Goal: Task Accomplishment & Management: Manage account settings

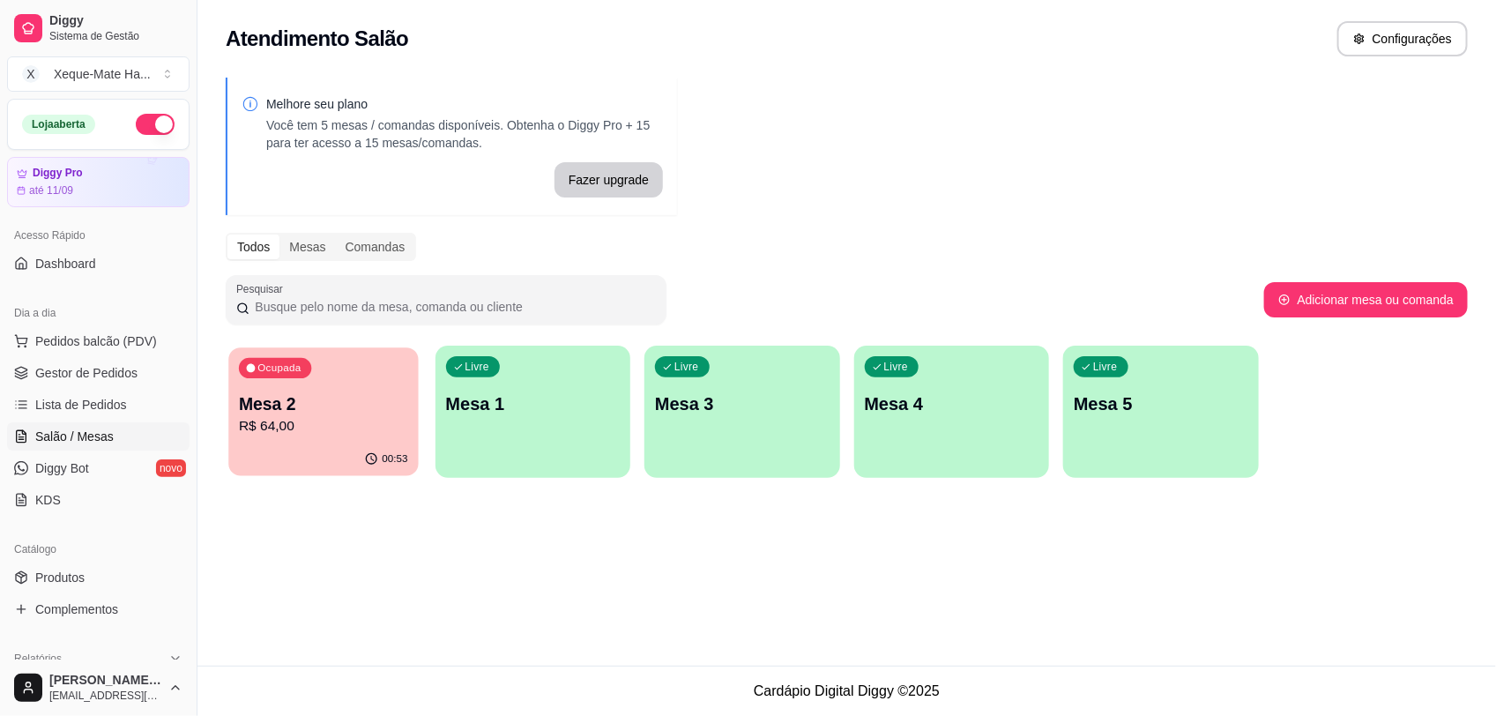
click at [323, 435] on p "R$ 64,00" at bounding box center [323, 426] width 169 height 20
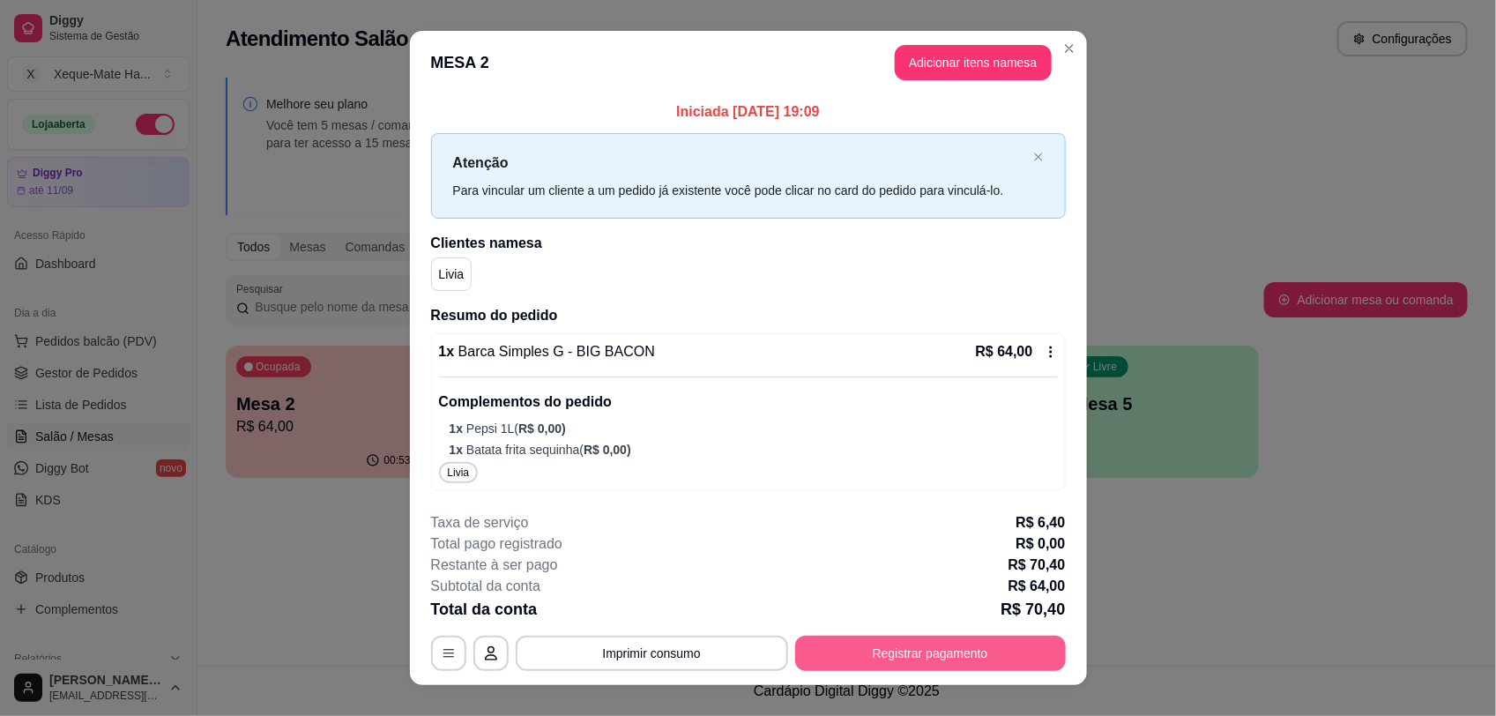
click at [879, 662] on button "Registrar pagamento" at bounding box center [930, 653] width 271 height 35
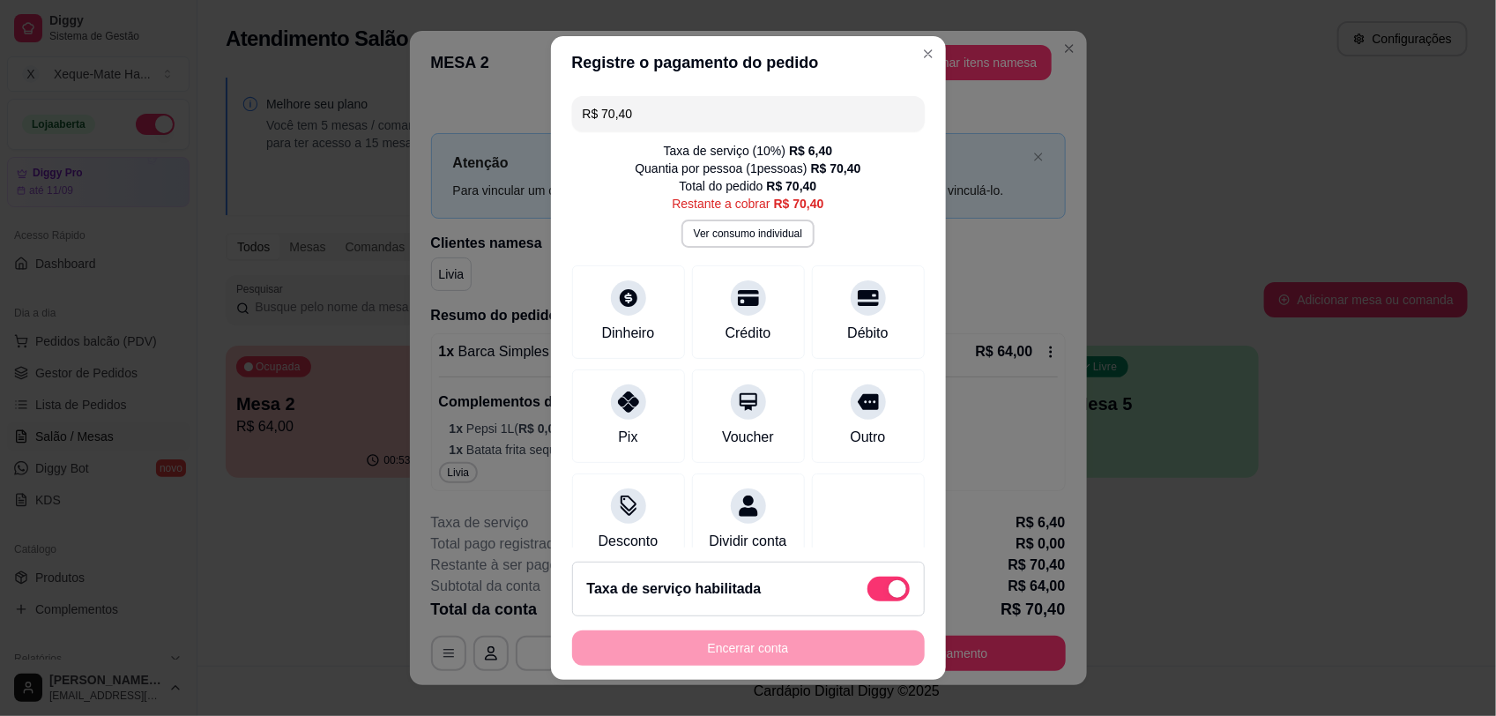
click at [866, 602] on div "Taxa de serviço habilitada" at bounding box center [748, 589] width 353 height 55
type input "R$ 64,00"
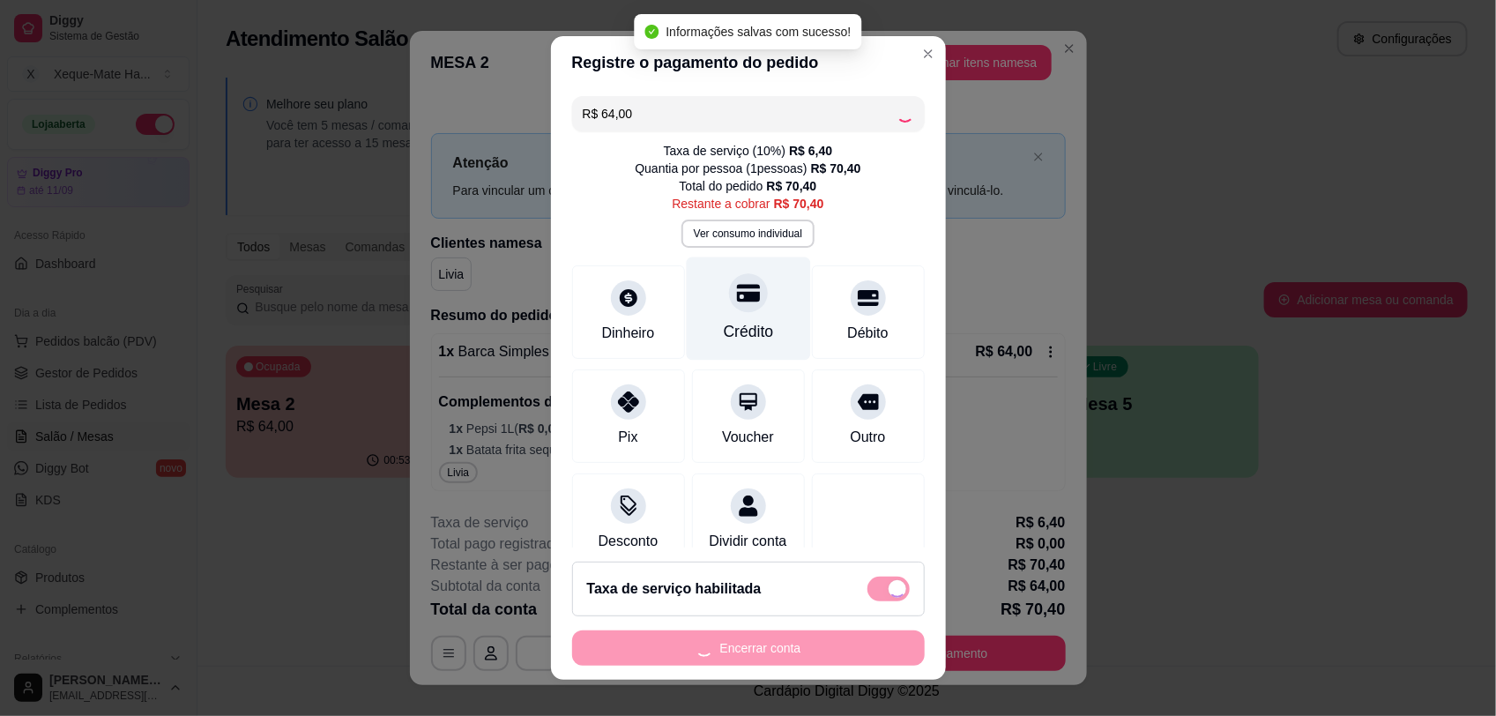
checkbox input "false"
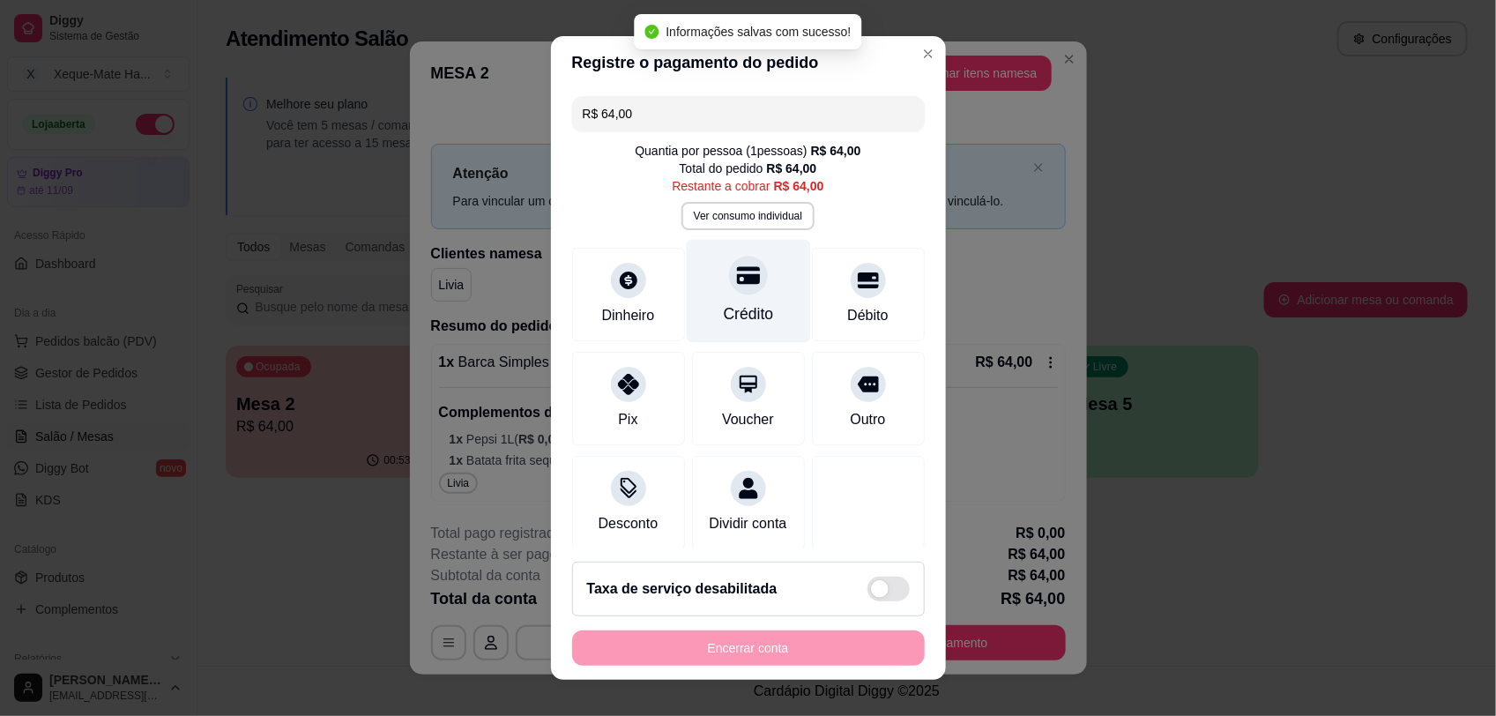
click at [723, 302] on div "Crédito" at bounding box center [748, 313] width 50 height 23
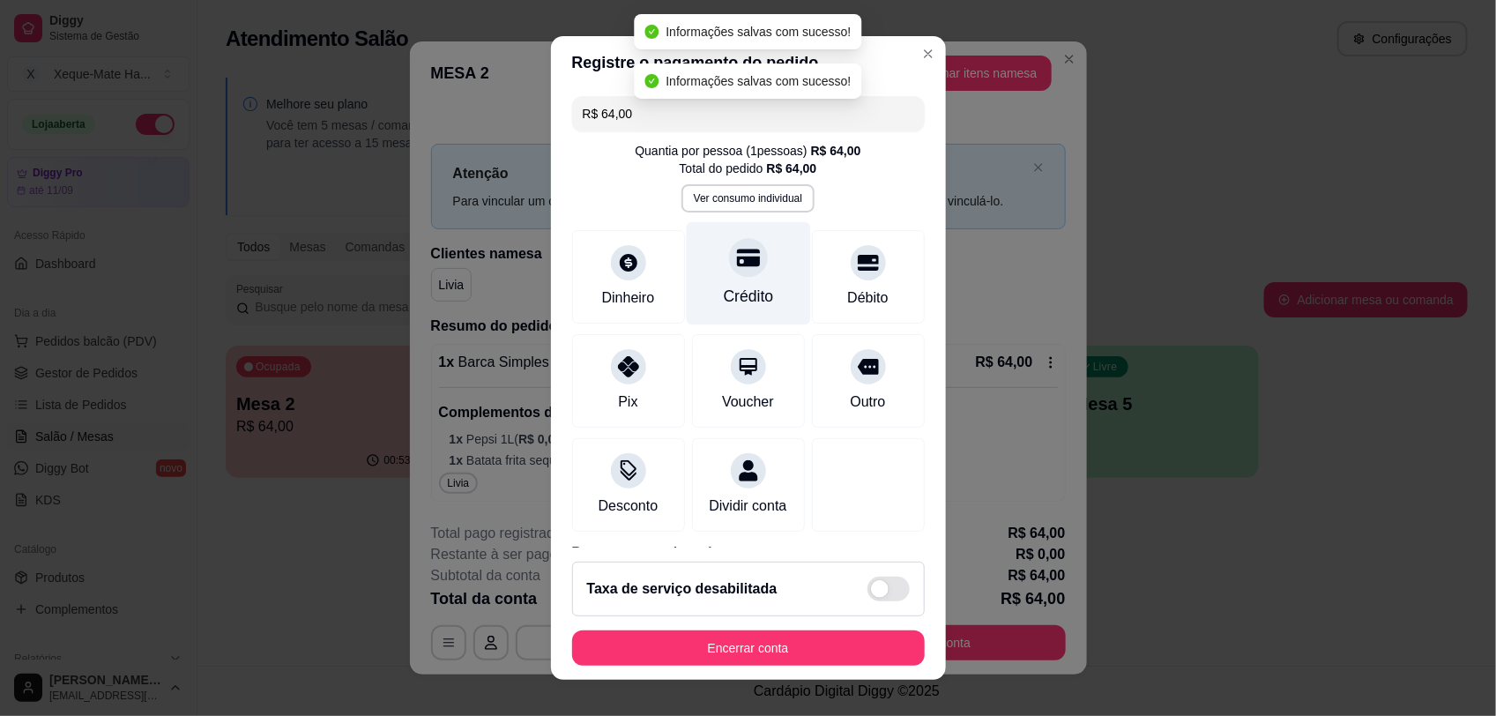
type input "R$ 0,00"
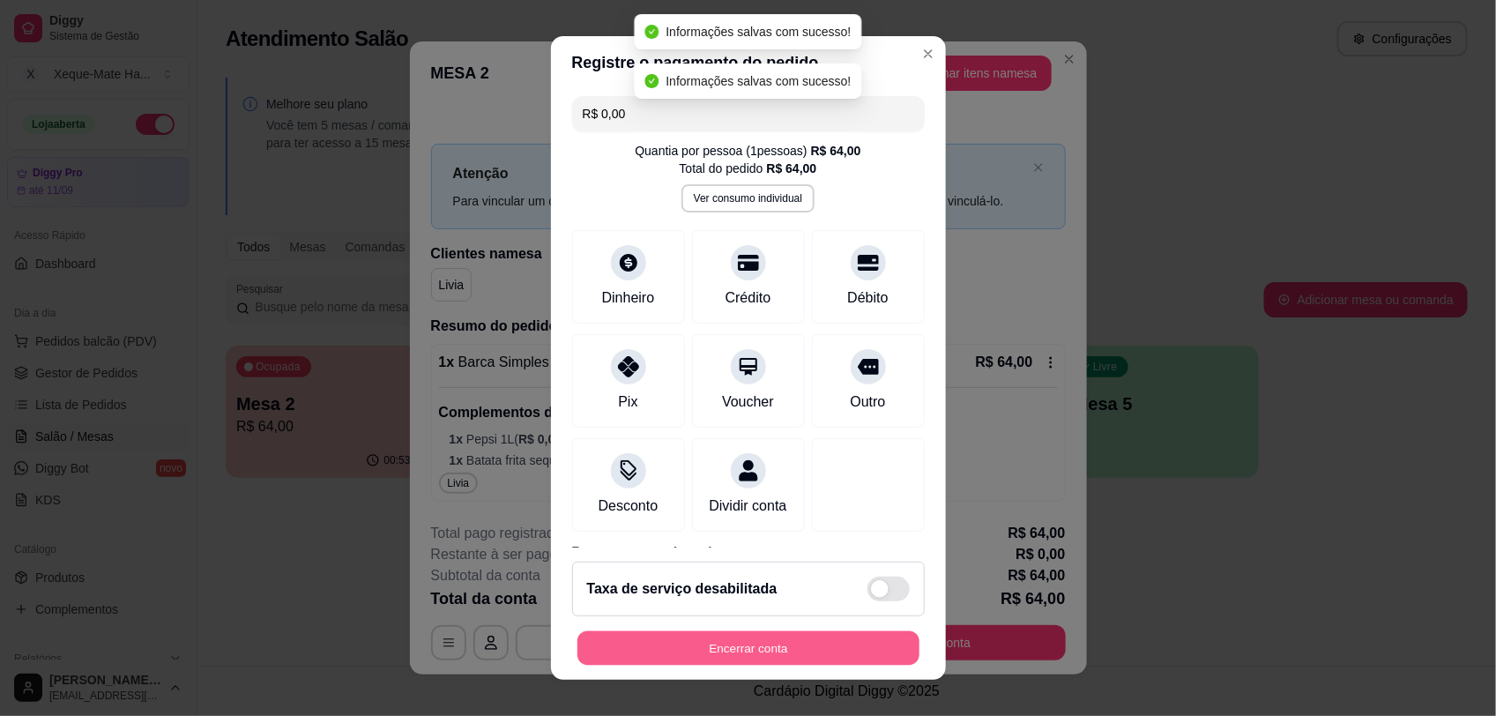
click at [778, 648] on button "Encerrar conta" at bounding box center [749, 648] width 342 height 34
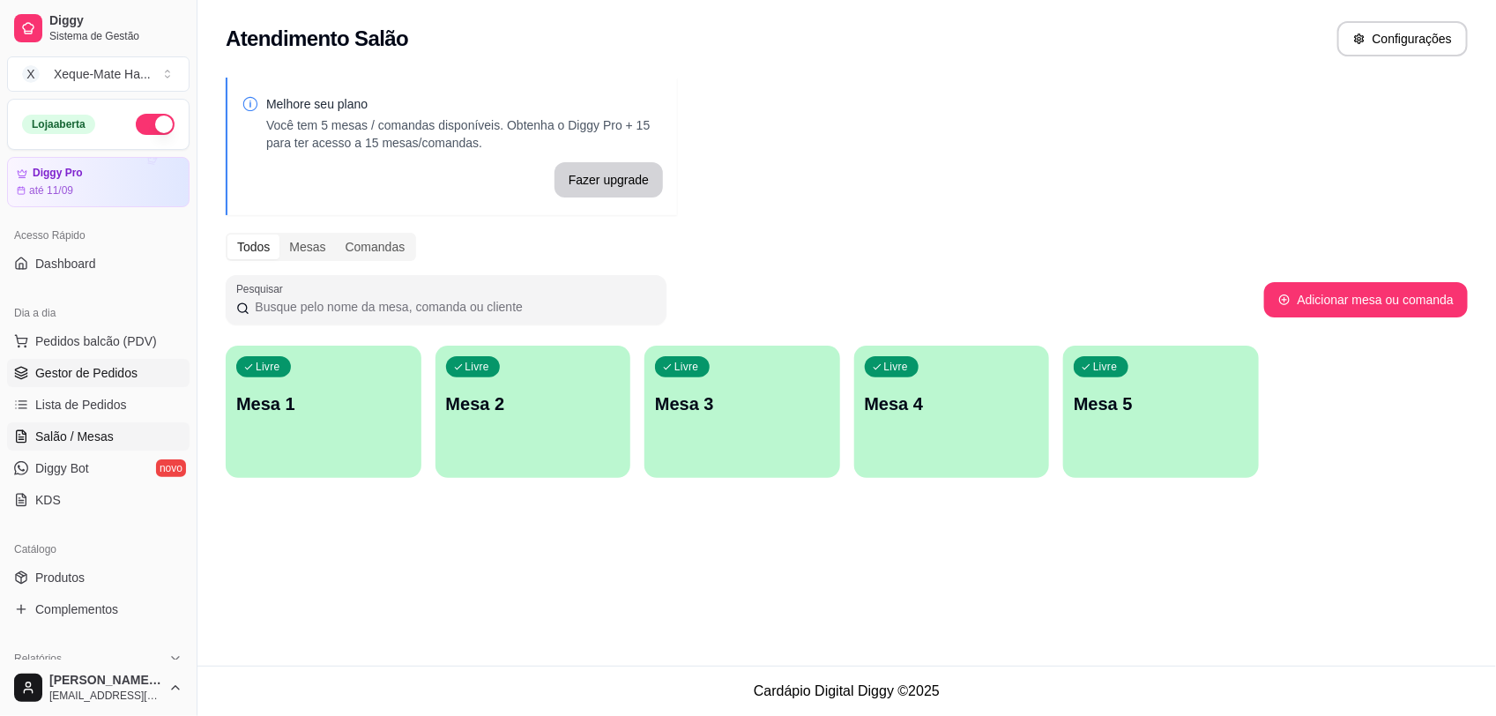
click at [117, 367] on span "Gestor de Pedidos" at bounding box center [86, 373] width 102 height 18
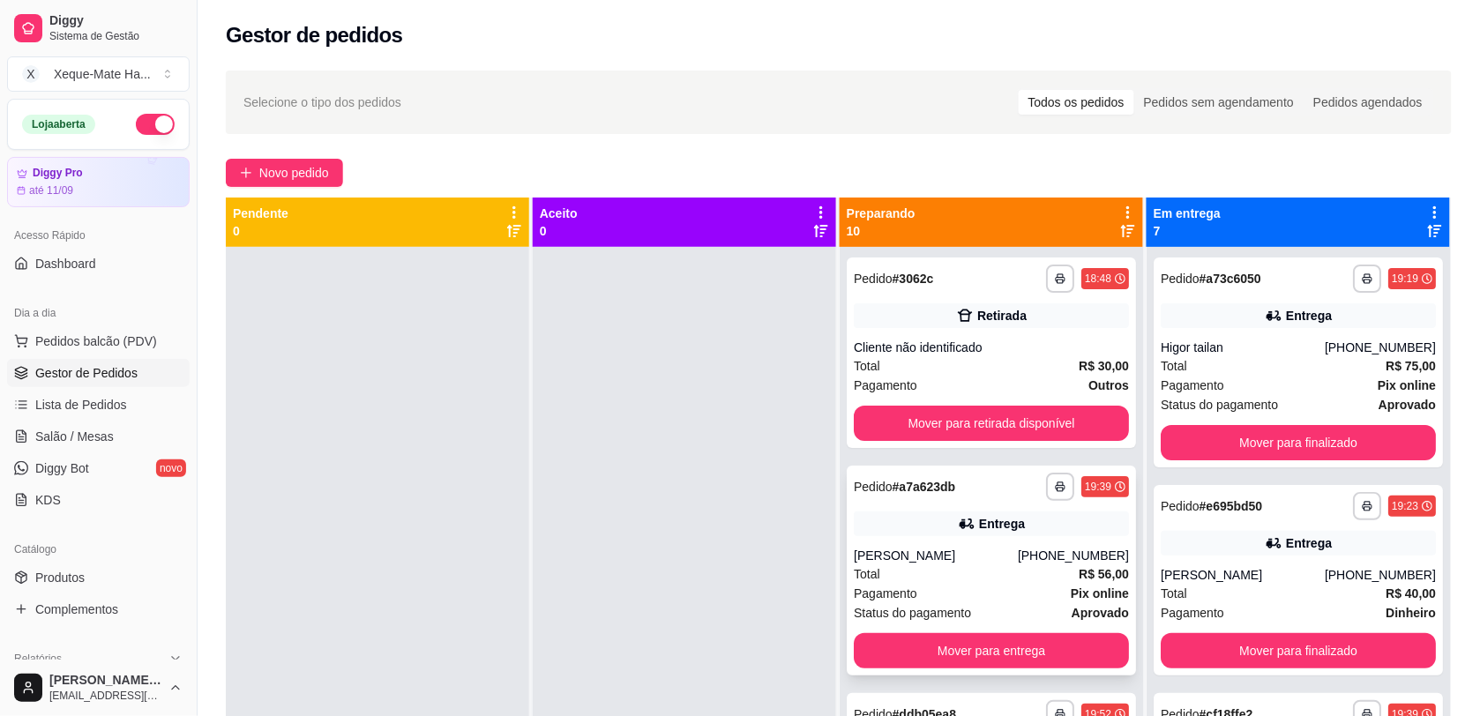
scroll to position [175, 0]
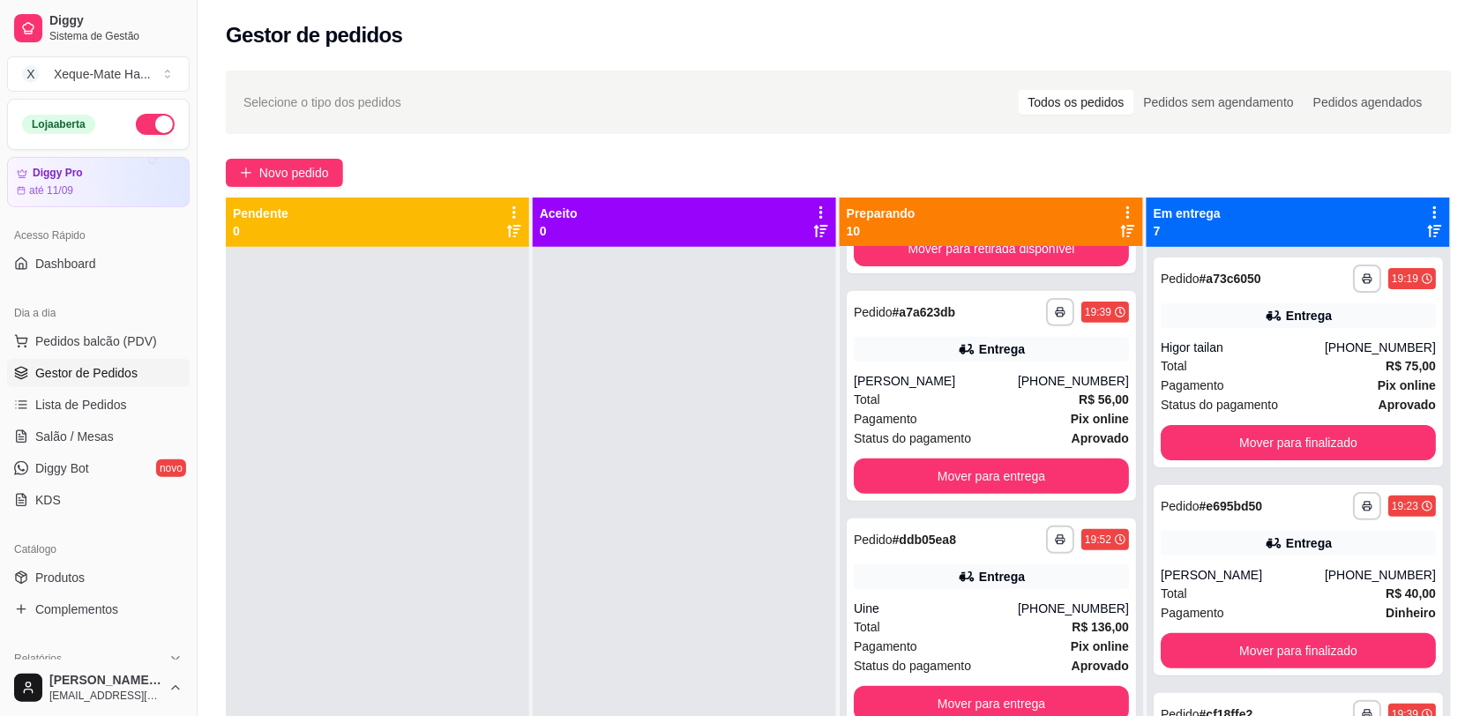
drag, startPoint x: 763, startPoint y: 578, endPoint x: 743, endPoint y: 575, distance: 19.6
click at [763, 578] on div at bounding box center [684, 605] width 303 height 716
click at [578, 631] on div at bounding box center [684, 605] width 303 height 716
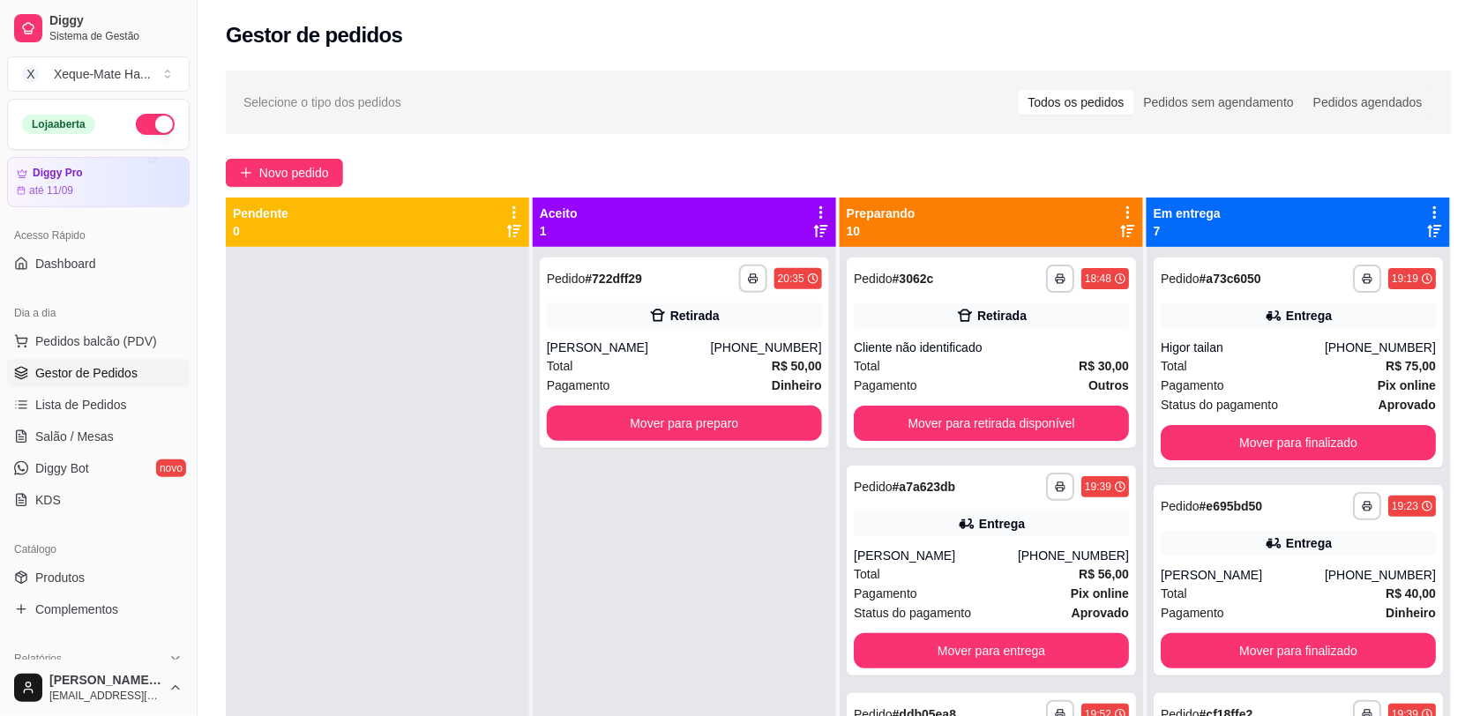
scroll to position [82, 0]
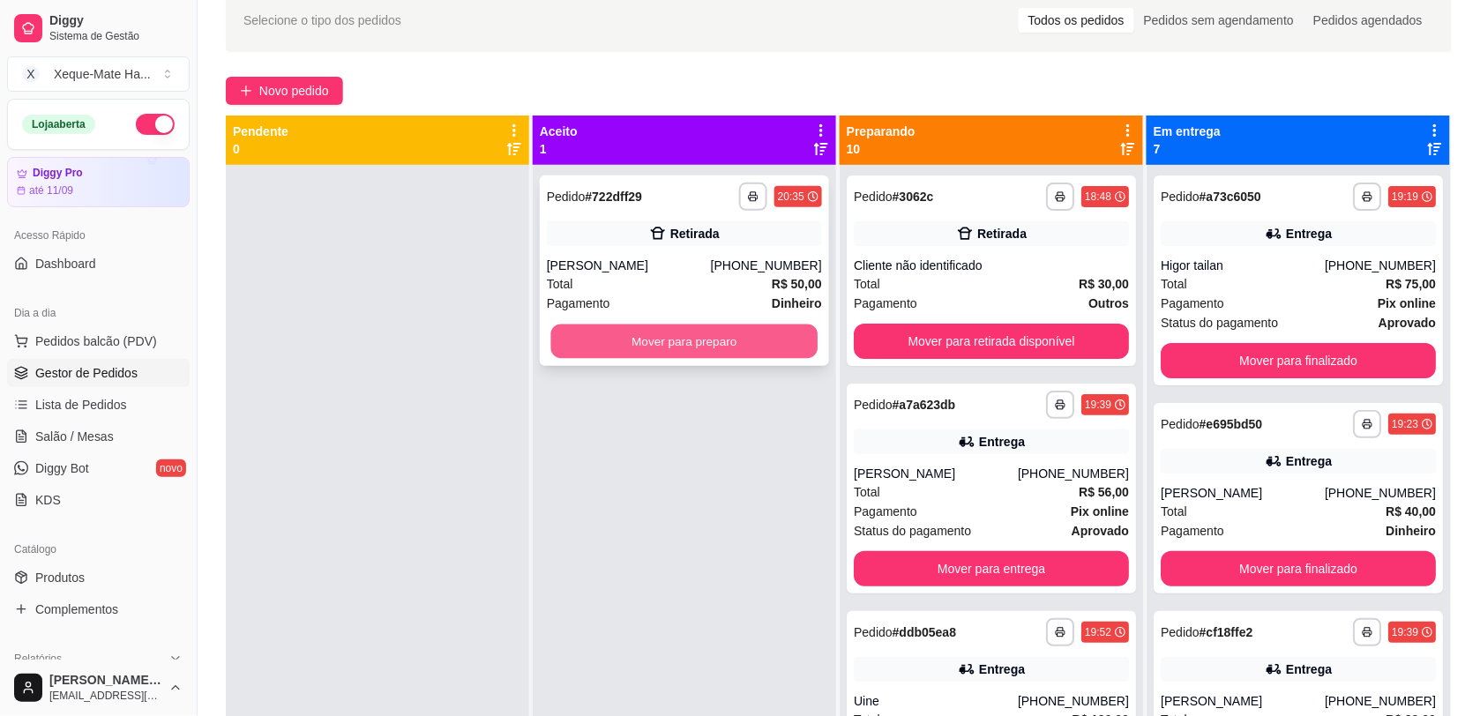
click at [743, 347] on button "Mover para preparo" at bounding box center [684, 342] width 267 height 34
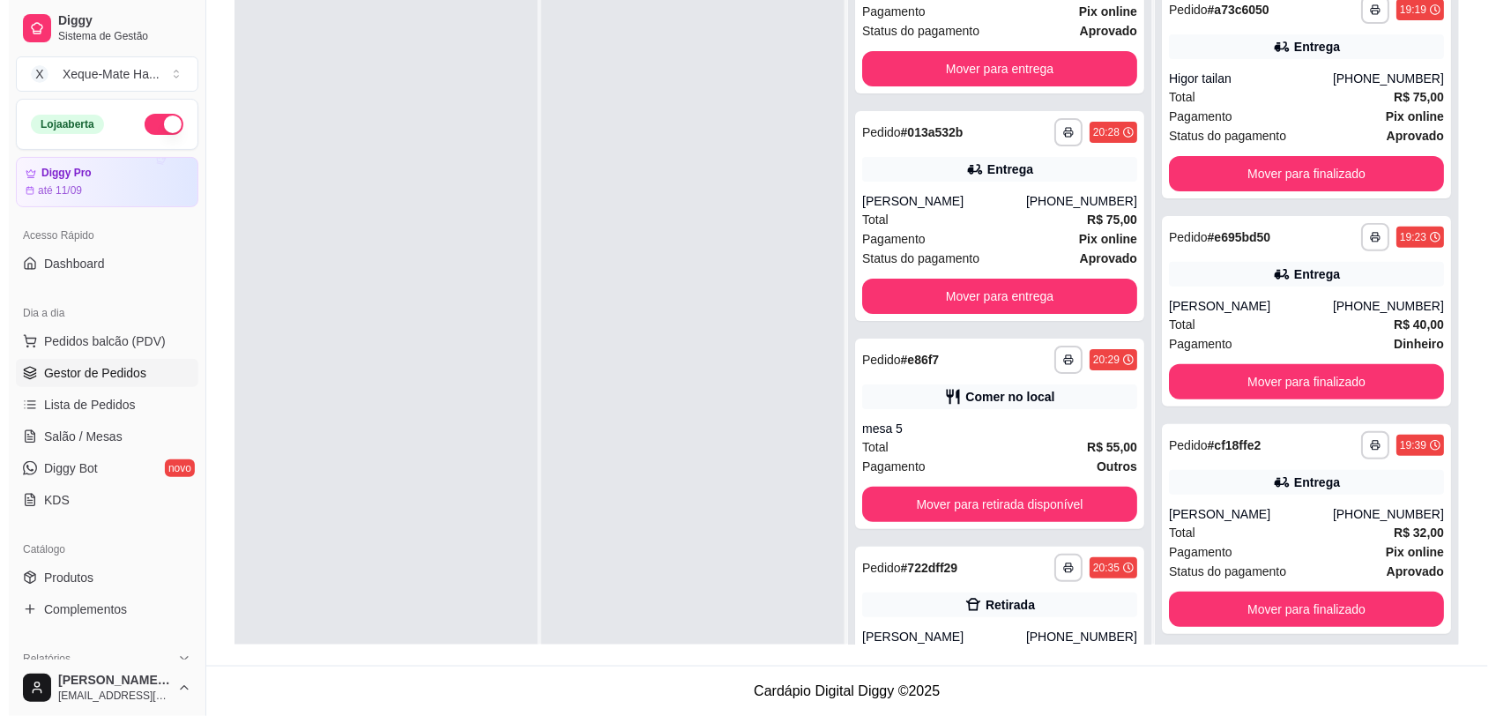
scroll to position [1793, 0]
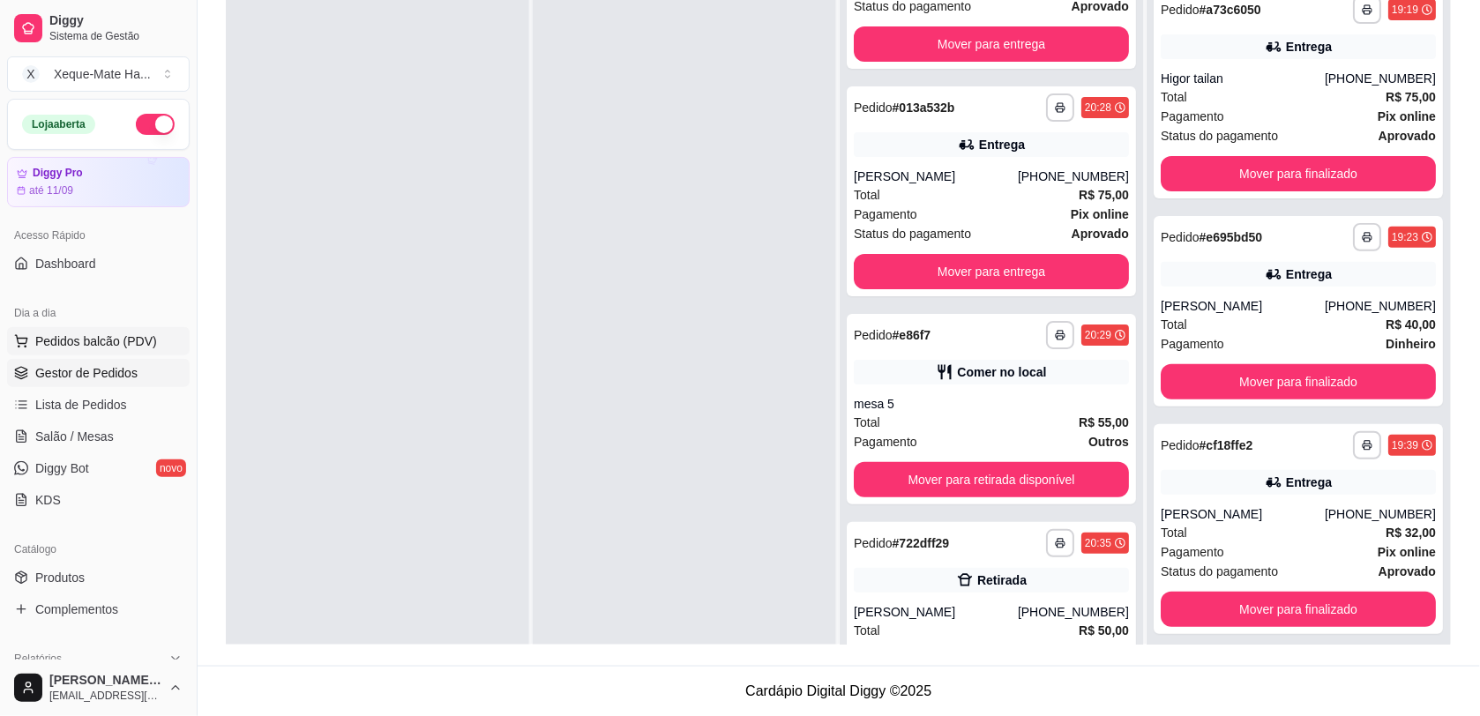
click at [103, 342] on span "Pedidos balcão (PDV)" at bounding box center [96, 341] width 122 height 18
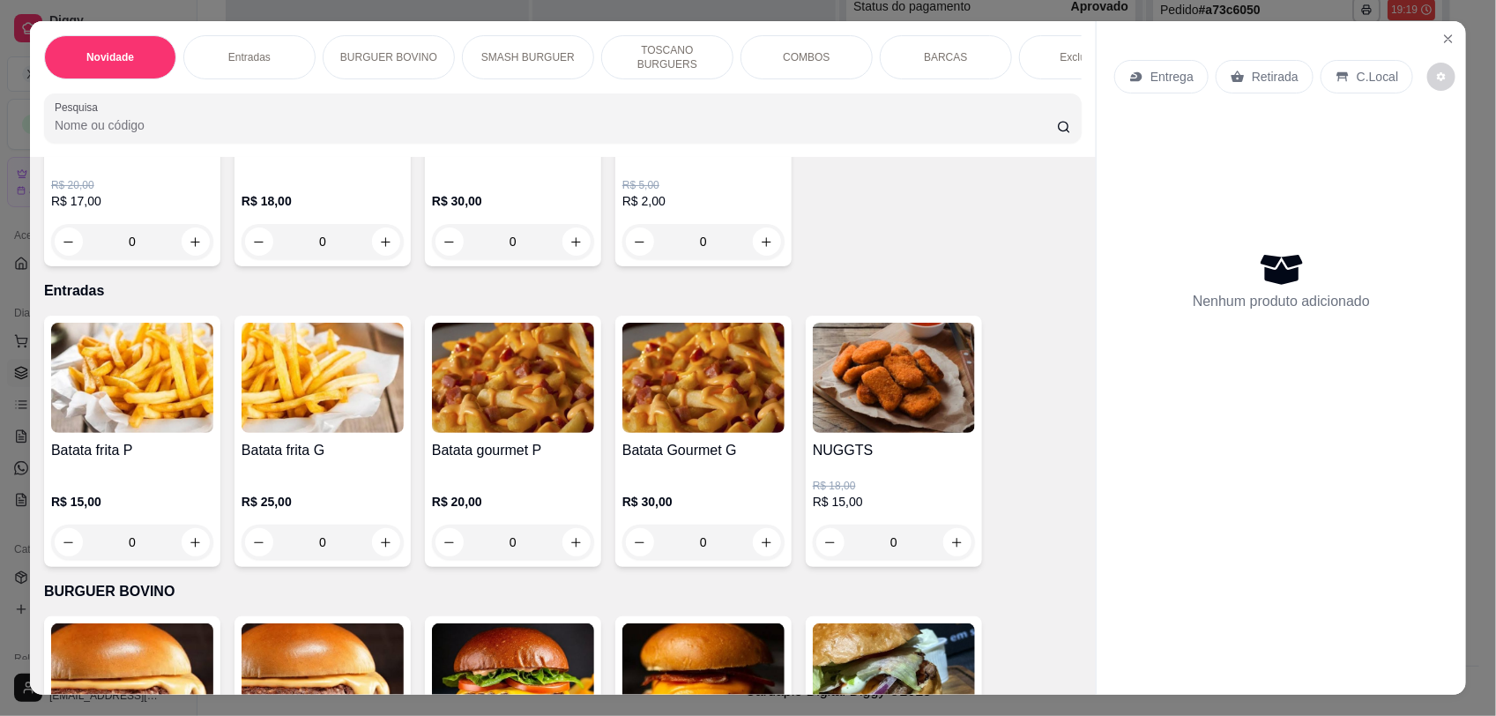
scroll to position [270, 0]
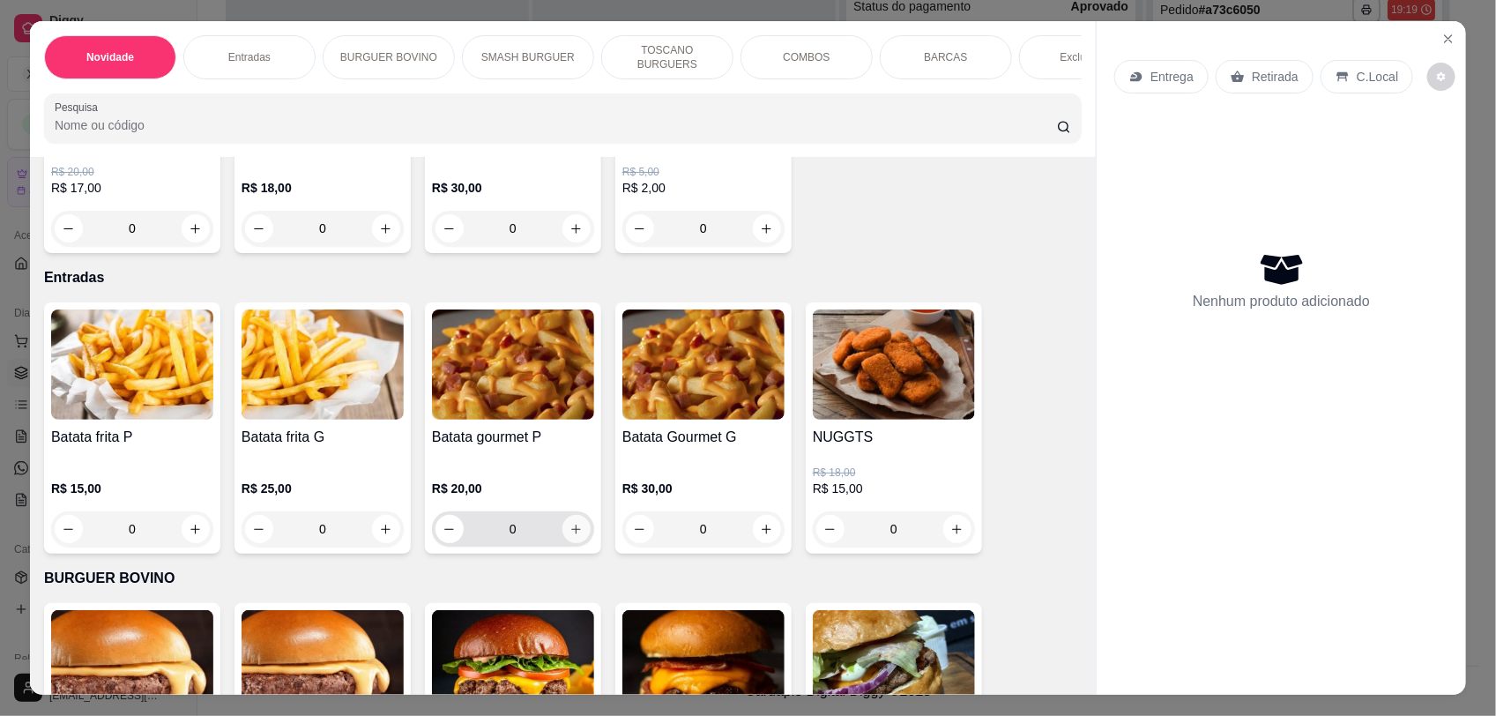
click at [576, 543] on button "increase-product-quantity" at bounding box center [577, 529] width 28 height 28
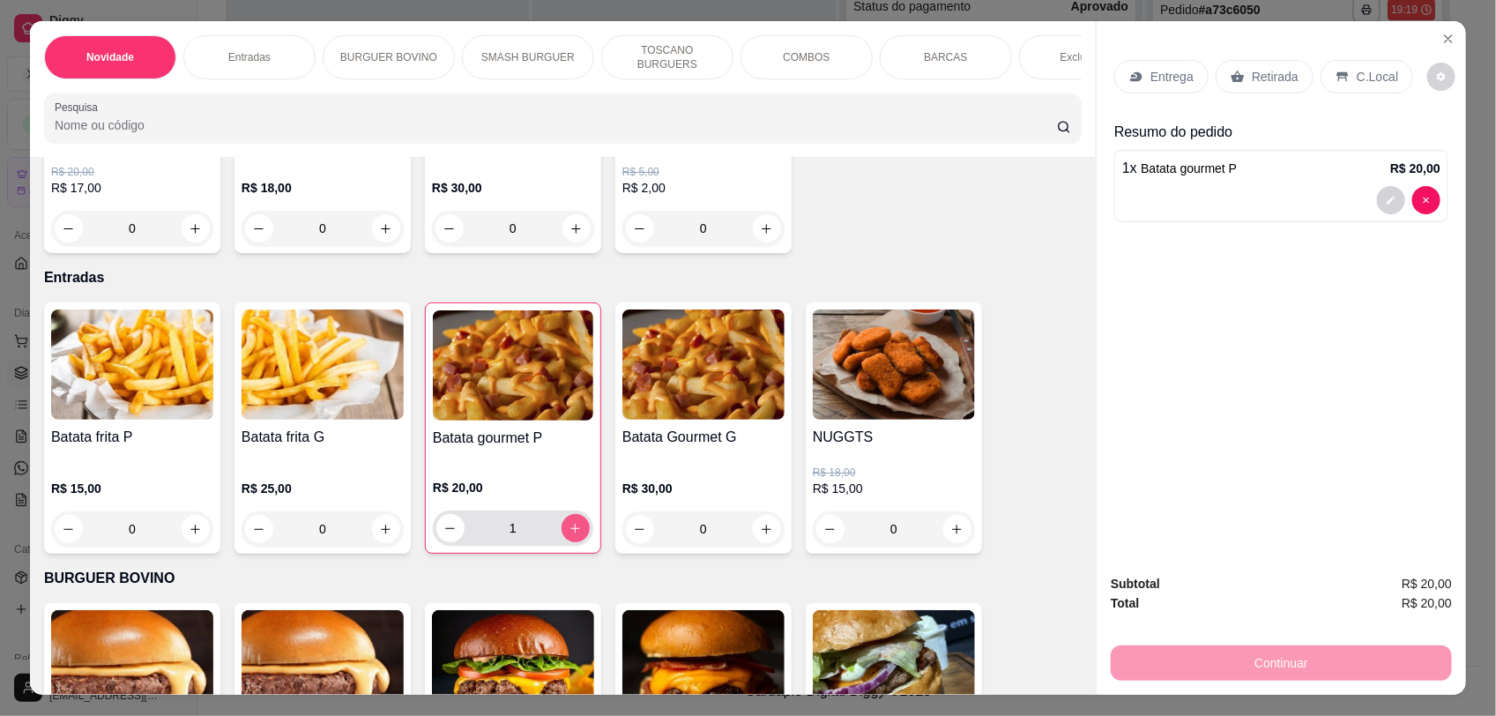
type input "1"
click at [1369, 72] on p "C.Local" at bounding box center [1377, 77] width 41 height 18
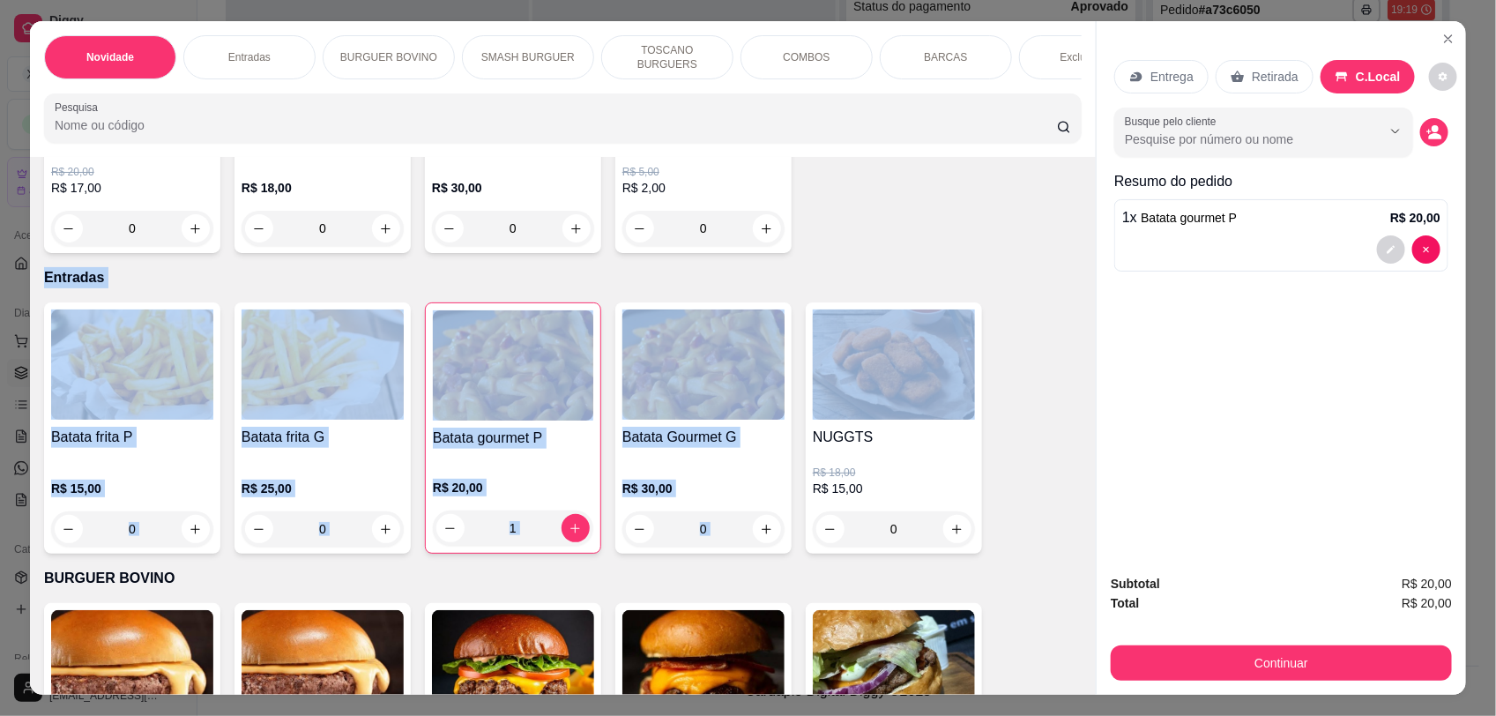
drag, startPoint x: 1068, startPoint y: 235, endPoint x: 1080, endPoint y: 310, distance: 75.1
click at [1082, 314] on div "Item avulso Novidade Clássico Xeque R$ 20,00 R$ 17,00 0 Supremo smash R$ 18,00 …" at bounding box center [563, 425] width 1066 height 537
drag, startPoint x: 1080, startPoint y: 310, endPoint x: 1043, endPoint y: 276, distance: 49.9
click at [1011, 317] on div "Item avulso Novidade Clássico Xeque R$ 20,00 R$ 17,00 0 Supremo smash R$ 18,00 …" at bounding box center [563, 425] width 1066 height 537
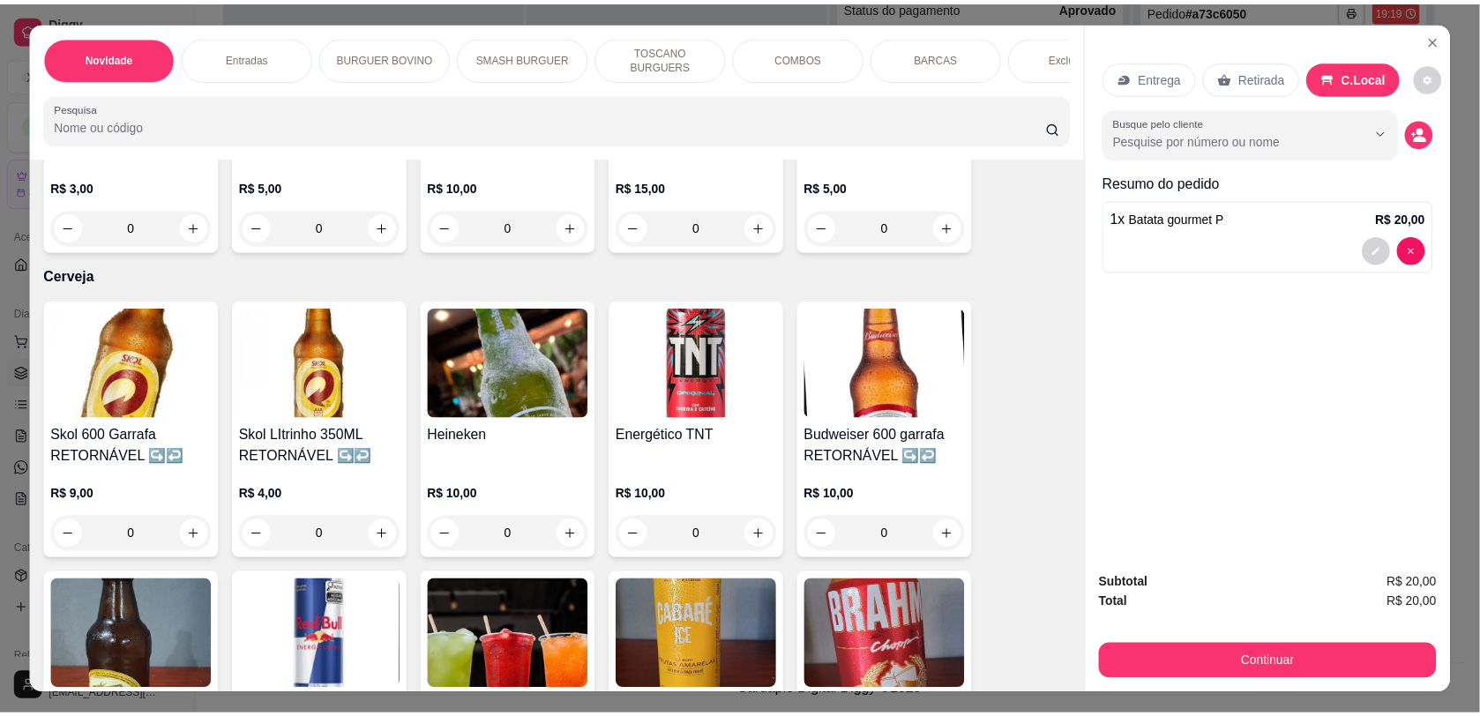
scroll to position [4659, 0]
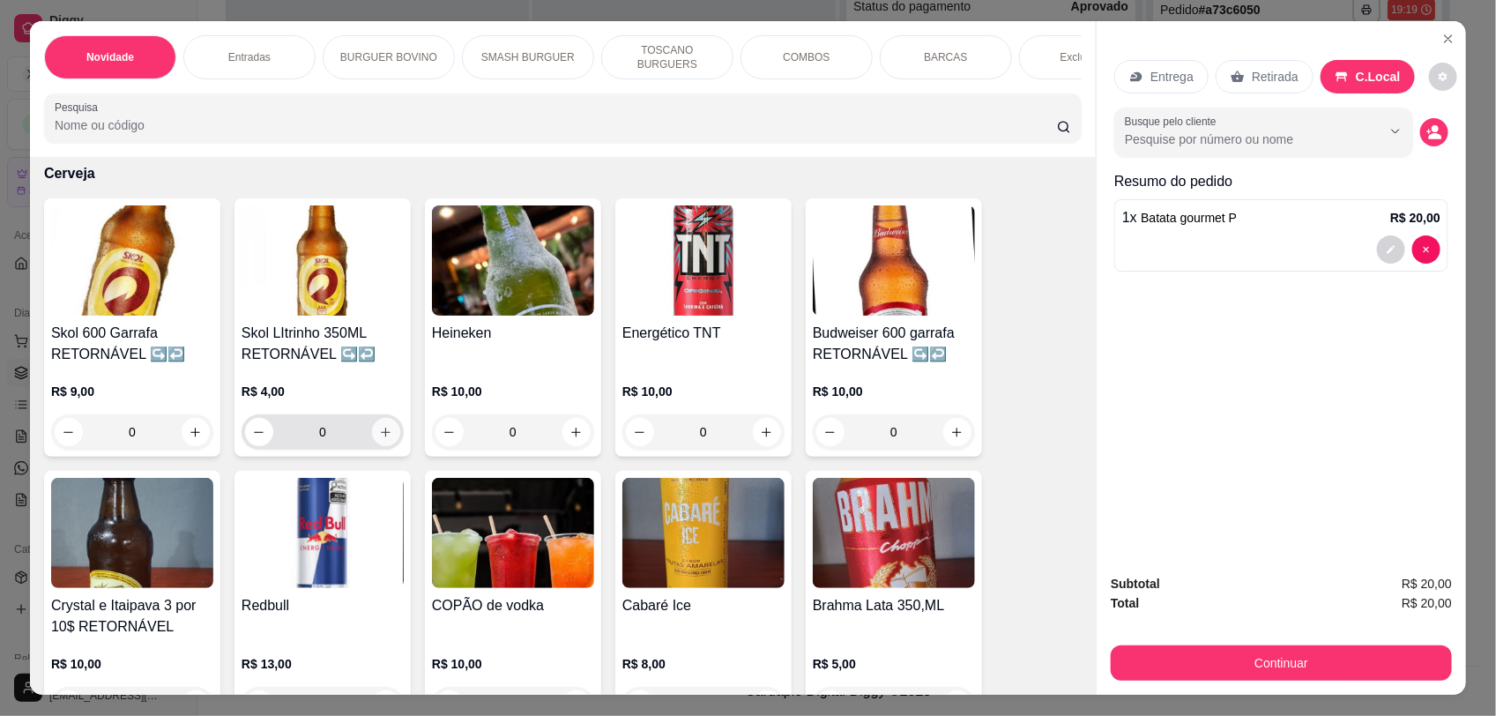
click at [379, 426] on icon "increase-product-quantity" at bounding box center [385, 432] width 13 height 13
type input "2"
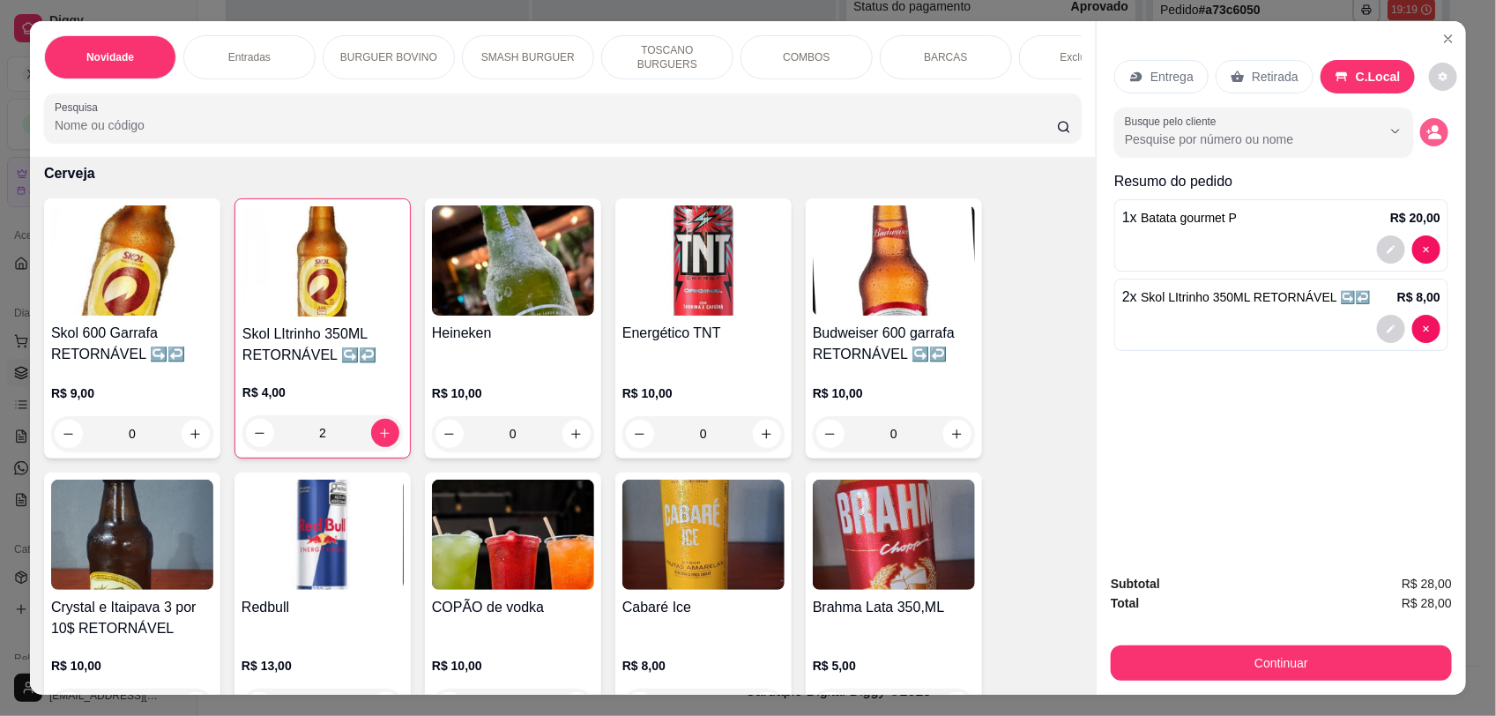
click at [1427, 134] on icon "decrease-product-quantity" at bounding box center [1435, 132] width 16 height 16
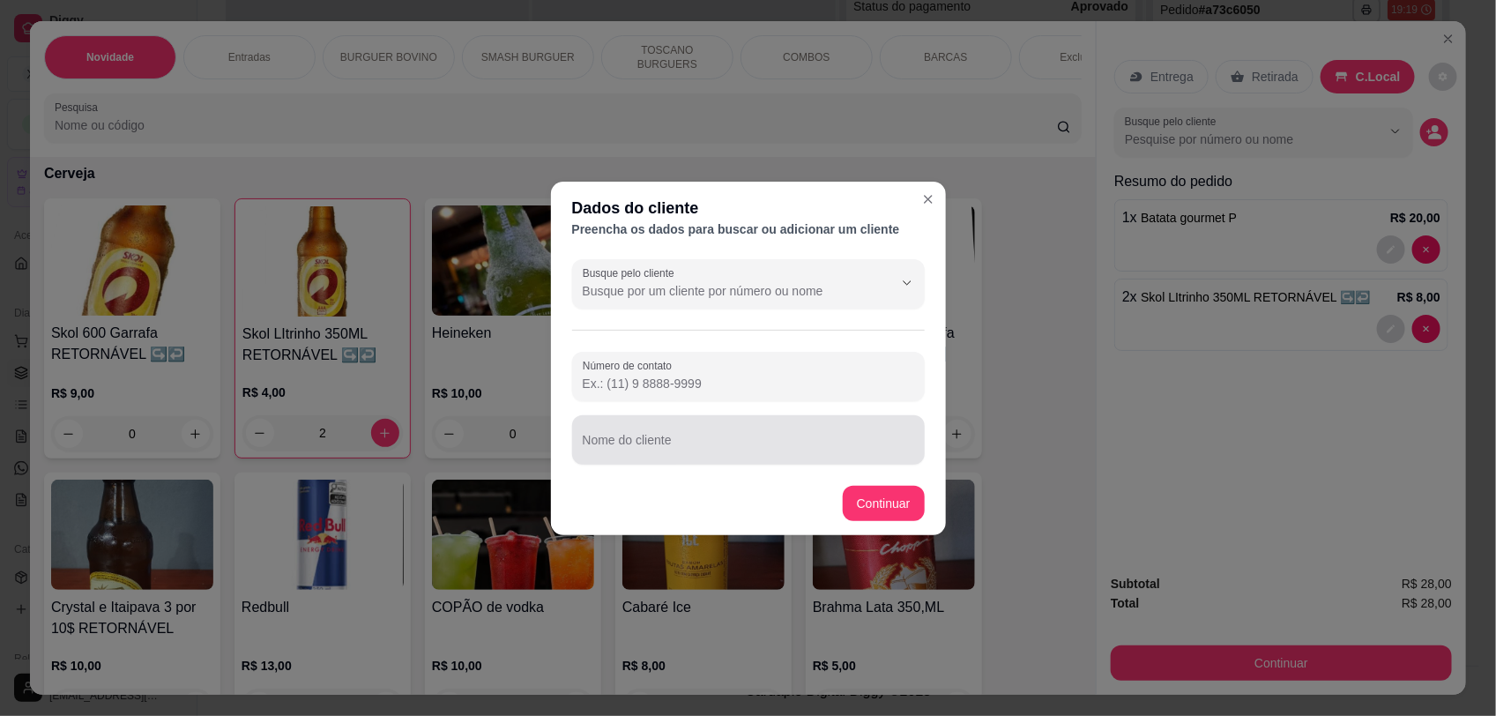
click at [701, 443] on input "Nome do cliente" at bounding box center [749, 447] width 332 height 18
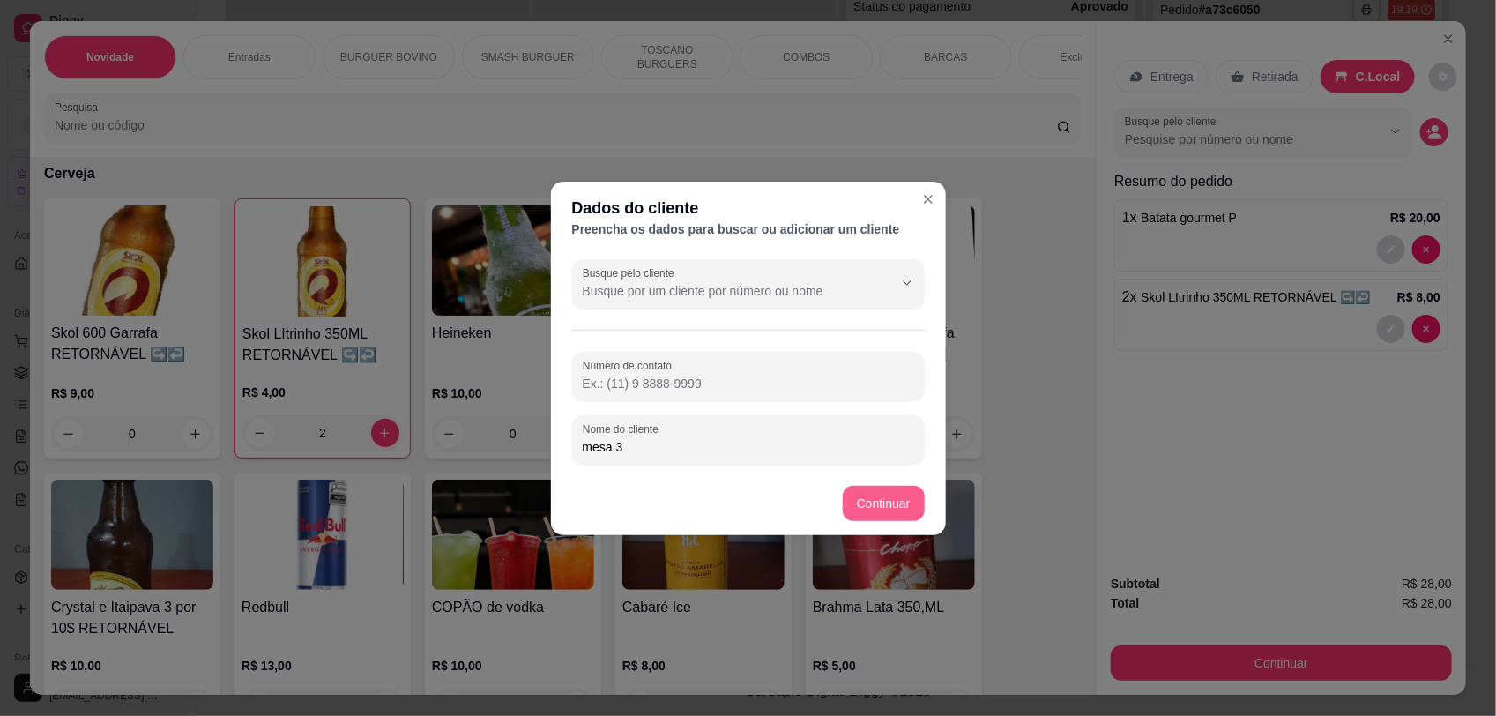
type input "mesa 3"
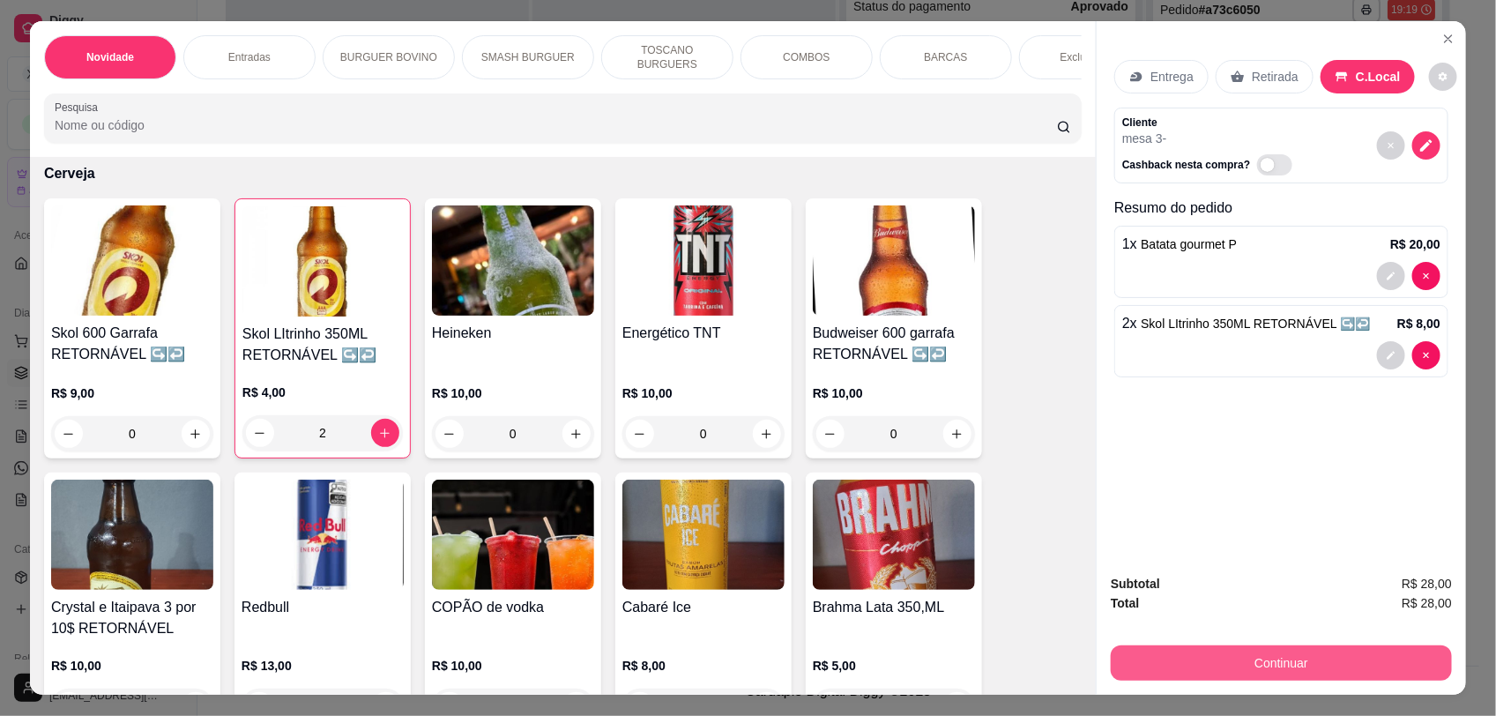
click at [1271, 664] on button "Continuar" at bounding box center [1281, 663] width 341 height 35
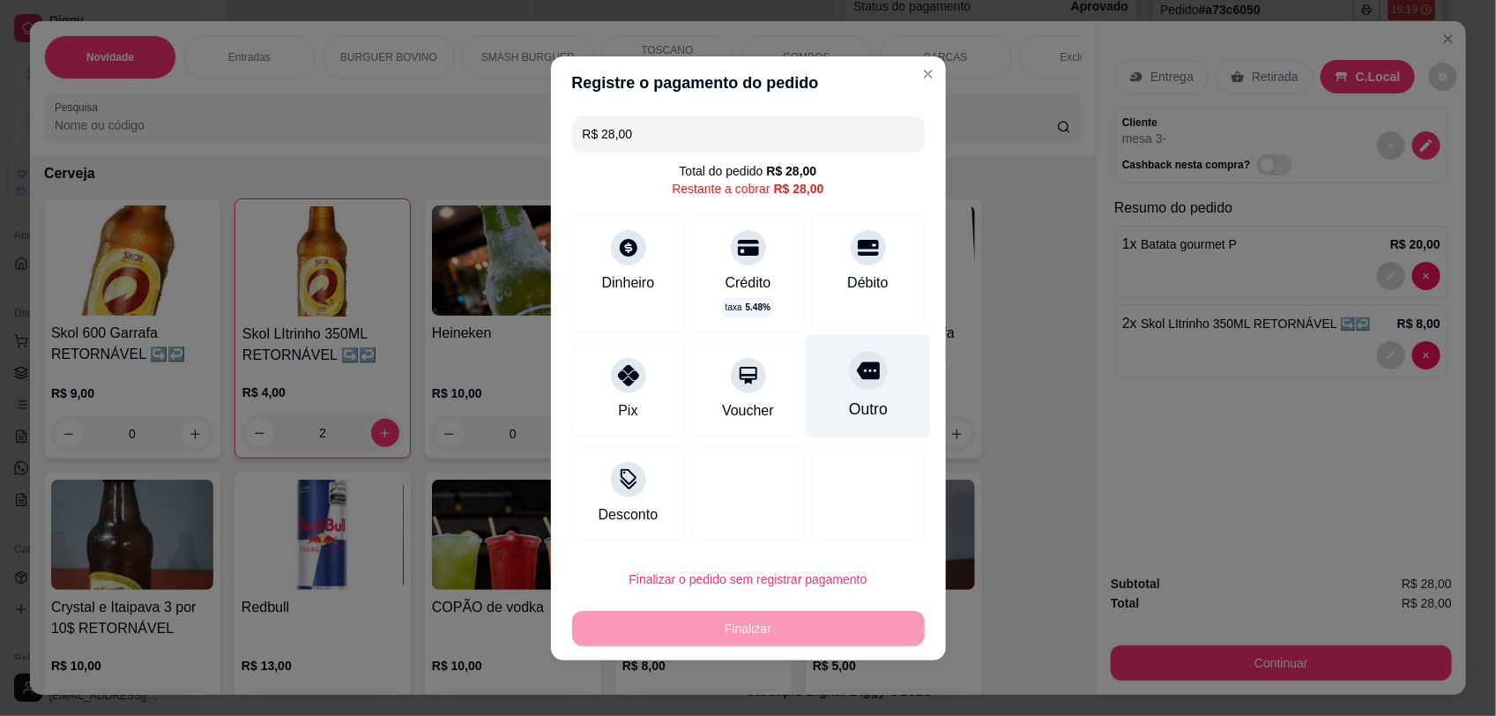
click at [849, 382] on div at bounding box center [868, 370] width 39 height 39
type input "R$ 0,00"
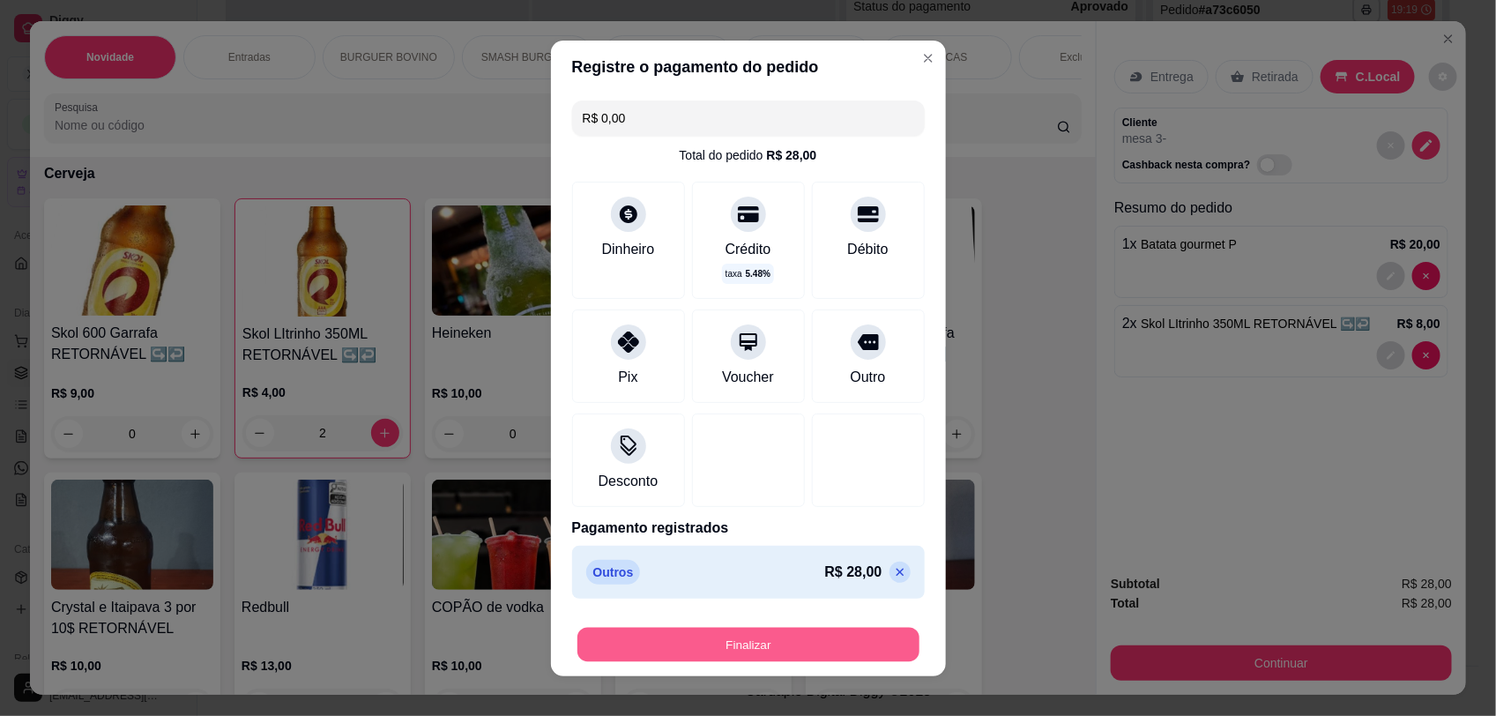
click at [831, 639] on button "Finalizar" at bounding box center [749, 644] width 342 height 34
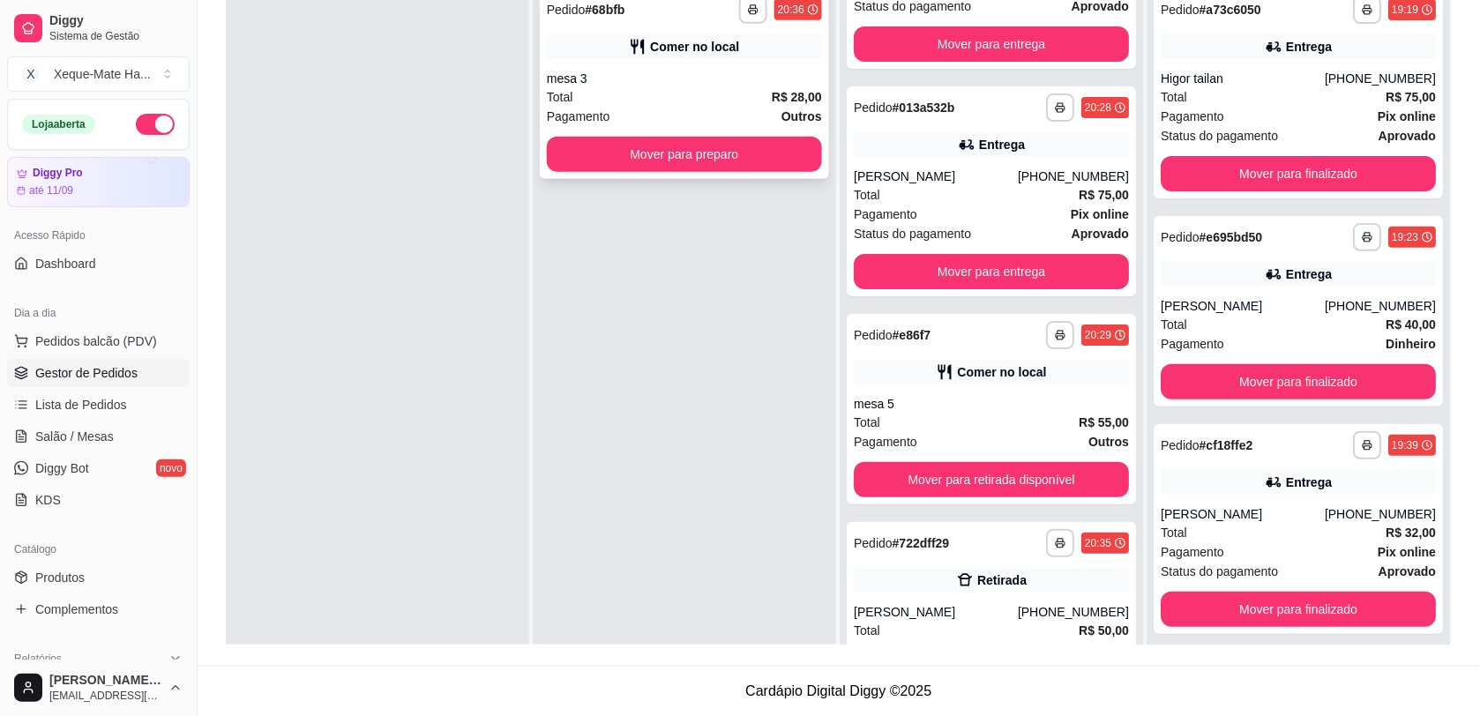
click at [748, 172] on div "**********" at bounding box center [684, 84] width 289 height 190
click at [637, 183] on div "**********" at bounding box center [684, 336] width 303 height 716
click at [654, 157] on button "Mover para preparo" at bounding box center [684, 154] width 275 height 35
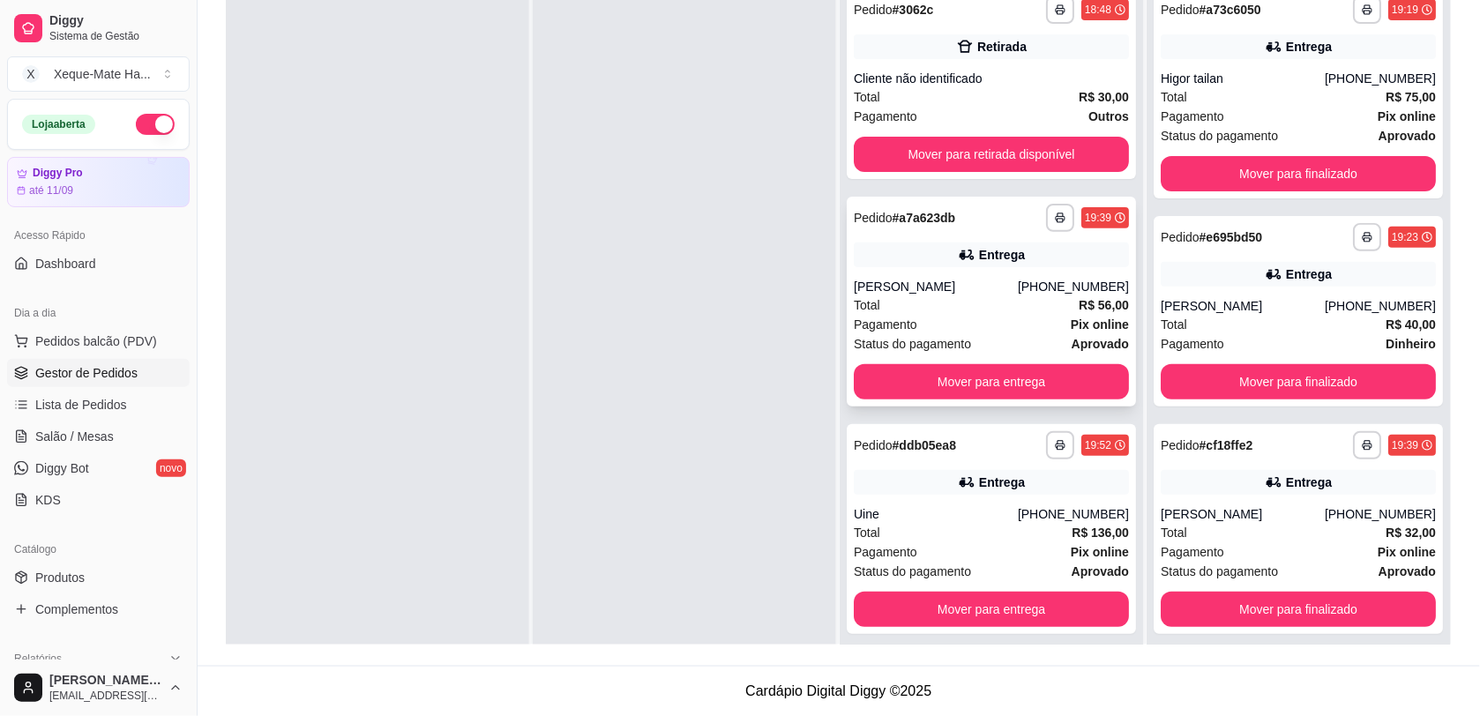
click at [914, 298] on div "Total R$ 56,00" at bounding box center [991, 304] width 275 height 19
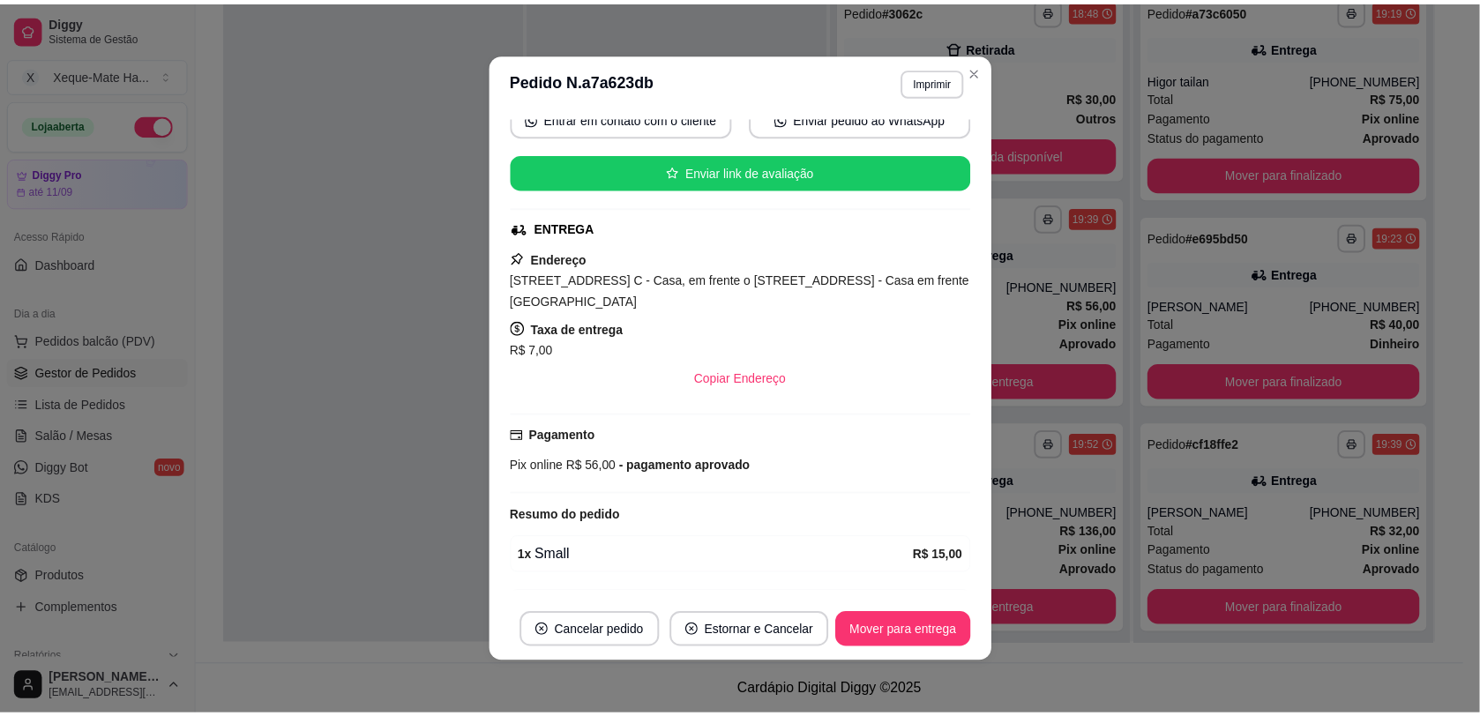
scroll to position [470, 0]
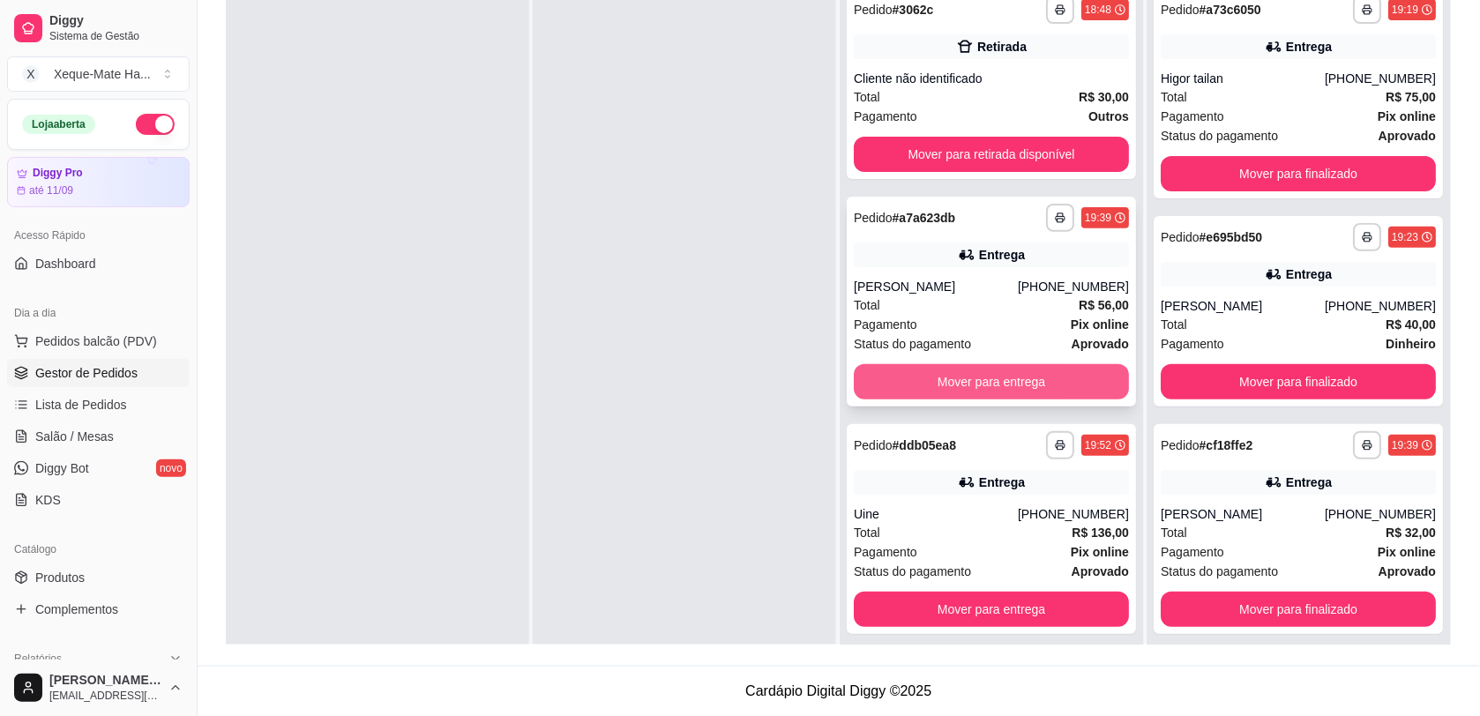
click at [1048, 379] on button "Mover para entrega" at bounding box center [991, 381] width 275 height 35
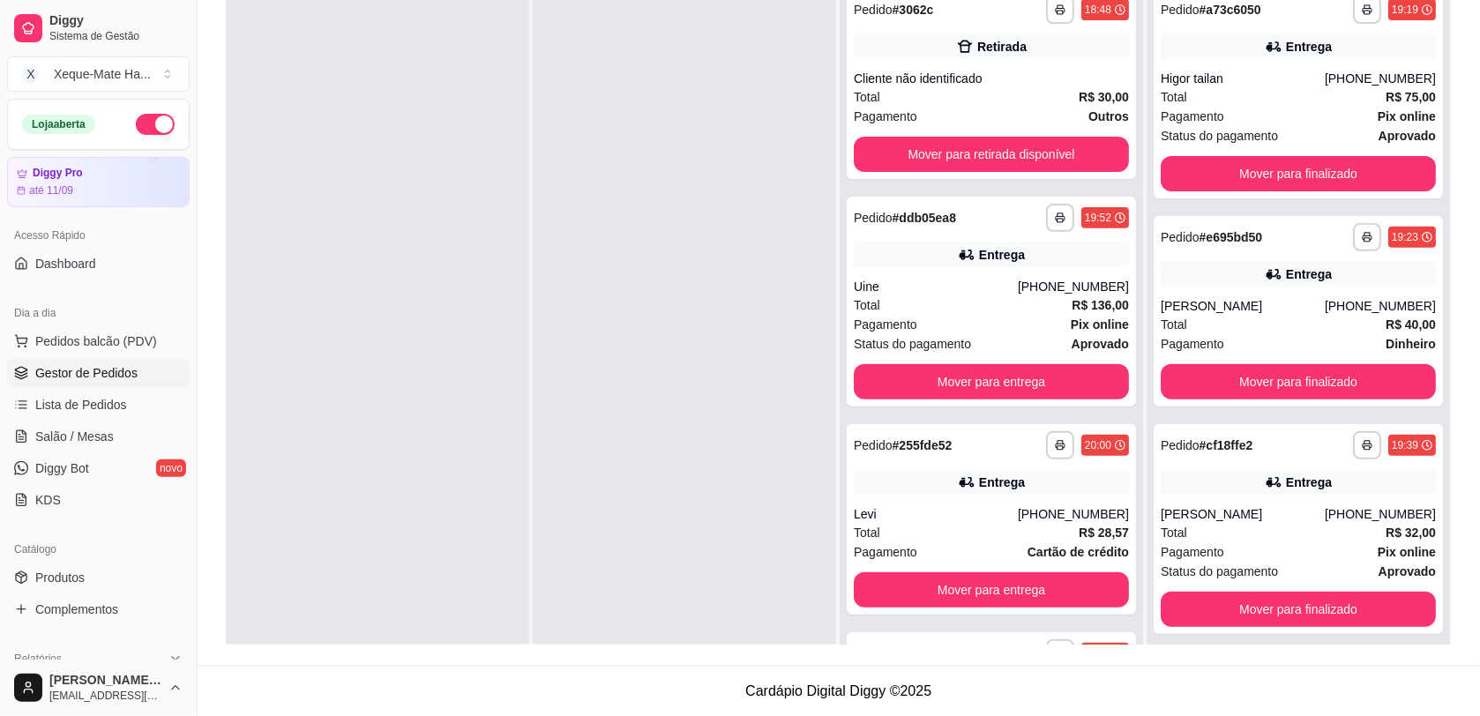
scroll to position [68, 0]
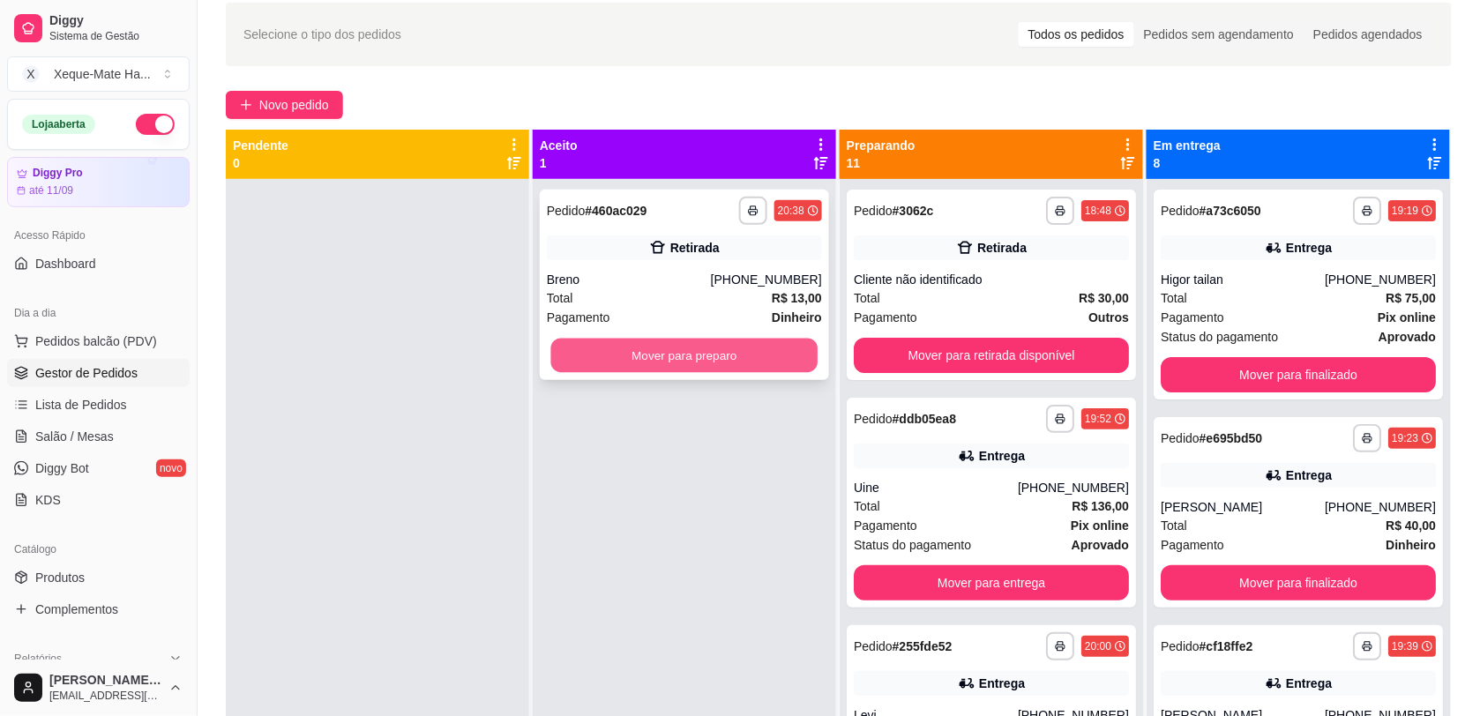
click at [739, 364] on button "Mover para preparo" at bounding box center [684, 356] width 267 height 34
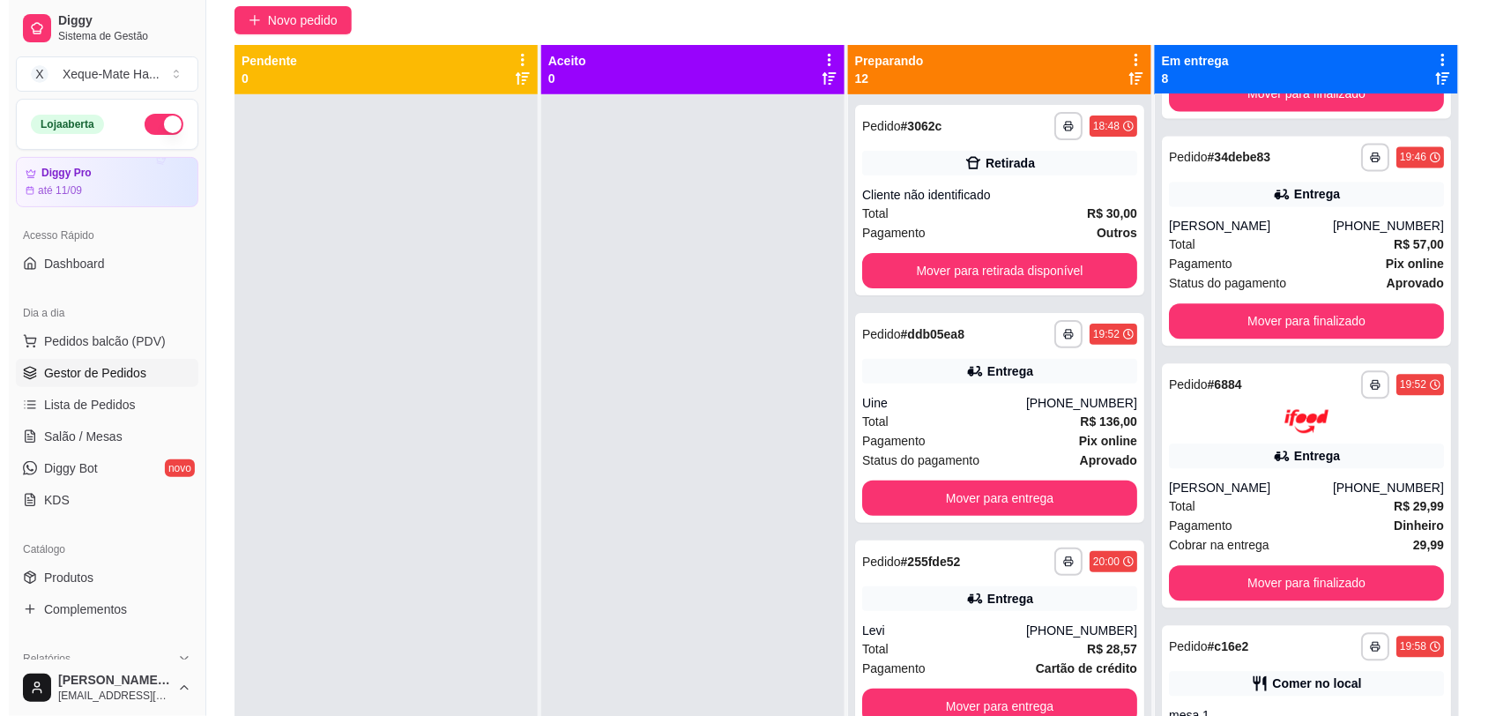
scroll to position [164, 0]
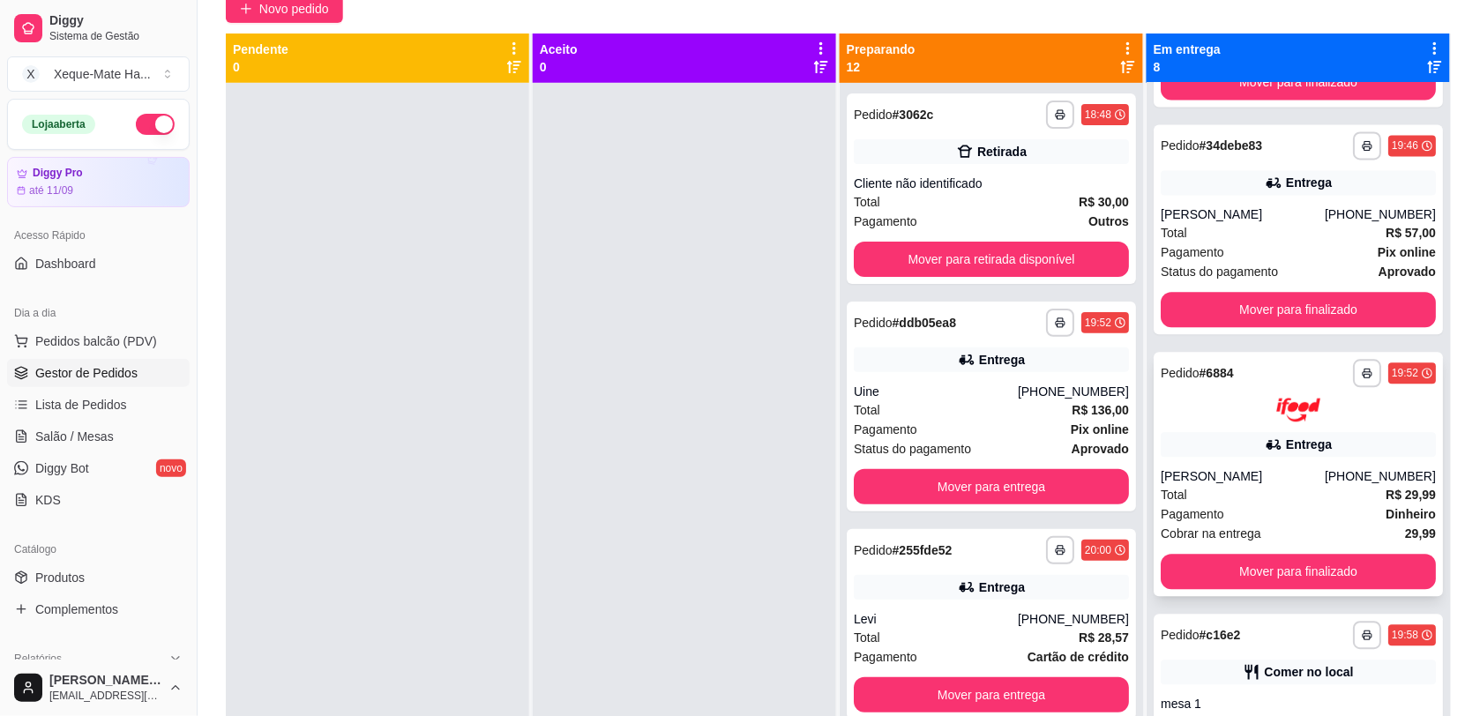
click at [1293, 459] on div "**********" at bounding box center [1297, 474] width 289 height 244
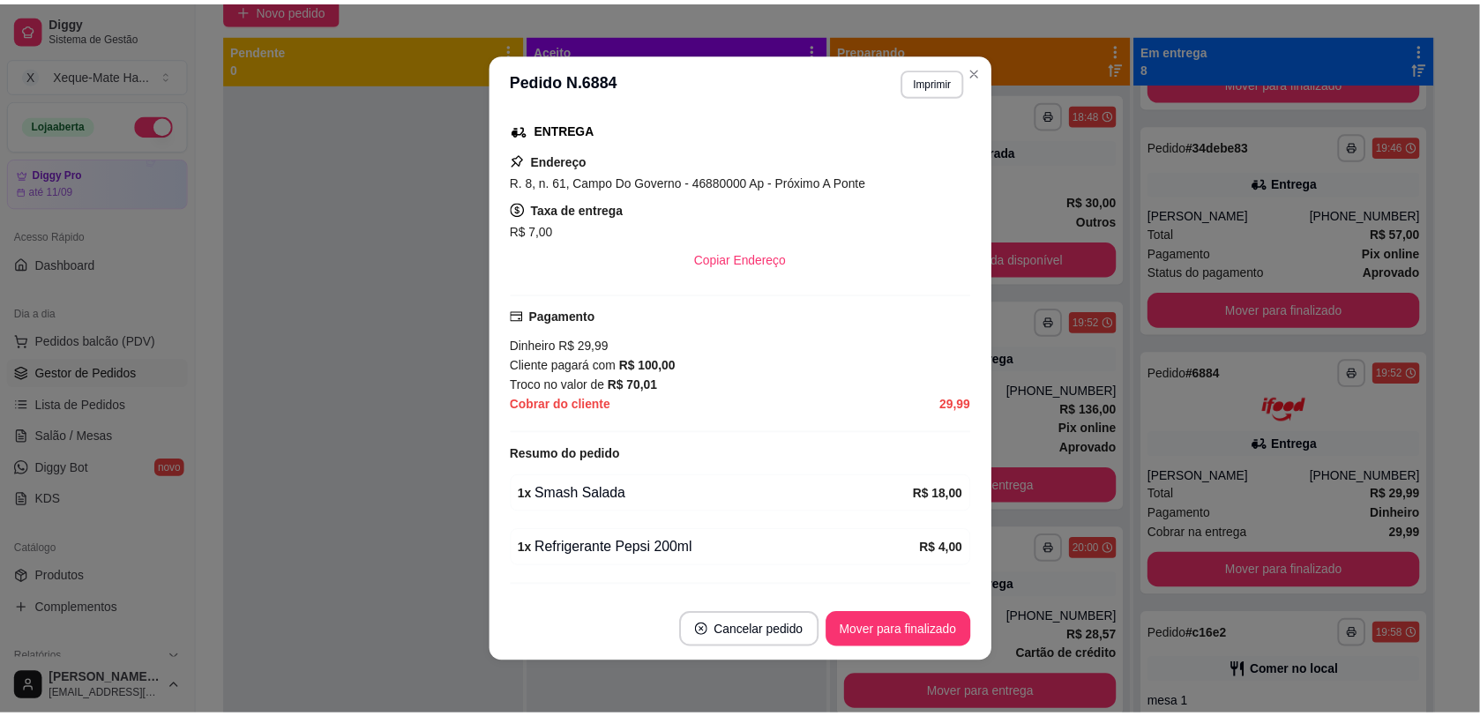
scroll to position [282, 0]
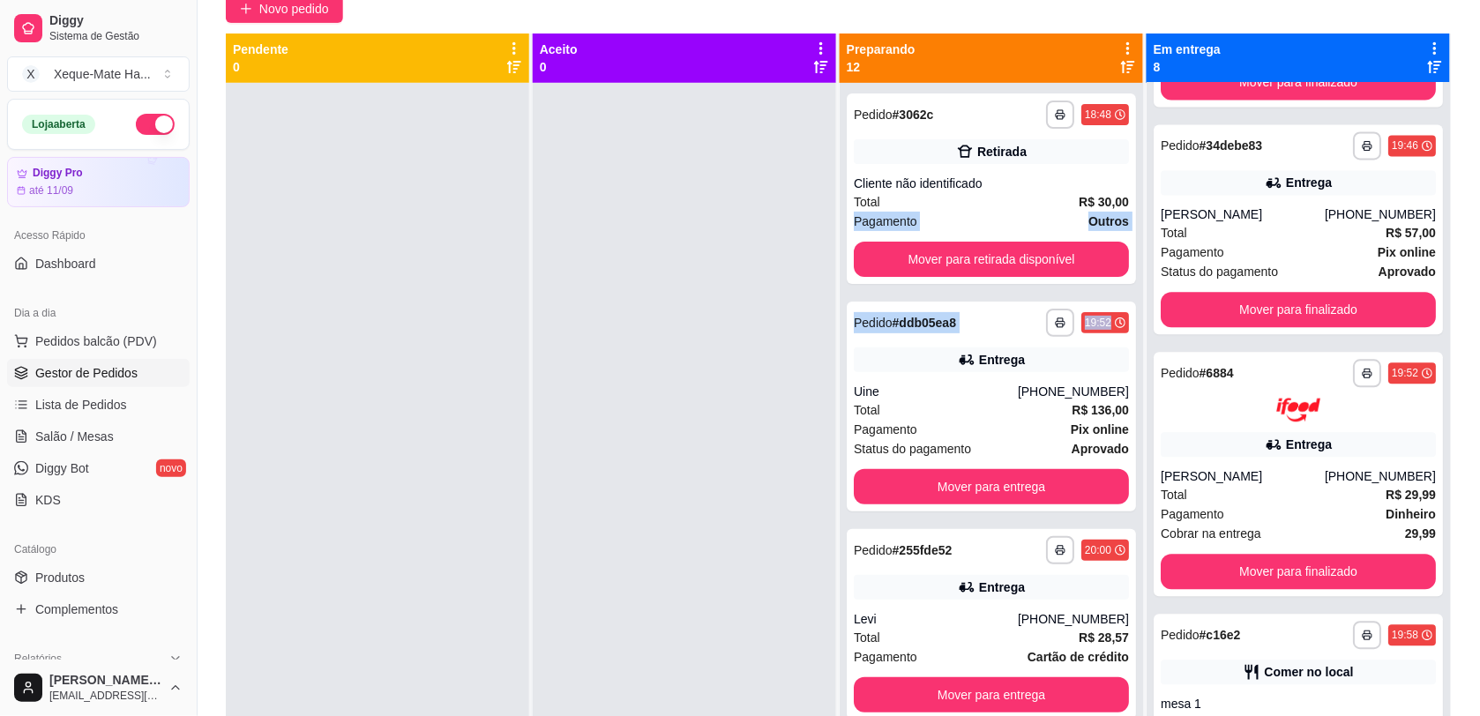
drag, startPoint x: 1112, startPoint y: 208, endPoint x: 1109, endPoint y: 291, distance: 82.9
click at [1109, 291] on div "**********" at bounding box center [991, 441] width 303 height 716
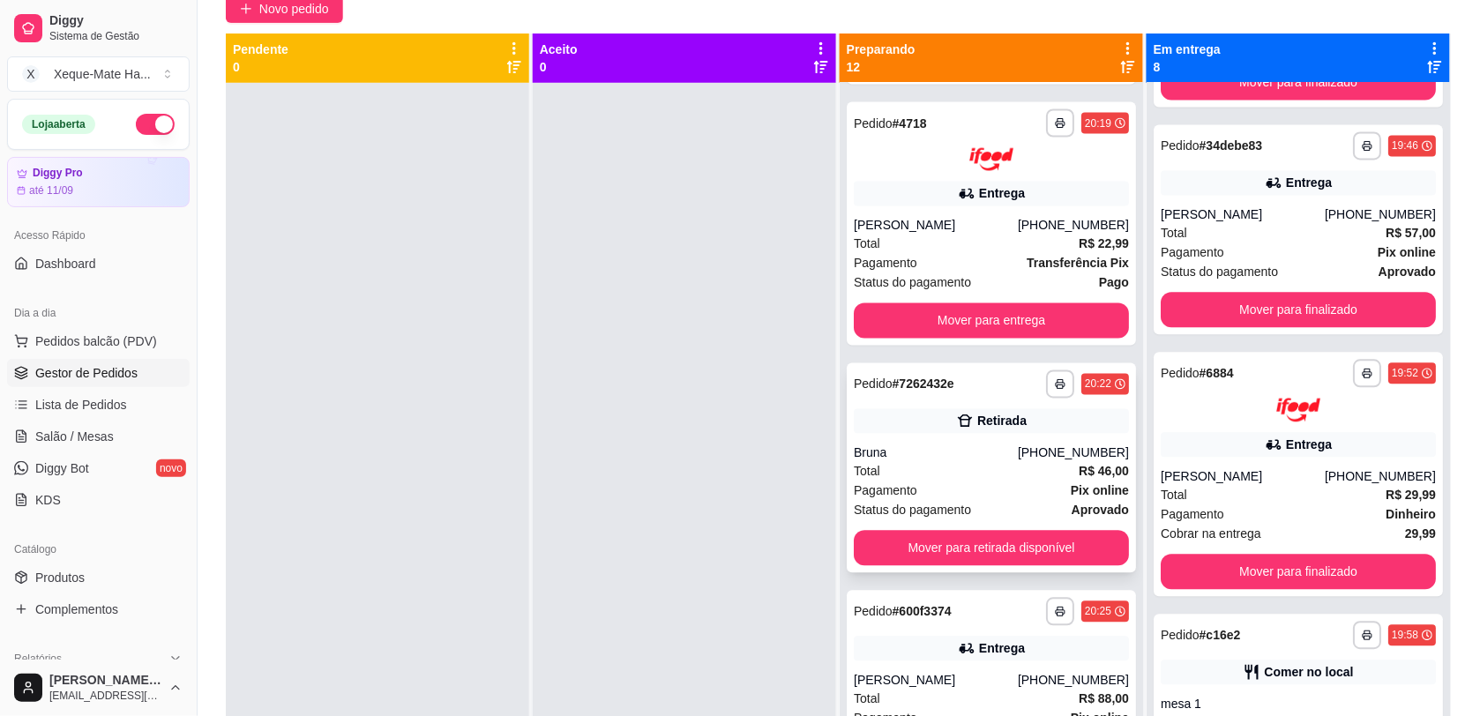
scroll to position [914, 0]
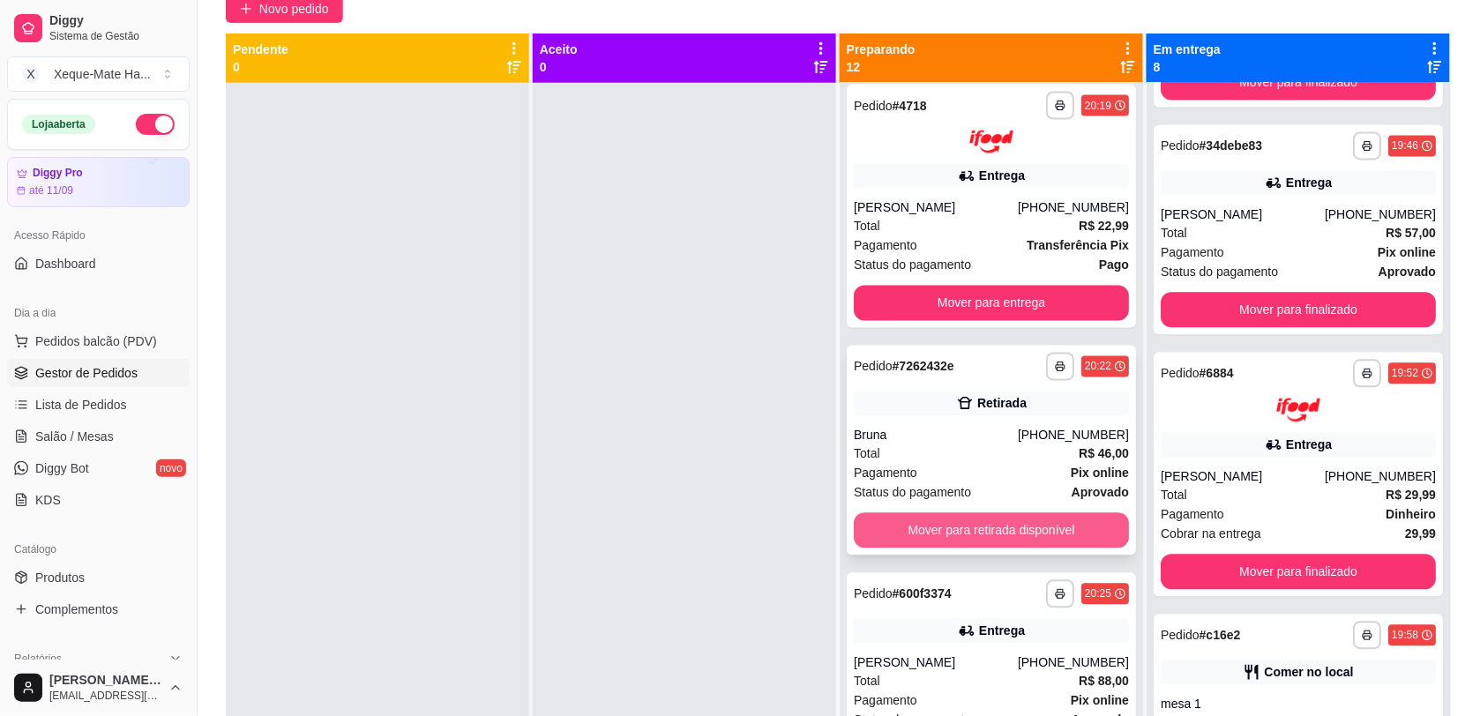
click at [1067, 521] on button "Mover para retirada disponível" at bounding box center [991, 530] width 275 height 35
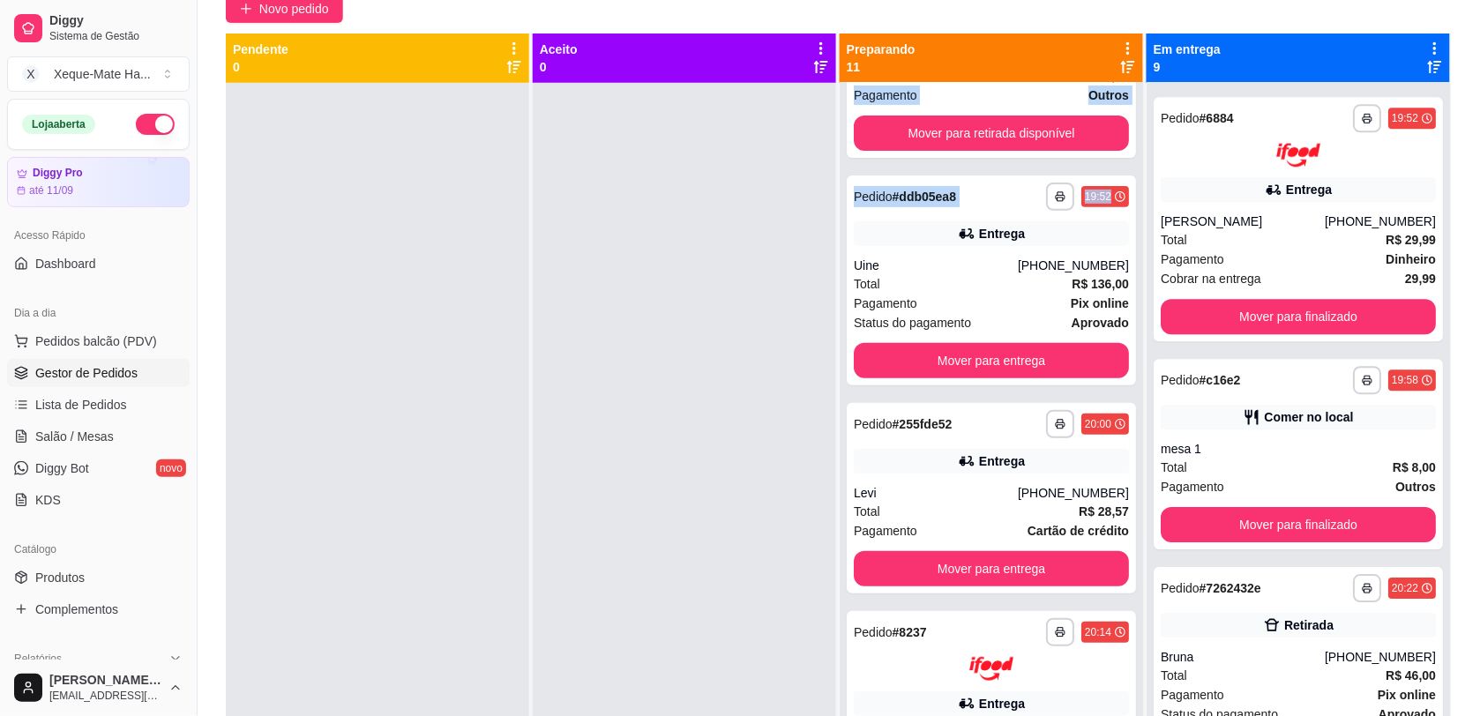
scroll to position [0, 0]
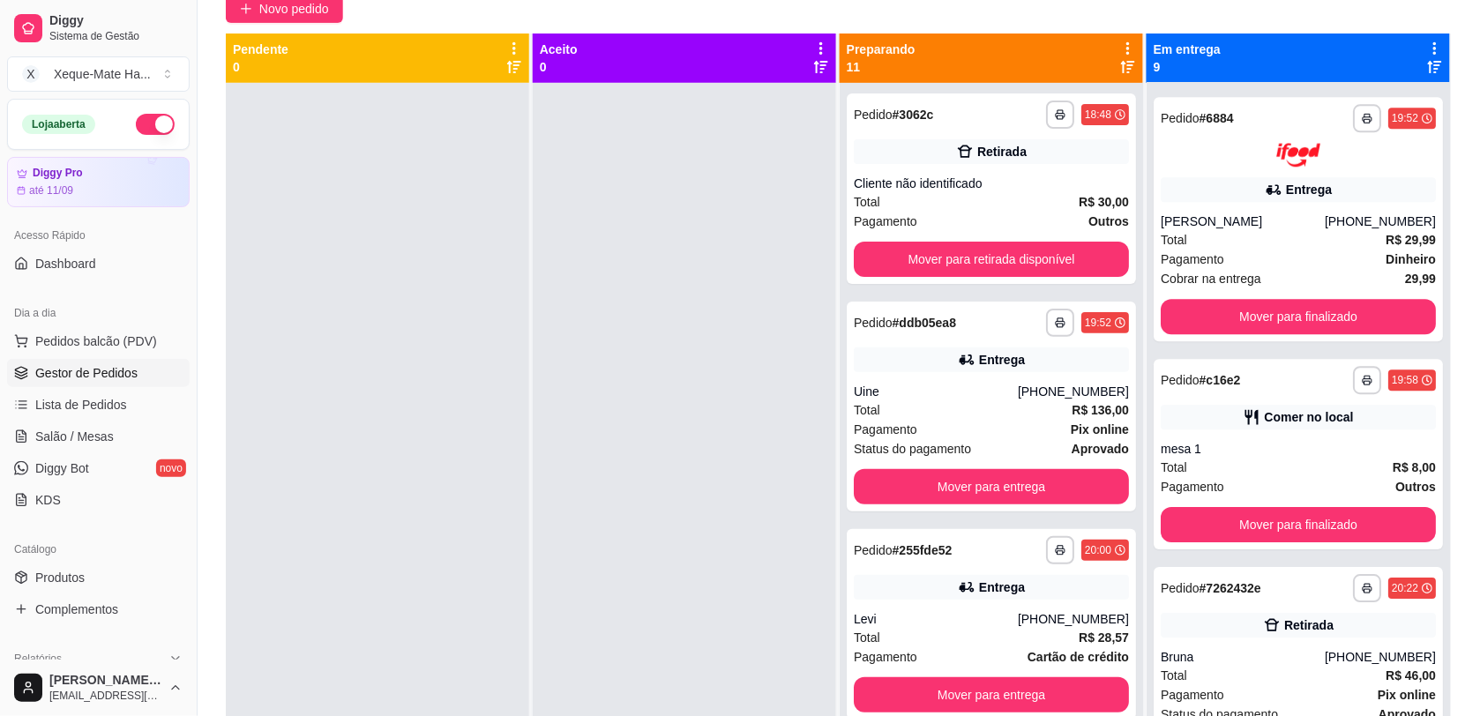
click at [640, 328] on div at bounding box center [684, 441] width 303 height 716
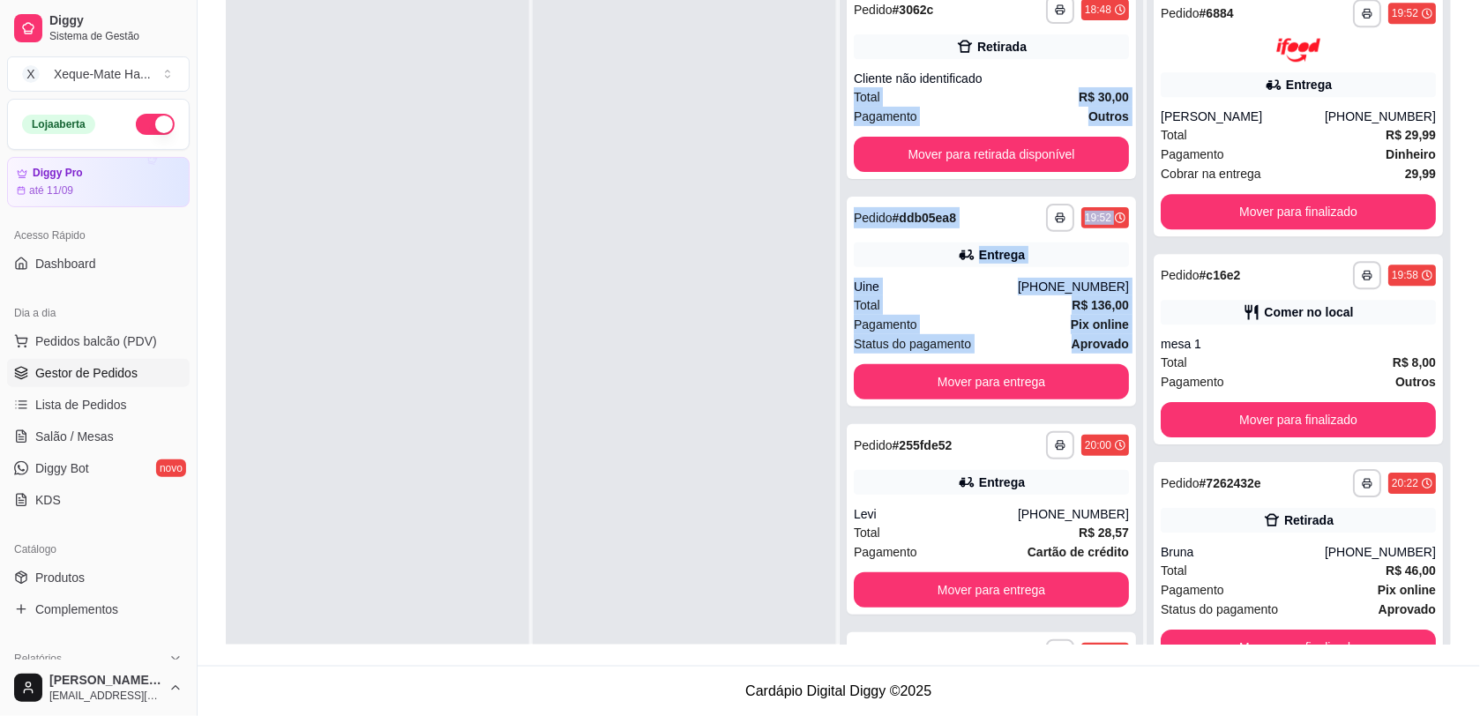
drag, startPoint x: 1111, startPoint y: 85, endPoint x: 1117, endPoint y: 367, distance: 282.3
click at [1117, 367] on div "**********" at bounding box center [991, 336] width 303 height 716
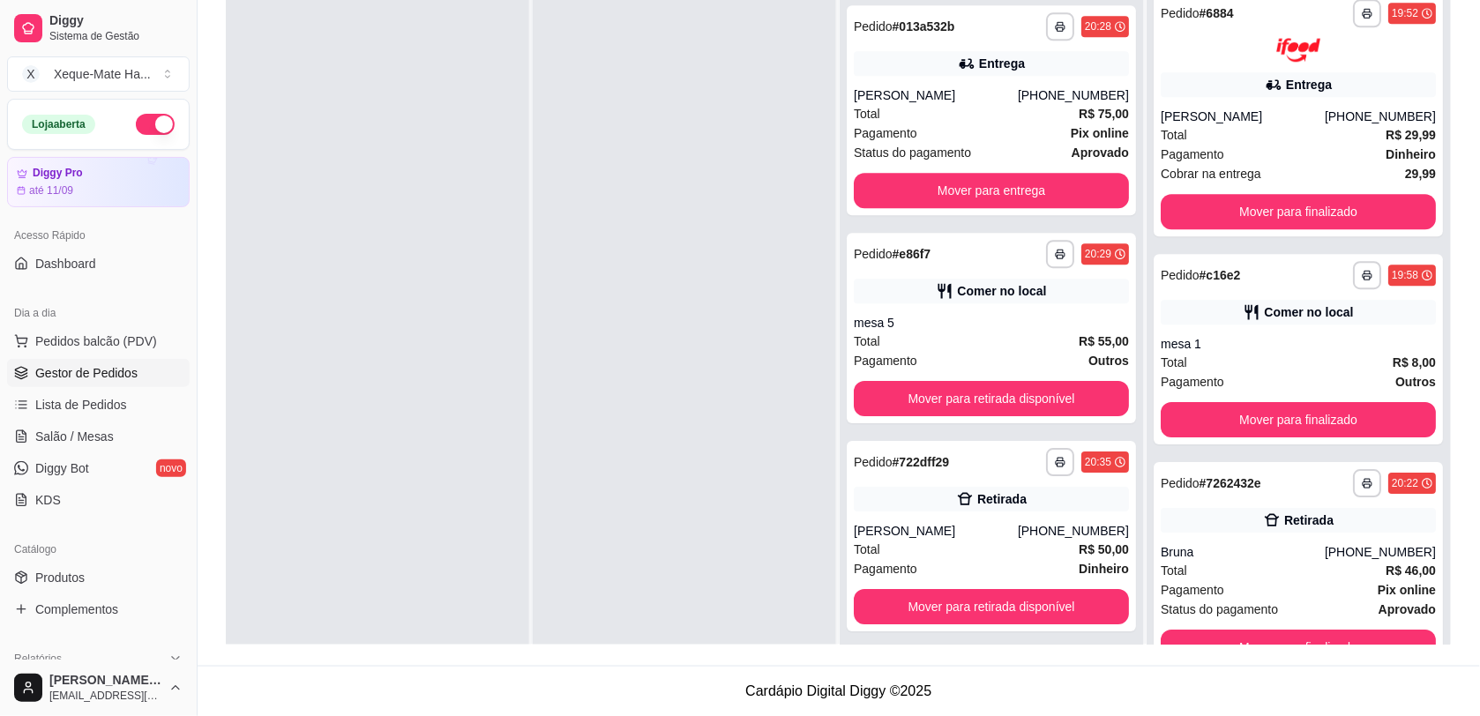
scroll to position [1753, 0]
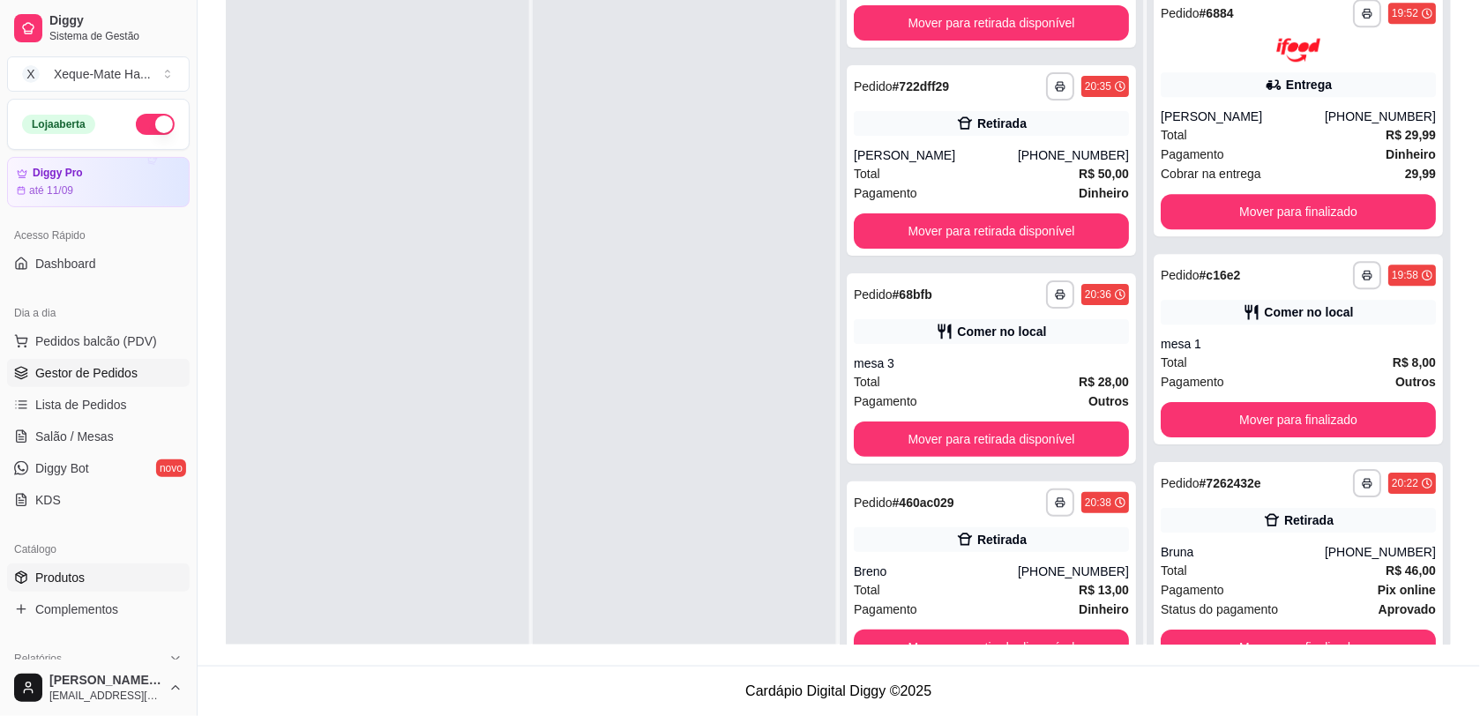
click at [27, 576] on icon at bounding box center [21, 578] width 14 height 14
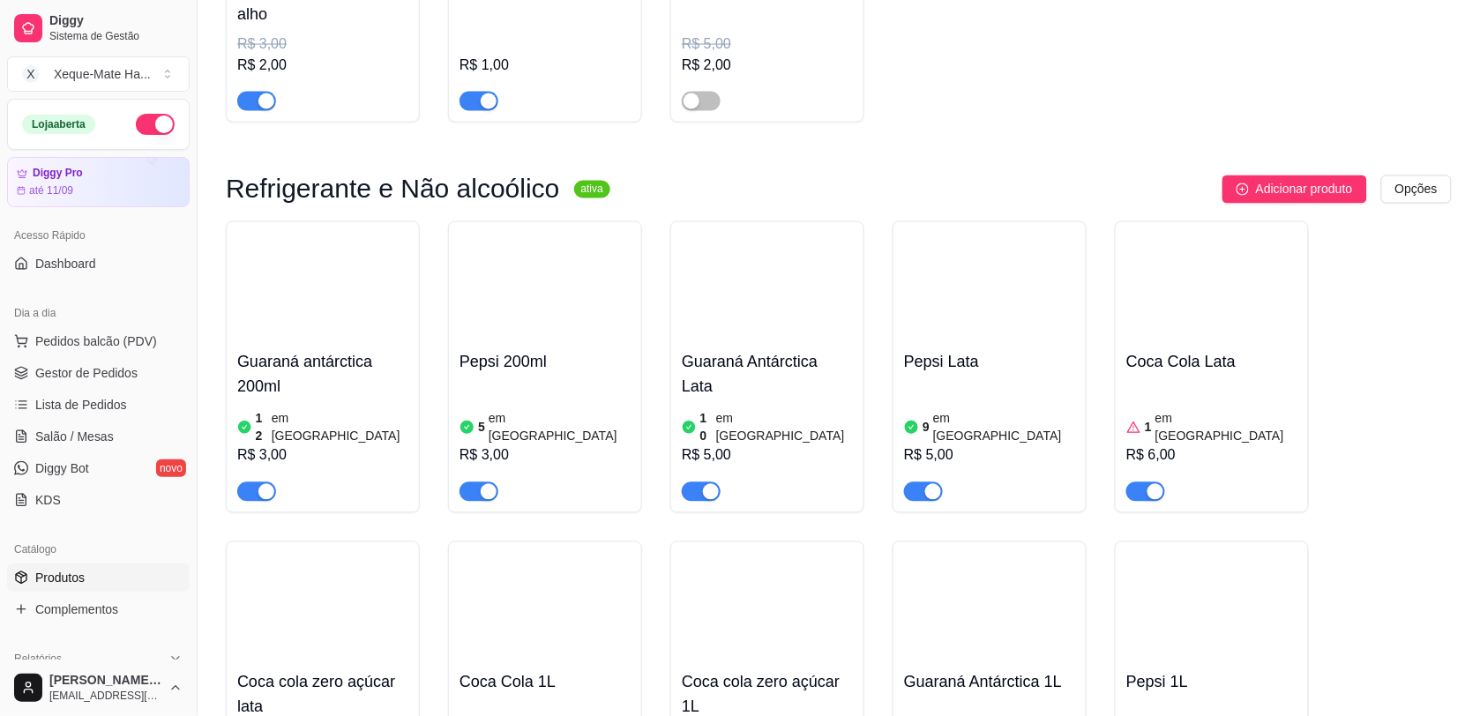
scroll to position [4884, 0]
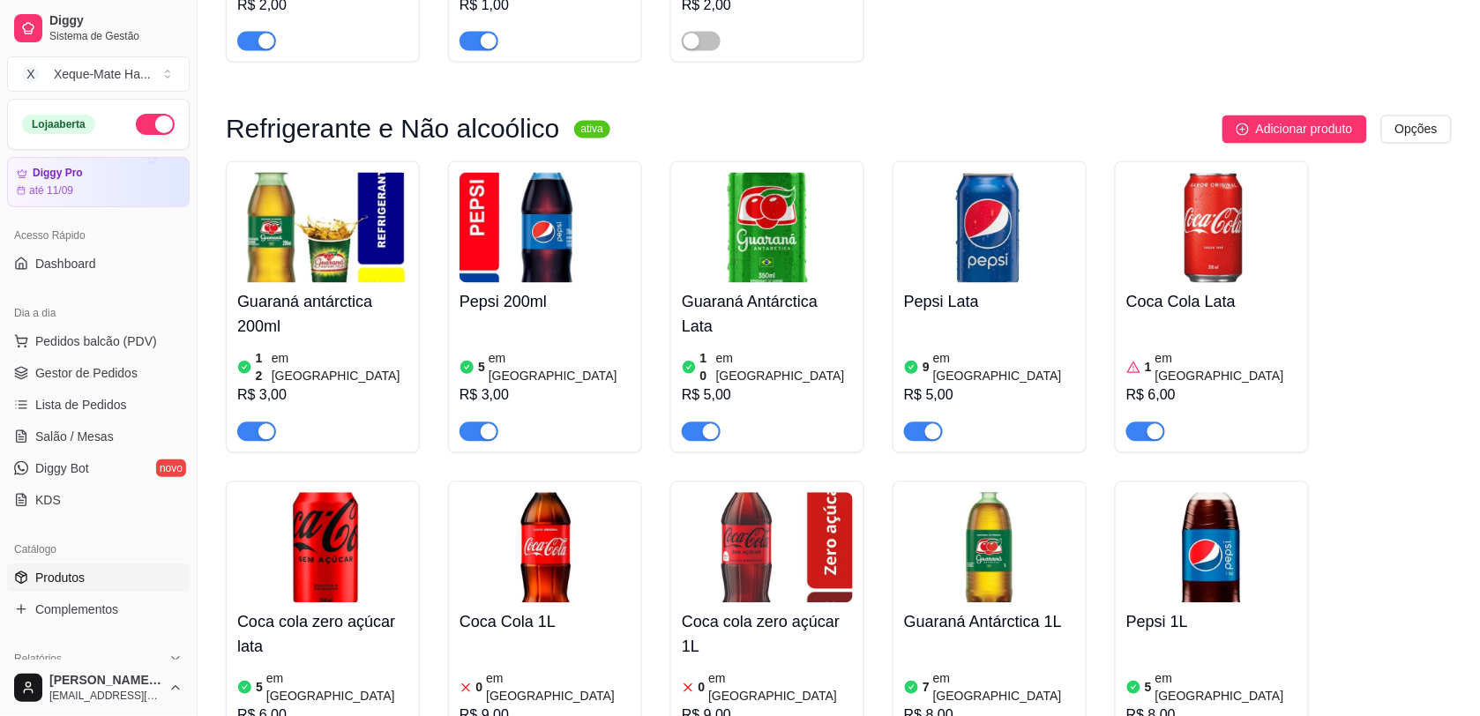
click at [1019, 371] on div "9 em estoque R$ 5,00" at bounding box center [989, 382] width 171 height 120
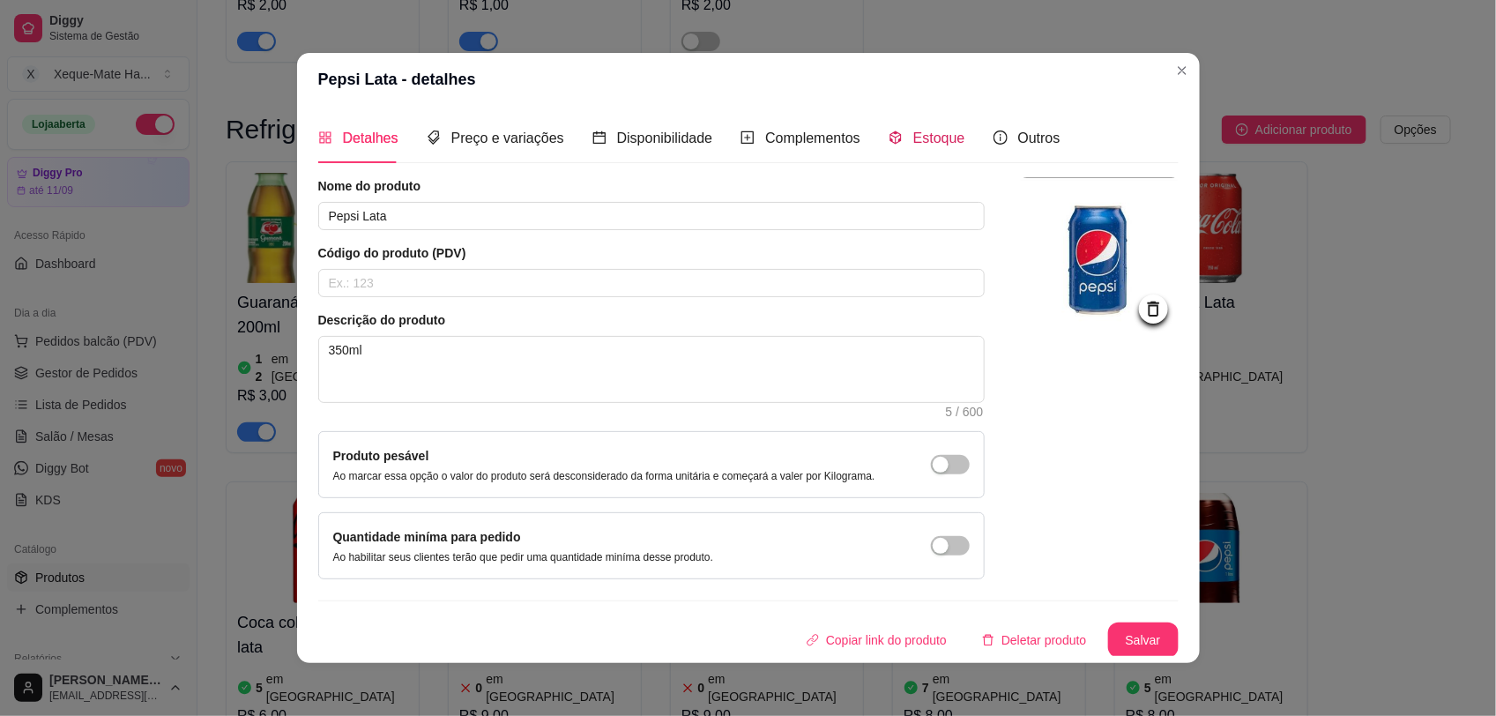
click at [914, 138] on span "Estoque" at bounding box center [940, 138] width 52 height 15
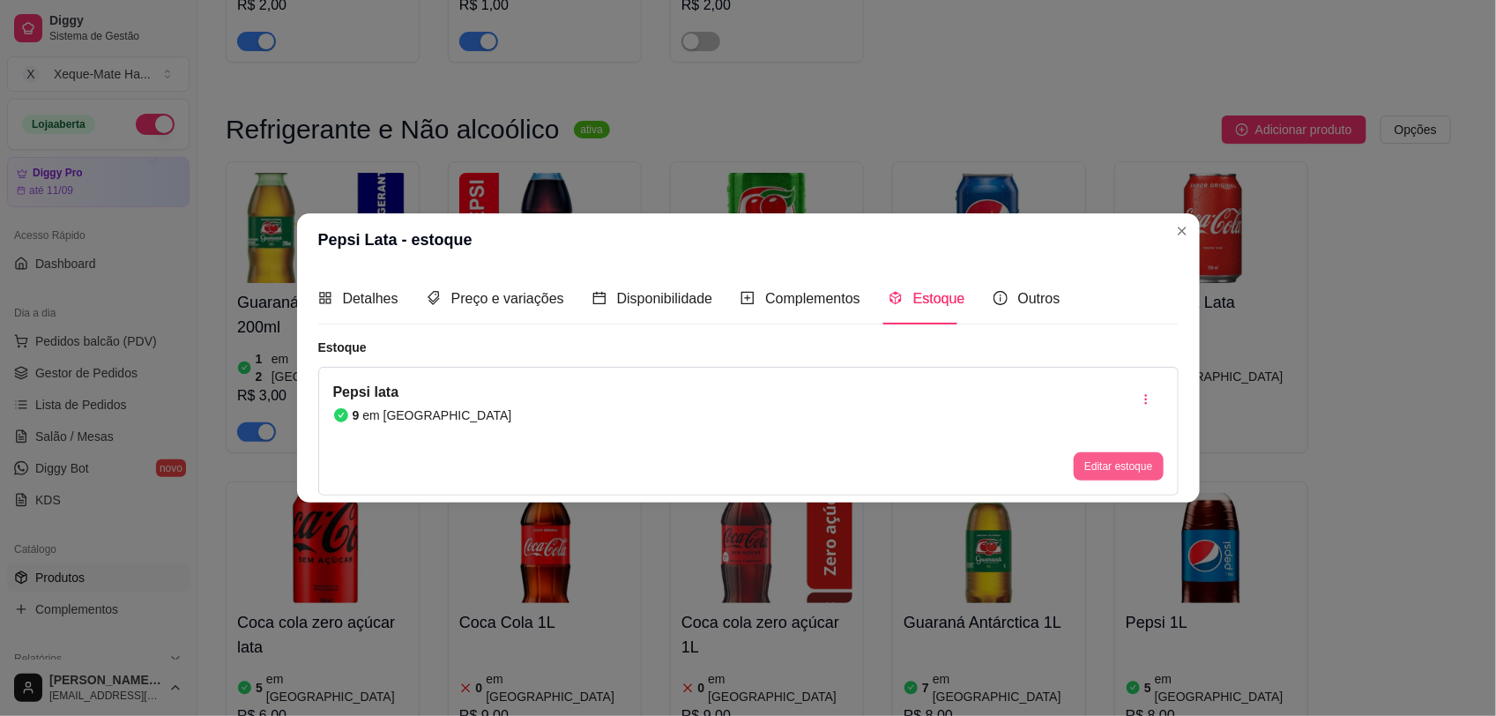
click at [1095, 470] on button "Editar estoque" at bounding box center [1118, 466] width 89 height 28
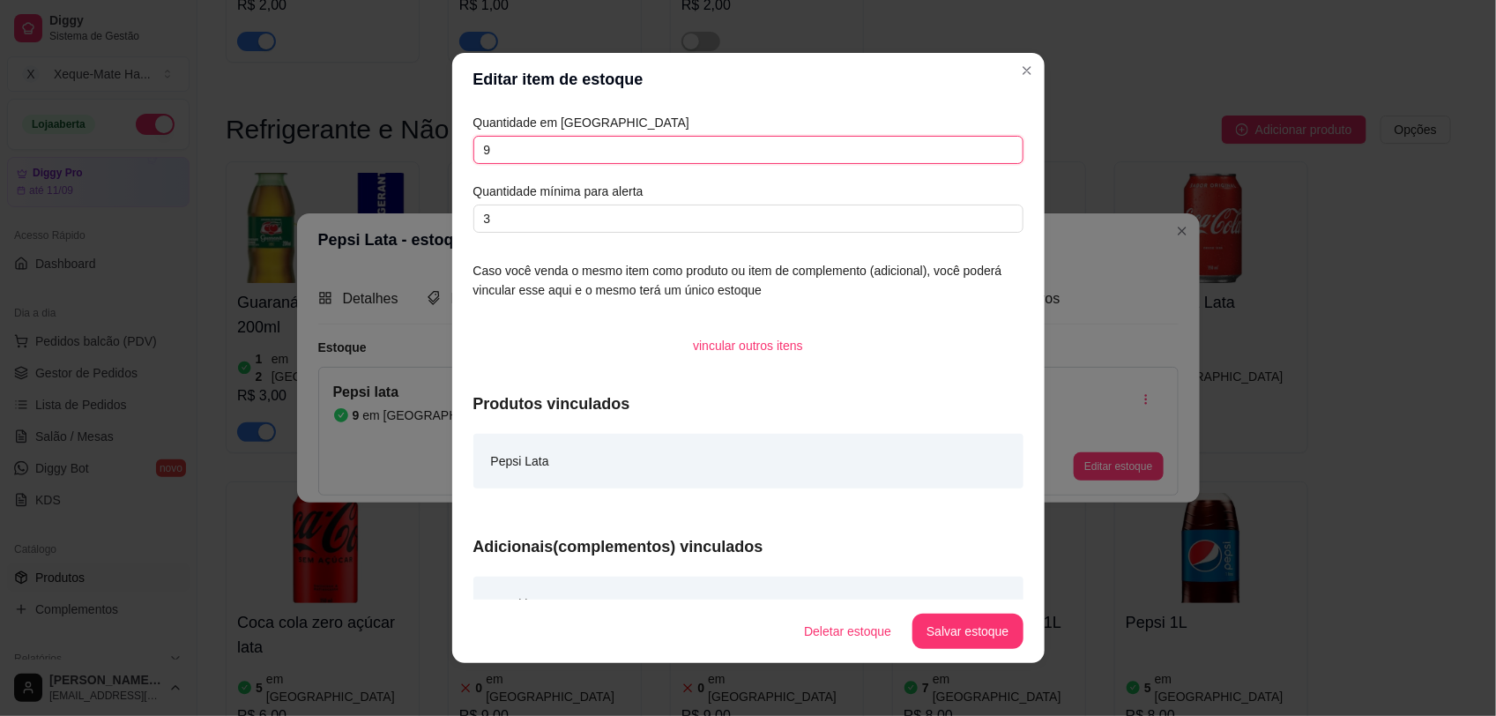
click at [847, 153] on input "9" at bounding box center [749, 150] width 550 height 28
type input "4"
click at [944, 628] on button "Salvar estoque" at bounding box center [968, 632] width 108 height 34
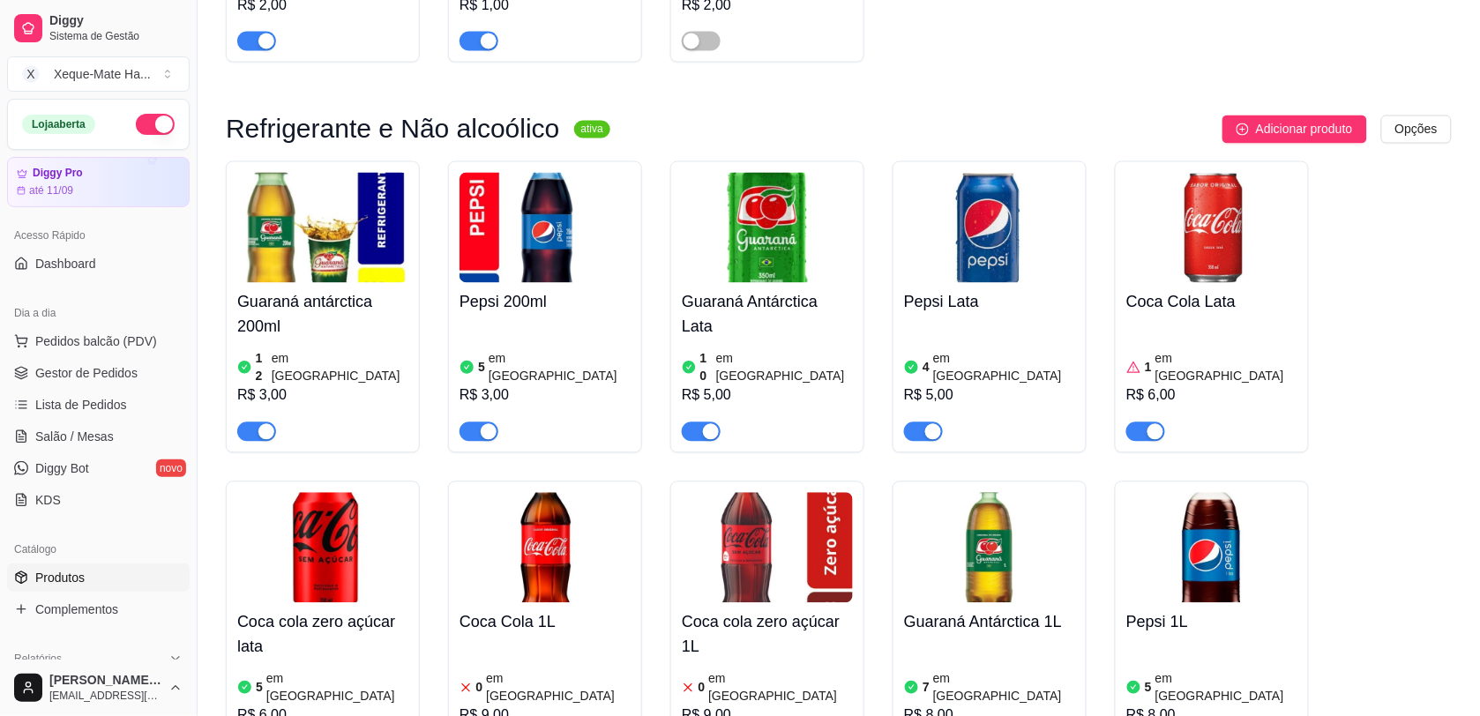
click at [761, 331] on h4 "Guaraná Antárctica Lata" at bounding box center [767, 314] width 171 height 49
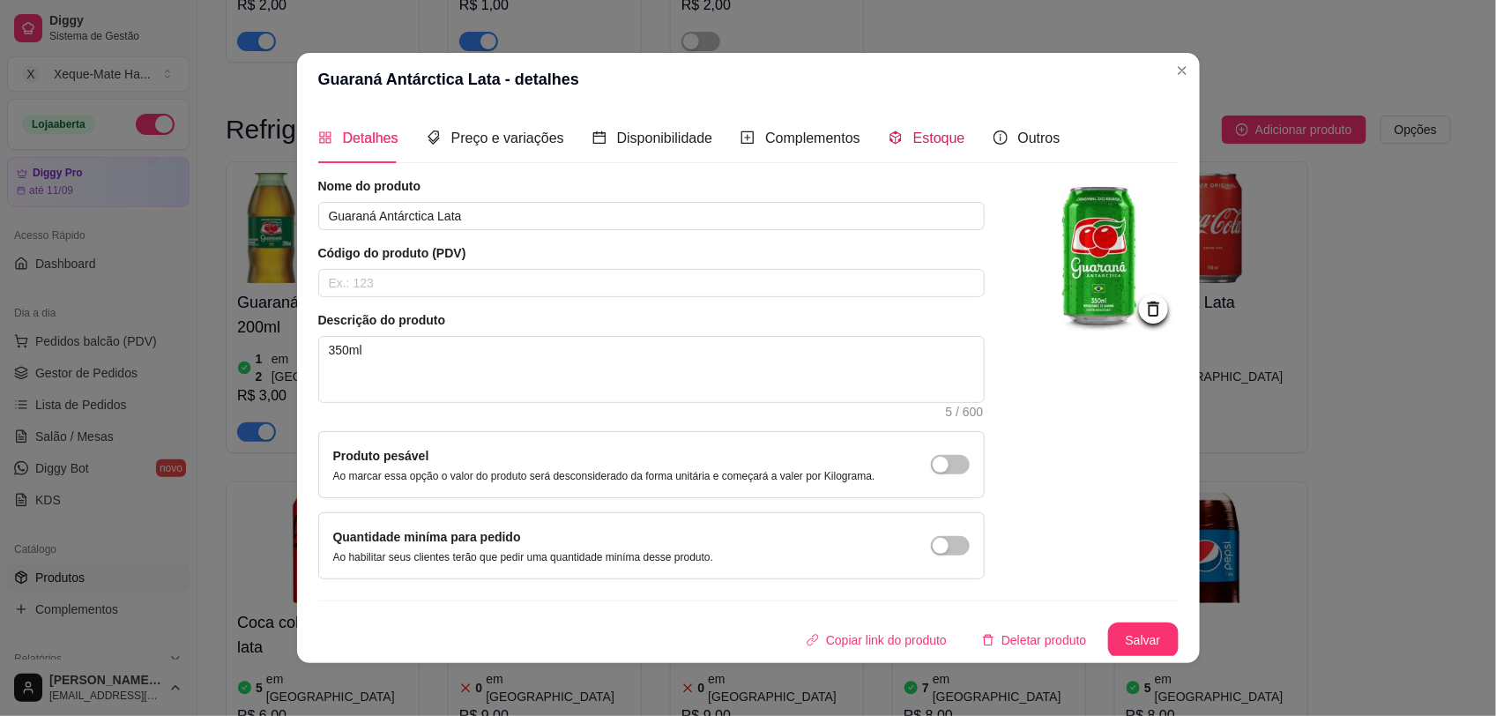
click at [914, 133] on span "Estoque" at bounding box center [940, 138] width 52 height 15
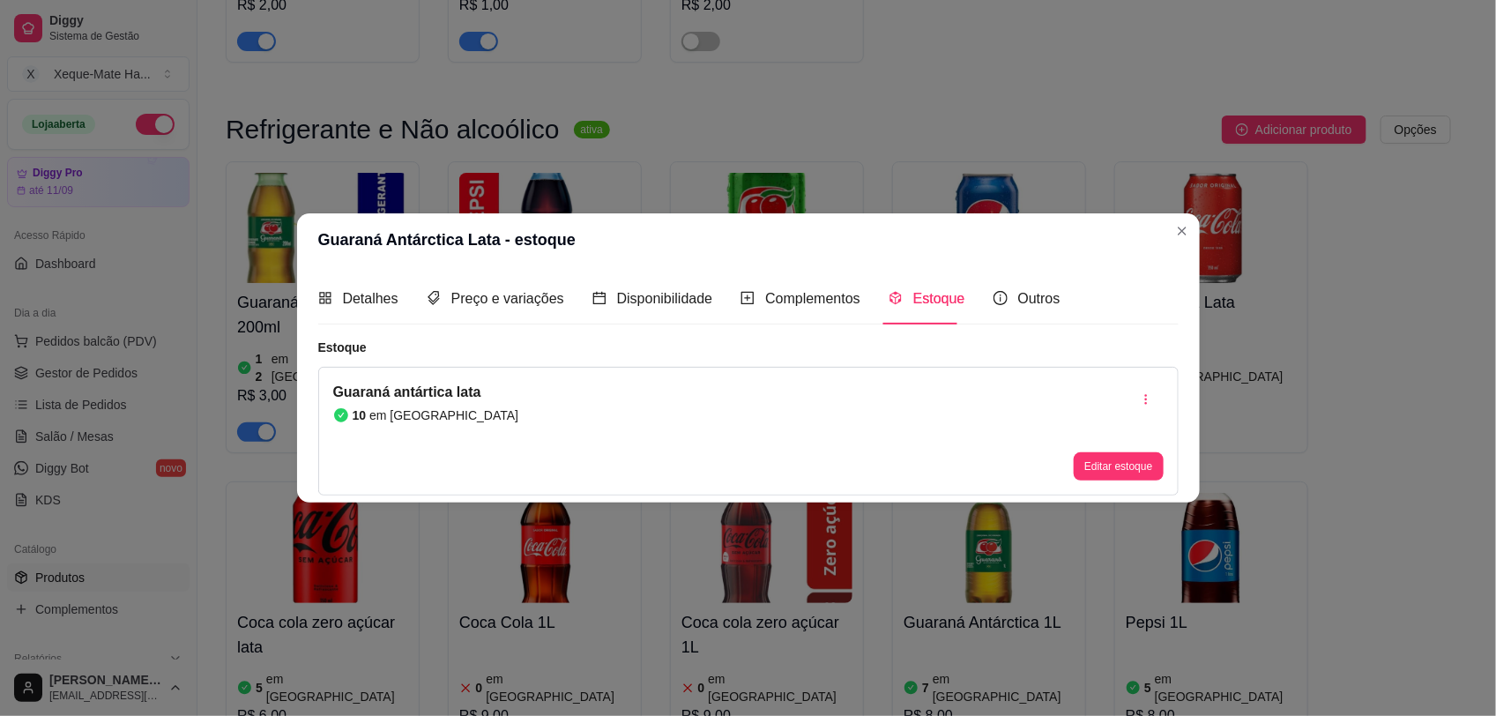
click at [1117, 457] on button "Editar estoque" at bounding box center [1118, 466] width 89 height 28
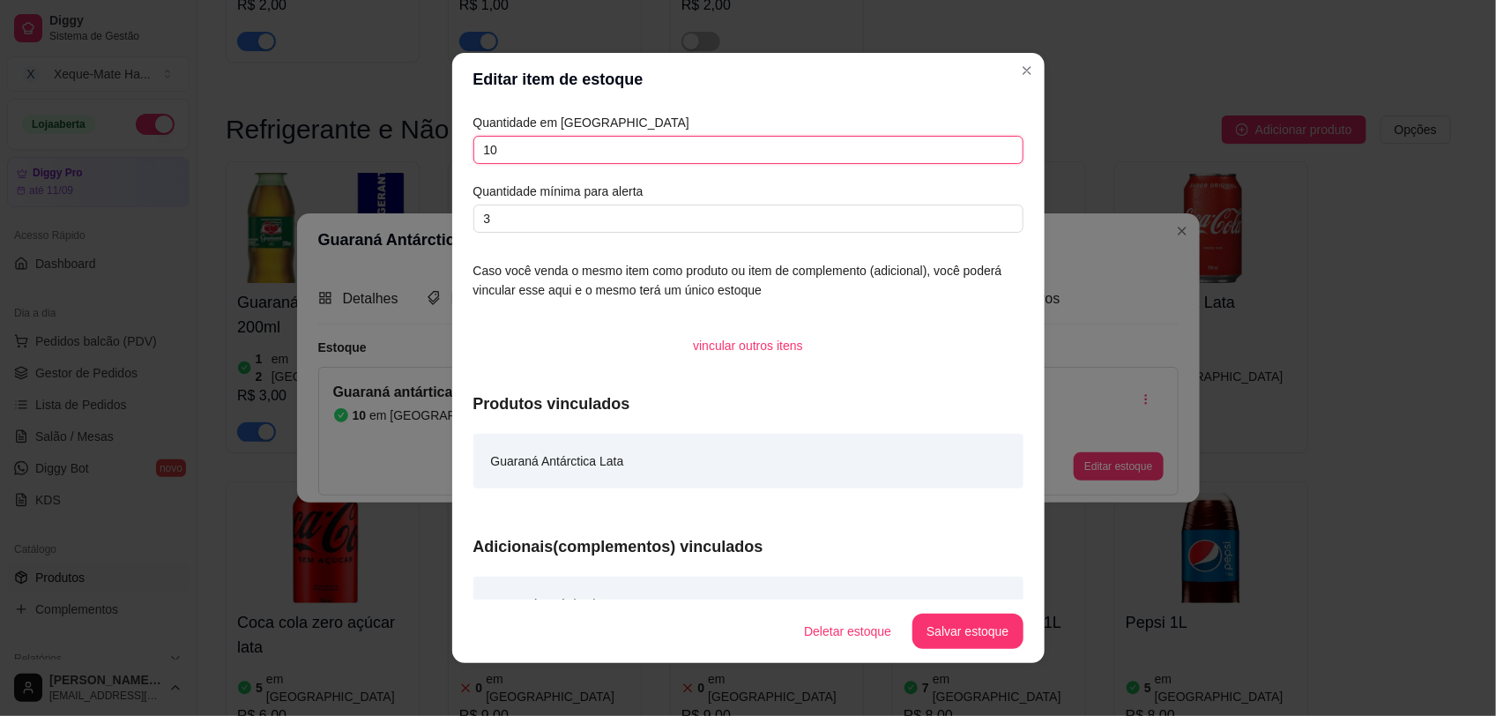
click at [738, 156] on input "10" at bounding box center [749, 150] width 550 height 28
type input "1"
type input "3"
click at [981, 624] on button "Salvar estoque" at bounding box center [968, 632] width 108 height 34
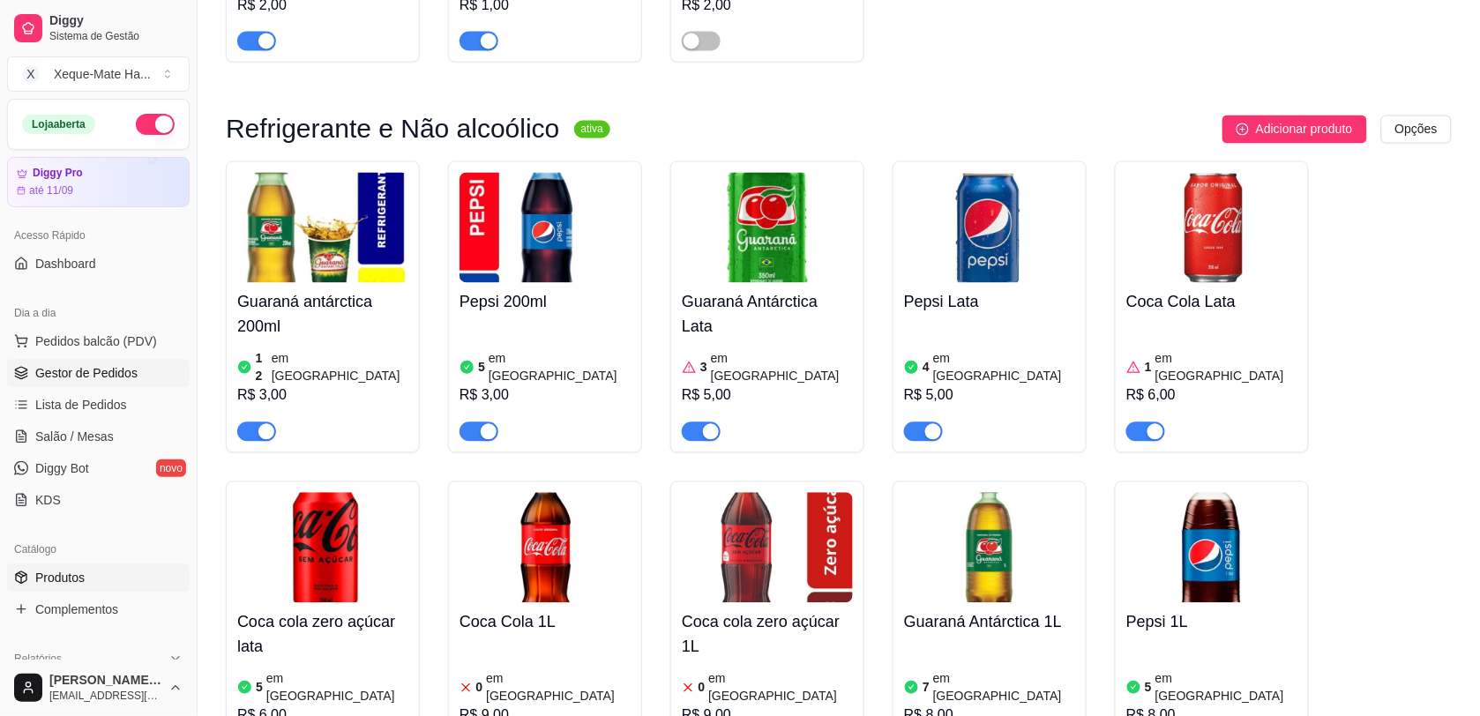
click at [35, 372] on span "Gestor de Pedidos" at bounding box center [86, 373] width 102 height 18
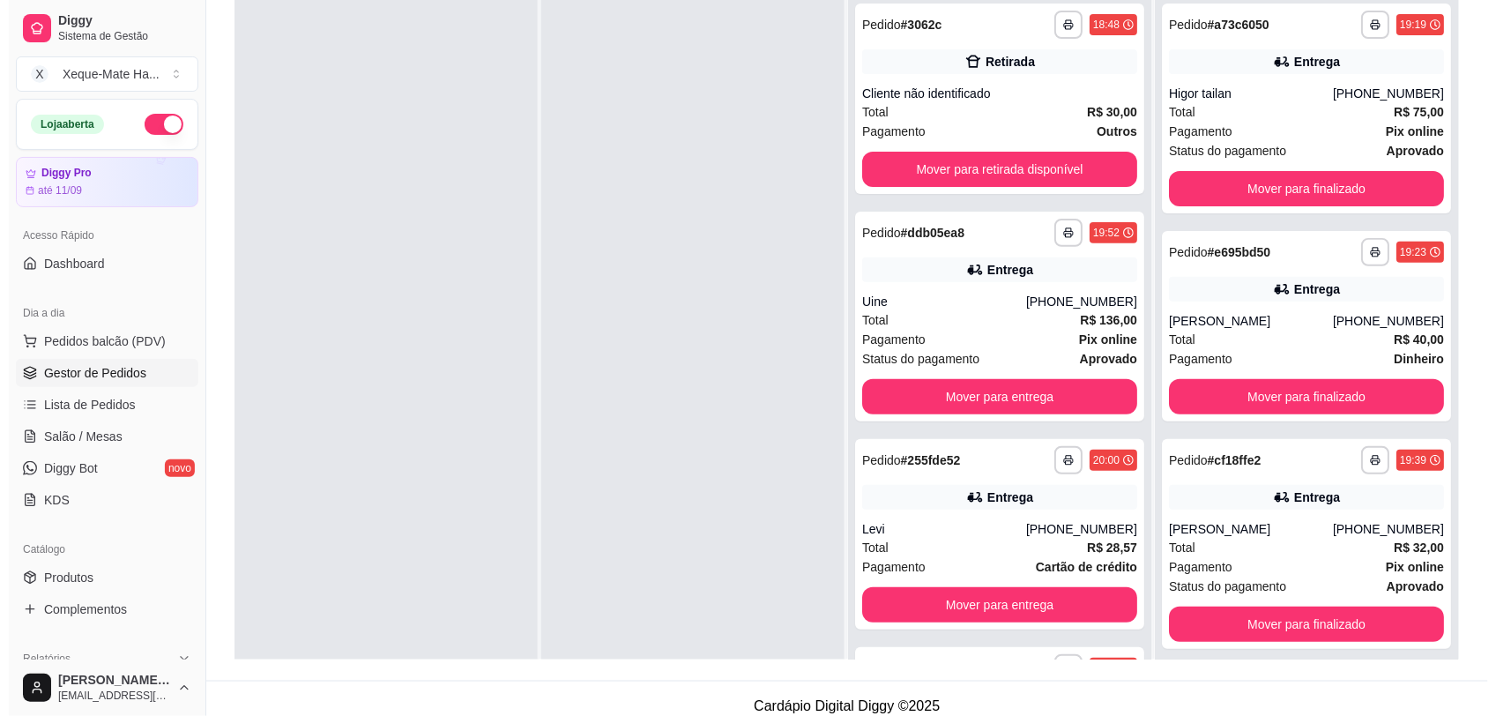
scroll to position [269, 0]
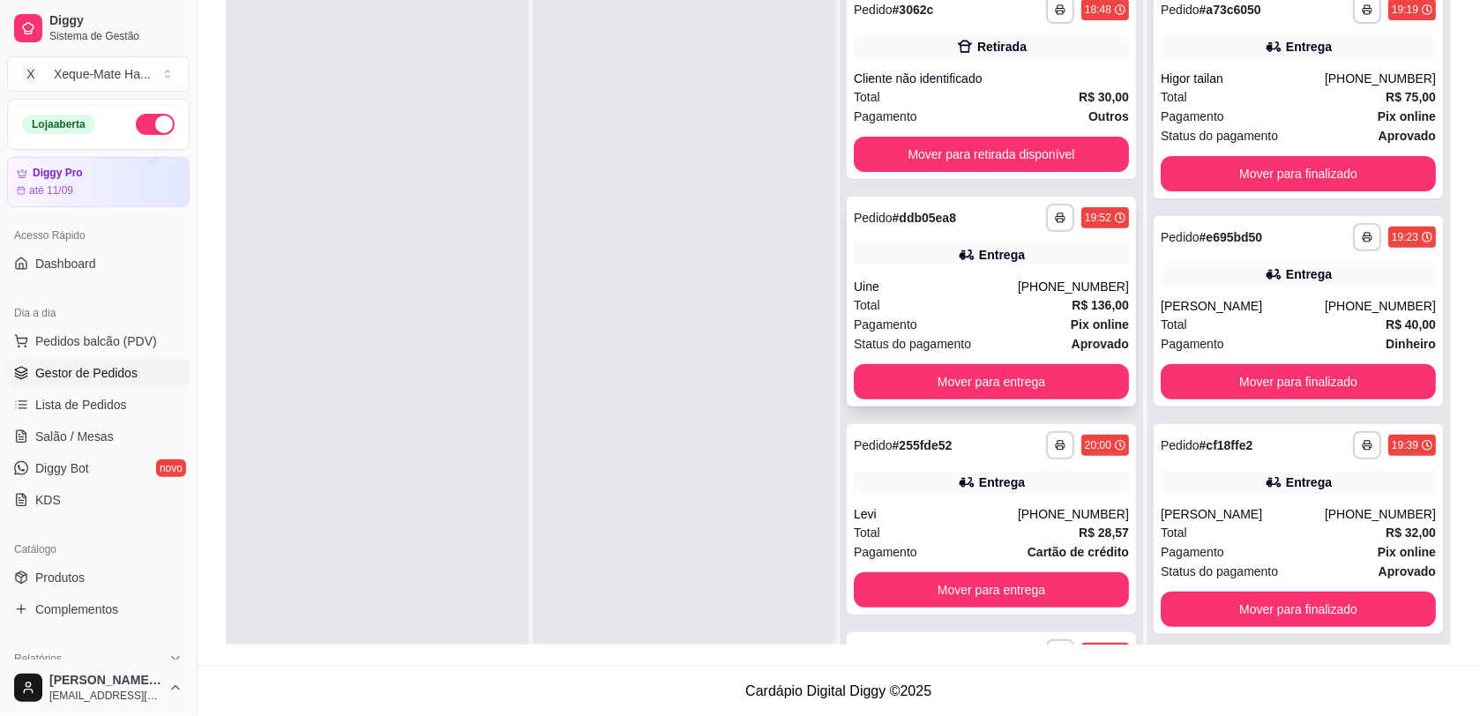
click at [1036, 280] on div "[PHONE_NUMBER]" at bounding box center [1073, 287] width 111 height 18
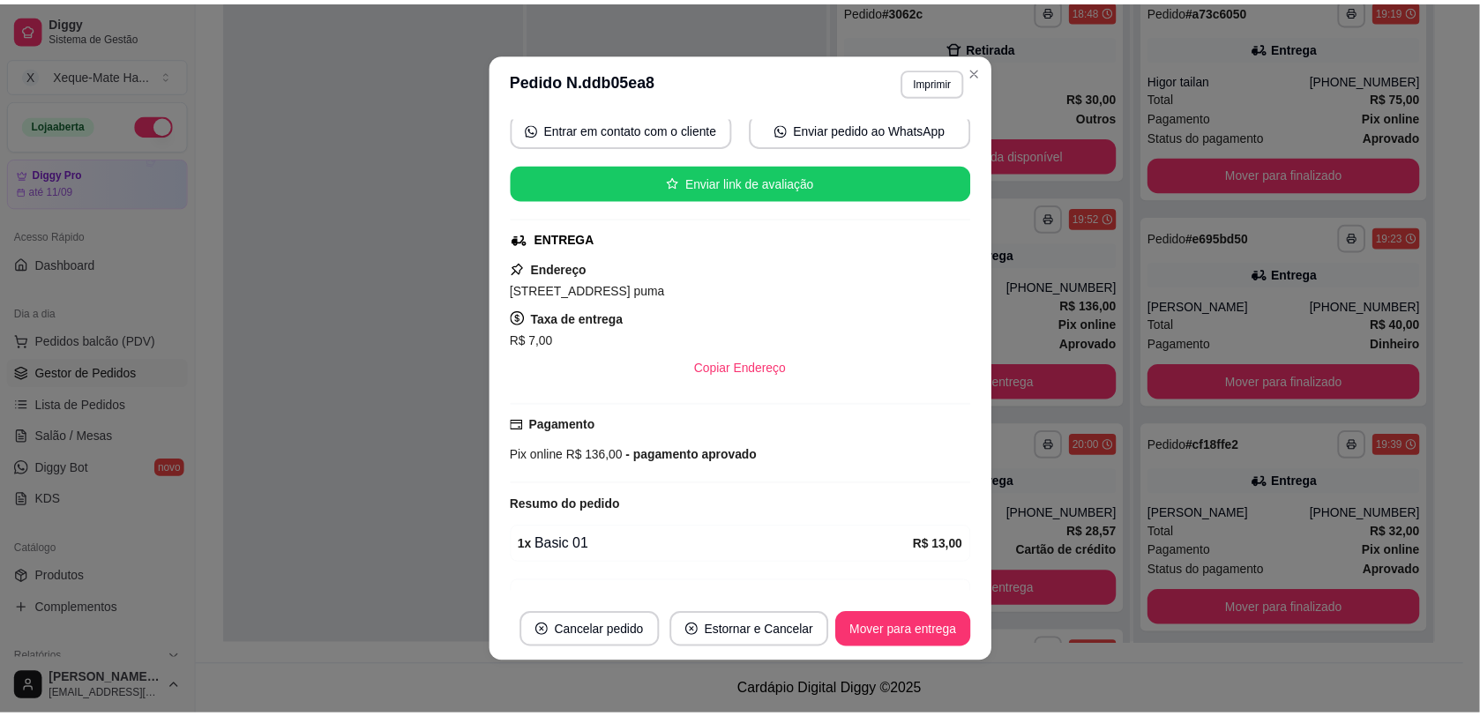
scroll to position [369, 0]
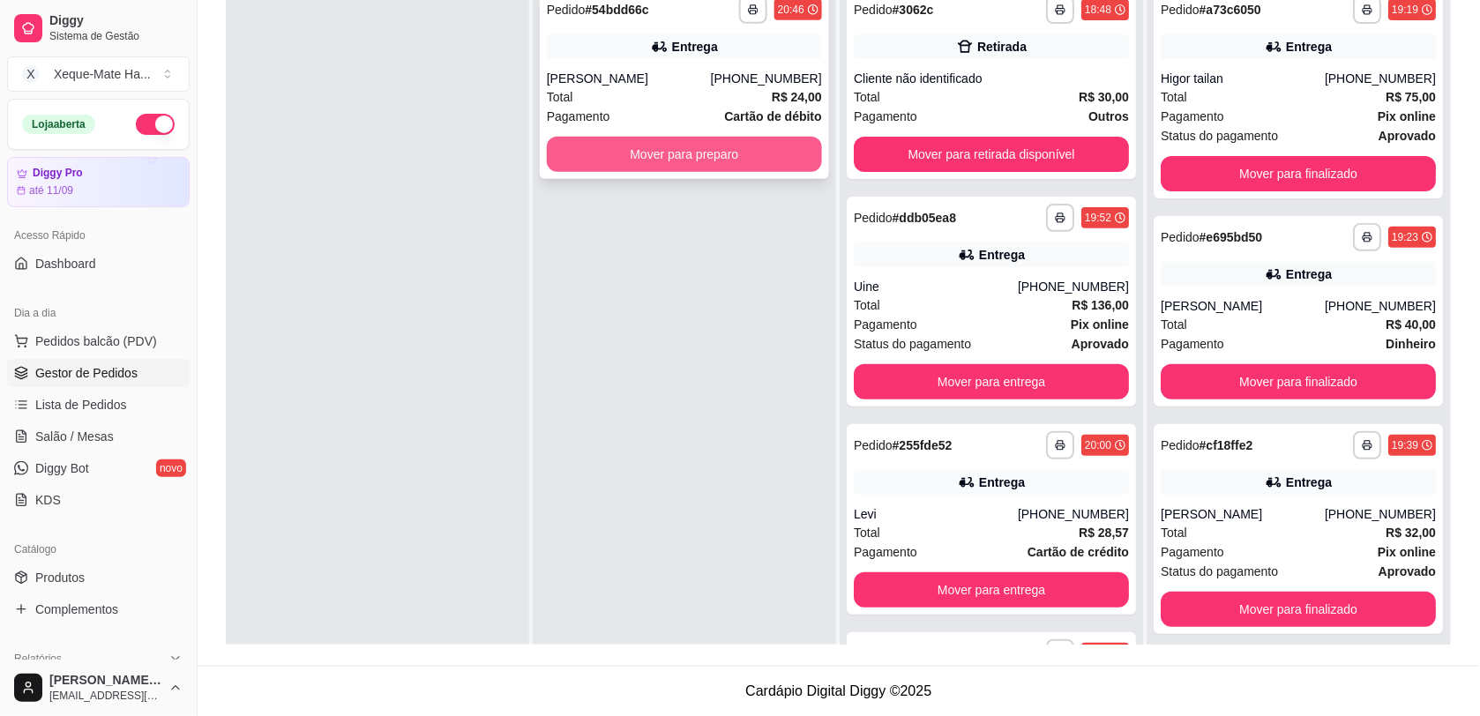
click at [682, 159] on button "Mover para preparo" at bounding box center [684, 154] width 275 height 35
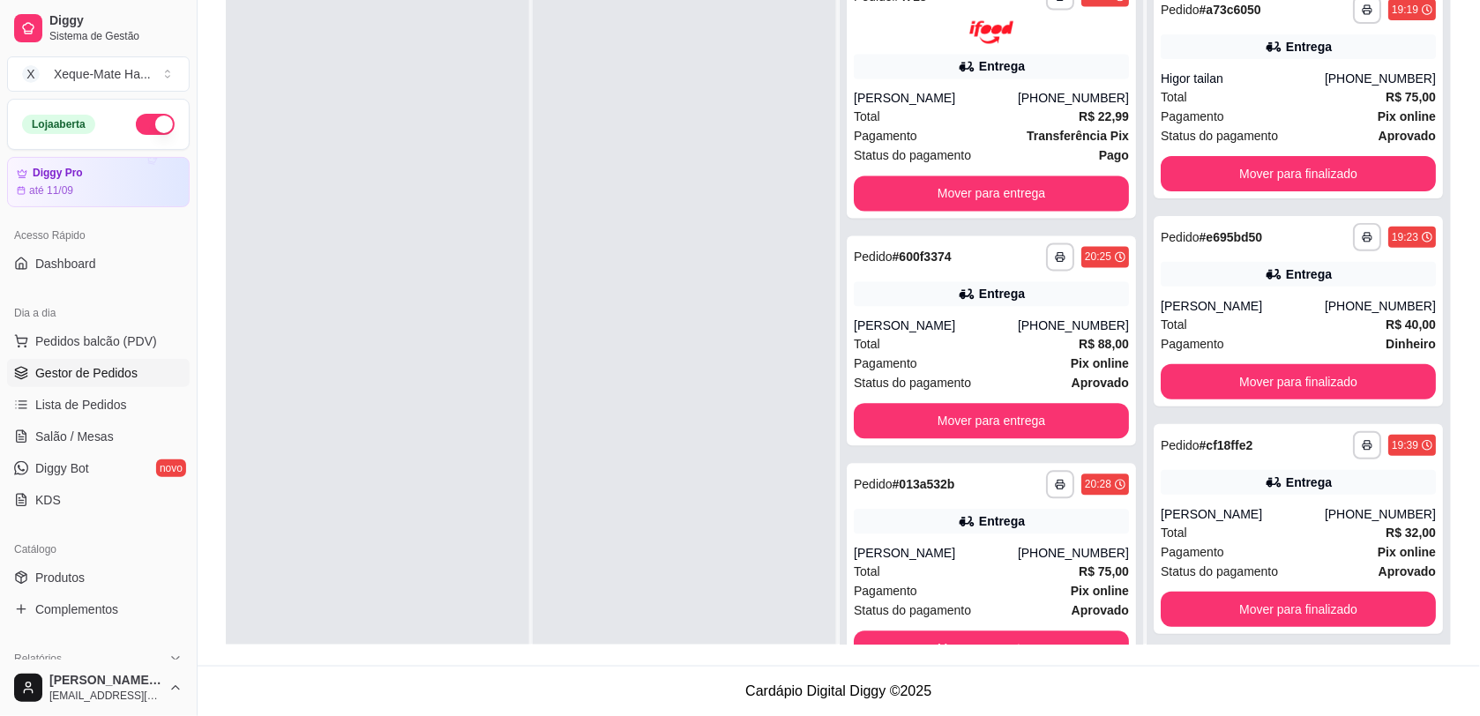
scroll to position [1474, 0]
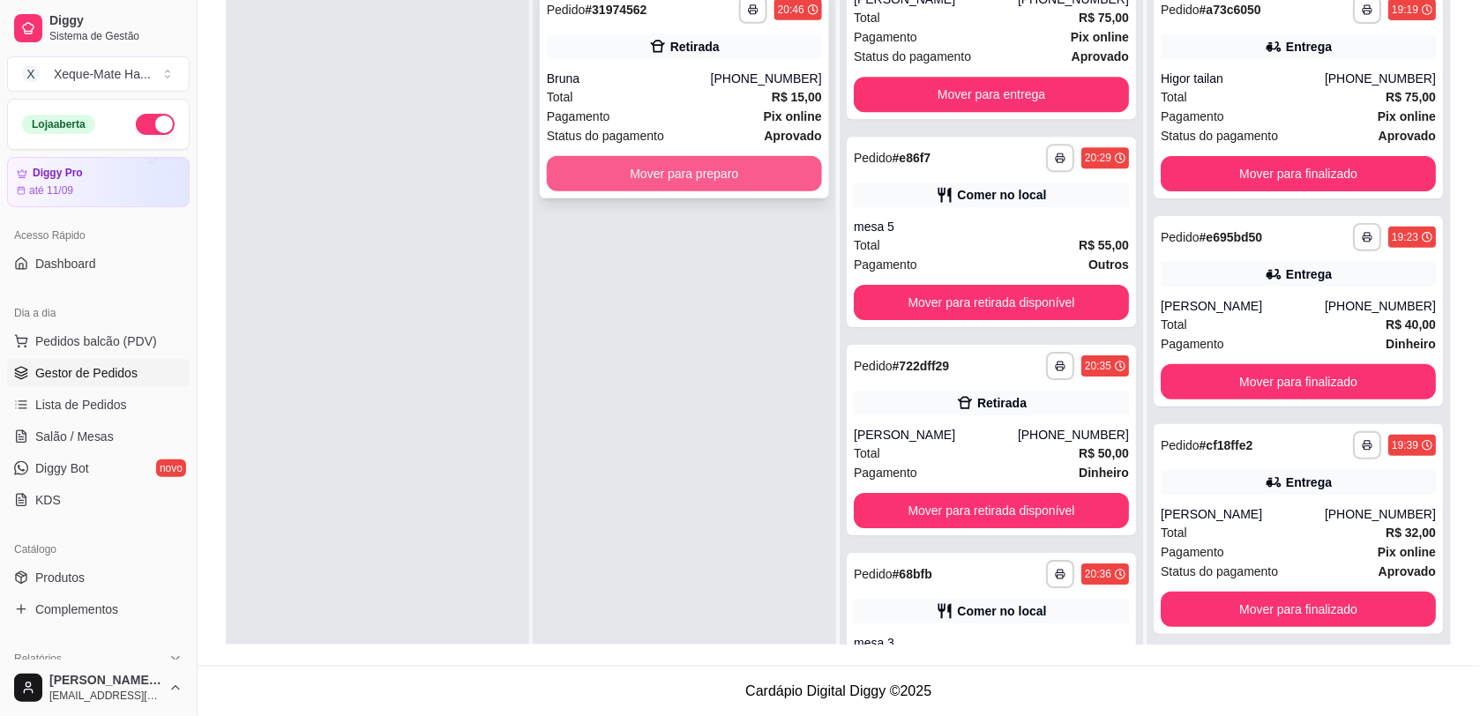
click at [708, 170] on button "Mover para preparo" at bounding box center [684, 173] width 275 height 35
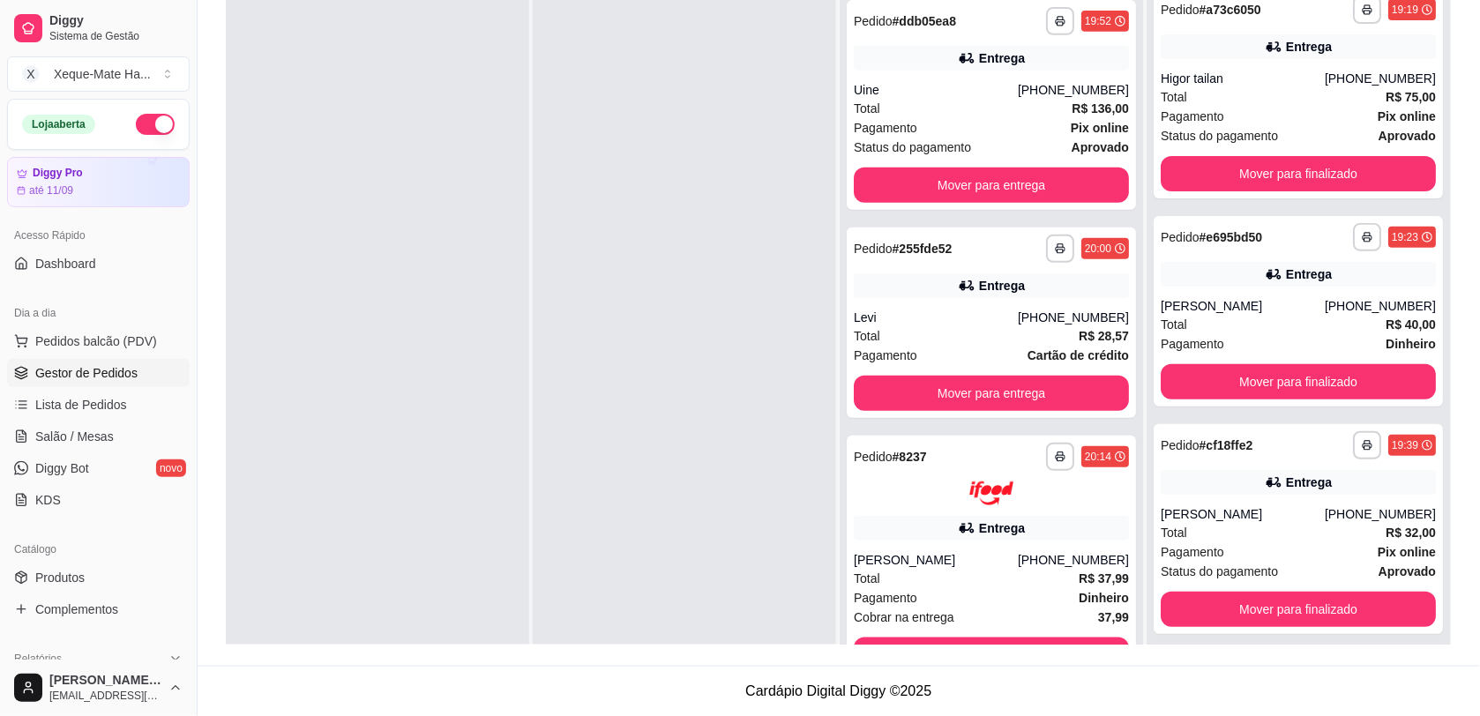
scroll to position [0, 0]
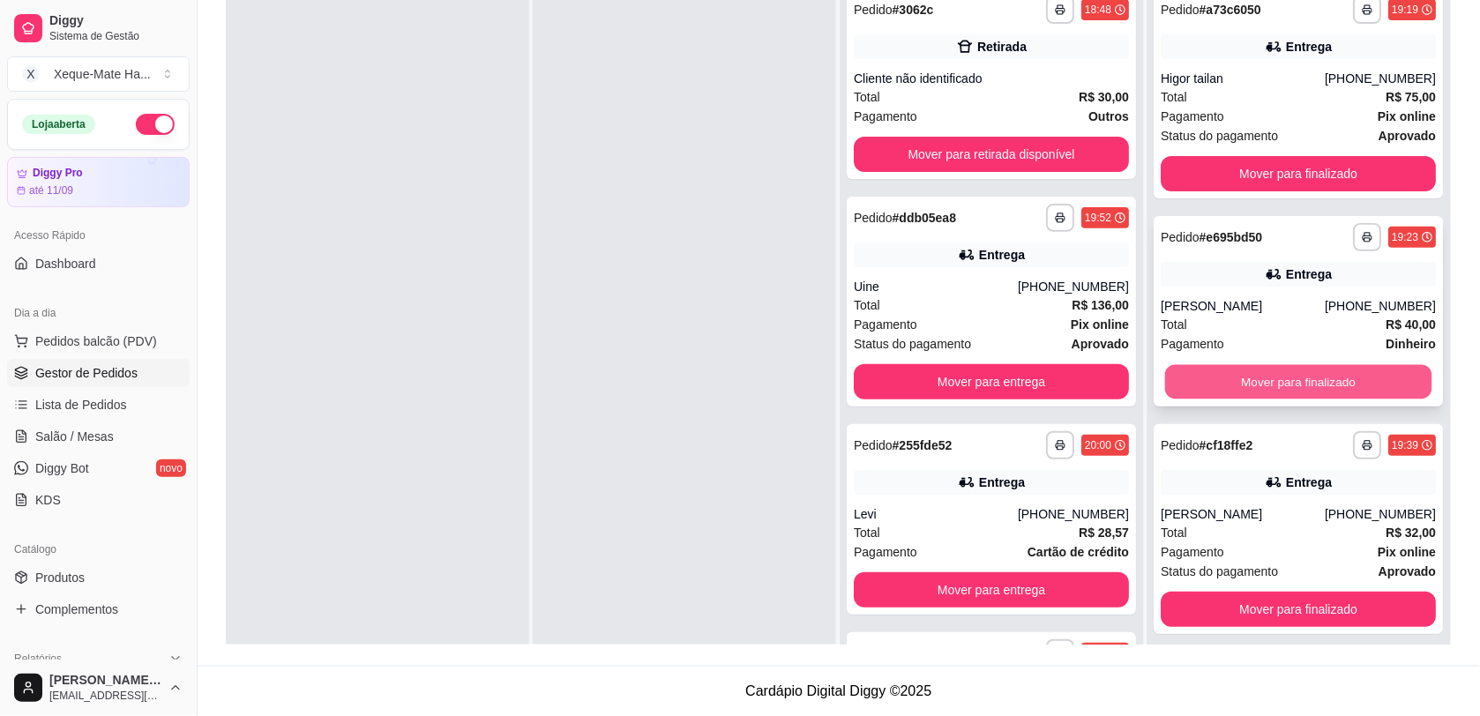
click at [1376, 372] on button "Mover para finalizado" at bounding box center [1298, 382] width 267 height 34
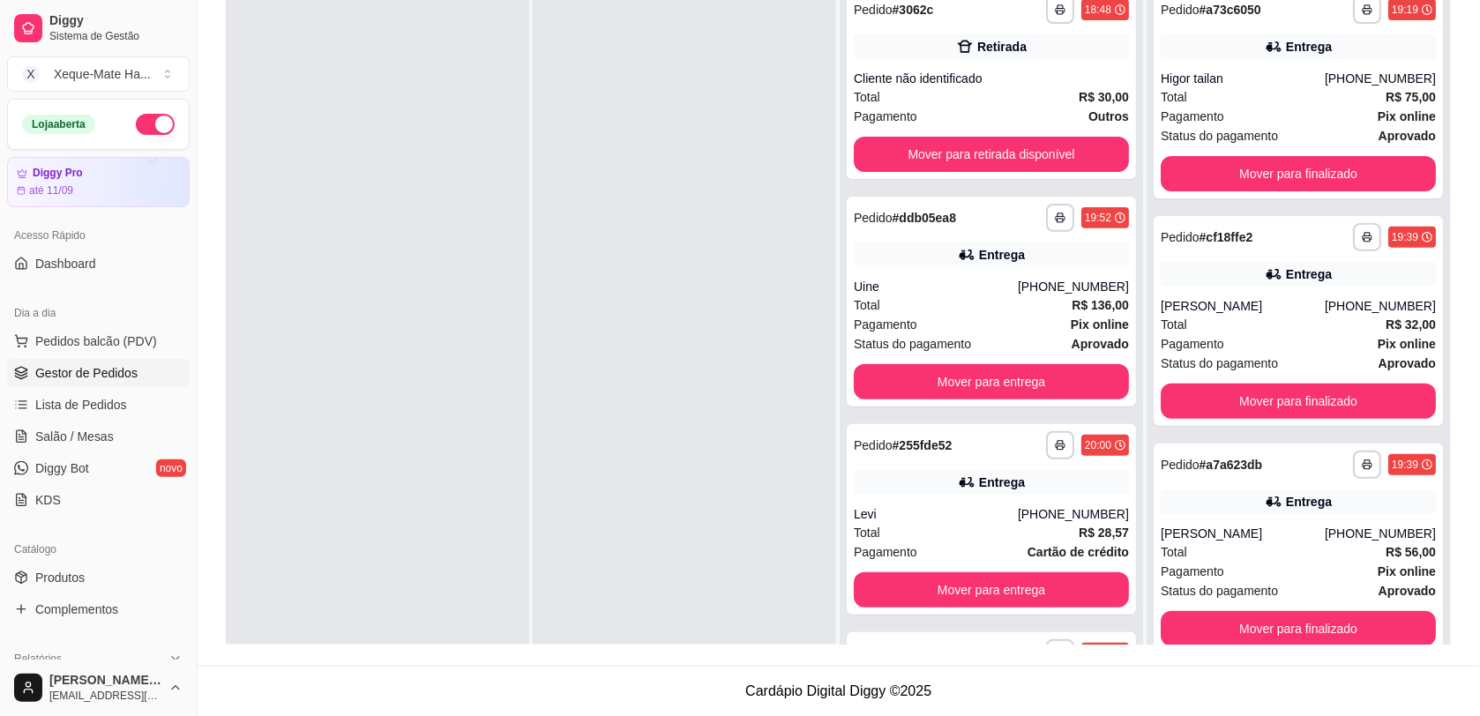
drag, startPoint x: 1422, startPoint y: 239, endPoint x: 1425, endPoint y: 304, distance: 65.4
click at [1425, 304] on div "**********" at bounding box center [1297, 336] width 303 height 716
click at [1332, 166] on button "Mover para finalizado" at bounding box center [1297, 173] width 275 height 35
click at [1350, 169] on button "Mover para finalizado" at bounding box center [1297, 173] width 275 height 35
click at [49, 340] on span "Pedidos balcão (PDV)" at bounding box center [96, 341] width 122 height 18
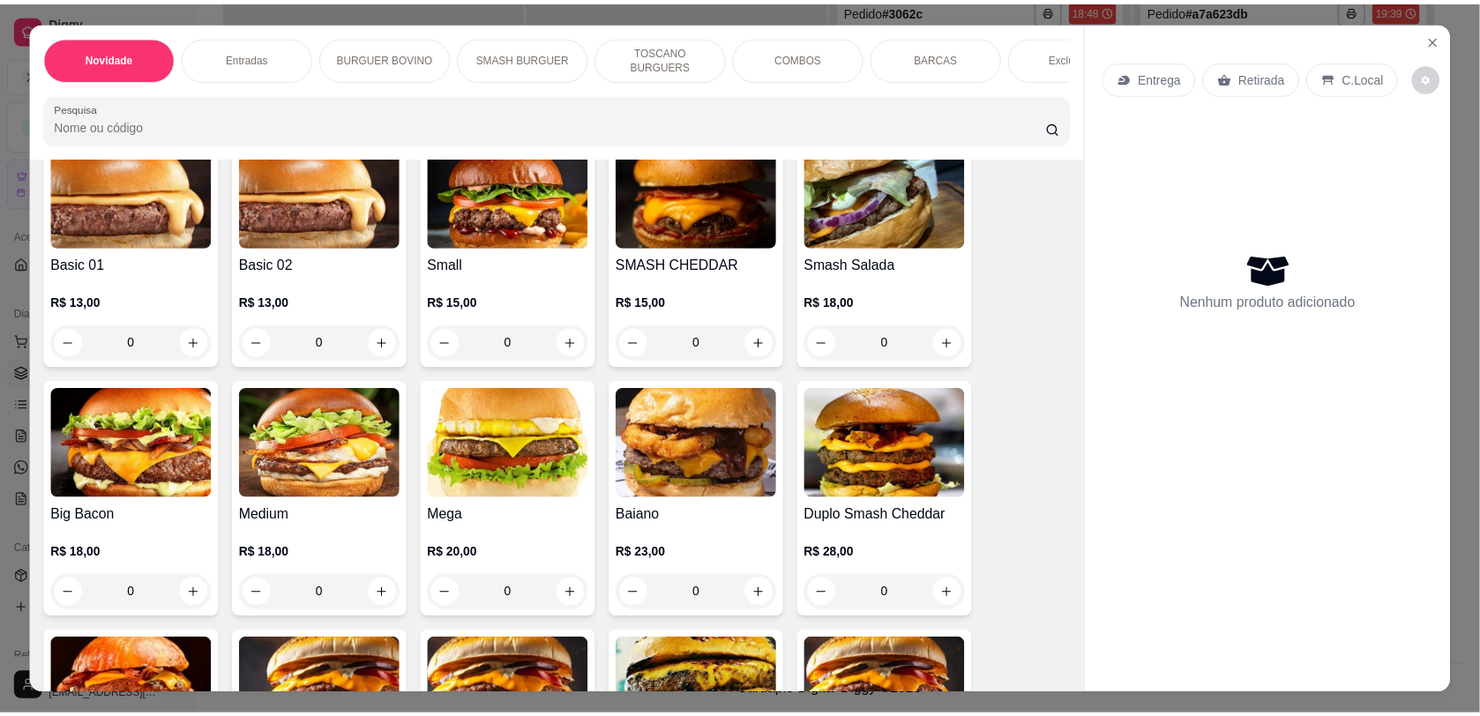
scroll to position [783, 0]
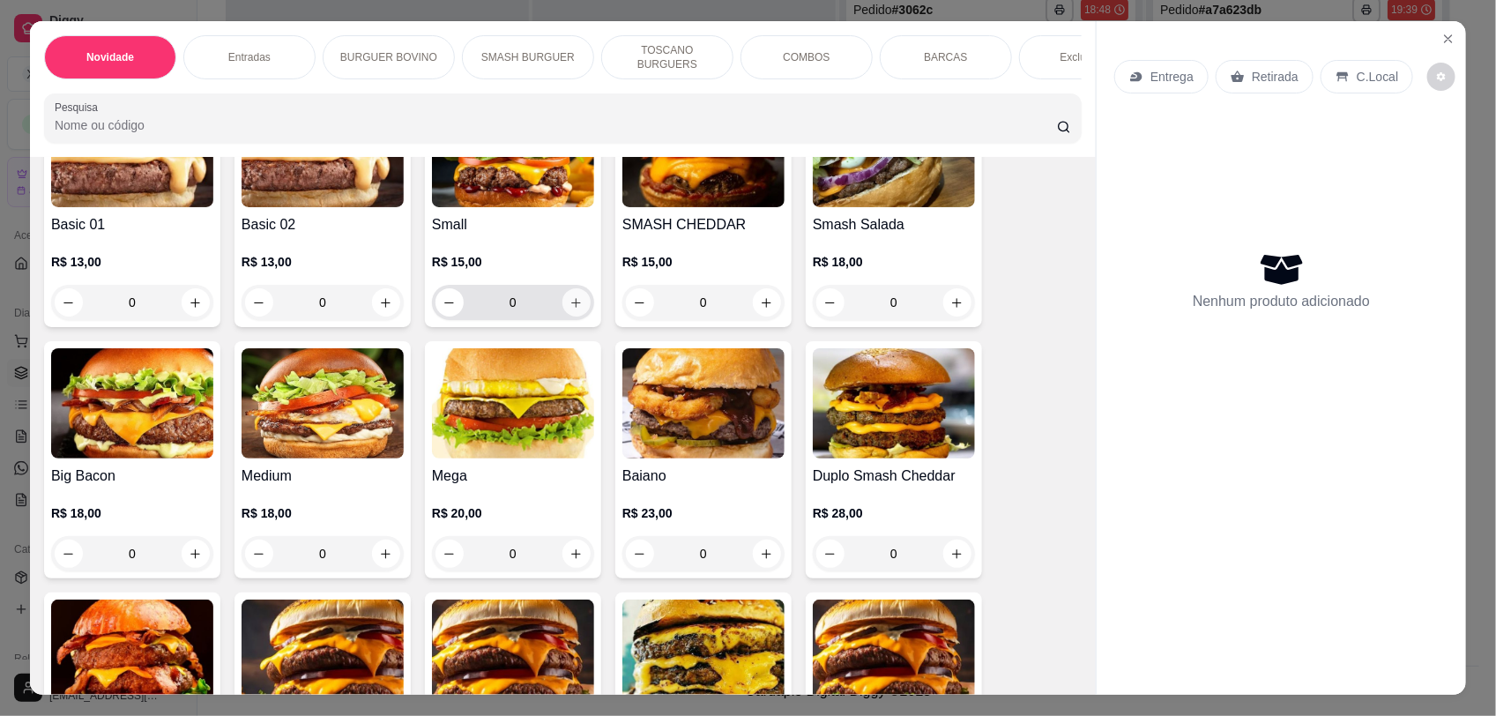
click at [571, 310] on icon "increase-product-quantity" at bounding box center [576, 302] width 13 height 13
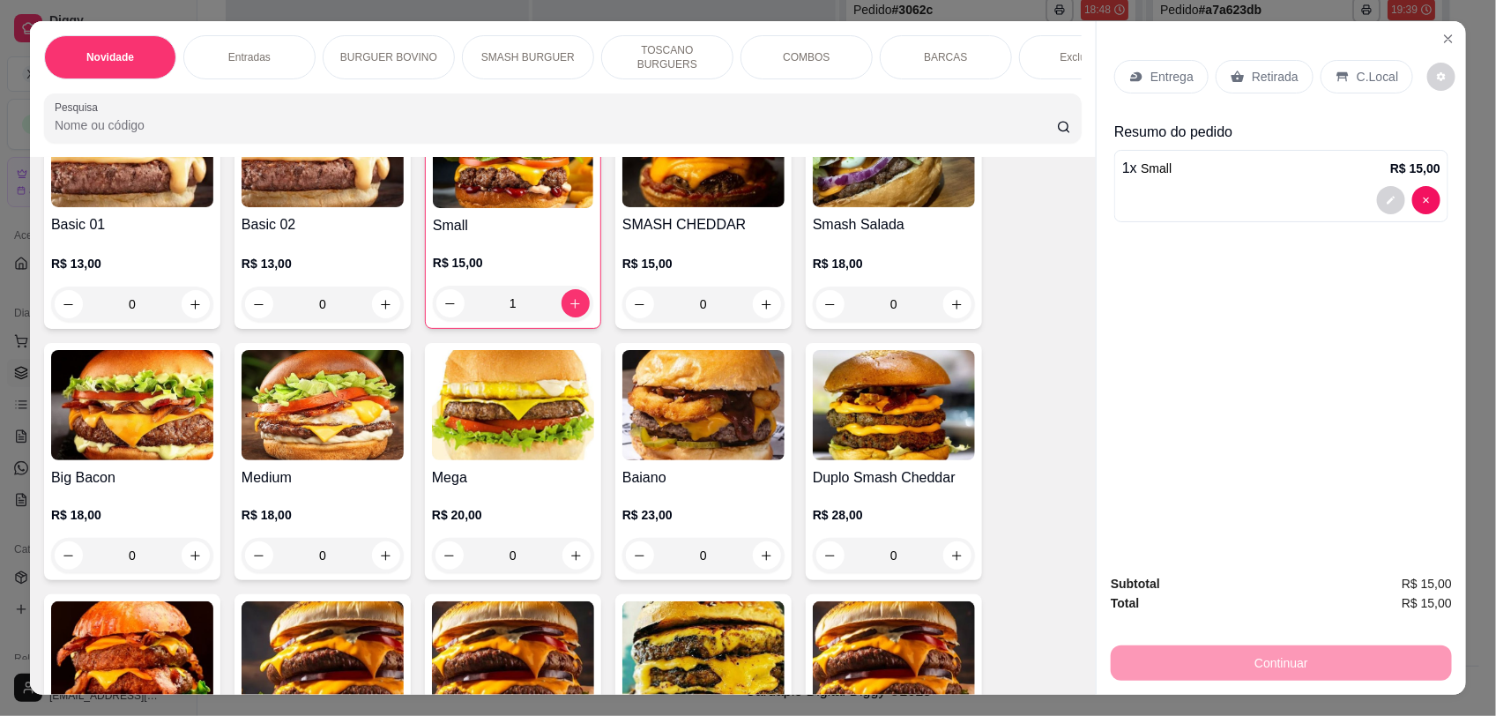
type input "1"
click at [1262, 73] on p "Retirada" at bounding box center [1275, 77] width 47 height 18
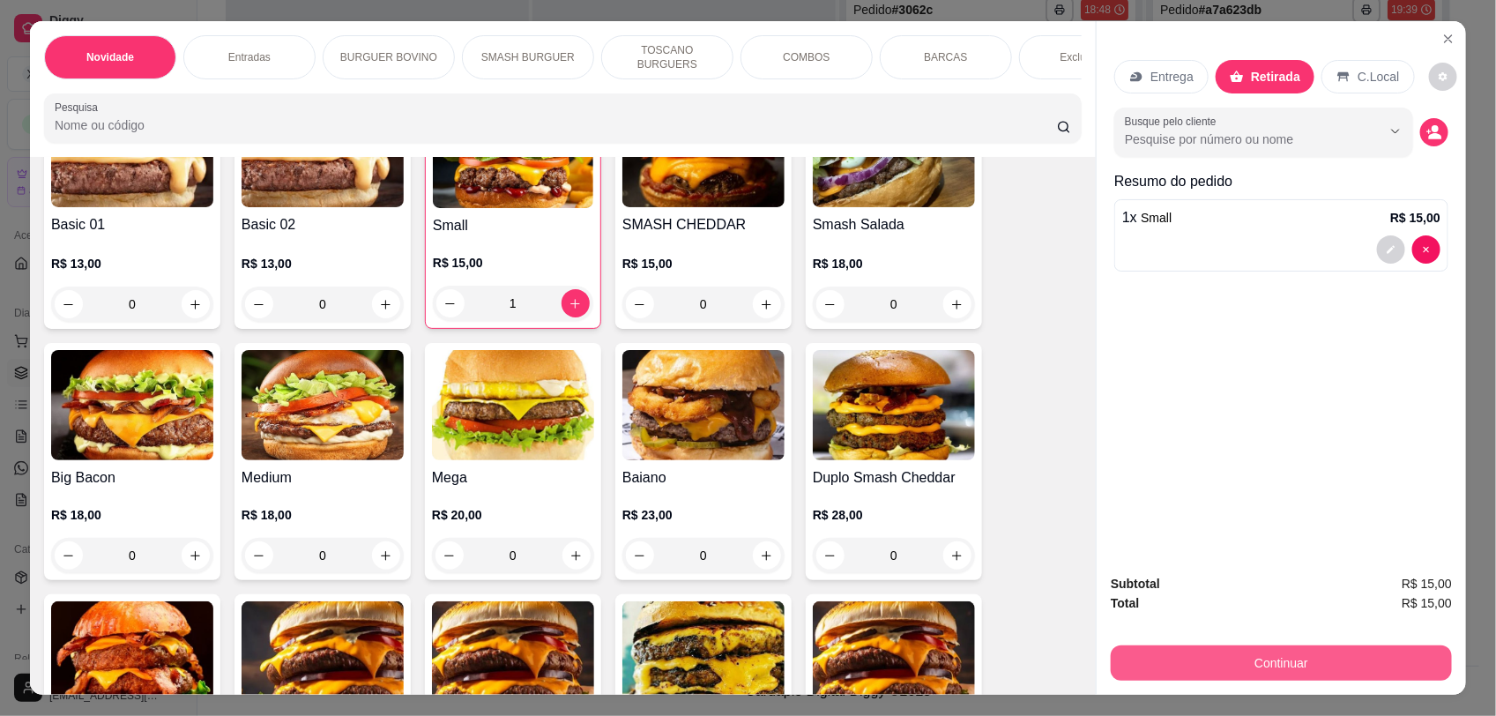
click at [1262, 658] on button "Continuar" at bounding box center [1281, 663] width 341 height 35
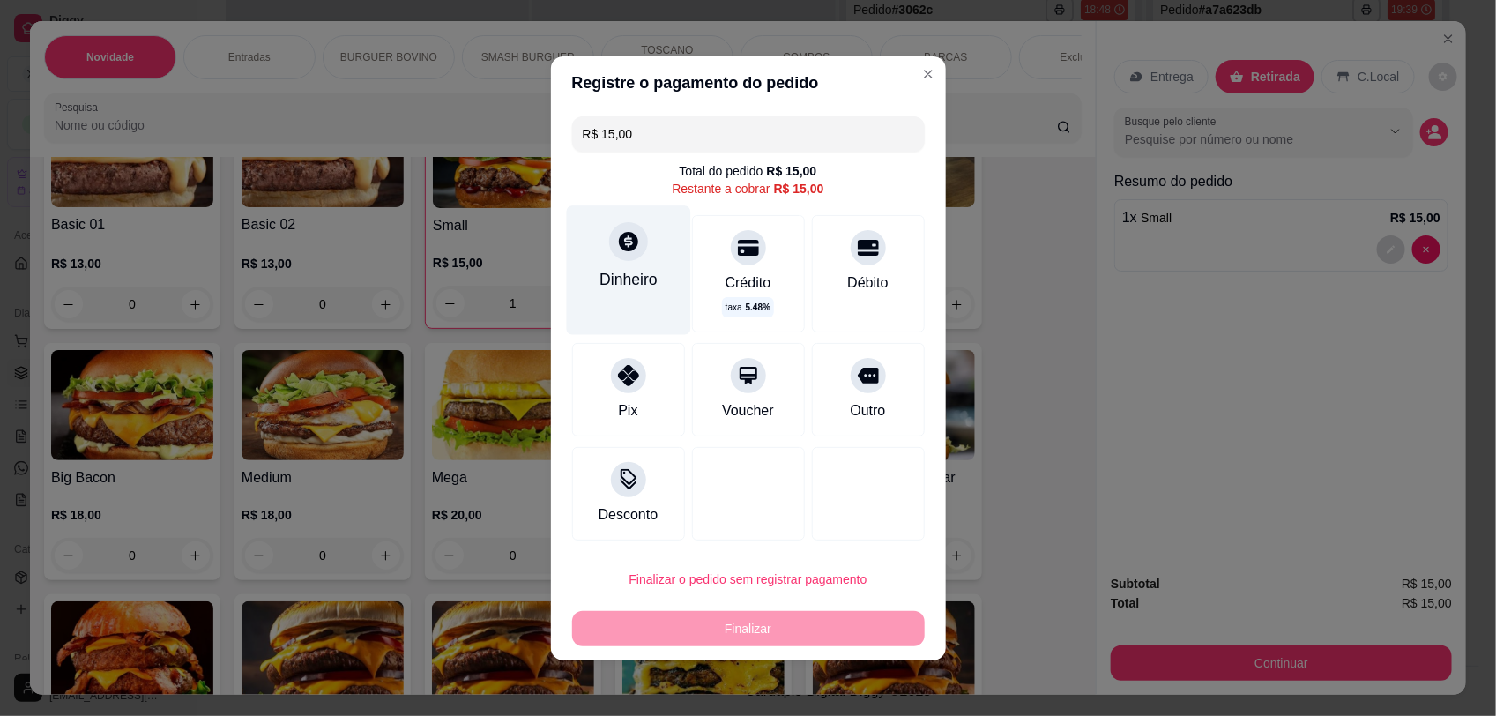
click at [619, 262] on div "Dinheiro" at bounding box center [628, 269] width 124 height 129
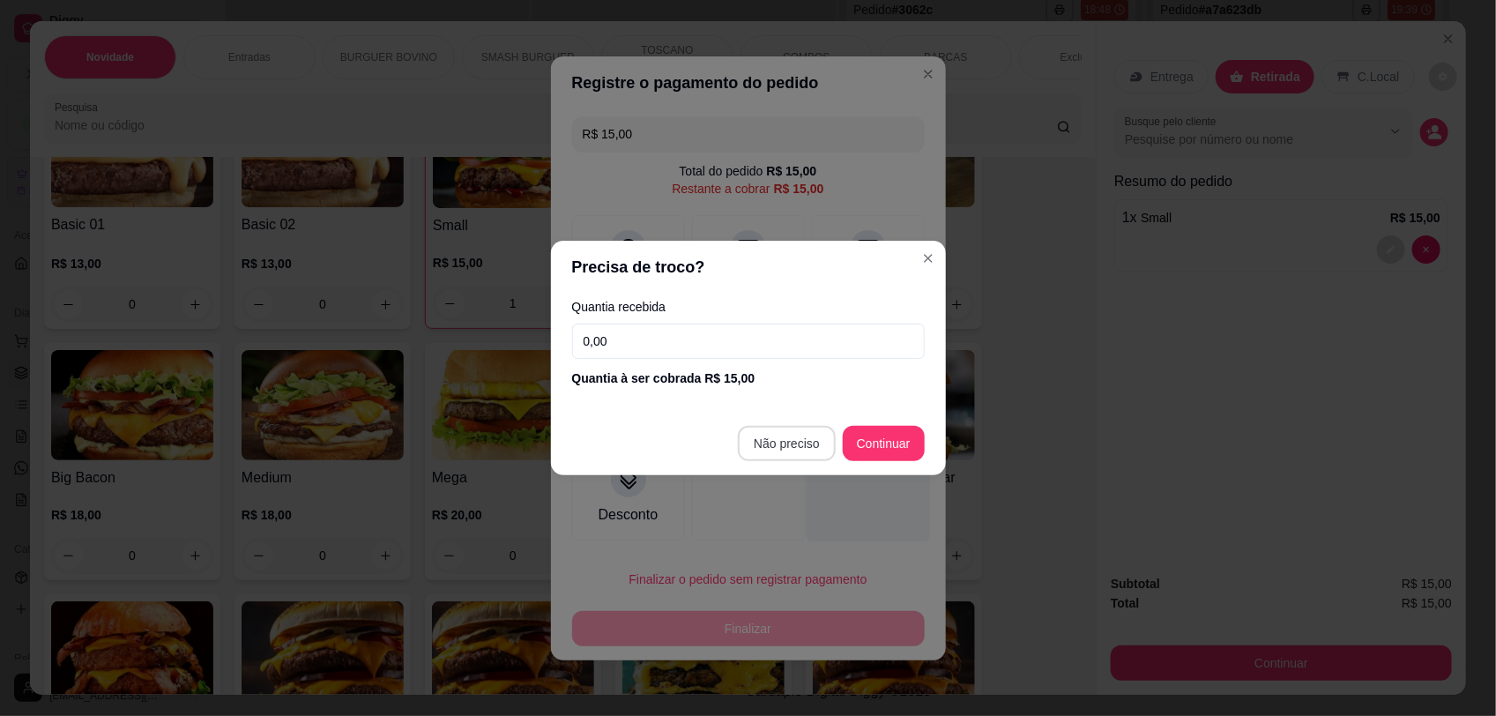
type input "R$ 0,00"
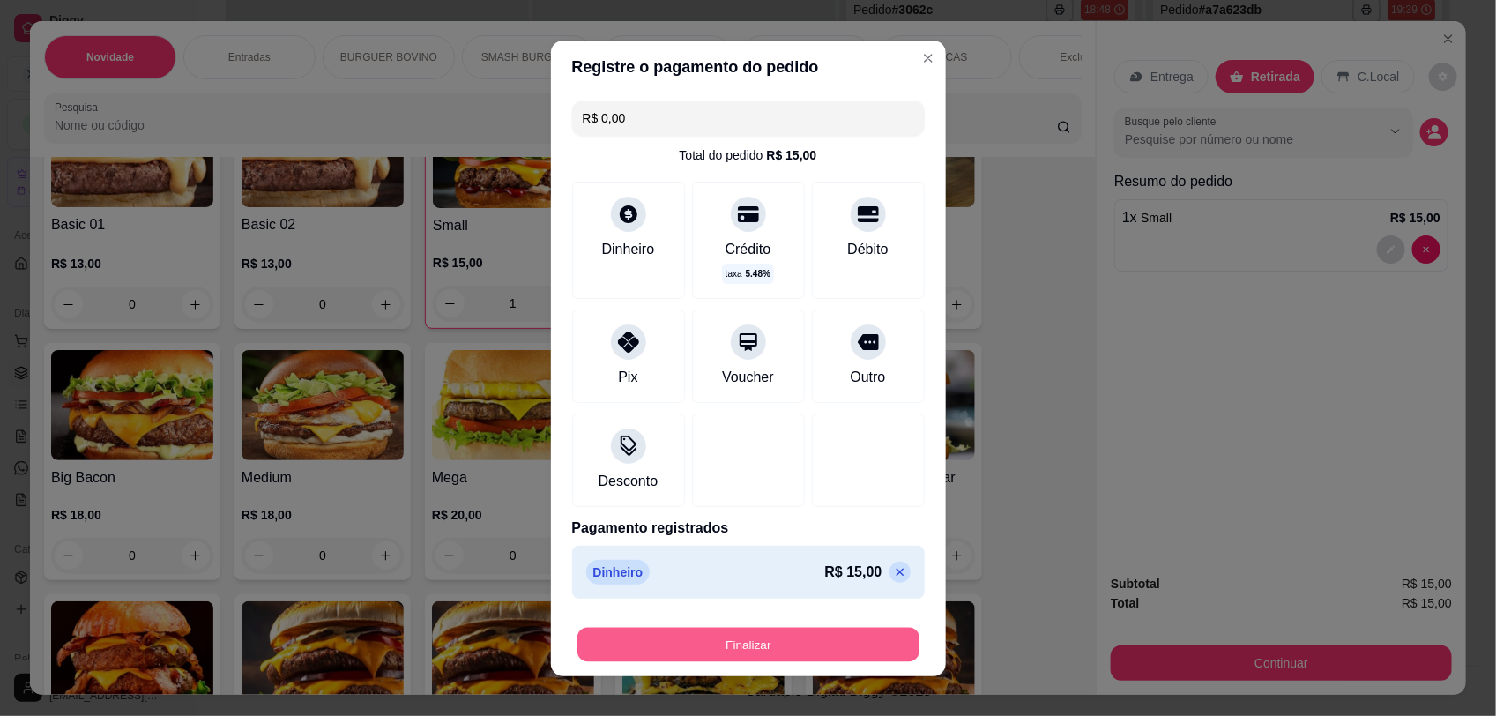
click at [764, 648] on button "Finalizar" at bounding box center [749, 644] width 342 height 34
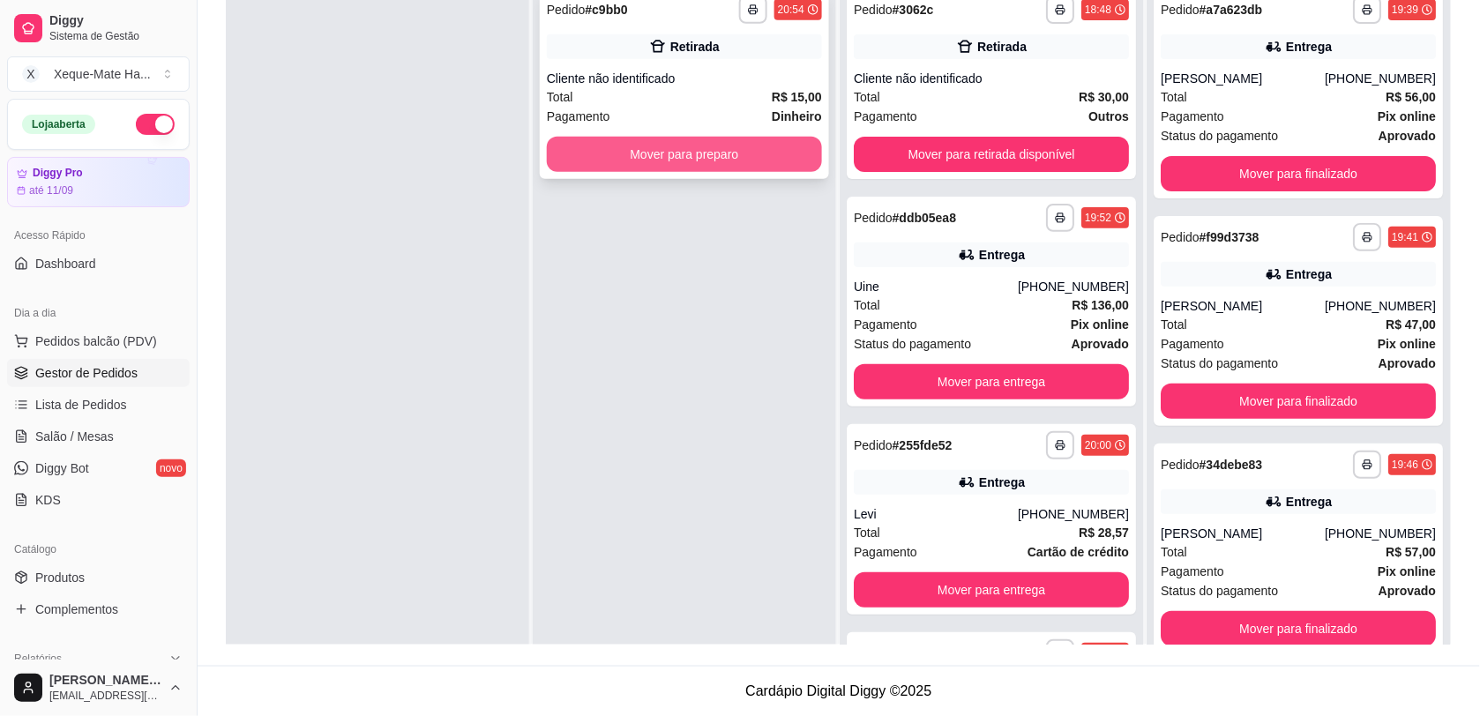
click at [750, 153] on button "Mover para preparo" at bounding box center [684, 154] width 275 height 35
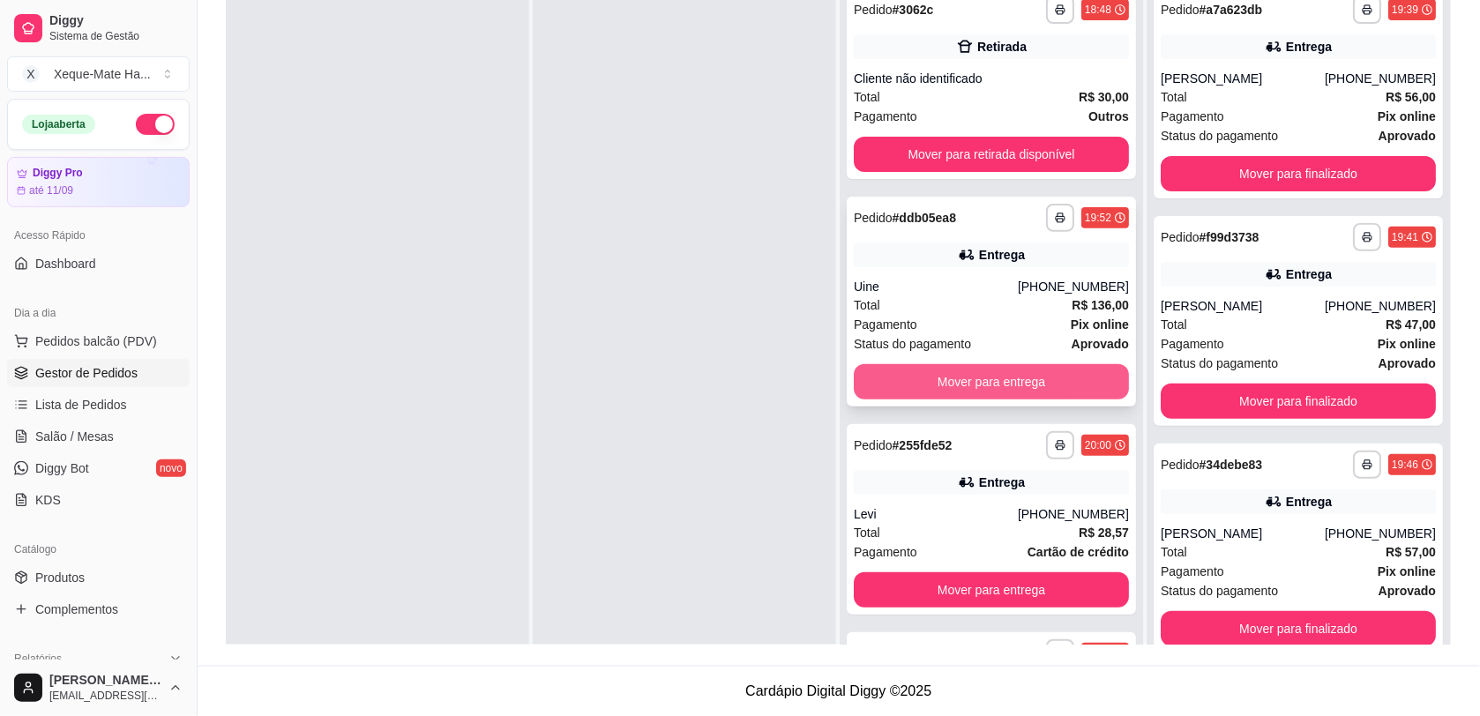
click at [975, 380] on button "Mover para entrega" at bounding box center [991, 381] width 275 height 35
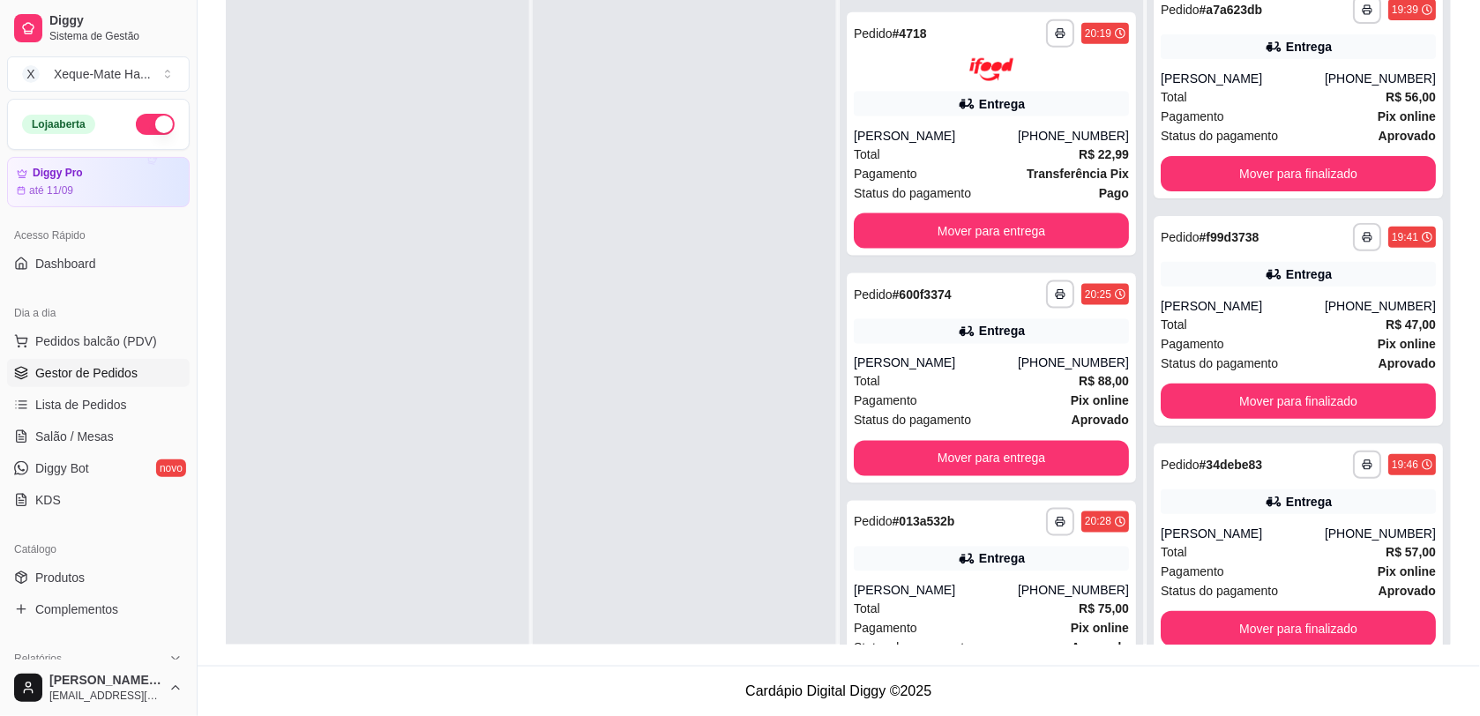
scroll to position [732, 0]
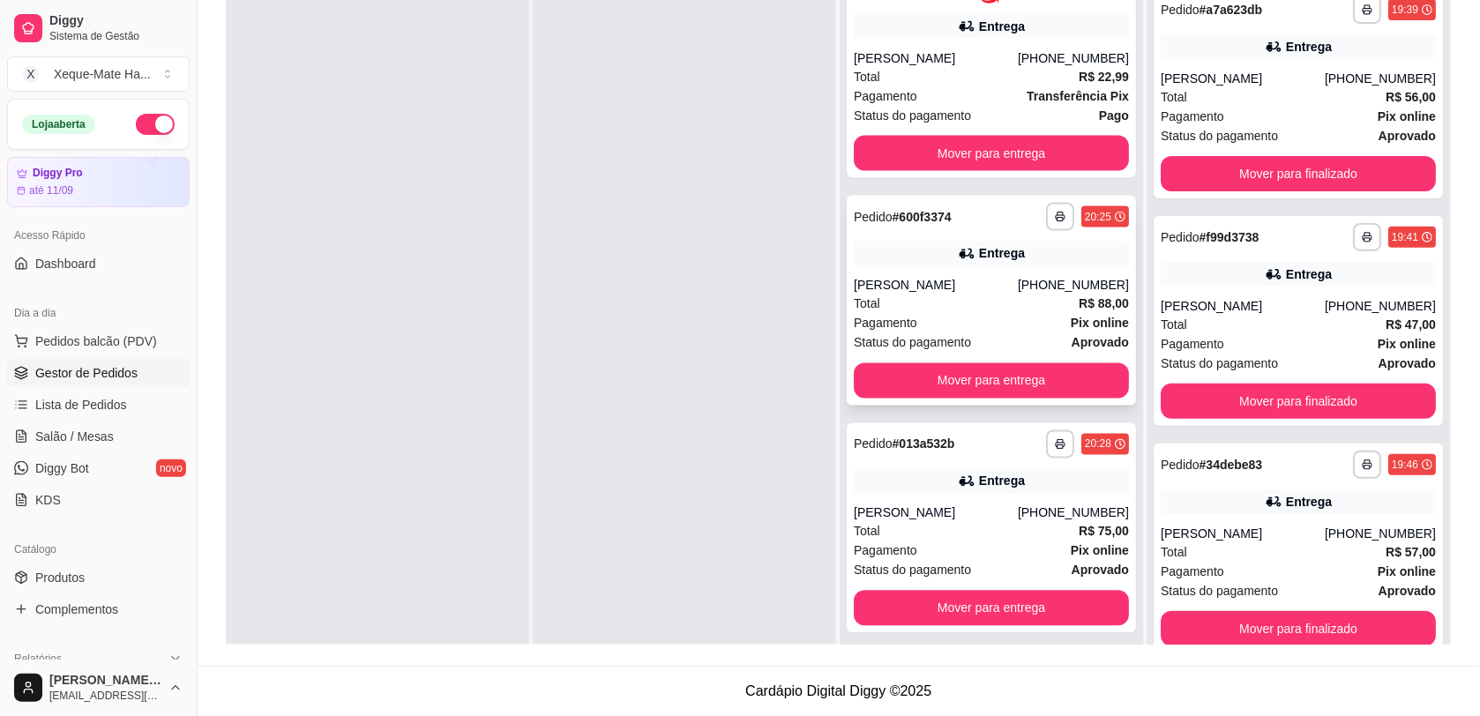
click at [1058, 279] on div "[PHONE_NUMBER]" at bounding box center [1073, 286] width 111 height 18
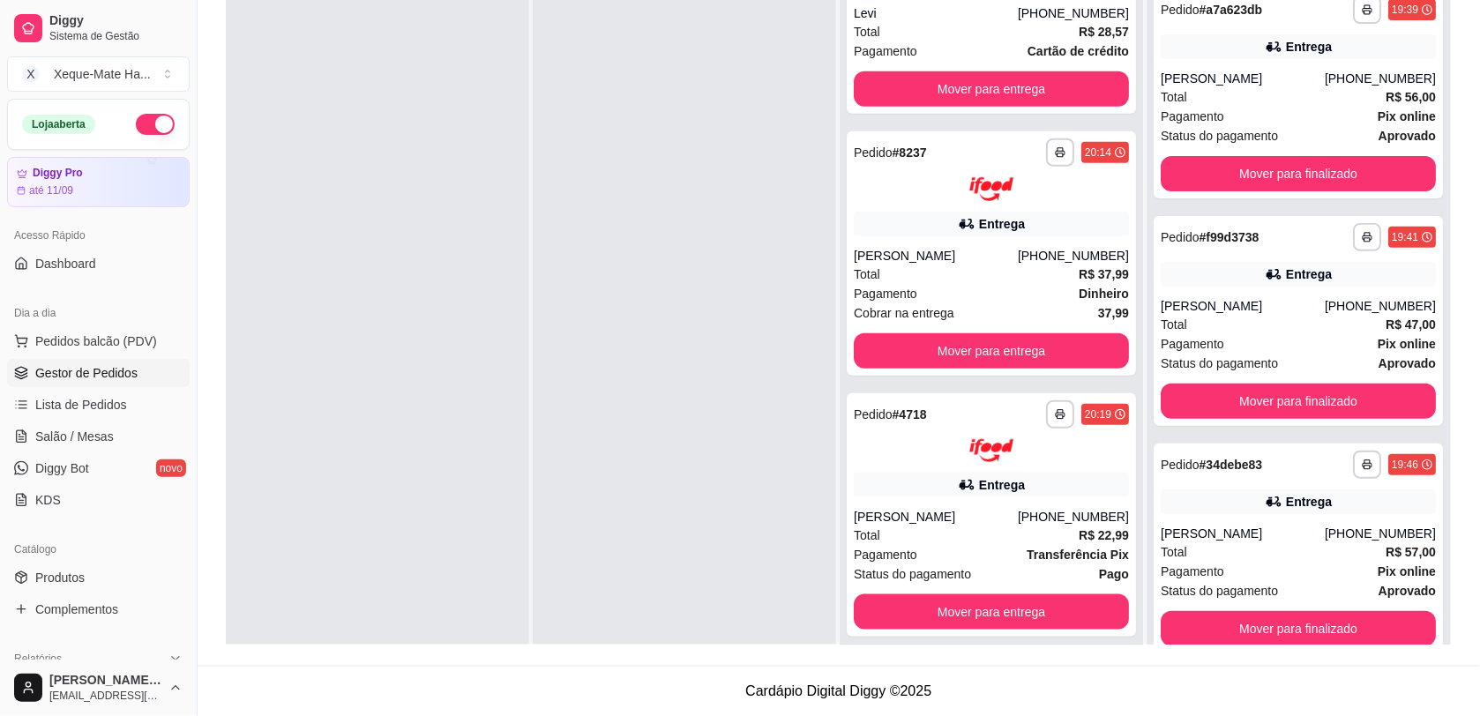
scroll to position [0, 0]
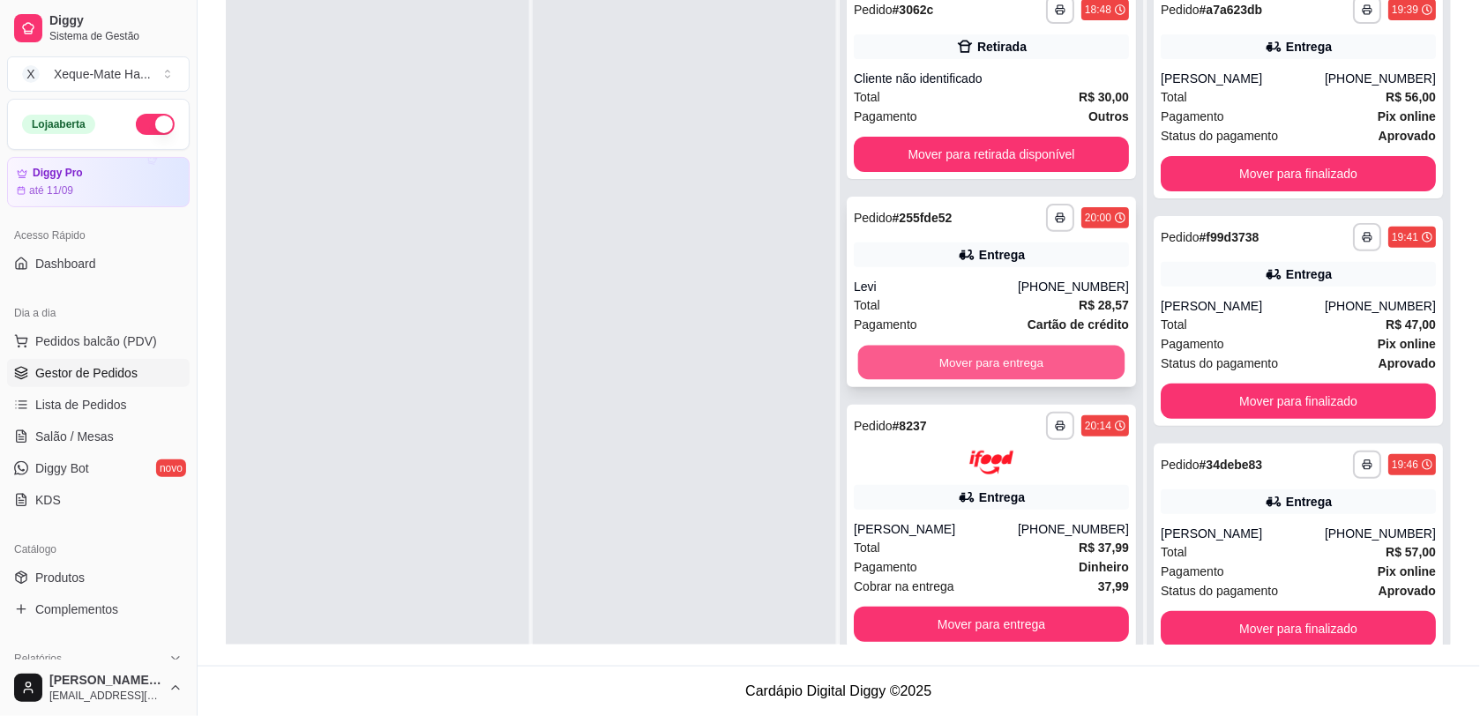
click at [953, 357] on button "Mover para entrega" at bounding box center [991, 363] width 267 height 34
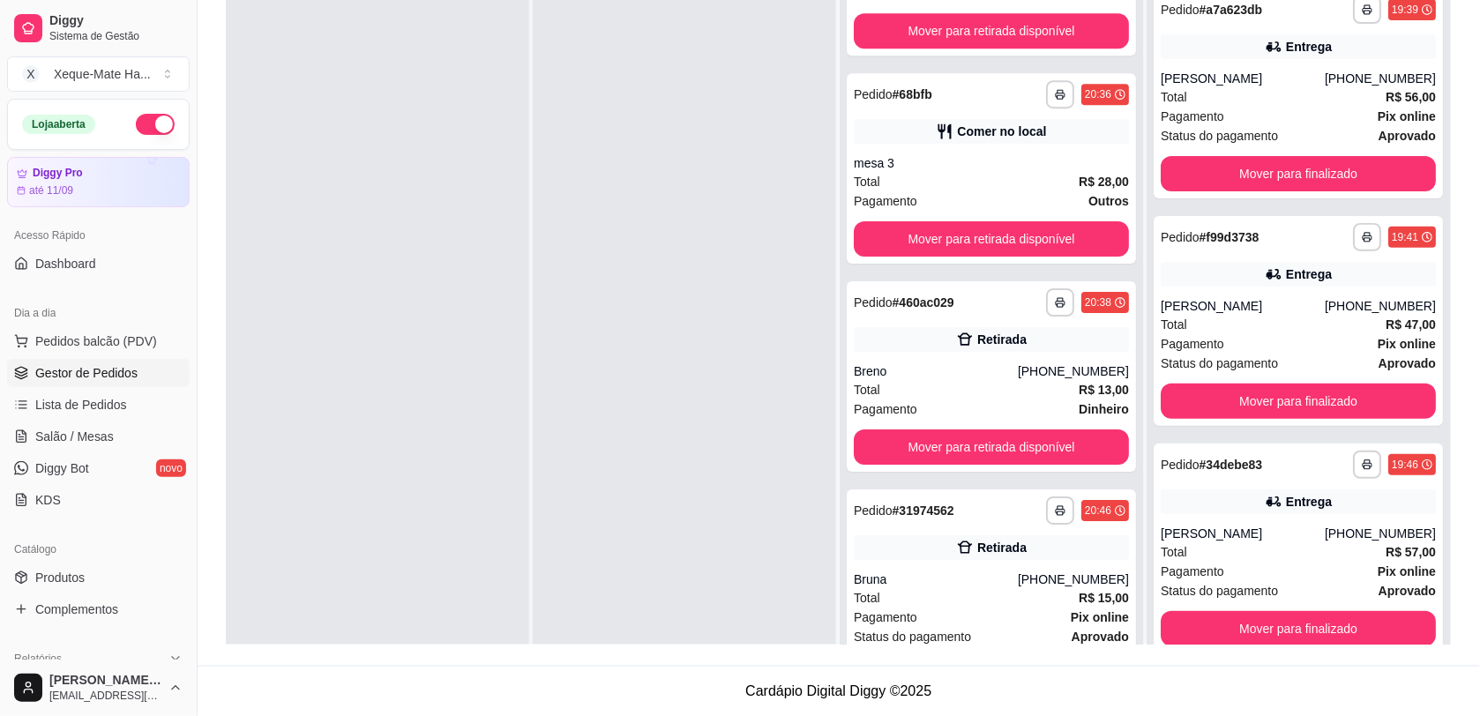
scroll to position [1509, 0]
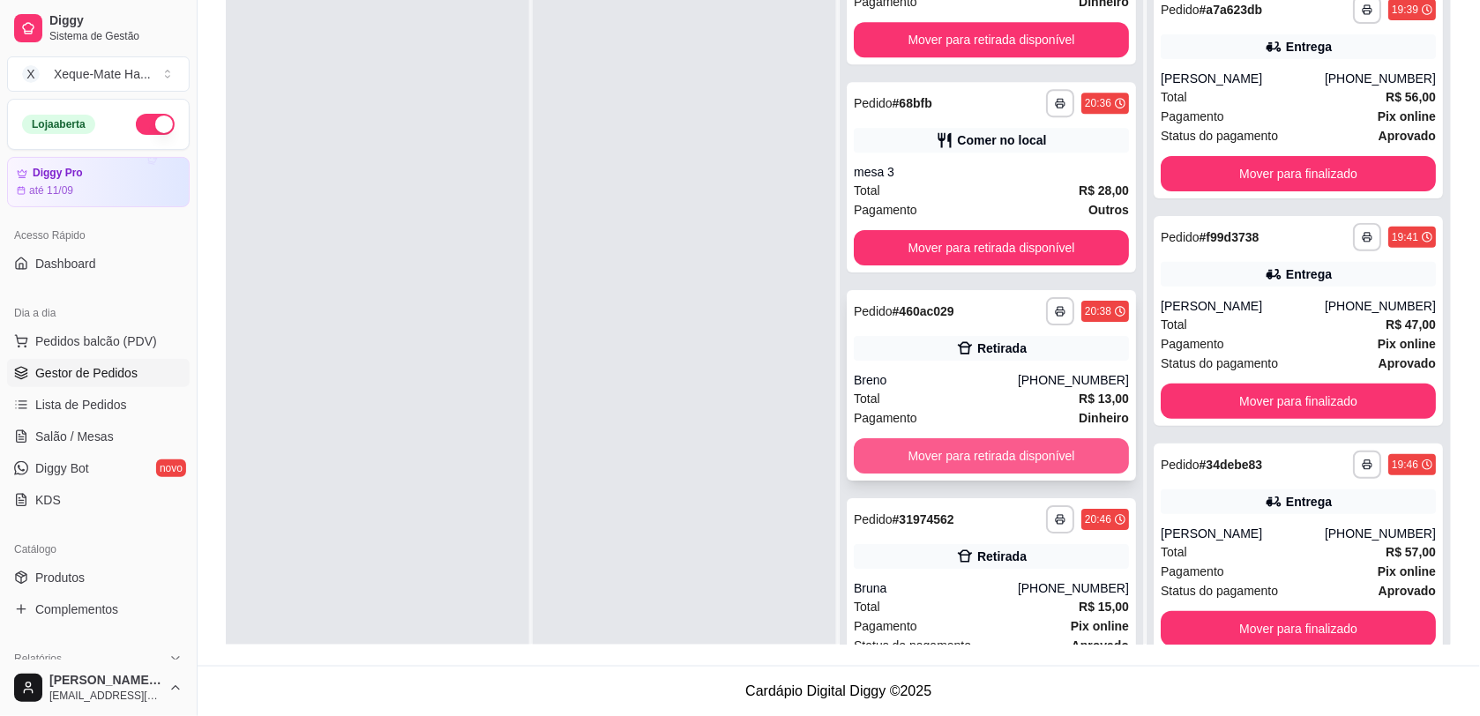
click at [1030, 467] on button "Mover para retirada disponível" at bounding box center [991, 455] width 275 height 35
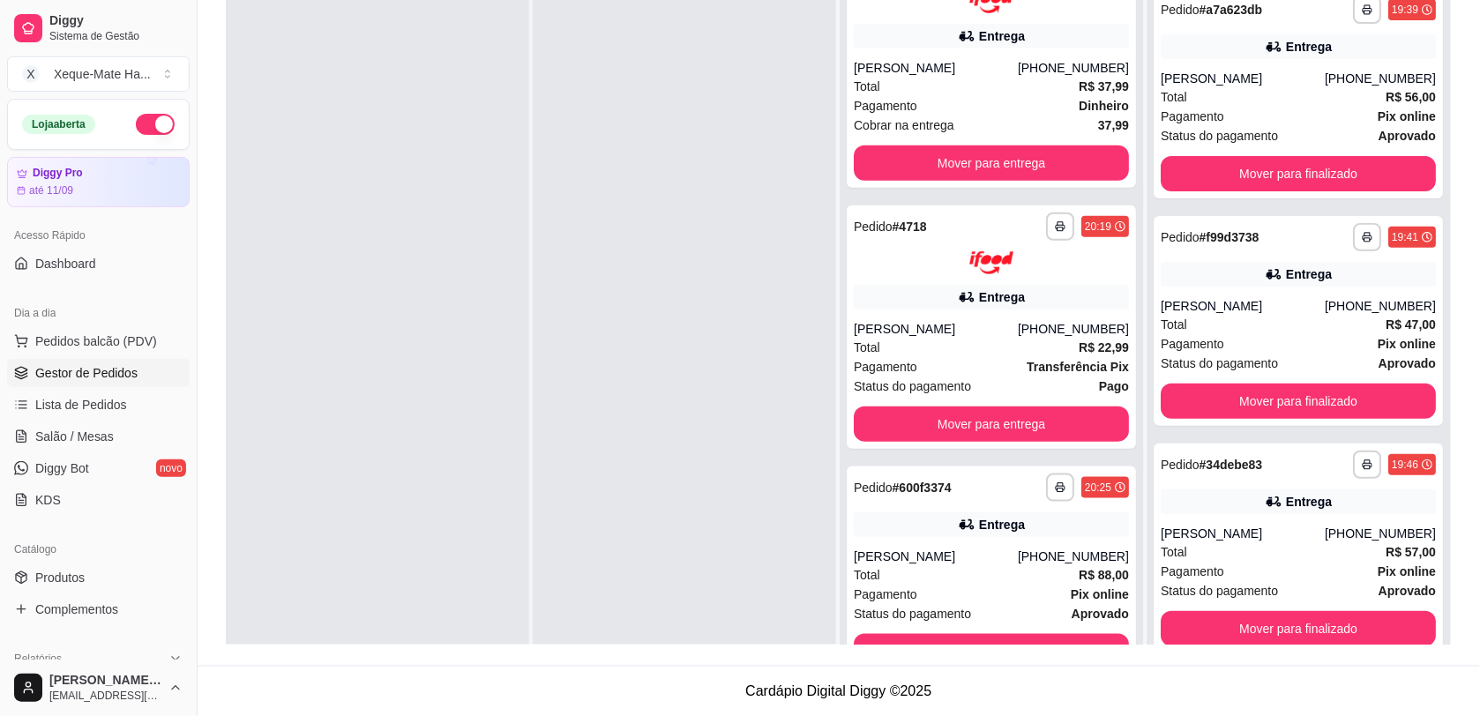
scroll to position [0, 0]
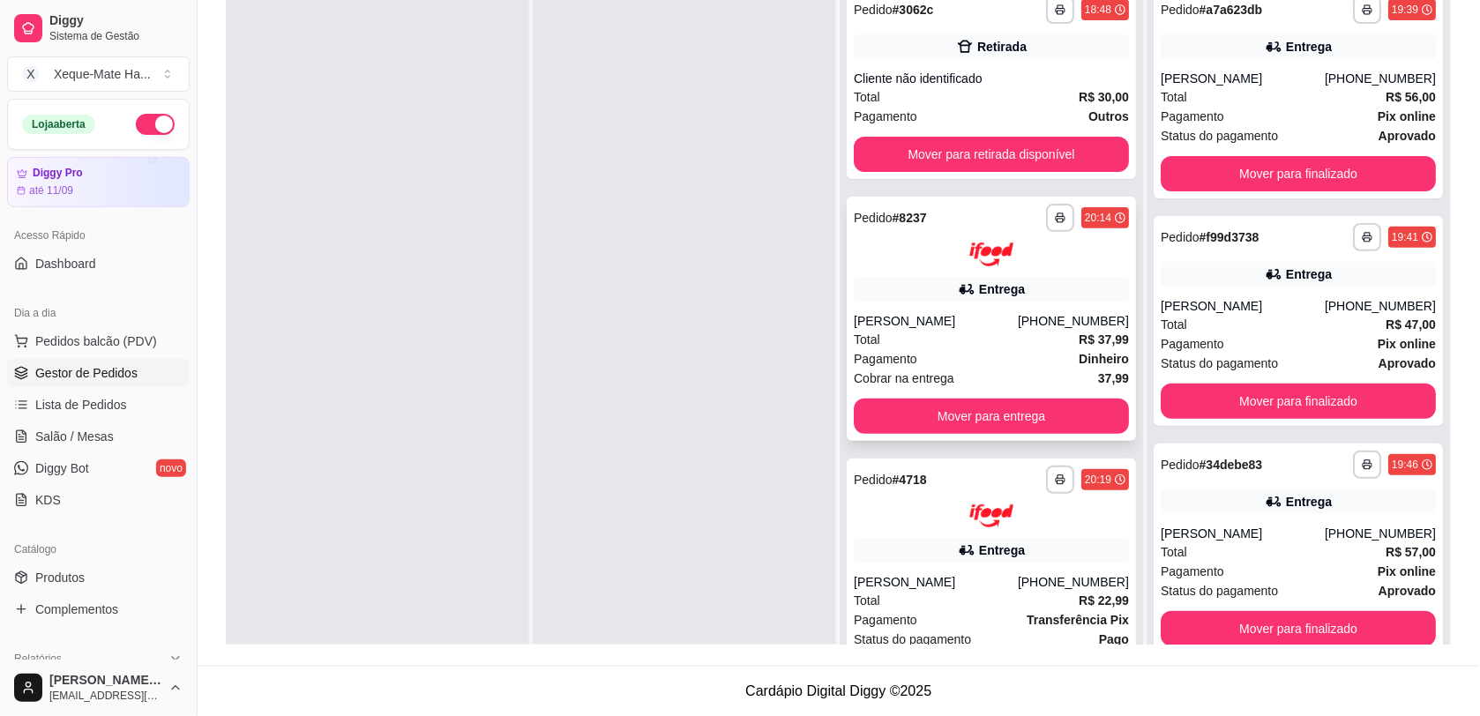
click at [981, 320] on div "[PERSON_NAME]" at bounding box center [936, 321] width 164 height 18
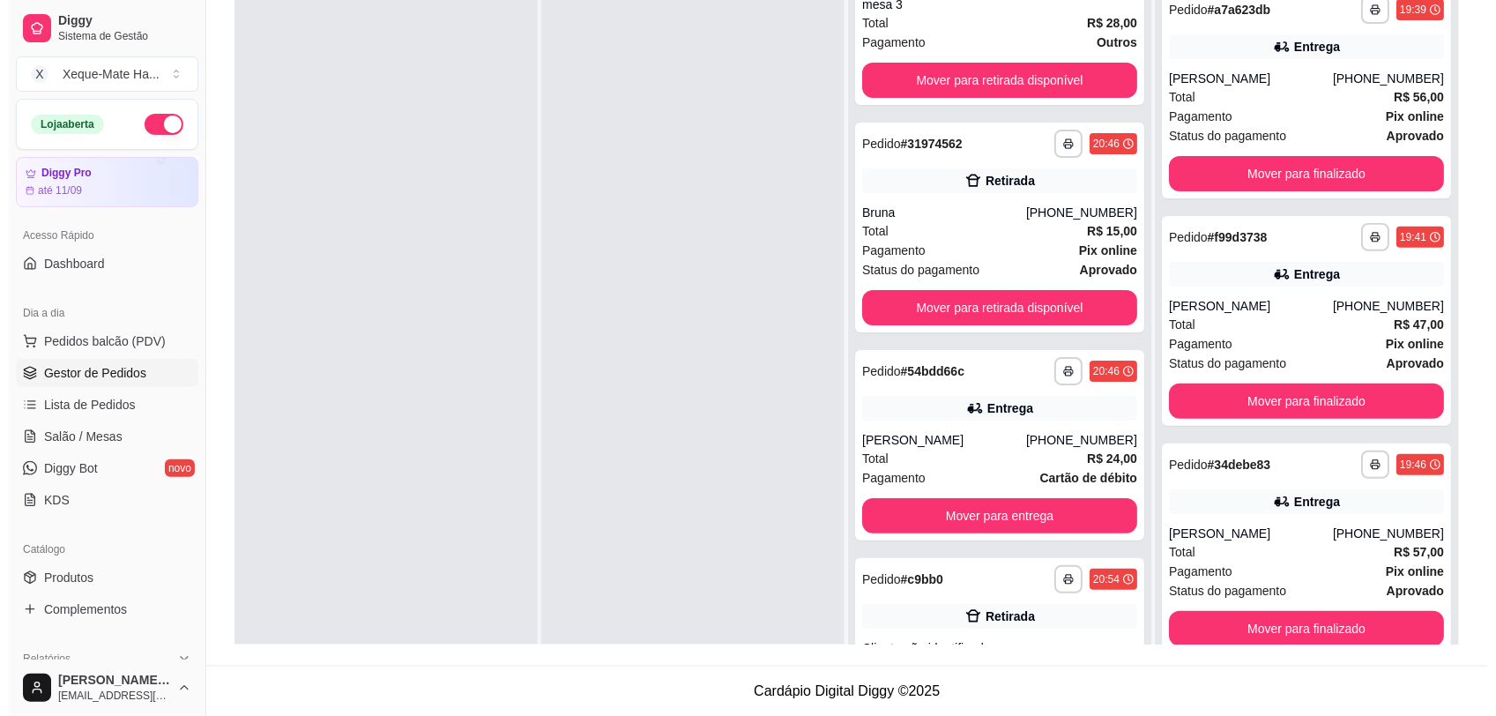
scroll to position [1753, 0]
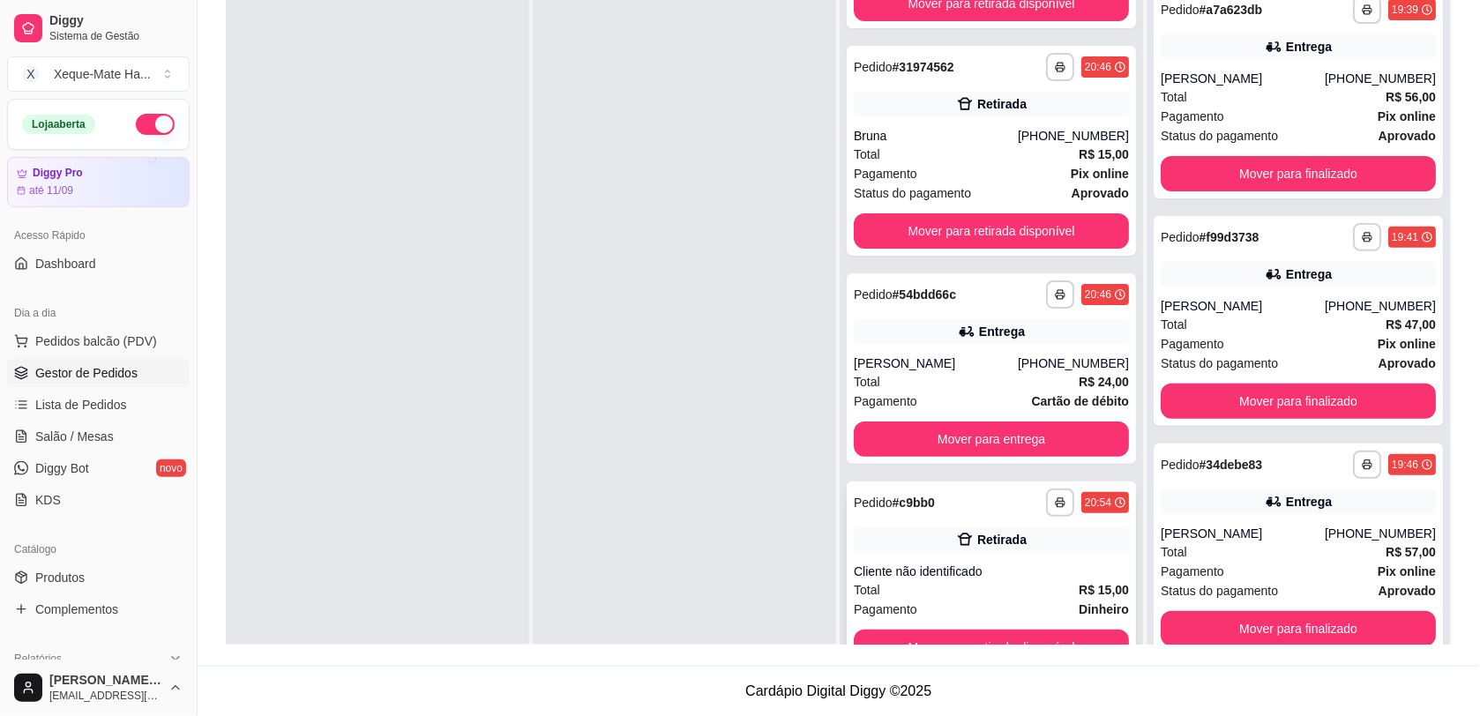
click at [984, 563] on div "Cliente não identificado" at bounding box center [991, 572] width 275 height 18
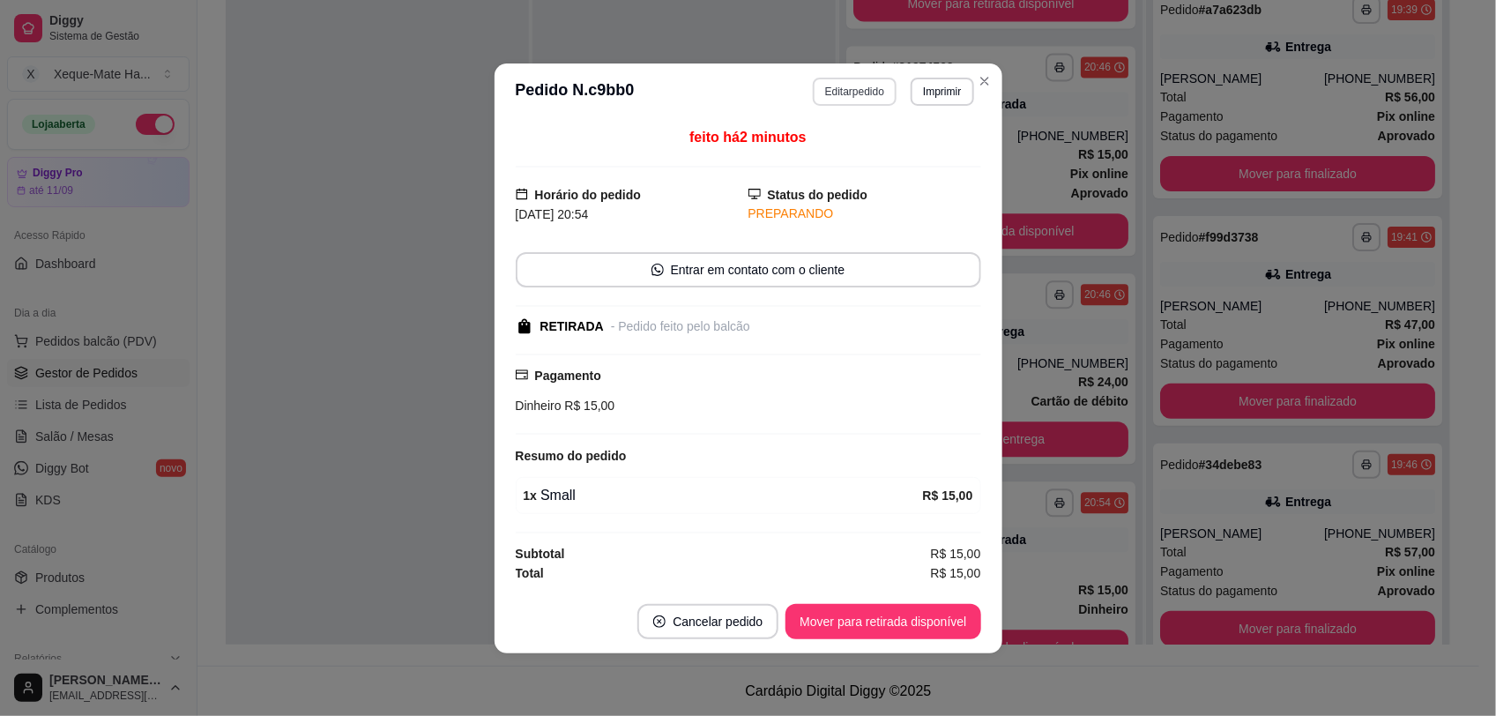
click at [839, 85] on button "Editar pedido" at bounding box center [855, 92] width 84 height 28
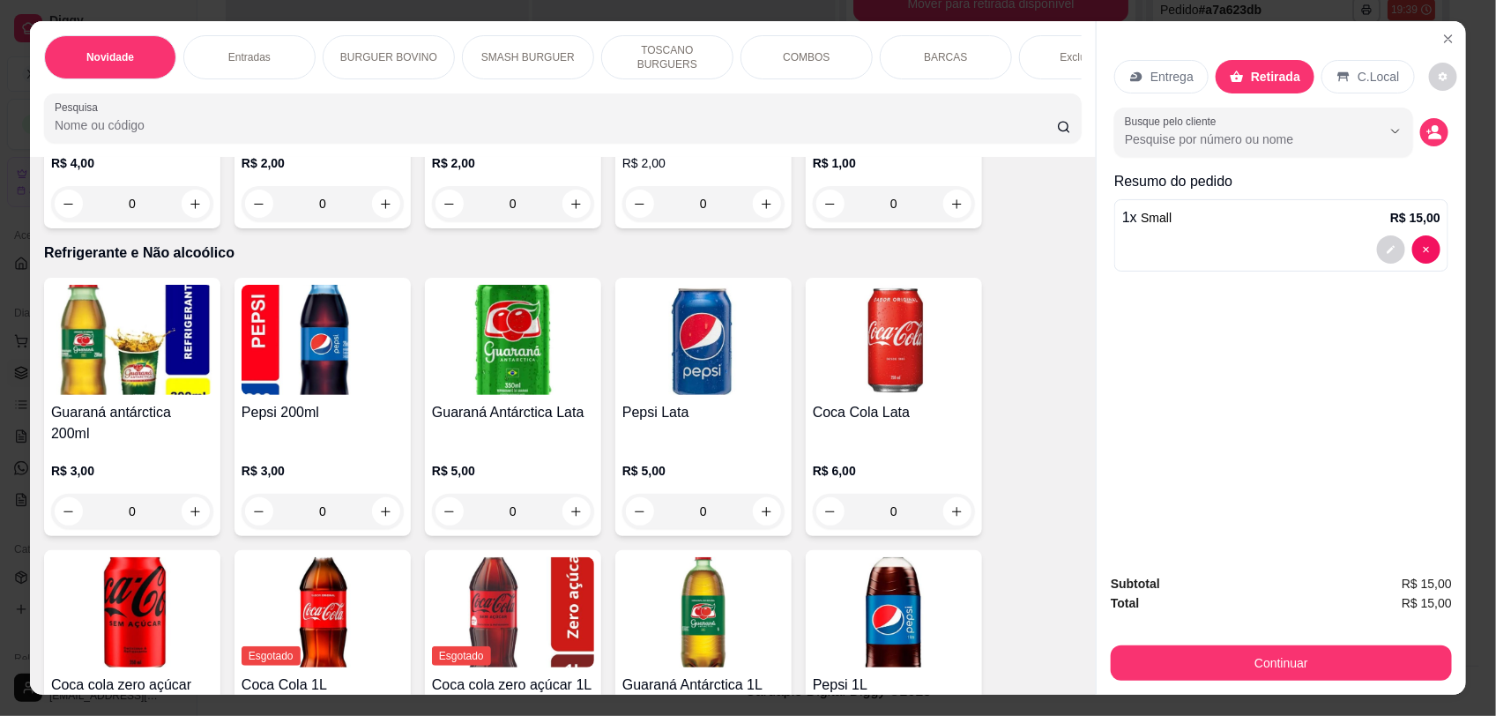
scroll to position [3916, 0]
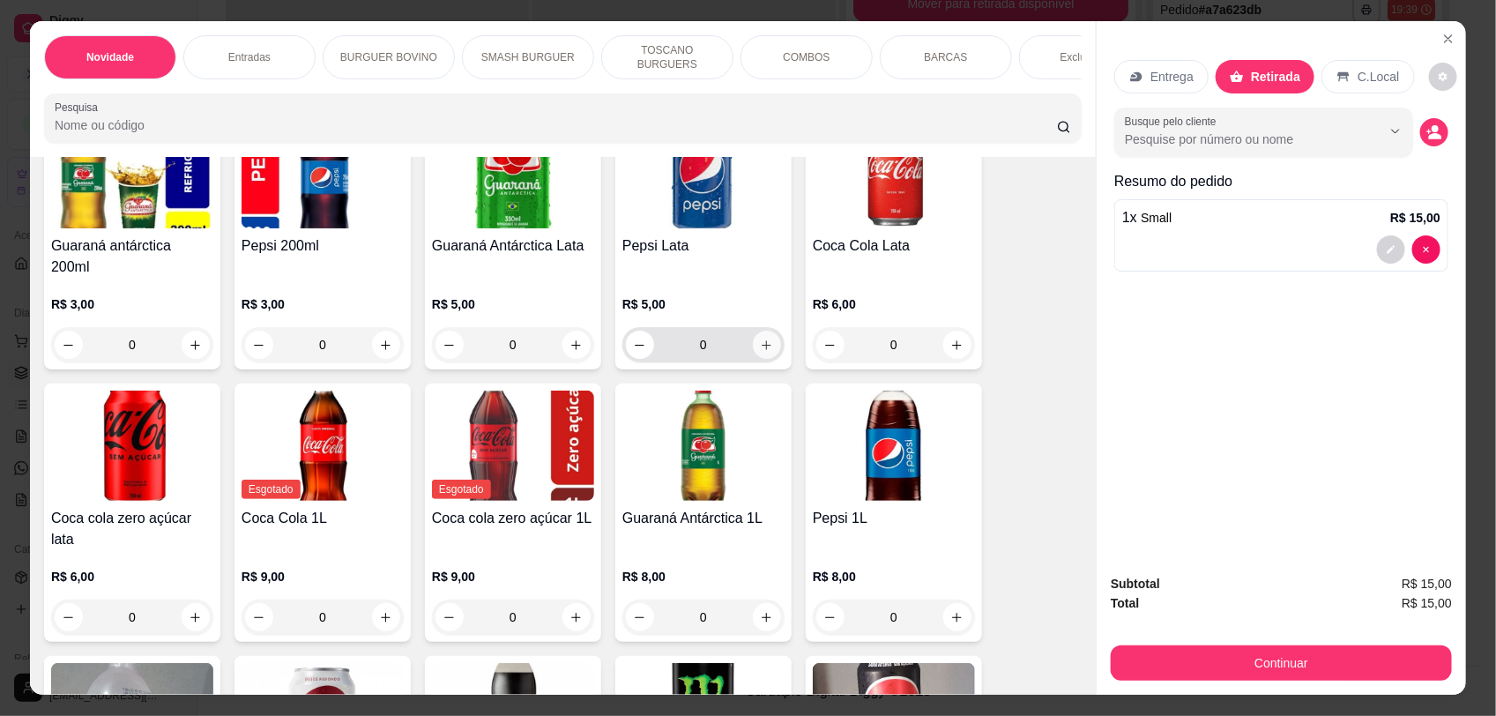
click at [753, 340] on button "increase-product-quantity" at bounding box center [767, 345] width 28 height 28
type input "1"
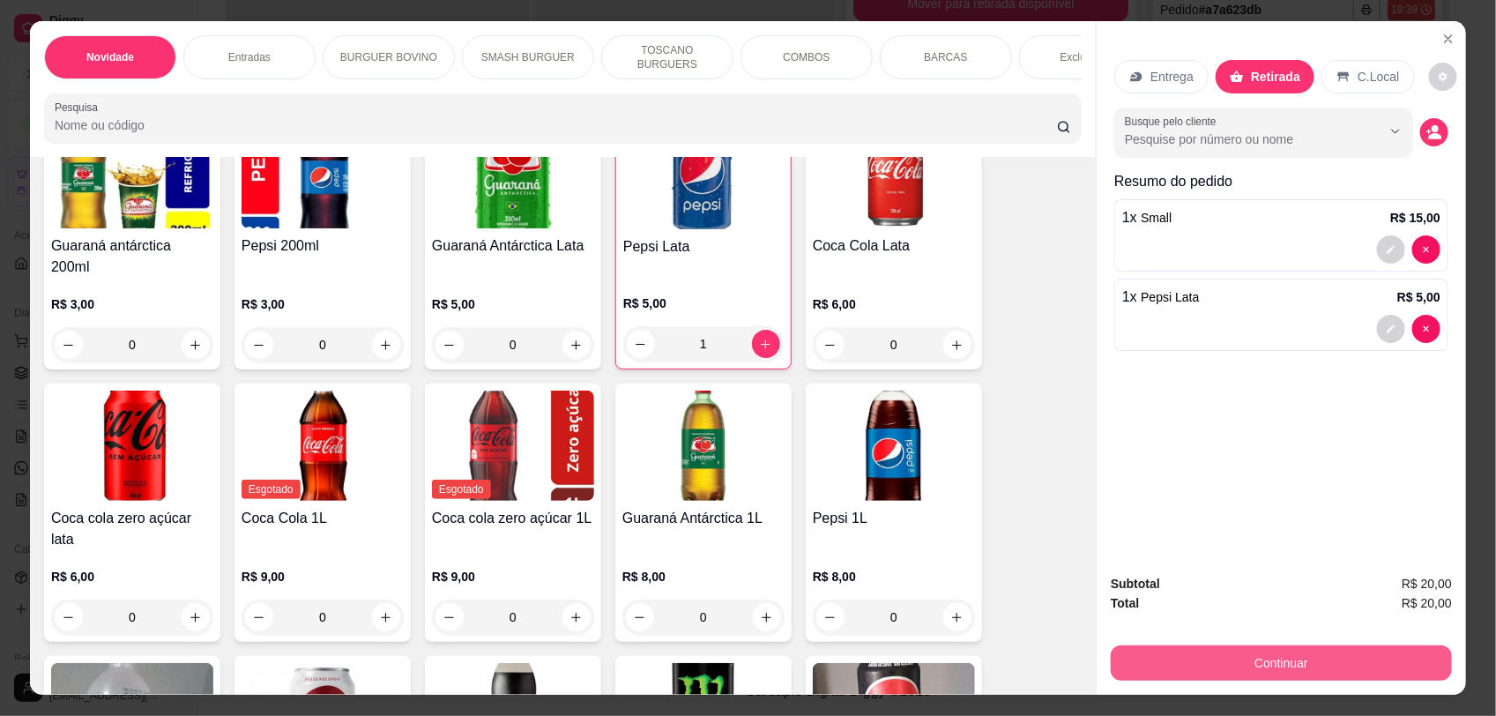
click at [1359, 659] on button "Continuar" at bounding box center [1281, 663] width 341 height 35
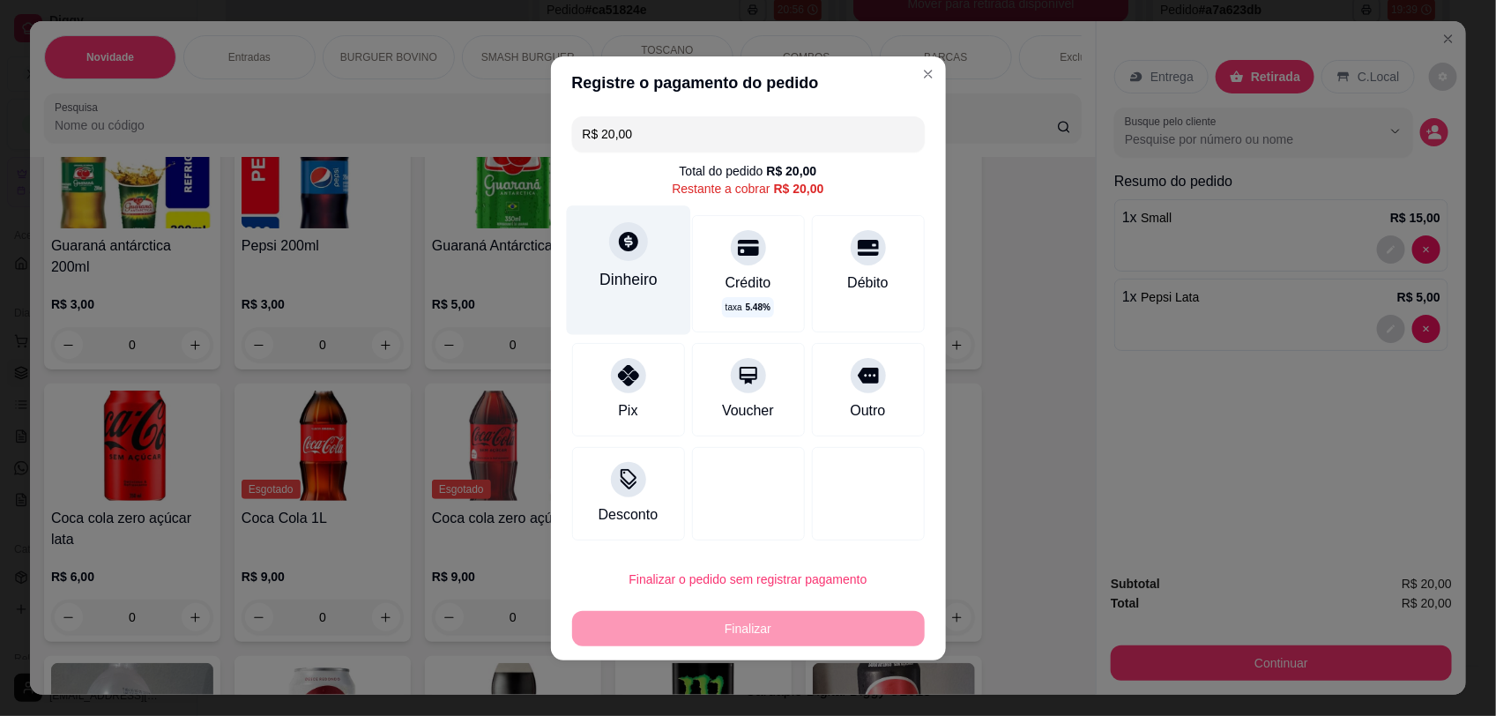
click at [613, 265] on div "Dinheiro" at bounding box center [628, 269] width 124 height 129
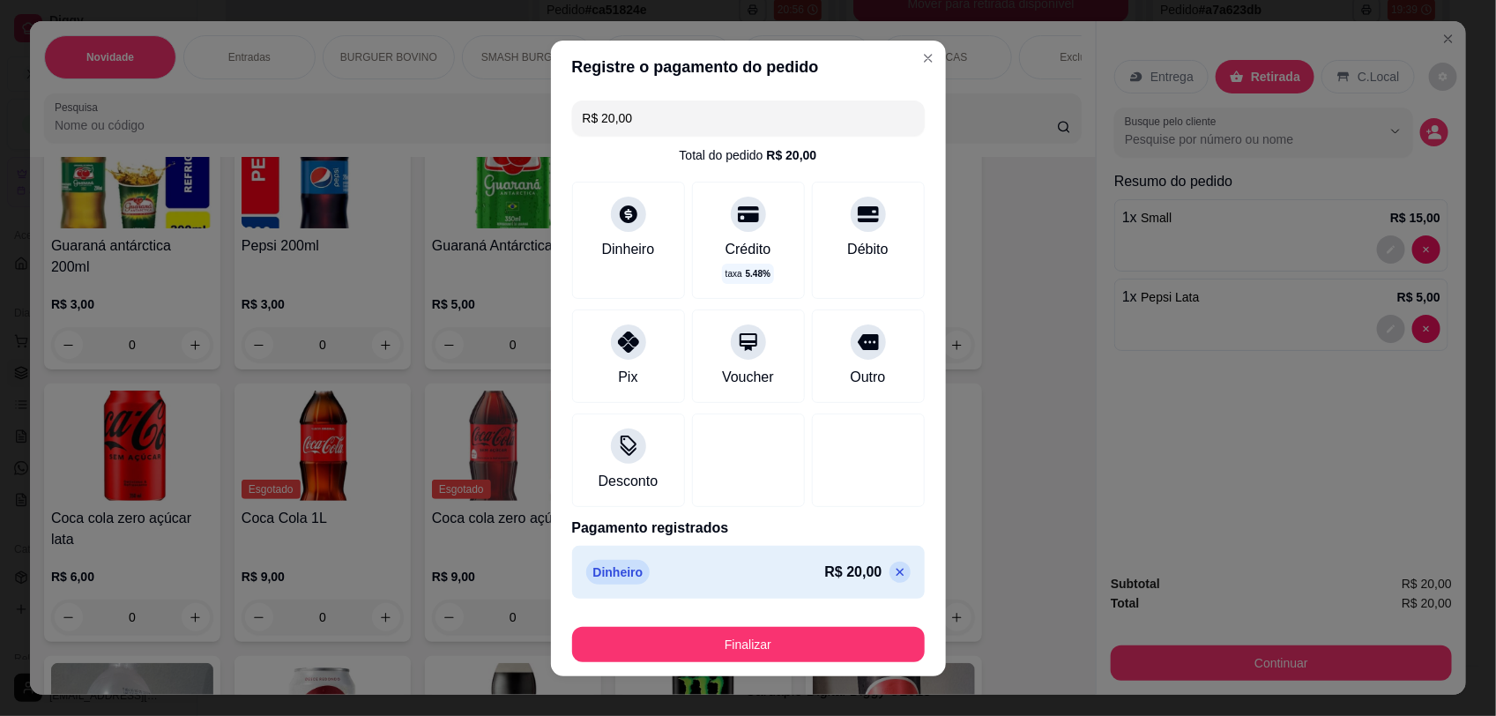
type input "R$ 0,00"
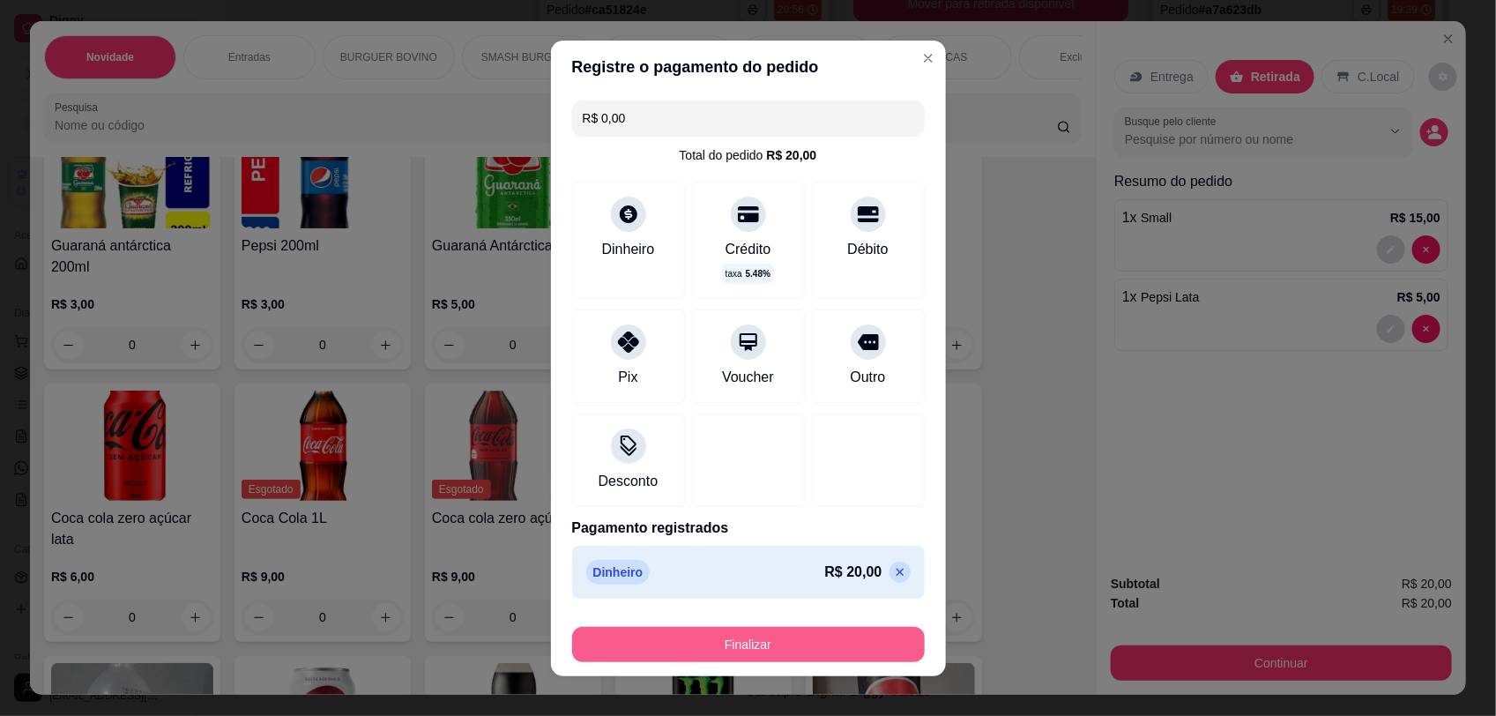
click at [772, 649] on button "Finalizar" at bounding box center [748, 644] width 353 height 35
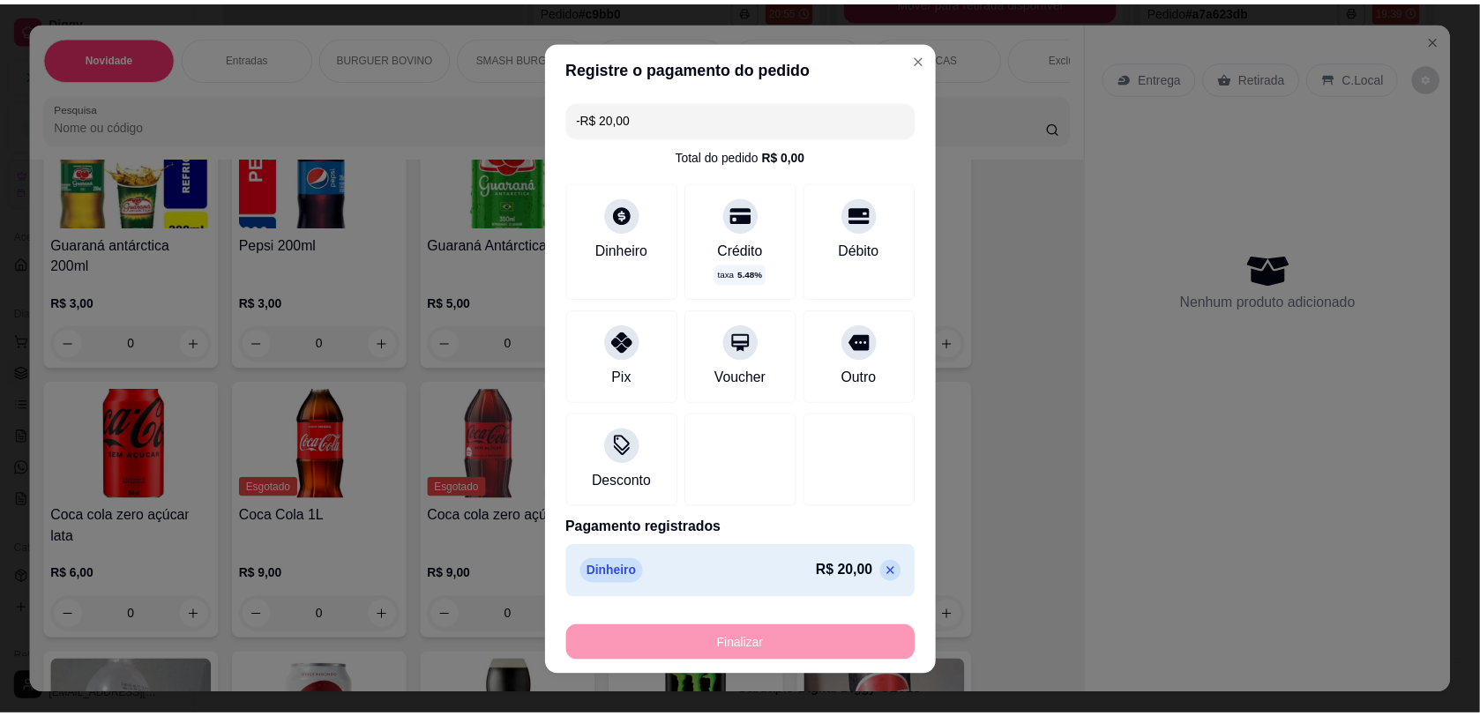
scroll to position [1546, 0]
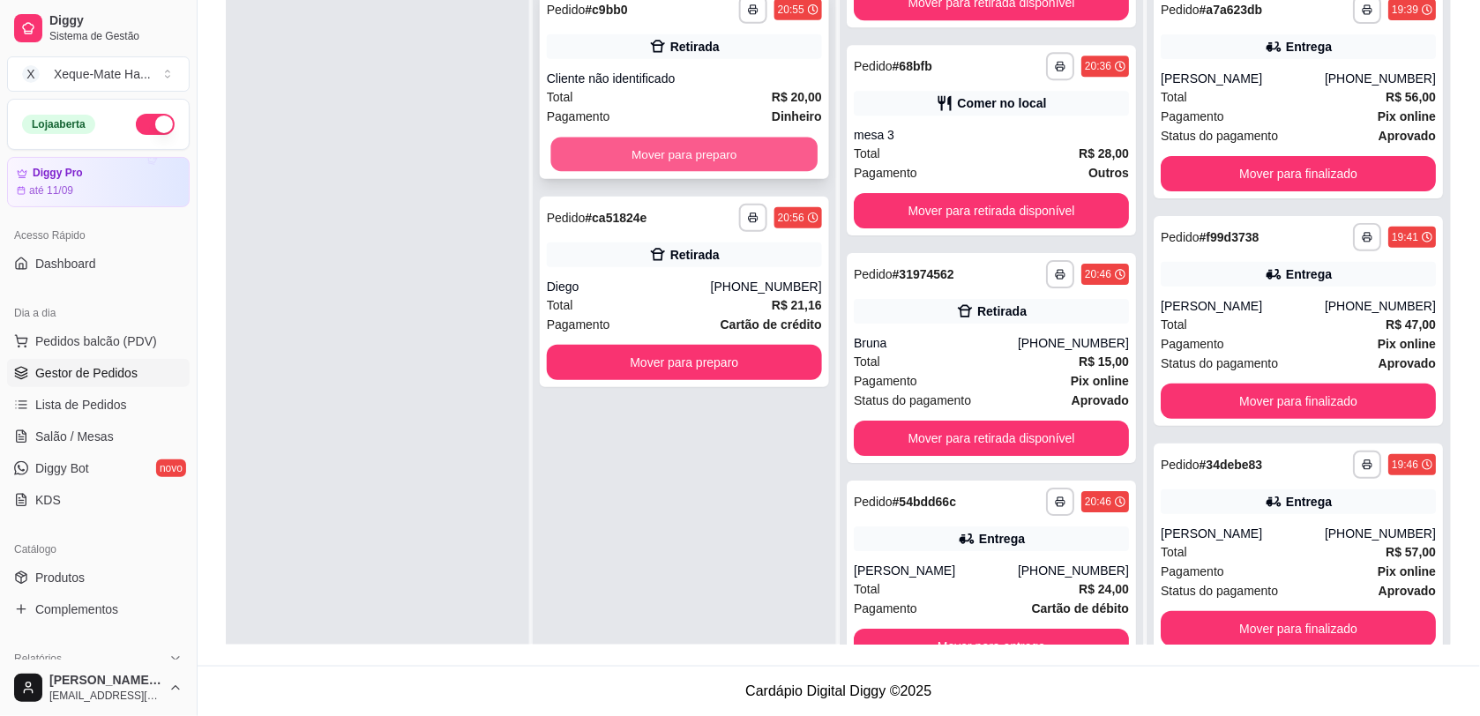
click at [701, 161] on button "Mover para preparo" at bounding box center [684, 155] width 267 height 34
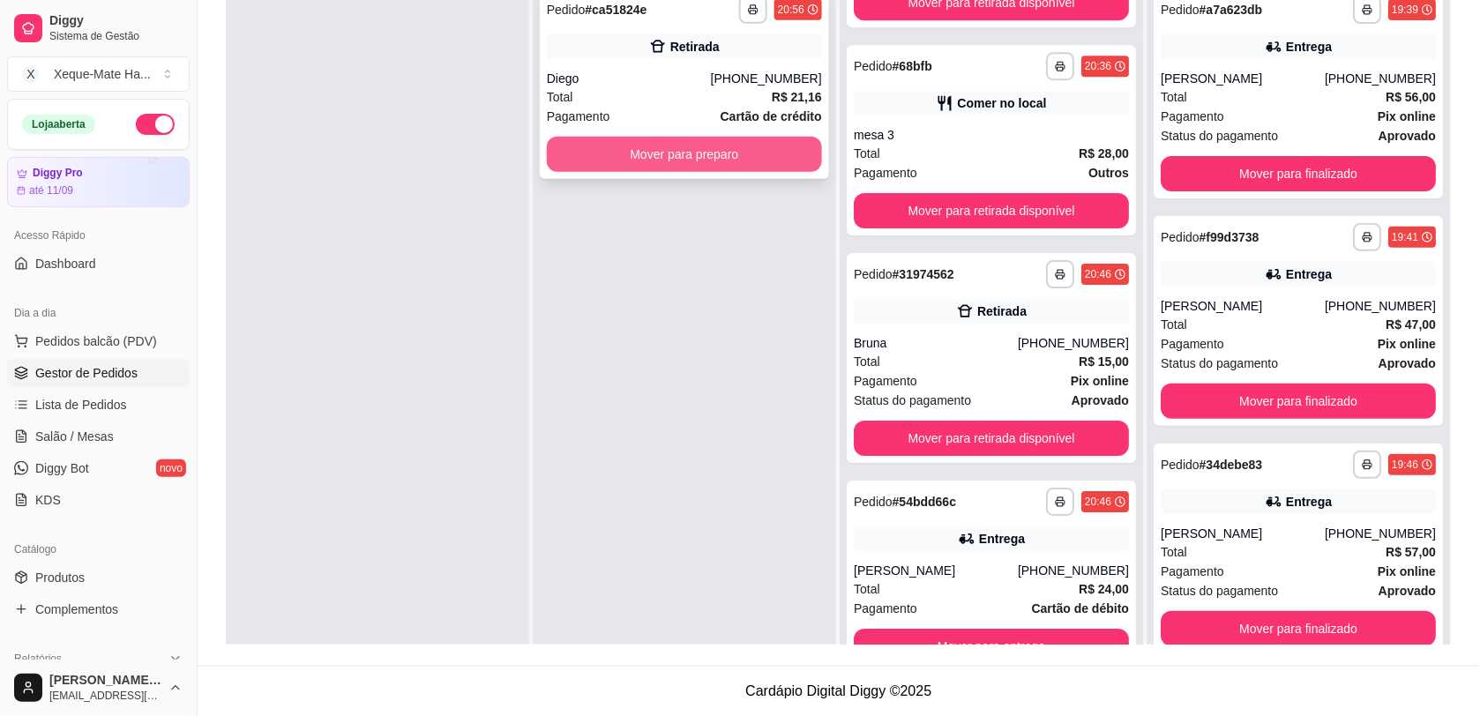
scroll to position [1753, 0]
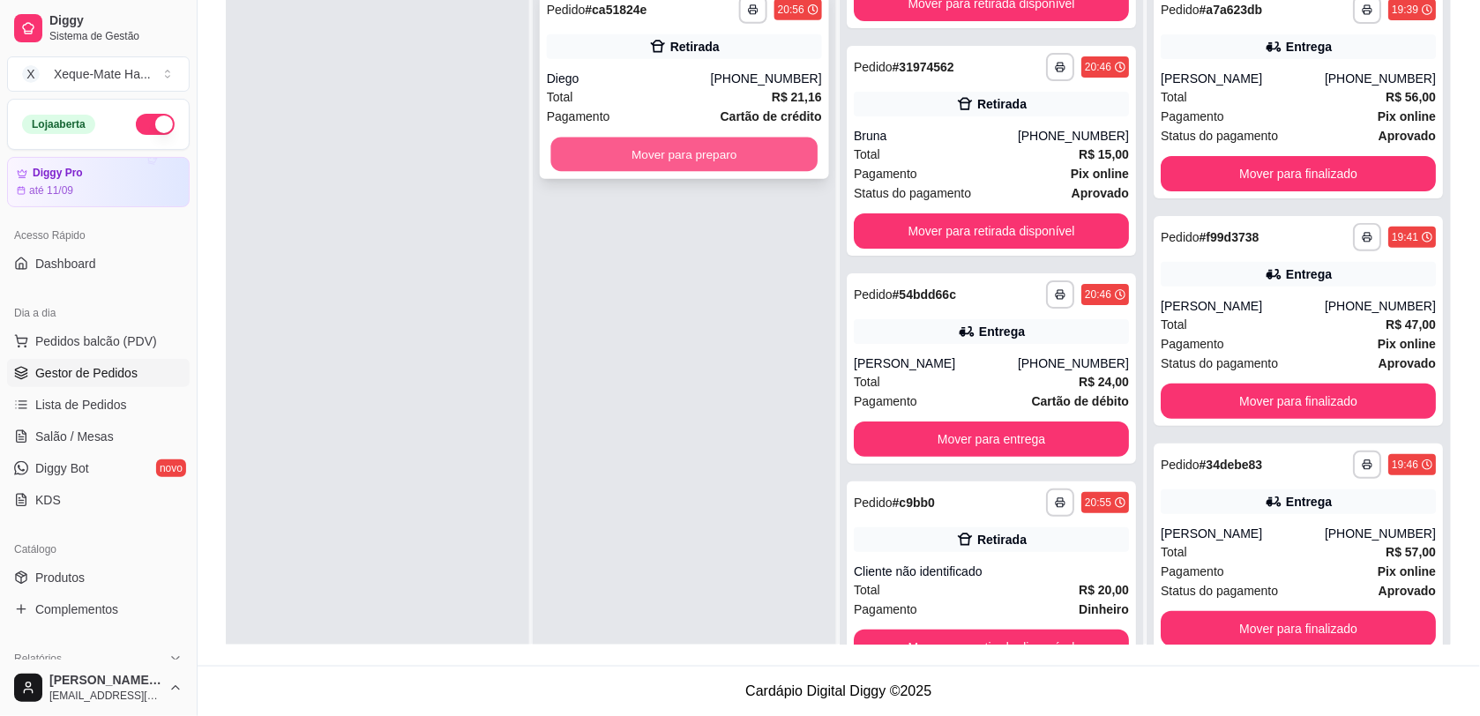
click at [701, 155] on button "Mover para preparo" at bounding box center [684, 155] width 267 height 34
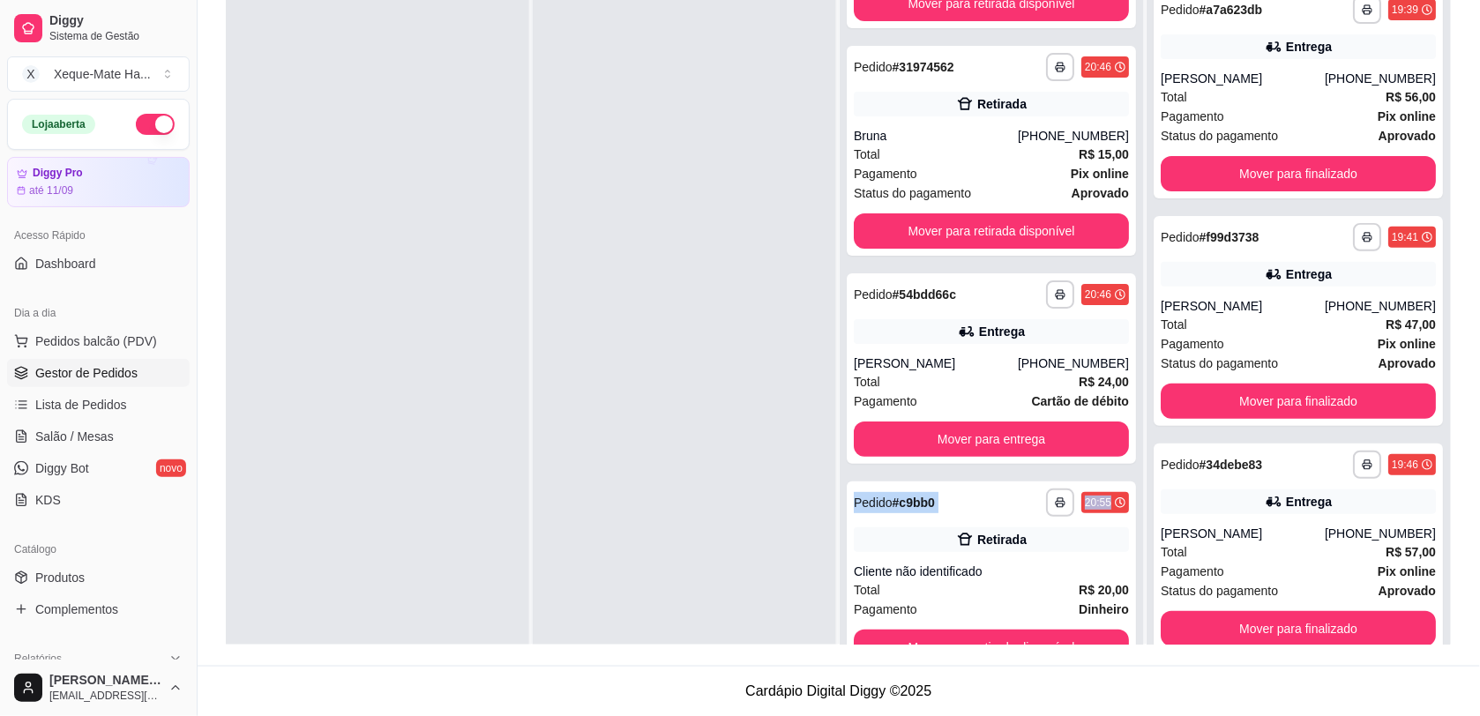
drag, startPoint x: 1131, startPoint y: 510, endPoint x: 1112, endPoint y: 425, distance: 86.9
click at [1112, 425] on div "**********" at bounding box center [992, 311] width 305 height 765
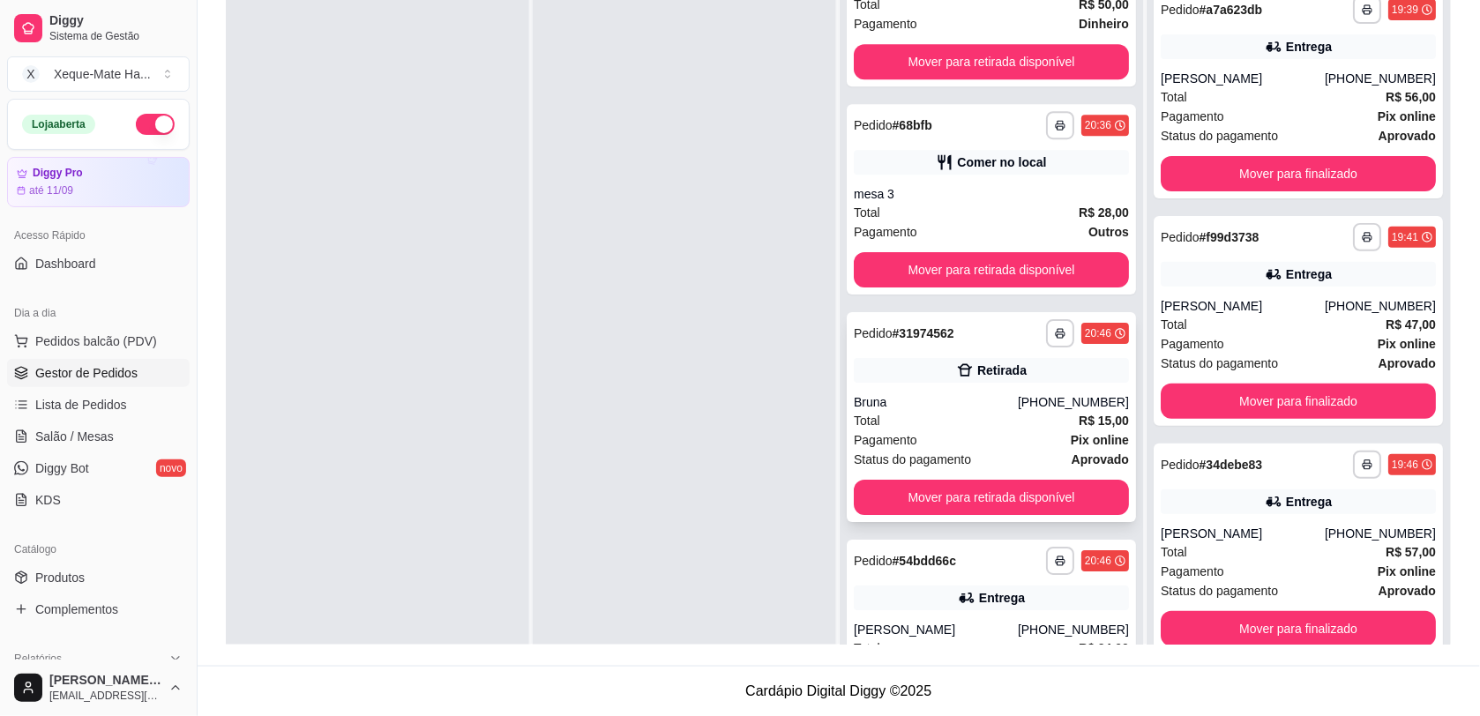
scroll to position [1478, 0]
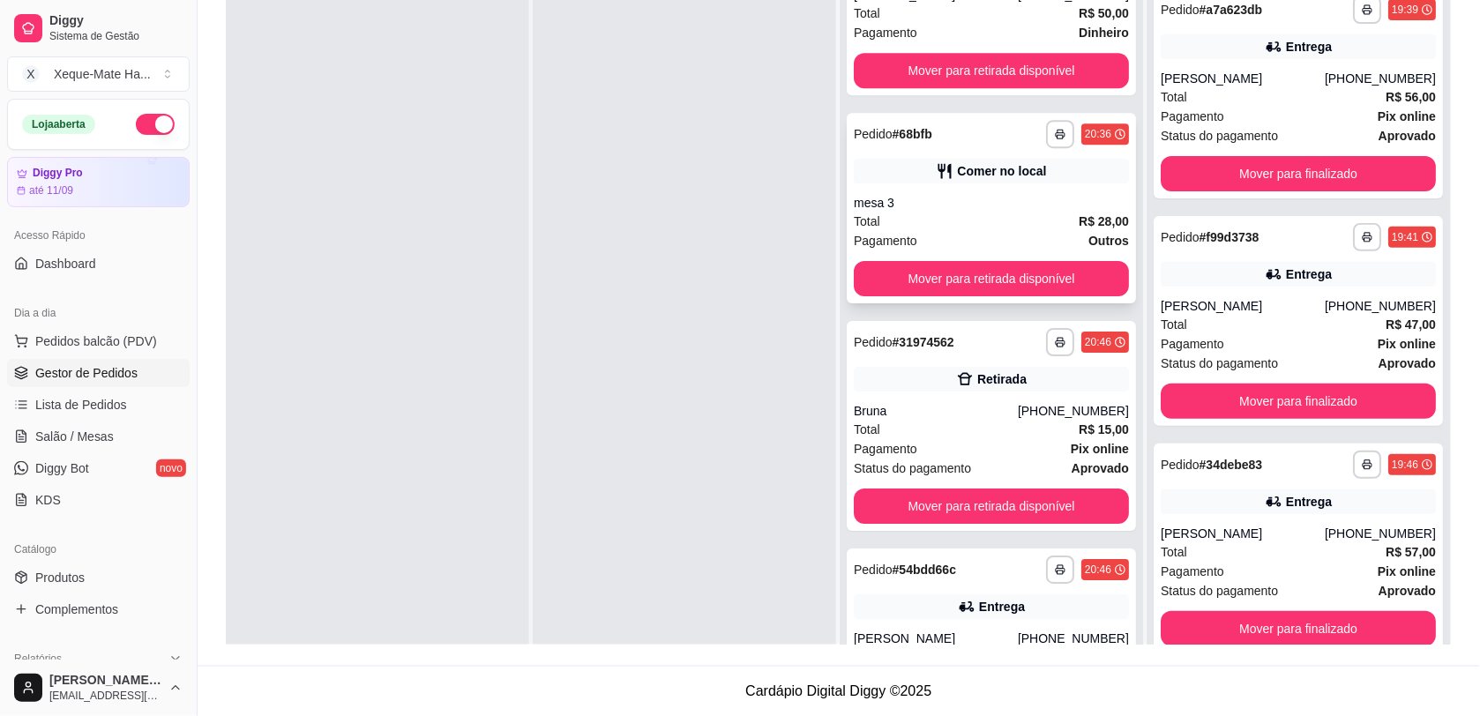
click at [989, 207] on div "mesa 3" at bounding box center [991, 203] width 275 height 18
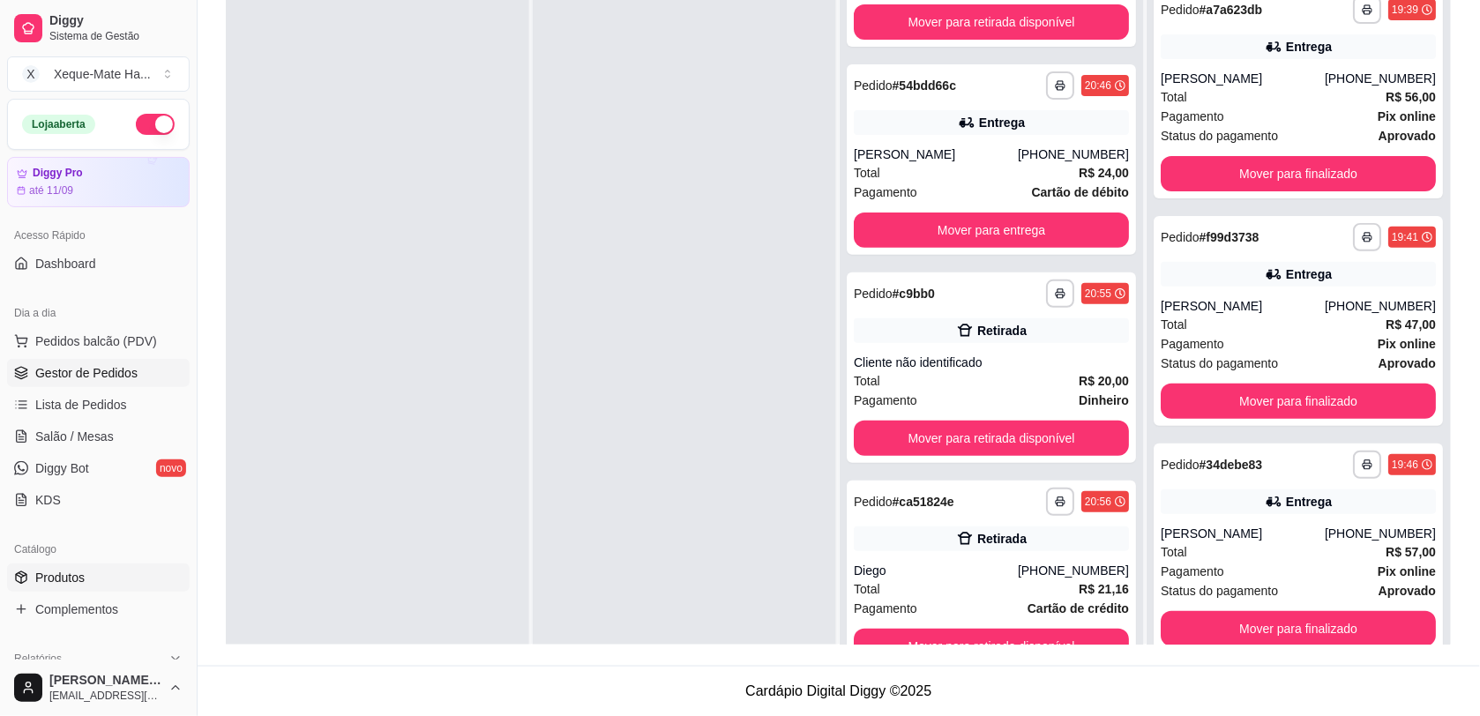
click at [25, 578] on icon at bounding box center [21, 578] width 14 height 14
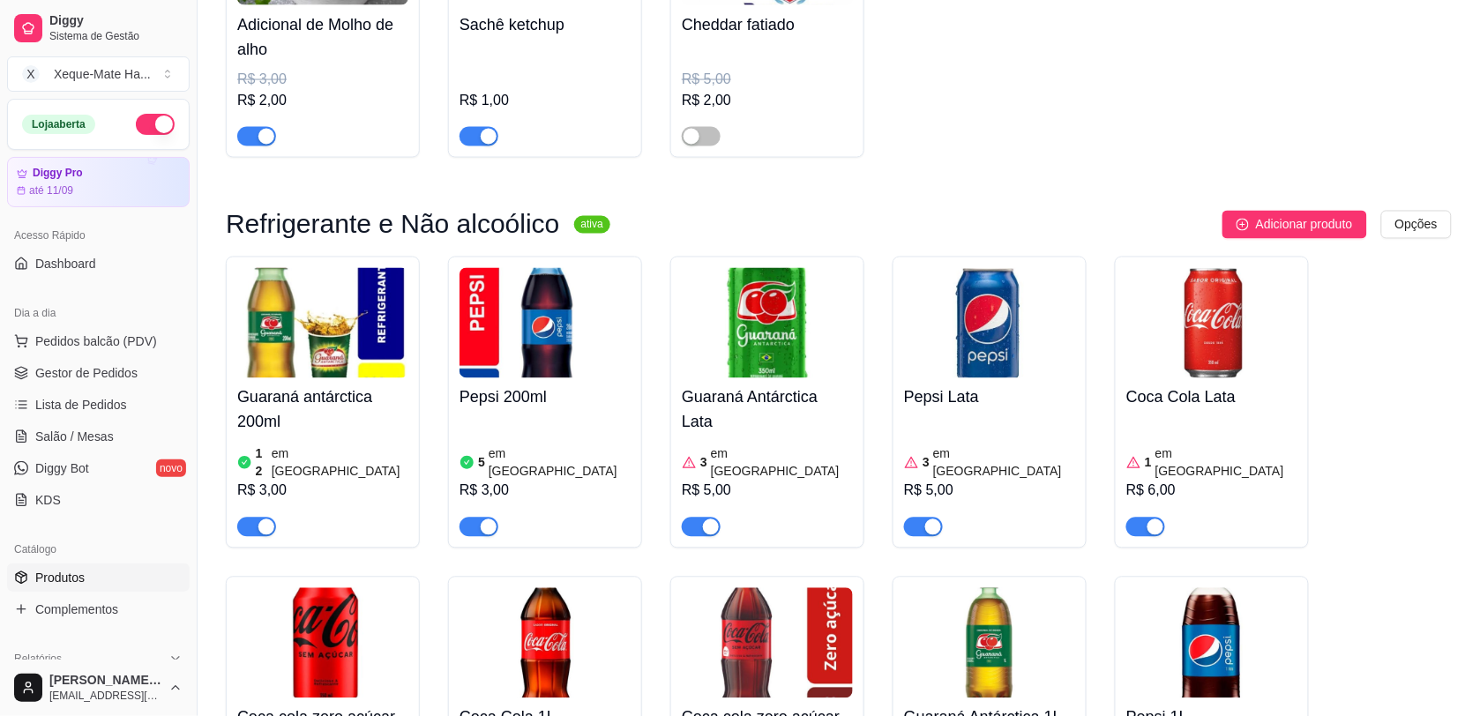
scroll to position [4884, 0]
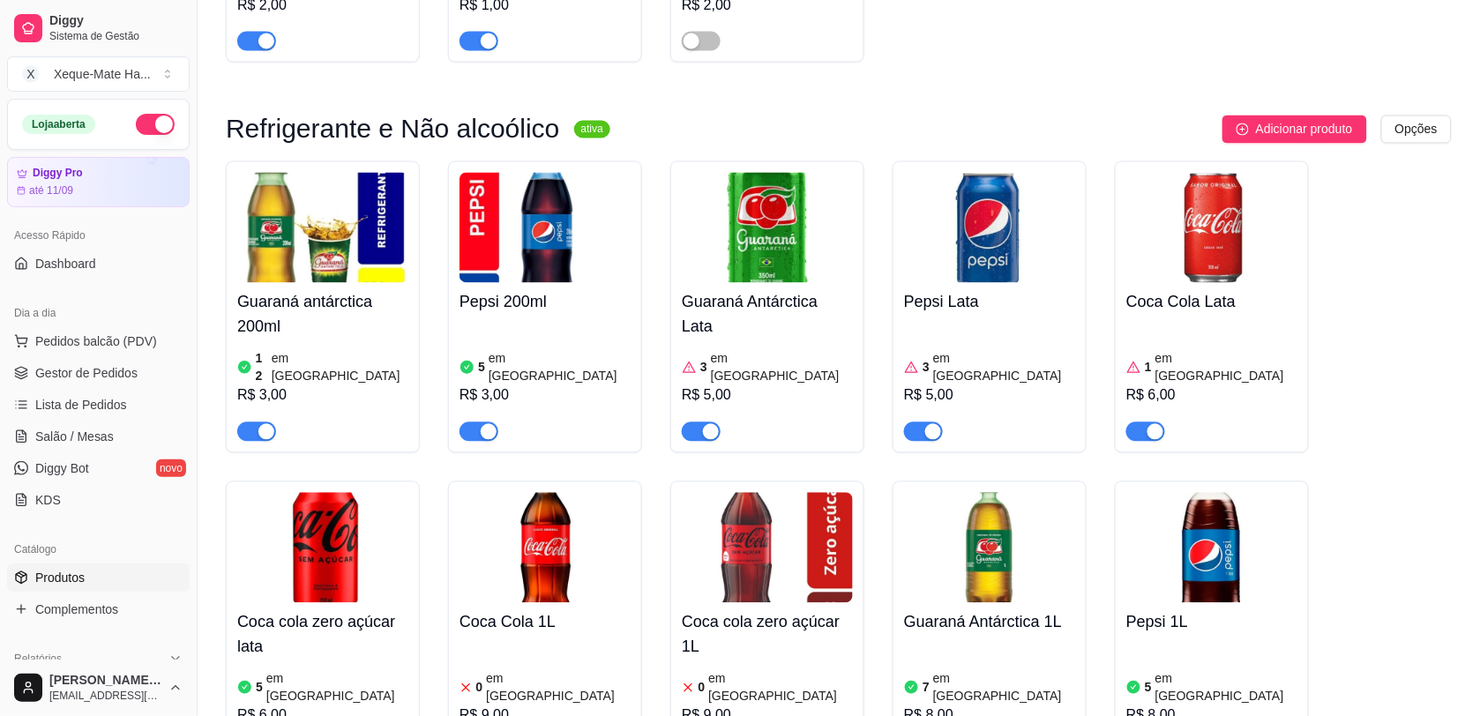
click at [937, 376] on div "3 em estoque R$ 5,00" at bounding box center [989, 382] width 171 height 120
click at [927, 358] on textarea "350ml" at bounding box center [643, 369] width 668 height 65
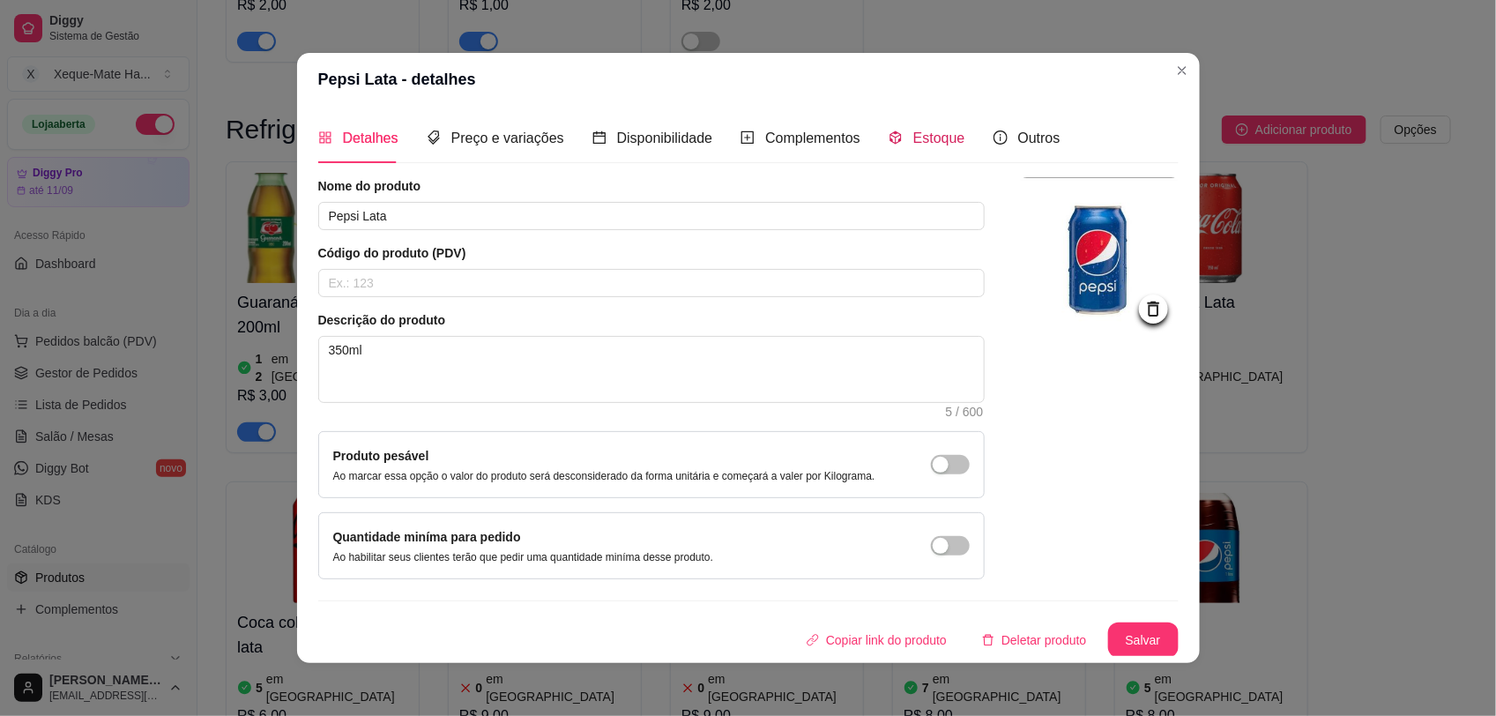
drag, startPoint x: 914, startPoint y: 138, endPoint x: 926, endPoint y: 157, distance: 22.5
click at [914, 137] on span "Estoque" at bounding box center [940, 138] width 52 height 15
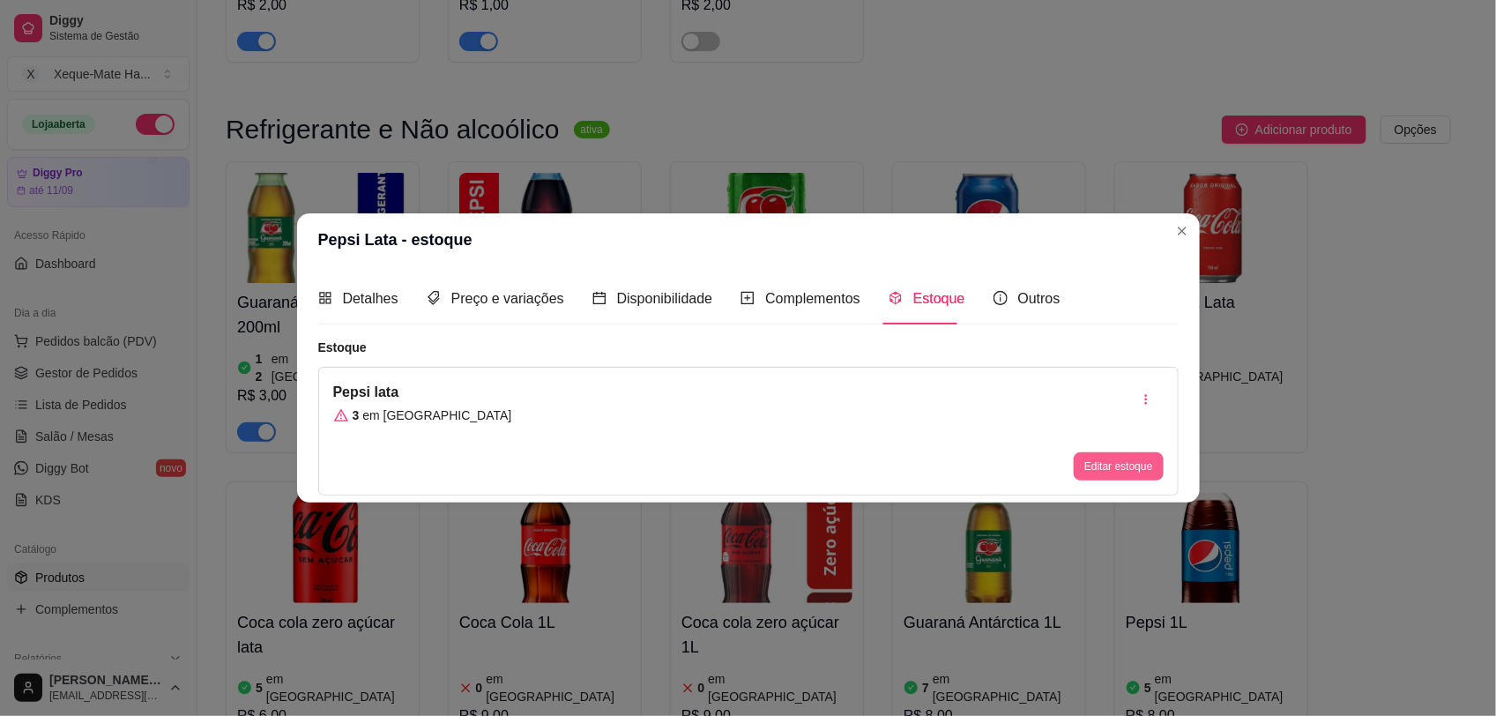
click at [1131, 472] on button "Editar estoque" at bounding box center [1118, 466] width 89 height 28
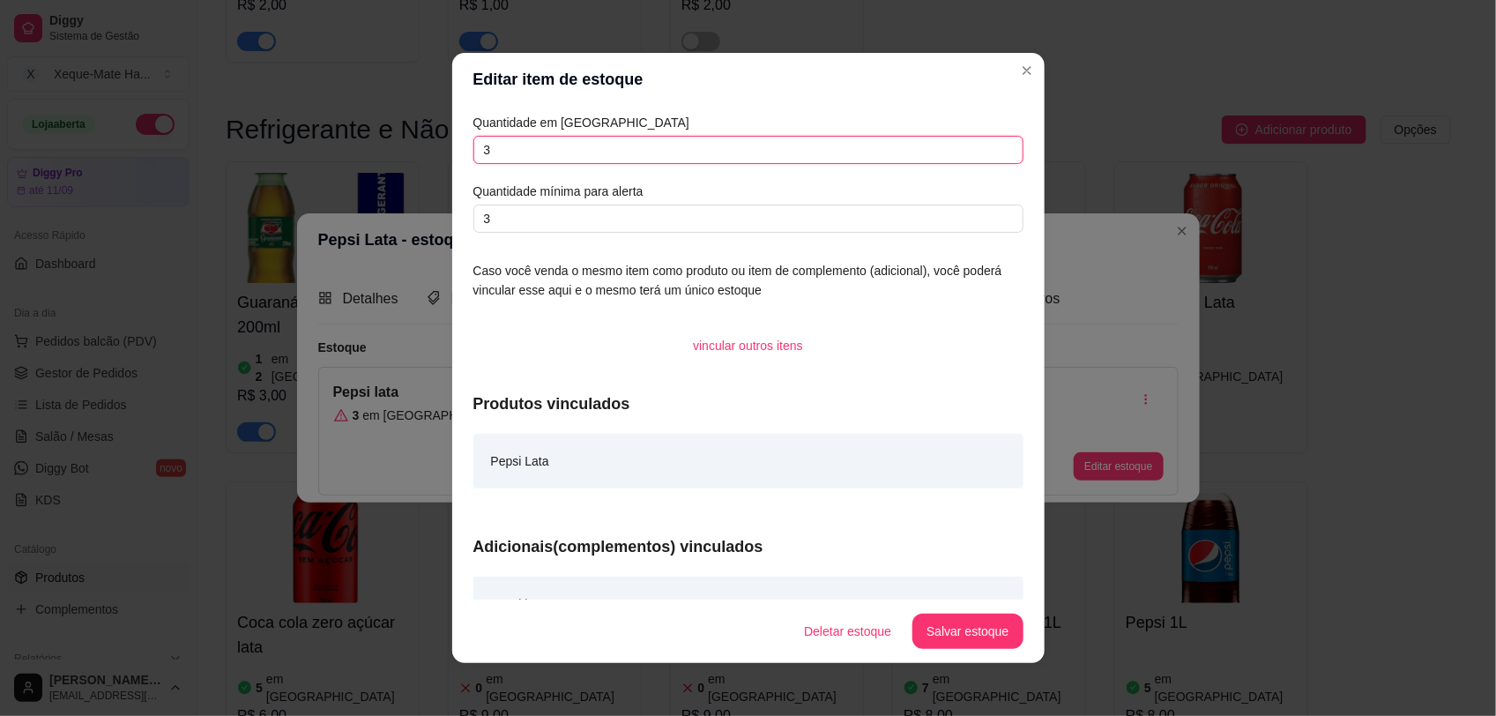
click at [693, 150] on input "3" at bounding box center [749, 150] width 550 height 28
type input "2"
click at [942, 635] on button "Salvar estoque" at bounding box center [968, 631] width 110 height 35
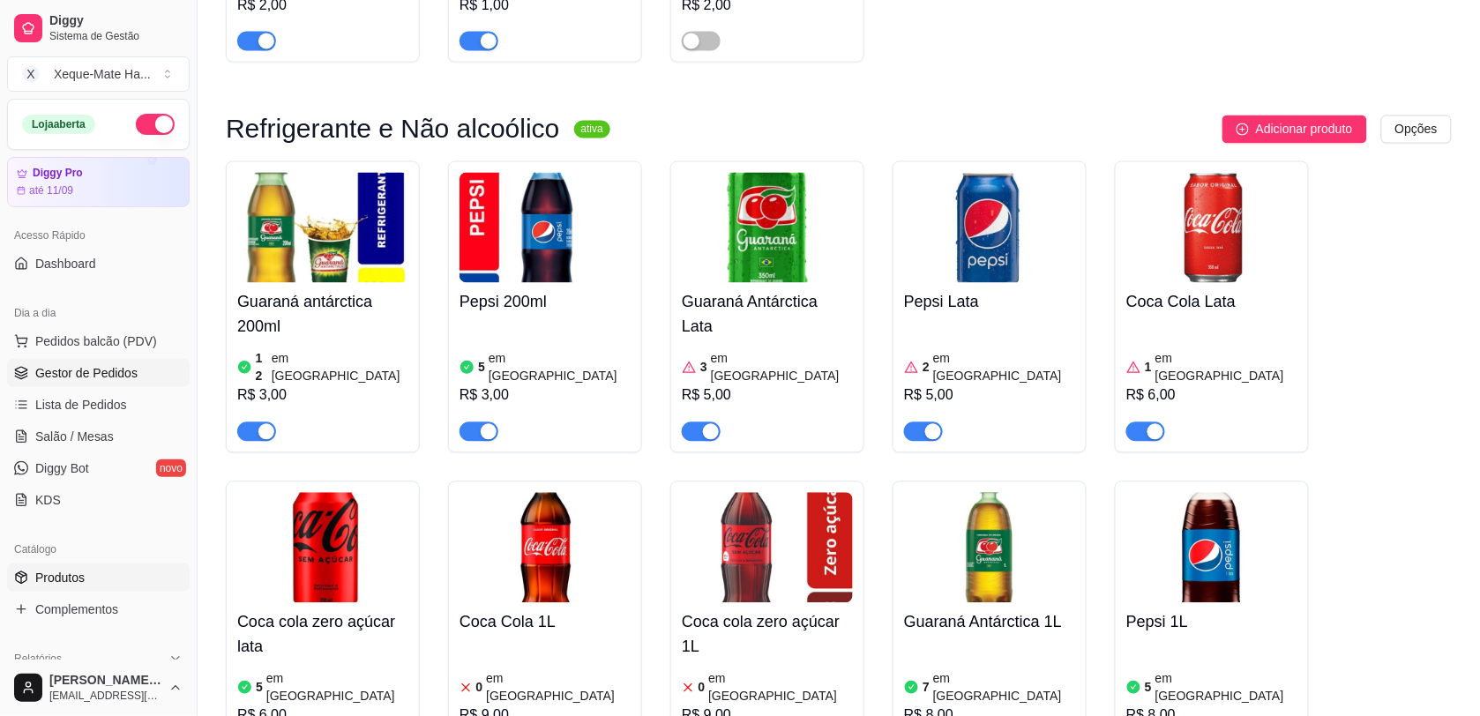
click at [54, 384] on link "Gestor de Pedidos" at bounding box center [98, 373] width 183 height 28
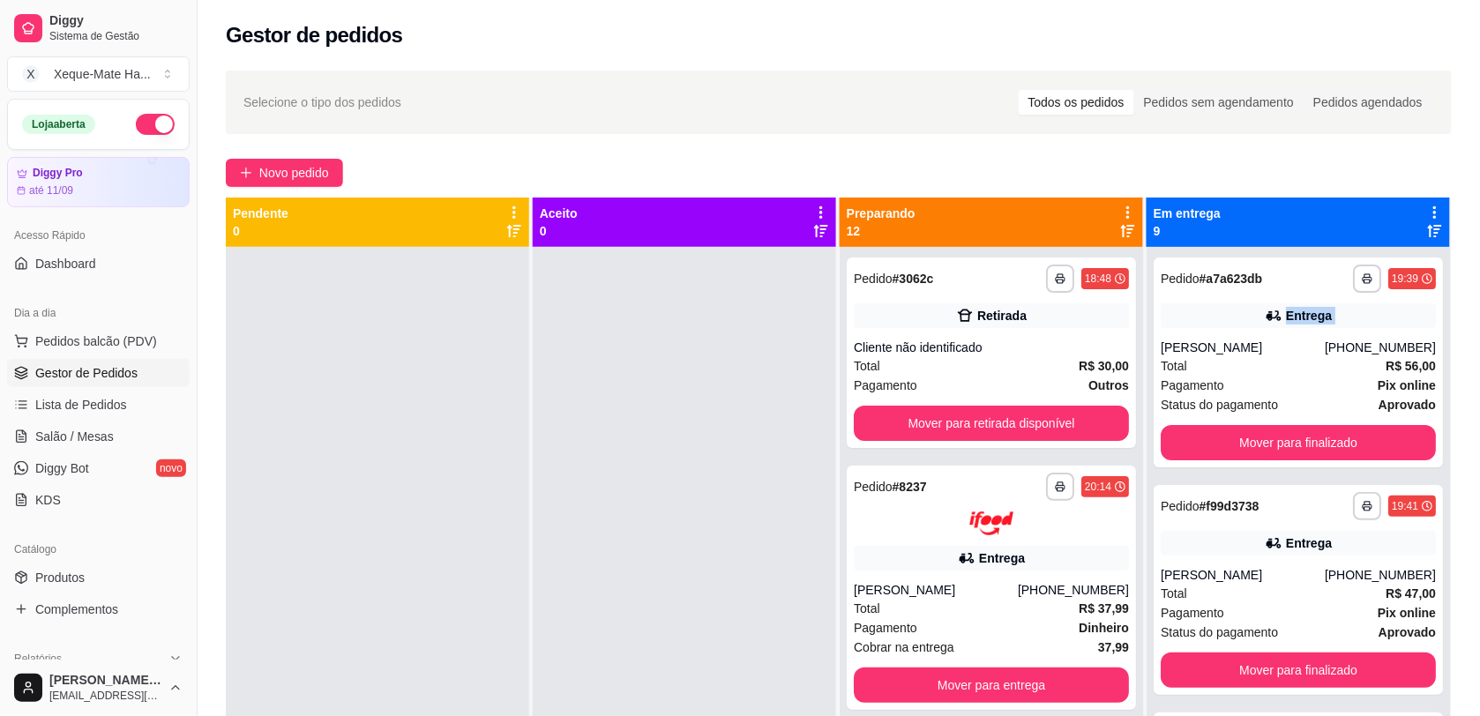
drag, startPoint x: 1136, startPoint y: 318, endPoint x: 1138, endPoint y: 351, distance: 32.7
click at [1146, 351] on div "**********" at bounding box center [1297, 605] width 303 height 716
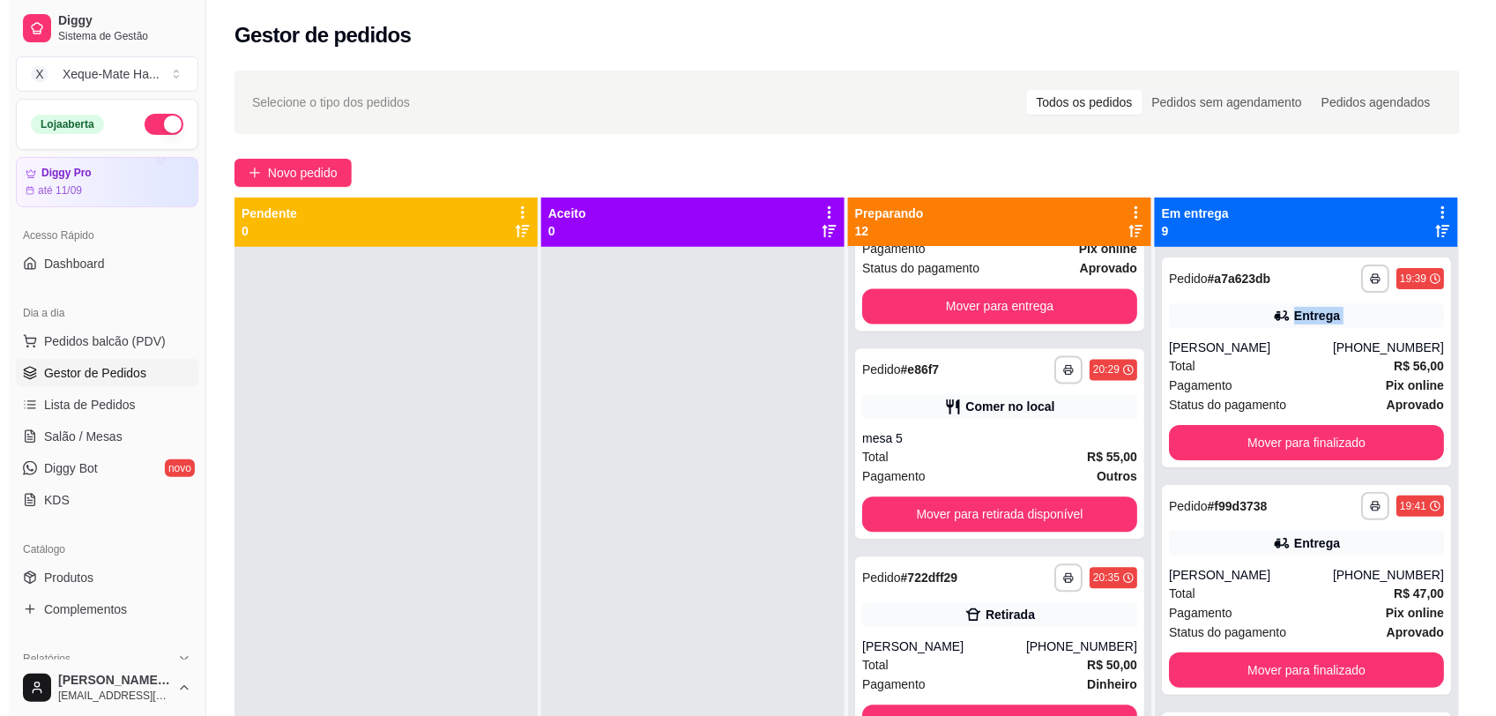
scroll to position [1101, 0]
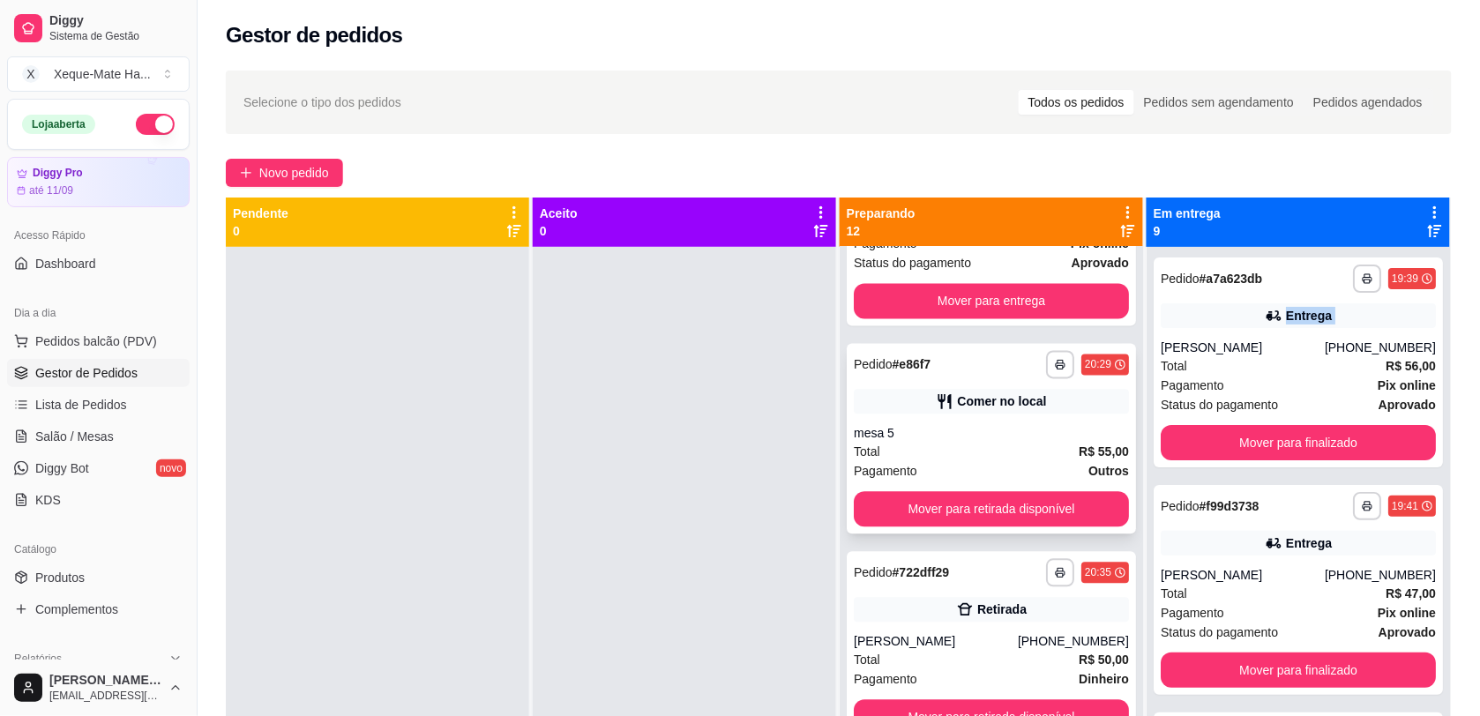
click at [1010, 397] on div "Comer no local" at bounding box center [1001, 401] width 89 height 18
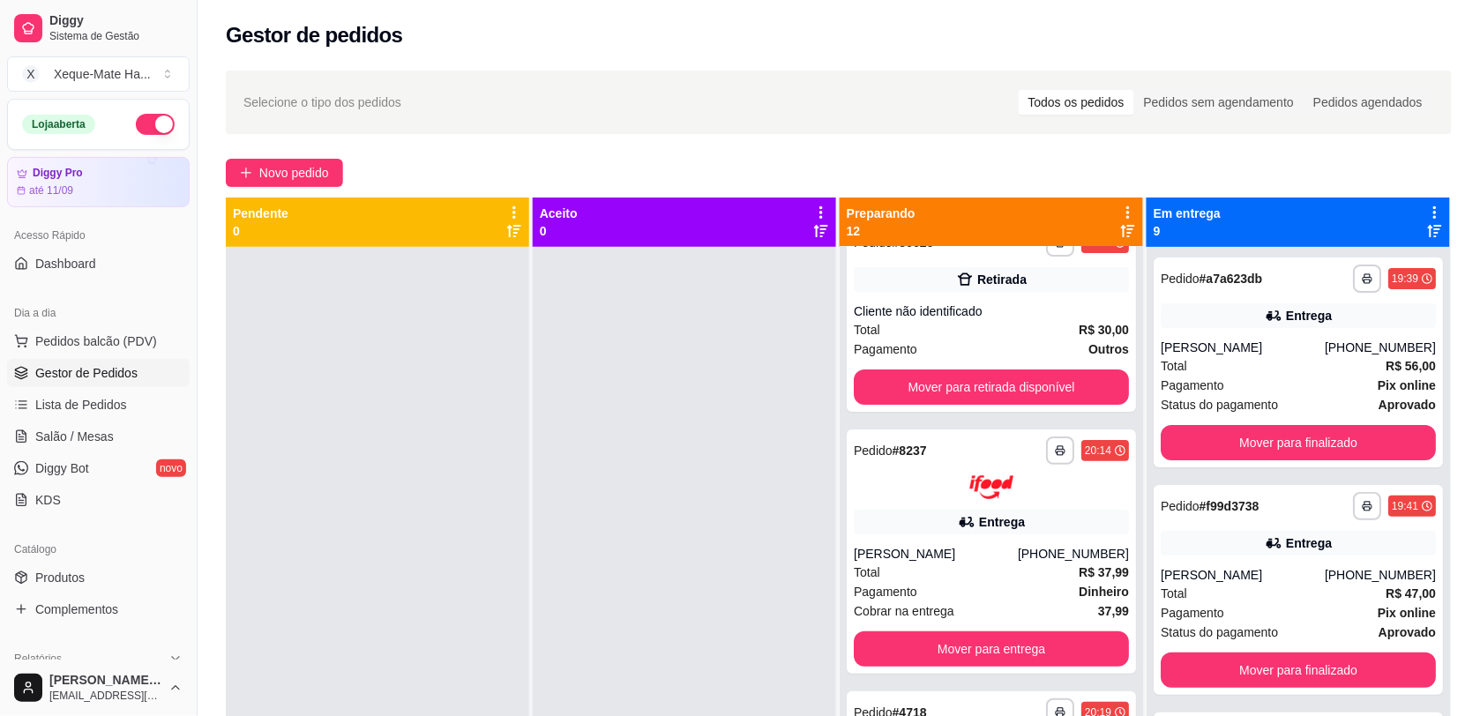
scroll to position [119, 0]
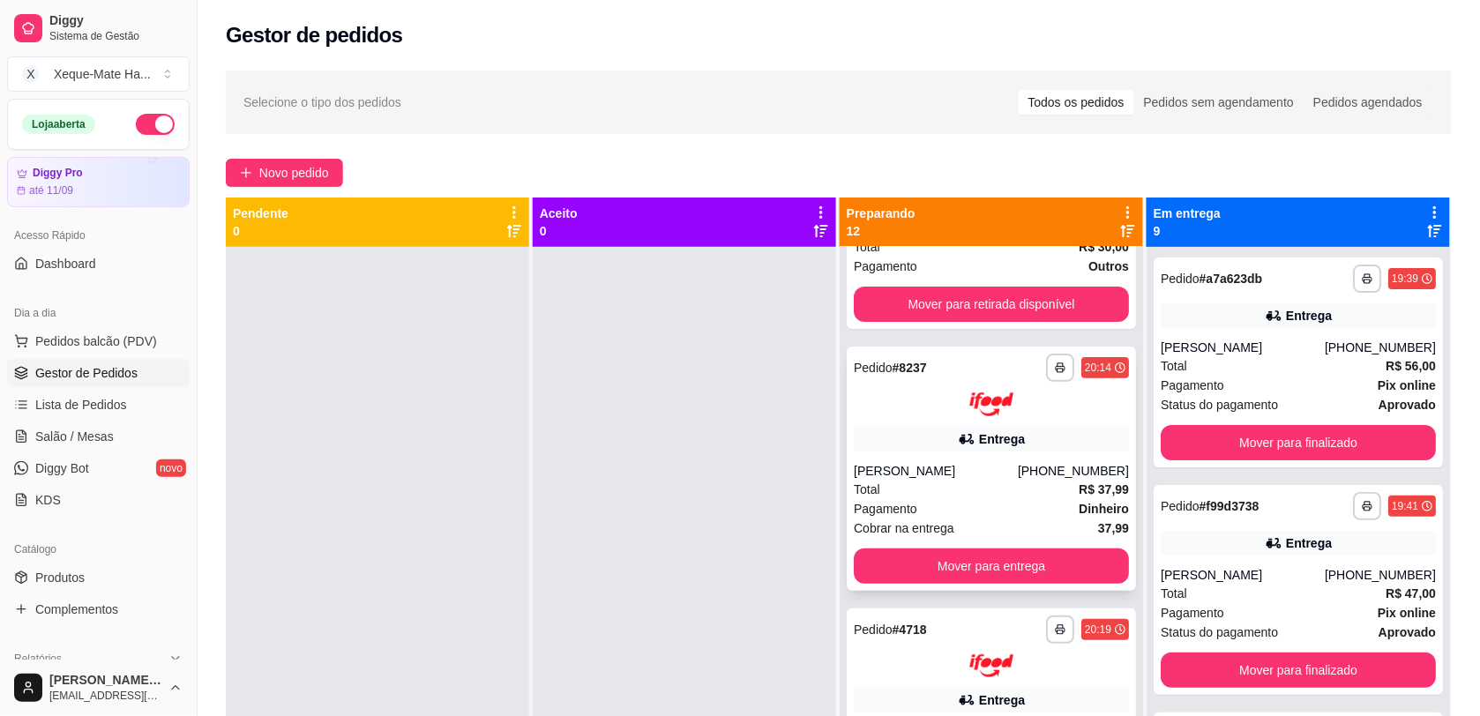
click at [1011, 444] on div "Entrega" at bounding box center [991, 439] width 275 height 25
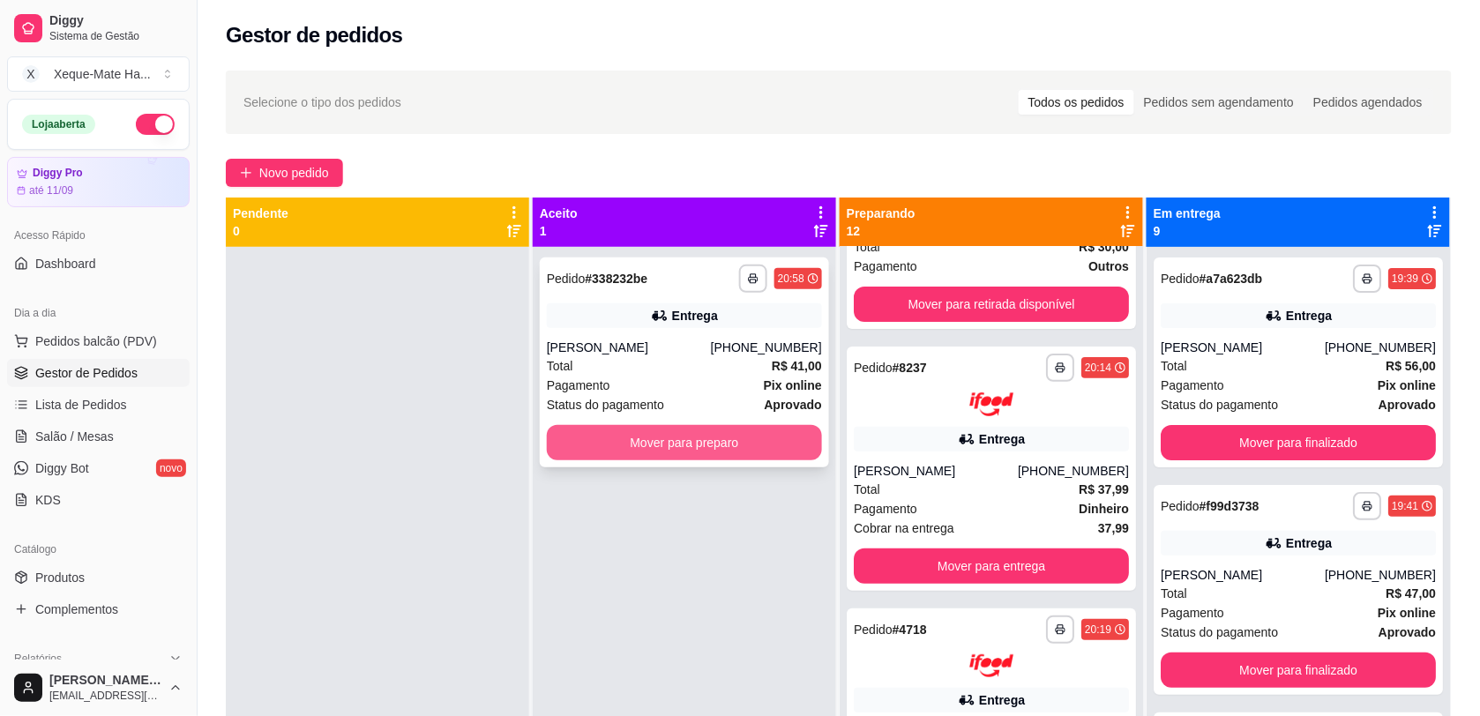
click at [632, 459] on button "Mover para preparo" at bounding box center [684, 442] width 275 height 35
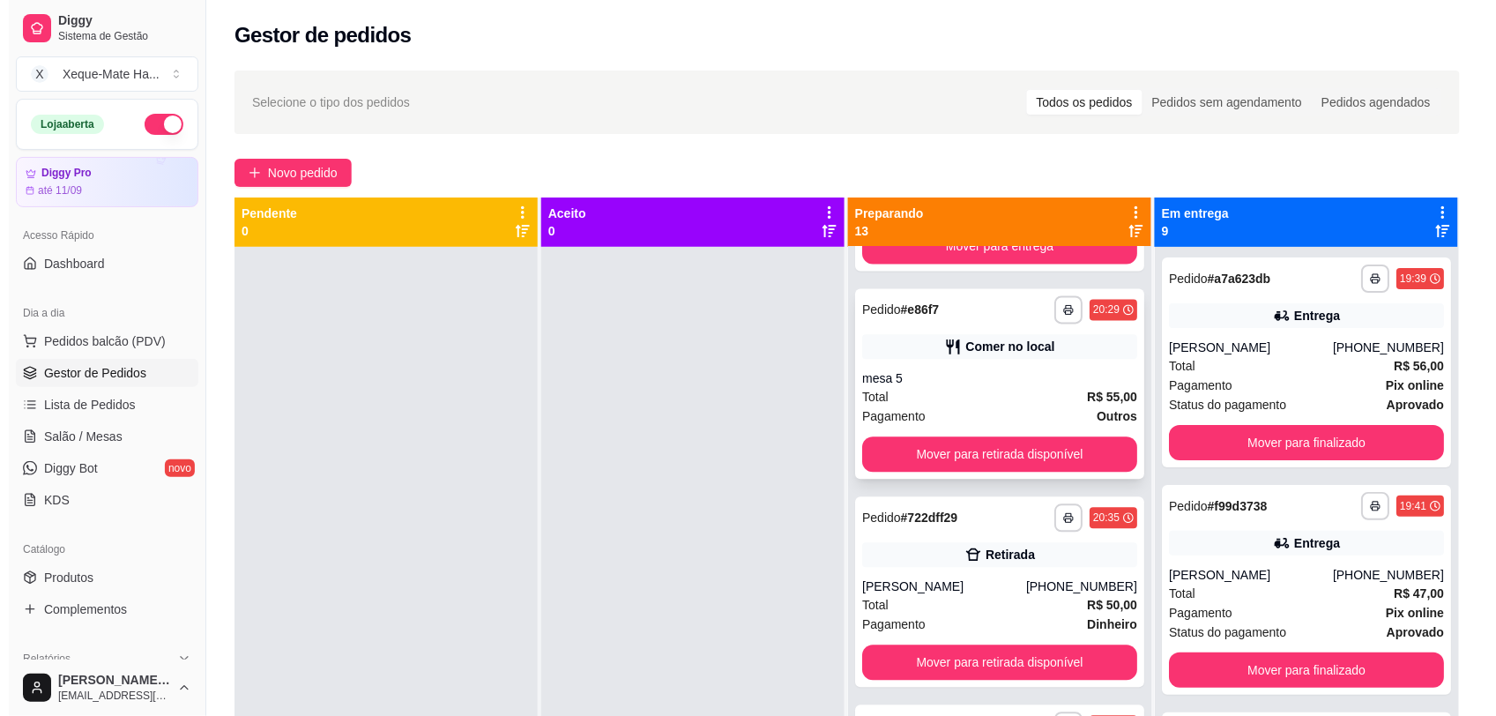
scroll to position [1122, 0]
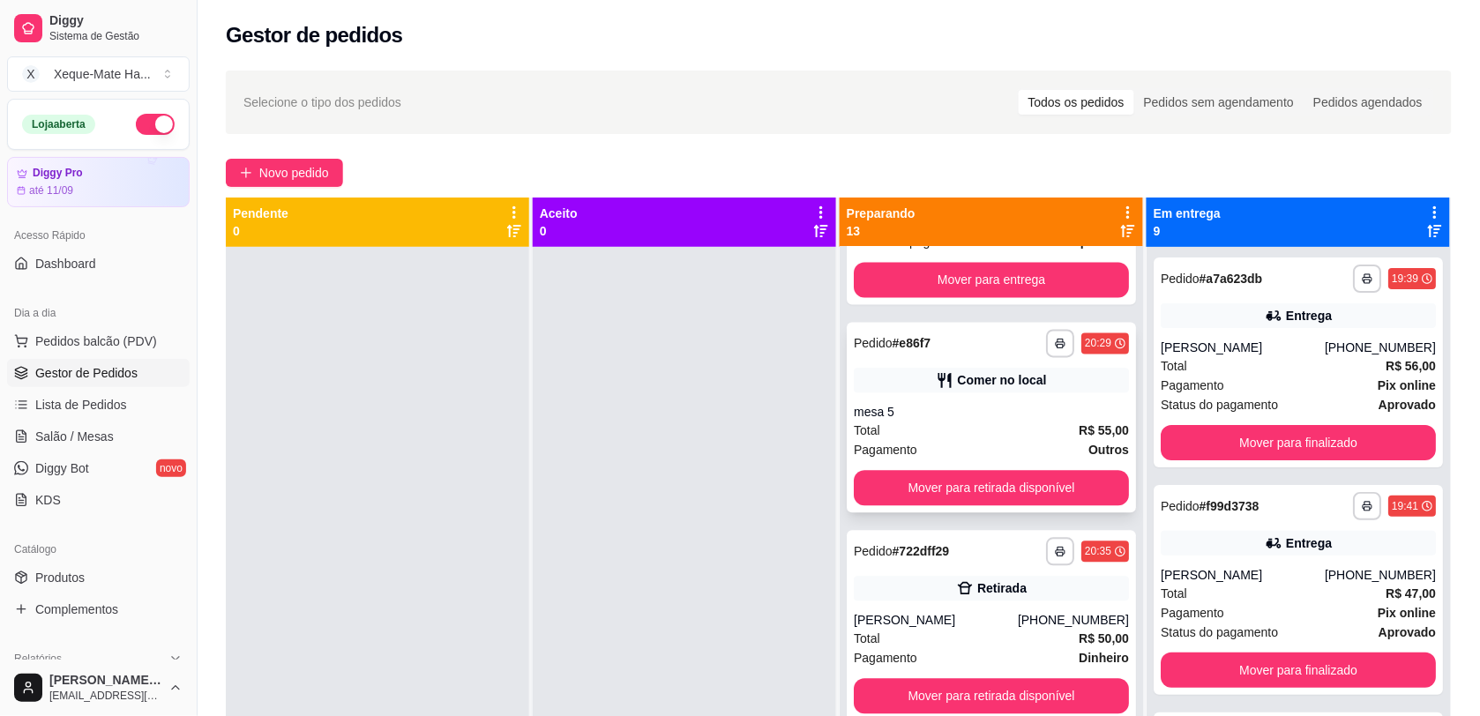
click at [1017, 440] on div "Pagamento Outros" at bounding box center [991, 449] width 275 height 19
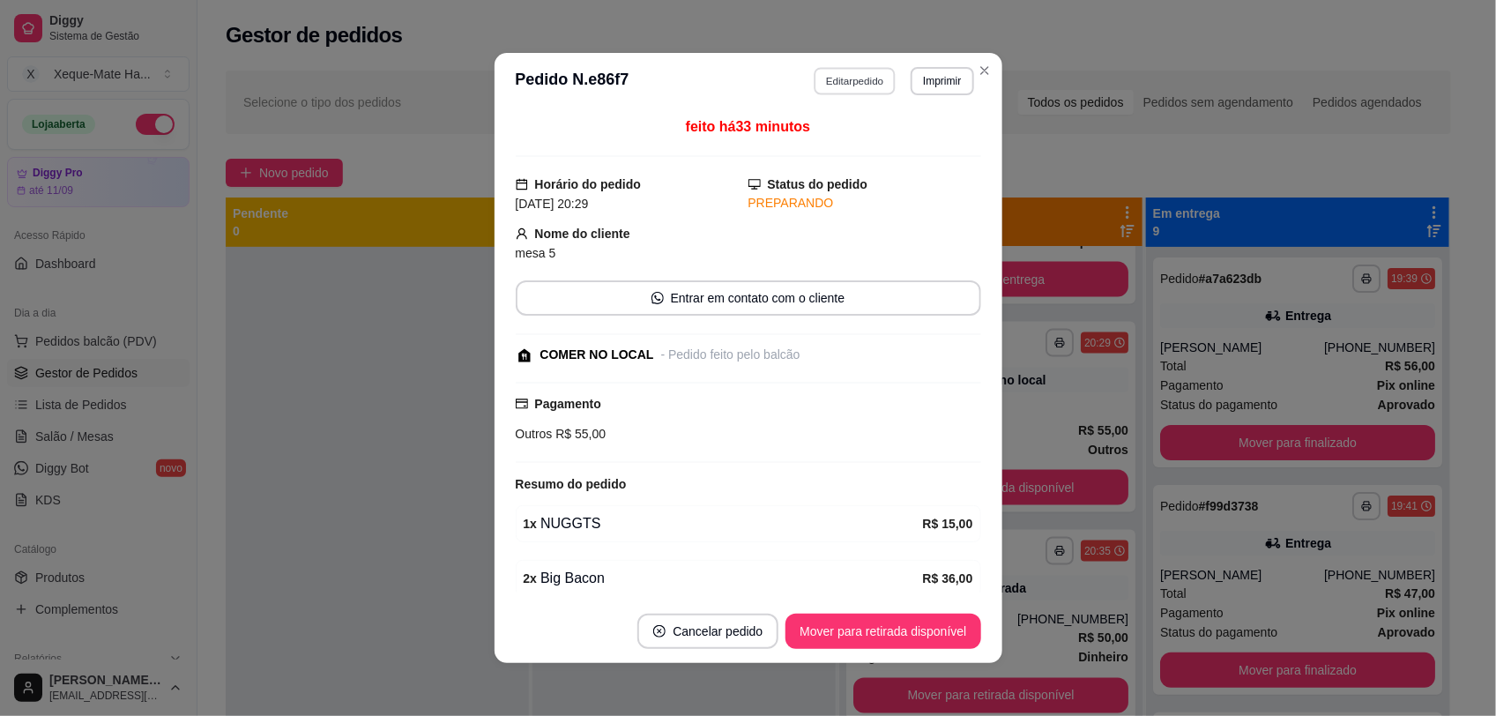
click at [842, 82] on button "Editar pedido" at bounding box center [855, 80] width 82 height 27
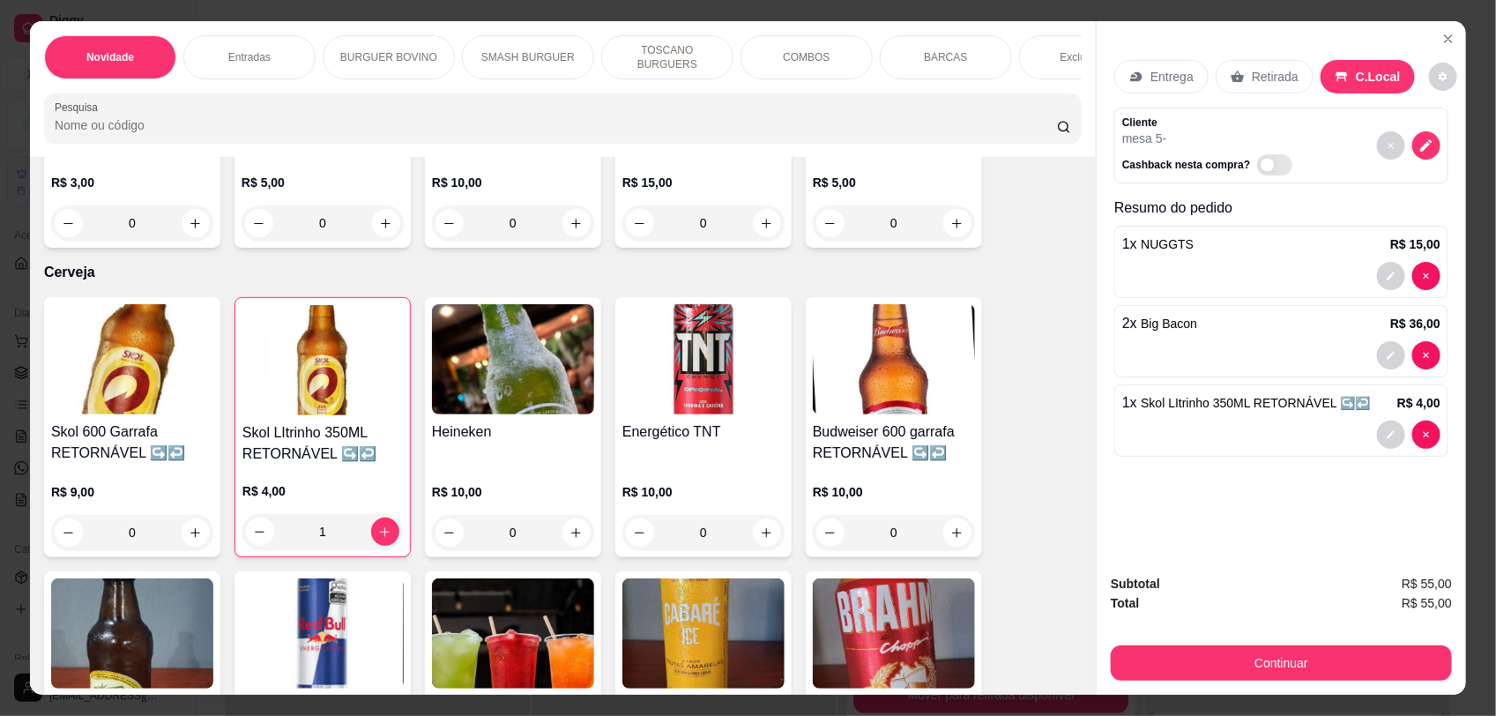
scroll to position [4601, 0]
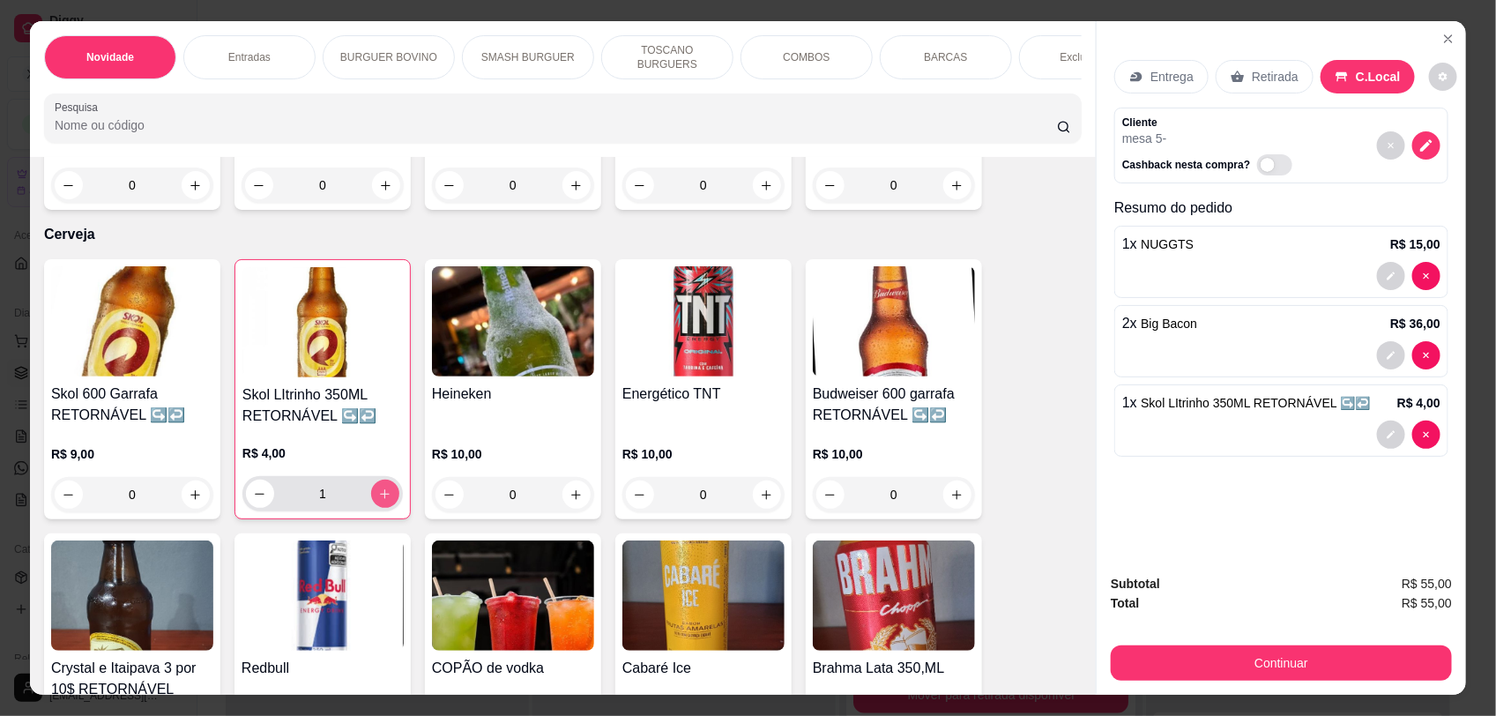
click at [381, 489] on icon "increase-product-quantity" at bounding box center [386, 494] width 10 height 10
click at [378, 488] on icon "increase-product-quantity" at bounding box center [384, 494] width 13 height 13
type input "3"
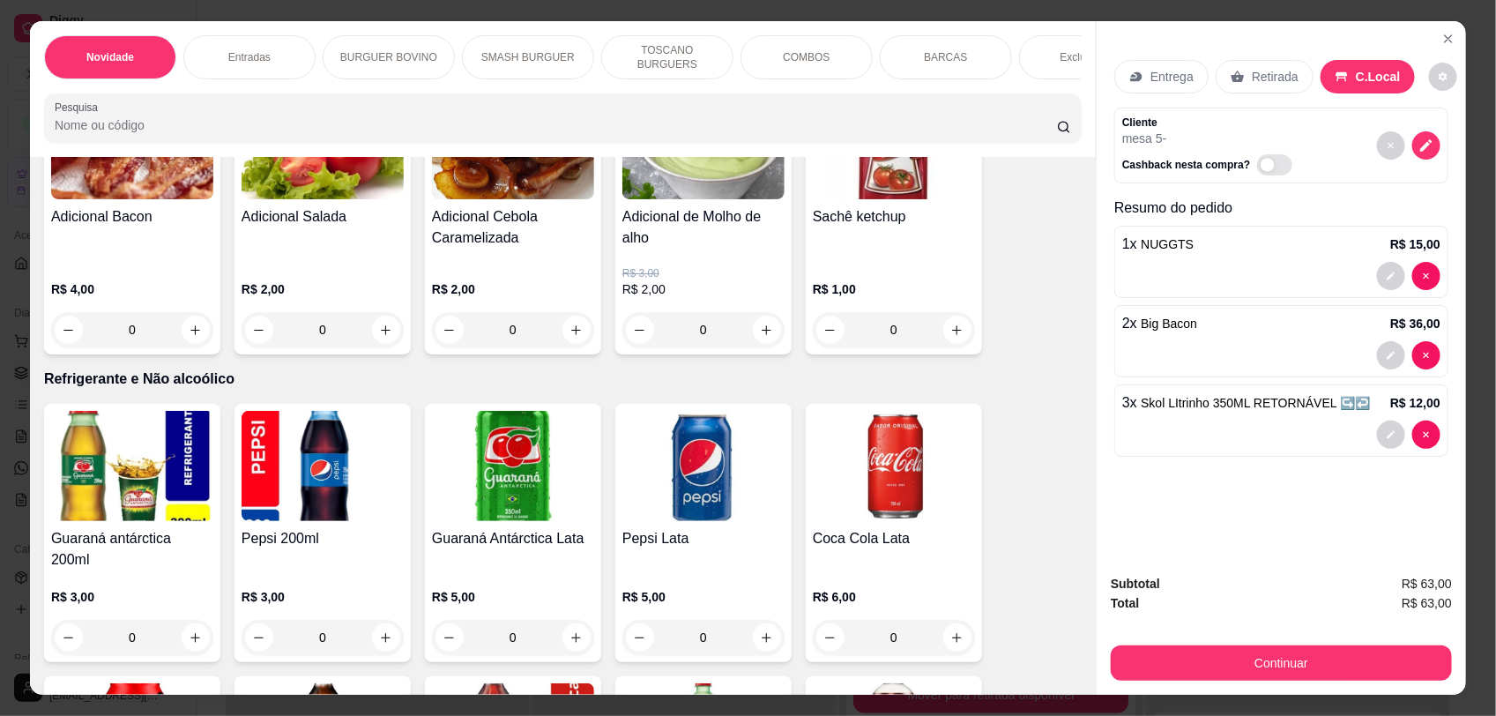
scroll to position [3599, 0]
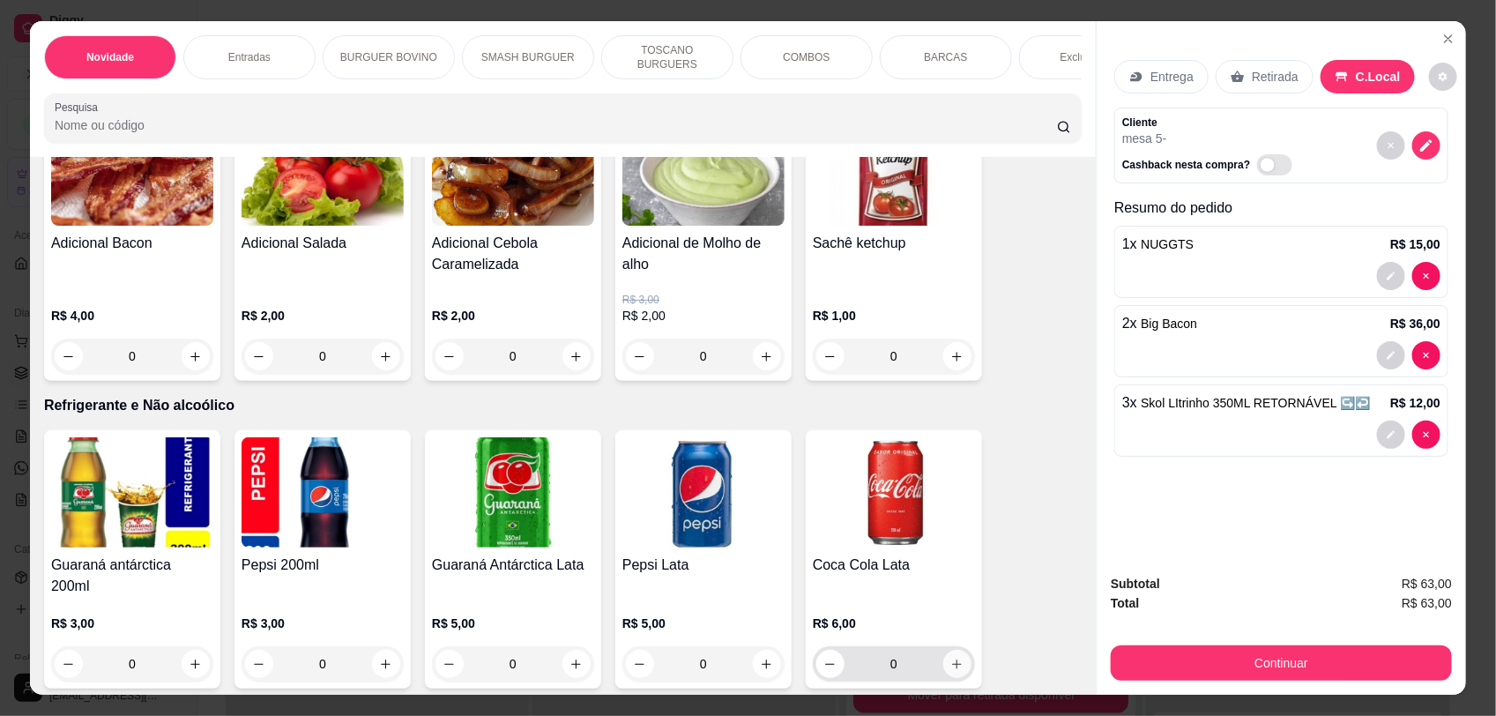
click at [952, 658] on icon "increase-product-quantity" at bounding box center [957, 664] width 13 height 13
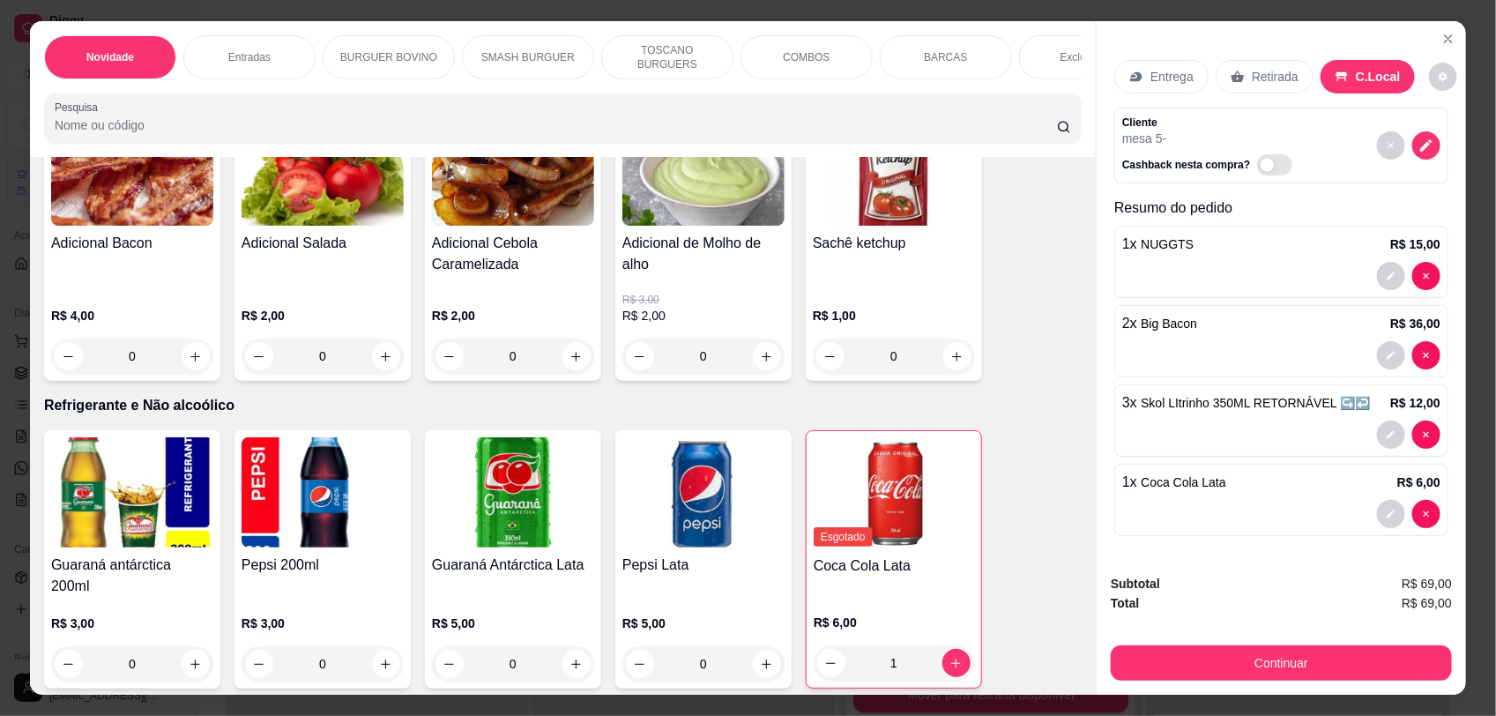
scroll to position [3740, 0]
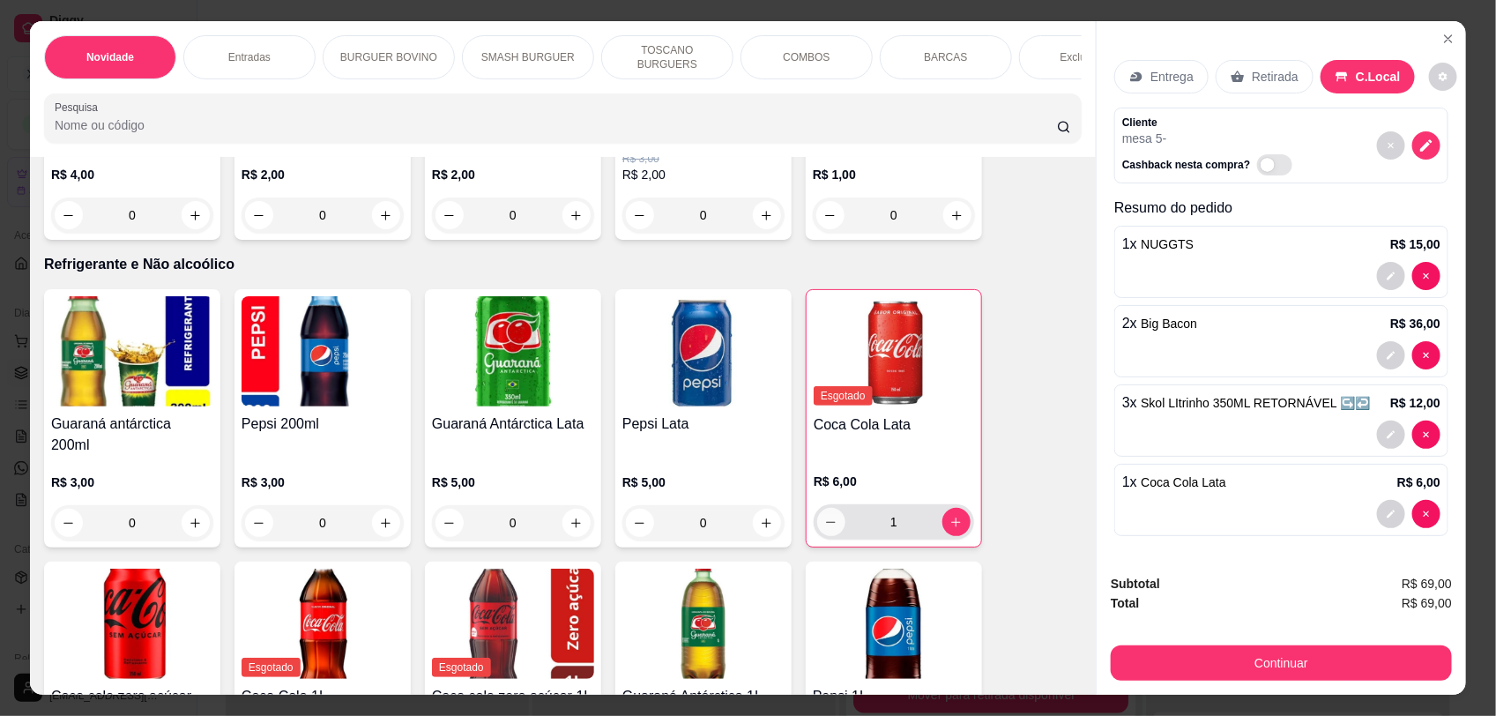
click at [825, 522] on icon "decrease-product-quantity" at bounding box center [831, 522] width 13 height 13
type input "0"
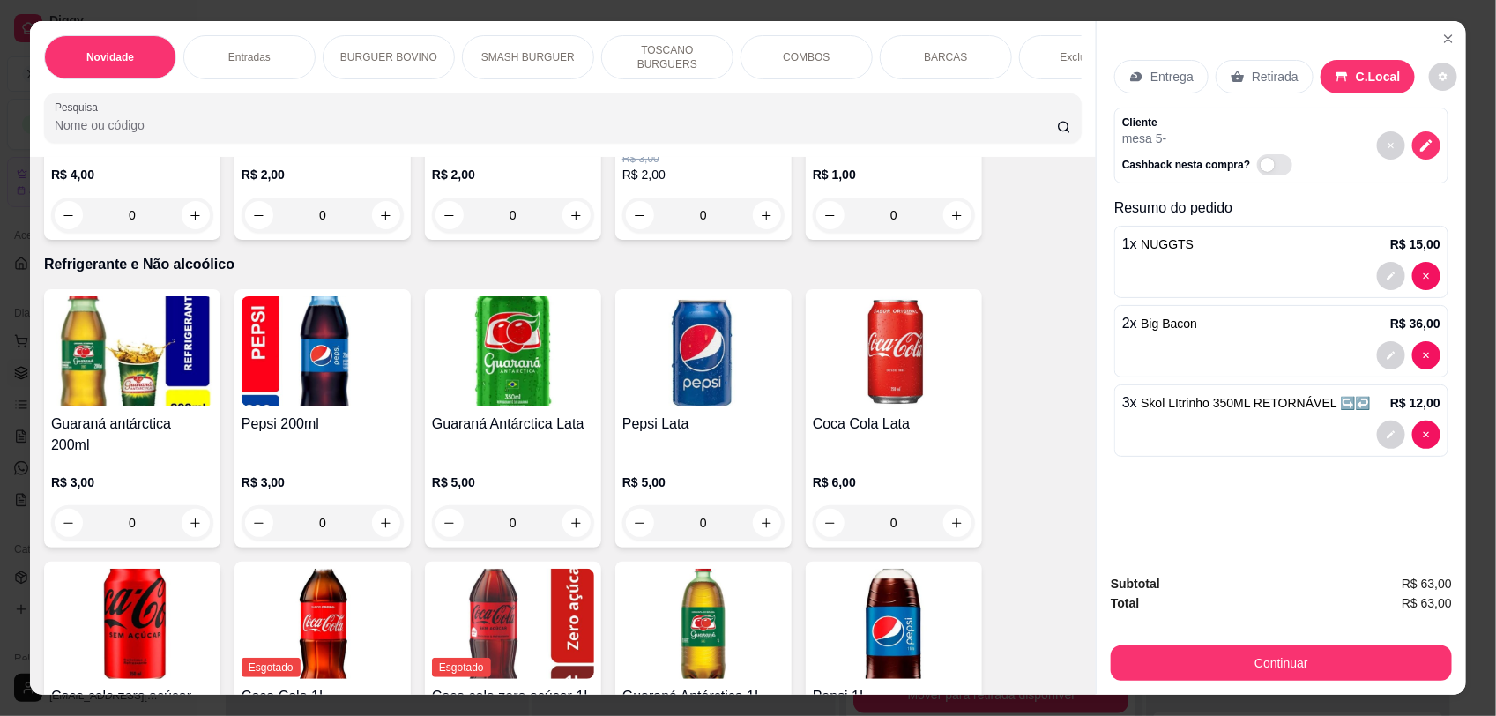
scroll to position [3830, 0]
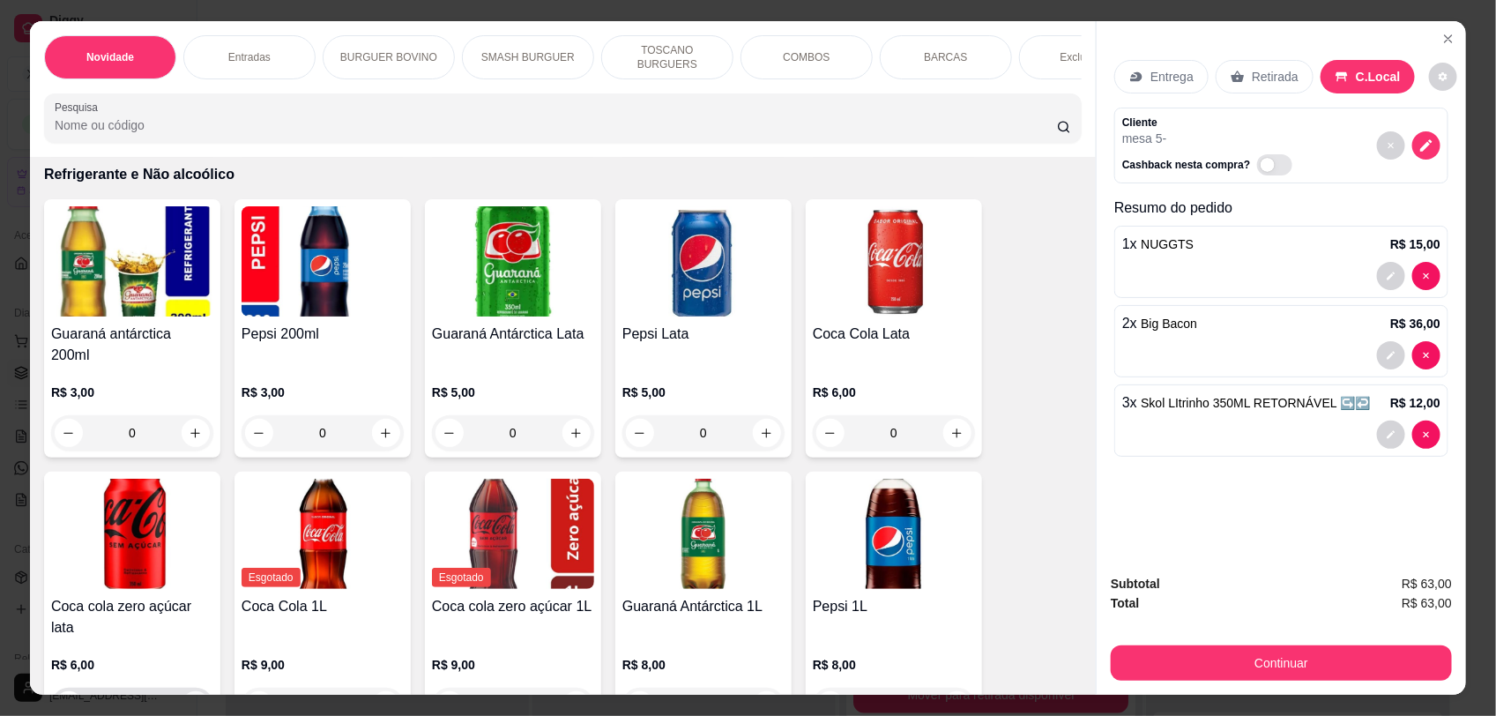
click at [190, 691] on button "increase-product-quantity" at bounding box center [196, 705] width 28 height 28
type input "1"
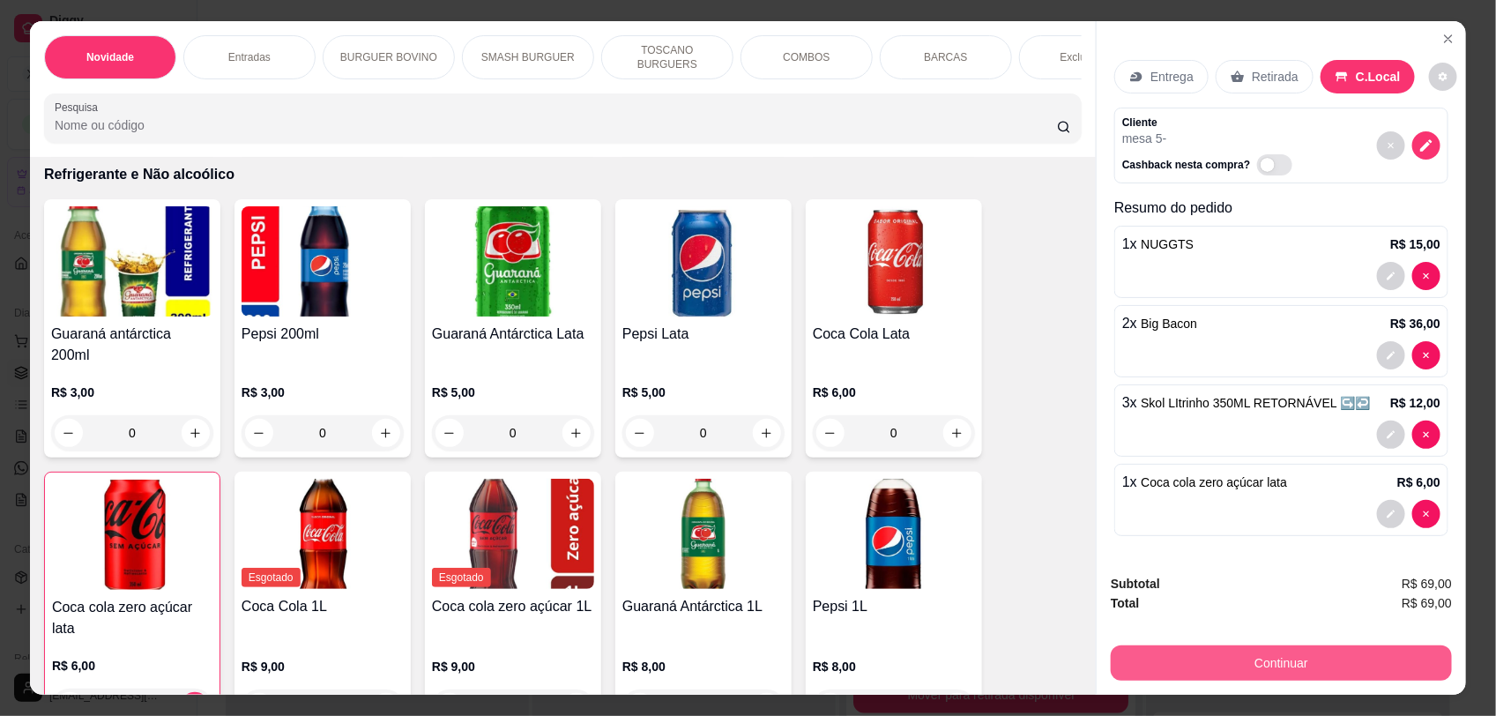
click at [1293, 660] on button "Continuar" at bounding box center [1281, 663] width 341 height 35
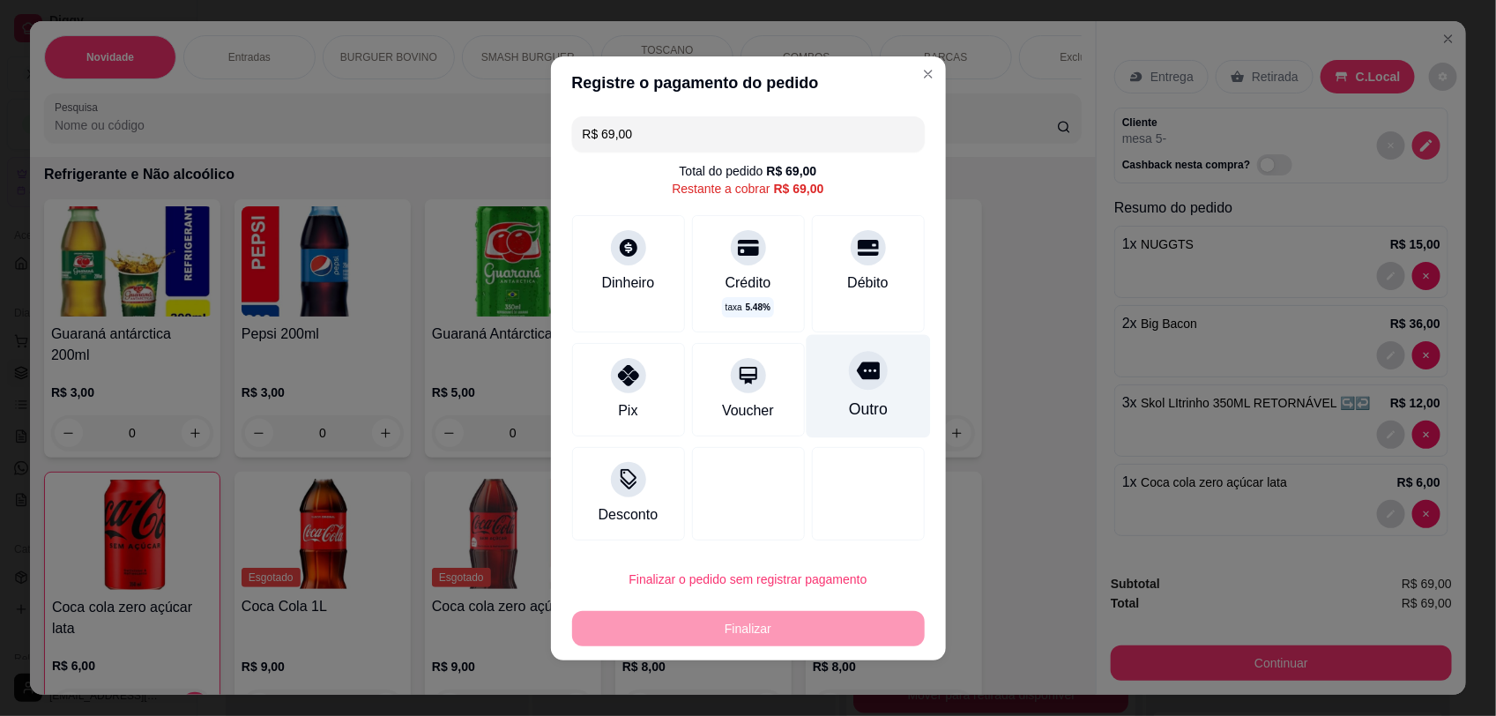
click at [856, 377] on icon at bounding box center [867, 371] width 23 height 18
type input "R$ 0,00"
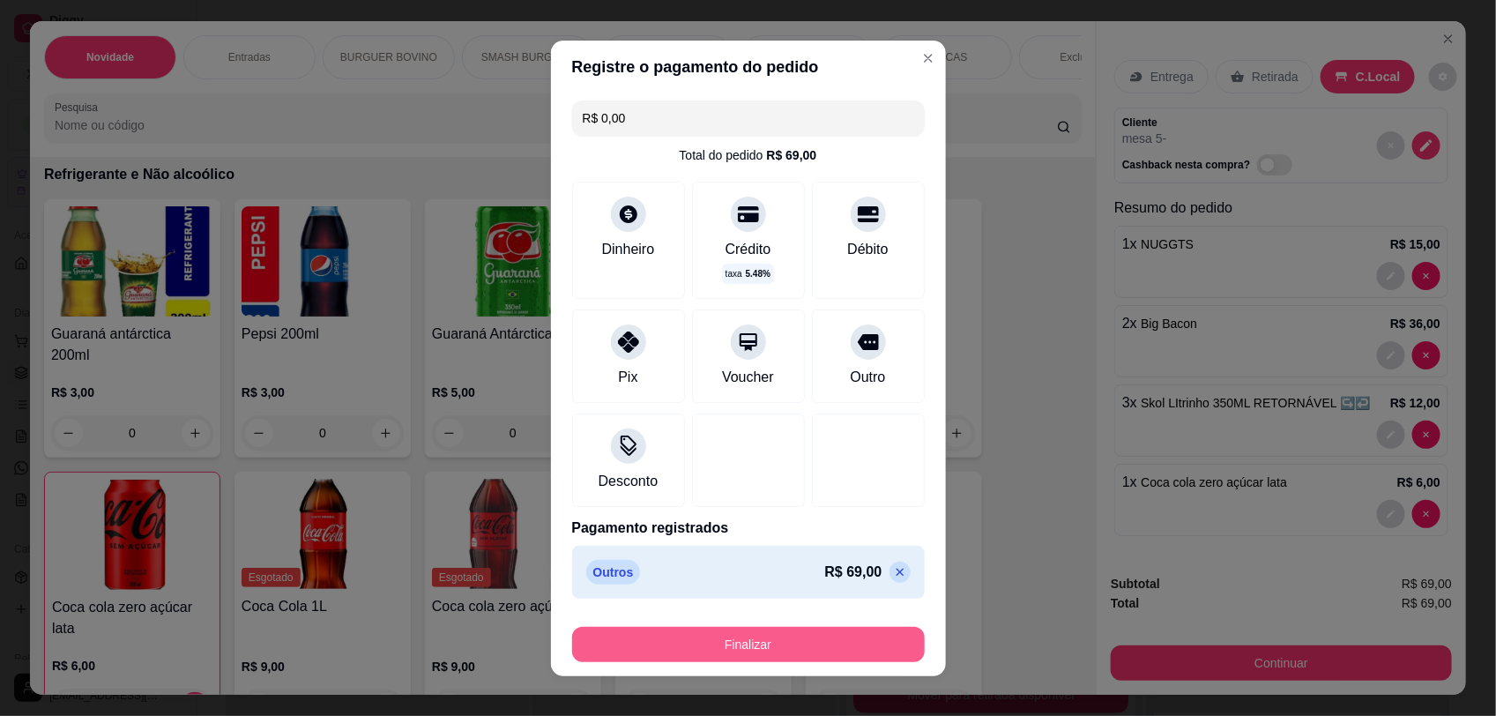
click at [814, 645] on button "Finalizar" at bounding box center [748, 644] width 353 height 35
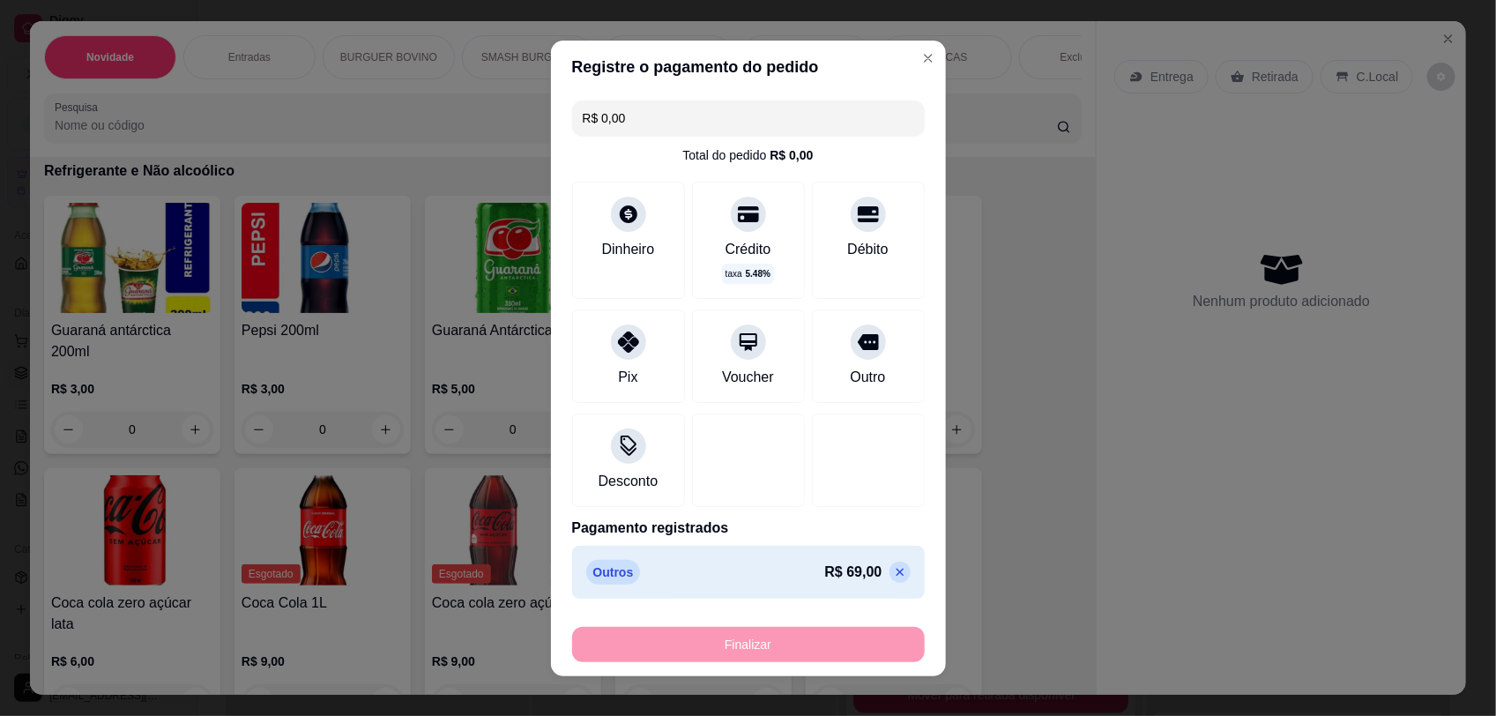
type input "0"
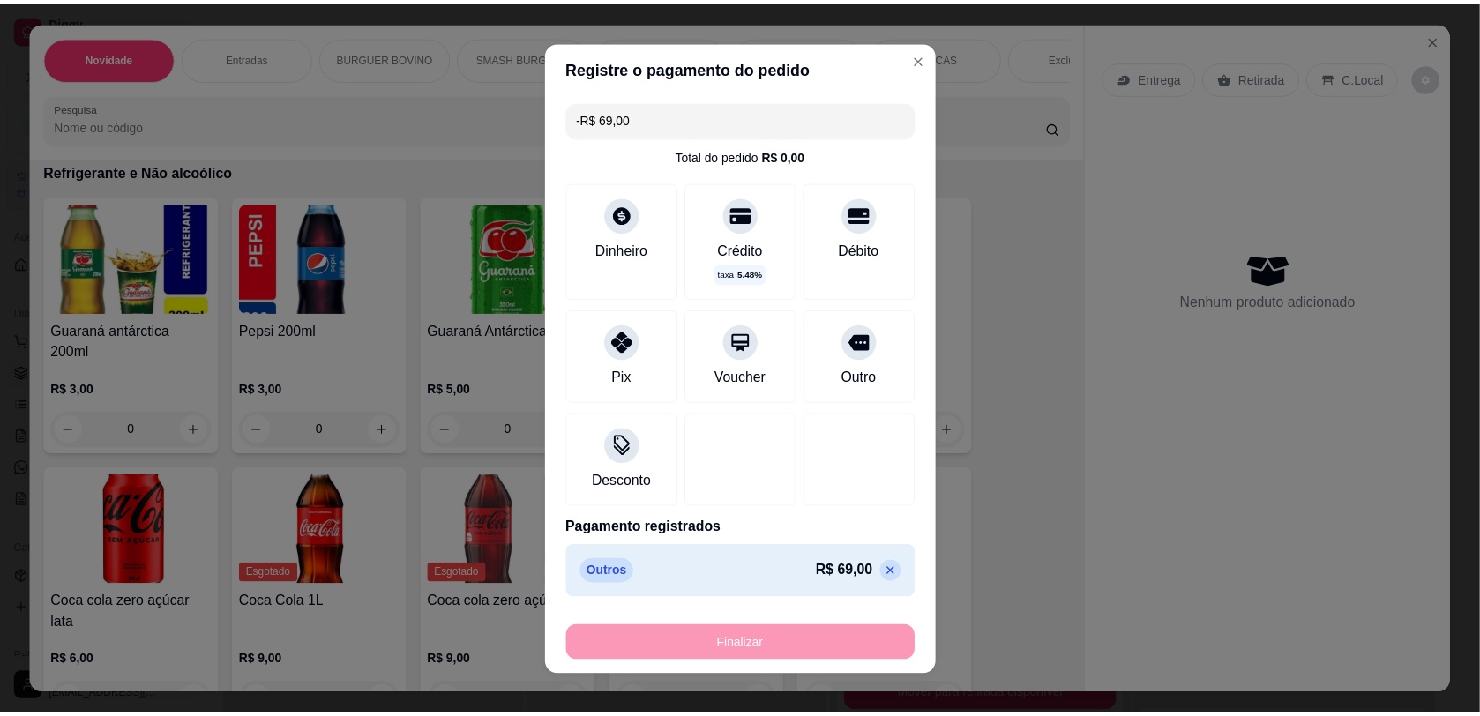
scroll to position [0, 0]
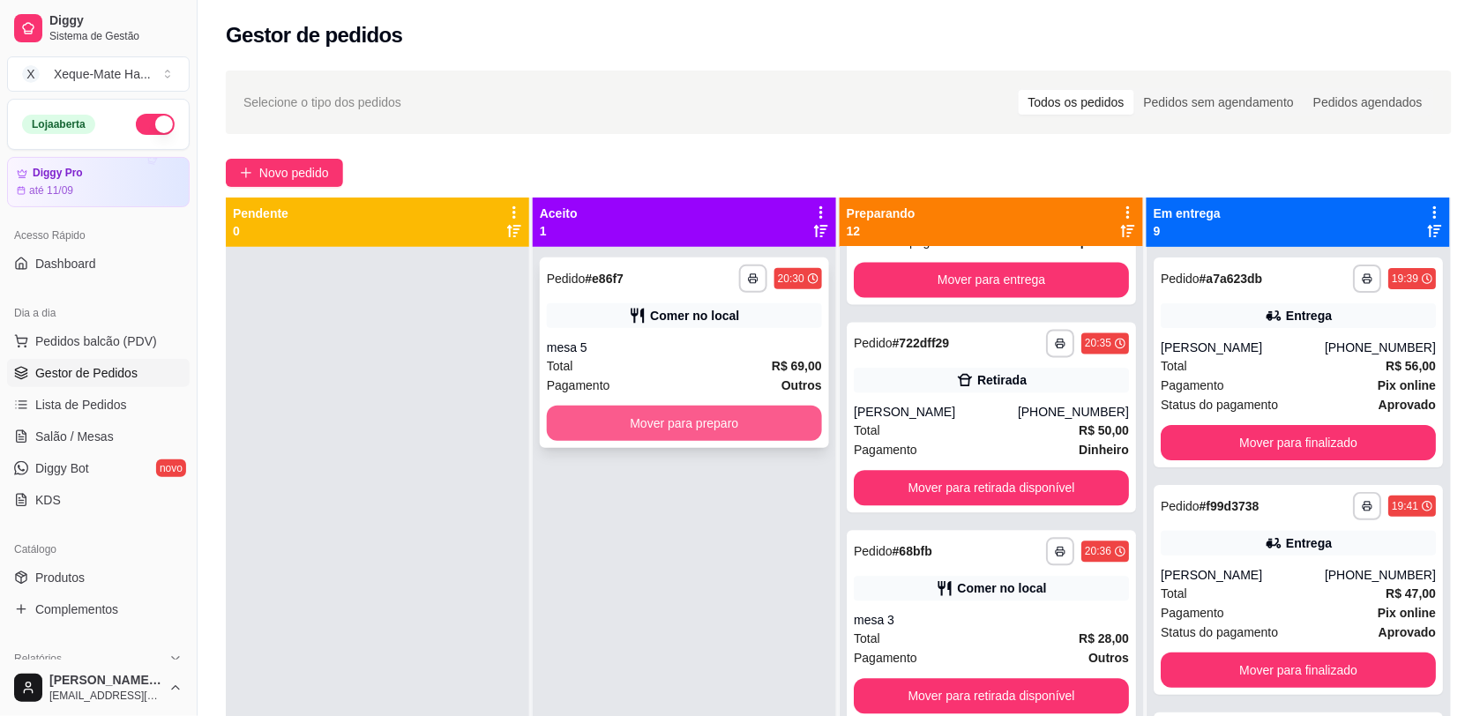
click at [601, 423] on button "Mover para preparo" at bounding box center [684, 423] width 275 height 35
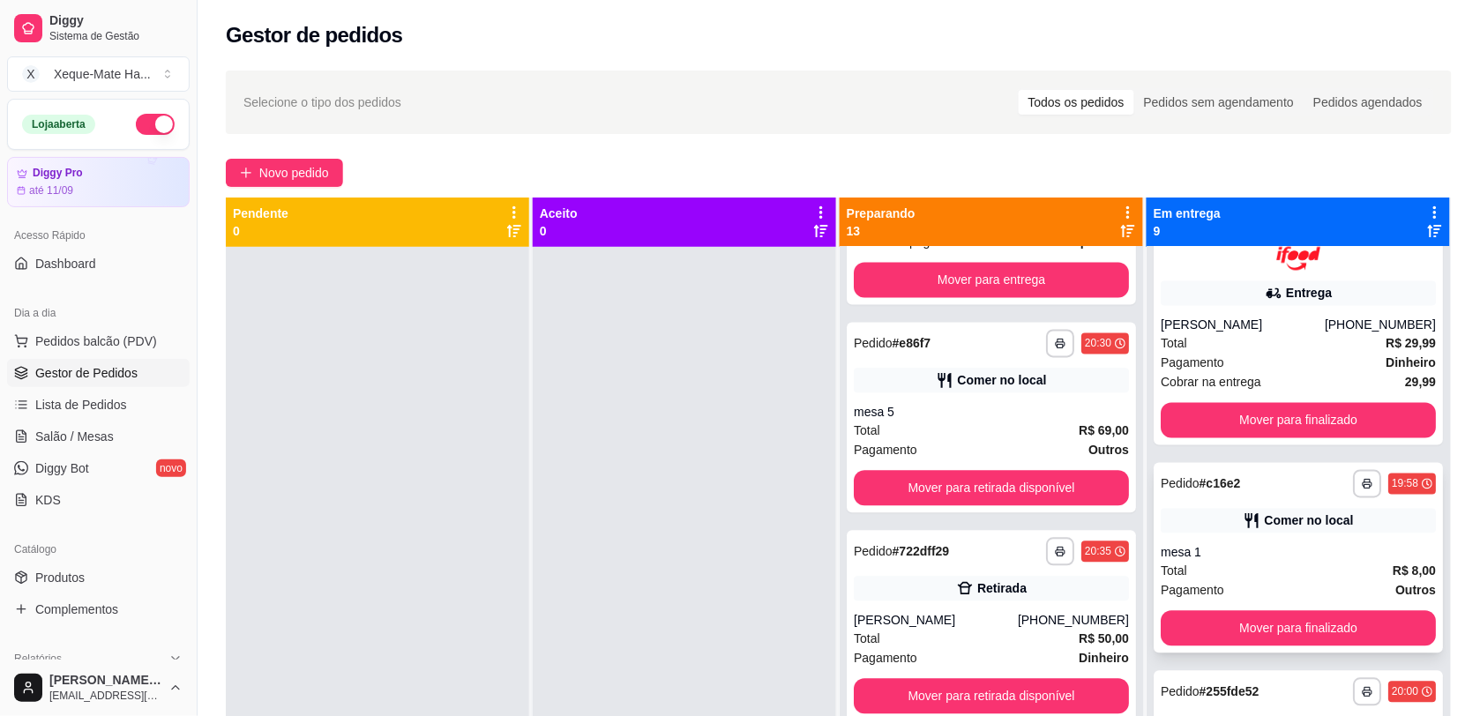
scroll to position [962, 0]
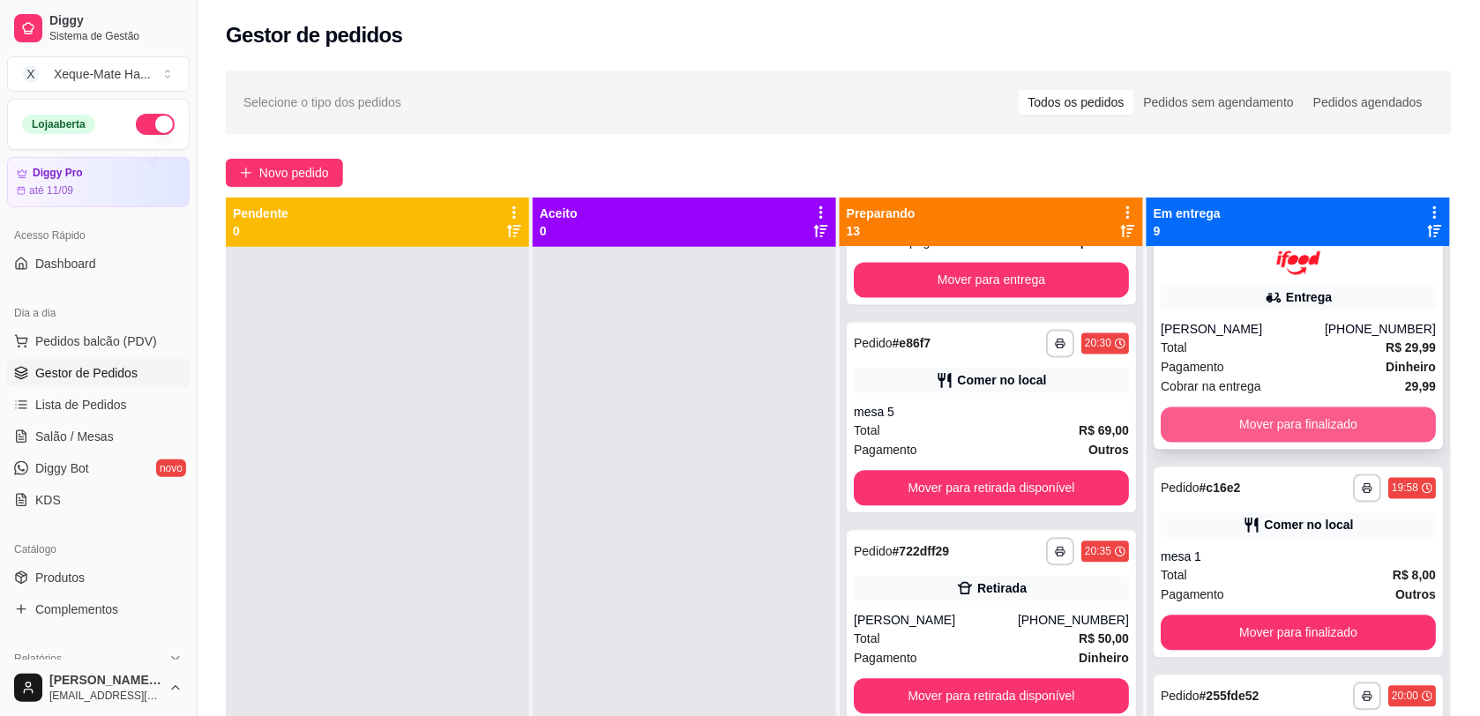
click at [1382, 429] on button "Mover para finalizado" at bounding box center [1297, 424] width 275 height 35
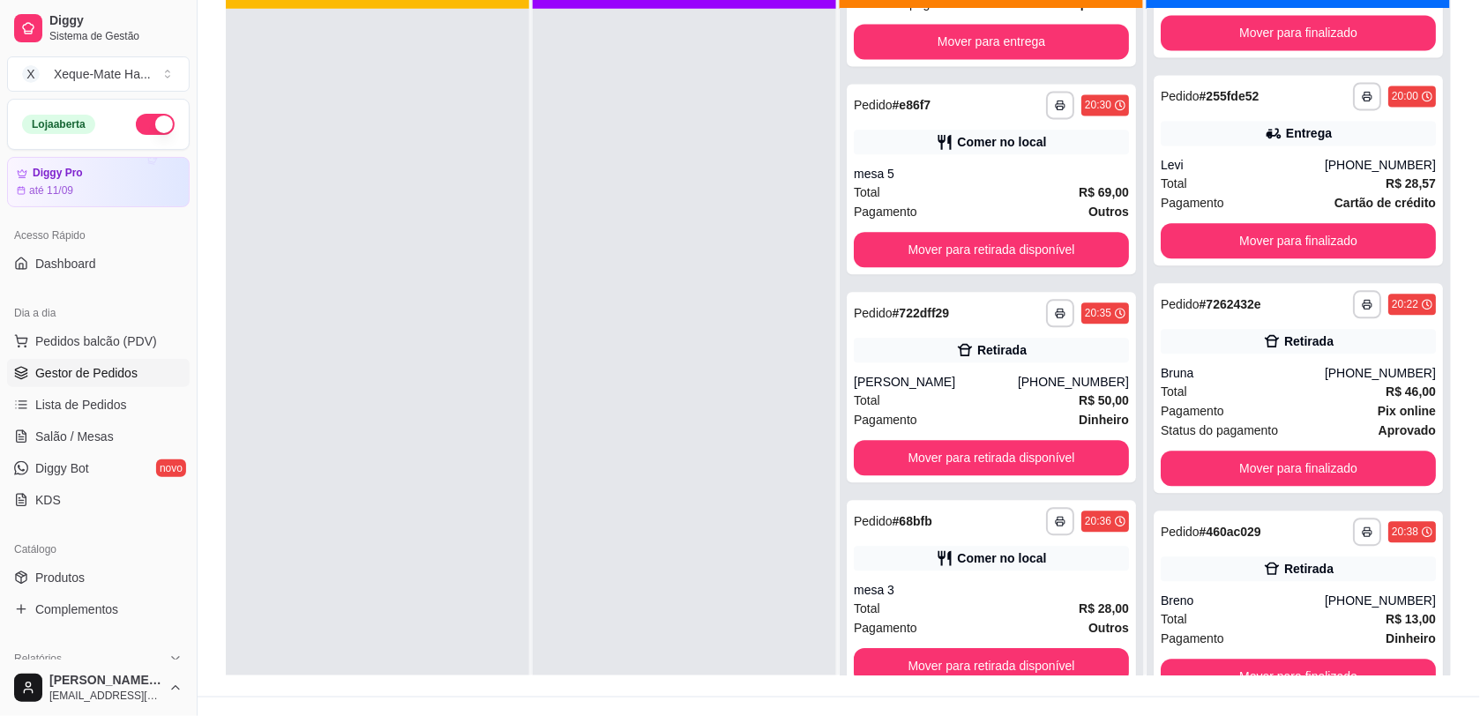
scroll to position [0, 0]
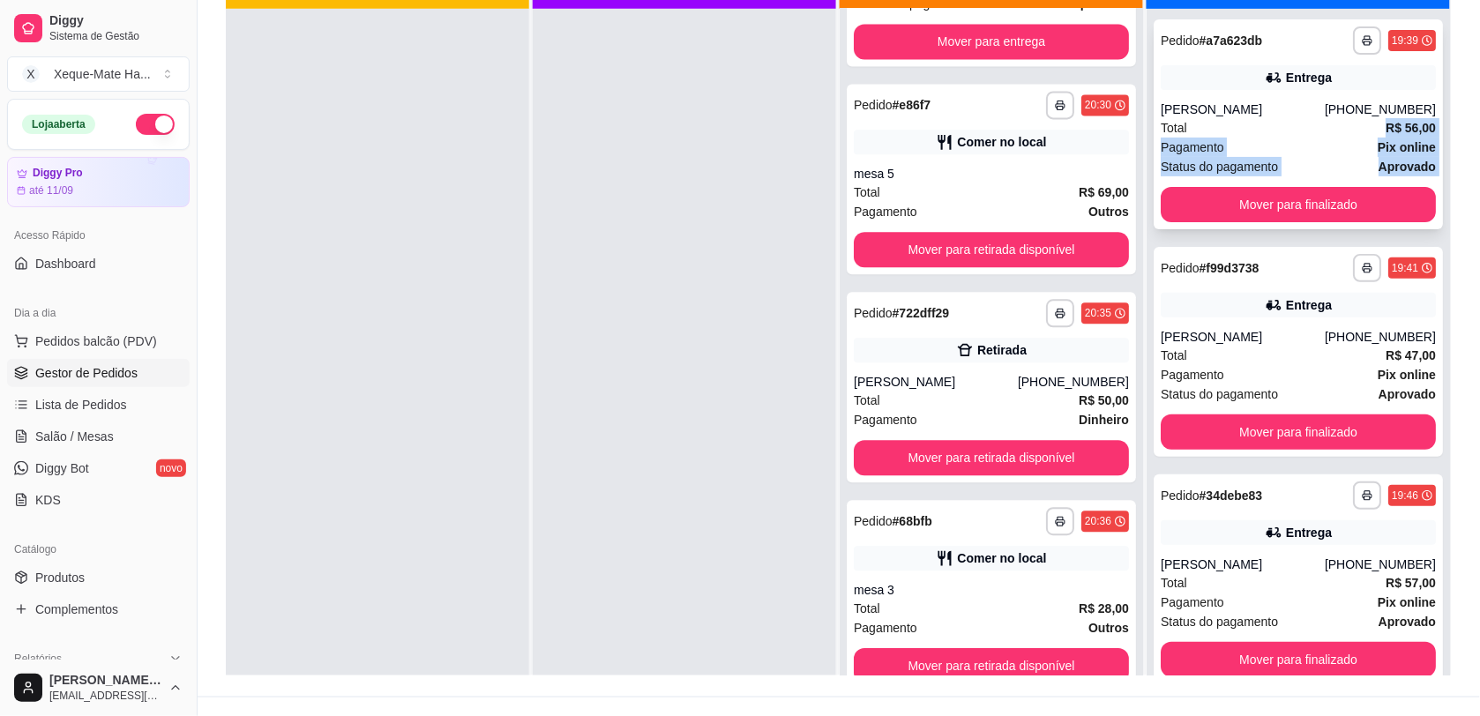
drag, startPoint x: 1270, startPoint y: 122, endPoint x: 1254, endPoint y: 205, distance: 85.3
click at [1252, 190] on div "**********" at bounding box center [1297, 124] width 289 height 210
click at [1254, 205] on button "Mover para finalizado" at bounding box center [1297, 204] width 275 height 35
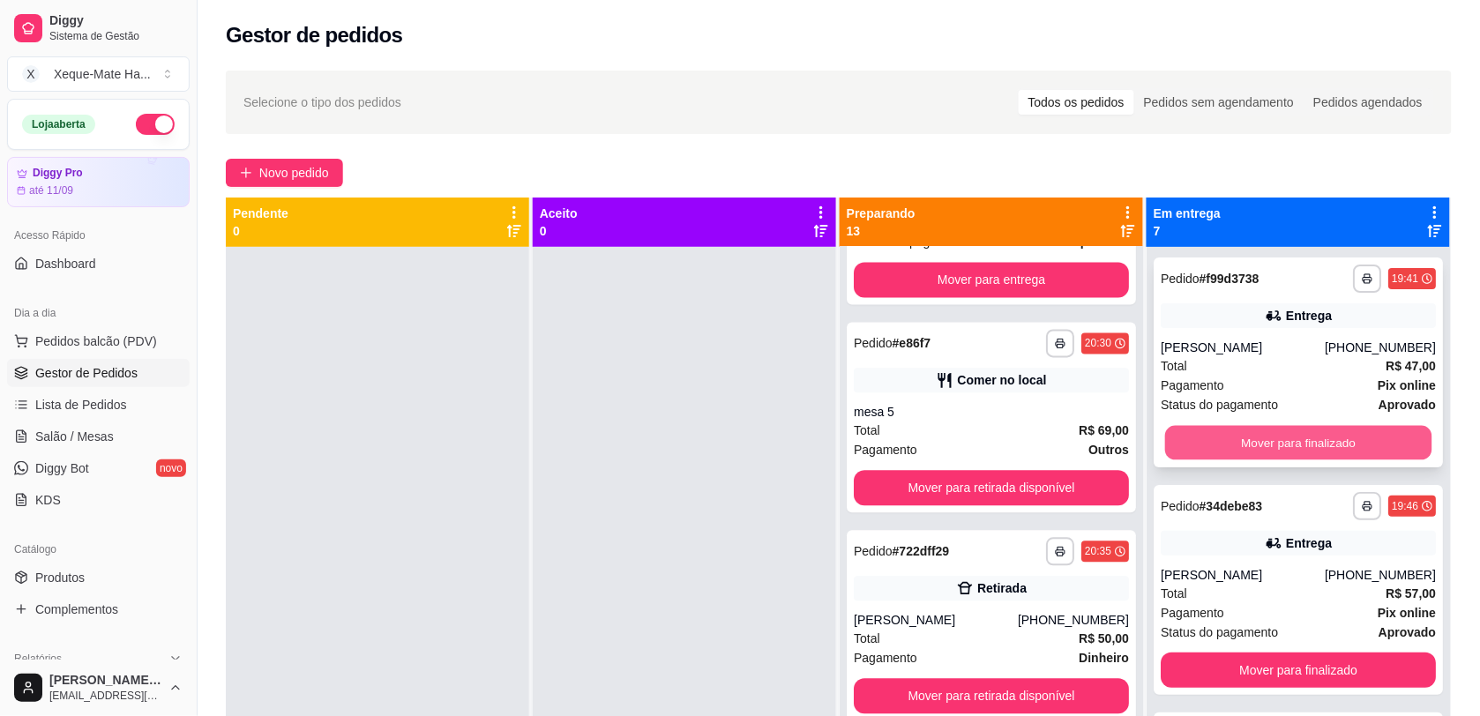
click at [1298, 446] on button "Mover para finalizado" at bounding box center [1298, 443] width 267 height 34
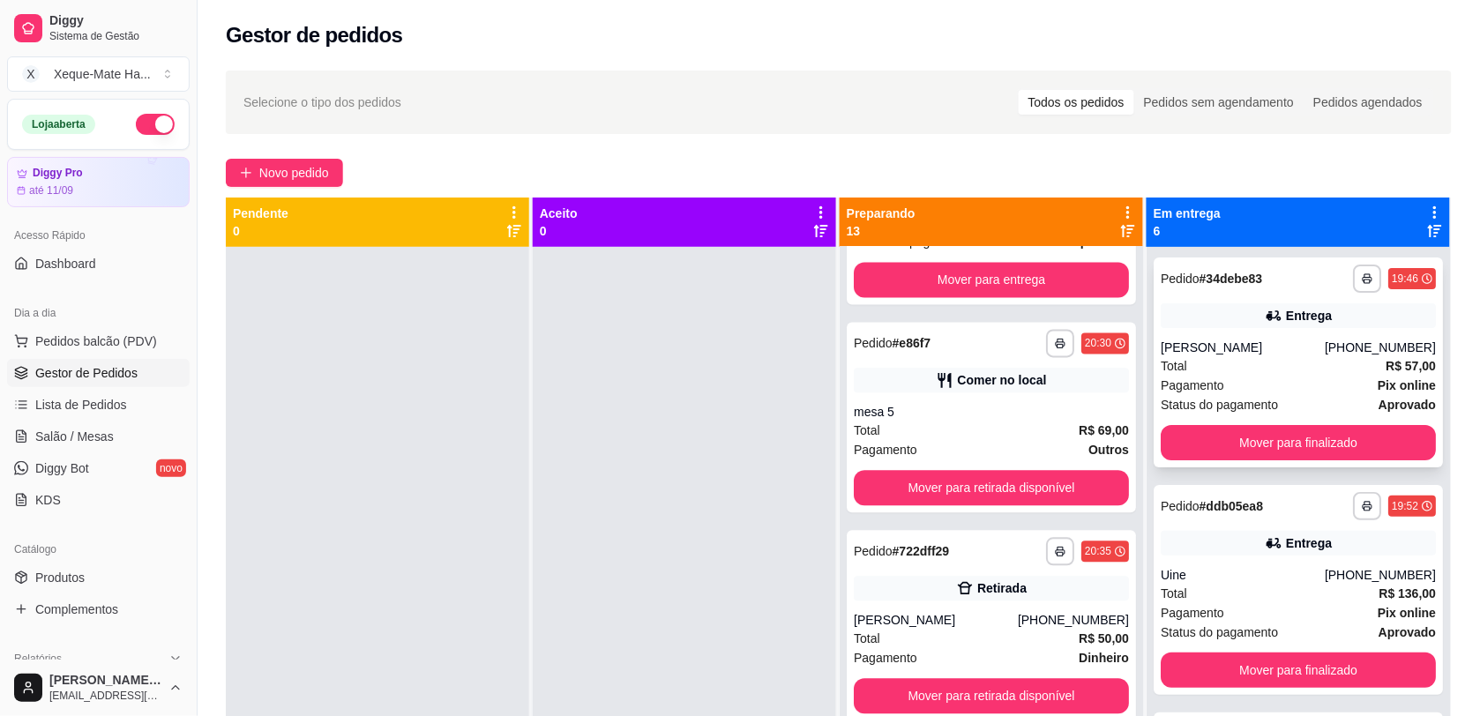
click at [1271, 417] on div "**********" at bounding box center [1297, 362] width 289 height 210
click at [1325, 451] on button "Mover para finalizado" at bounding box center [1297, 442] width 275 height 35
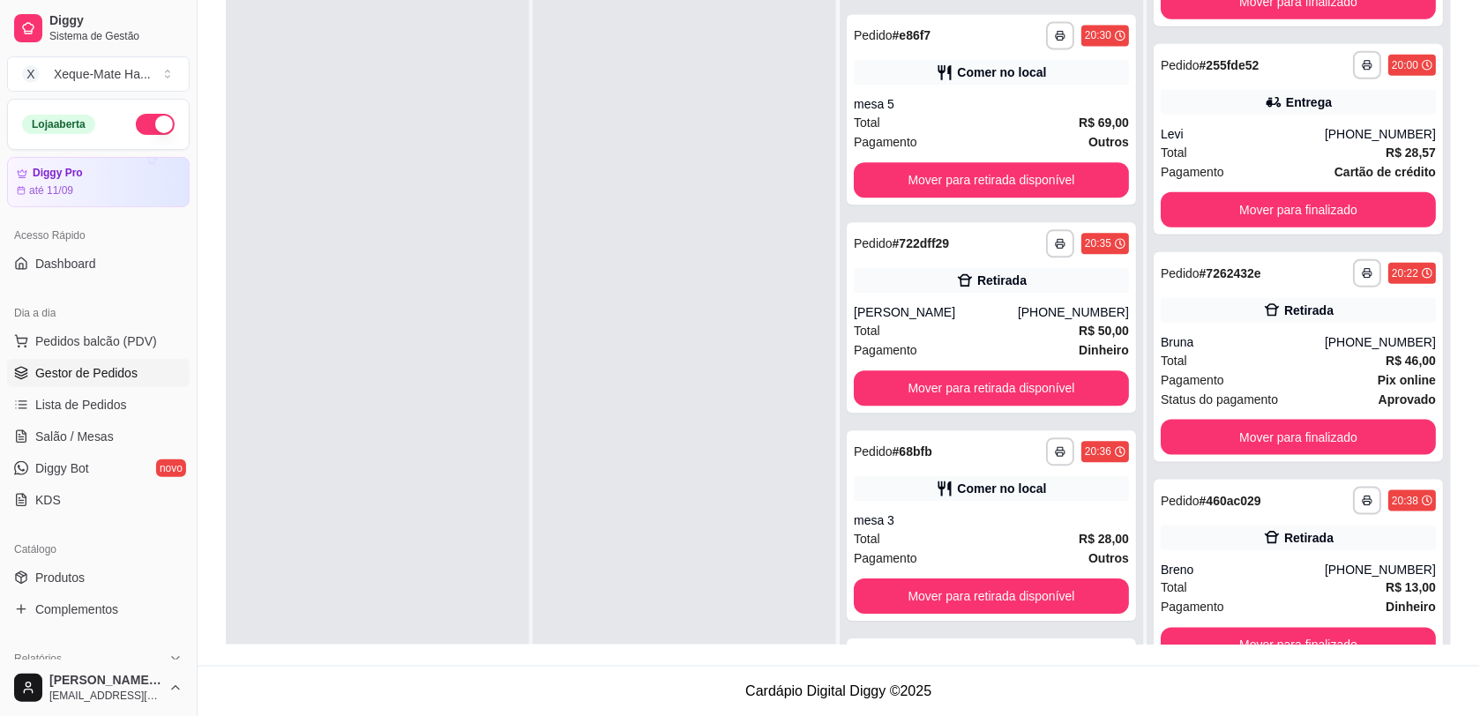
scroll to position [1131, 0]
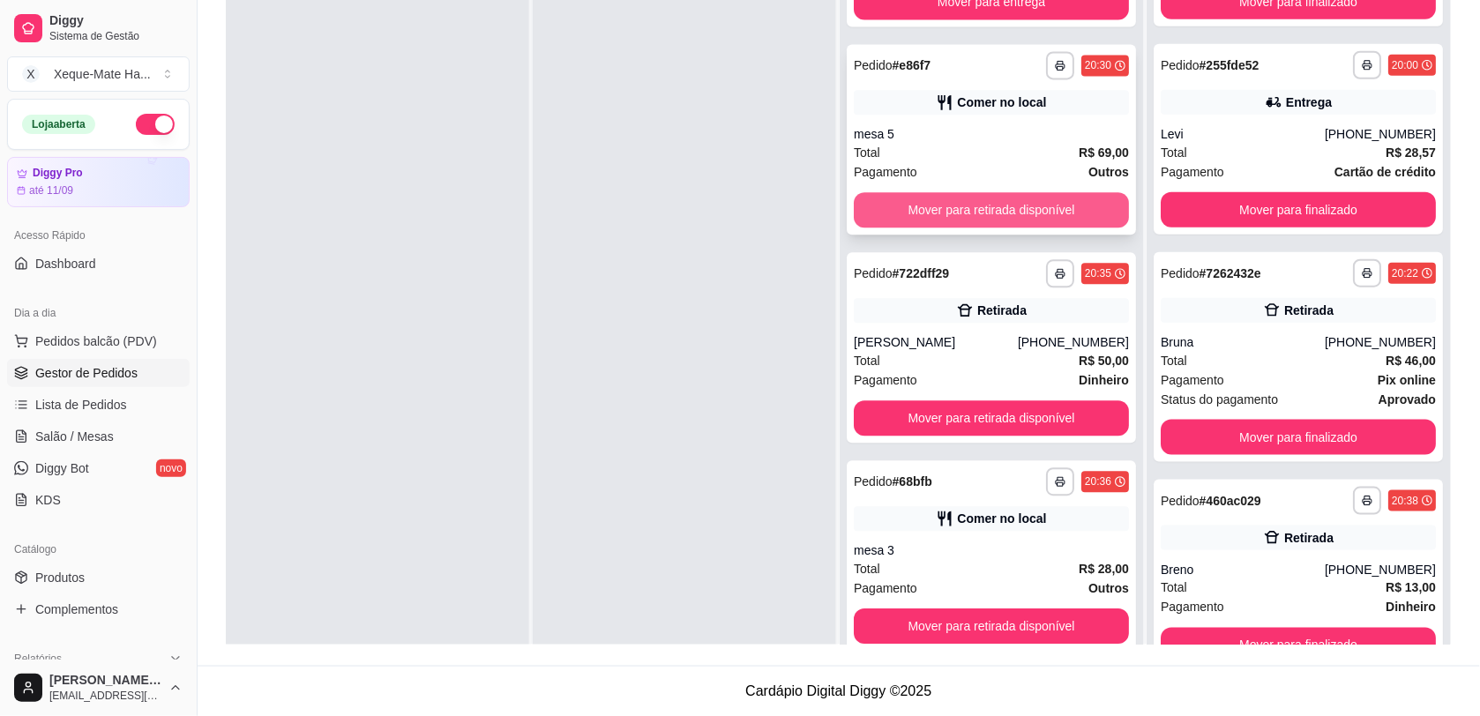
click at [1050, 199] on button "Mover para retirada disponível" at bounding box center [991, 209] width 275 height 35
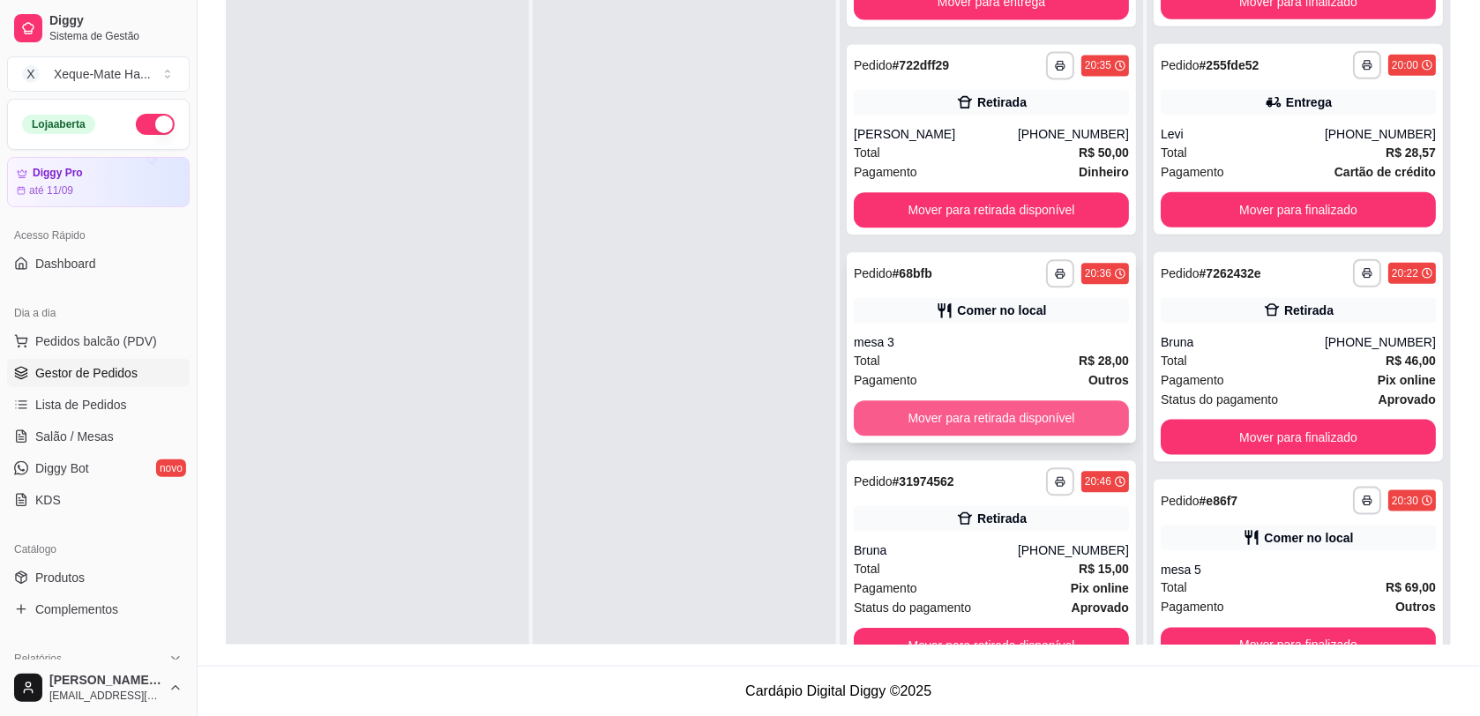
click at [1043, 407] on button "Mover para retirada disponível" at bounding box center [991, 417] width 275 height 35
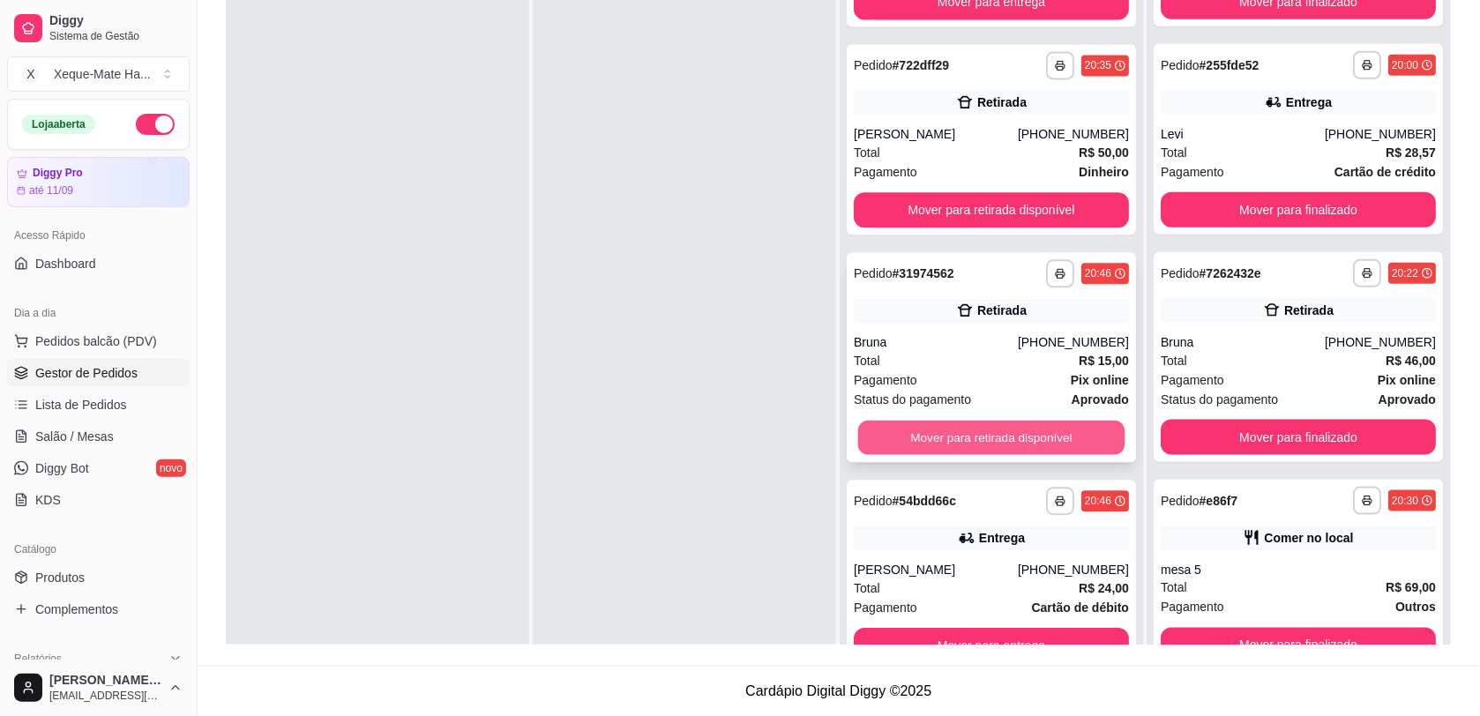
click at [1011, 444] on button "Mover para retirada disponível" at bounding box center [991, 438] width 267 height 34
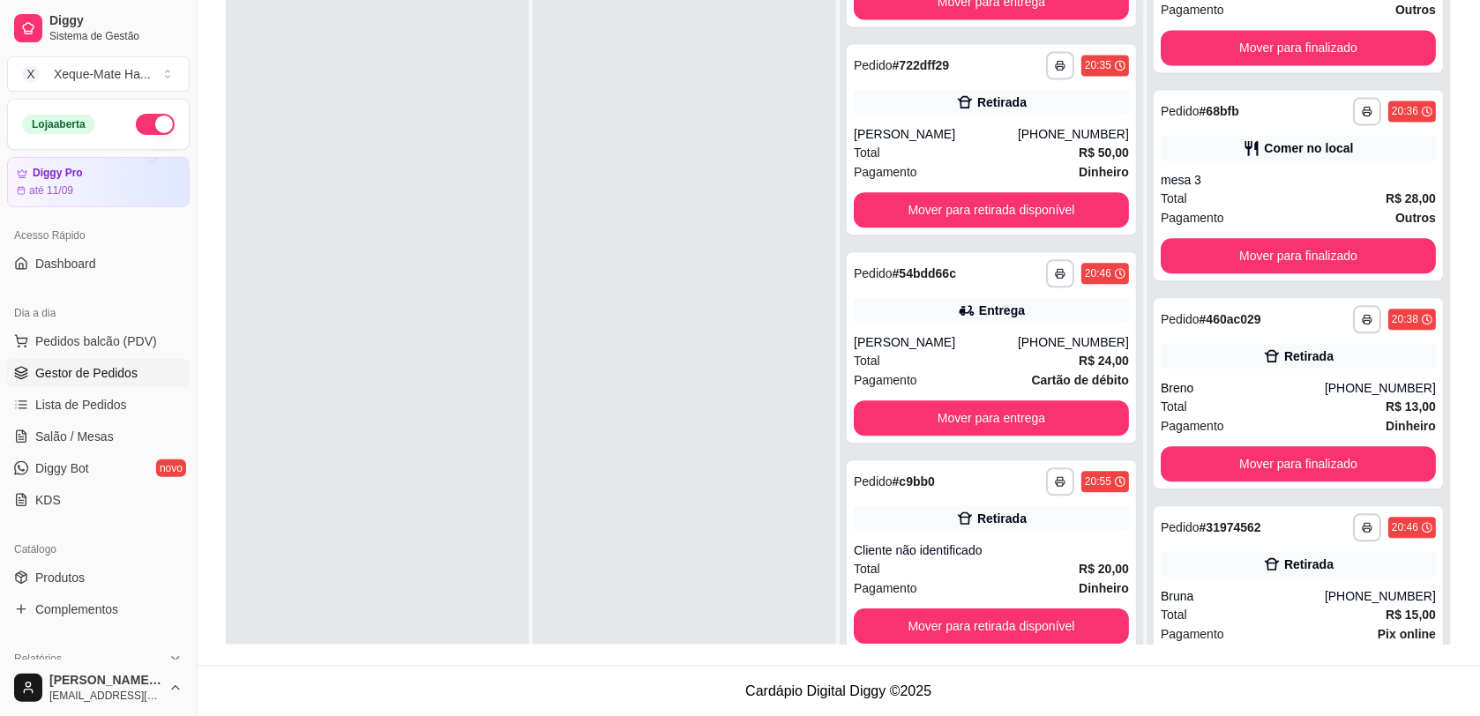
scroll to position [1023, 0]
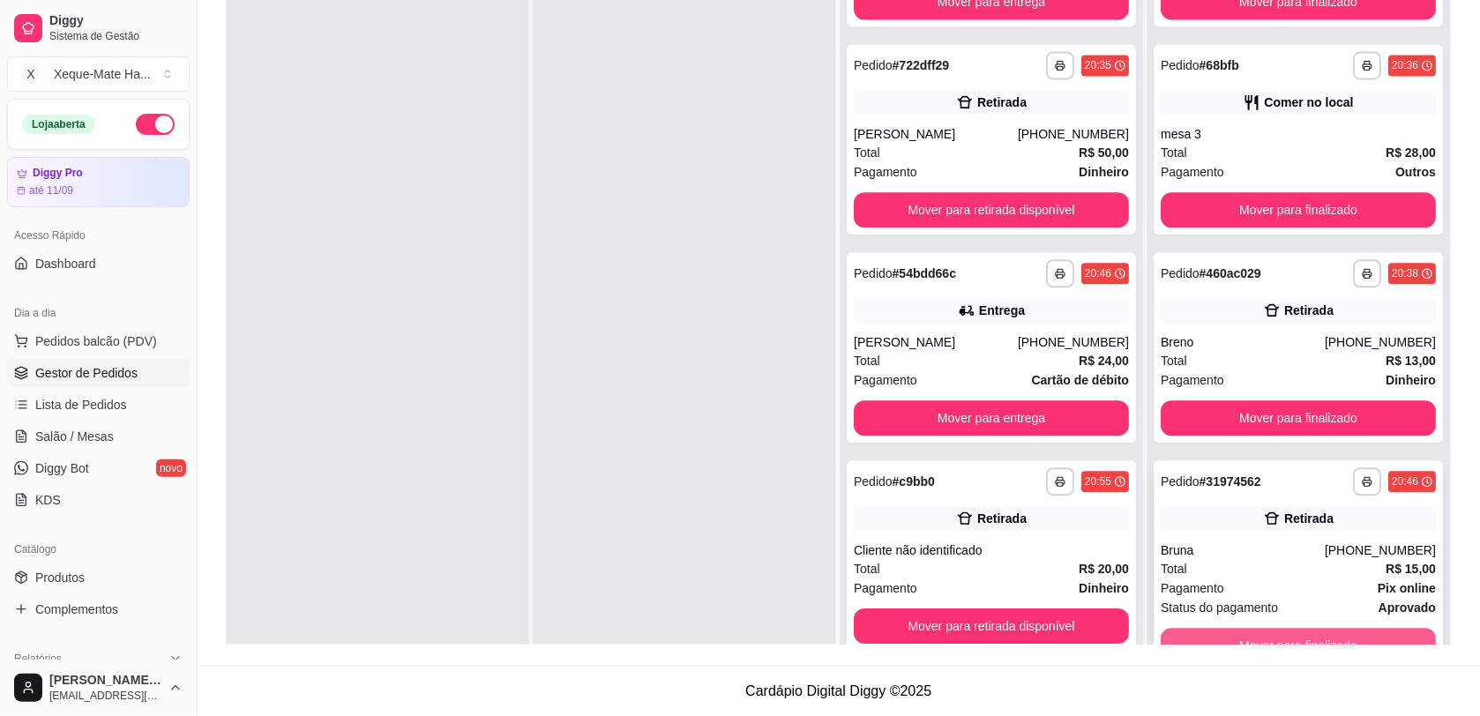
click at [1325, 635] on button "Mover para finalizado" at bounding box center [1297, 646] width 275 height 35
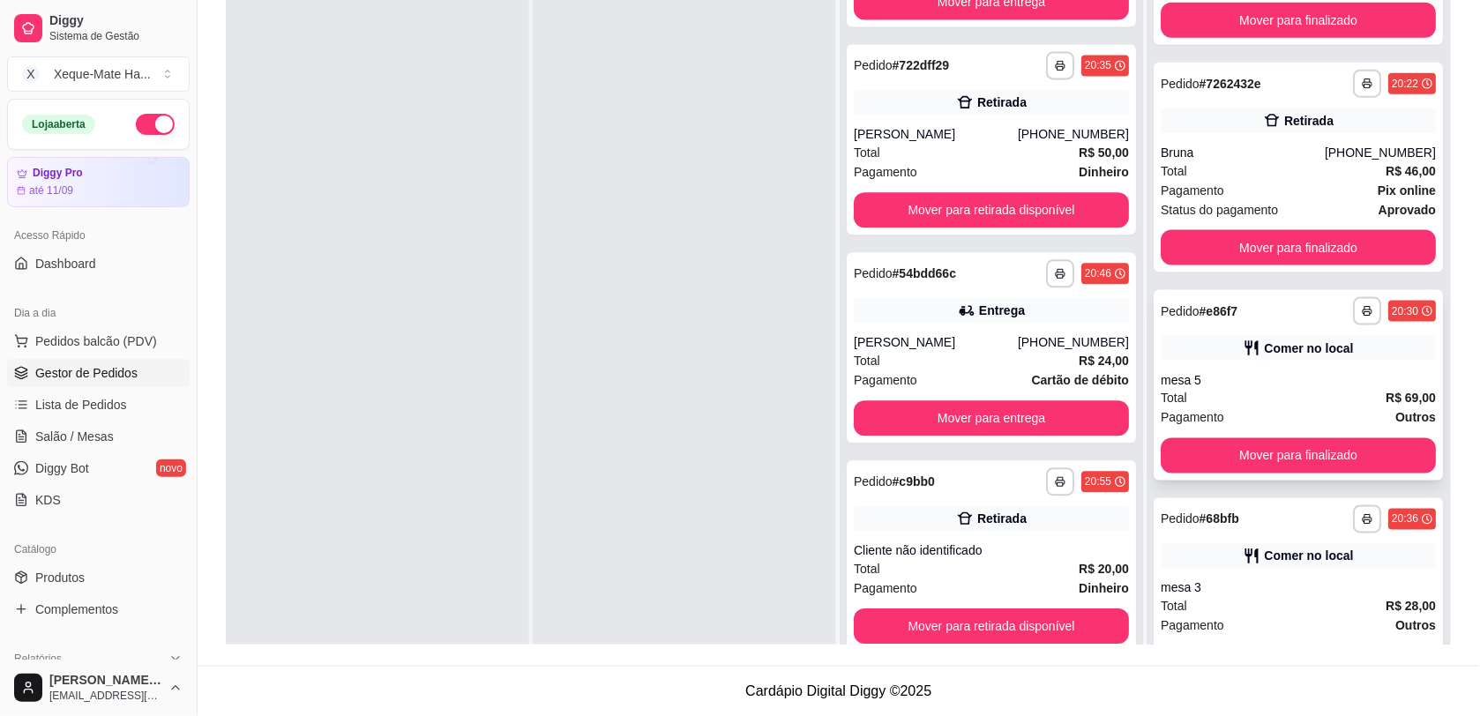
scroll to position [534, 0]
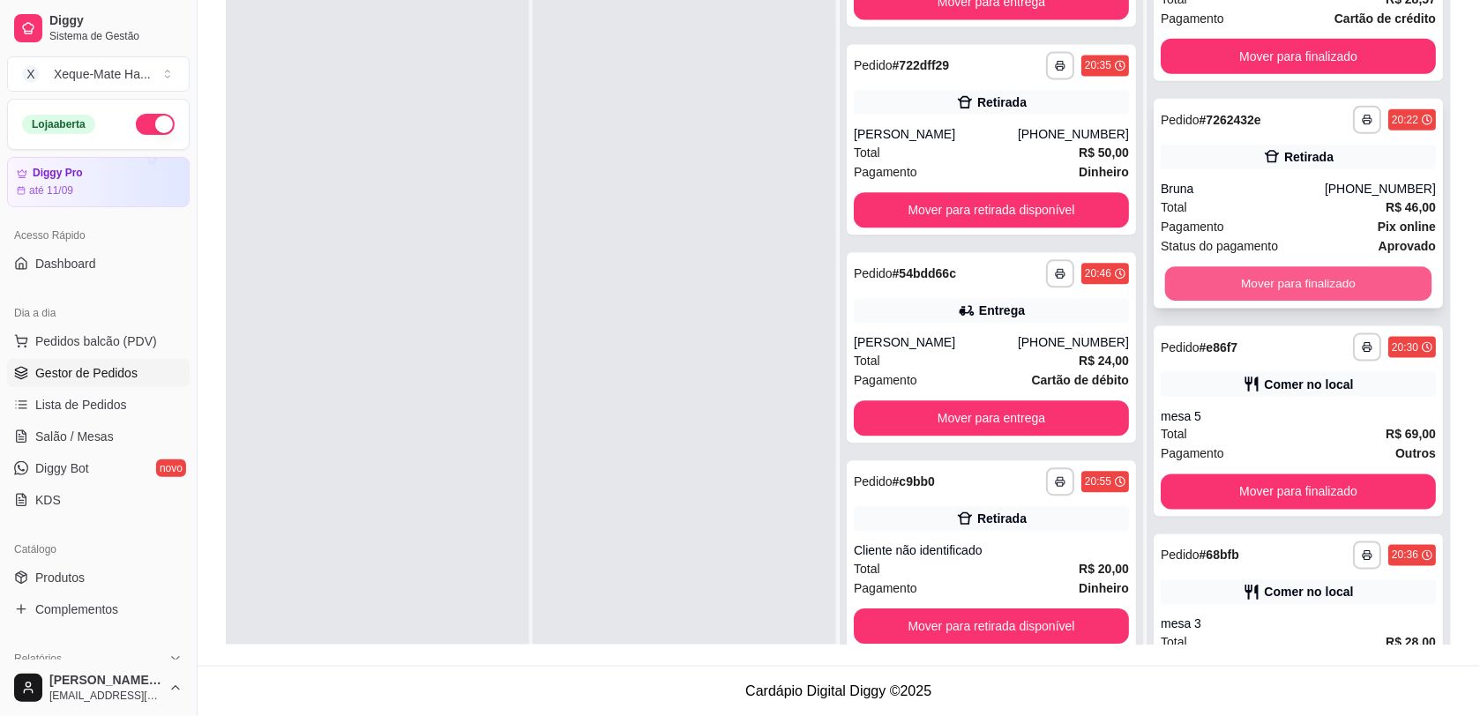
click at [1343, 276] on button "Mover para finalizado" at bounding box center [1298, 284] width 267 height 34
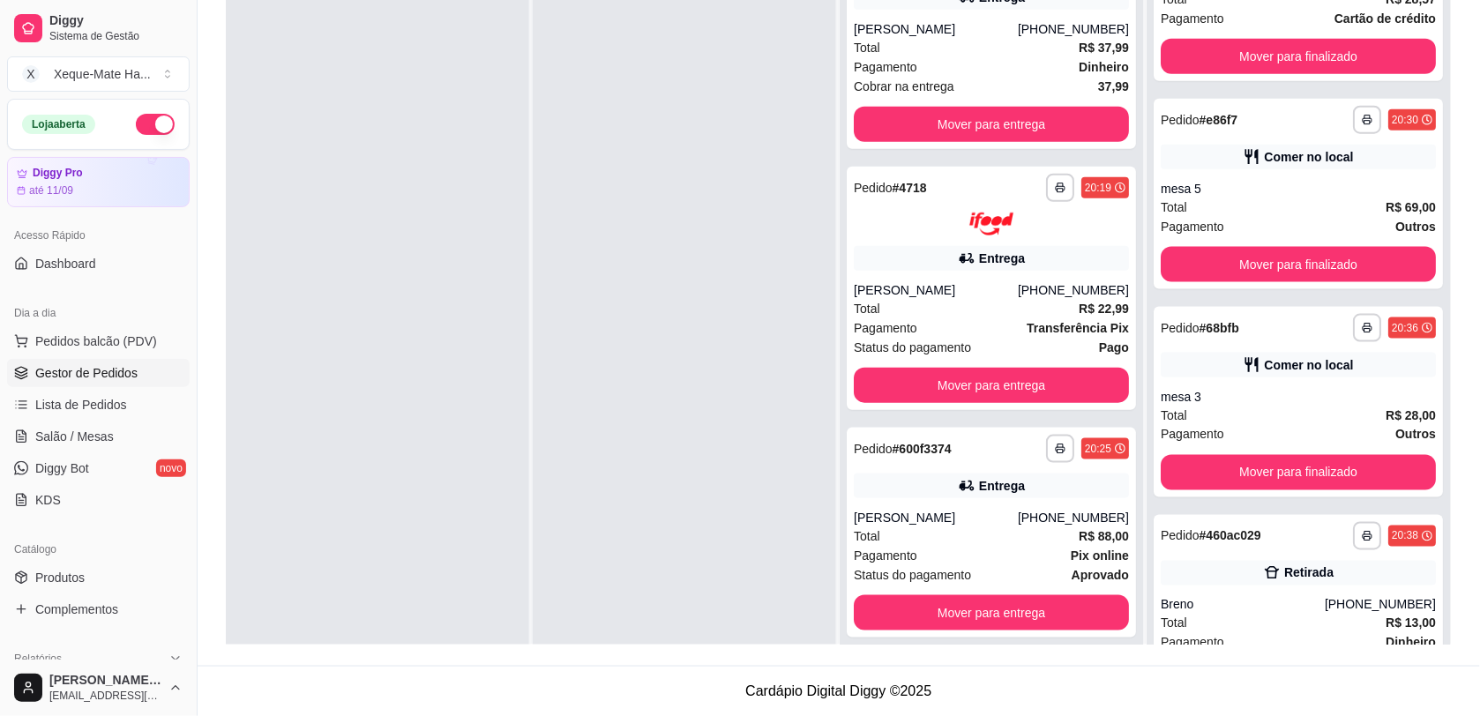
scroll to position [0, 0]
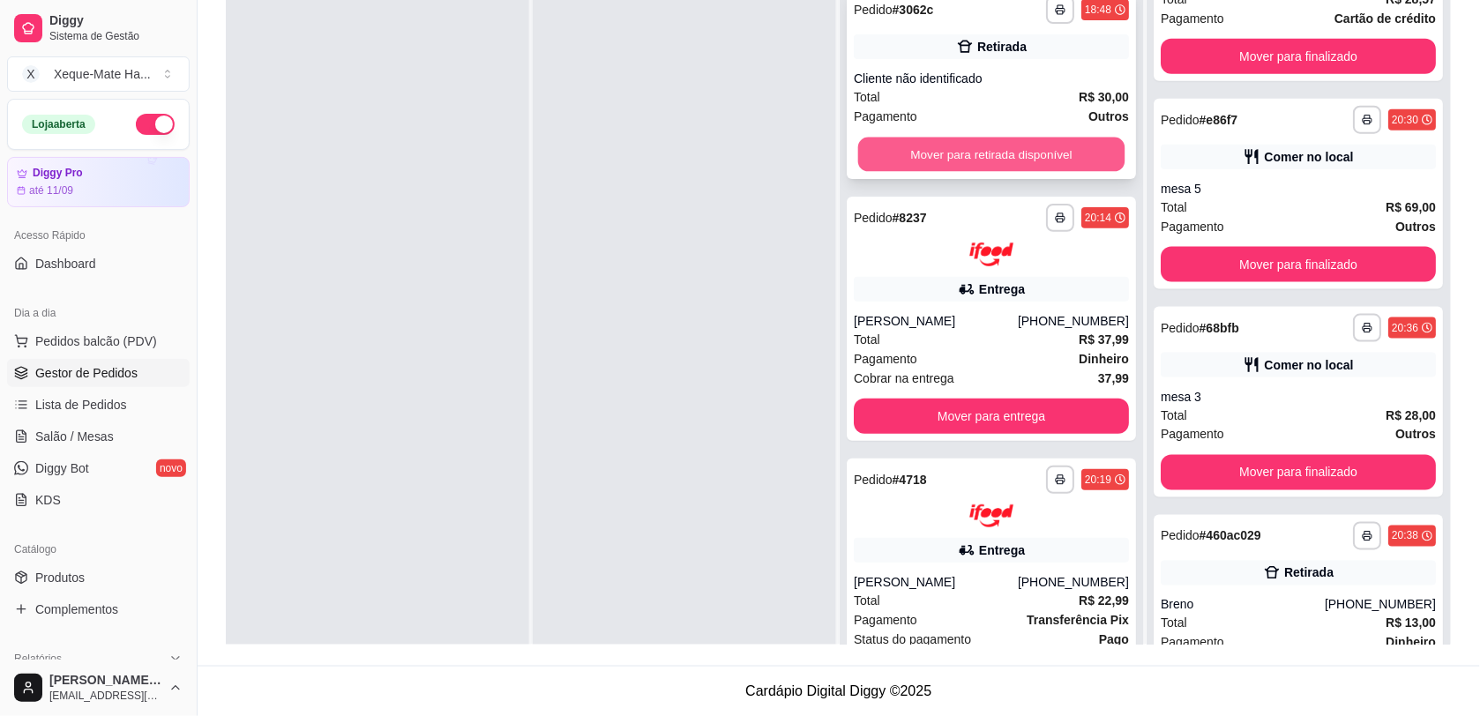
click at [1051, 157] on button "Mover para retirada disponível" at bounding box center [991, 155] width 267 height 34
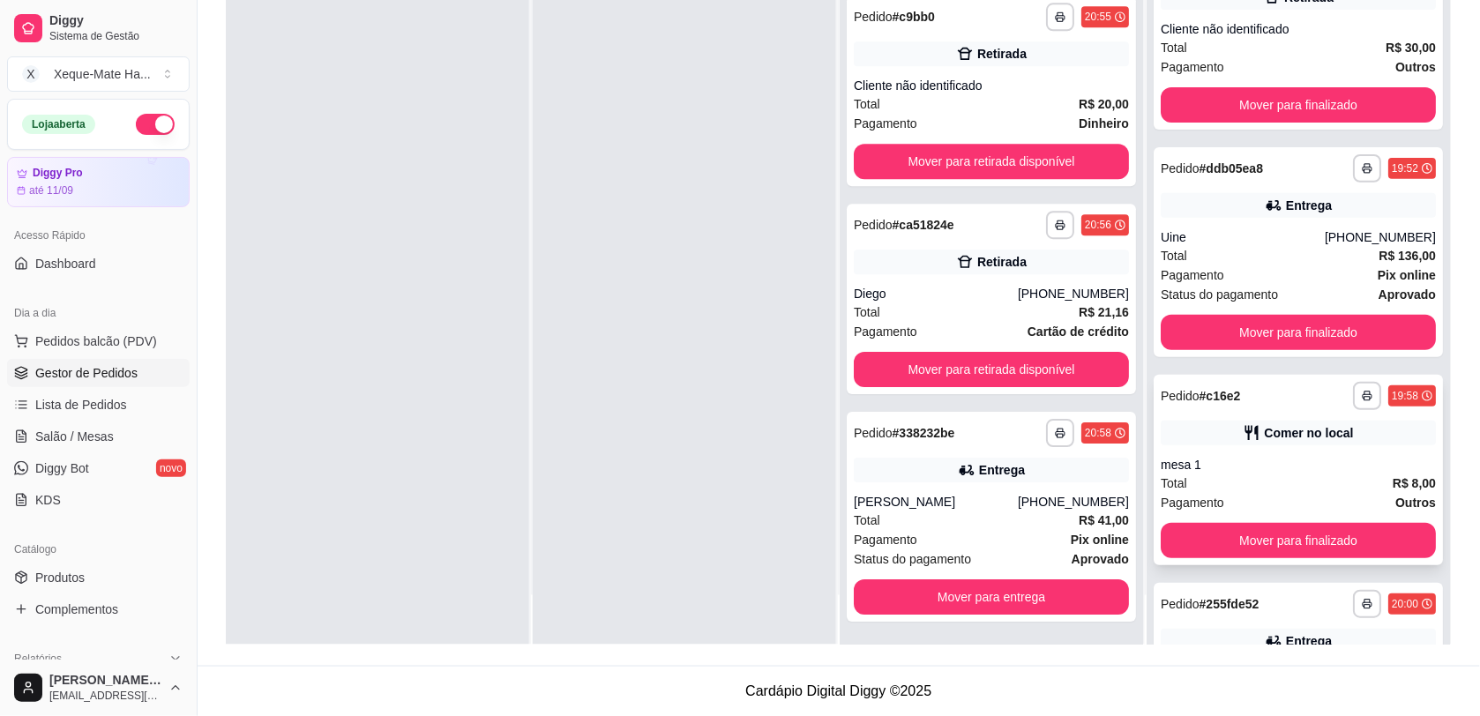
click at [1271, 451] on div "**********" at bounding box center [1297, 470] width 289 height 190
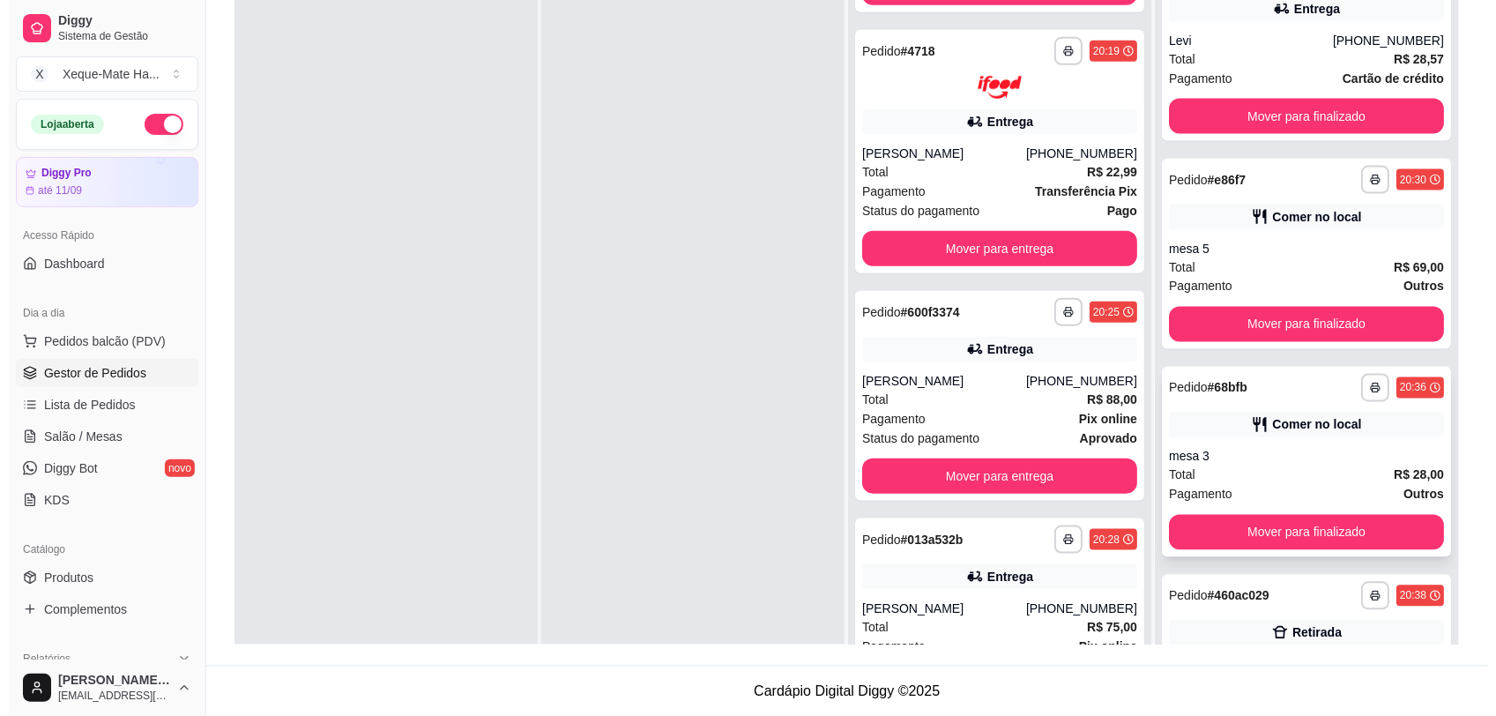
scroll to position [683, 0]
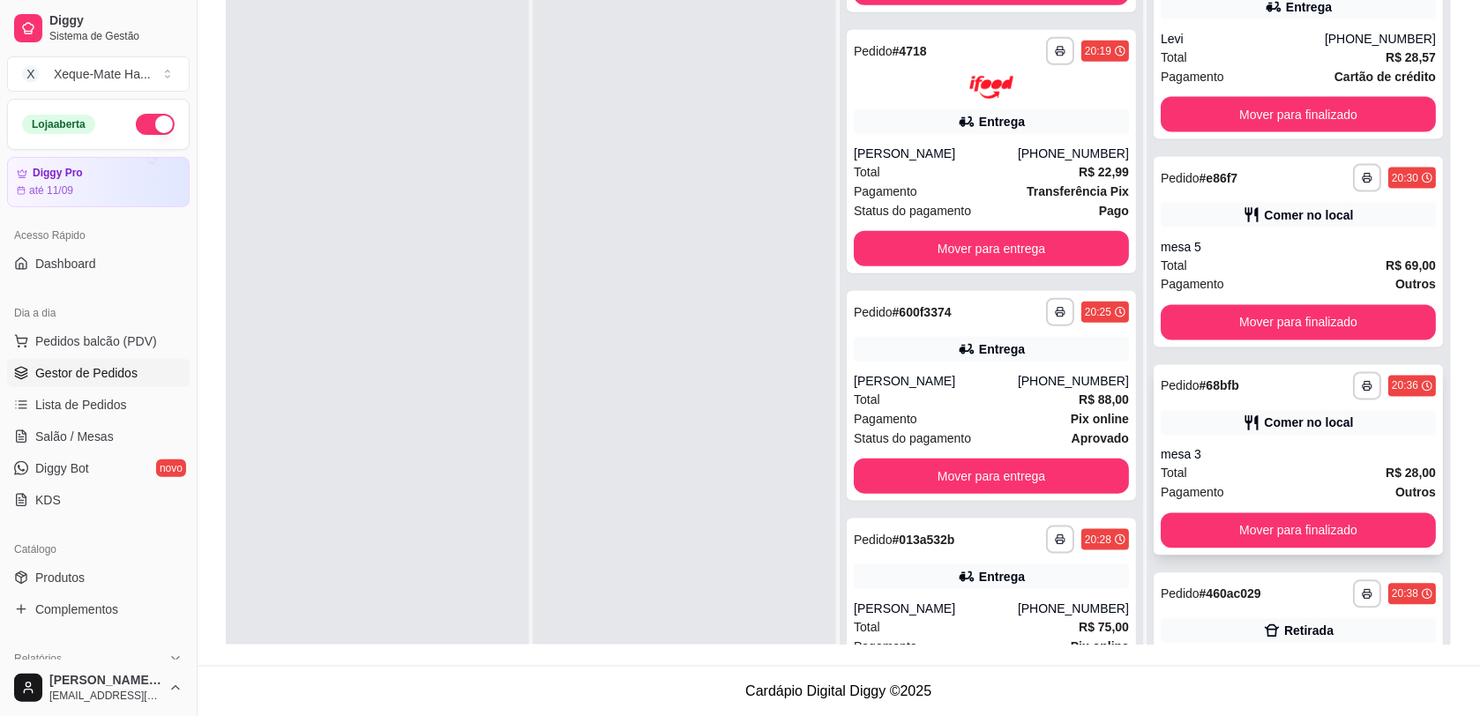
click at [1280, 425] on div "Comer no local" at bounding box center [1308, 423] width 89 height 18
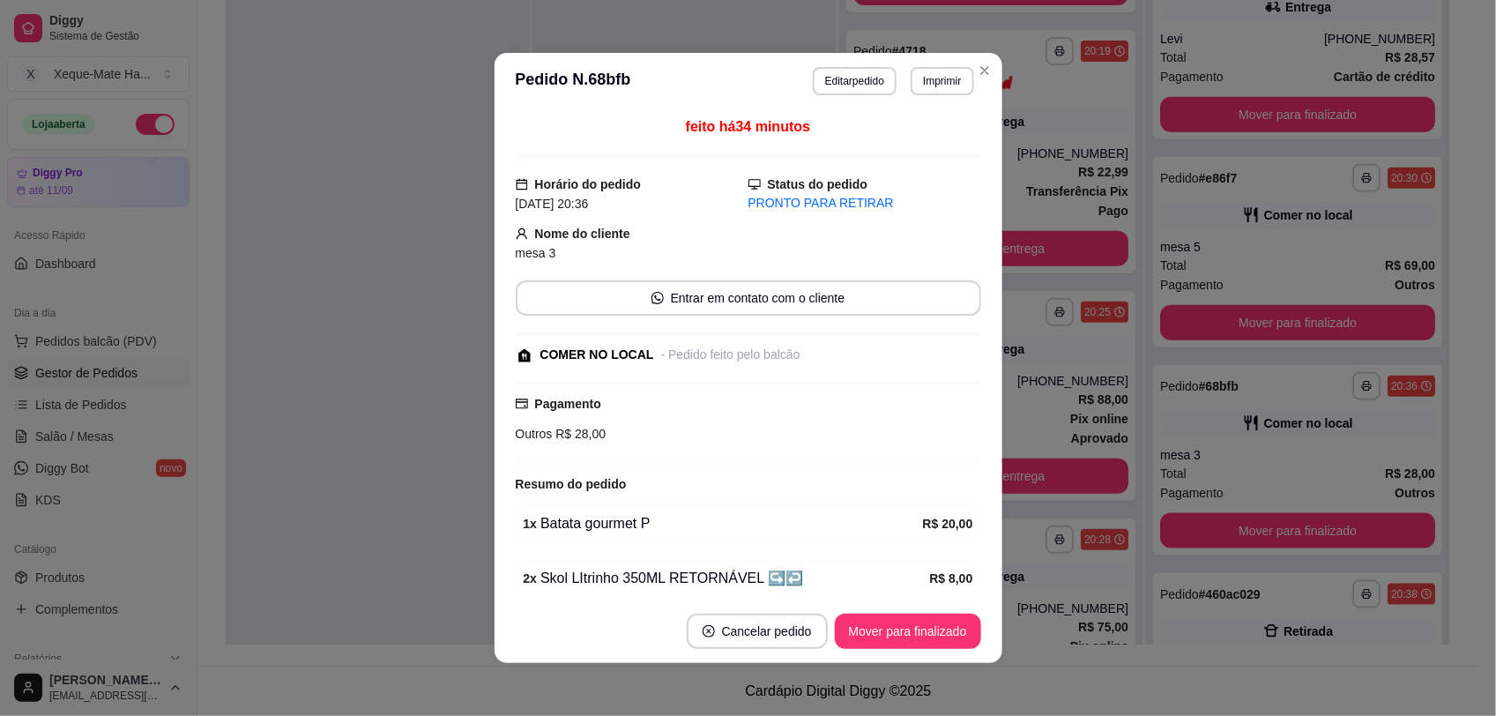
scroll to position [78, 0]
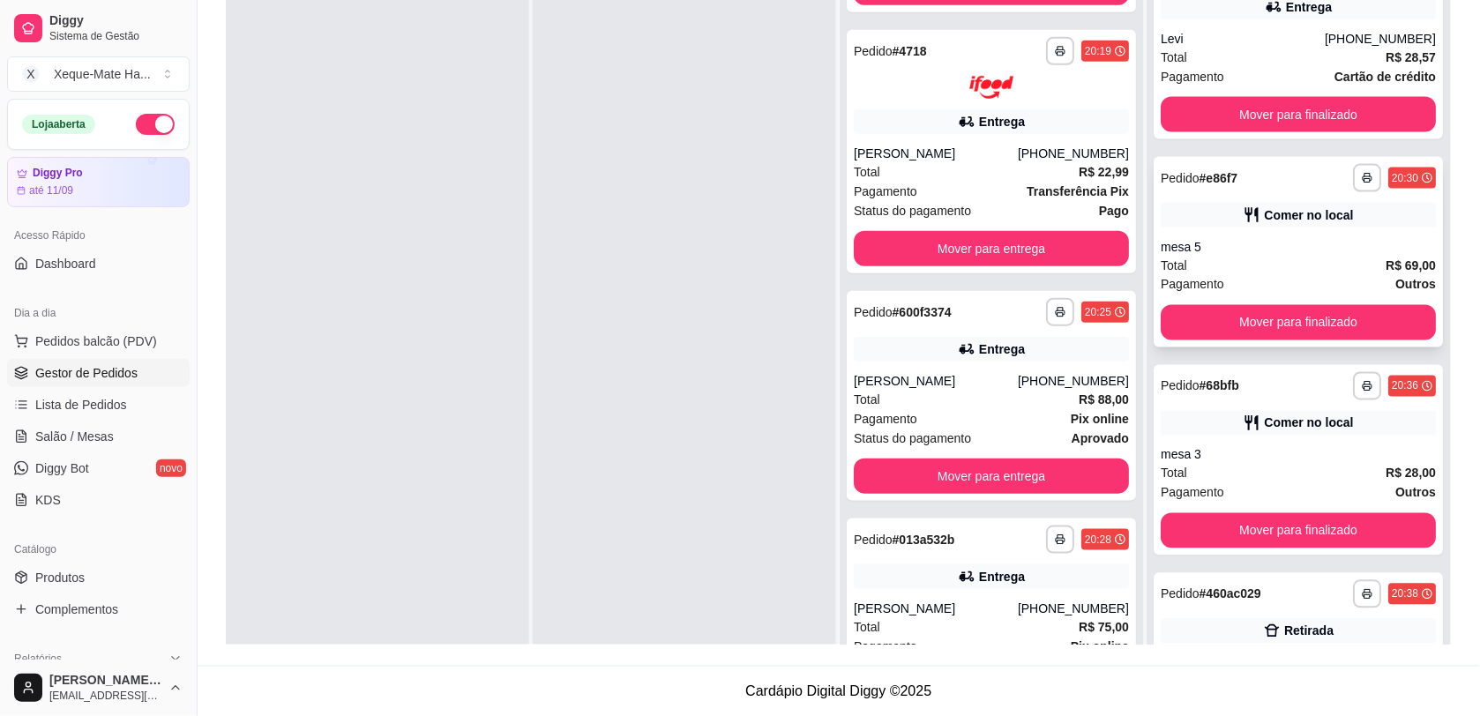
click at [1241, 216] on div "Comer no local" at bounding box center [1297, 215] width 275 height 25
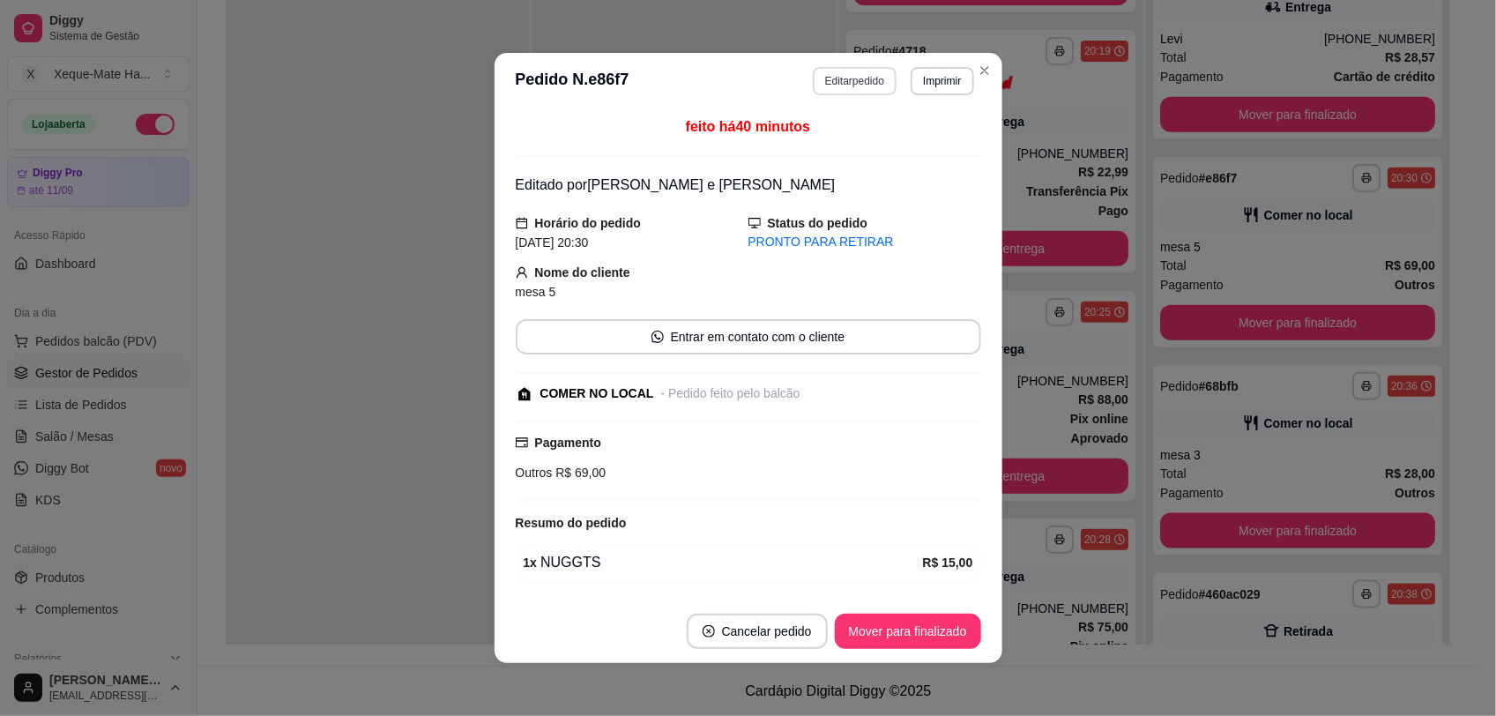
click at [831, 77] on button "Editar pedido" at bounding box center [855, 81] width 84 height 28
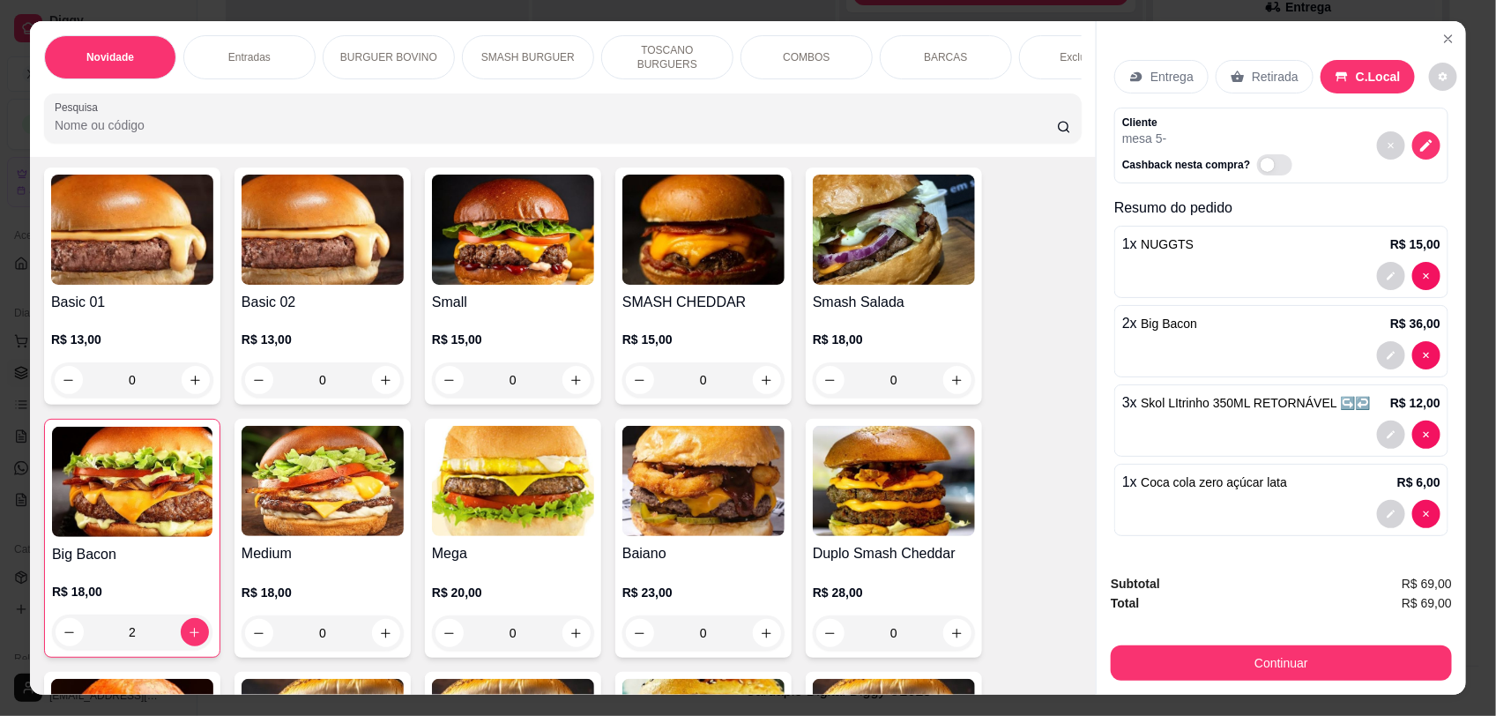
scroll to position [489, 0]
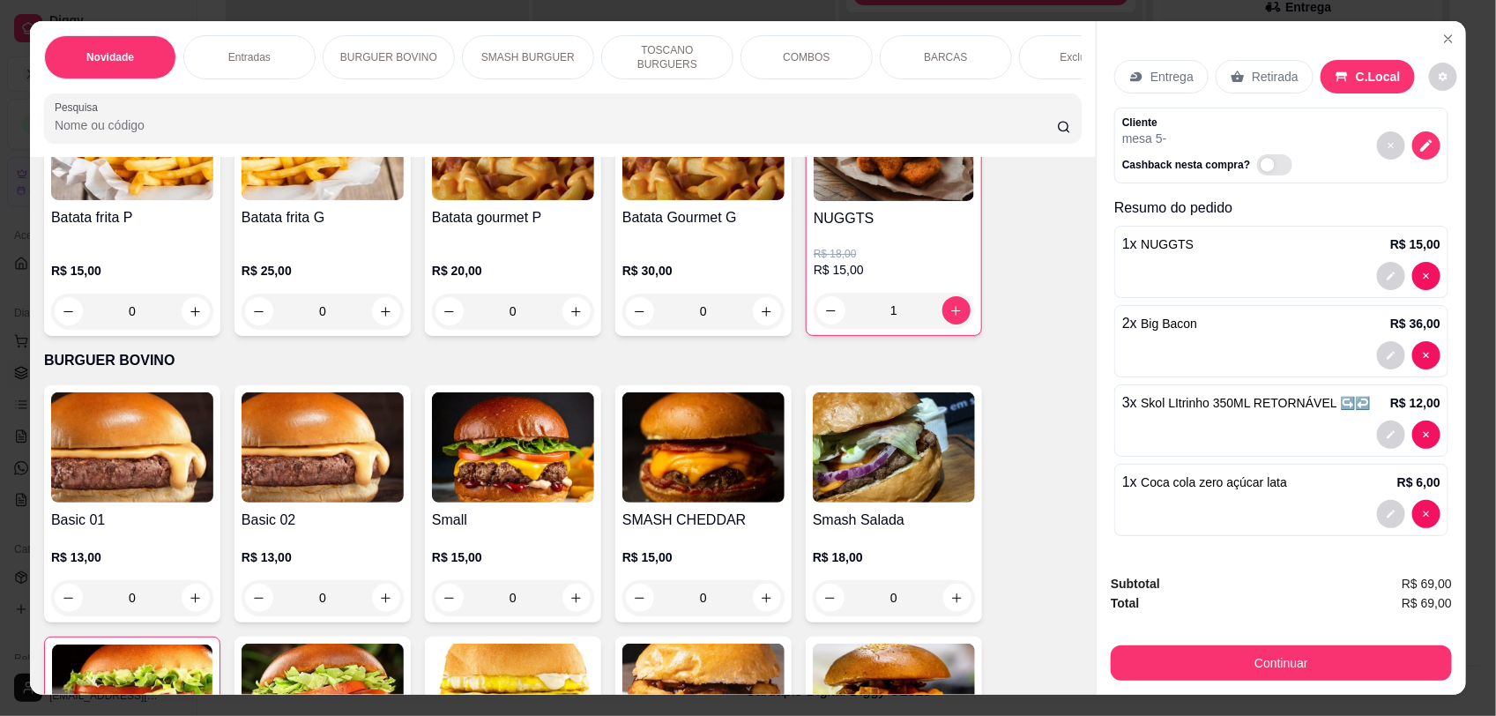
click at [950, 317] on icon "increase-product-quantity" at bounding box center [956, 310] width 13 height 13
type input "2"
click at [1315, 676] on button "Continuar" at bounding box center [1281, 663] width 341 height 35
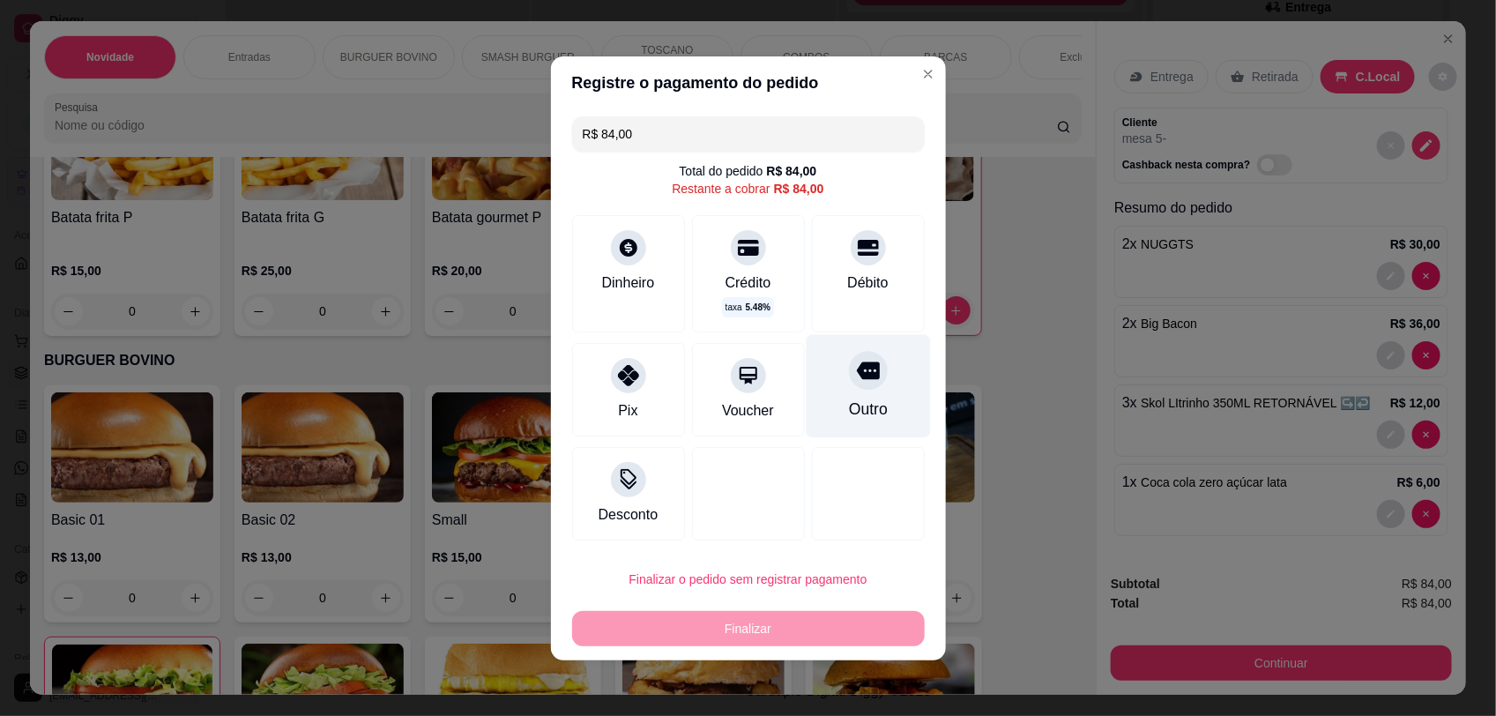
click at [856, 380] on icon at bounding box center [867, 370] width 23 height 23
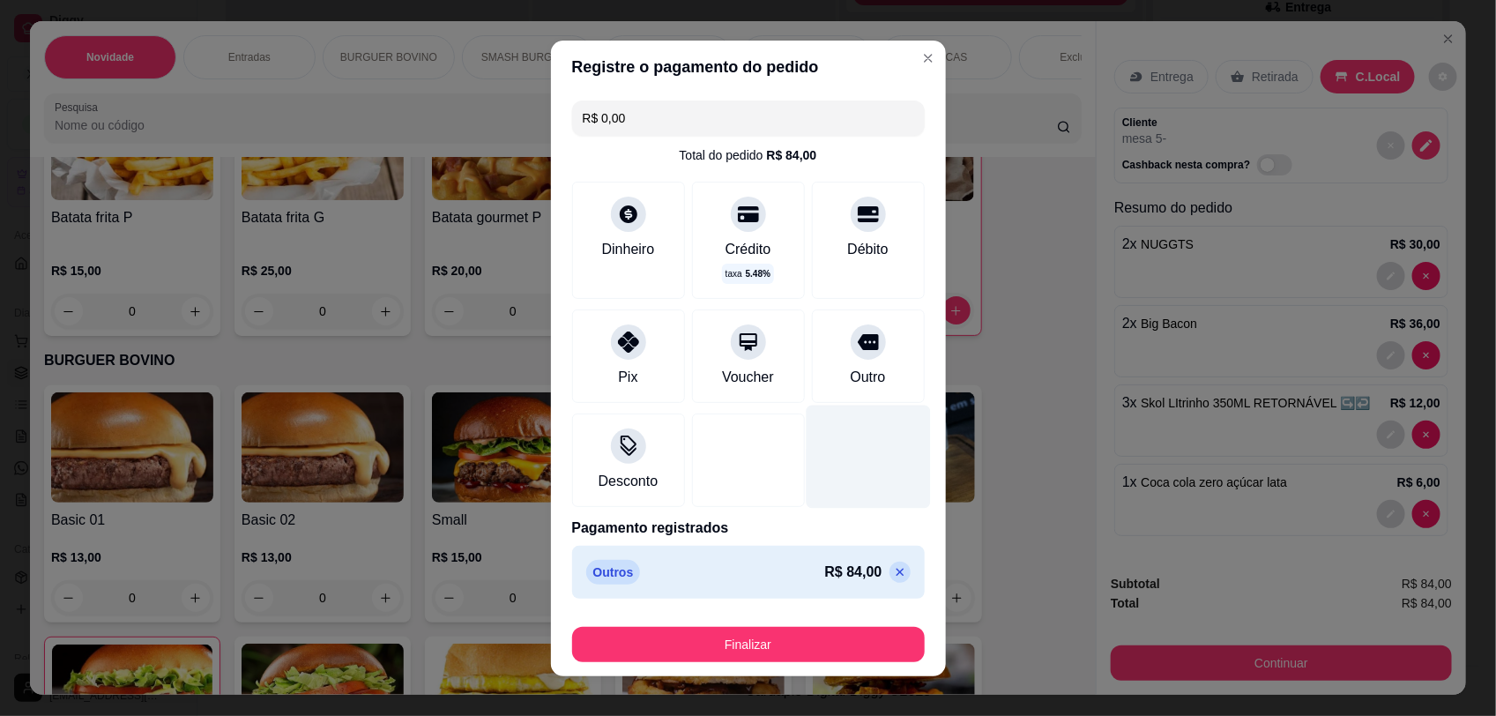
type input "R$ 0,00"
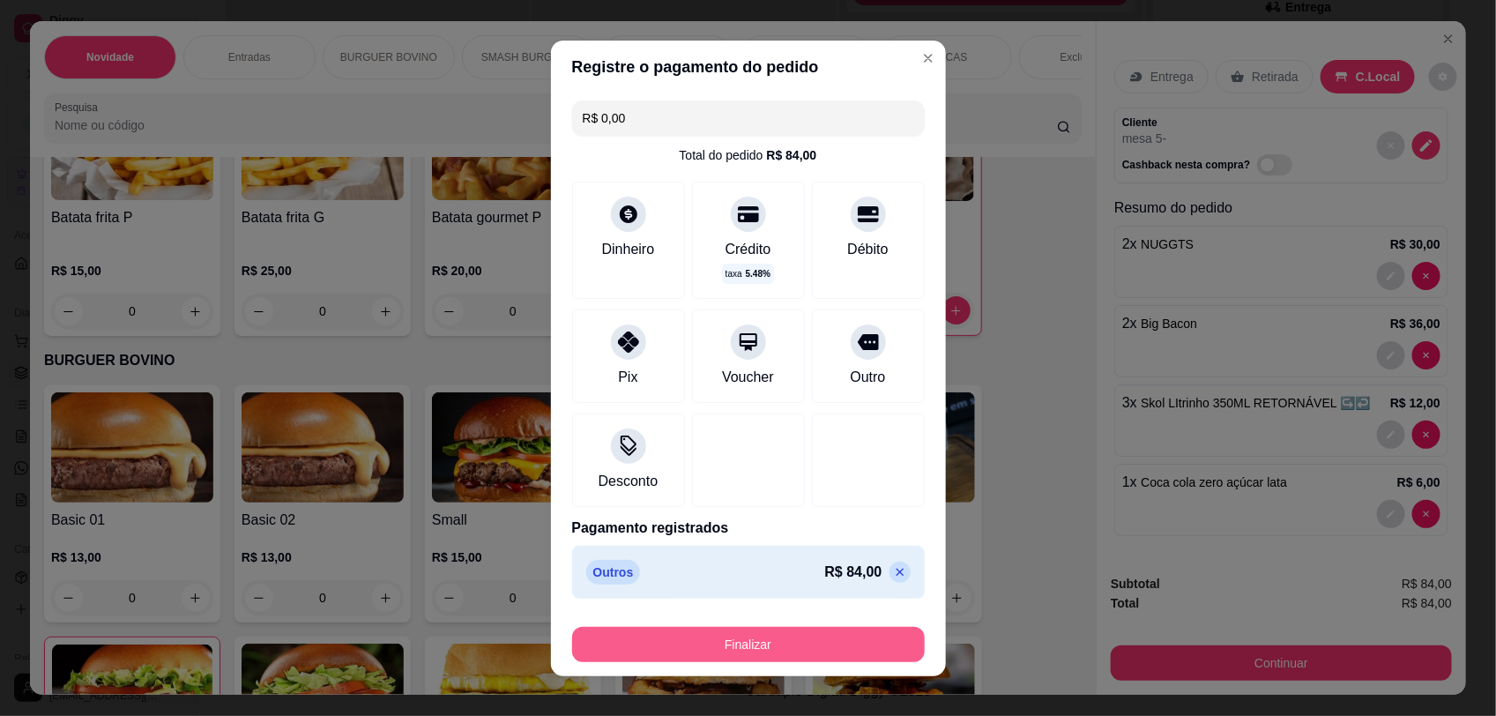
click at [786, 650] on button "Finalizar" at bounding box center [748, 644] width 353 height 35
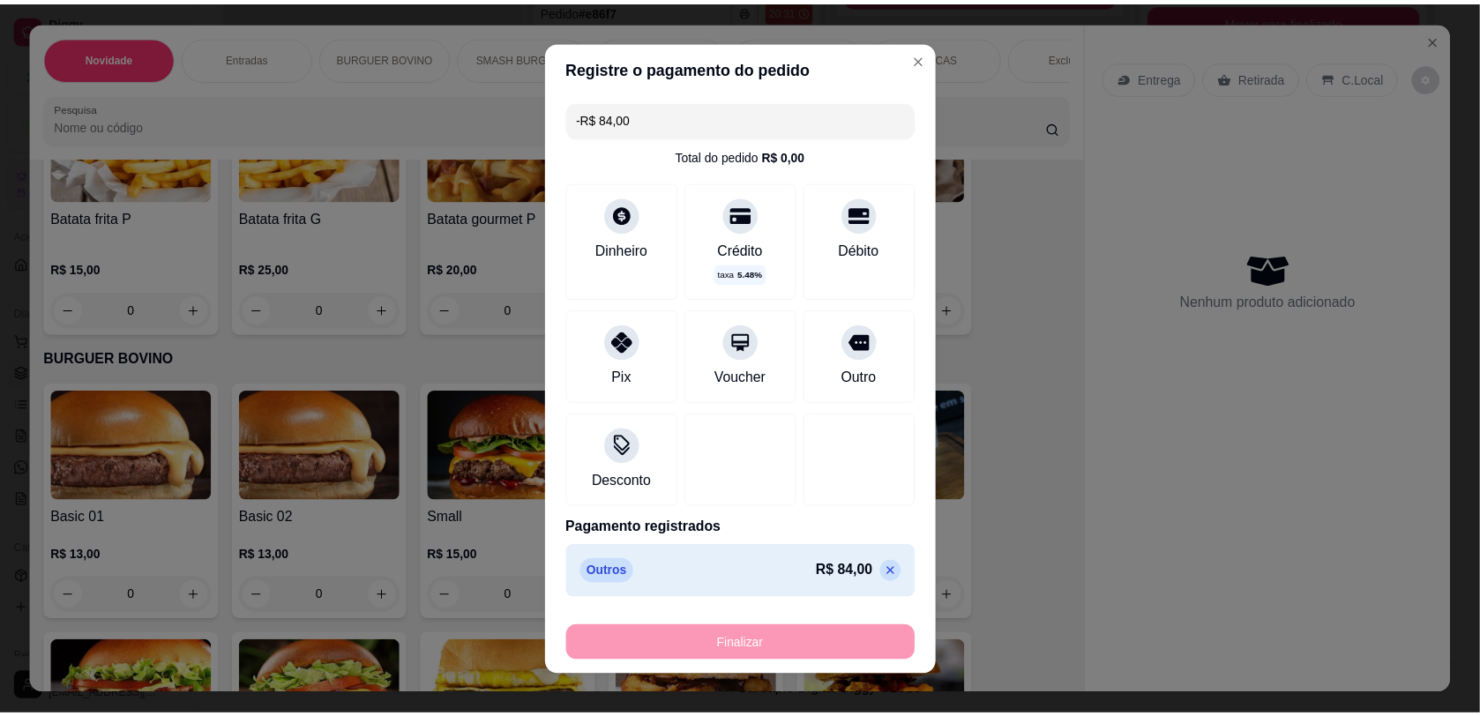
scroll to position [569, 0]
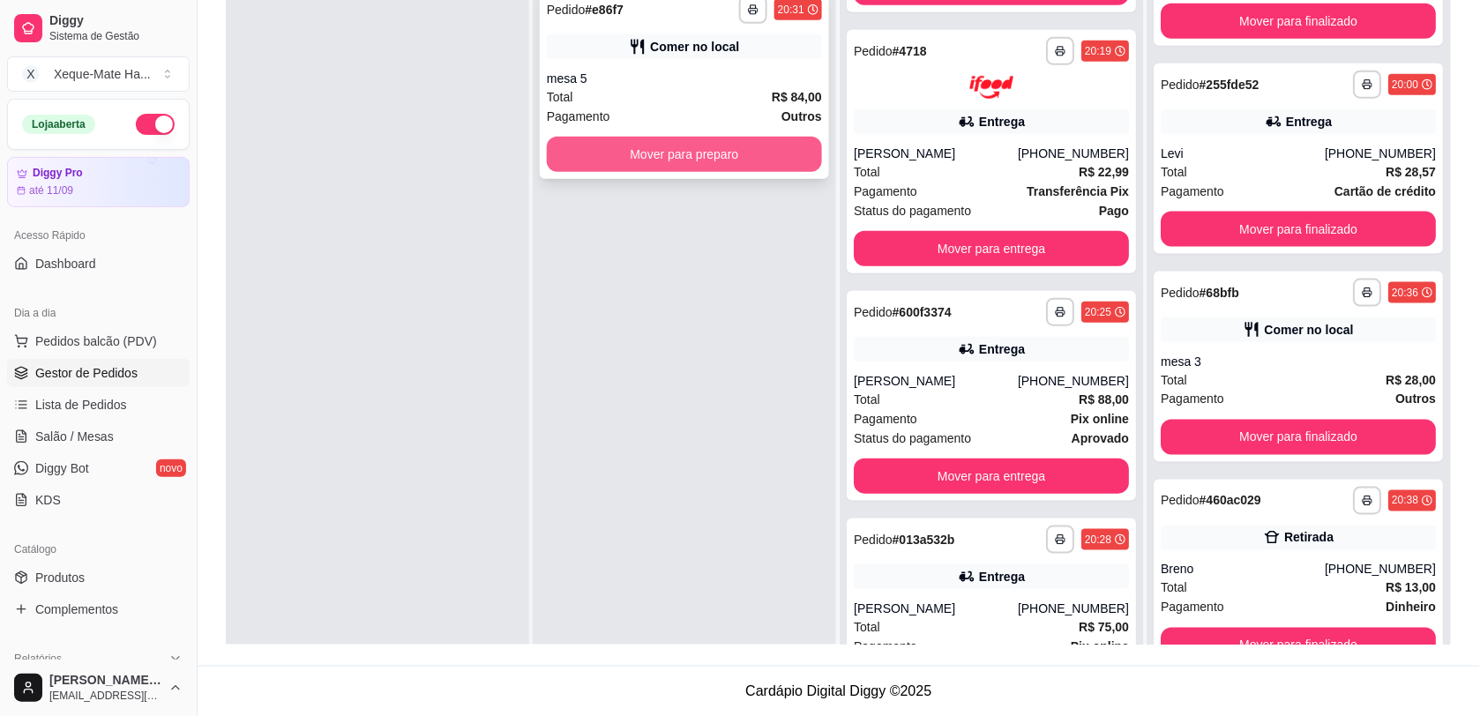
click at [635, 160] on button "Mover para preparo" at bounding box center [684, 154] width 275 height 35
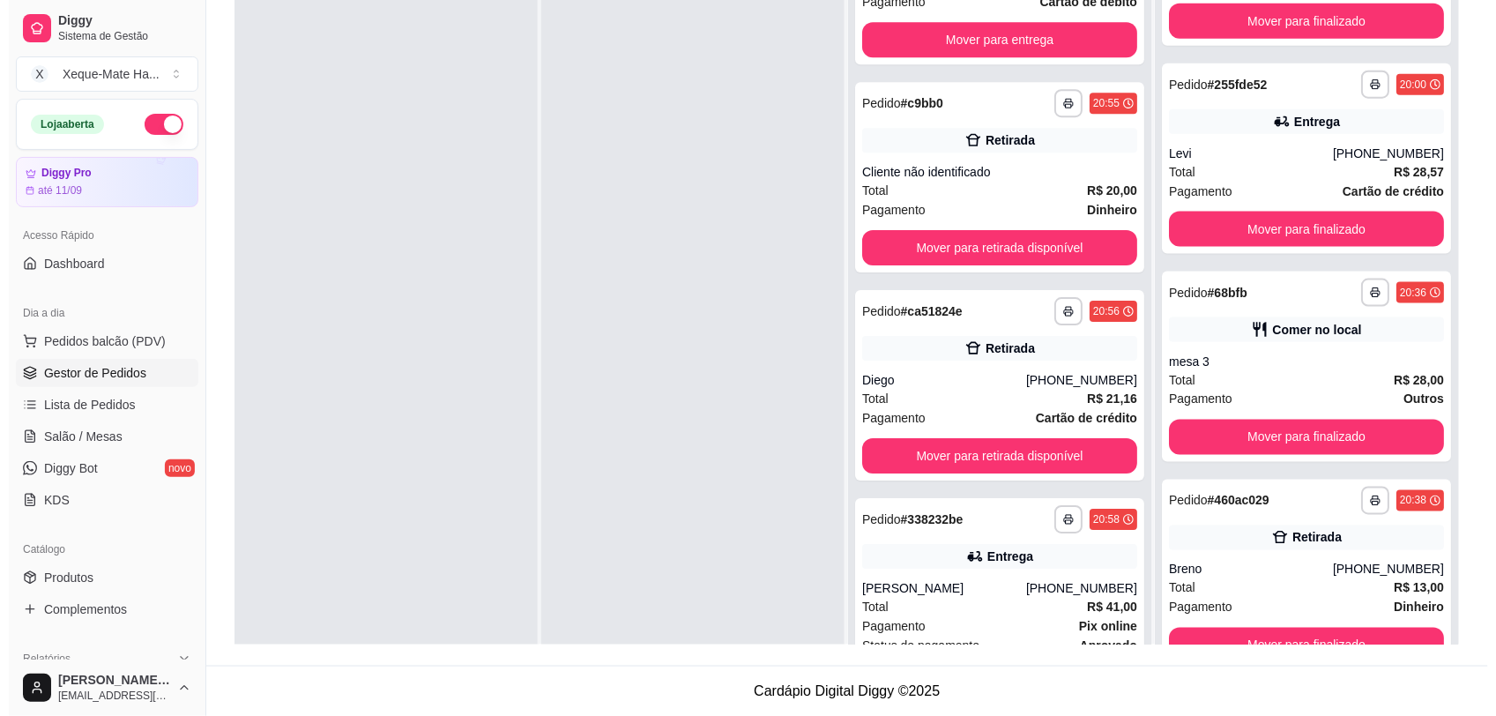
scroll to position [1546, 0]
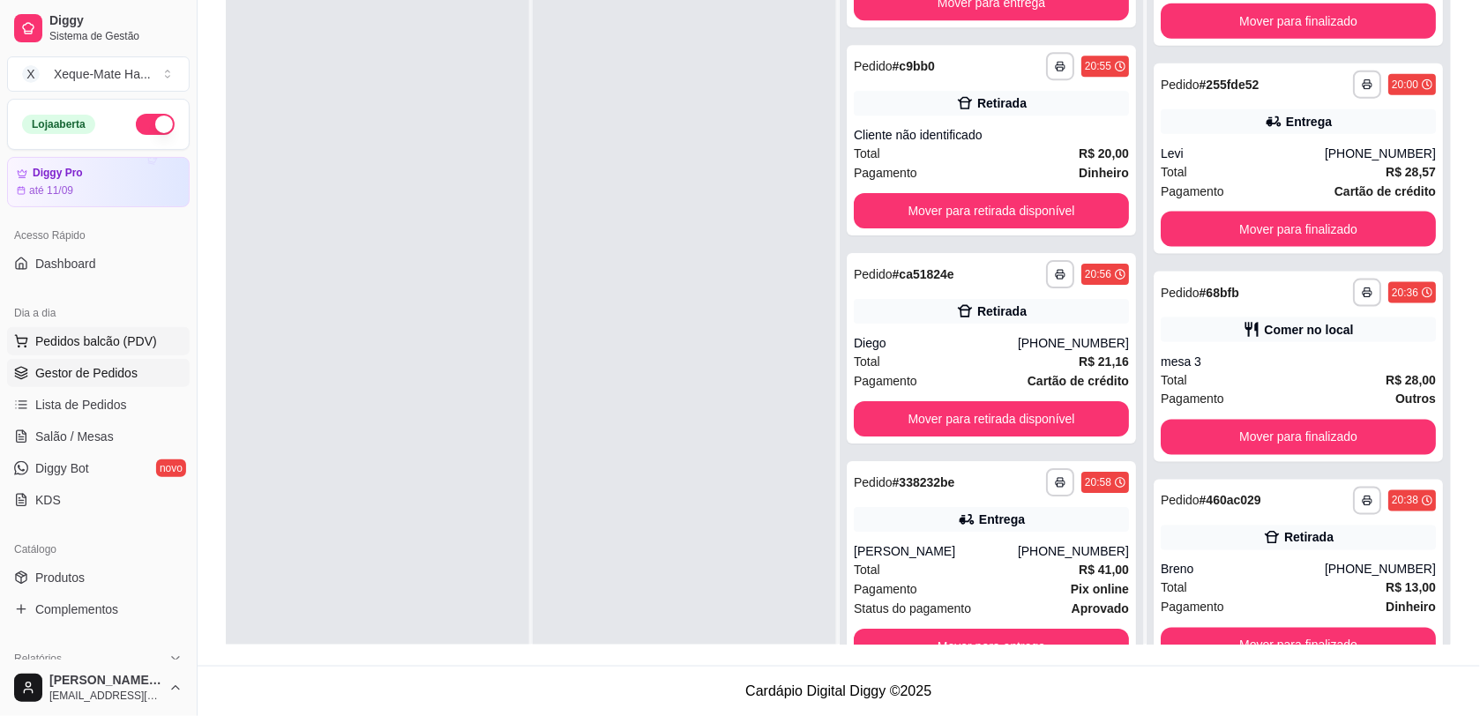
click at [76, 344] on span "Pedidos balcão (PDV)" at bounding box center [96, 341] width 122 height 18
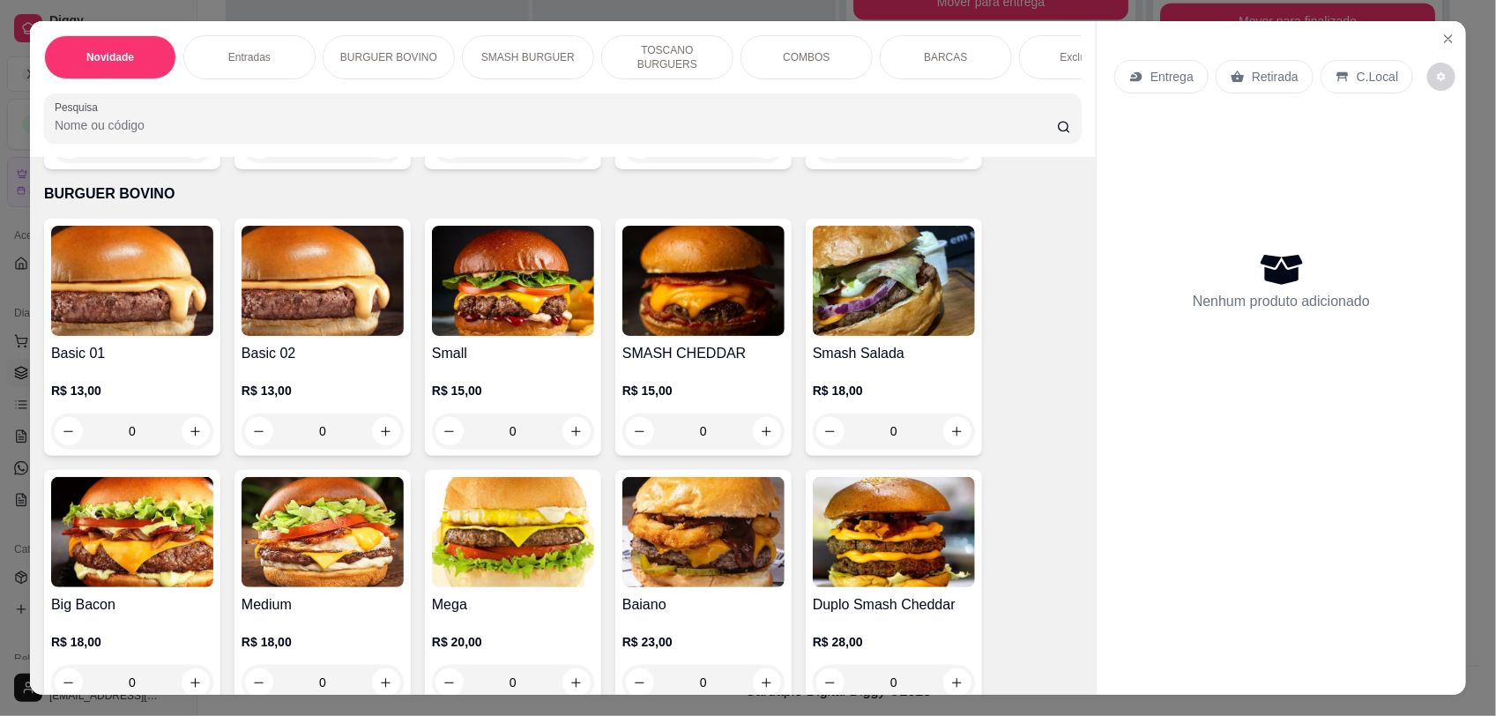
scroll to position [822, 0]
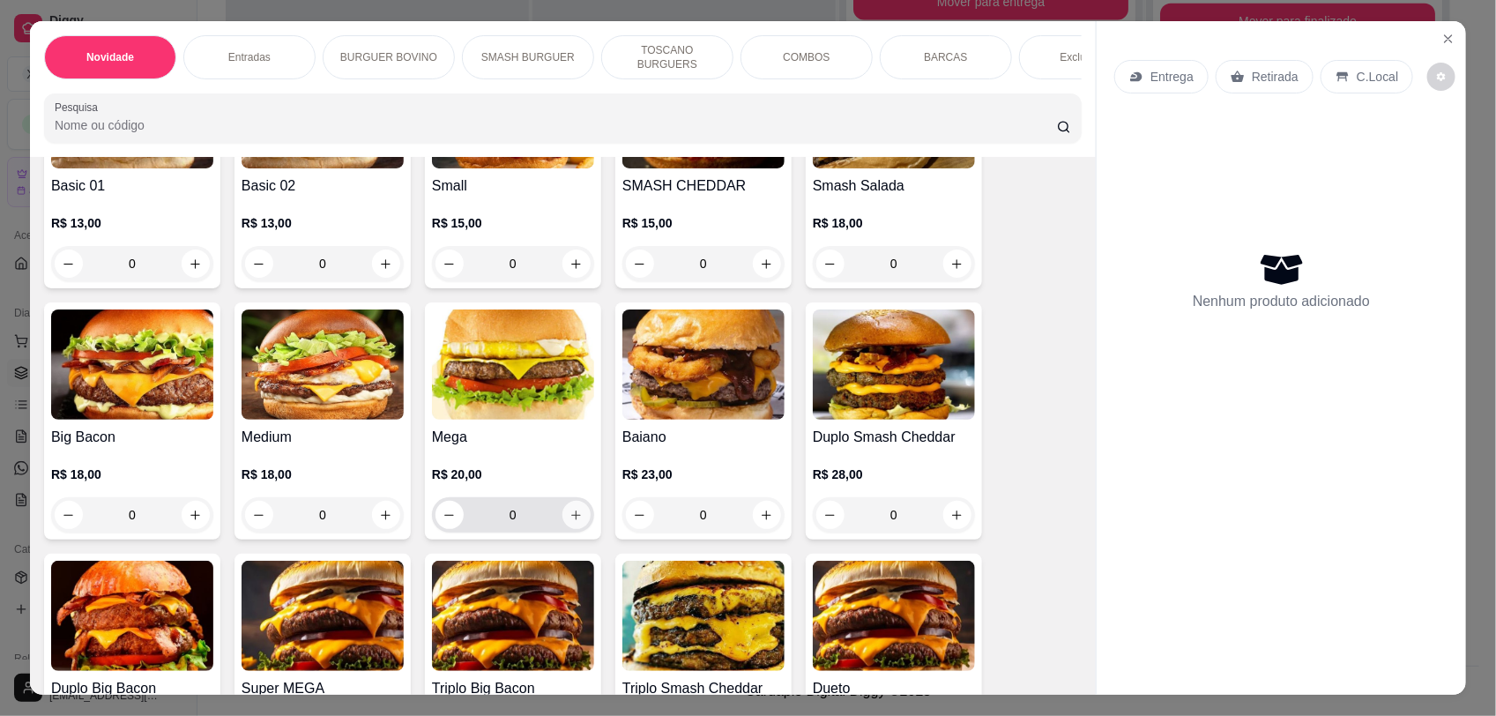
click at [576, 529] on button "increase-product-quantity" at bounding box center [577, 515] width 28 height 28
click at [574, 529] on button "increase-product-quantity" at bounding box center [577, 515] width 28 height 28
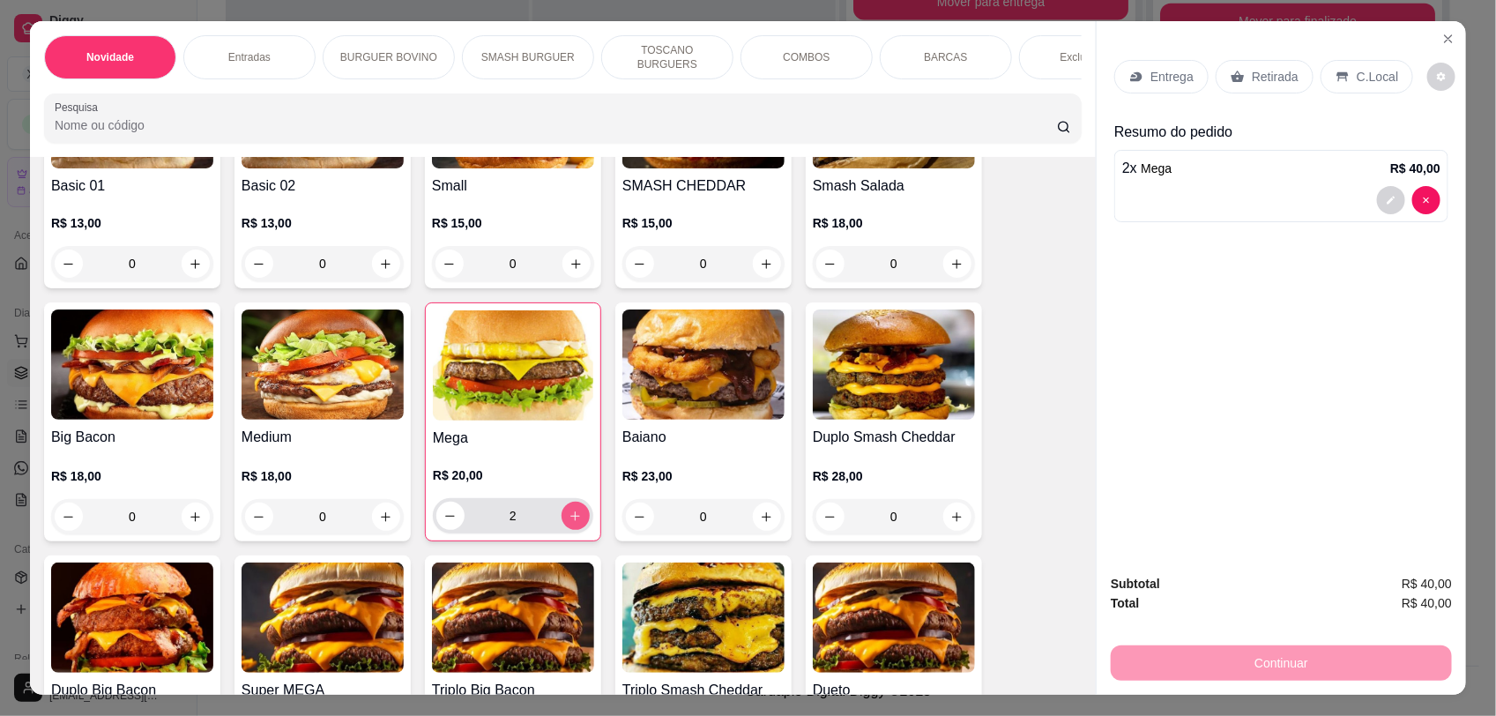
type input "2"
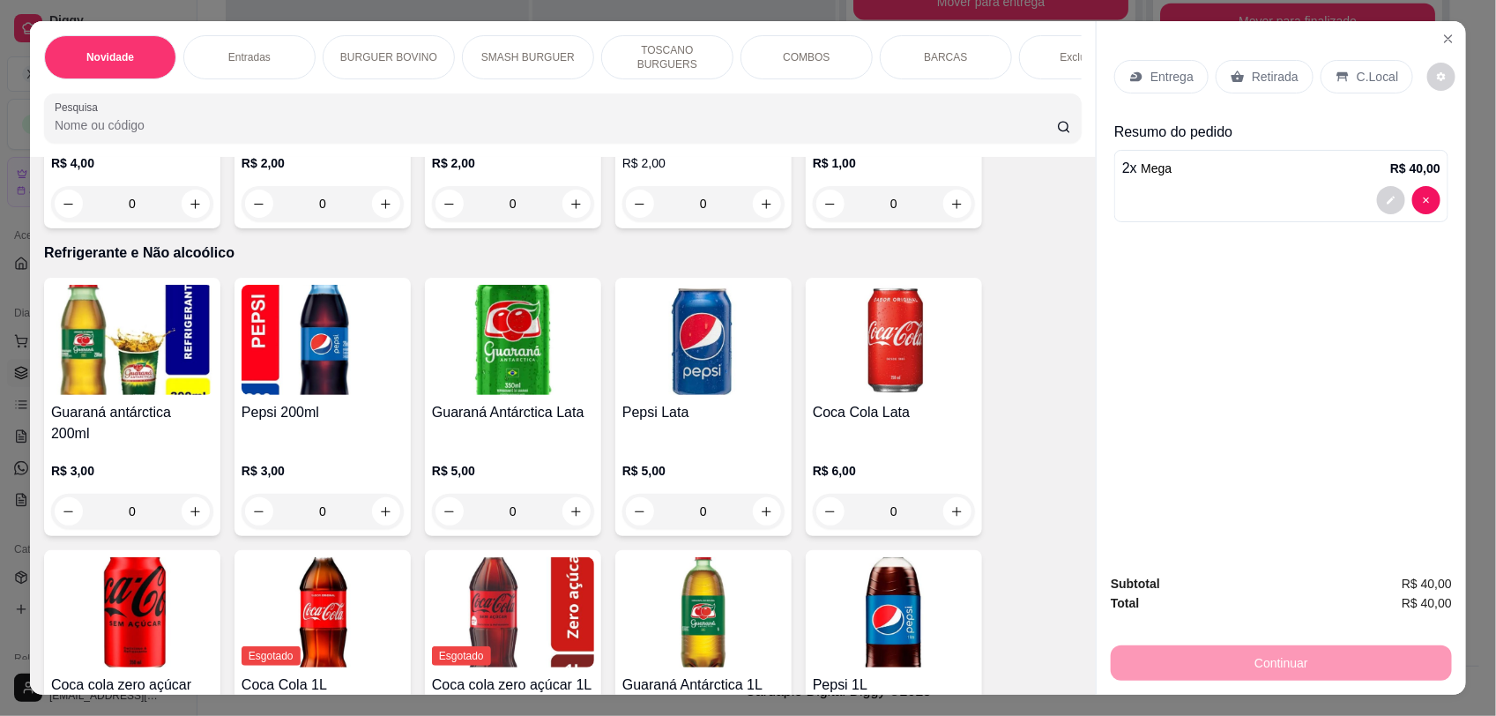
scroll to position [3723, 0]
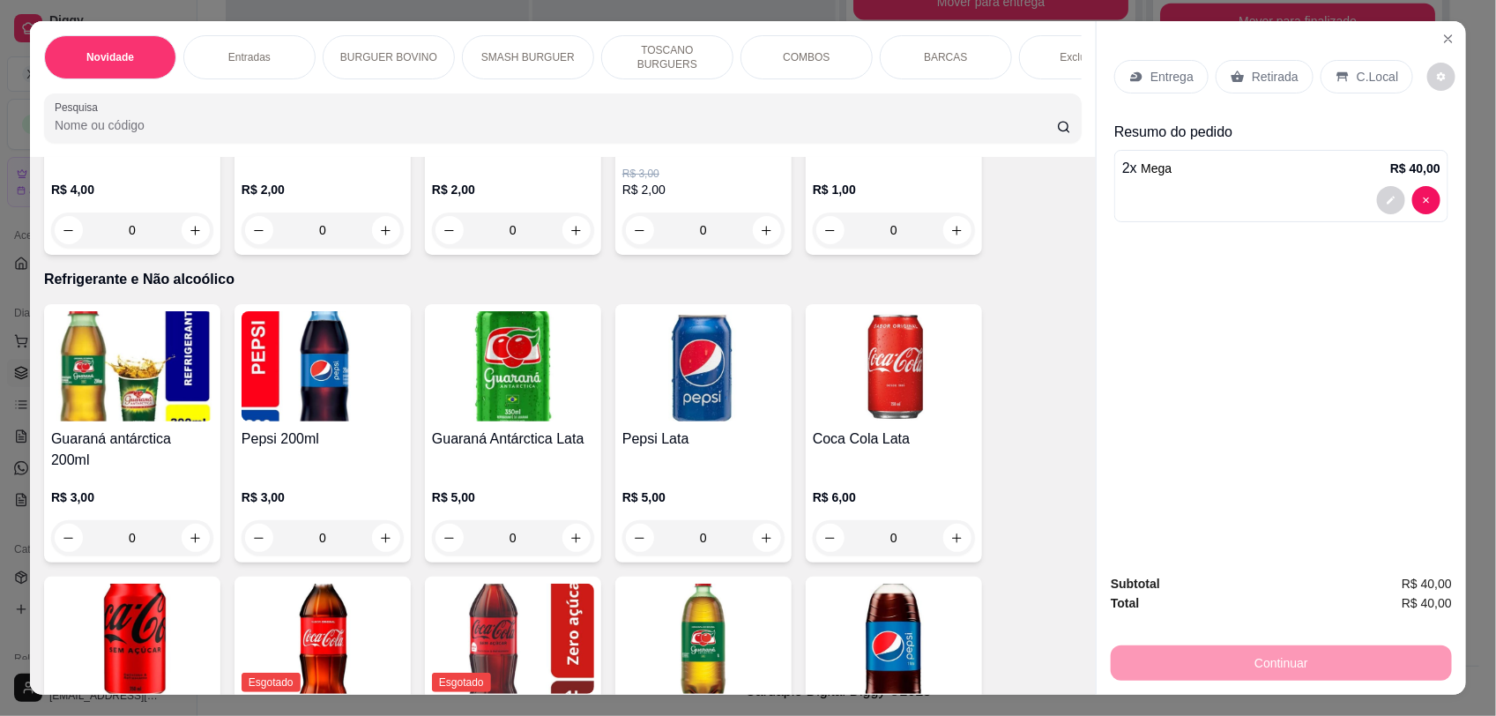
click at [1144, 195] on div at bounding box center [1282, 200] width 318 height 28
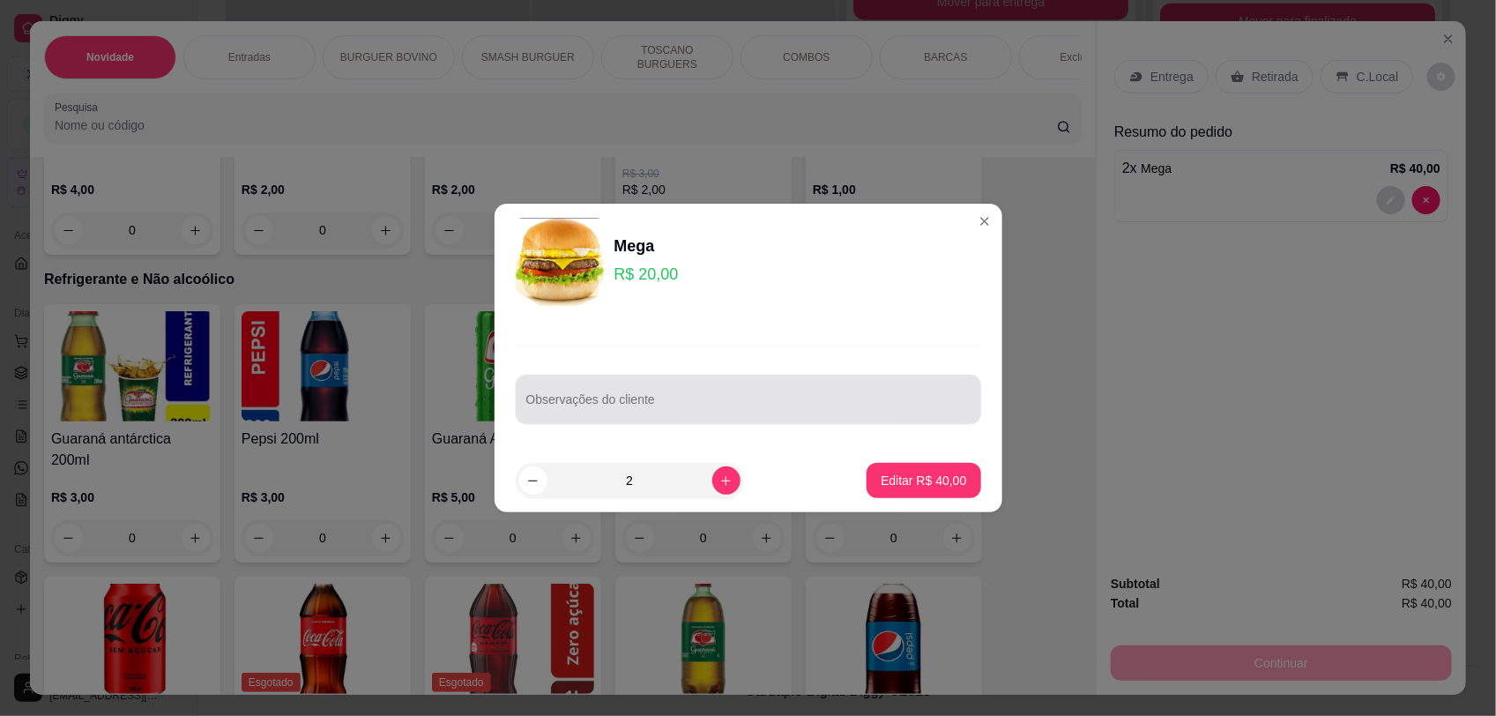
click at [631, 406] on input "Observações do cliente" at bounding box center [748, 407] width 444 height 18
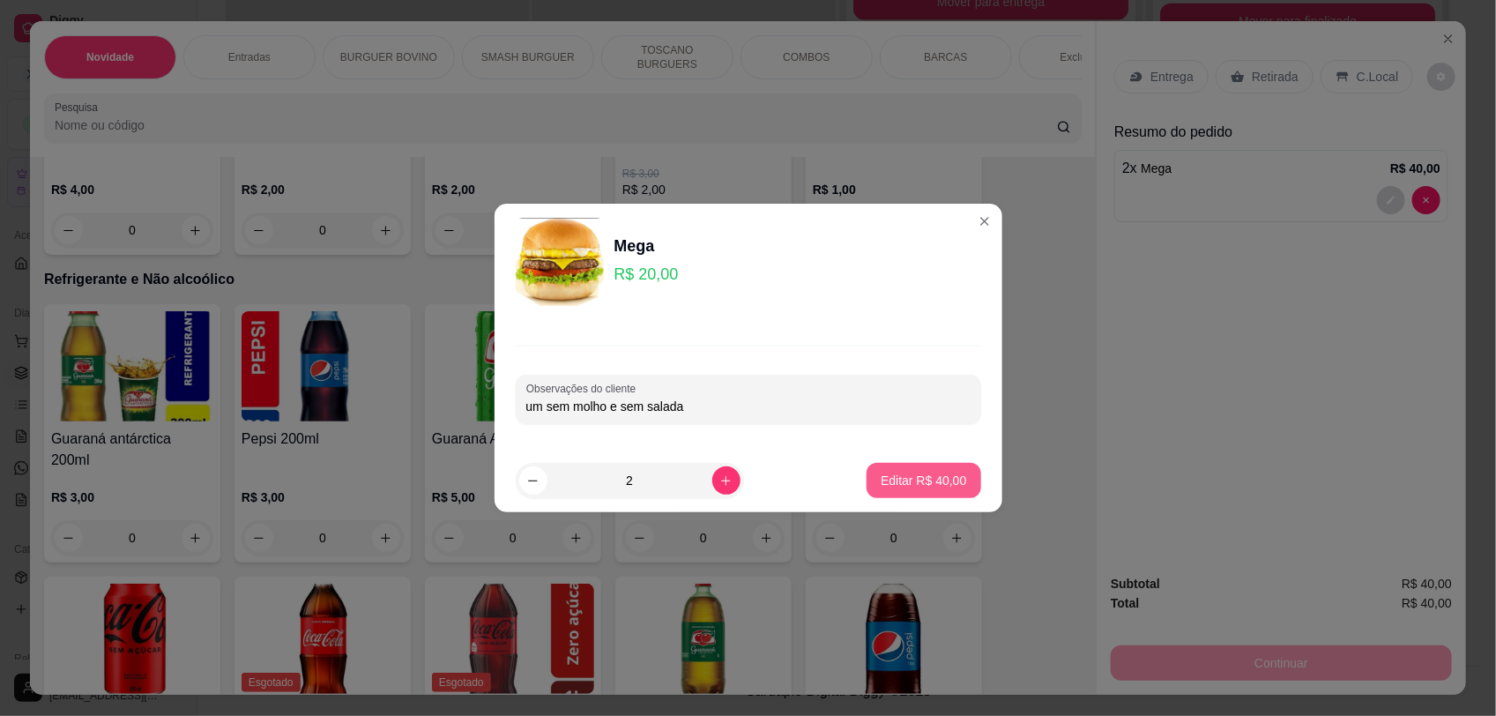
type input "um sem molho e sem salada"
click at [918, 482] on p "Editar R$ 40,00" at bounding box center [924, 481] width 86 height 18
type input "0"
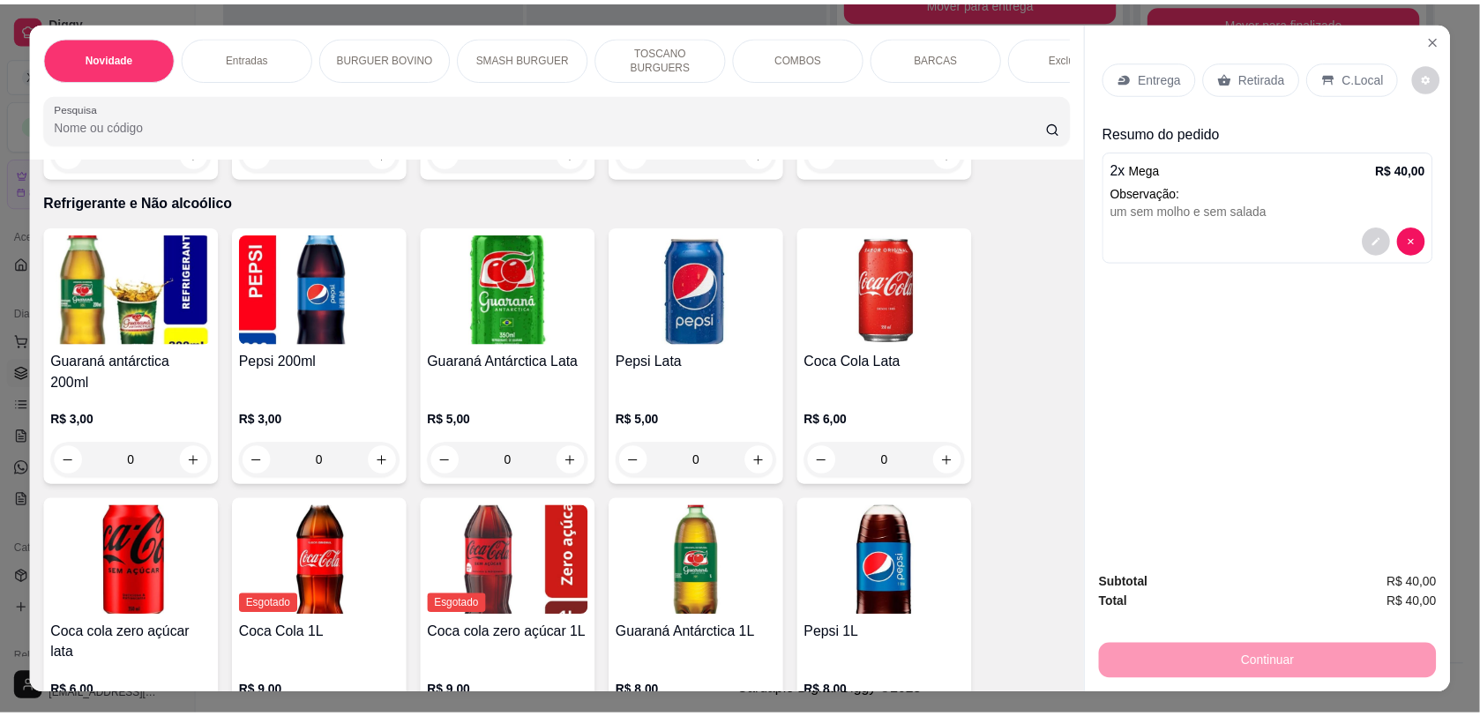
scroll to position [3890, 0]
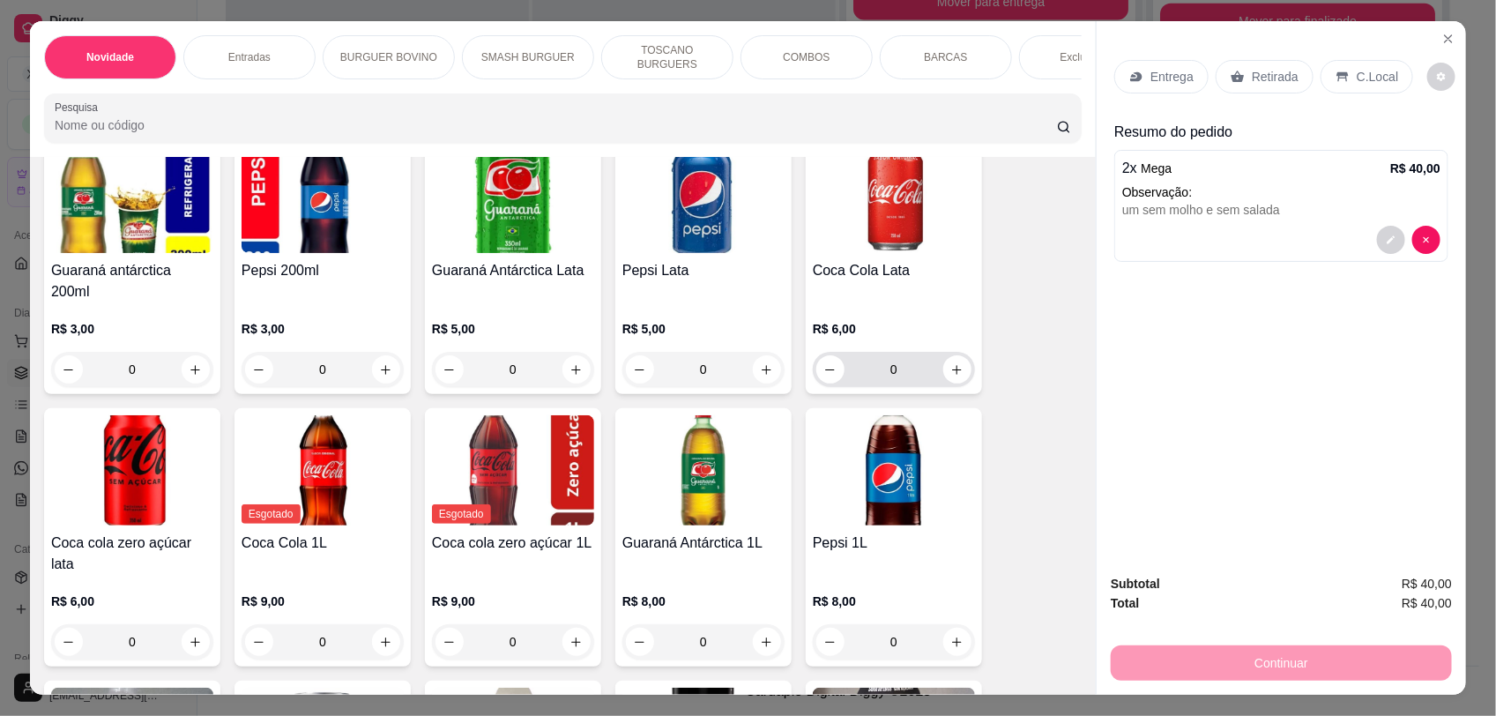
click at [953, 371] on button "increase-product-quantity" at bounding box center [958, 369] width 28 height 28
type input "1"
click at [1360, 73] on p "C.Local" at bounding box center [1377, 77] width 41 height 18
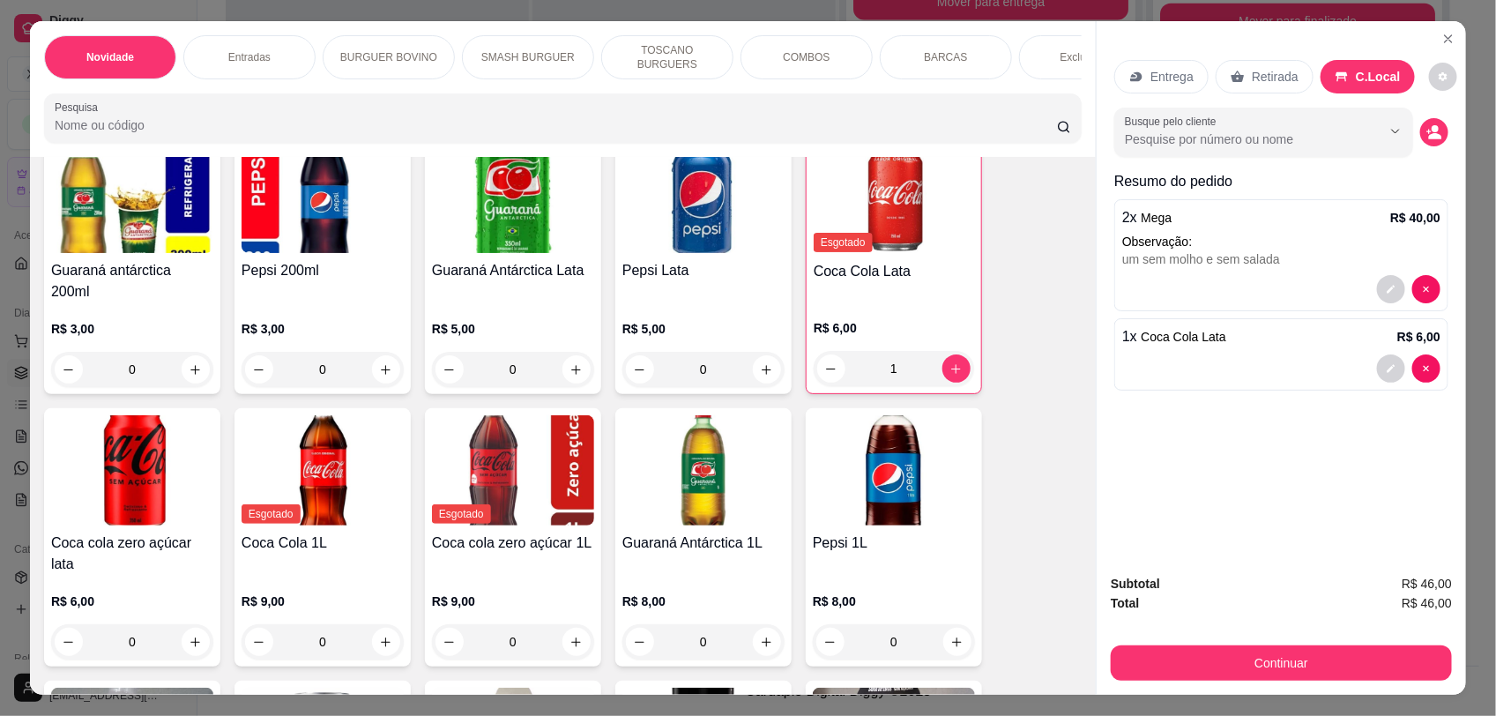
click at [1429, 123] on button "decrease-product-quantity" at bounding box center [1435, 132] width 28 height 28
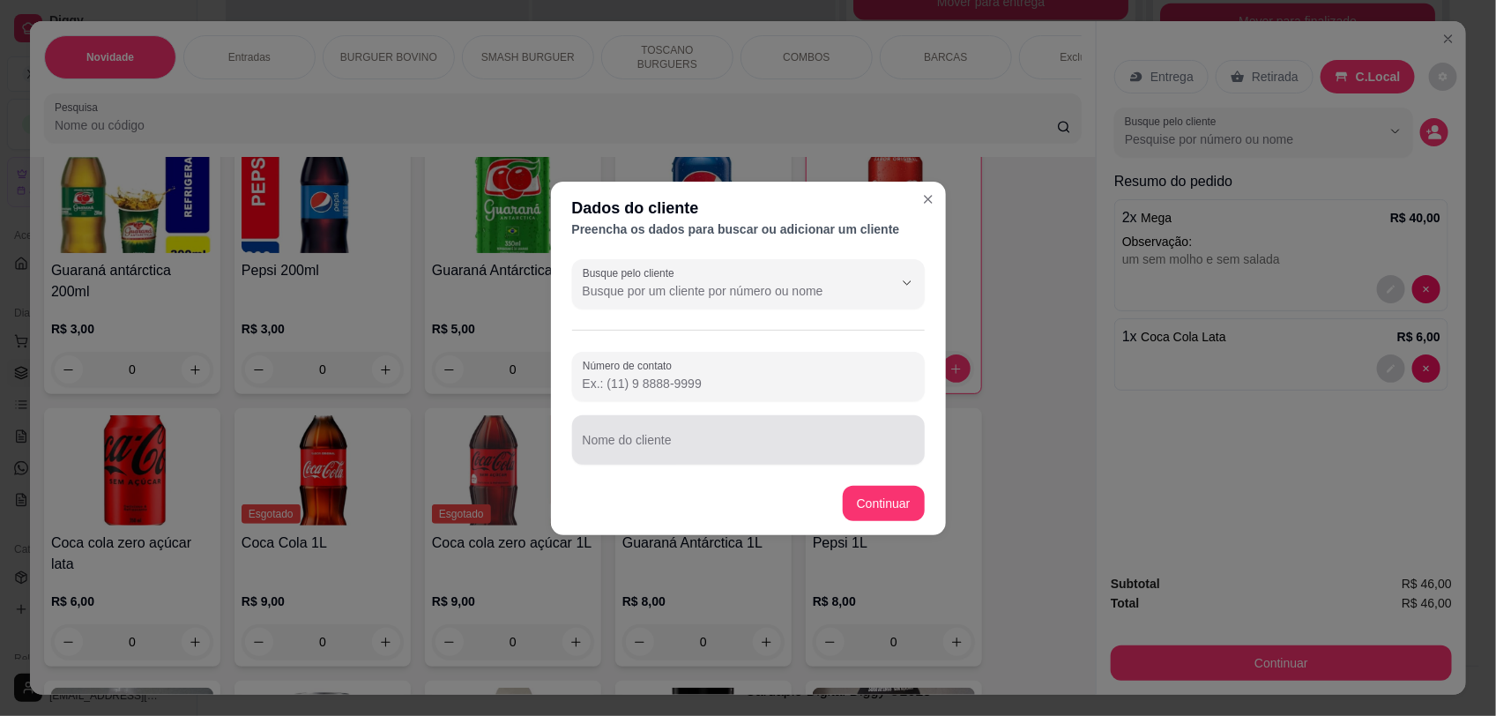
click at [628, 452] on input "Nome do cliente" at bounding box center [749, 447] width 332 height 18
type input "mesa 5"
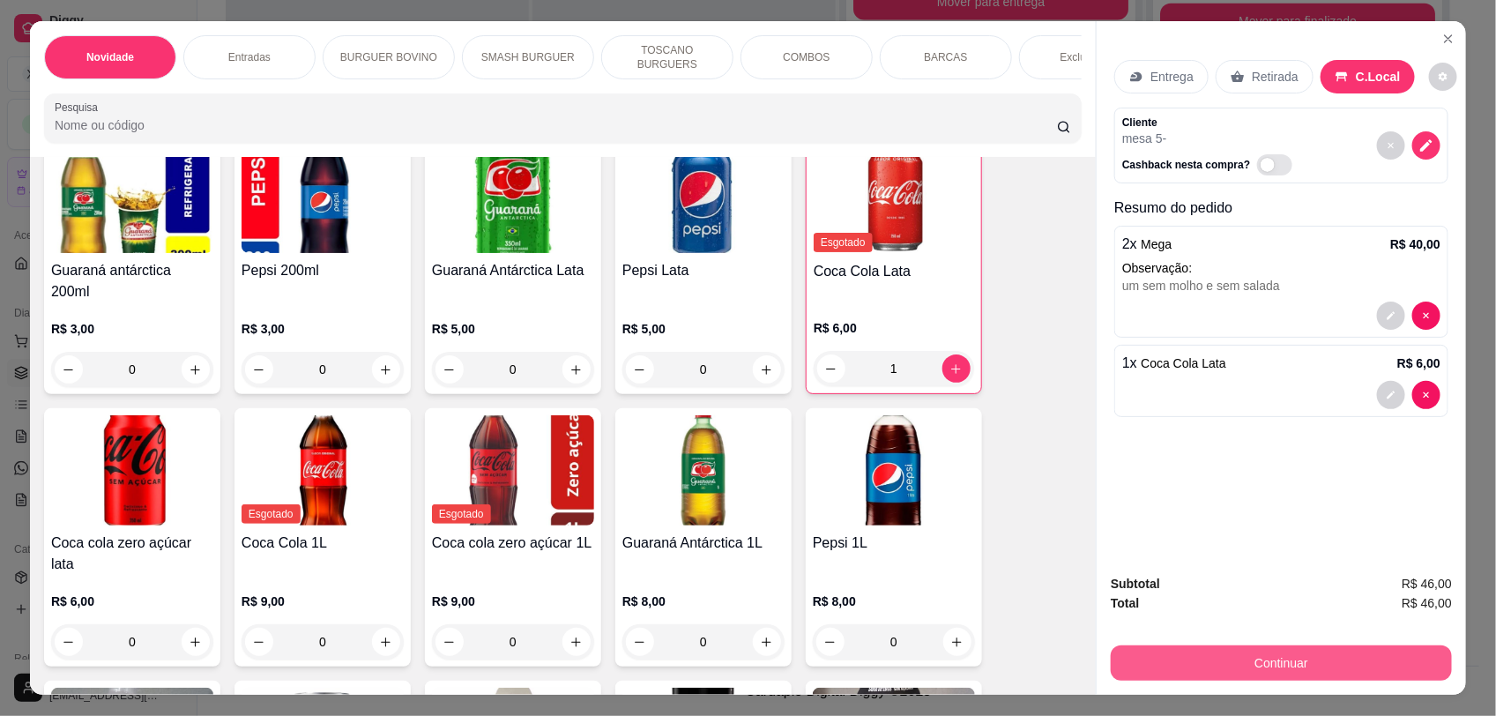
click at [1321, 658] on button "Continuar" at bounding box center [1281, 663] width 341 height 35
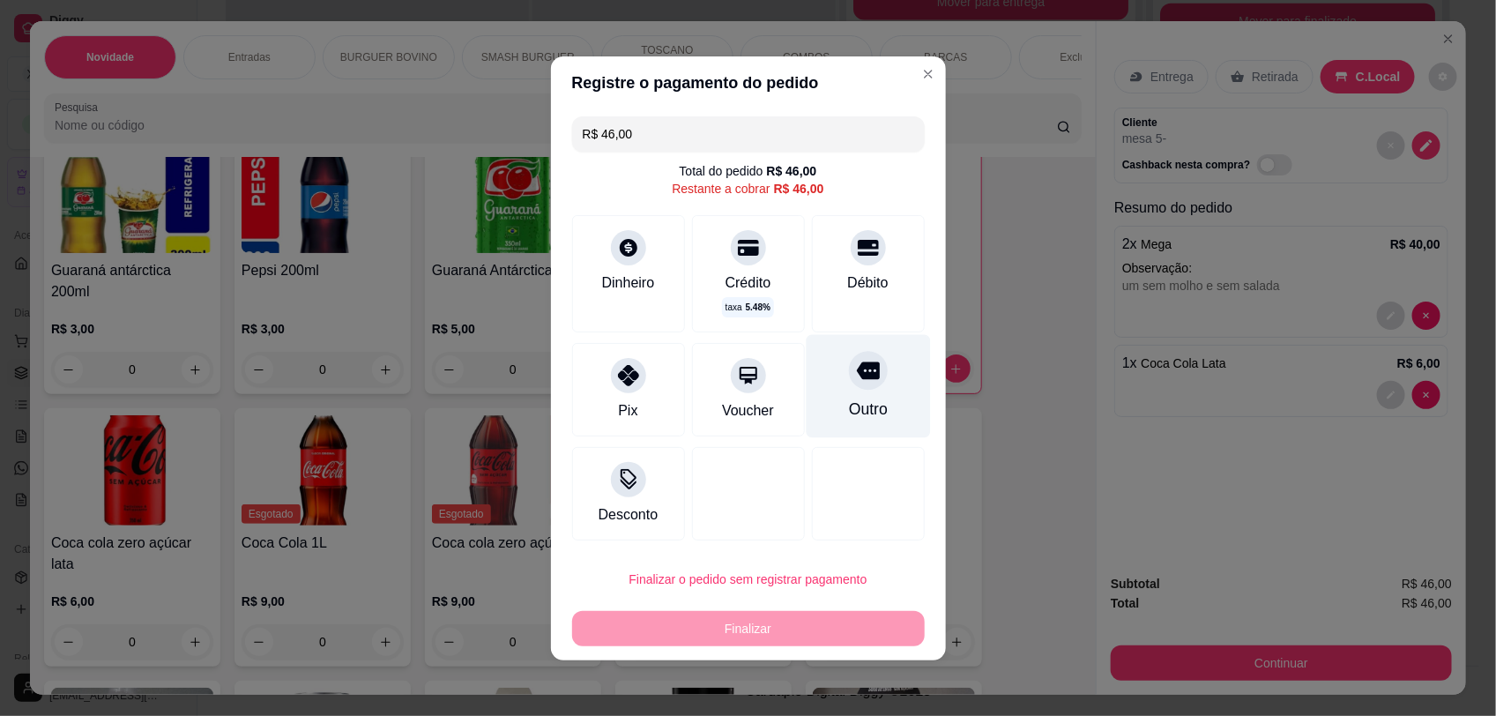
click at [856, 379] on icon at bounding box center [867, 371] width 23 height 18
type input "R$ 0,00"
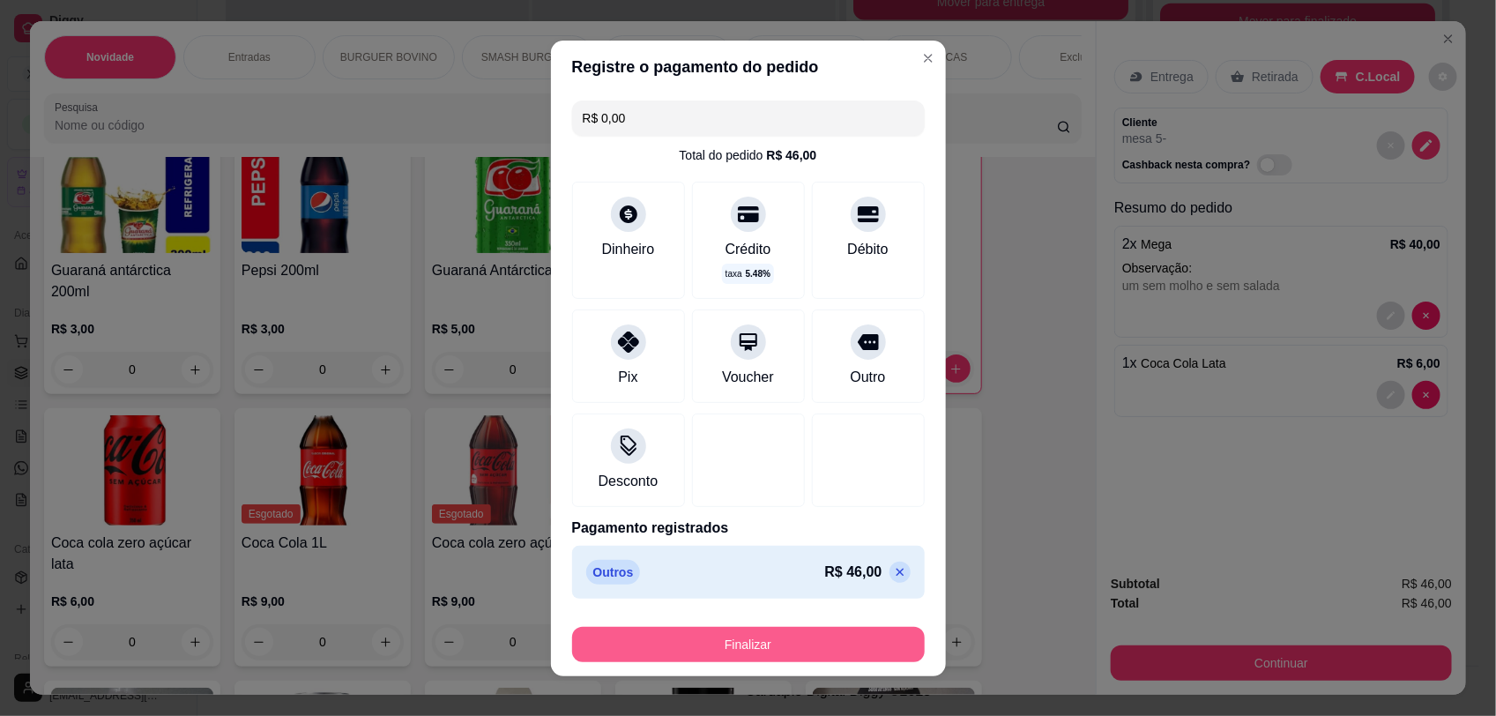
click at [808, 638] on button "Finalizar" at bounding box center [748, 644] width 353 height 35
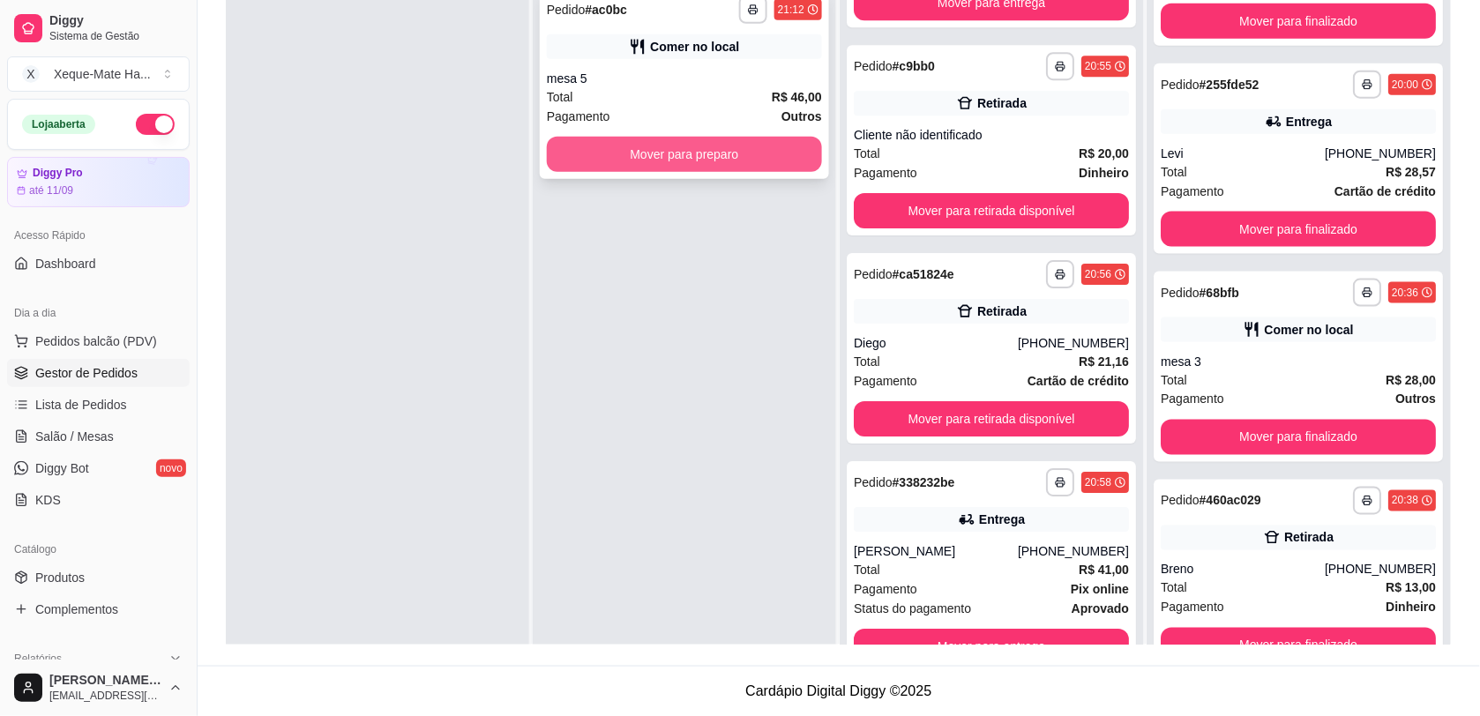
click at [619, 159] on button "Mover para preparo" at bounding box center [684, 154] width 275 height 35
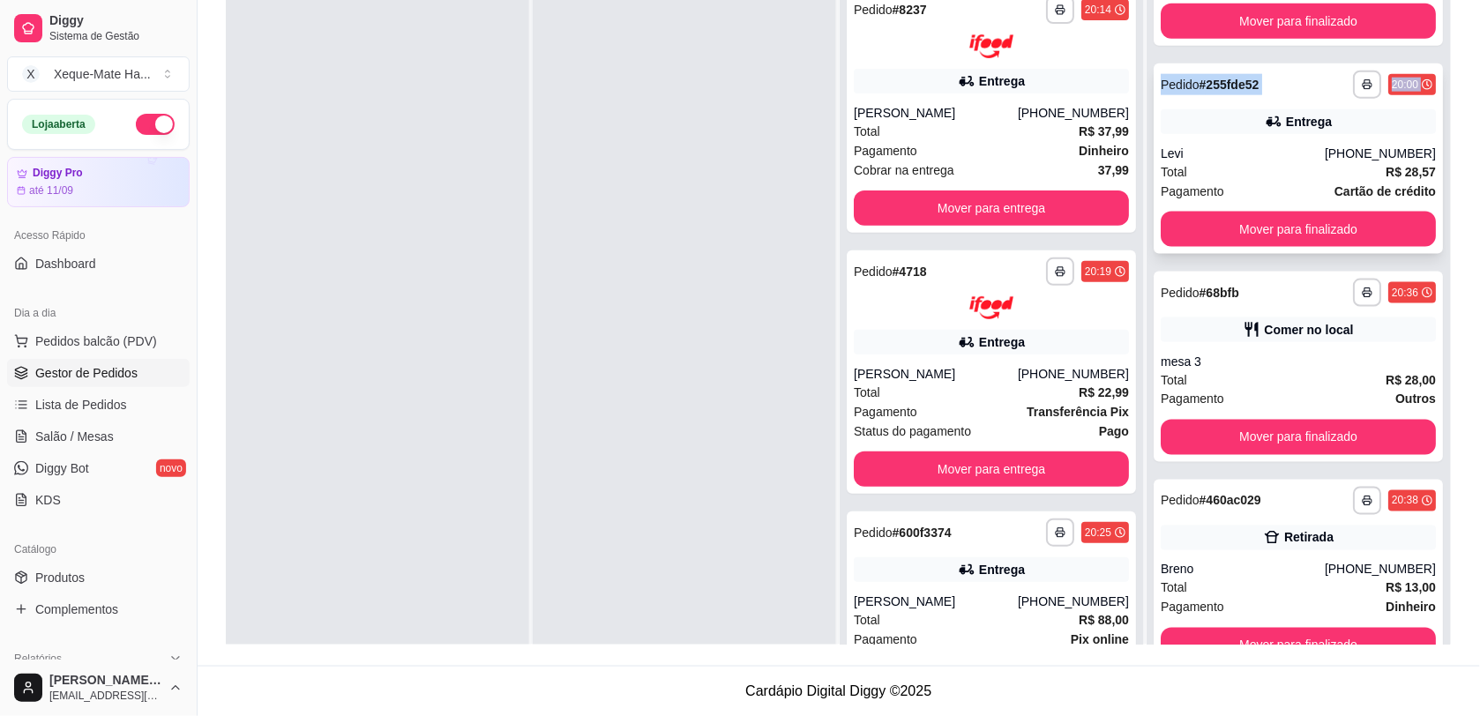
drag, startPoint x: 1134, startPoint y: 64, endPoint x: 1143, endPoint y: 112, distance: 48.4
click at [1146, 112] on div "**********" at bounding box center [1297, 336] width 303 height 716
drag, startPoint x: 1143, startPoint y: 112, endPoint x: 1015, endPoint y: 111, distance: 127.9
click at [1018, 111] on div "[PHONE_NUMBER]" at bounding box center [1073, 113] width 111 height 18
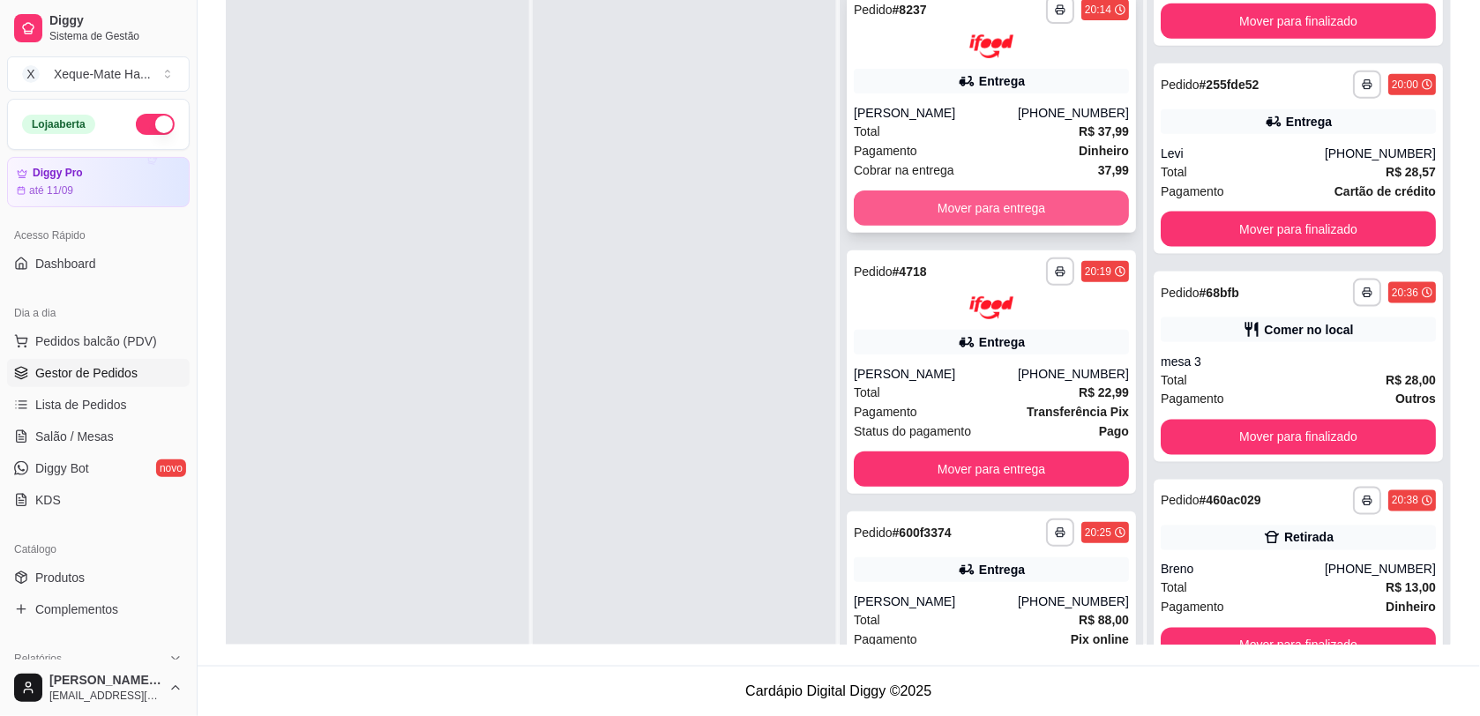
click at [1067, 200] on button "Mover para entrega" at bounding box center [991, 207] width 275 height 35
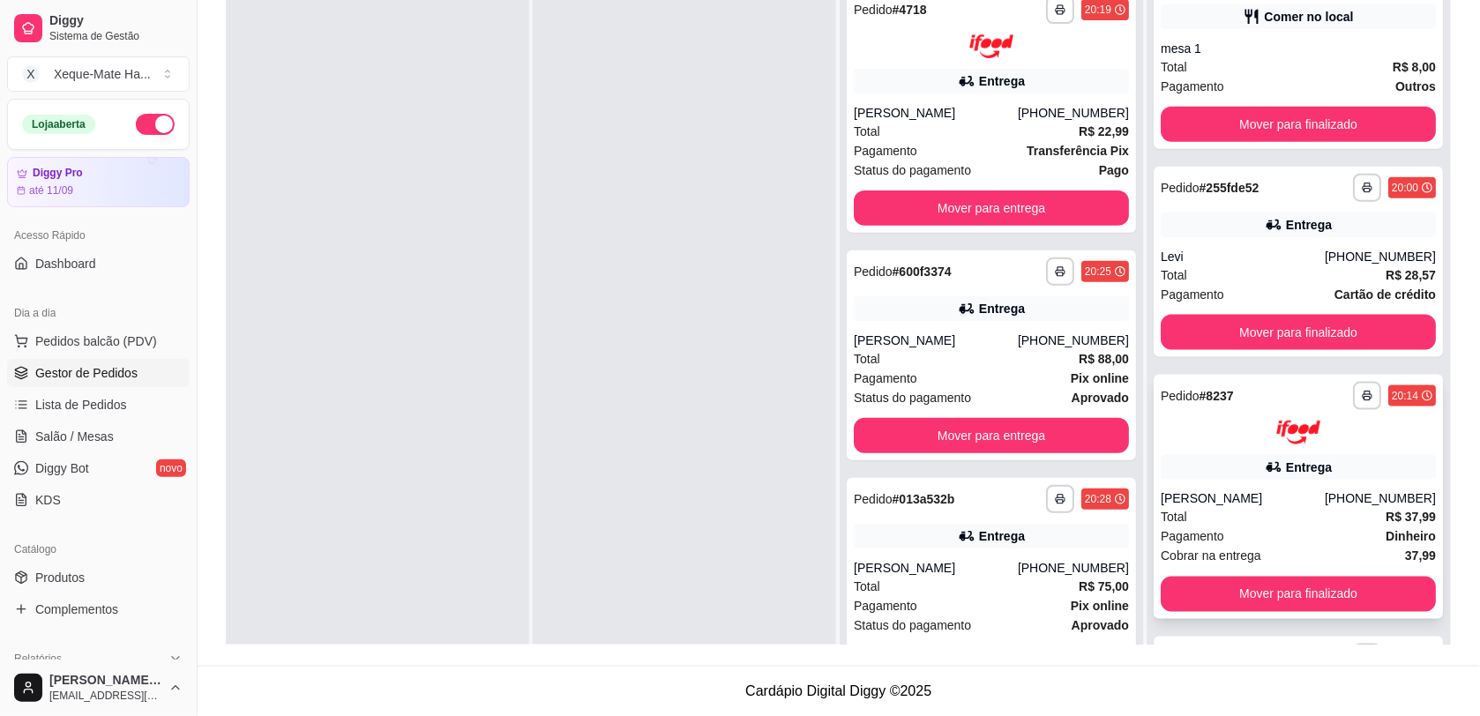
scroll to position [468, 0]
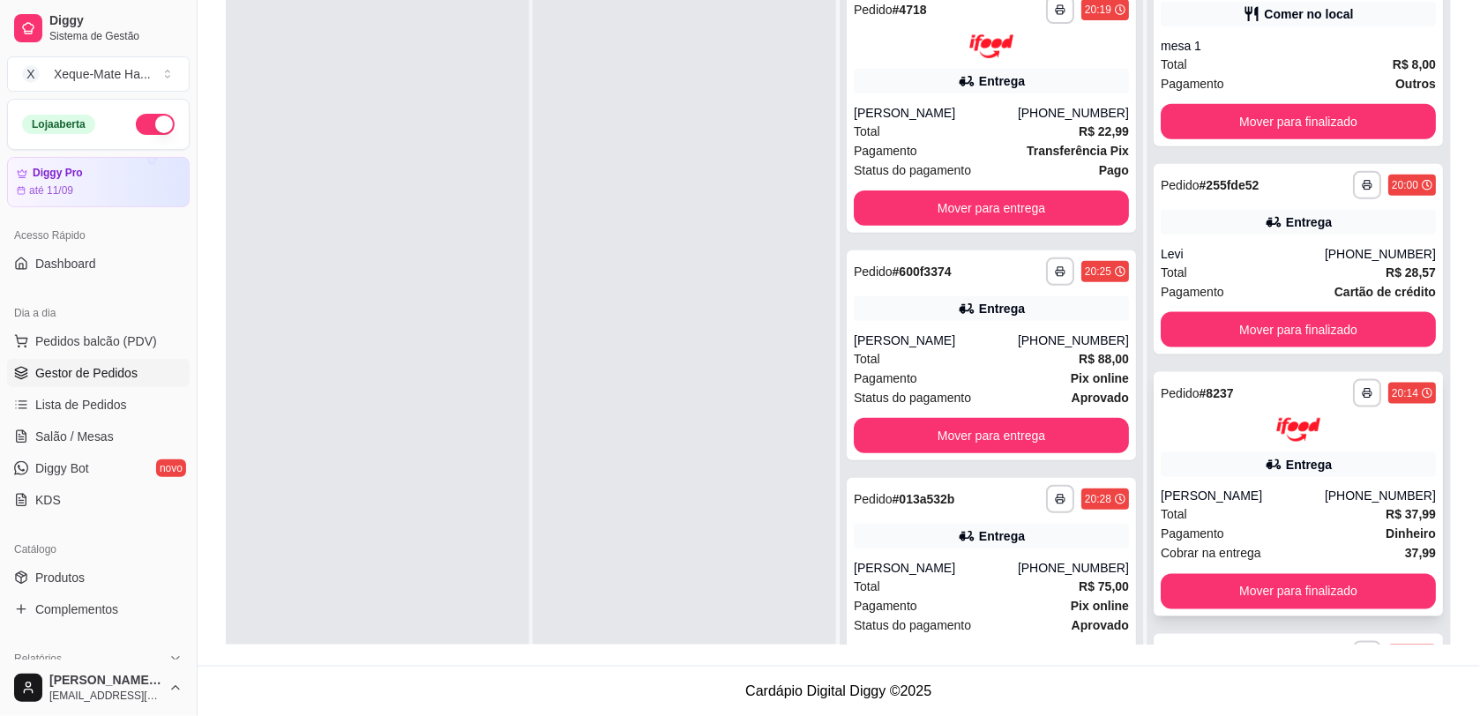
click at [1235, 455] on div "Entrega" at bounding box center [1297, 464] width 275 height 25
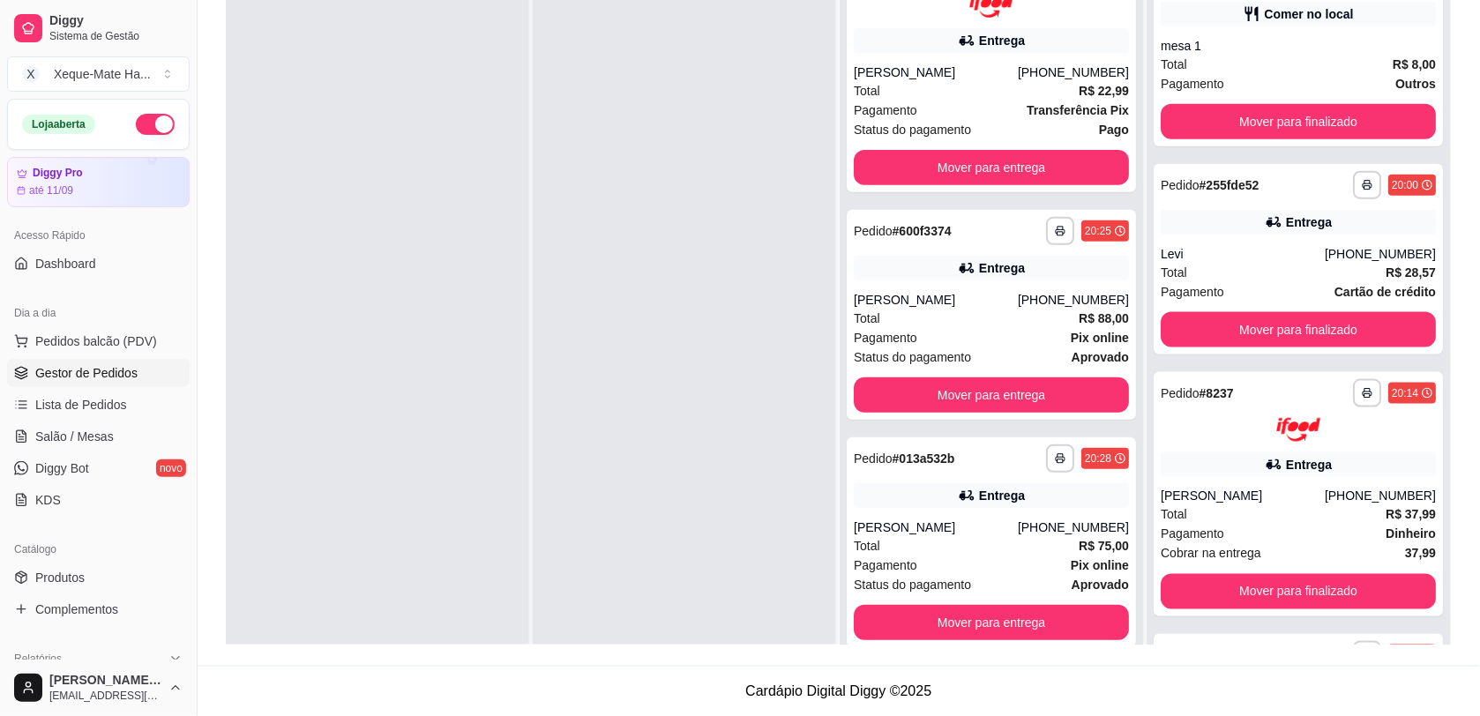
click at [1131, 198] on div "**********" at bounding box center [992, 311] width 305 height 765
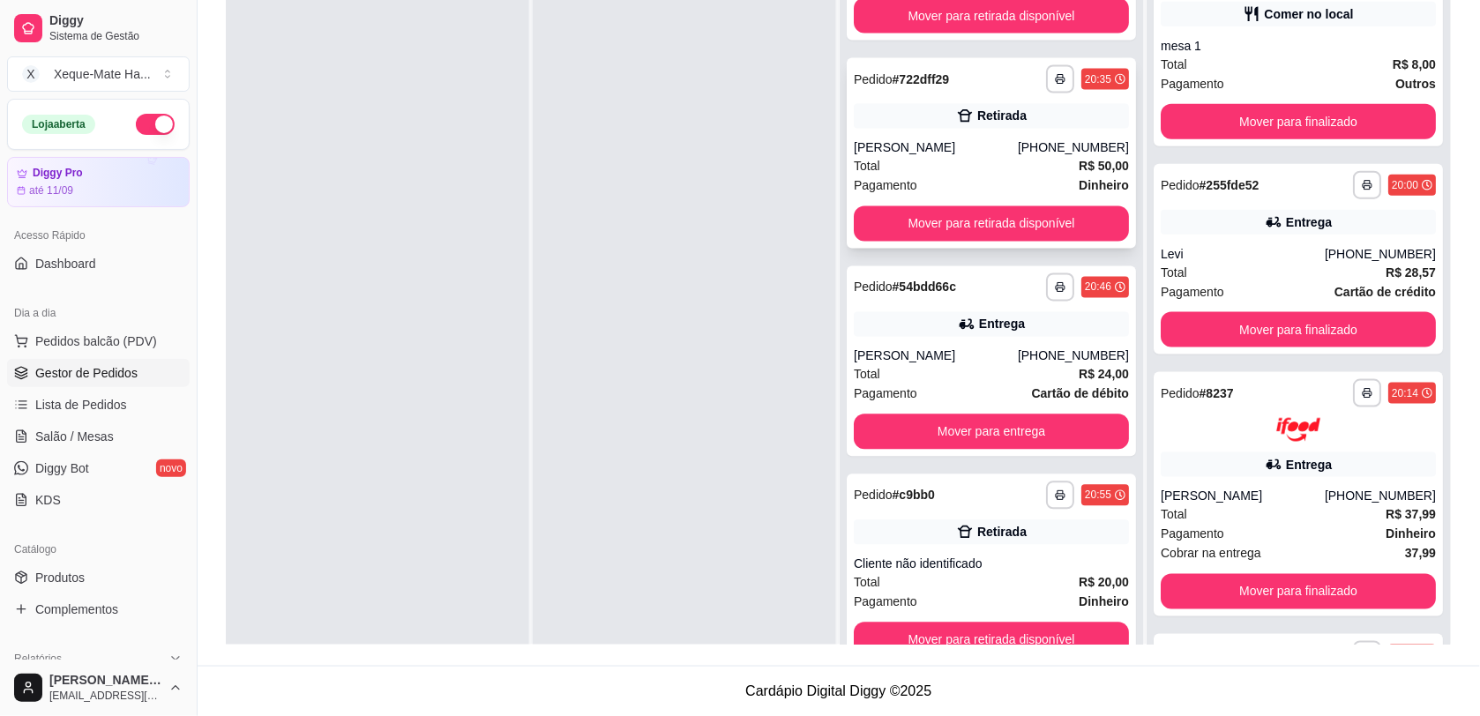
scroll to position [845, 0]
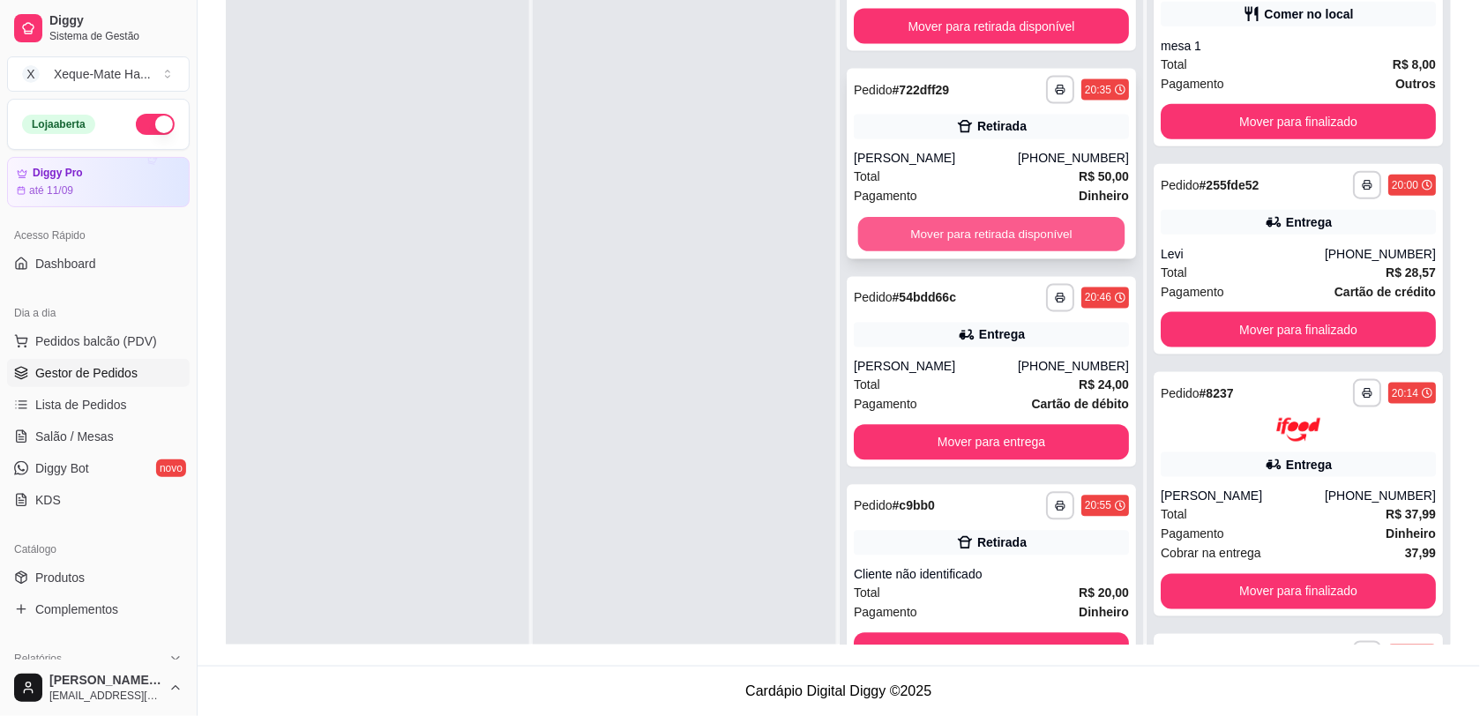
click at [1005, 232] on button "Mover para retirada disponível" at bounding box center [991, 234] width 267 height 34
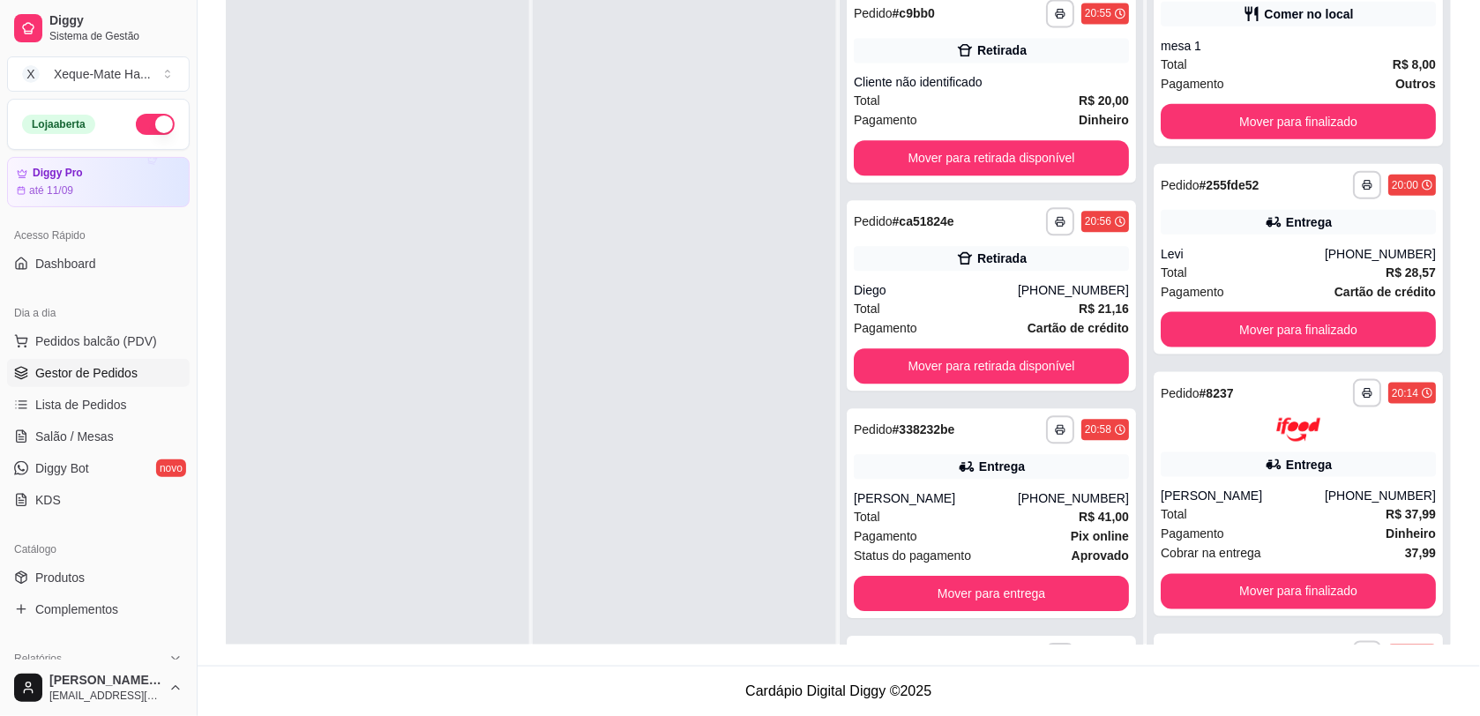
scroll to position [1285, 0]
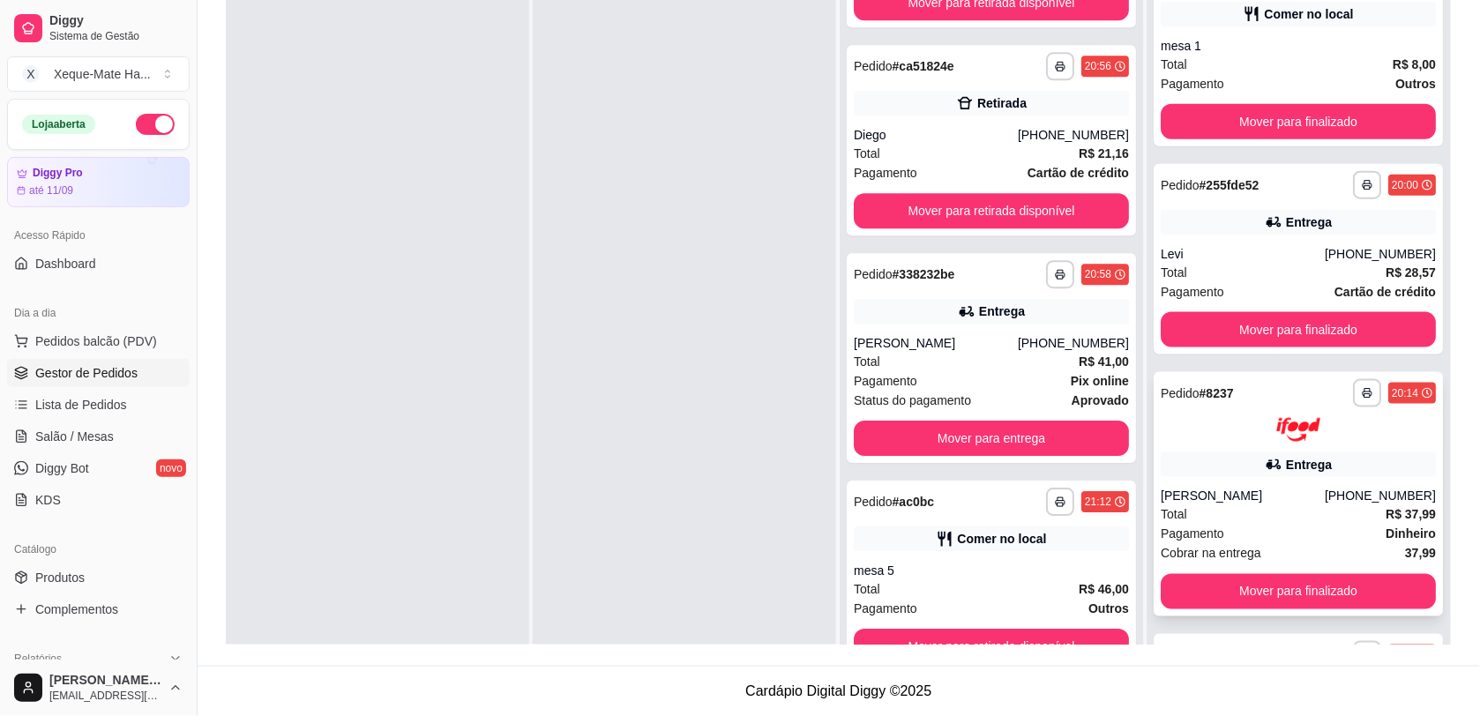
click at [1334, 481] on div "**********" at bounding box center [1297, 494] width 289 height 244
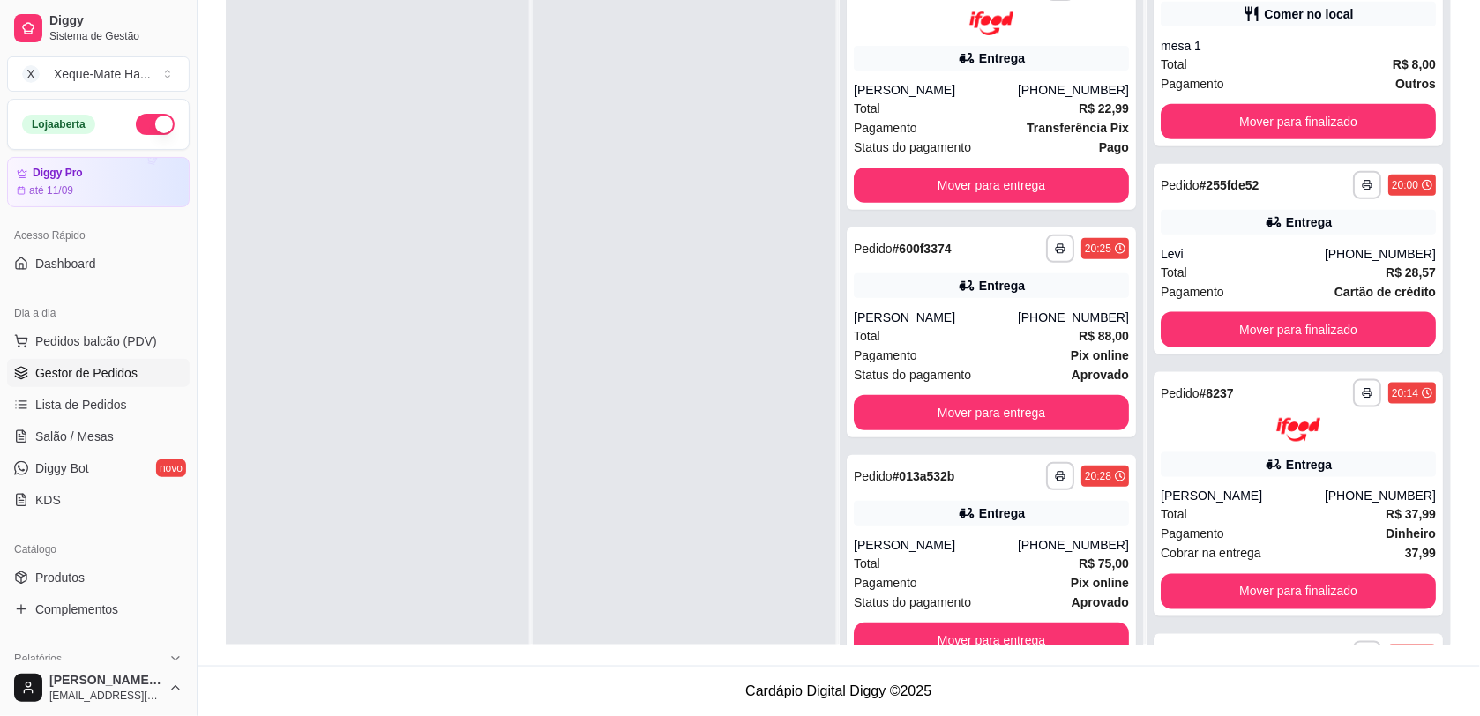
scroll to position [0, 0]
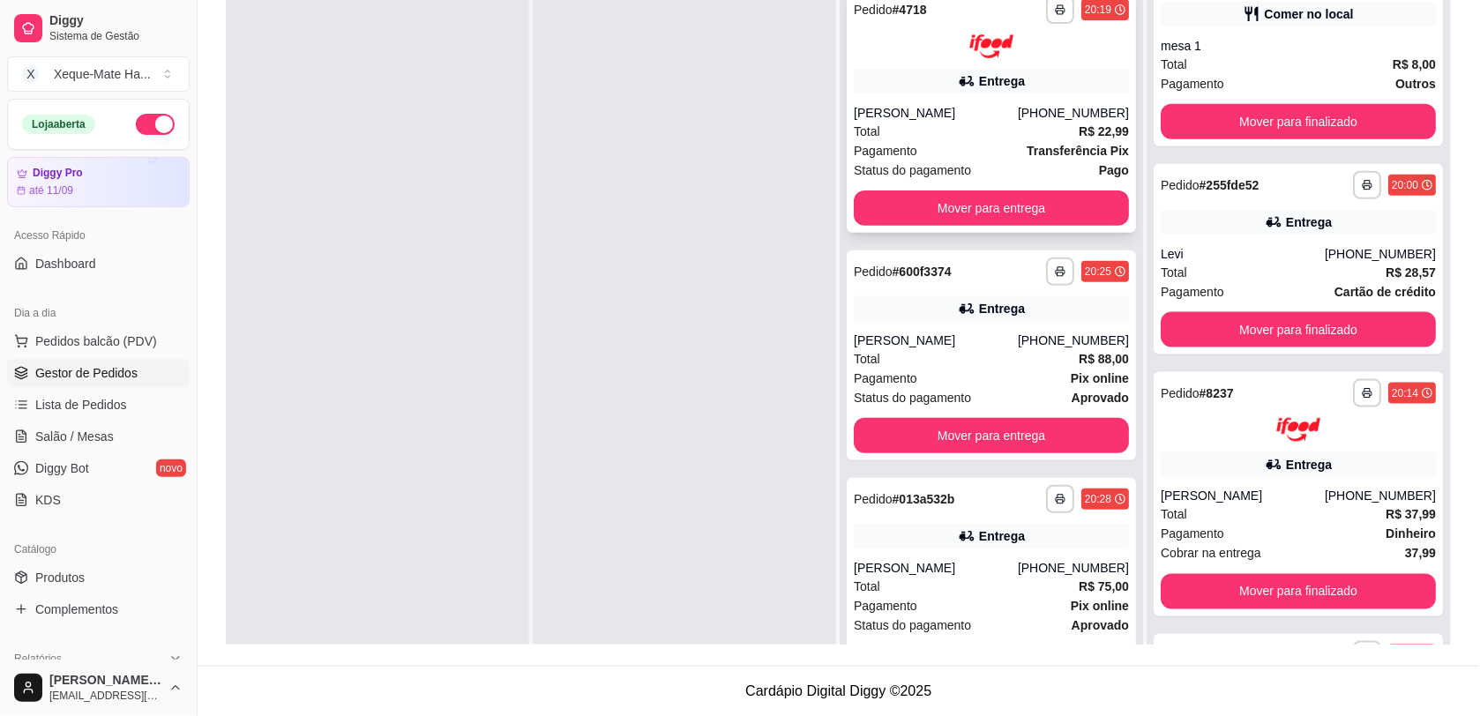
click at [990, 50] on img at bounding box center [991, 46] width 44 height 24
click at [1051, 210] on button "Mover para entrega" at bounding box center [991, 207] width 275 height 35
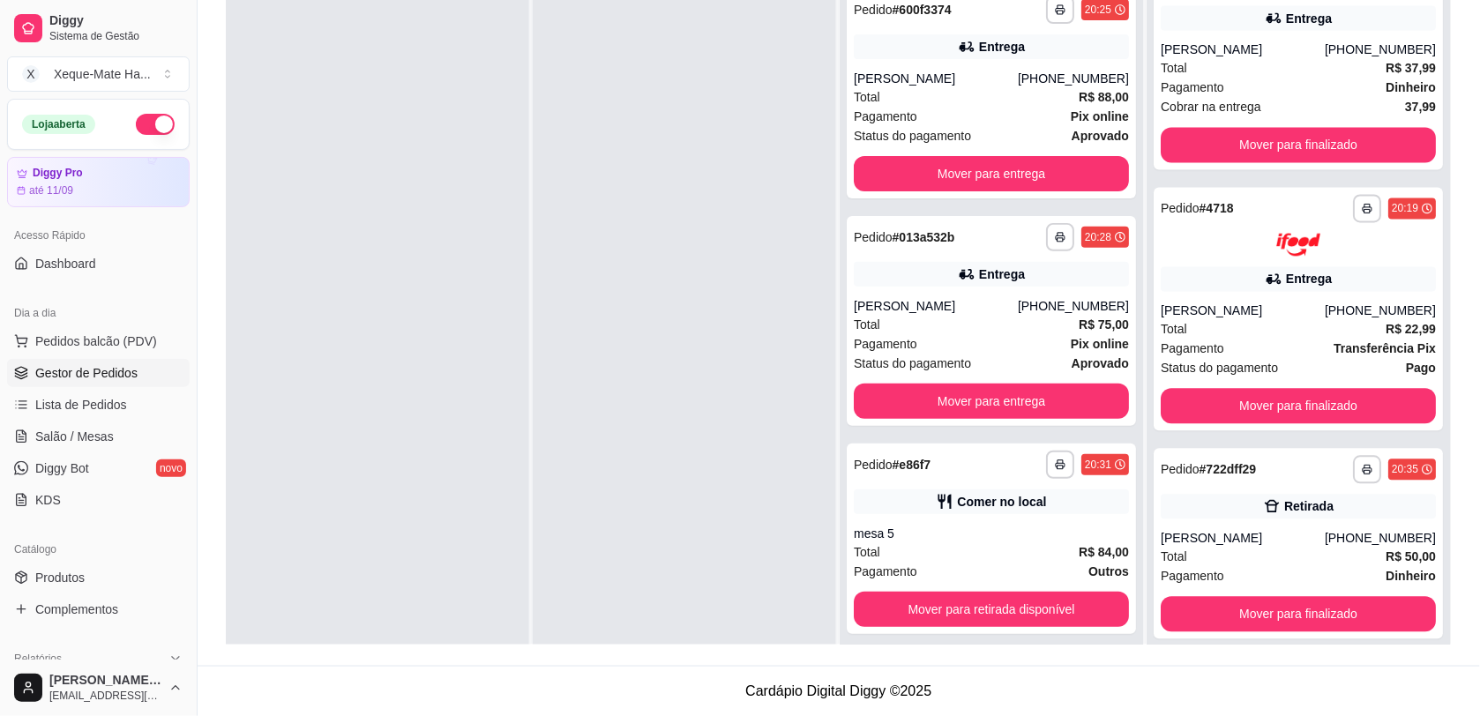
scroll to position [854, 0]
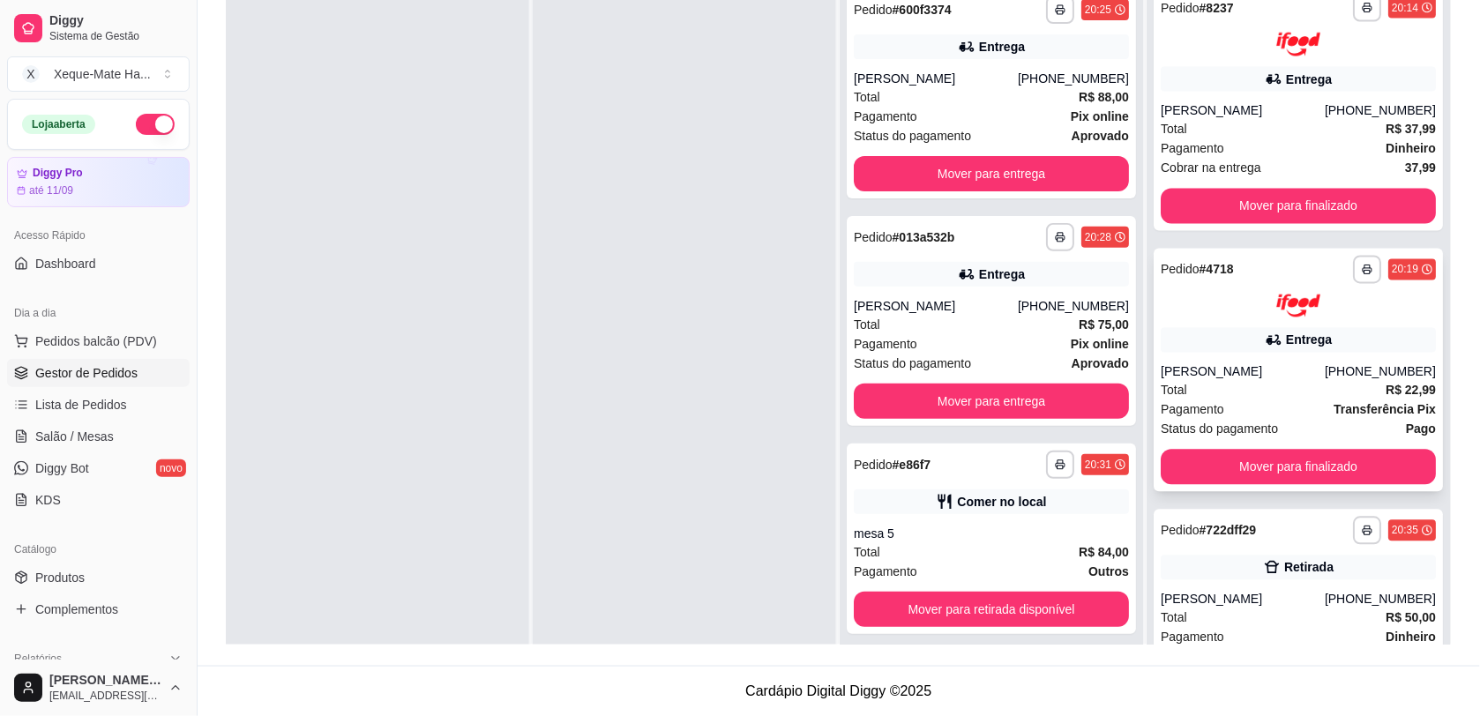
click at [1301, 336] on div "Entrega" at bounding box center [1309, 341] width 46 height 18
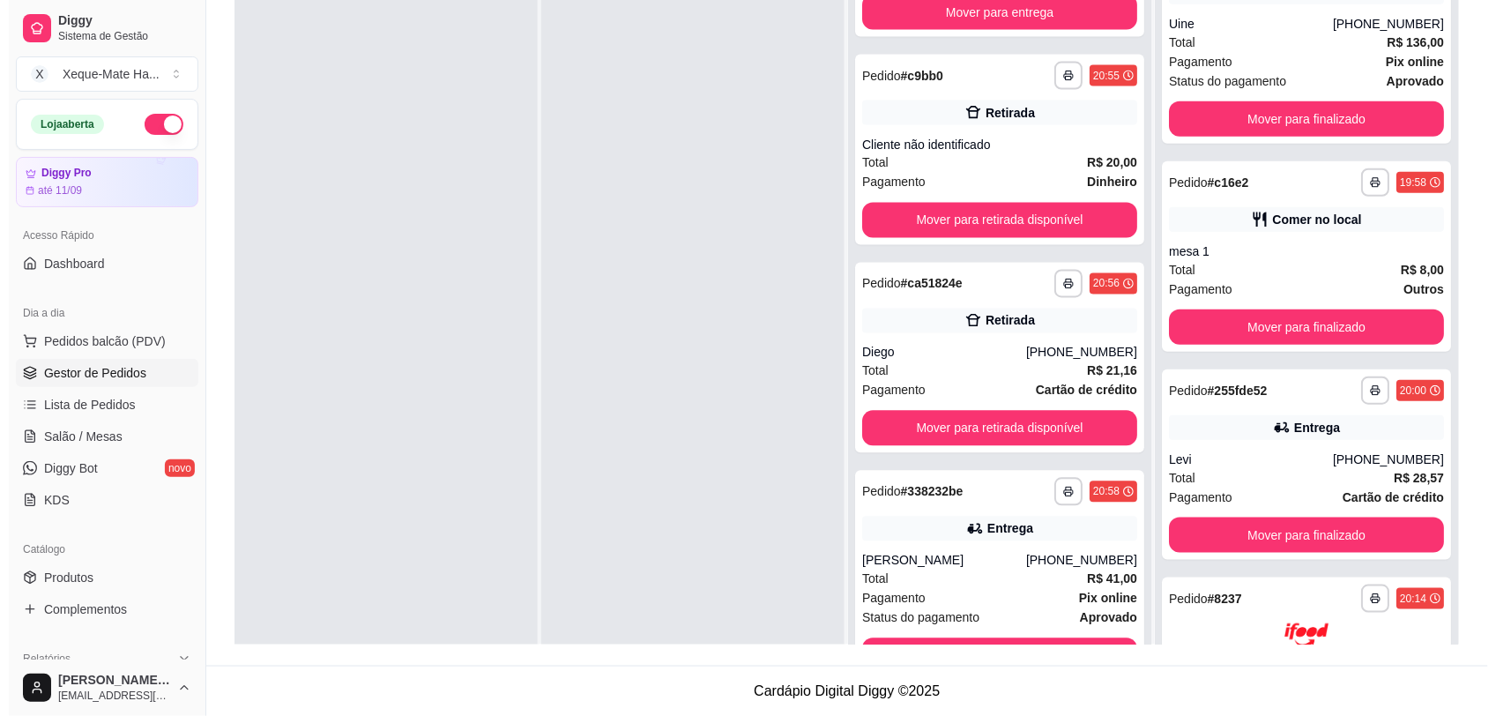
scroll to position [217, 0]
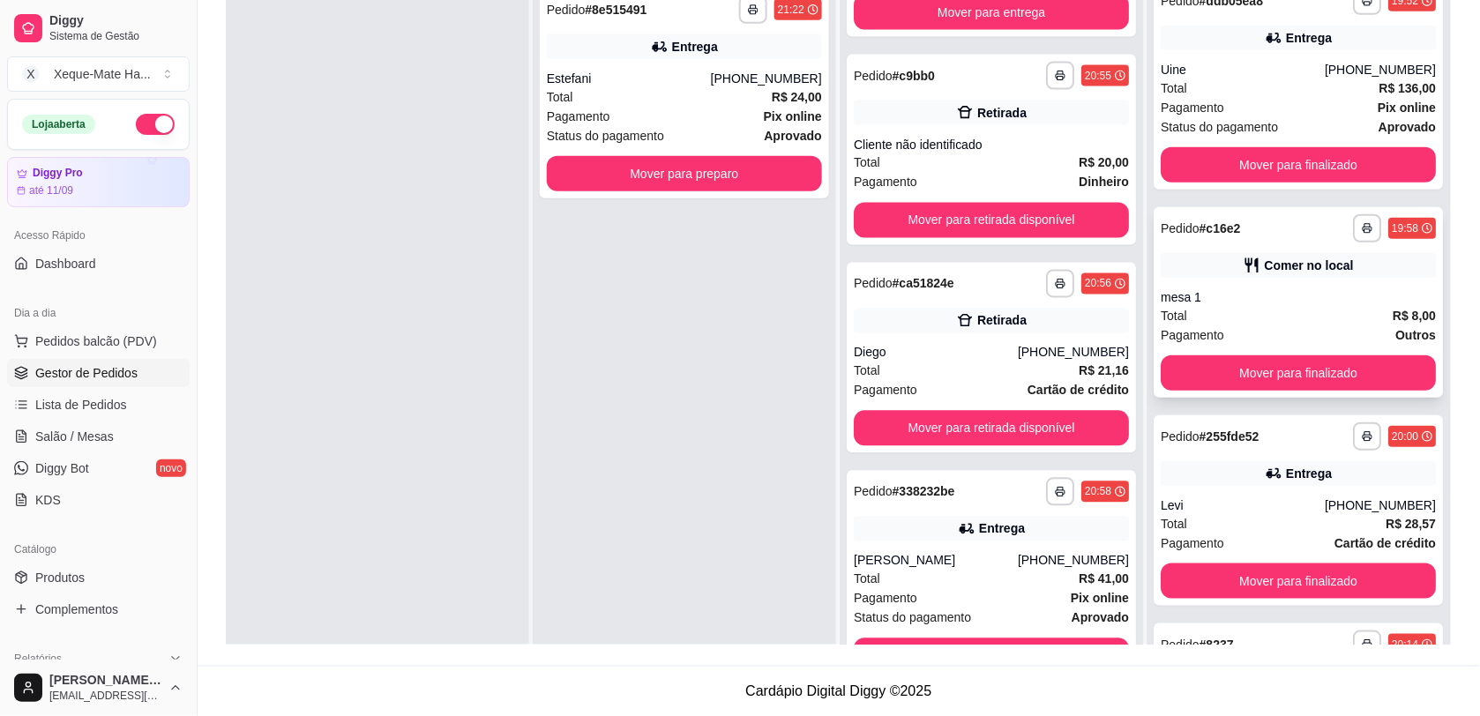
click at [1356, 270] on div "Comer no local" at bounding box center [1297, 265] width 275 height 25
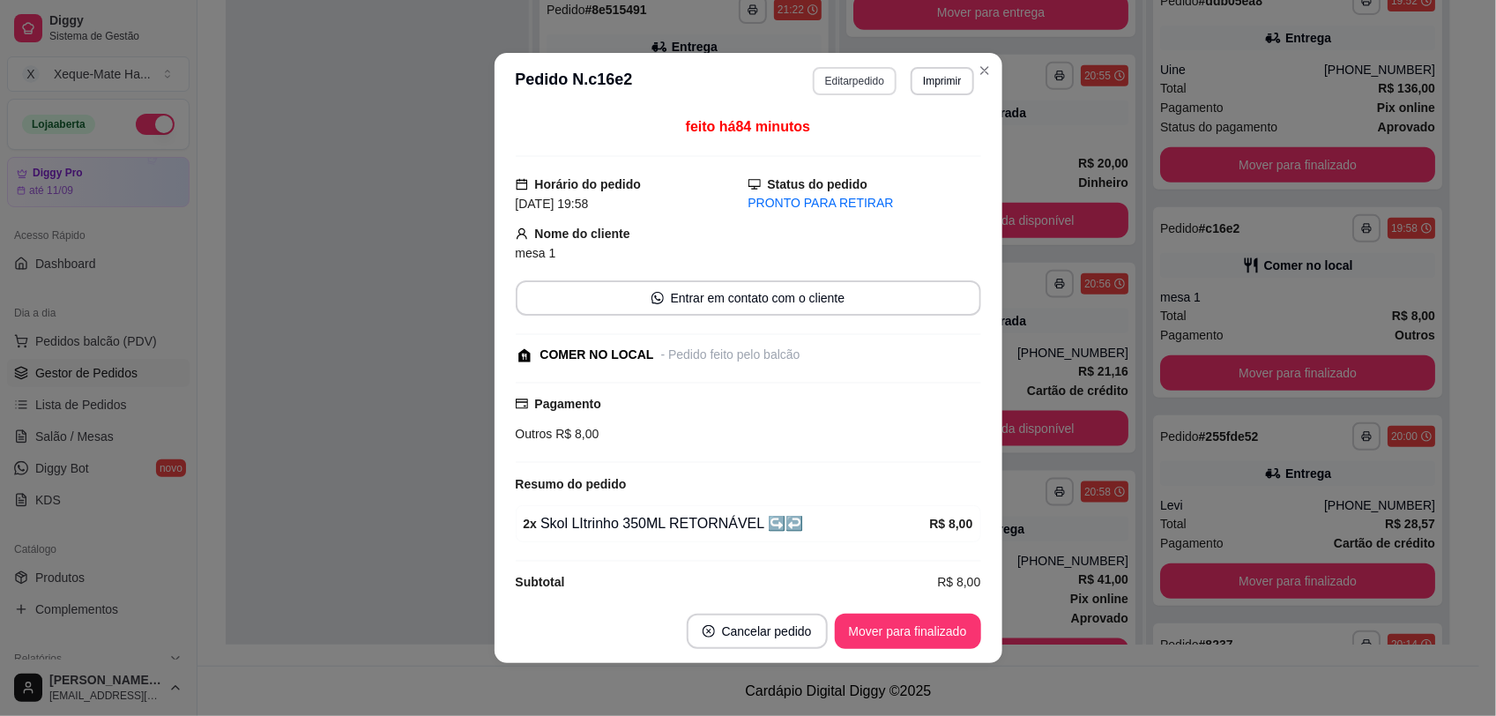
click at [836, 78] on button "Editar pedido" at bounding box center [855, 81] width 84 height 28
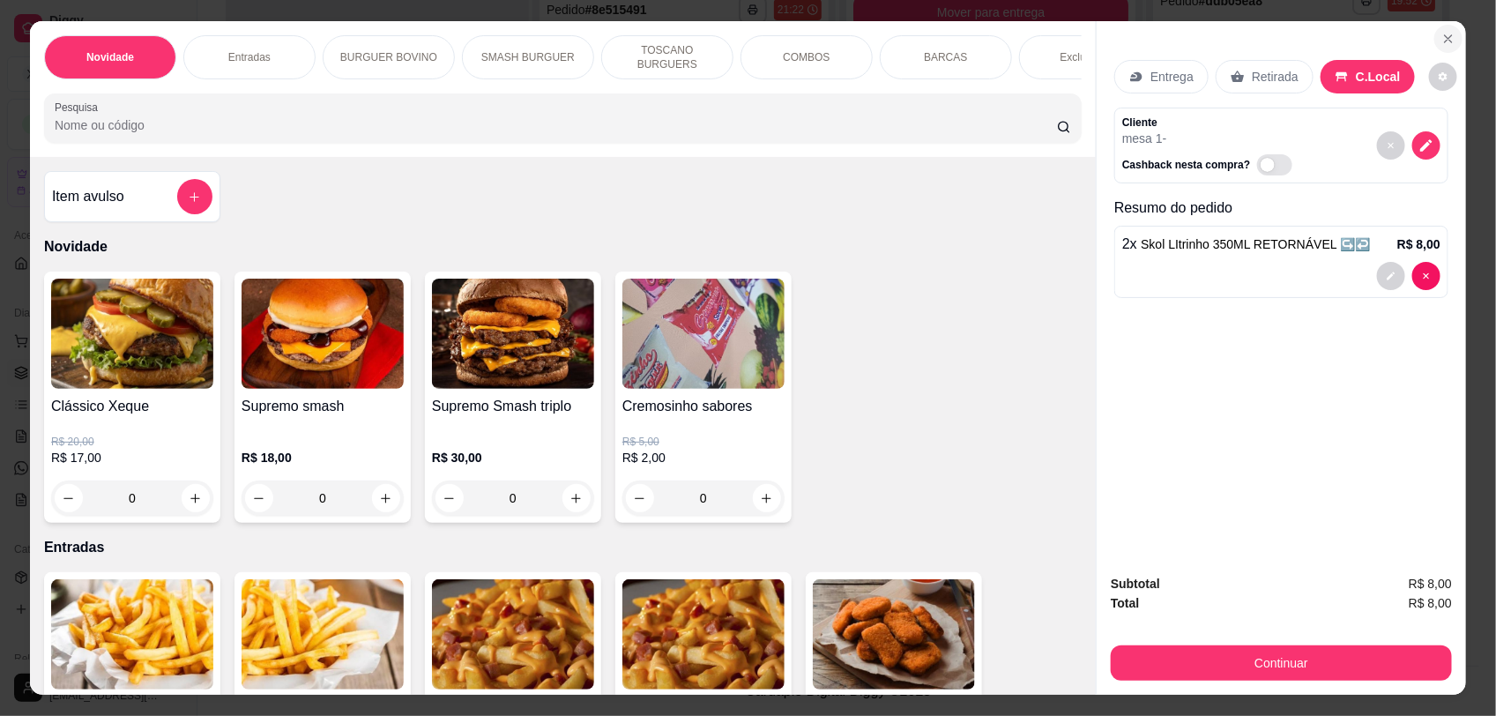
click at [1445, 38] on icon "Close" at bounding box center [1448, 38] width 7 height 7
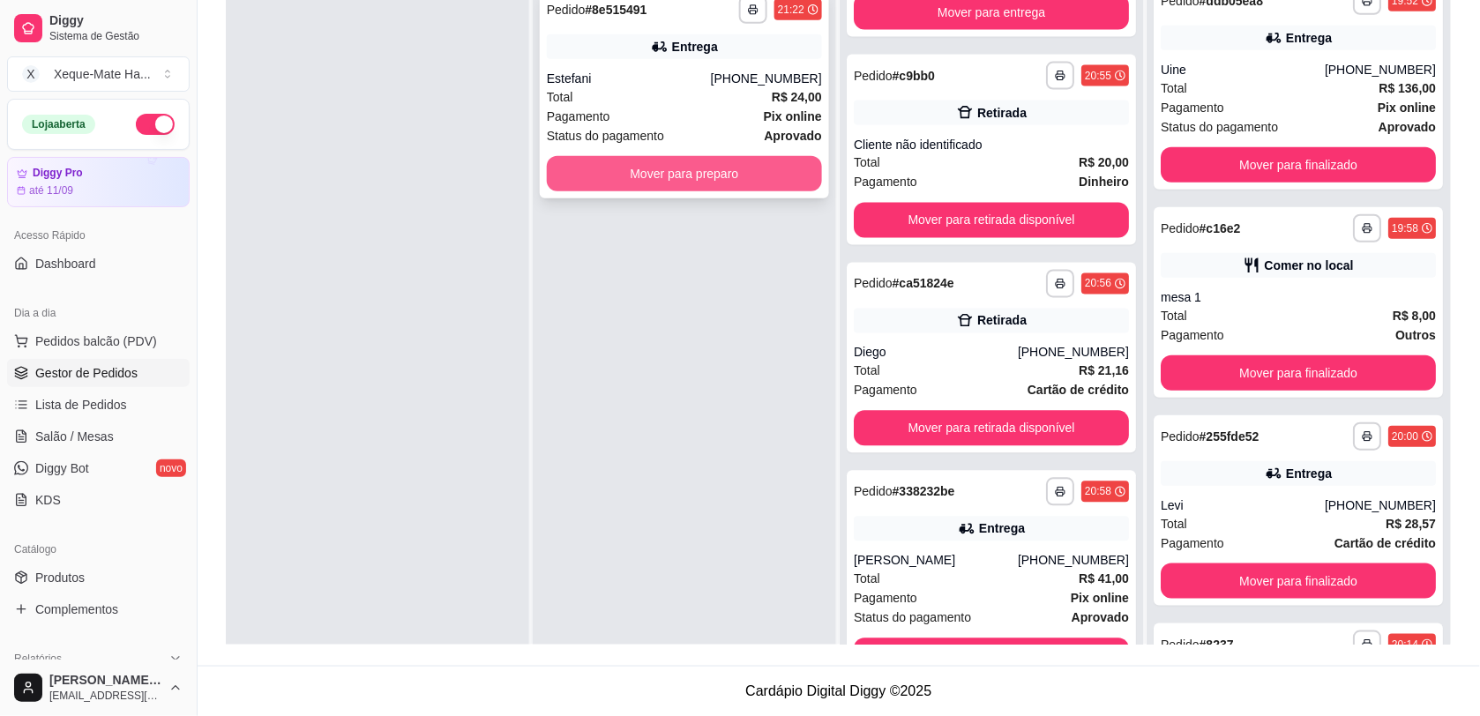
click at [611, 175] on button "Mover para preparo" at bounding box center [684, 173] width 275 height 35
click at [1239, 296] on div "mesa 1" at bounding box center [1297, 297] width 275 height 18
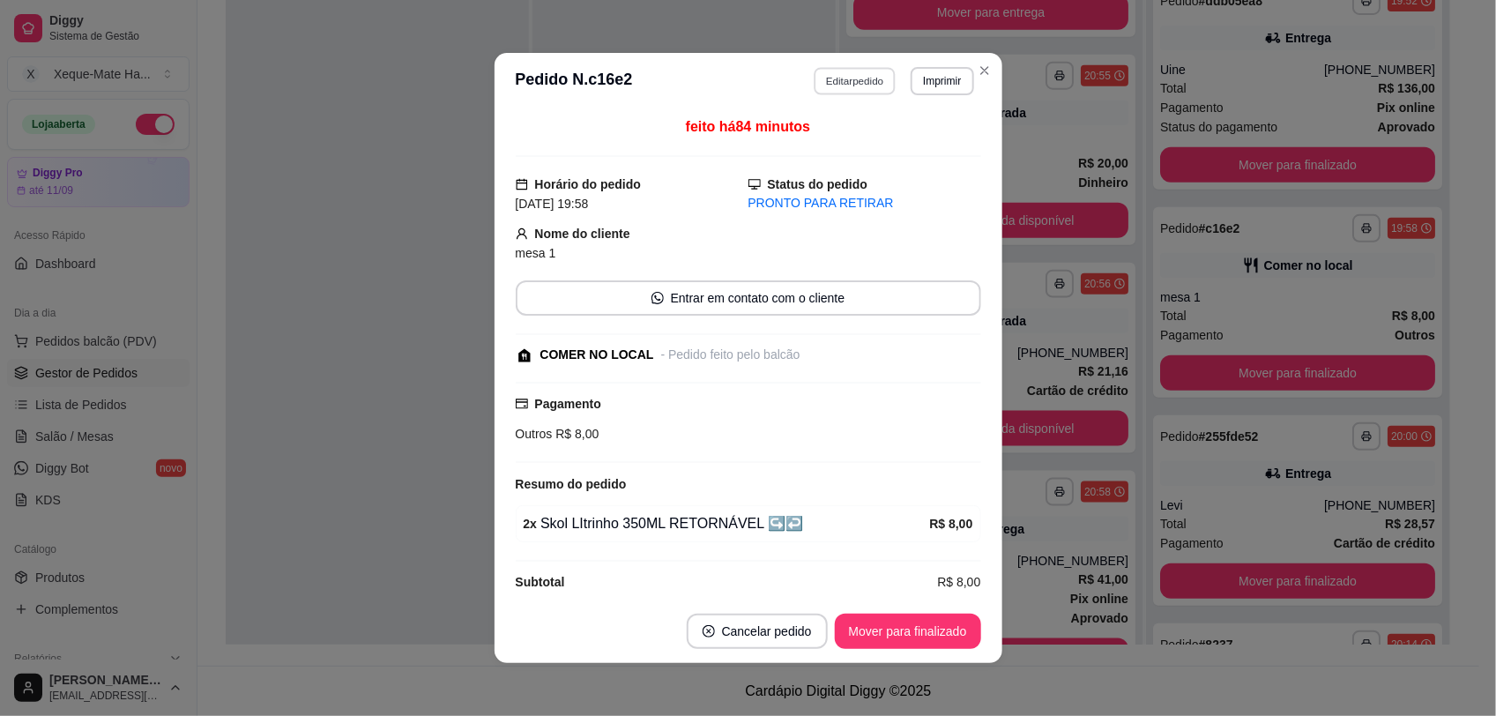
click at [844, 75] on button "Editar pedido" at bounding box center [855, 80] width 82 height 27
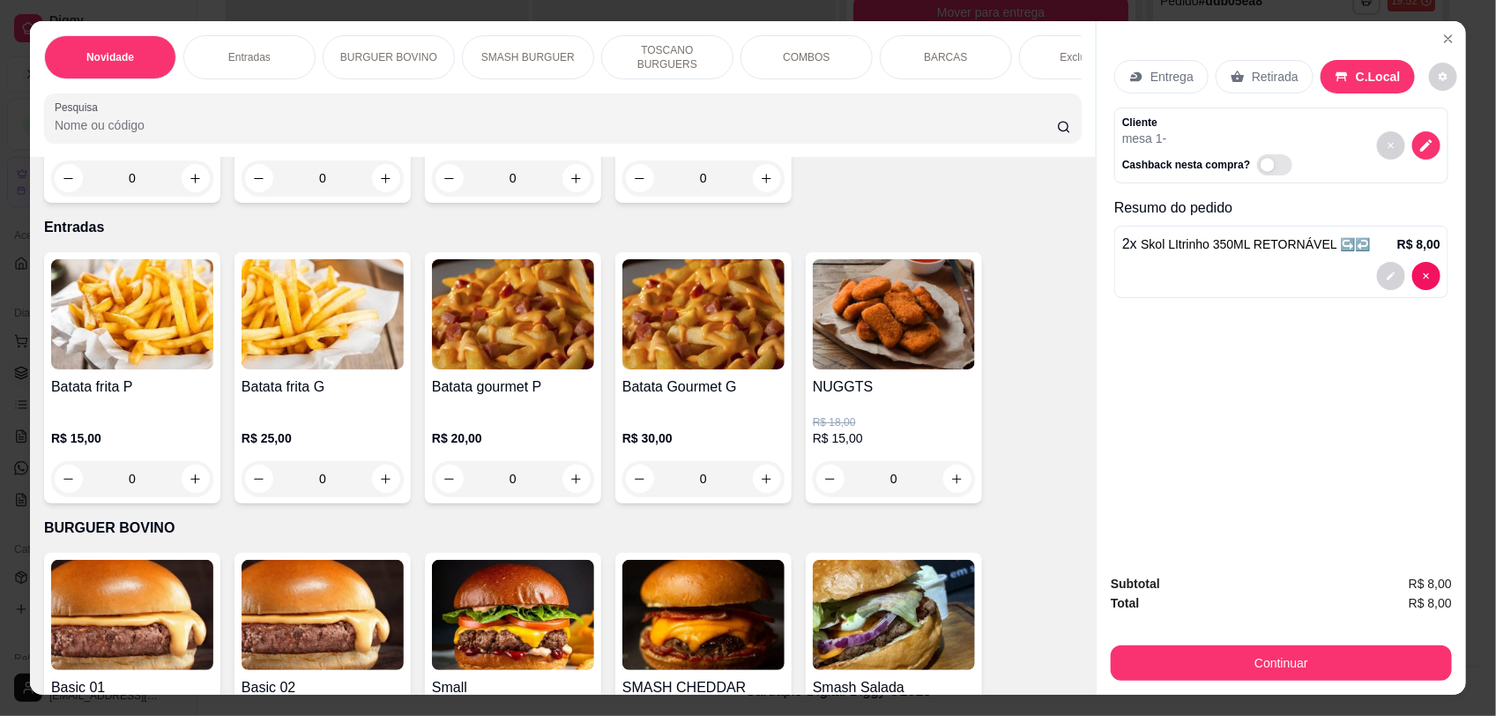
scroll to position [371, 0]
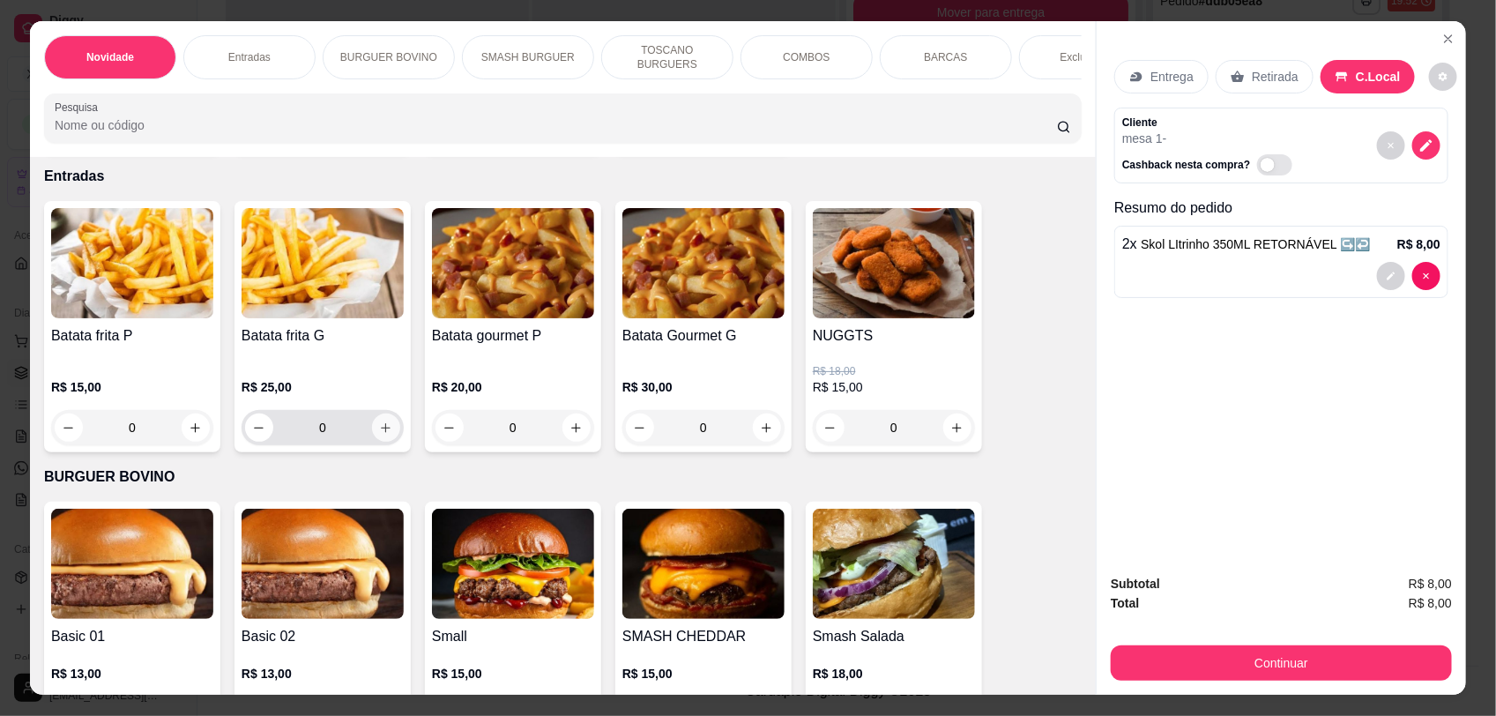
click at [382, 433] on icon "increase-product-quantity" at bounding box center [387, 428] width 10 height 10
type input "1"
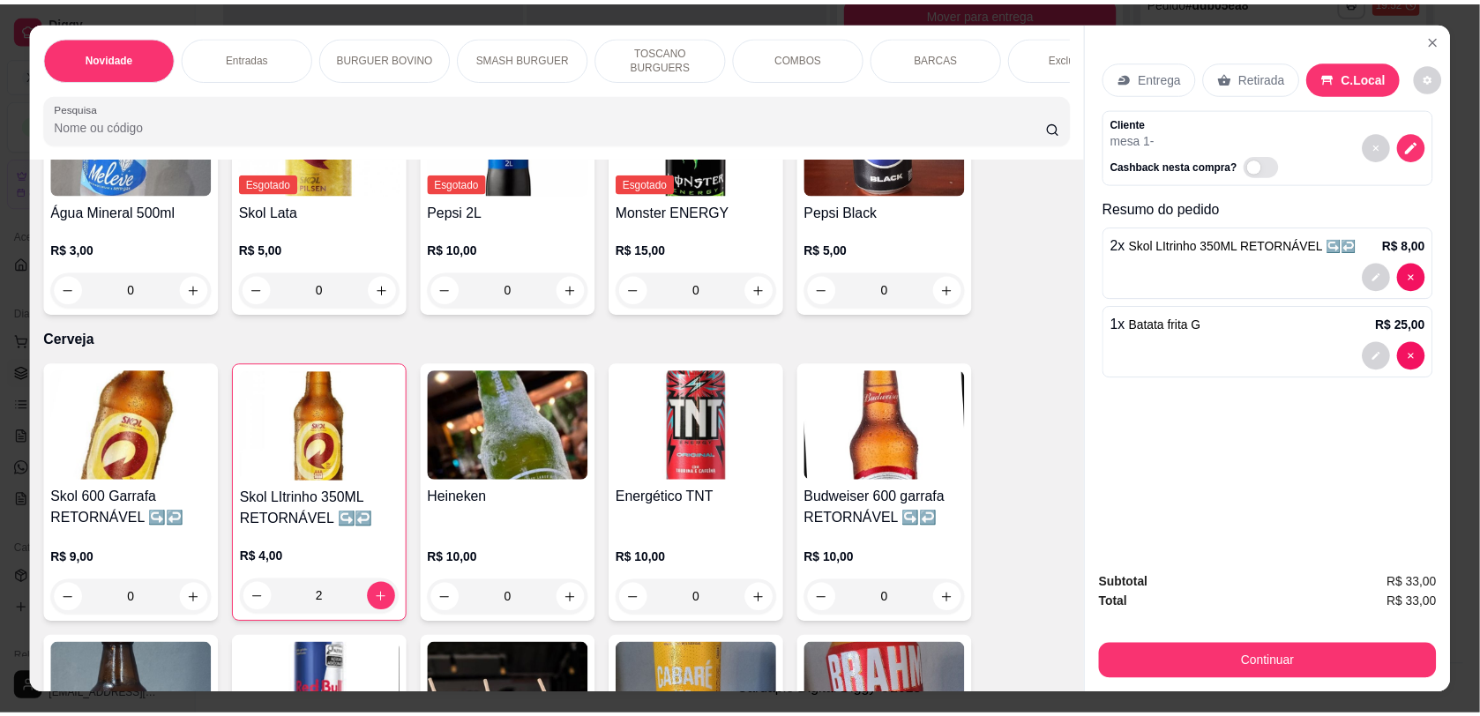
scroll to position [4584, 0]
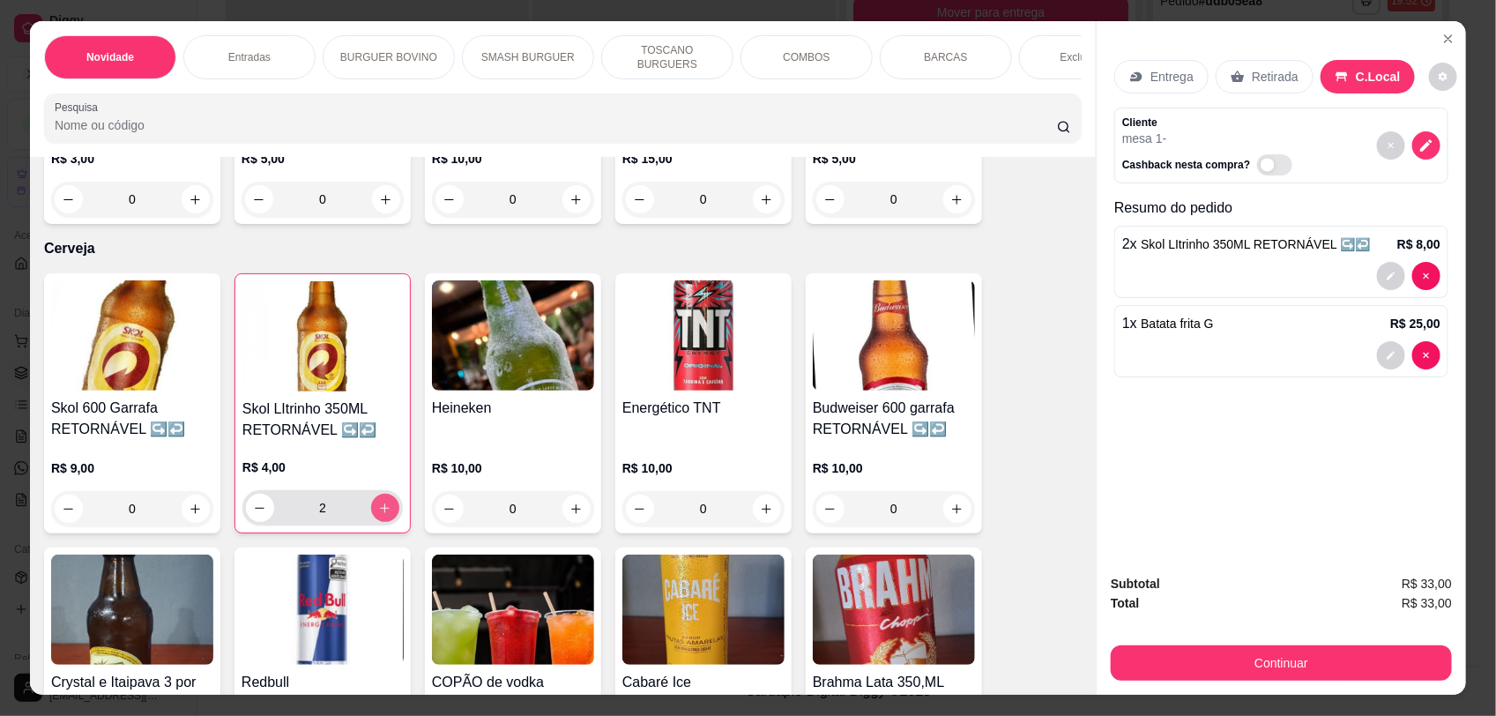
click at [384, 494] on button "increase-product-quantity" at bounding box center [385, 508] width 28 height 28
type input "5"
click at [191, 504] on icon "increase-product-quantity" at bounding box center [196, 509] width 10 height 10
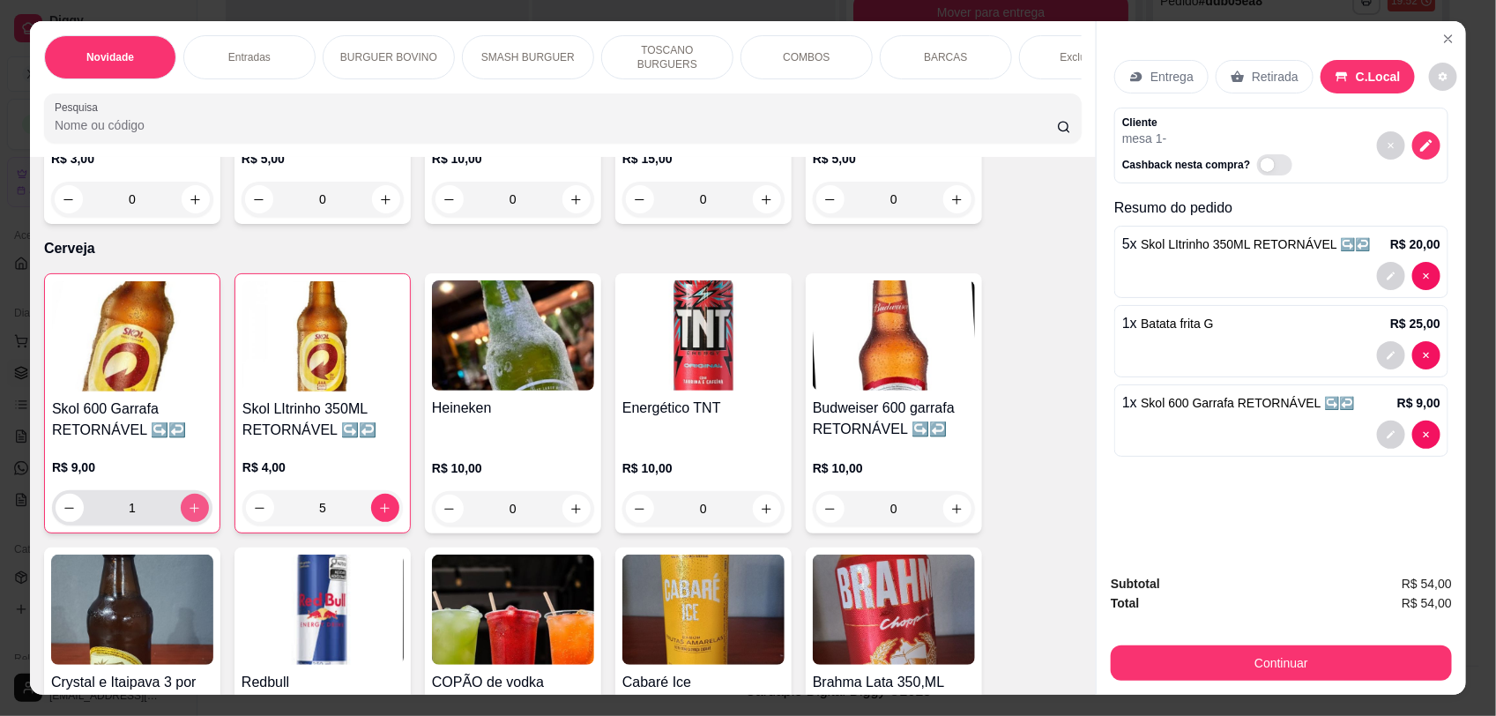
type input "1"
click at [1419, 143] on icon "decrease-product-quantity" at bounding box center [1427, 146] width 16 height 16
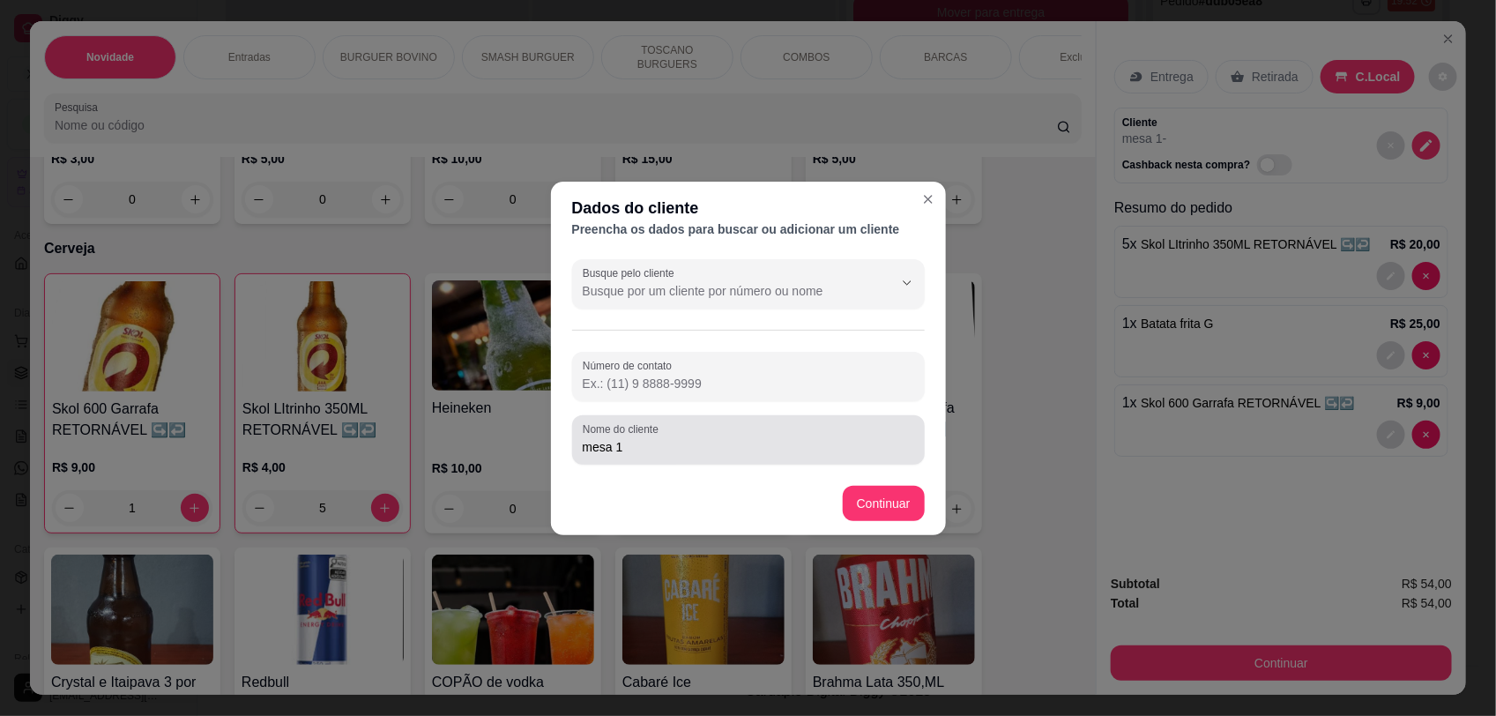
click at [646, 447] on input "mesa 1" at bounding box center [749, 447] width 332 height 18
type input "mesa 2"
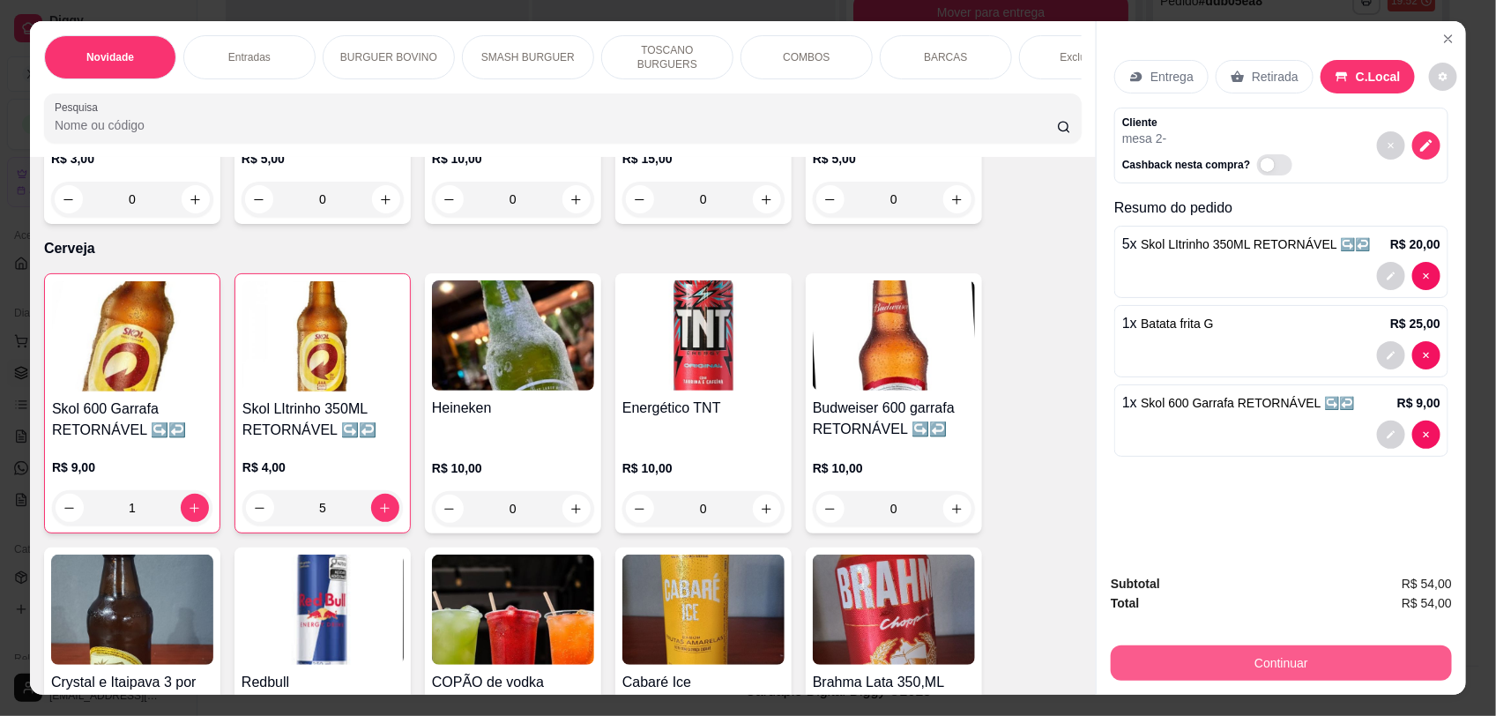
click at [1308, 663] on button "Continuar" at bounding box center [1281, 663] width 341 height 35
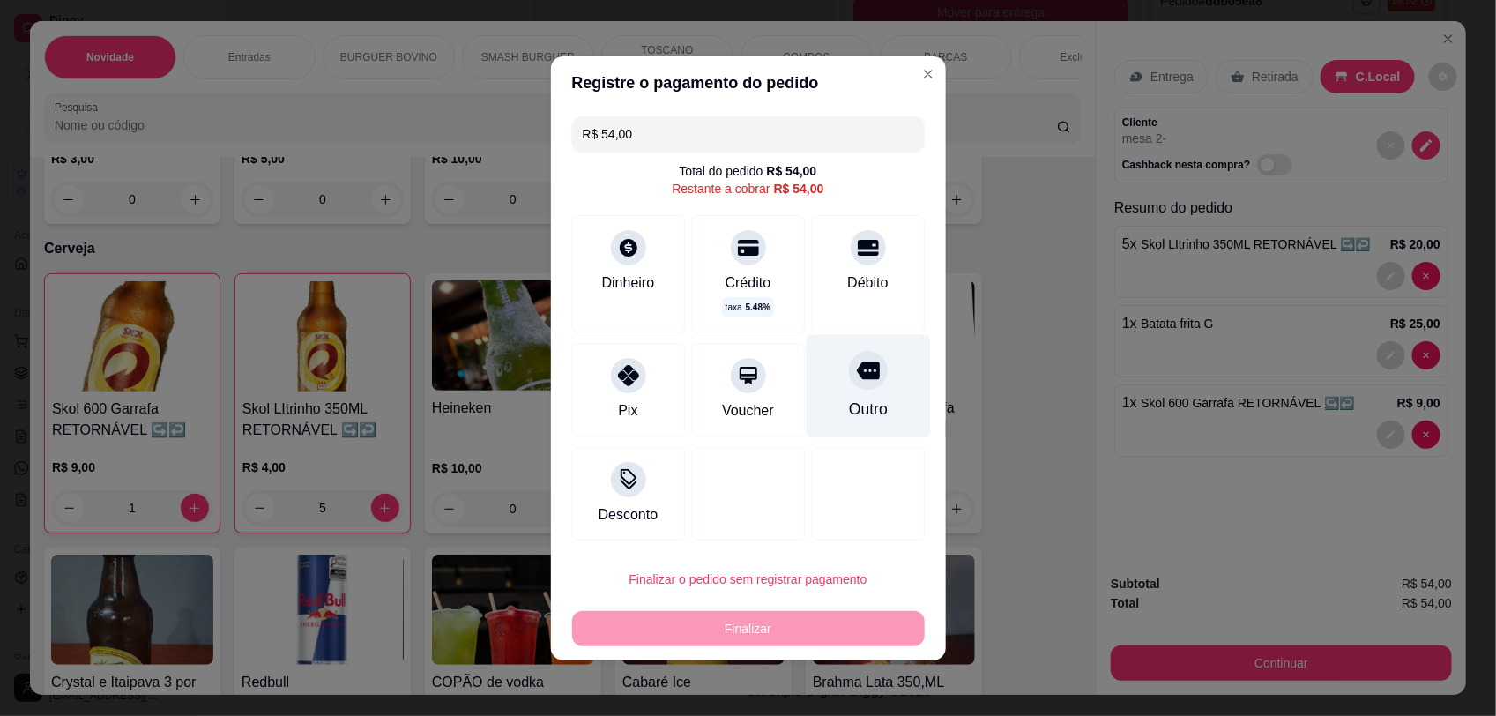
click at [849, 390] on div "Outro" at bounding box center [868, 385] width 124 height 103
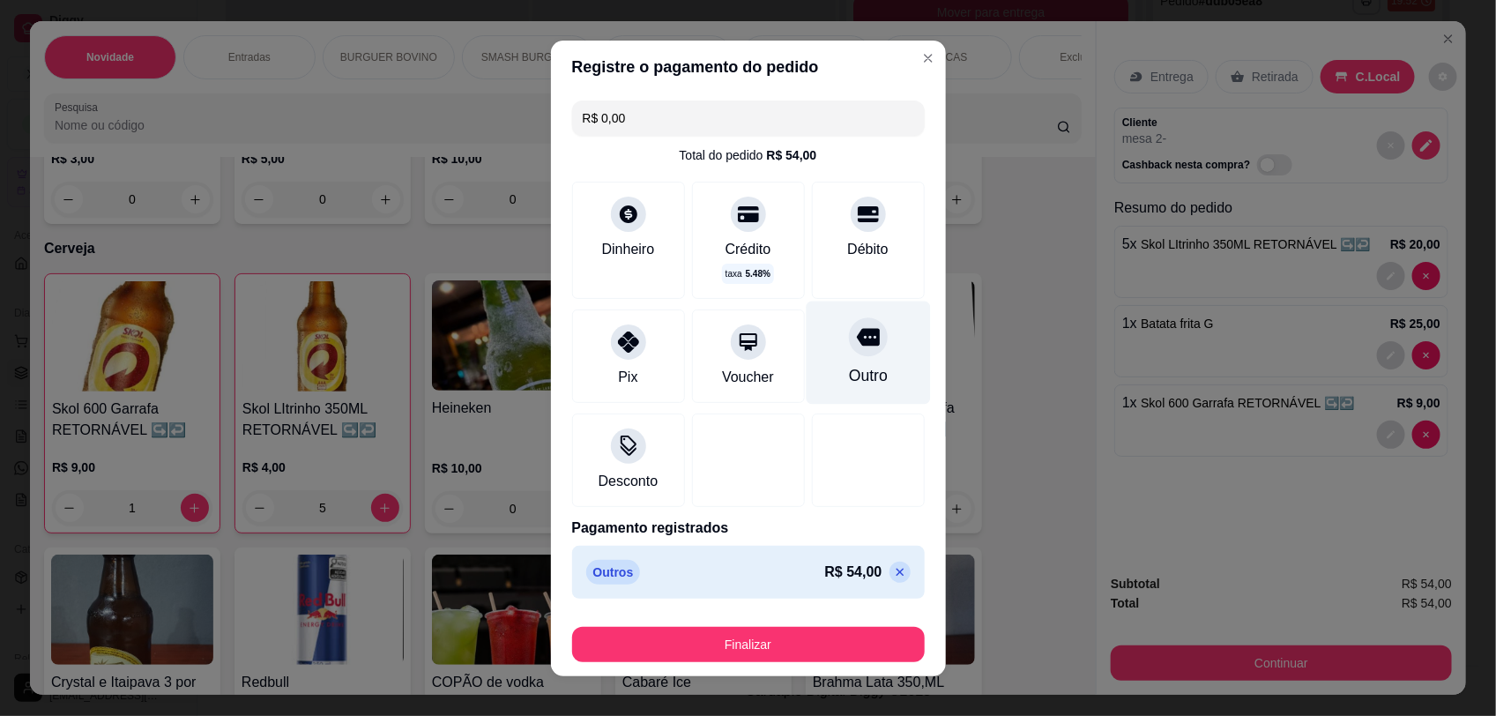
type input "R$ 0,00"
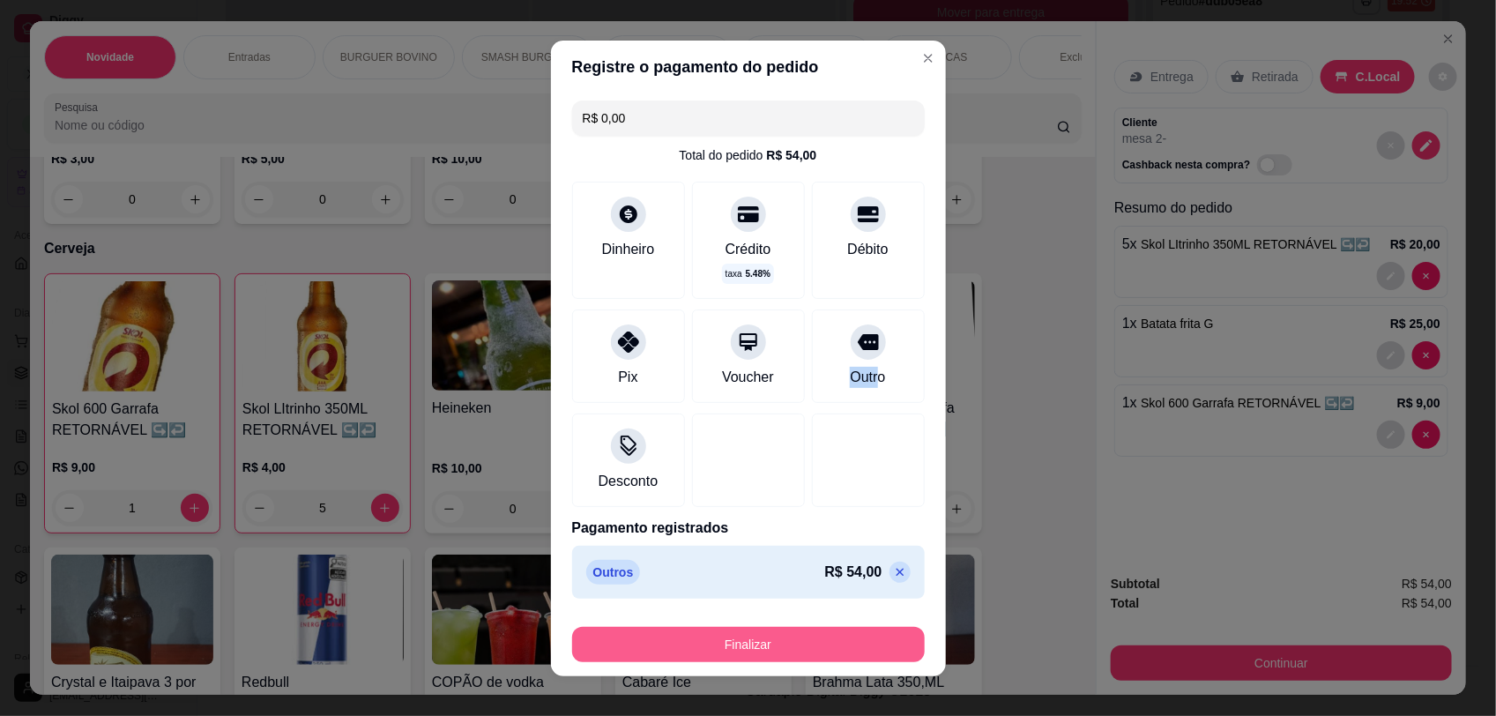
click at [772, 653] on button "Finalizar" at bounding box center [748, 644] width 353 height 35
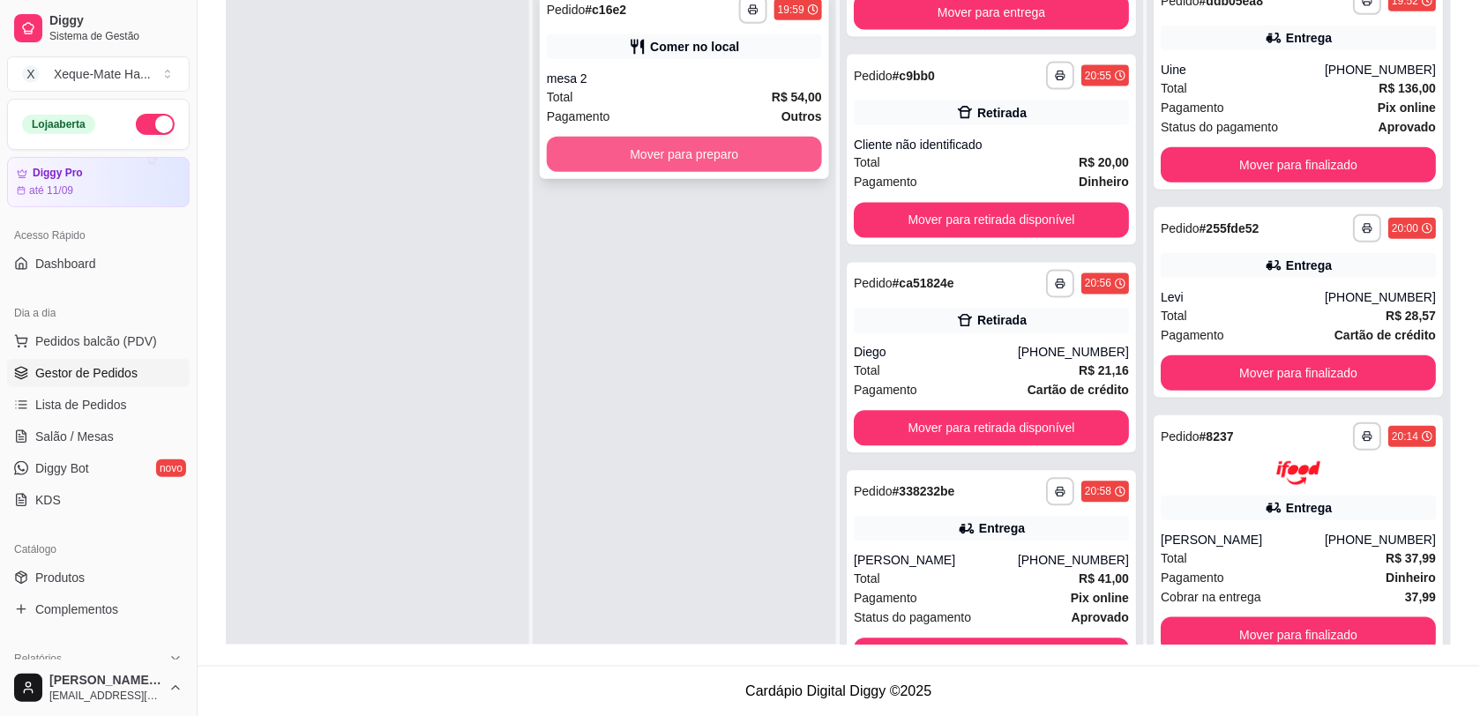
click at [598, 146] on button "Mover para preparo" at bounding box center [684, 154] width 275 height 35
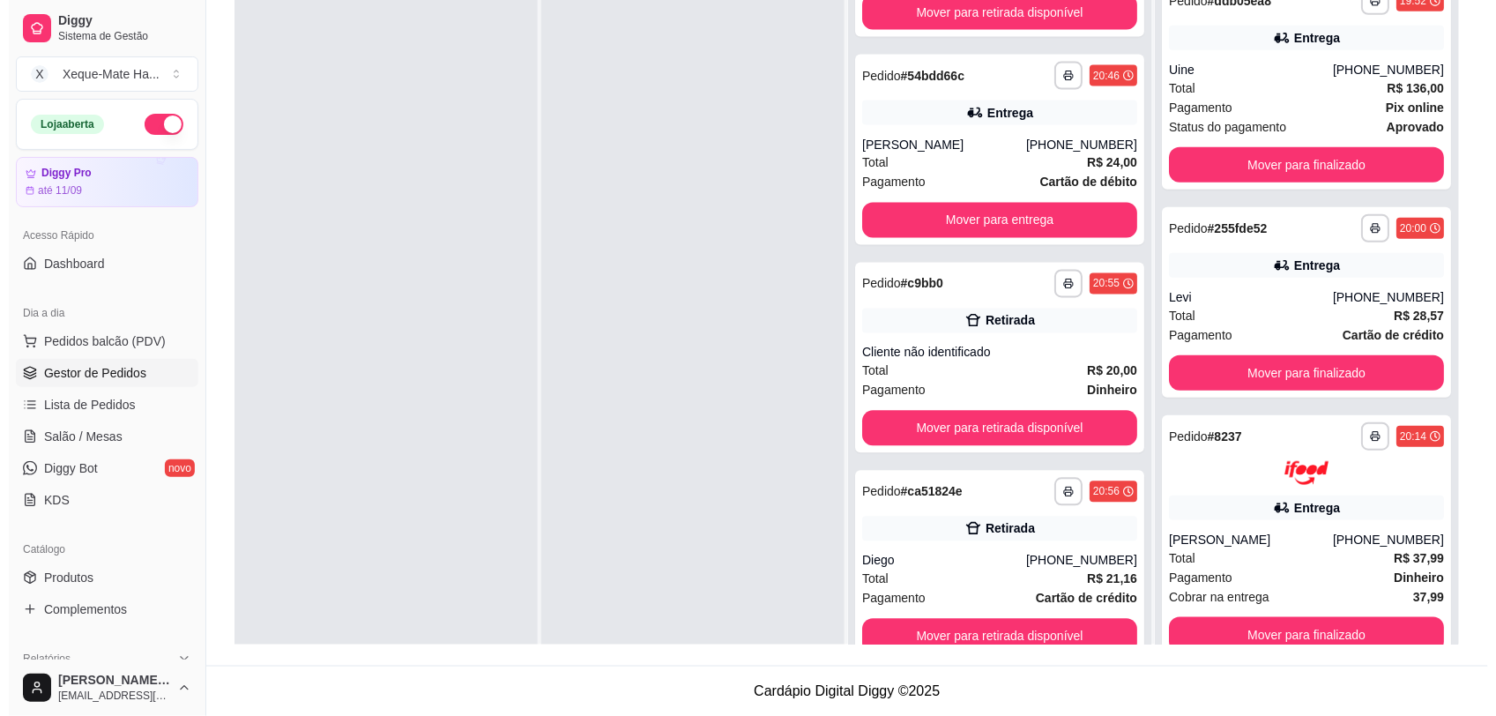
scroll to position [1014, 0]
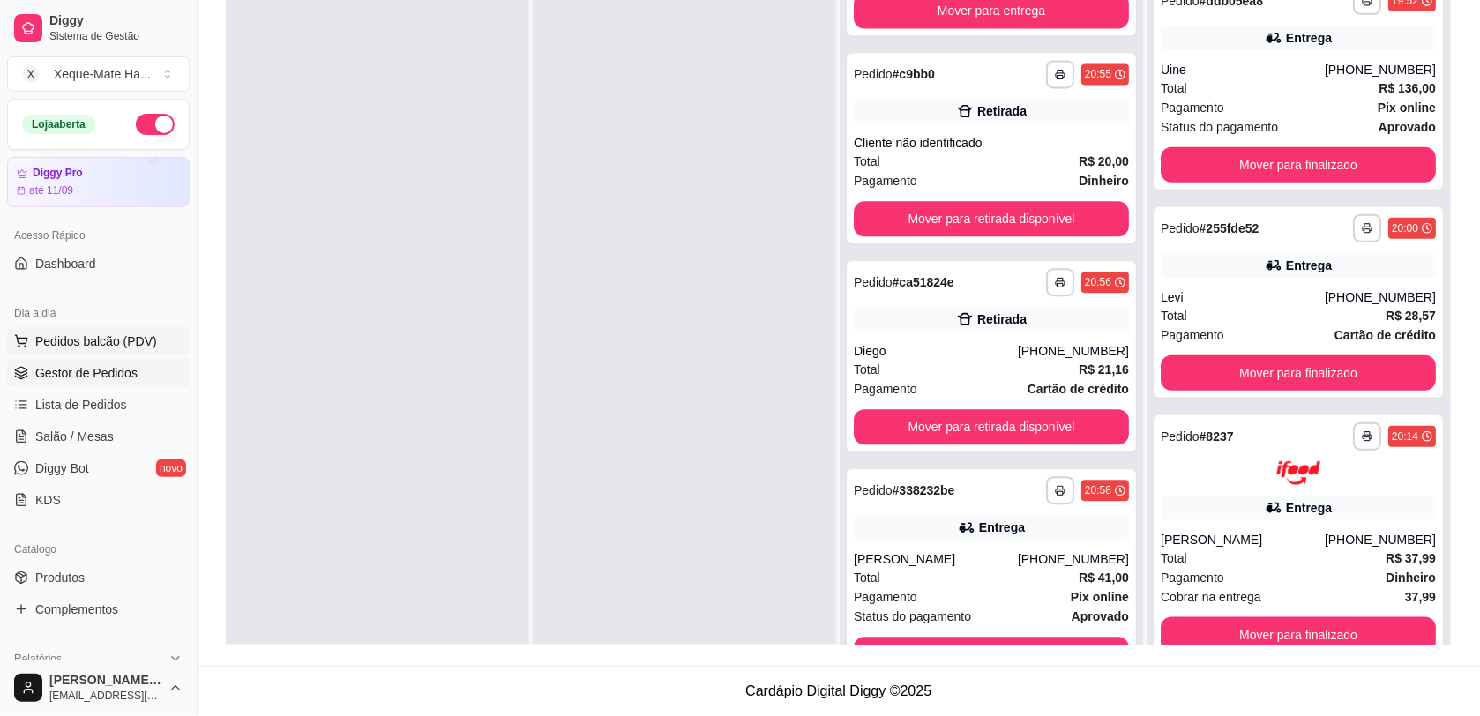
click at [81, 346] on span "Pedidos balcão (PDV)" at bounding box center [96, 341] width 122 height 18
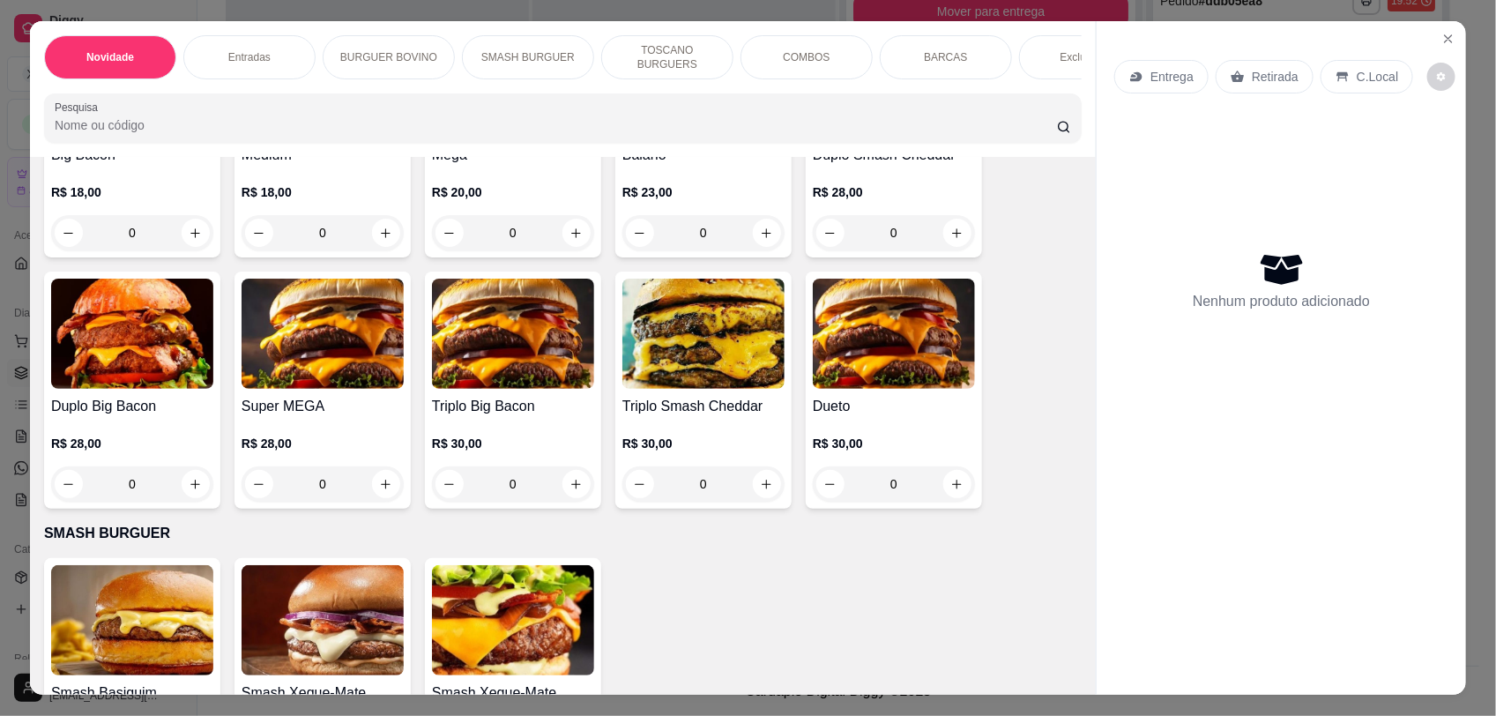
scroll to position [1182, 0]
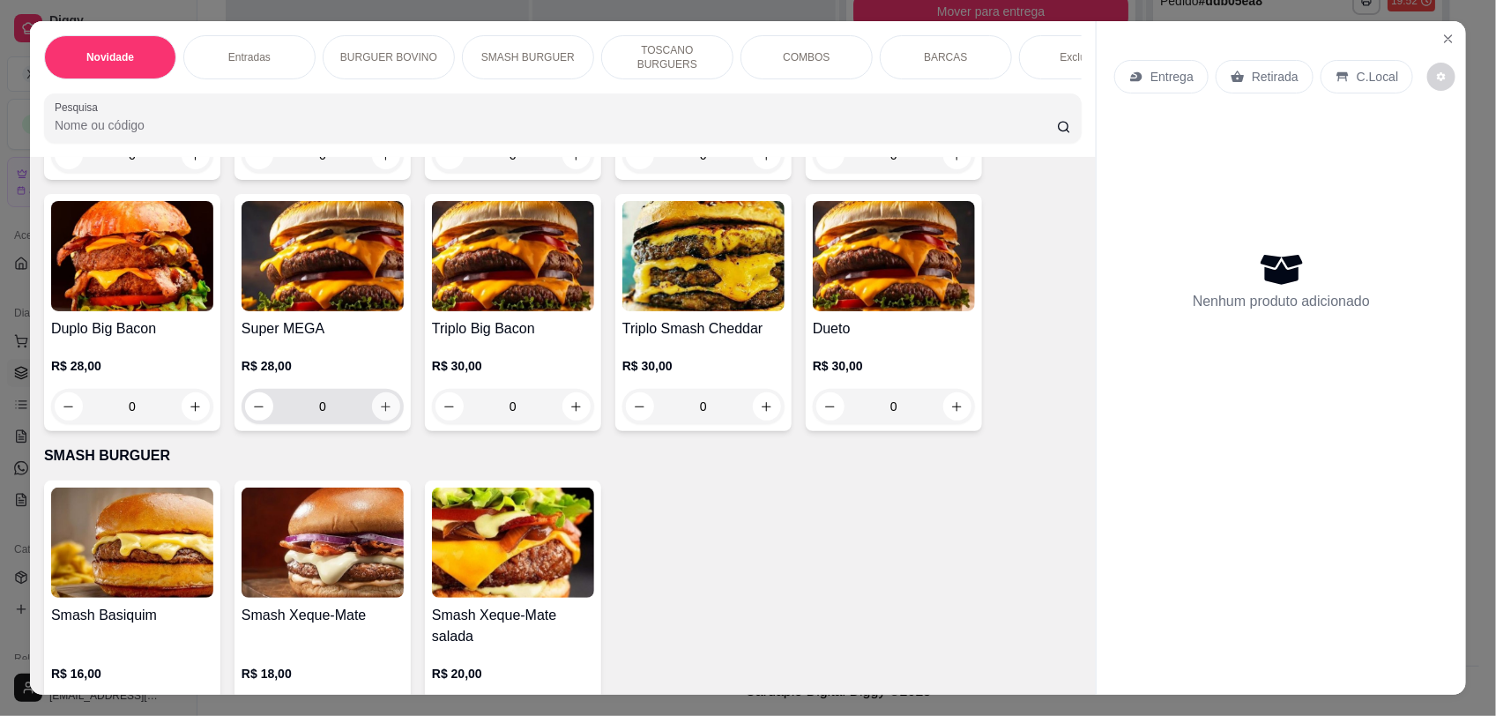
click at [379, 414] on icon "increase-product-quantity" at bounding box center [385, 406] width 13 height 13
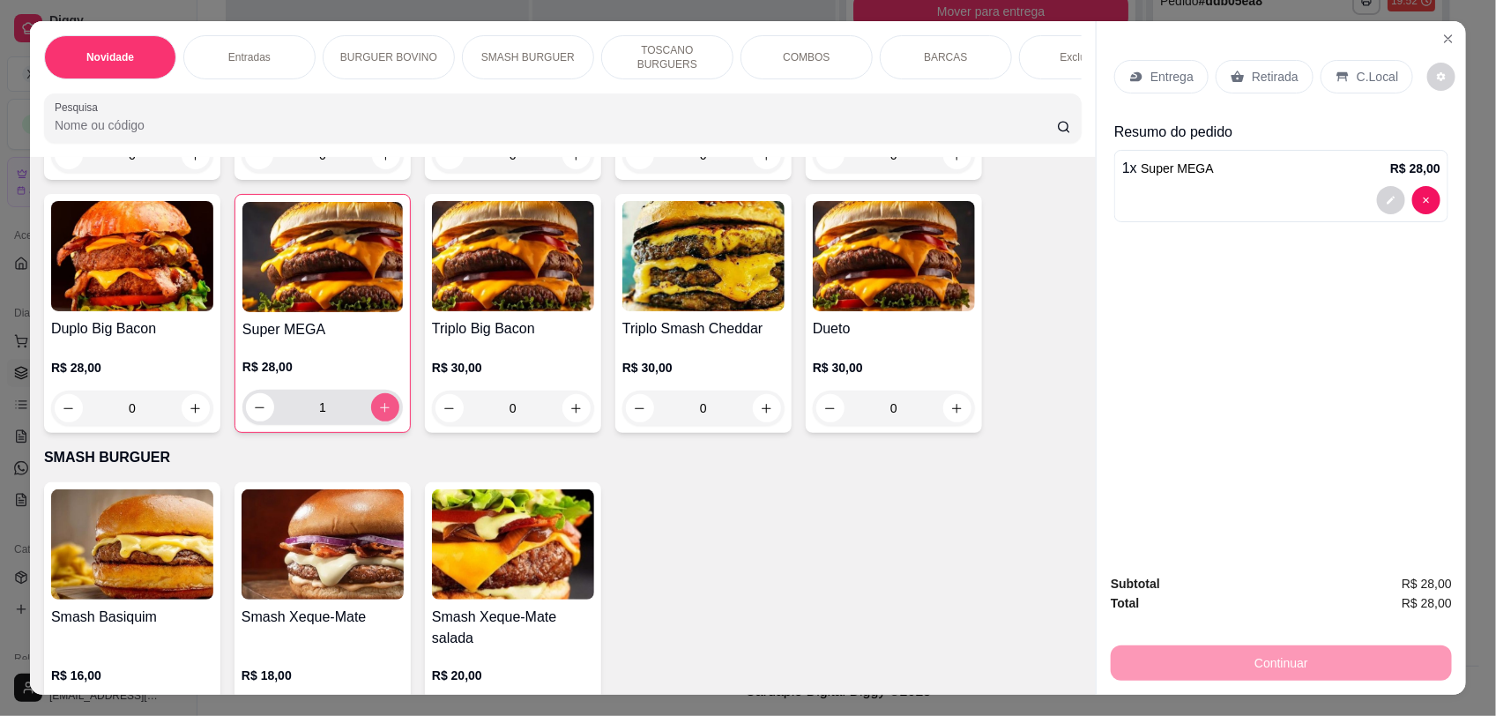
type input "1"
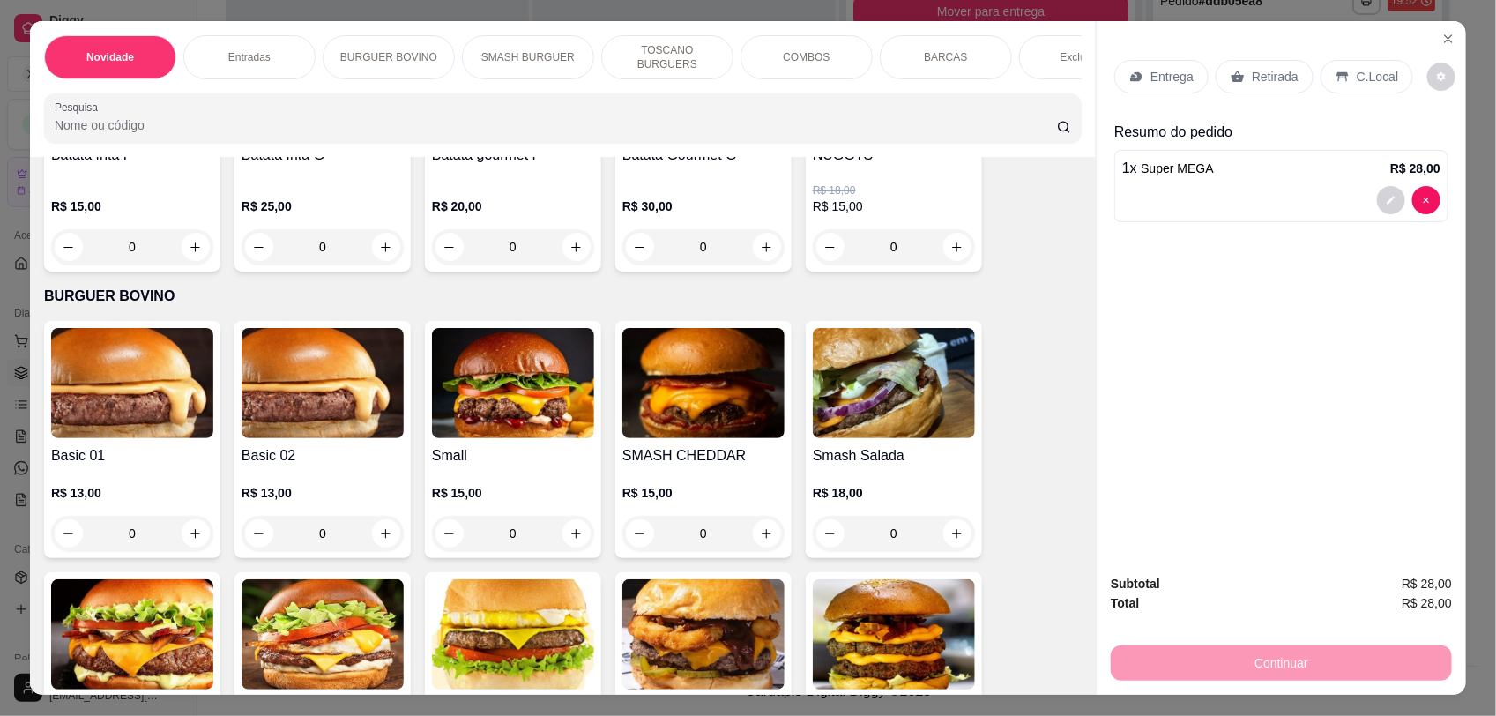
scroll to position [539, 0]
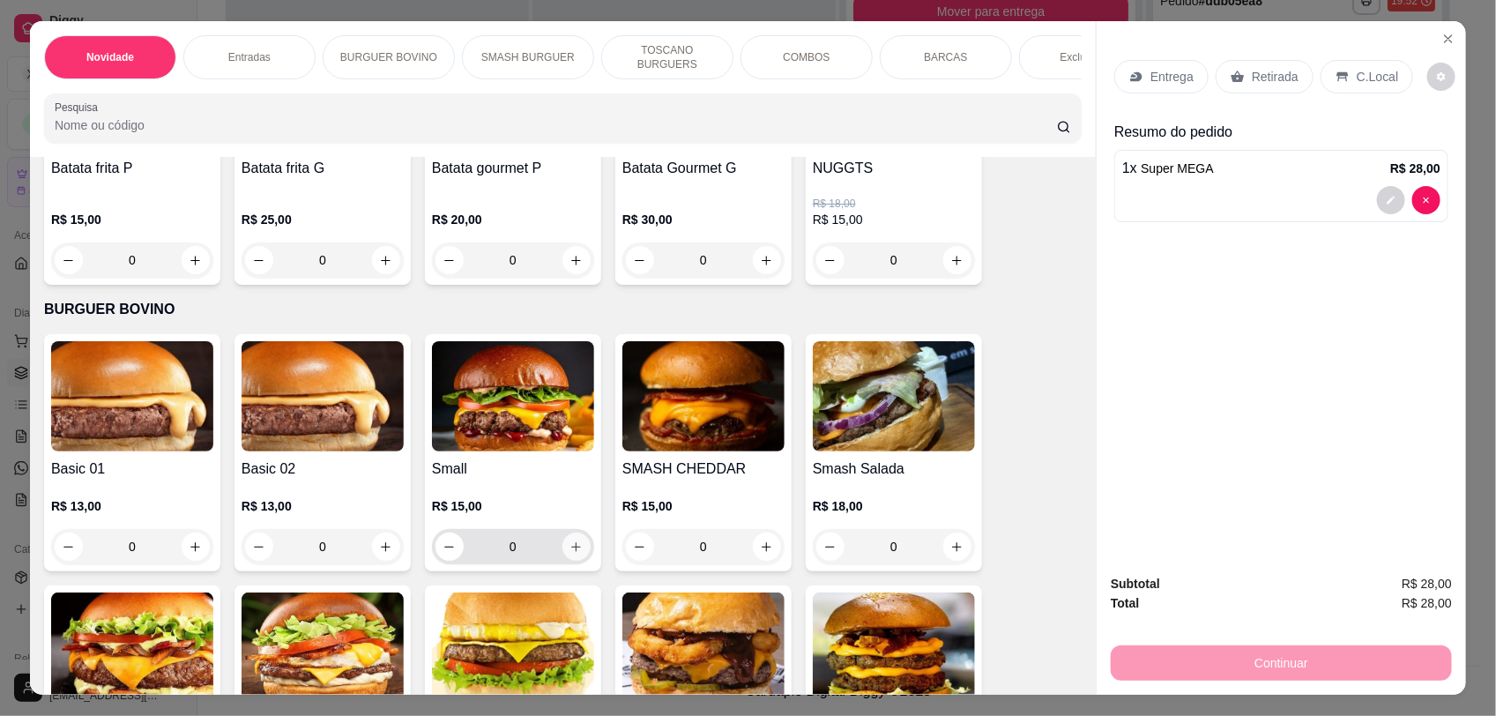
click at [570, 554] on icon "increase-product-quantity" at bounding box center [576, 547] width 13 height 13
type input "2"
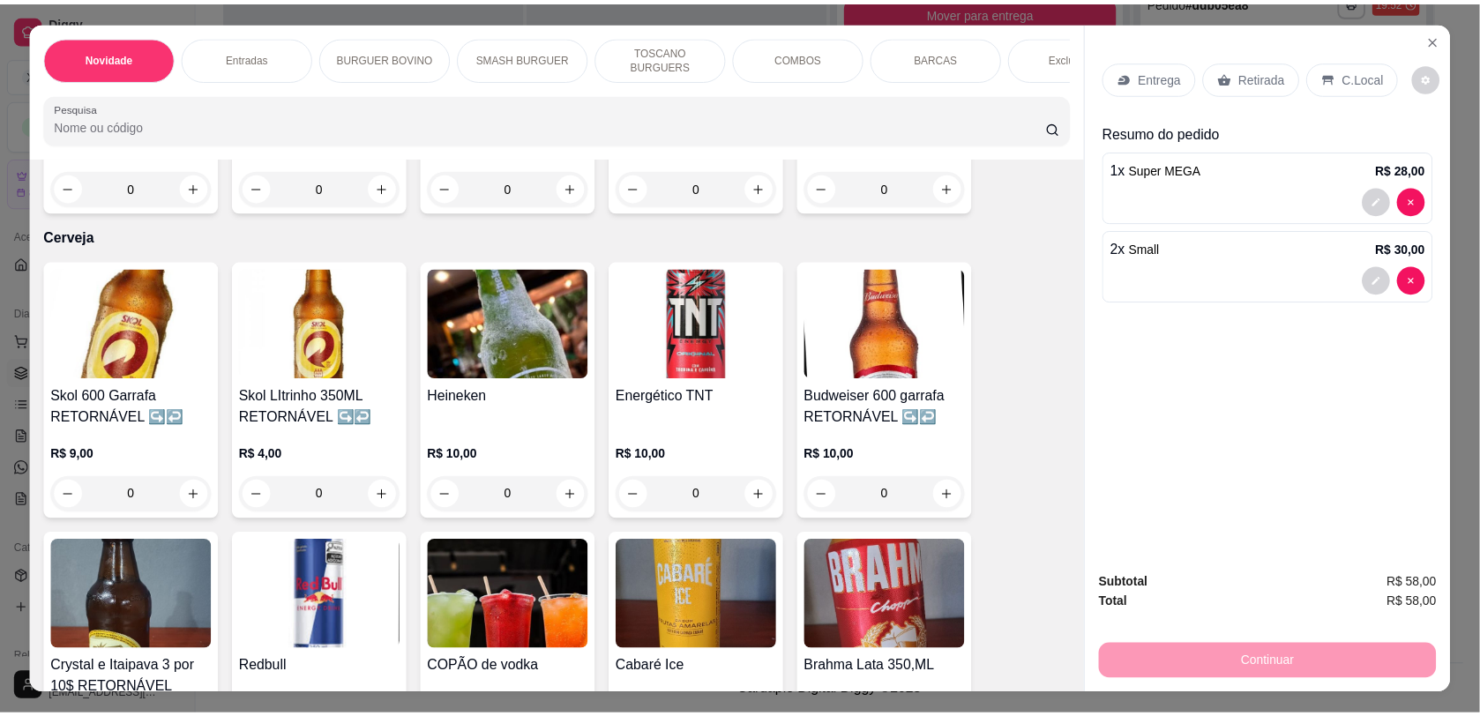
scroll to position [4586, 0]
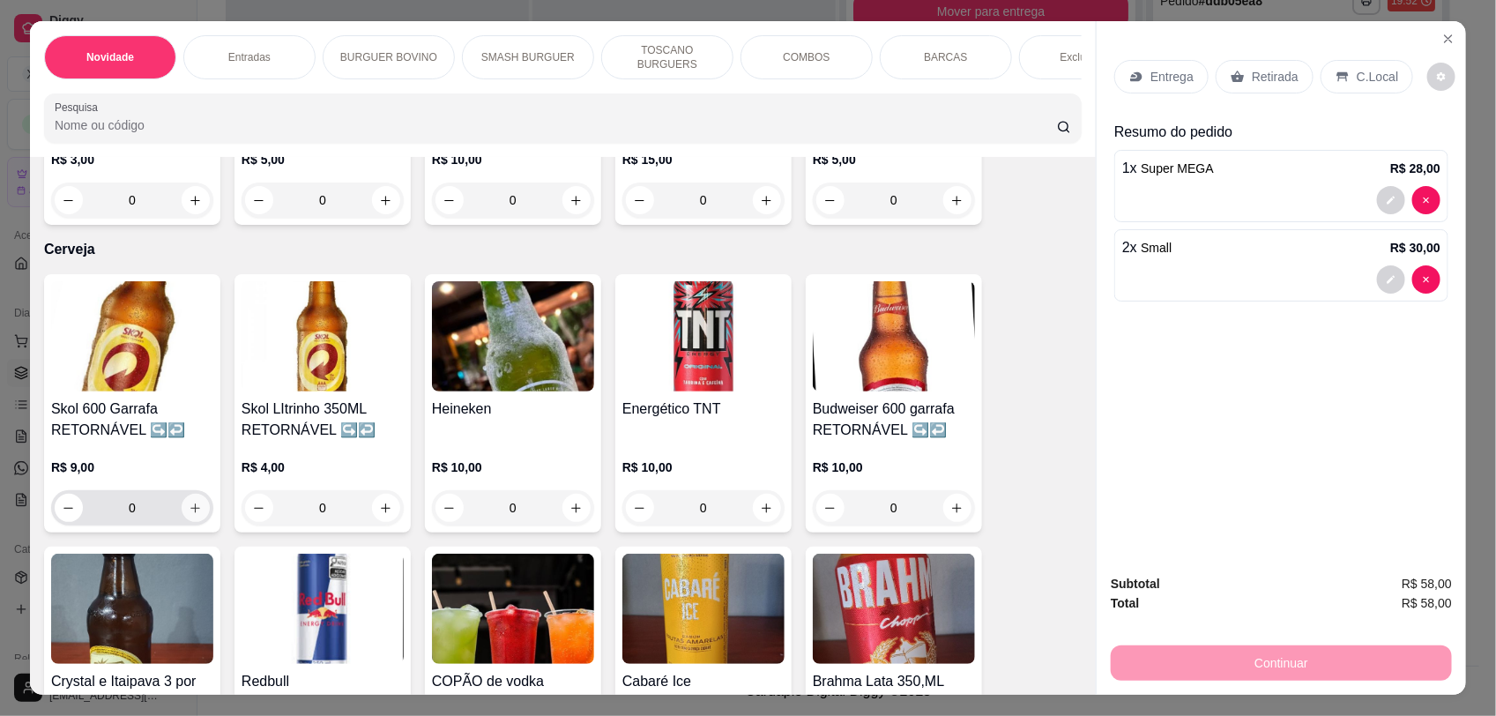
click at [189, 502] on icon "increase-product-quantity" at bounding box center [195, 508] width 13 height 13
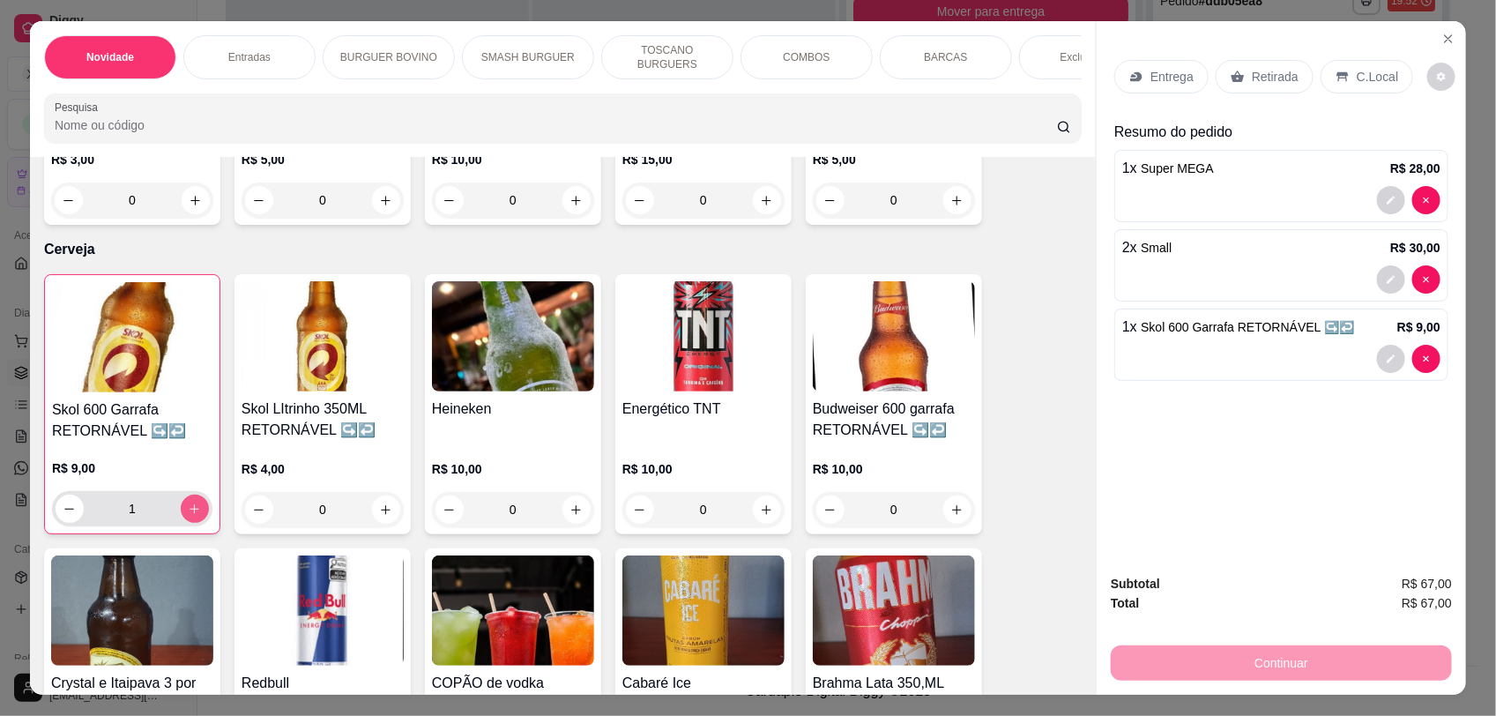
type input "1"
click at [1358, 79] on p "C.Local" at bounding box center [1377, 77] width 41 height 18
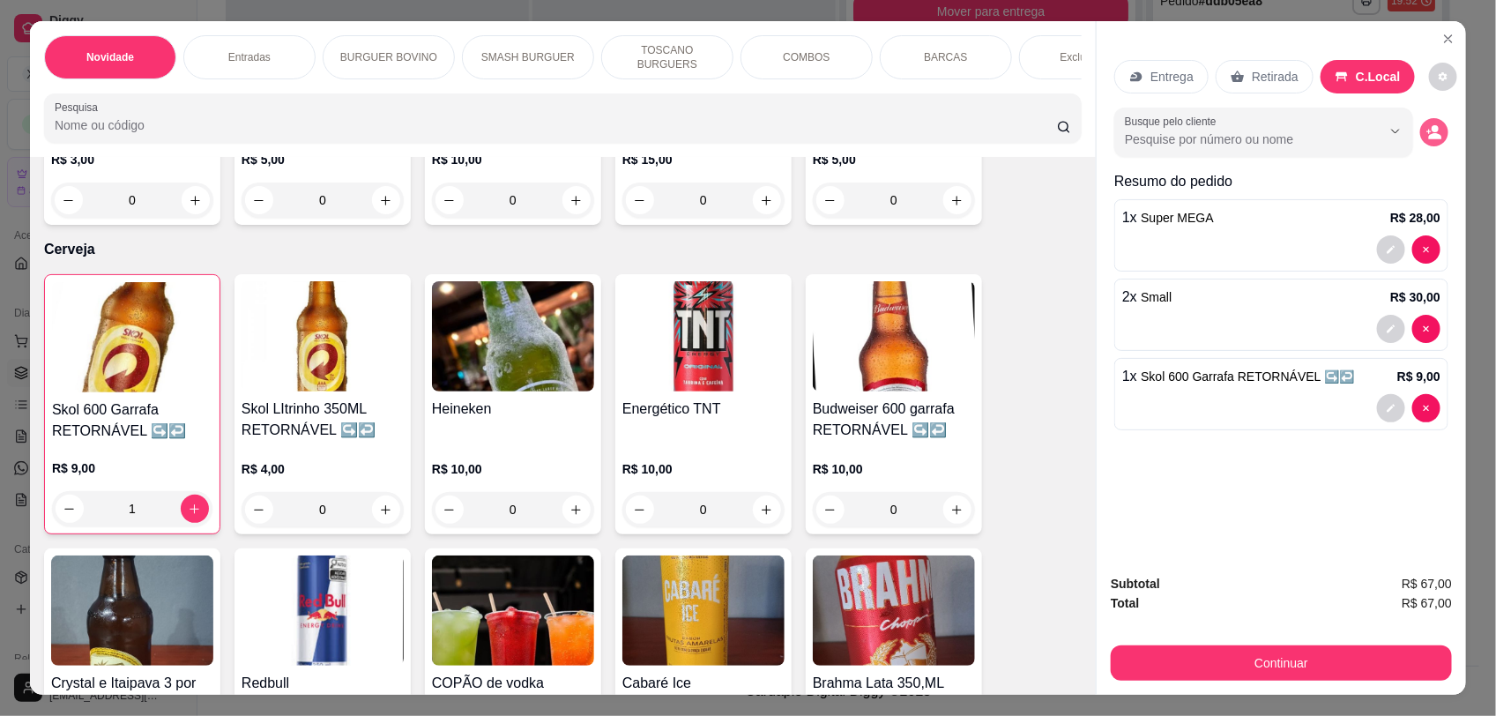
click at [1422, 119] on button "decrease-product-quantity" at bounding box center [1435, 132] width 28 height 28
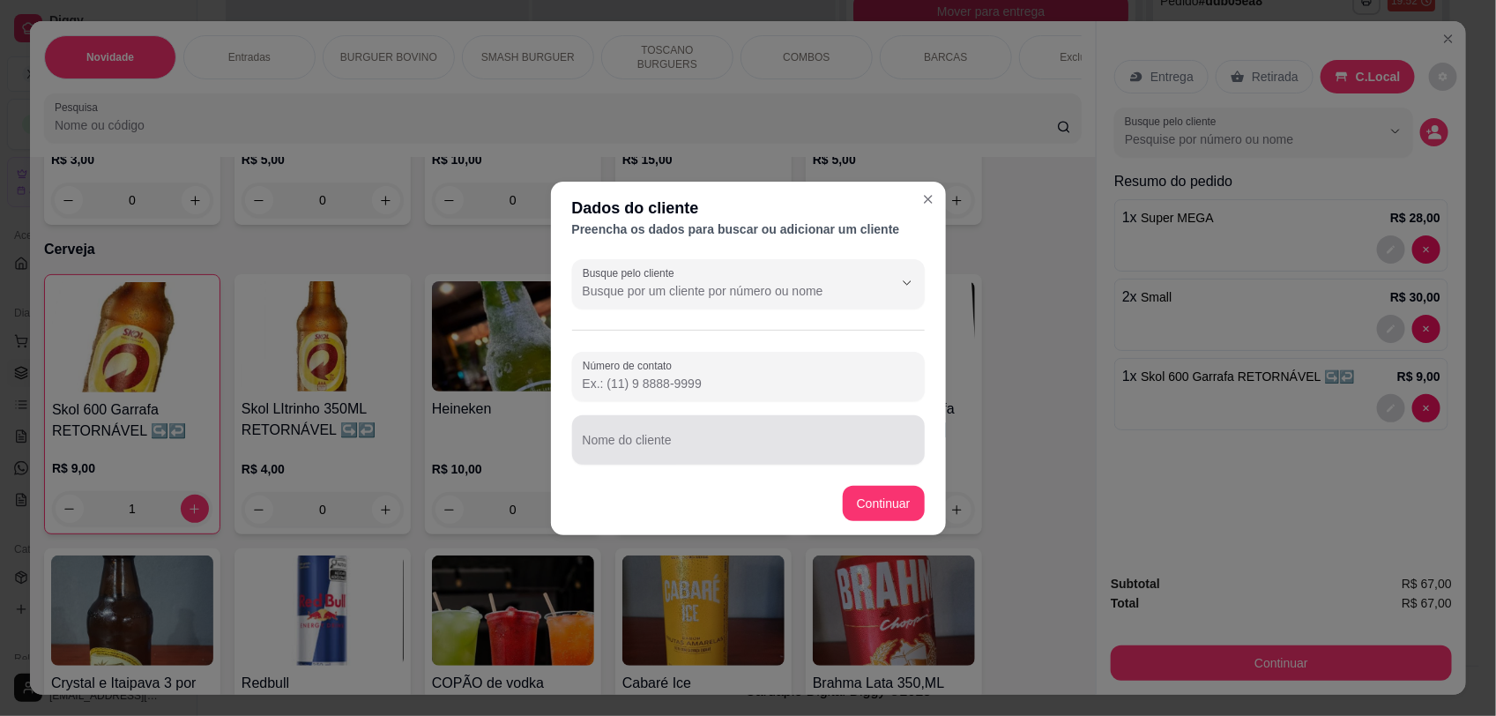
click at [667, 448] on input "Nome do cliente" at bounding box center [749, 447] width 332 height 18
type input "ultima mesa"
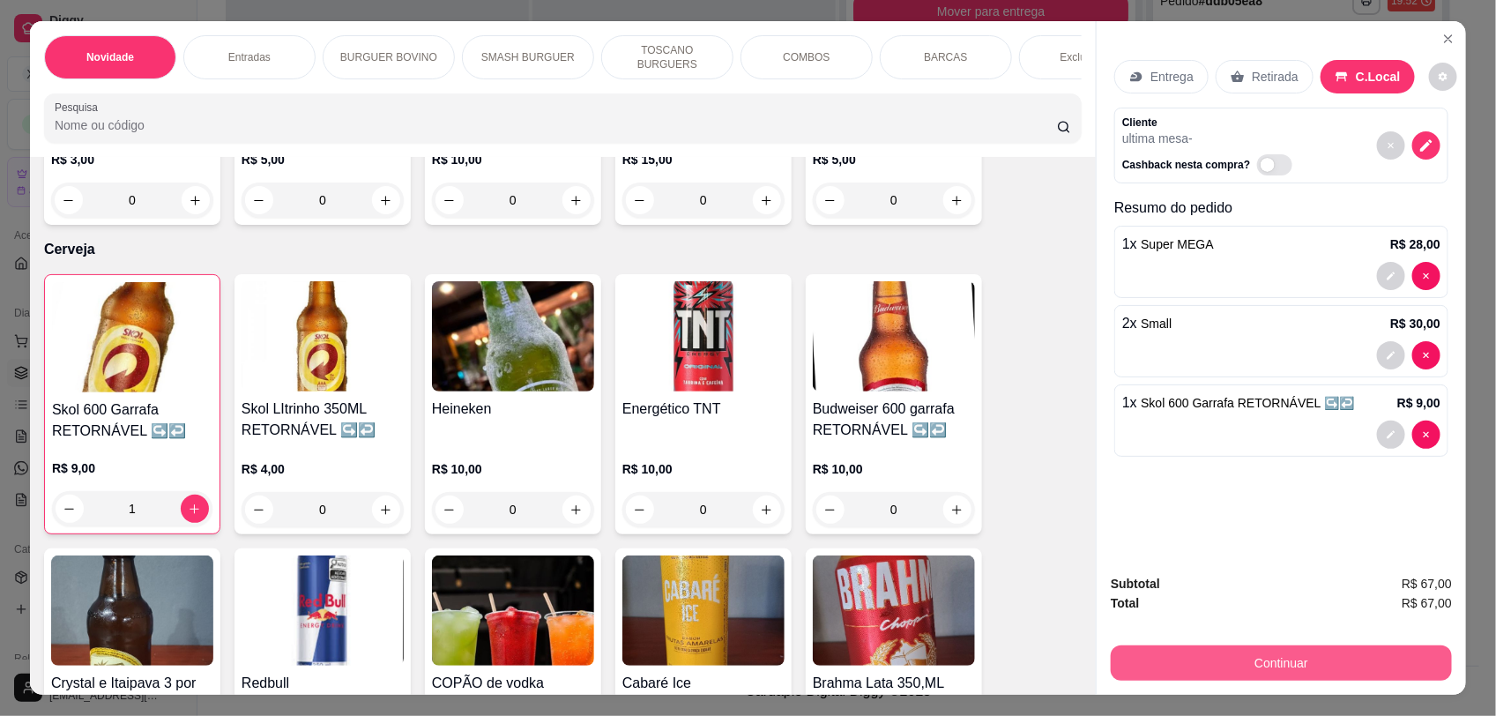
click at [1264, 663] on button "Continuar" at bounding box center [1281, 663] width 341 height 35
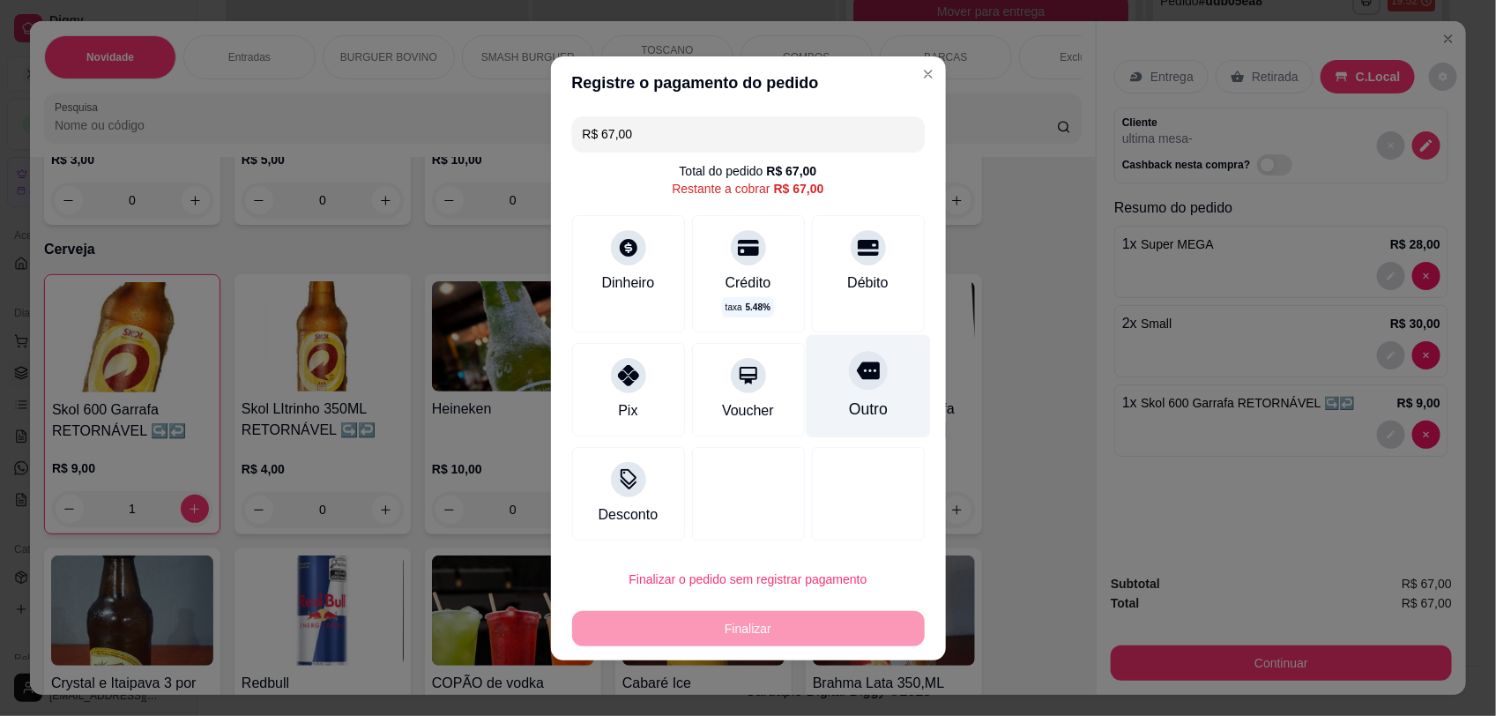
click at [856, 377] on icon at bounding box center [867, 371] width 23 height 18
type input "R$ 0,00"
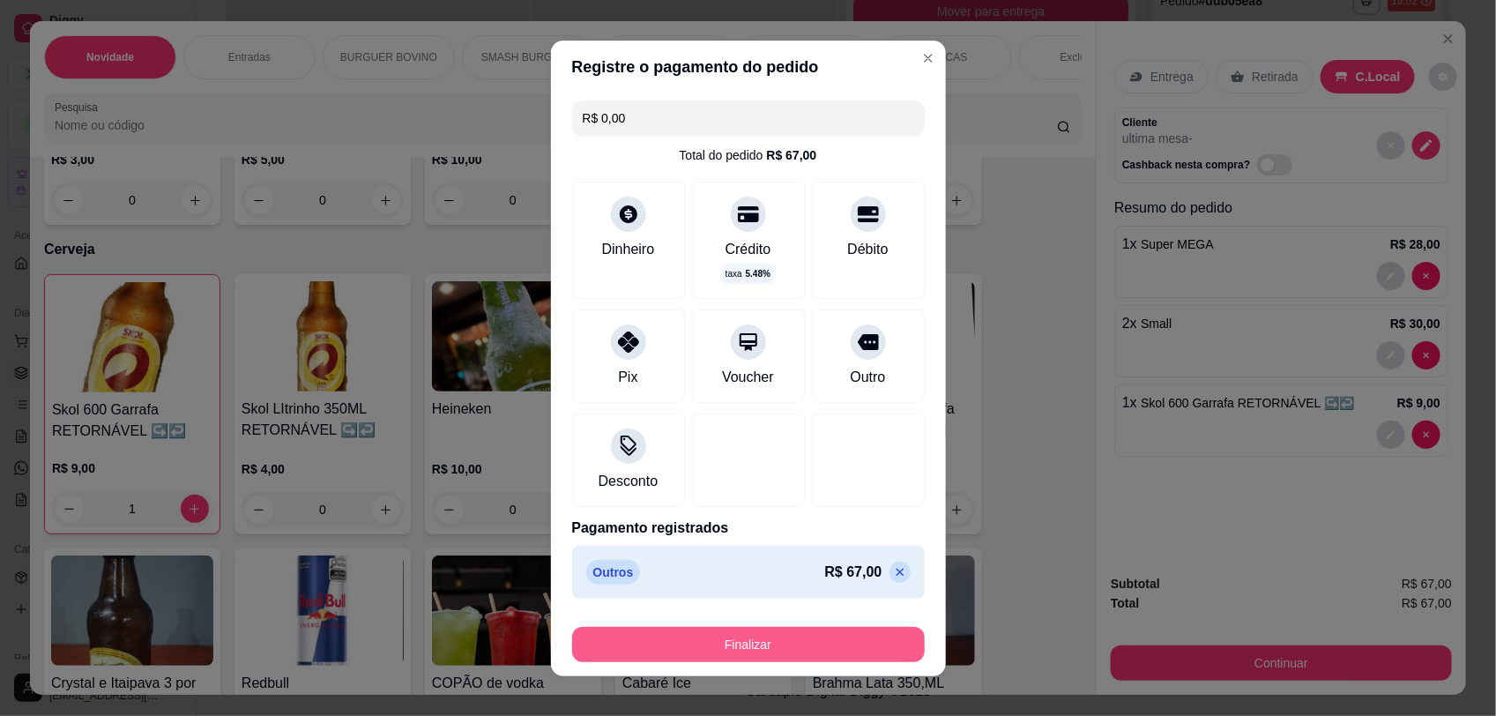
click at [781, 645] on button "Finalizar" at bounding box center [748, 644] width 353 height 35
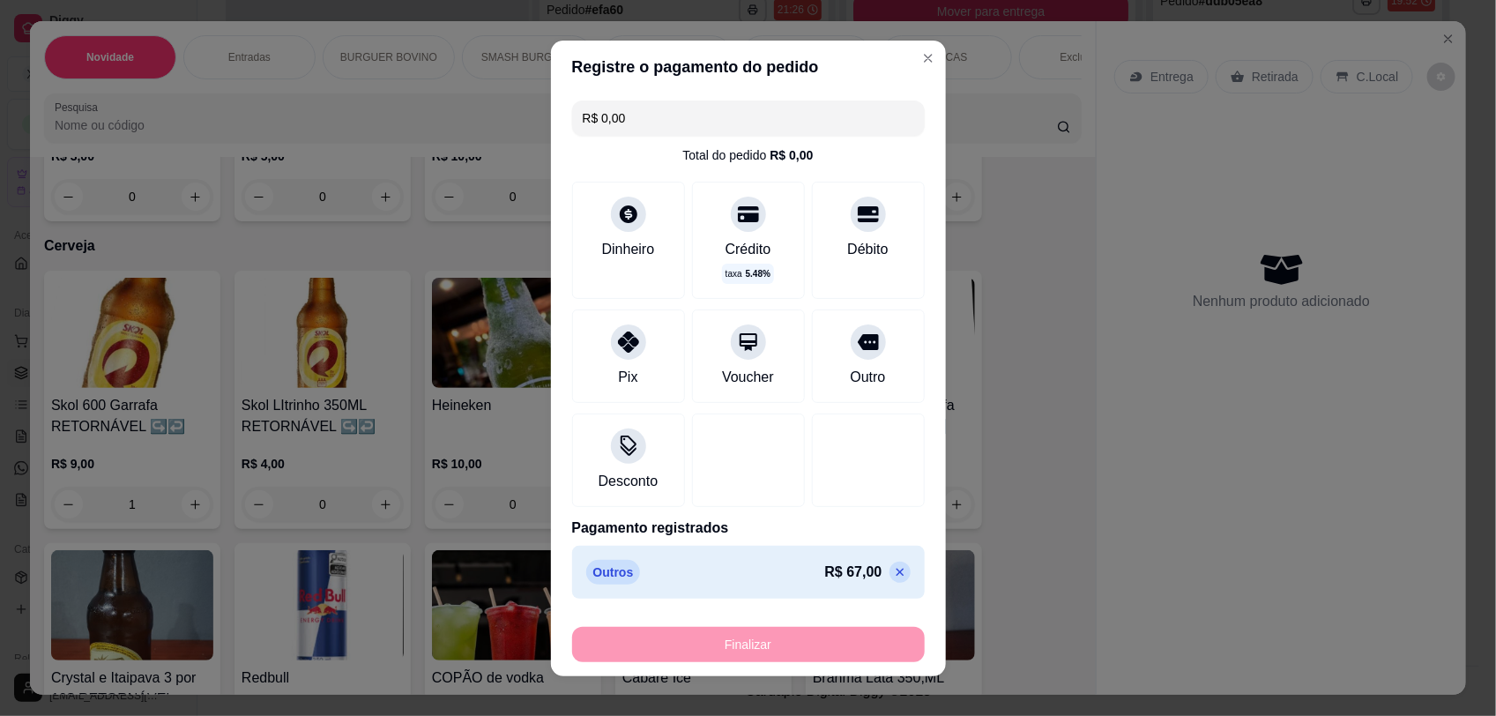
type input "0"
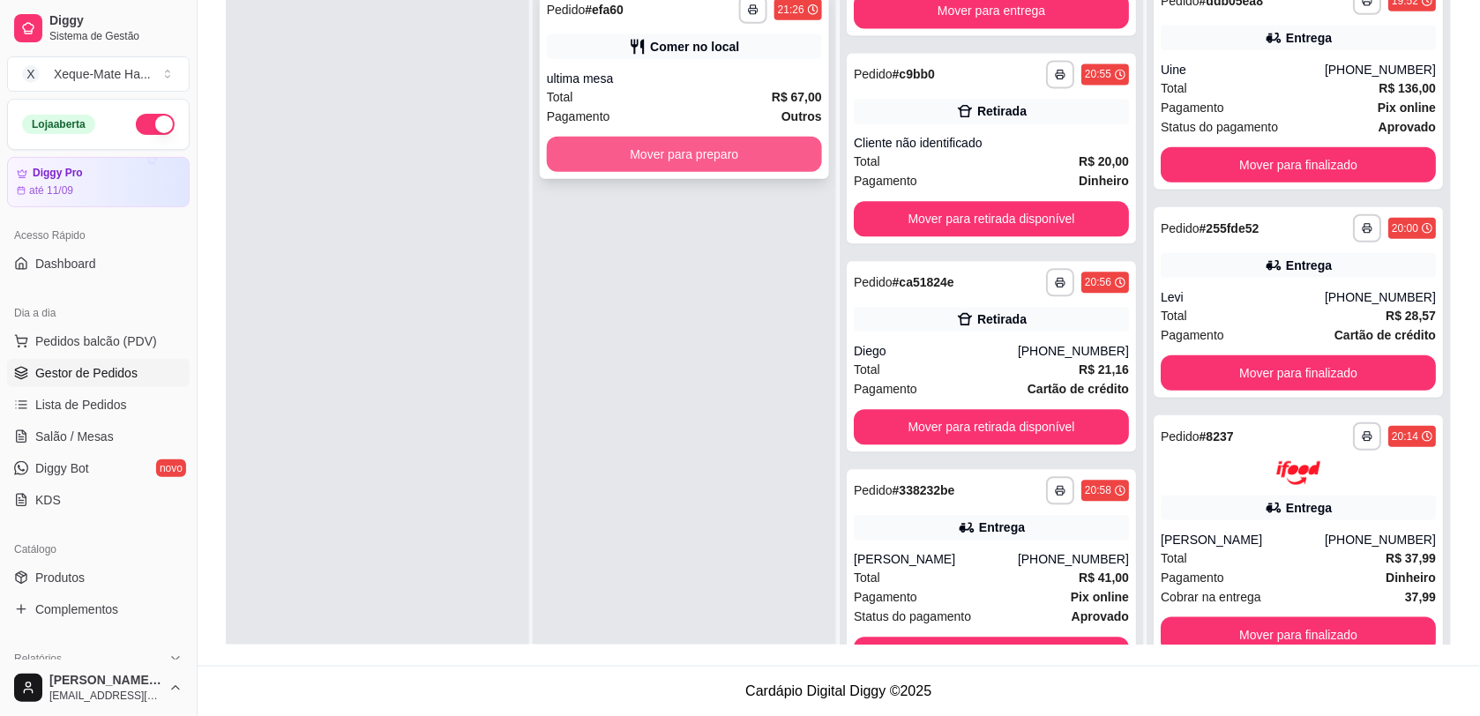
click at [571, 160] on button "Mover para preparo" at bounding box center [684, 154] width 275 height 35
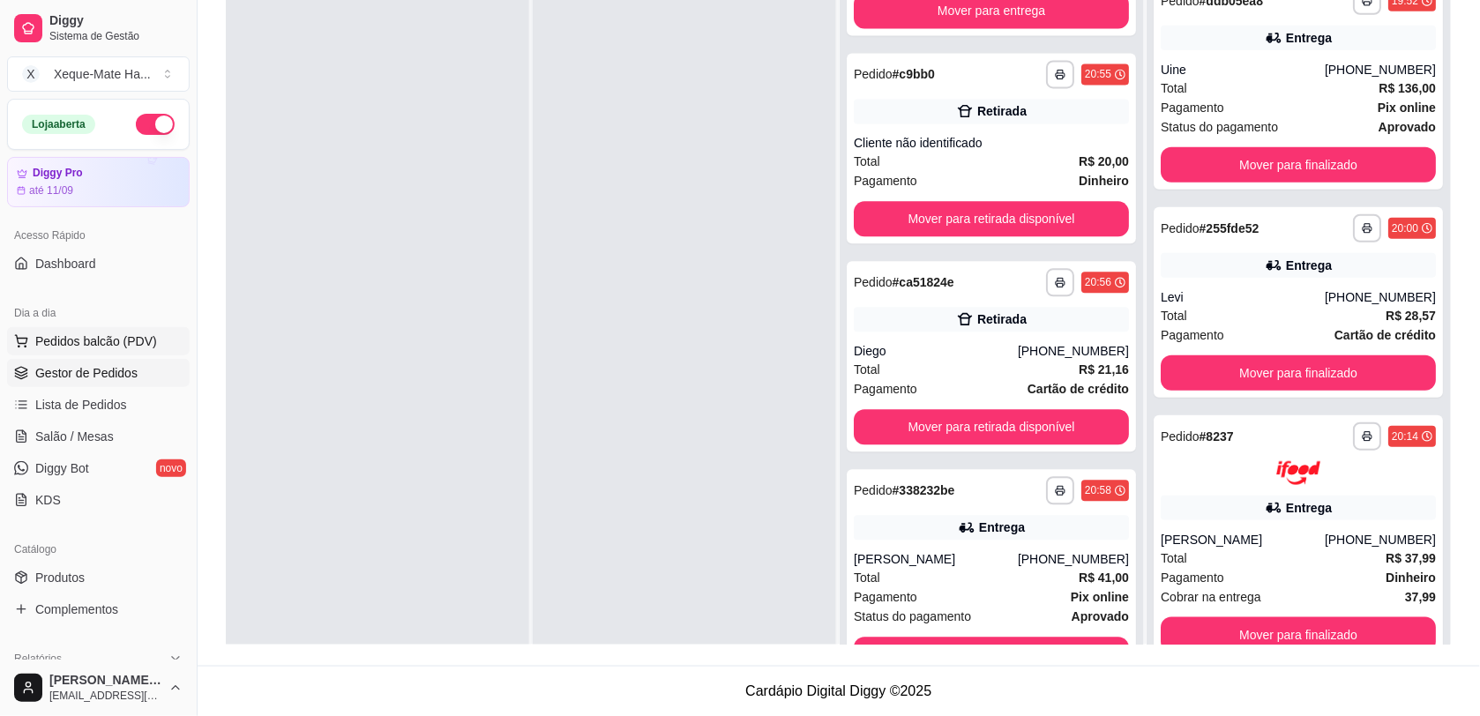
click at [75, 340] on span "Pedidos balcão (PDV)" at bounding box center [96, 341] width 122 height 18
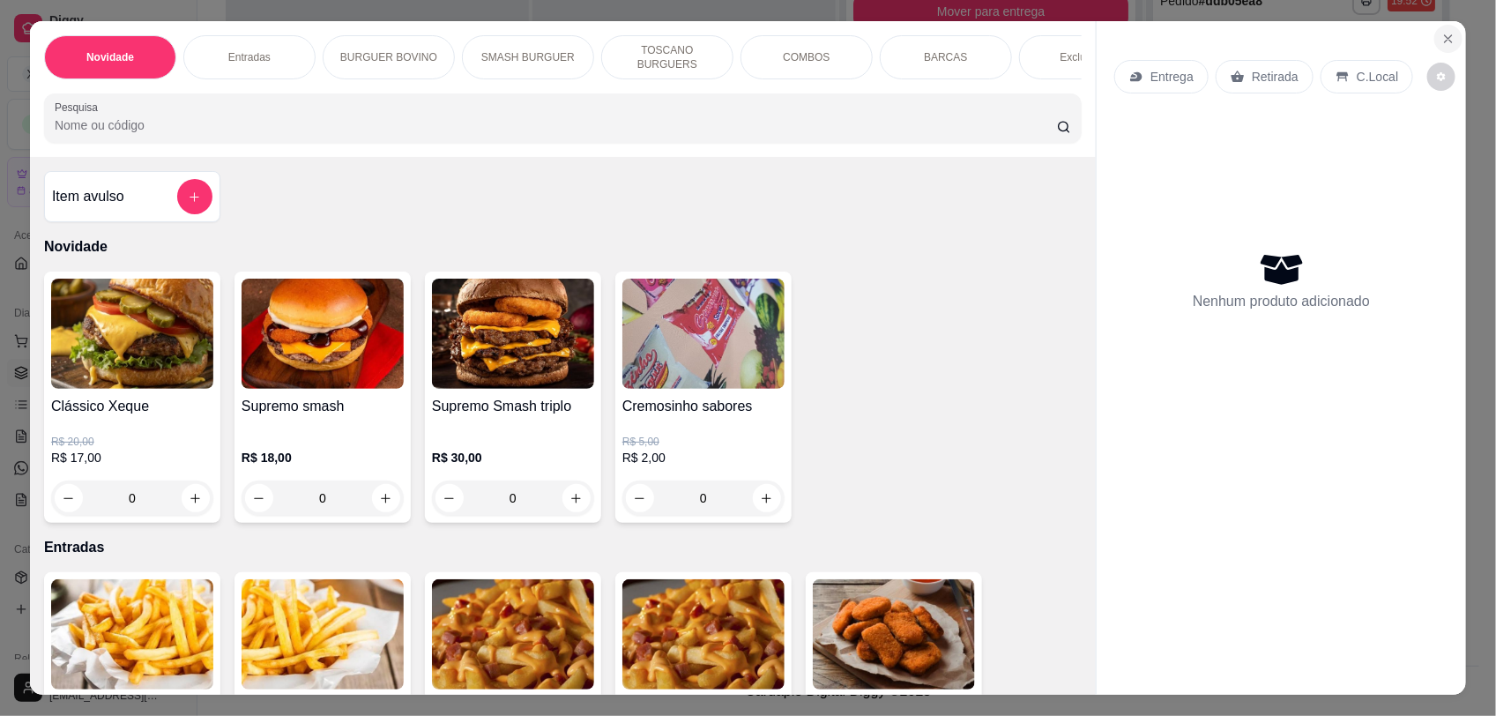
click at [1442, 32] on icon "Close" at bounding box center [1449, 39] width 14 height 14
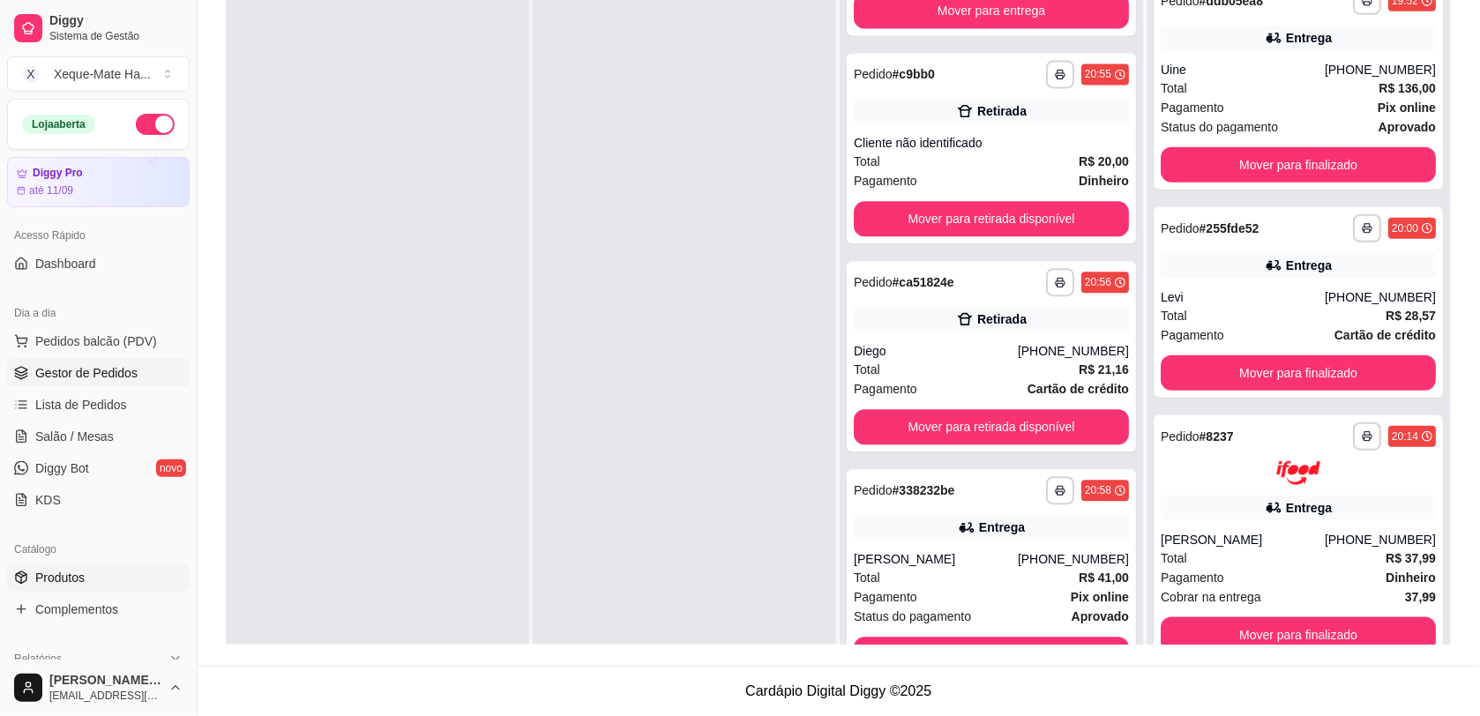
click at [49, 573] on span "Produtos" at bounding box center [59, 578] width 49 height 18
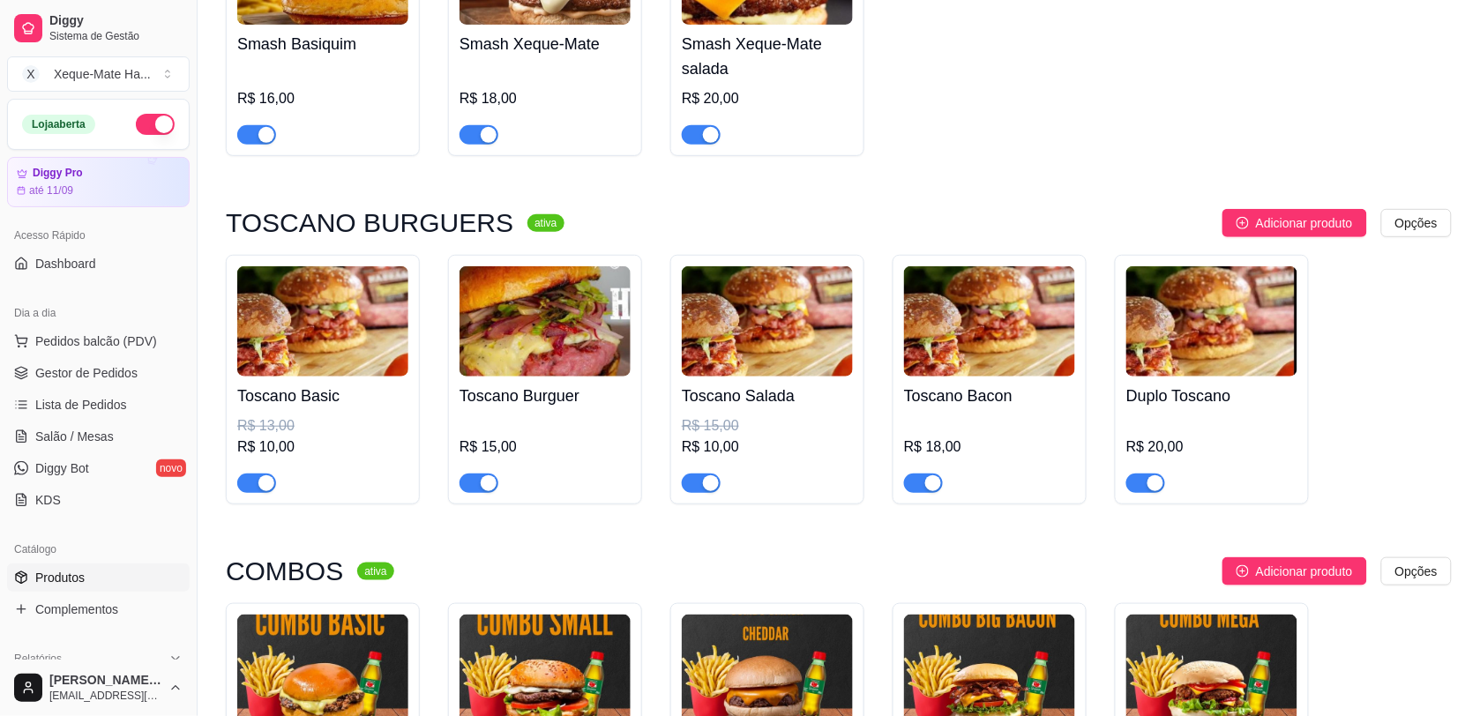
scroll to position [2687, 0]
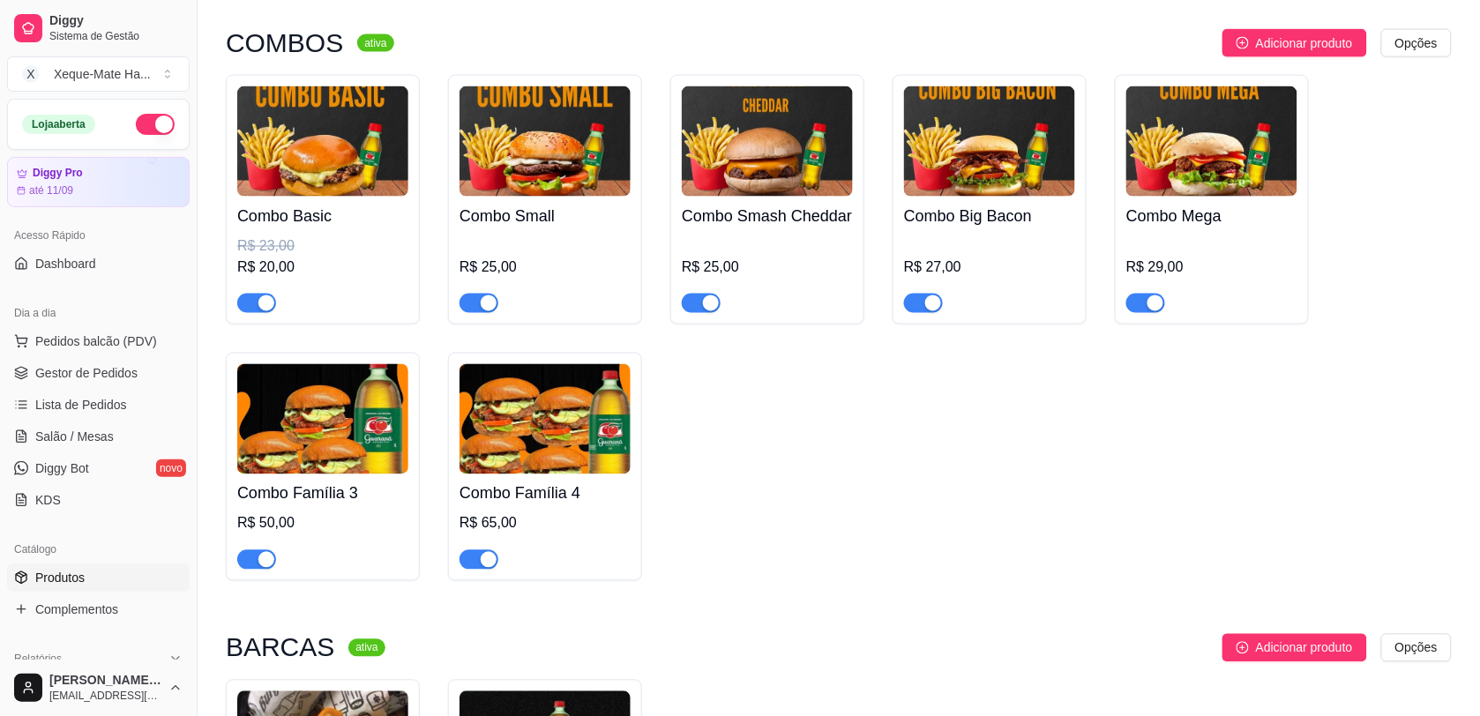
click at [1143, 313] on span "button" at bounding box center [1145, 303] width 39 height 19
drag, startPoint x: 928, startPoint y: 317, endPoint x: 876, endPoint y: 317, distance: 52.0
click at [927, 311] on div "button" at bounding box center [933, 303] width 16 height 16
click at [717, 311] on div "button" at bounding box center [711, 303] width 16 height 16
click at [486, 311] on div "button" at bounding box center [489, 303] width 16 height 16
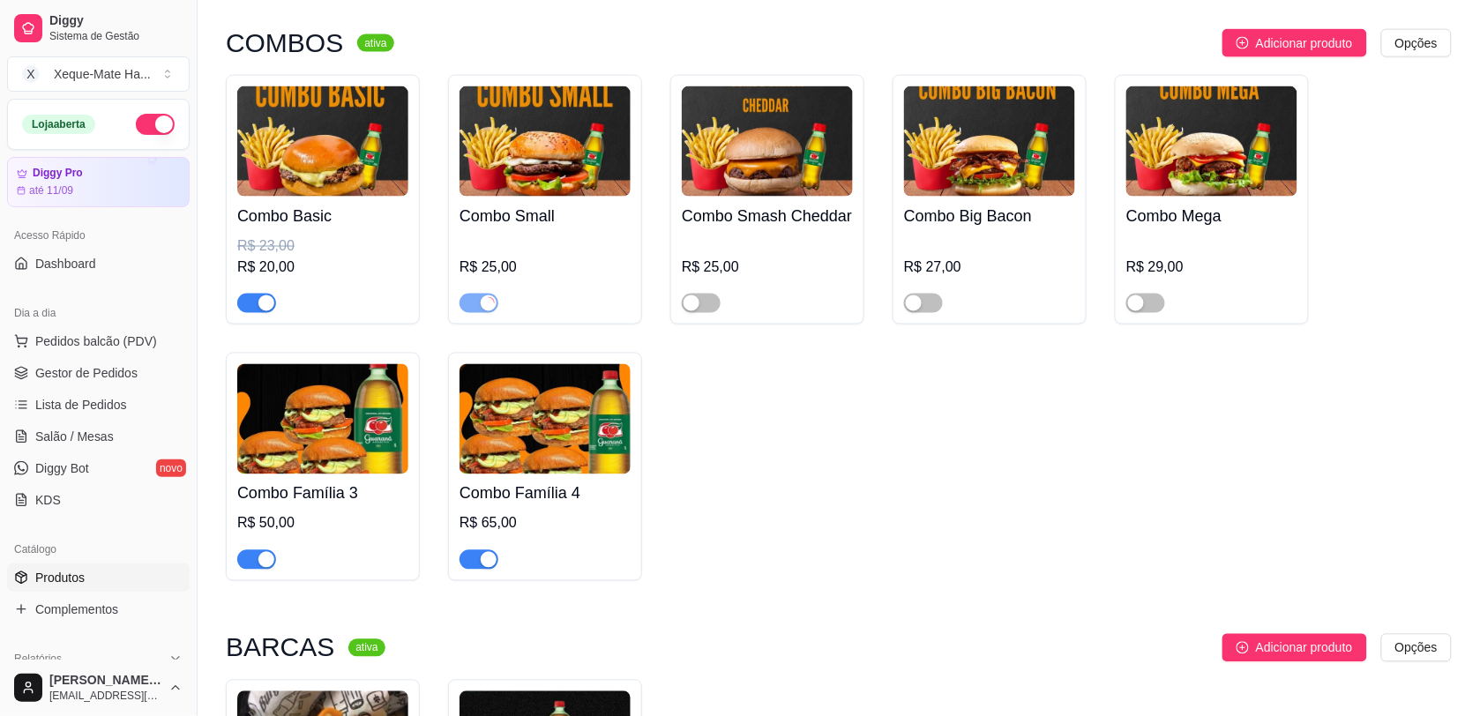
click at [254, 310] on span "button" at bounding box center [256, 303] width 39 height 19
click at [481, 568] on div "button" at bounding box center [489, 560] width 16 height 16
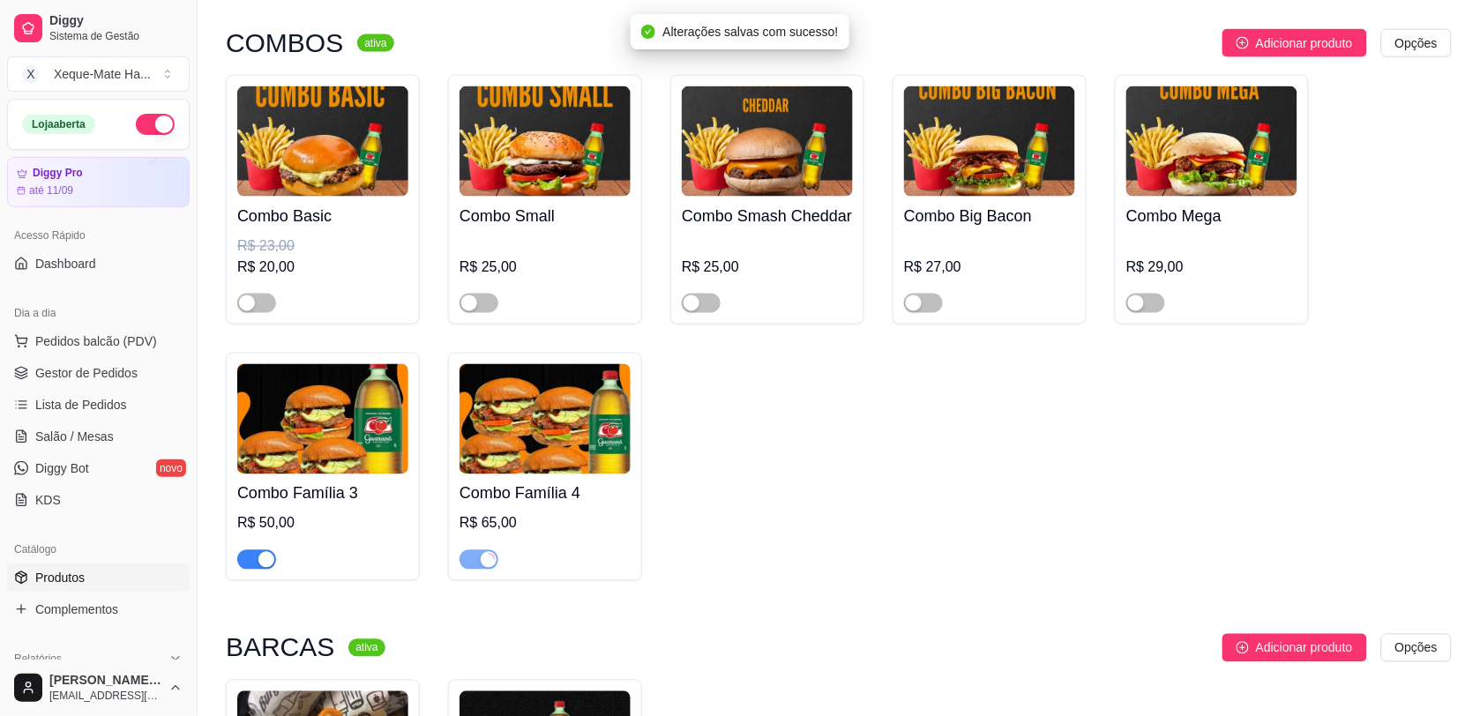
click at [265, 568] on div "button" at bounding box center [266, 560] width 16 height 16
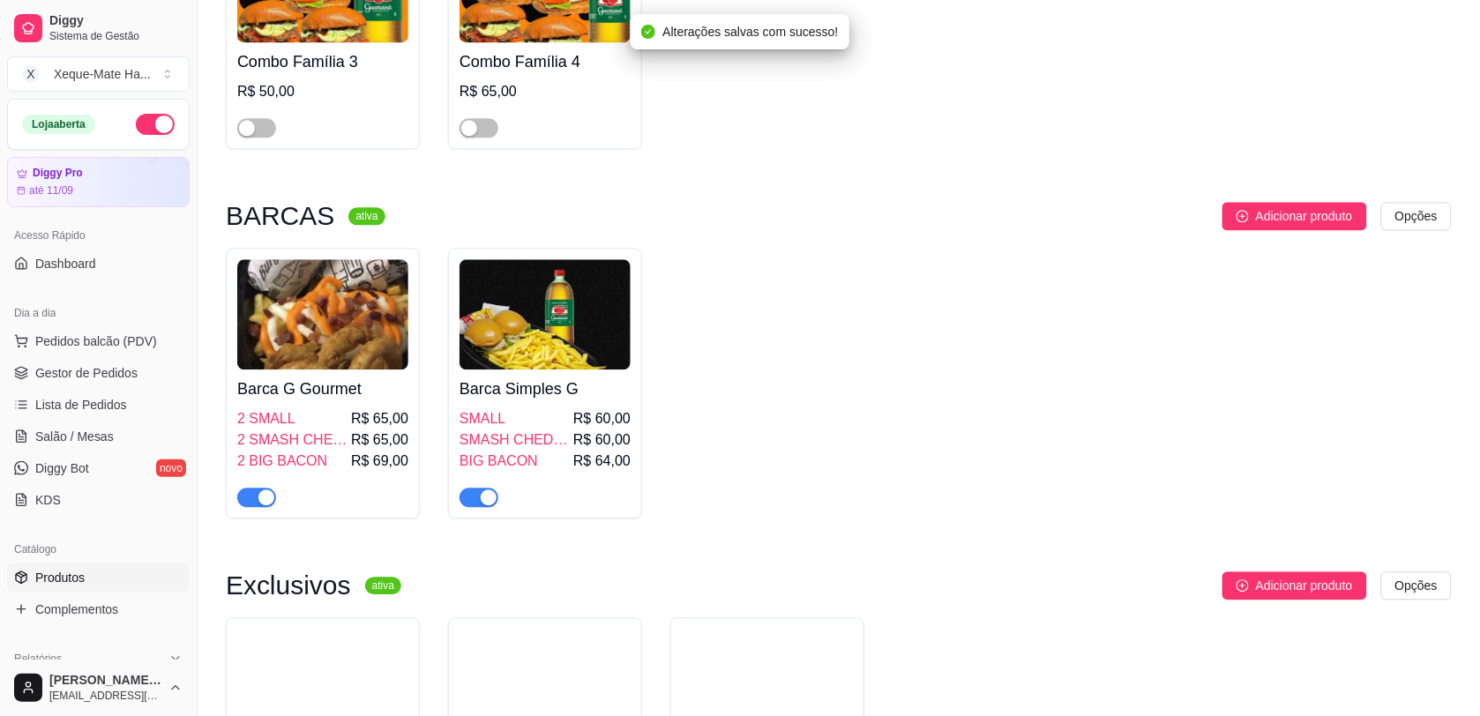
scroll to position [3131, 0]
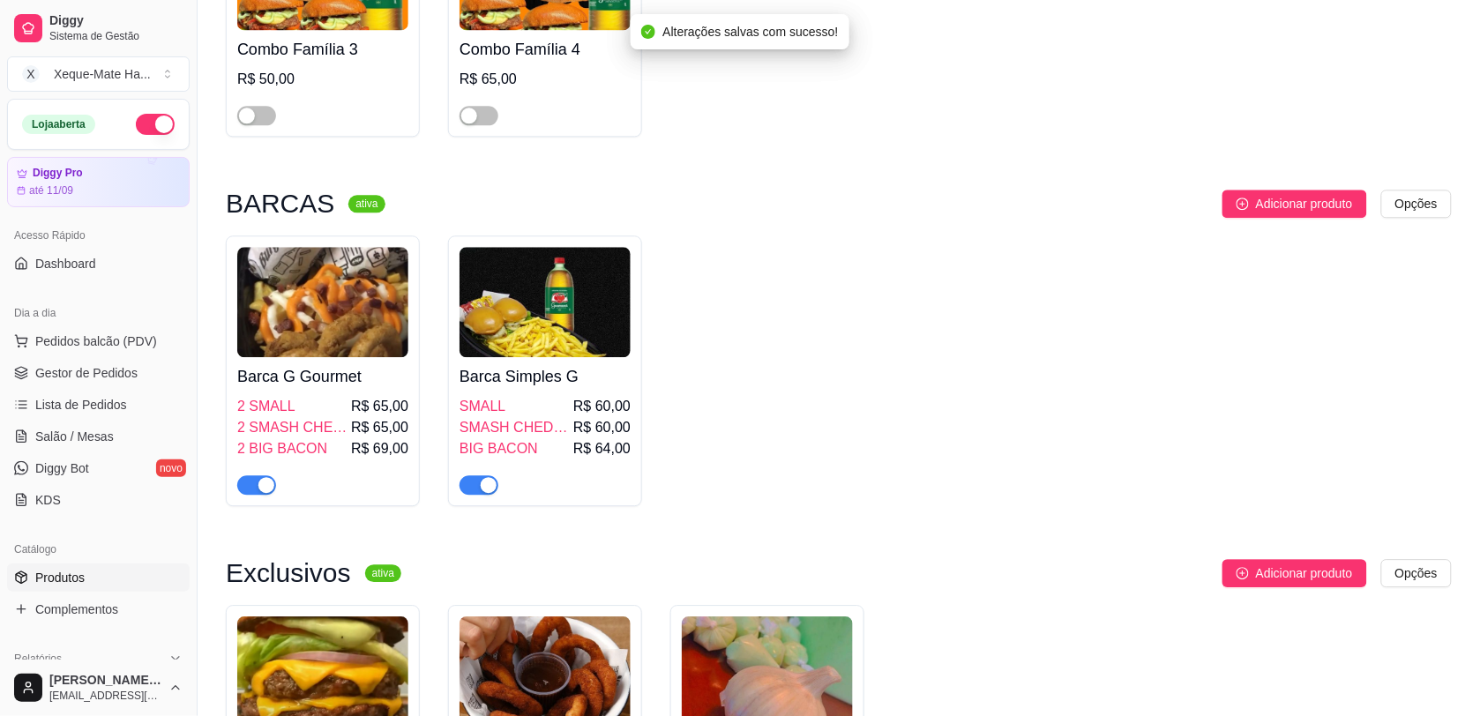
drag, startPoint x: 477, startPoint y: 504, endPoint x: 320, endPoint y: 509, distance: 157.0
click at [476, 495] on span "button" at bounding box center [478, 484] width 39 height 19
click at [262, 493] on div "button" at bounding box center [266, 485] width 16 height 16
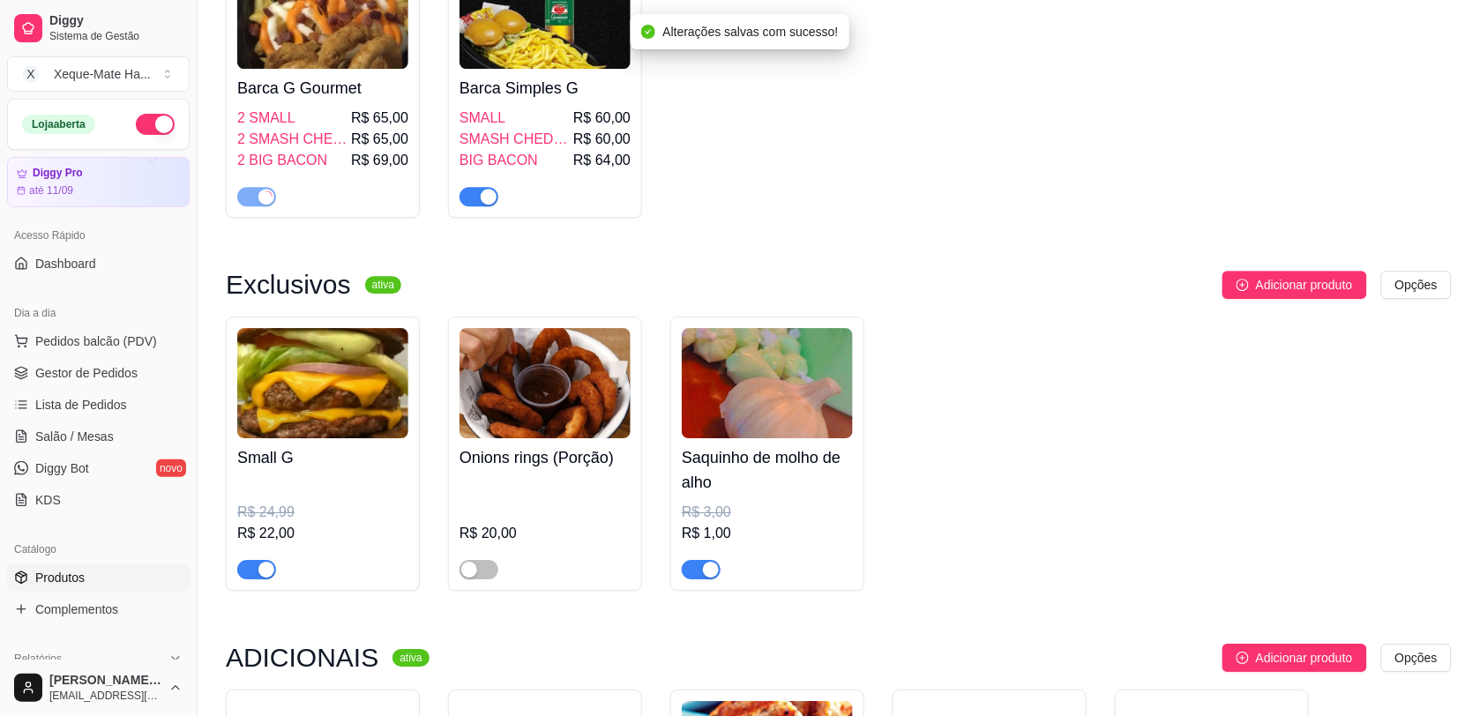
scroll to position [3480, 0]
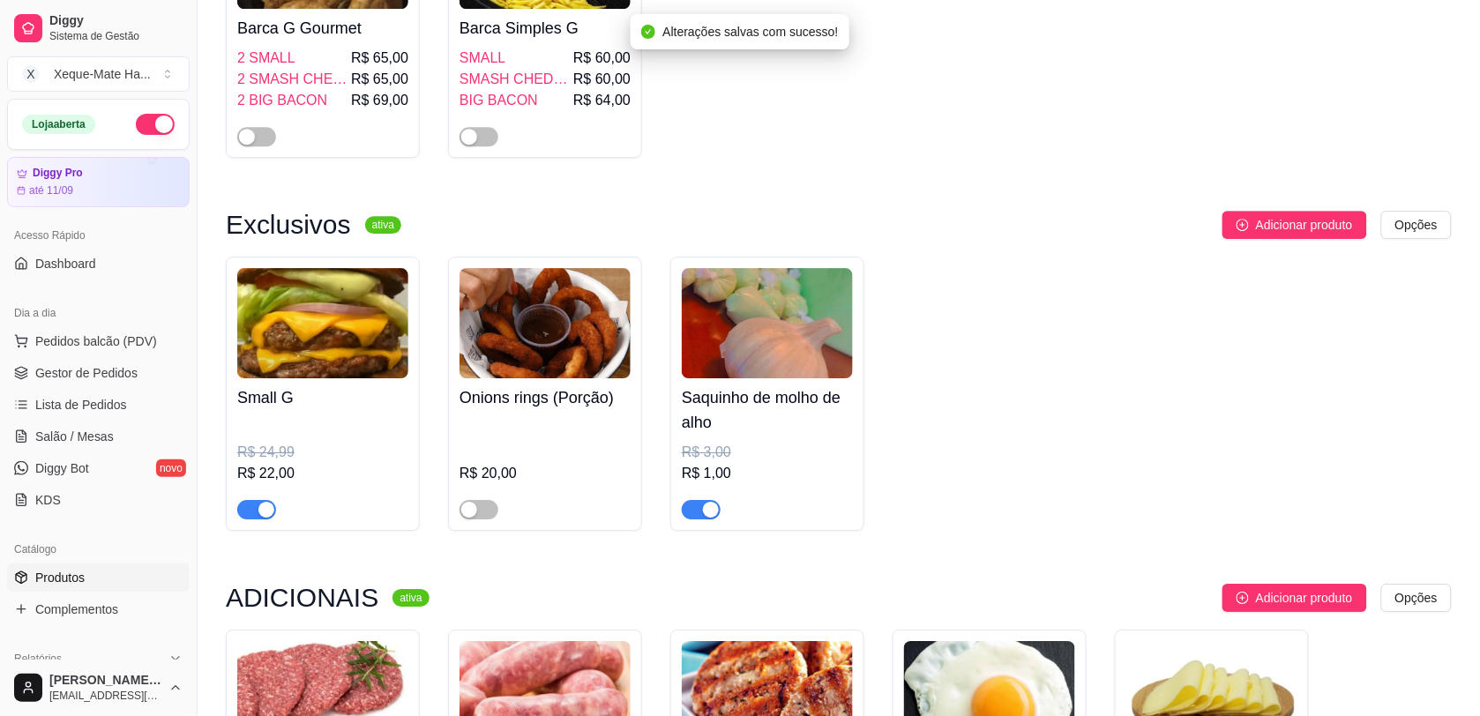
click at [249, 519] on span "button" at bounding box center [256, 509] width 39 height 19
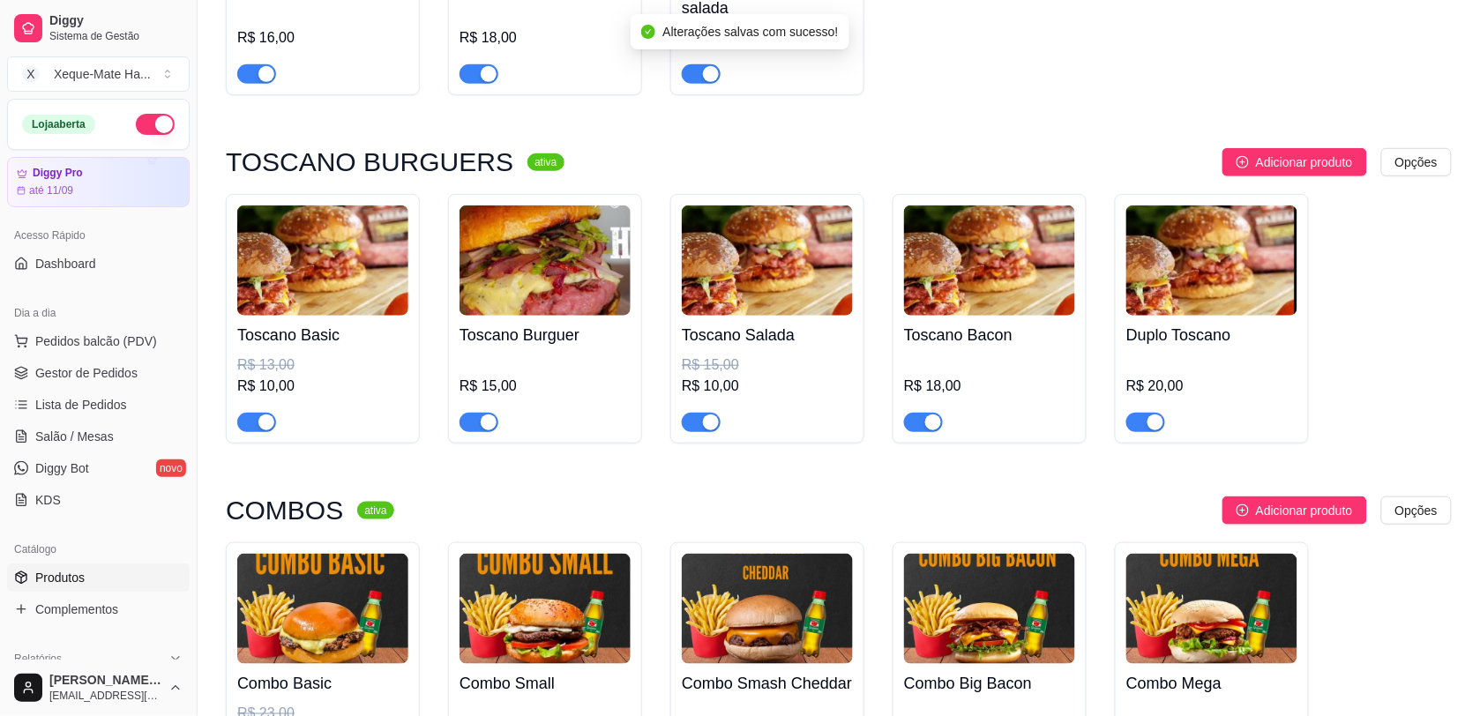
scroll to position [2267, 0]
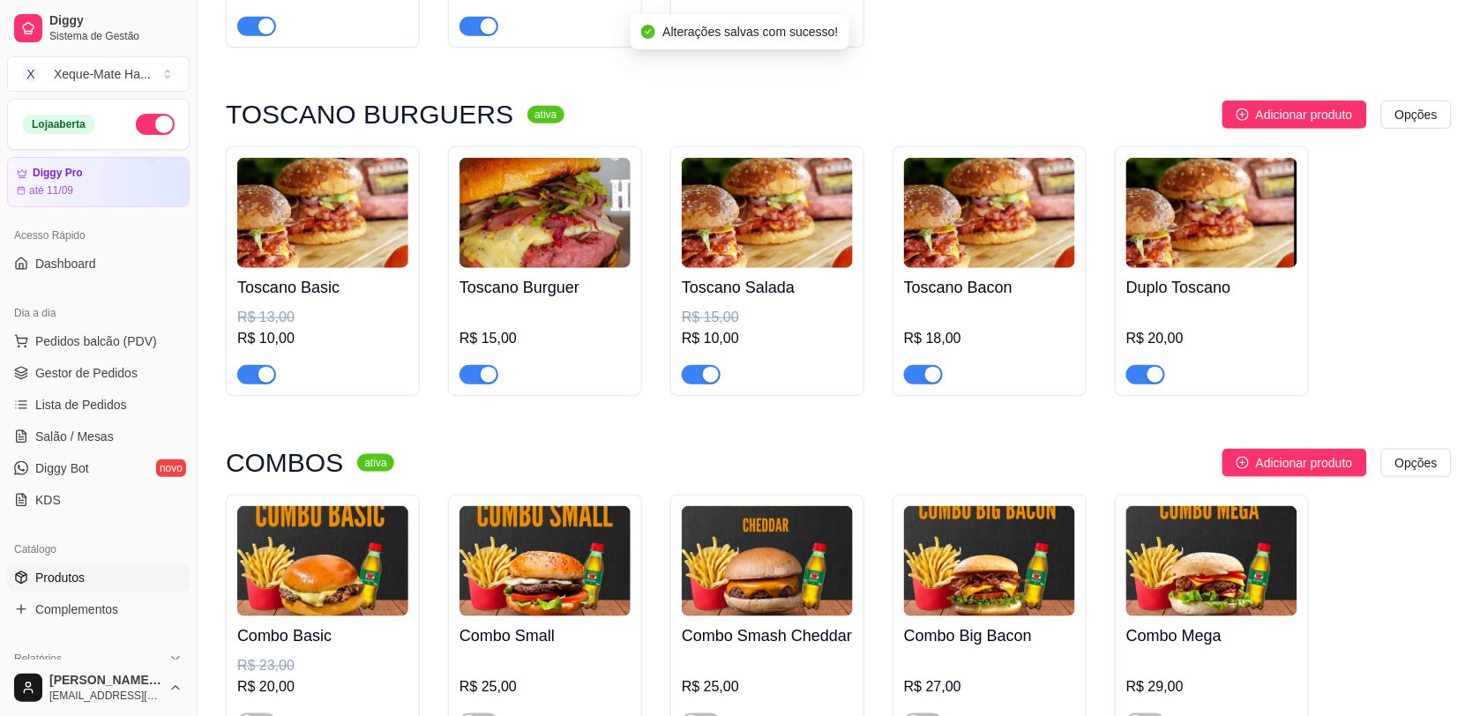
click at [1148, 383] on div "button" at bounding box center [1155, 375] width 16 height 16
click at [1145, 384] on span "button" at bounding box center [1145, 374] width 39 height 19
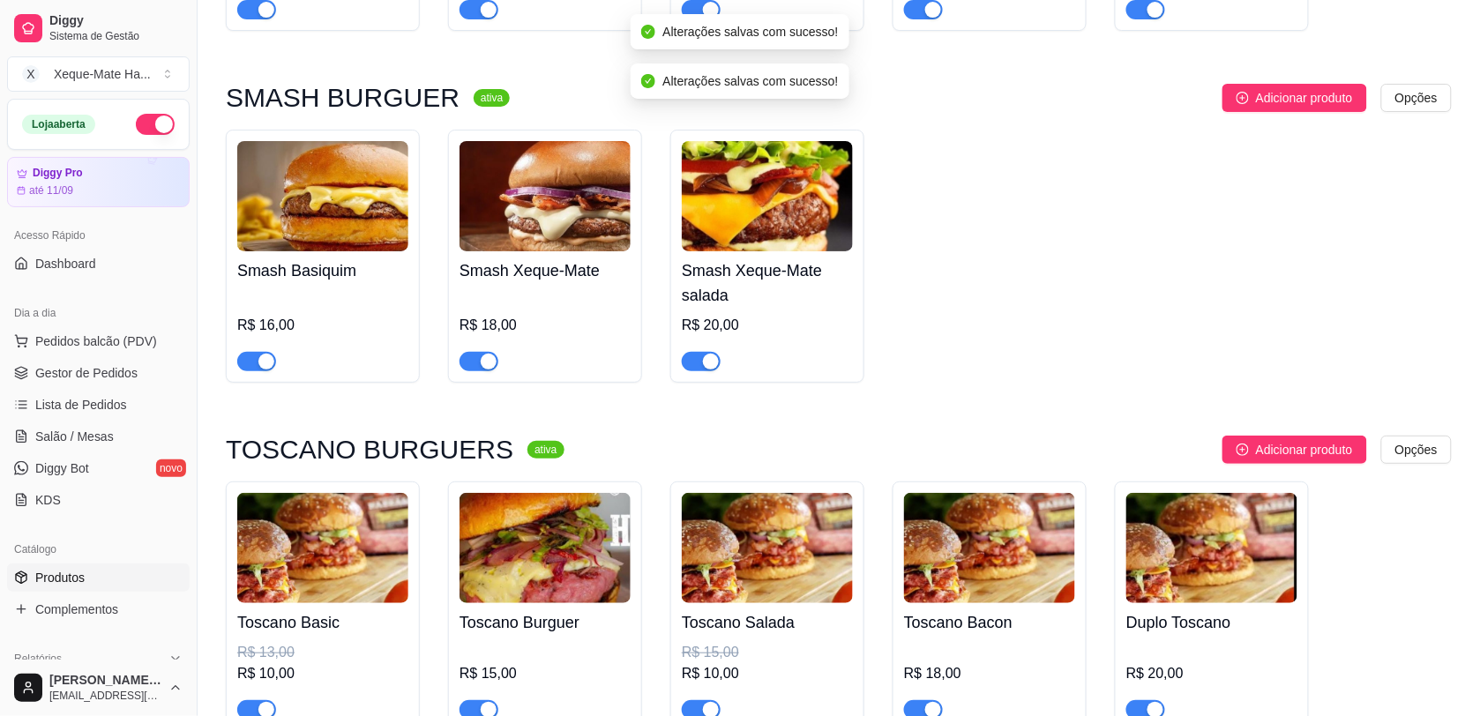
drag, startPoint x: 698, startPoint y: 371, endPoint x: 601, endPoint y: 382, distance: 97.6
click at [697, 371] on span "button" at bounding box center [701, 361] width 39 height 19
drag, startPoint x: 479, startPoint y: 373, endPoint x: 455, endPoint y: 375, distance: 23.9
click at [481, 371] on button "button" at bounding box center [478, 361] width 39 height 19
click at [261, 369] on div "button" at bounding box center [266, 362] width 16 height 16
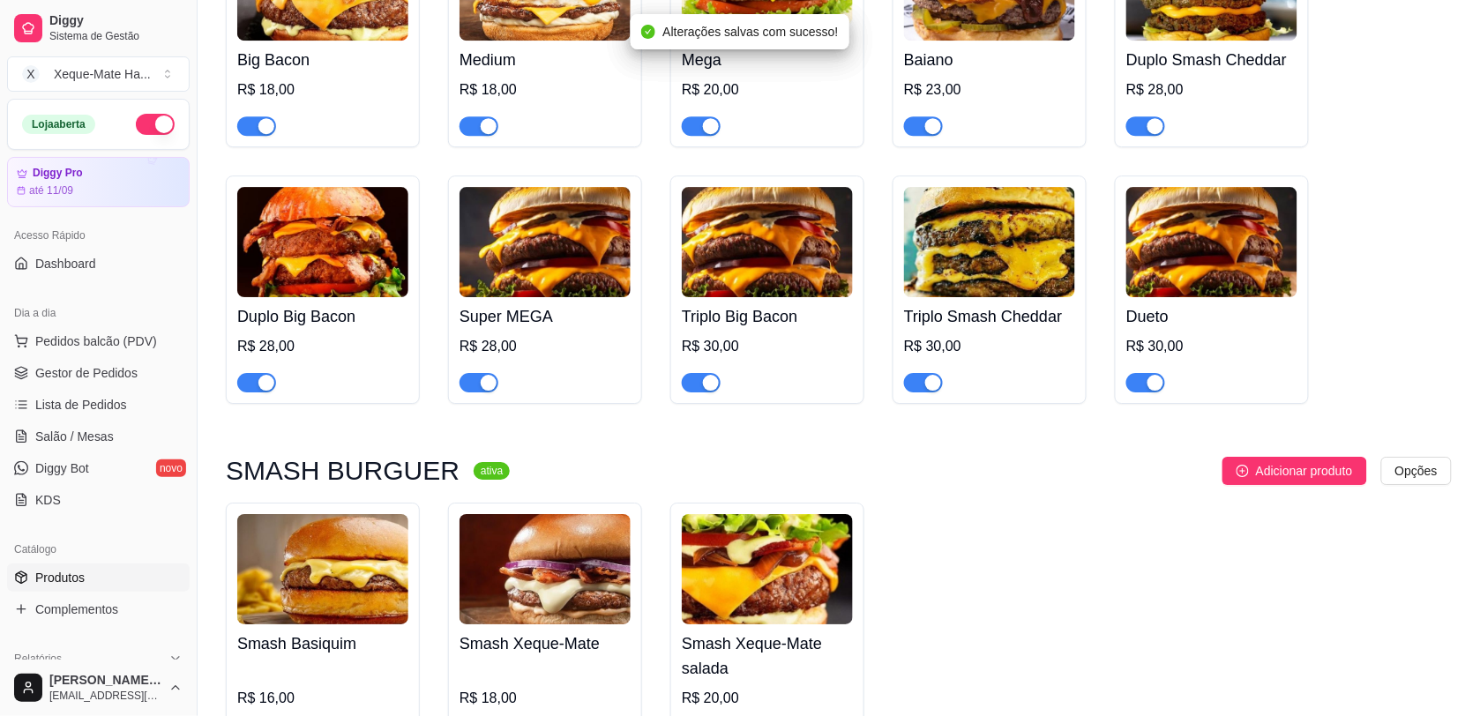
scroll to position [1512, 0]
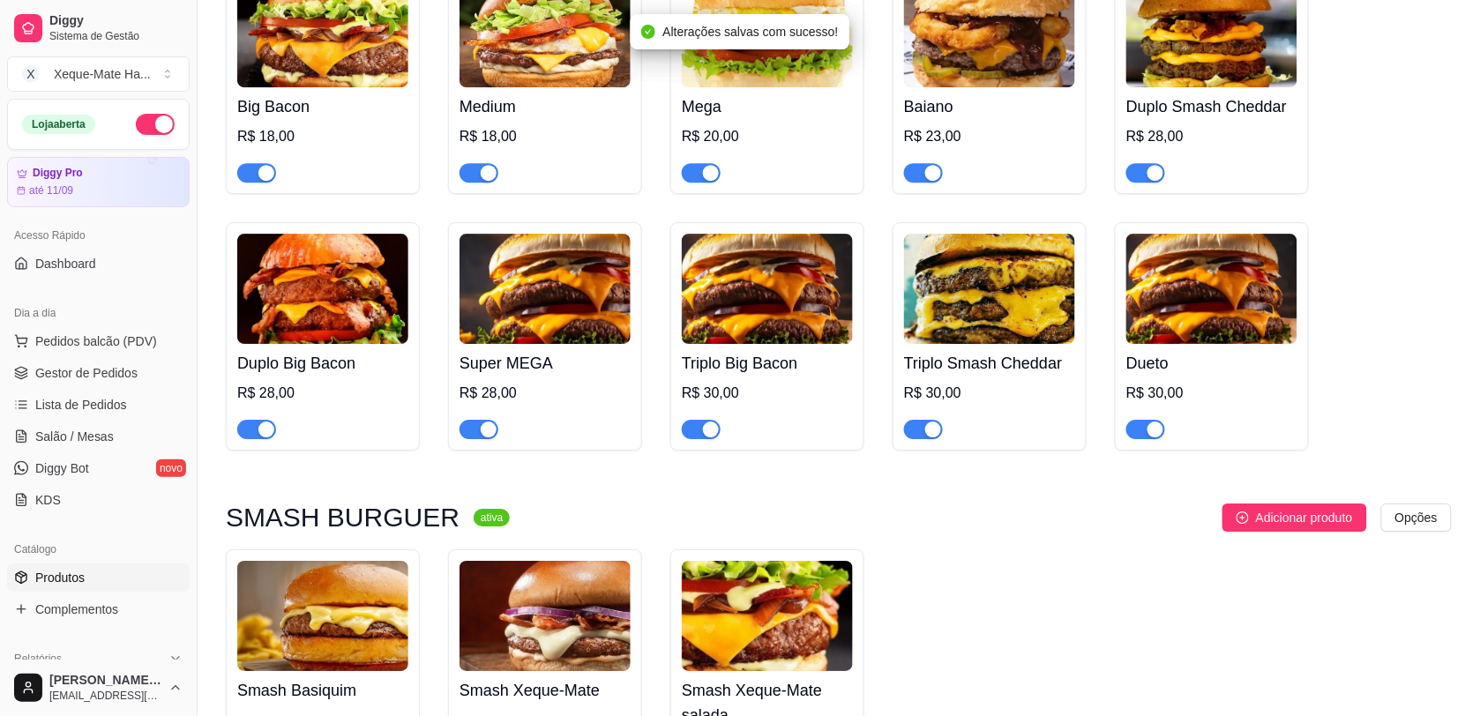
click at [1143, 430] on span "button" at bounding box center [1145, 429] width 39 height 19
click at [1147, 181] on div "button" at bounding box center [1155, 173] width 16 height 16
click at [925, 181] on div "button" at bounding box center [933, 173] width 16 height 16
drag, startPoint x: 930, startPoint y: 448, endPoint x: 915, endPoint y: 441, distance: 16.6
click at [927, 437] on div "button" at bounding box center [933, 430] width 16 height 16
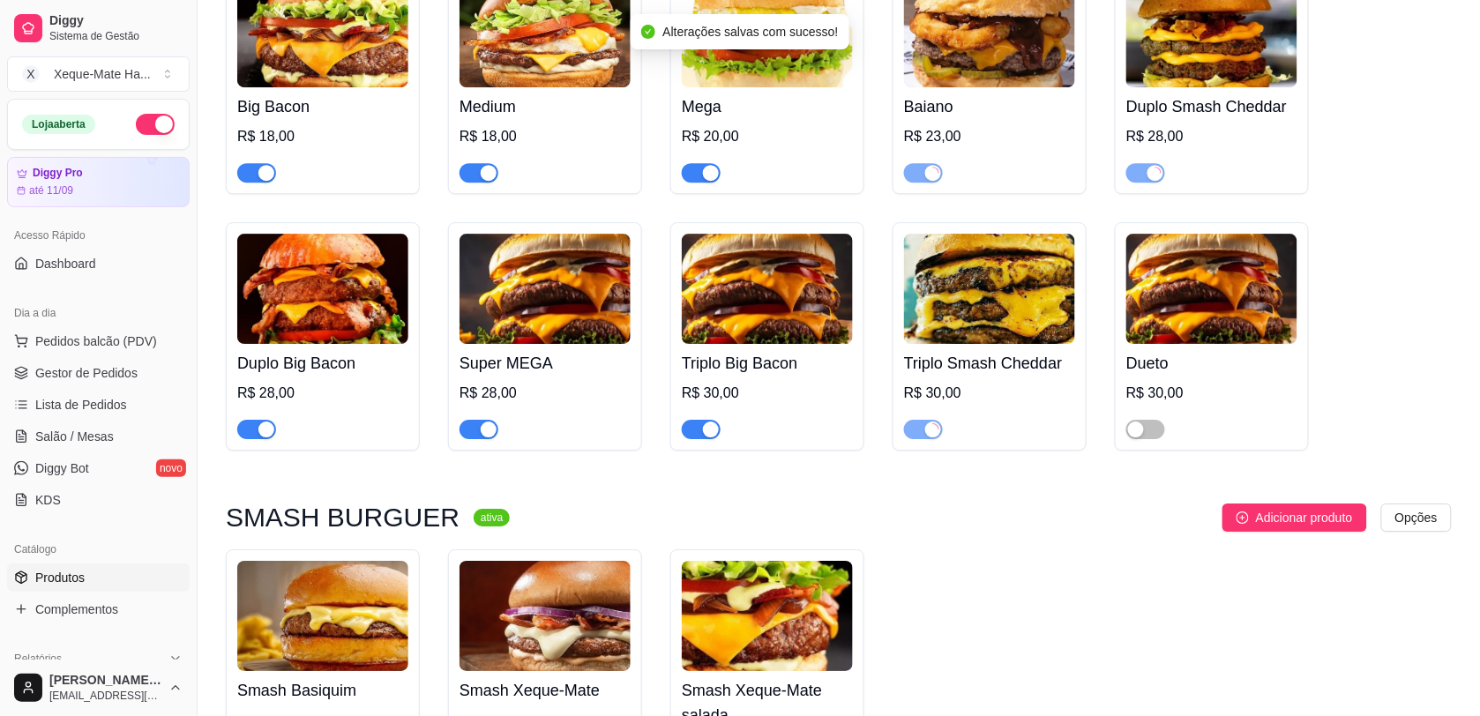
drag, startPoint x: 712, startPoint y: 433, endPoint x: 707, endPoint y: 169, distance: 263.7
click at [713, 432] on div "button" at bounding box center [711, 430] width 16 height 16
click at [707, 169] on div at bounding box center [701, 171] width 39 height 21
click at [481, 177] on div "button" at bounding box center [489, 173] width 16 height 16
click at [465, 439] on span "button" at bounding box center [478, 429] width 39 height 19
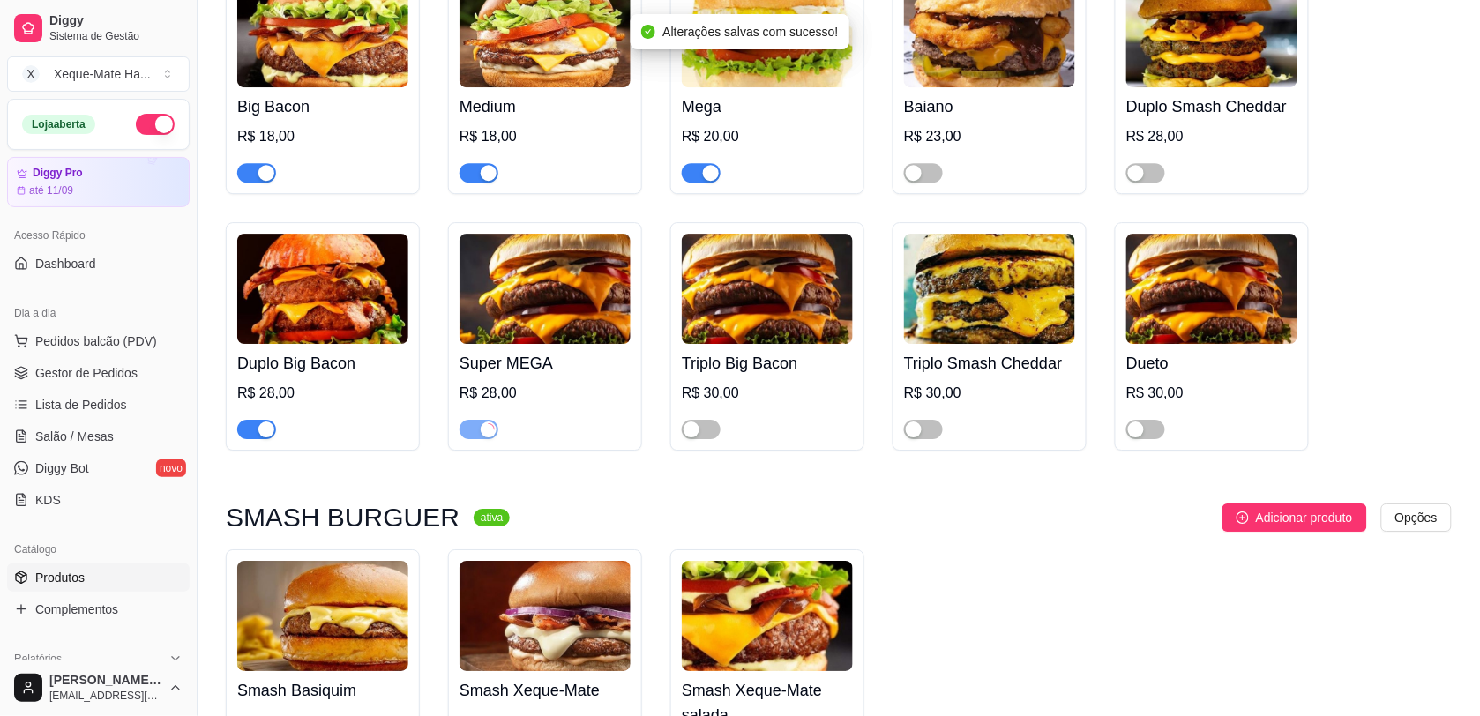
click at [247, 439] on span "button" at bounding box center [256, 429] width 39 height 19
click at [267, 177] on div "button" at bounding box center [266, 173] width 16 height 16
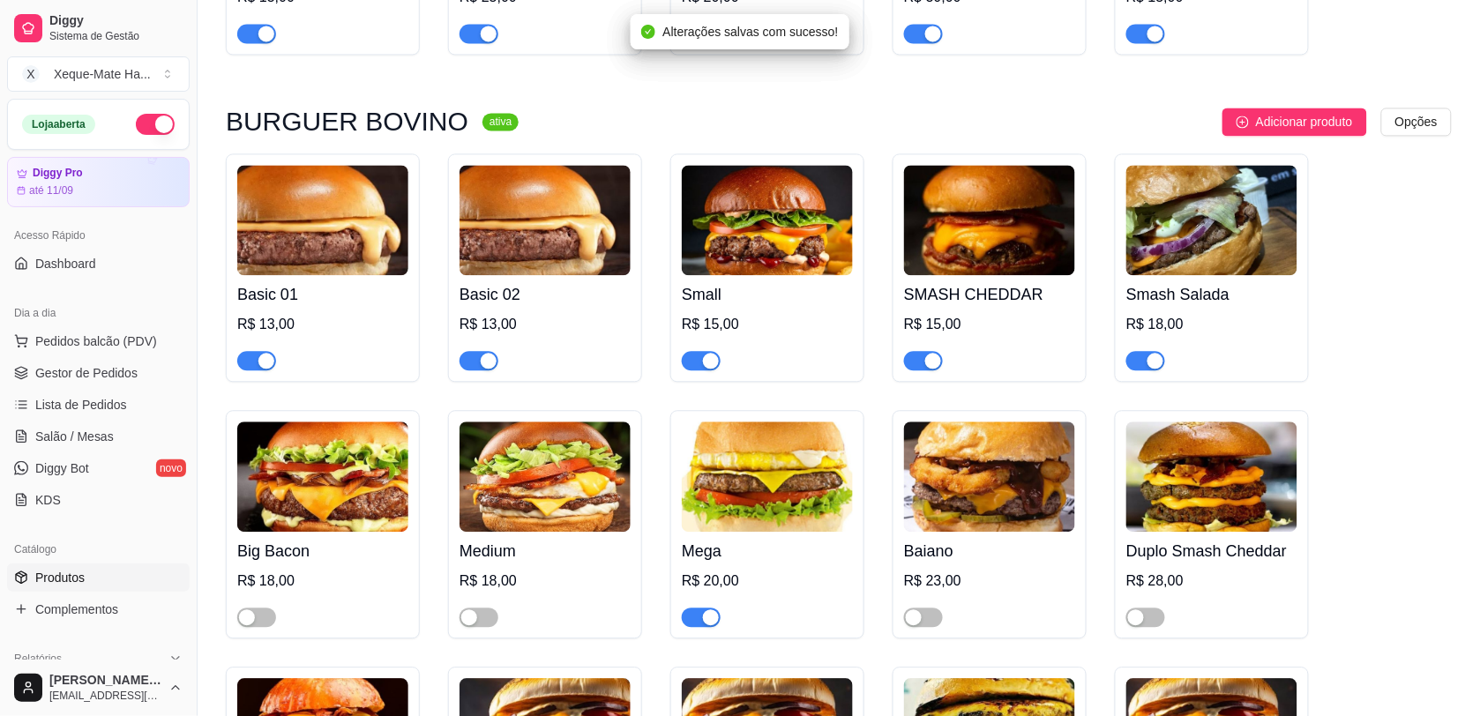
scroll to position [1043, 0]
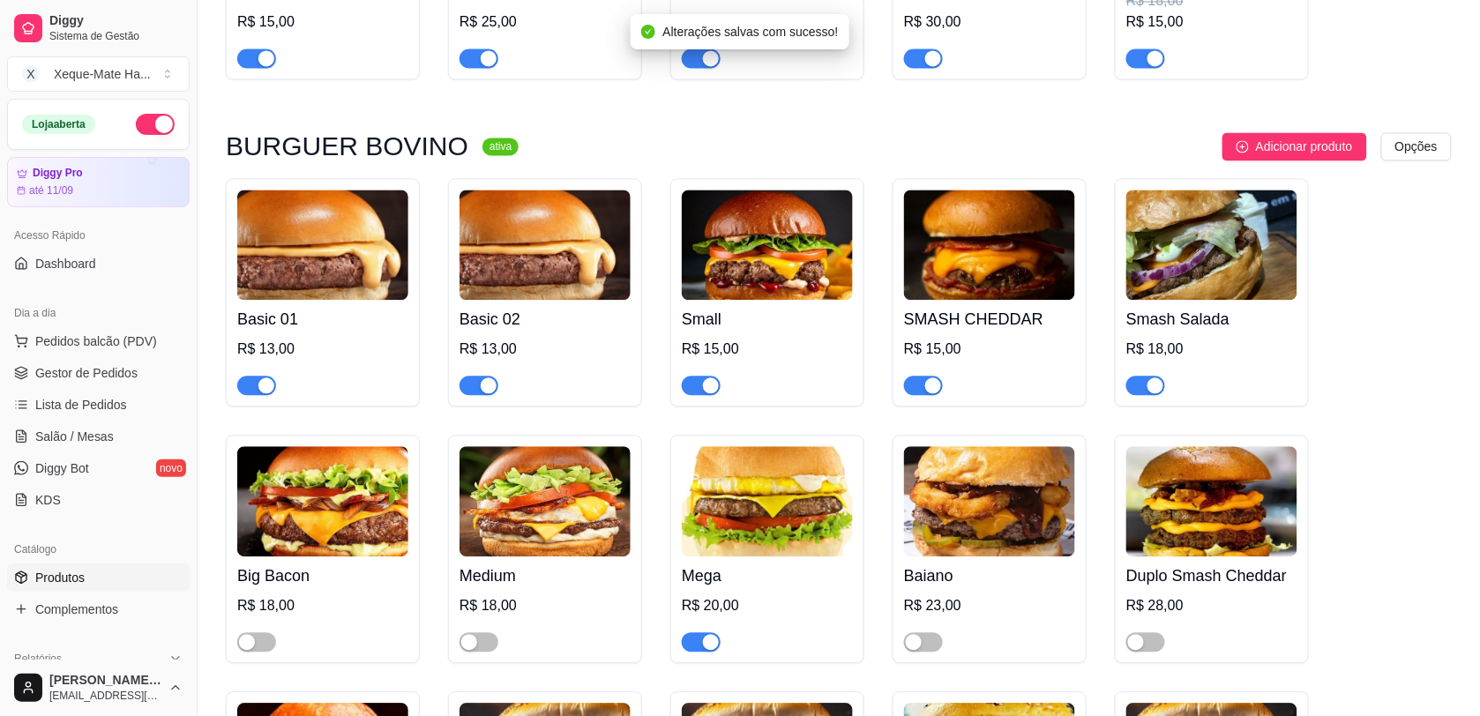
drag, startPoint x: 1149, startPoint y: 393, endPoint x: 1101, endPoint y: 395, distance: 48.5
click at [1149, 392] on div "button" at bounding box center [1155, 385] width 16 height 16
click at [933, 389] on div "button" at bounding box center [933, 385] width 16 height 16
click at [692, 389] on span "button" at bounding box center [701, 385] width 39 height 19
click at [491, 390] on div "button" at bounding box center [489, 385] width 16 height 16
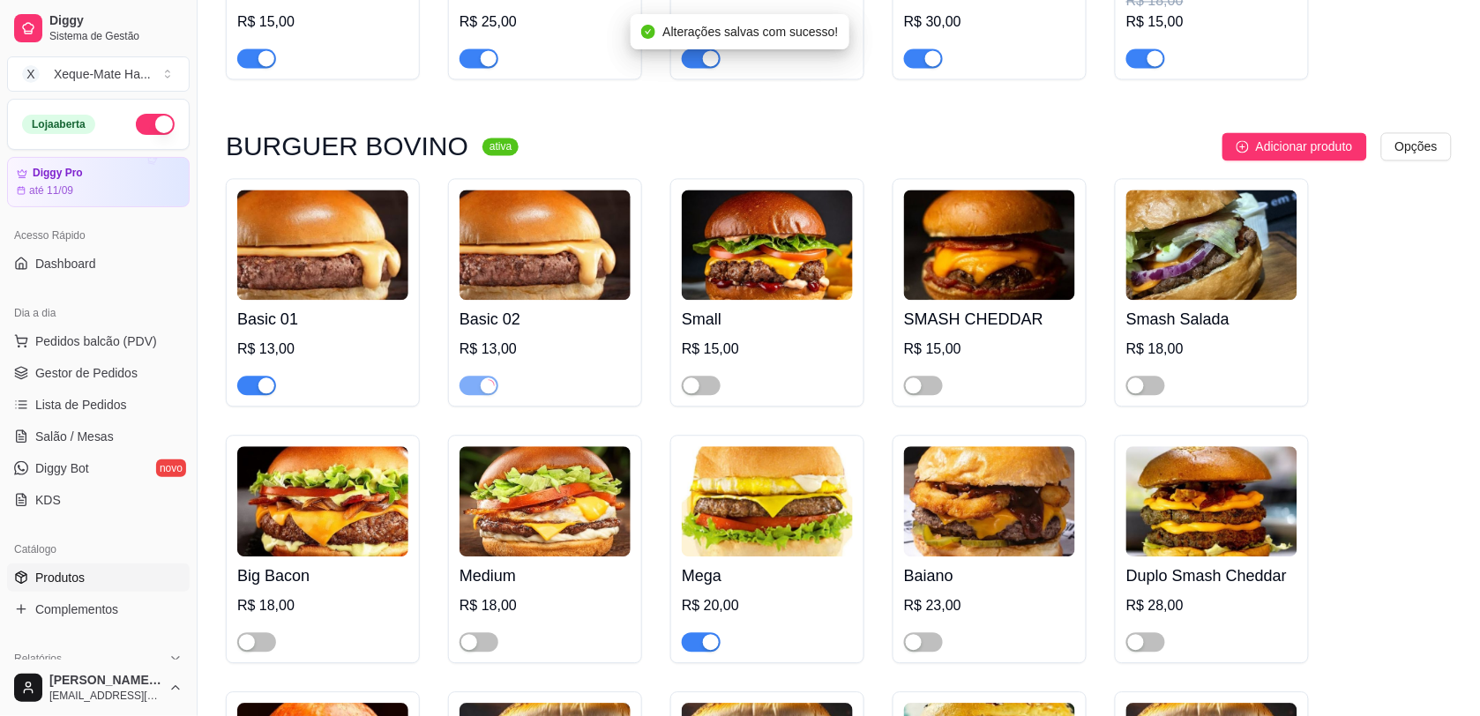
click at [260, 393] on div "button" at bounding box center [266, 385] width 16 height 16
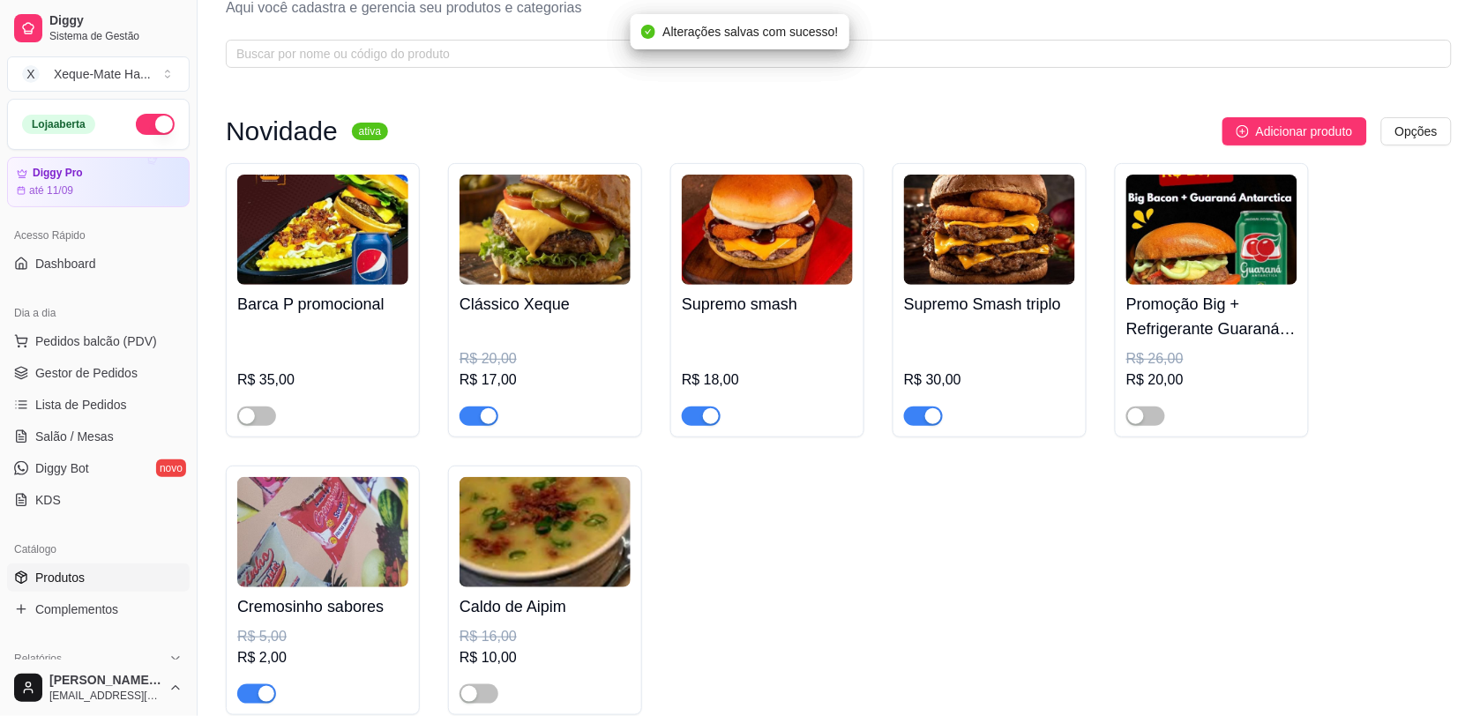
scroll to position [0, 0]
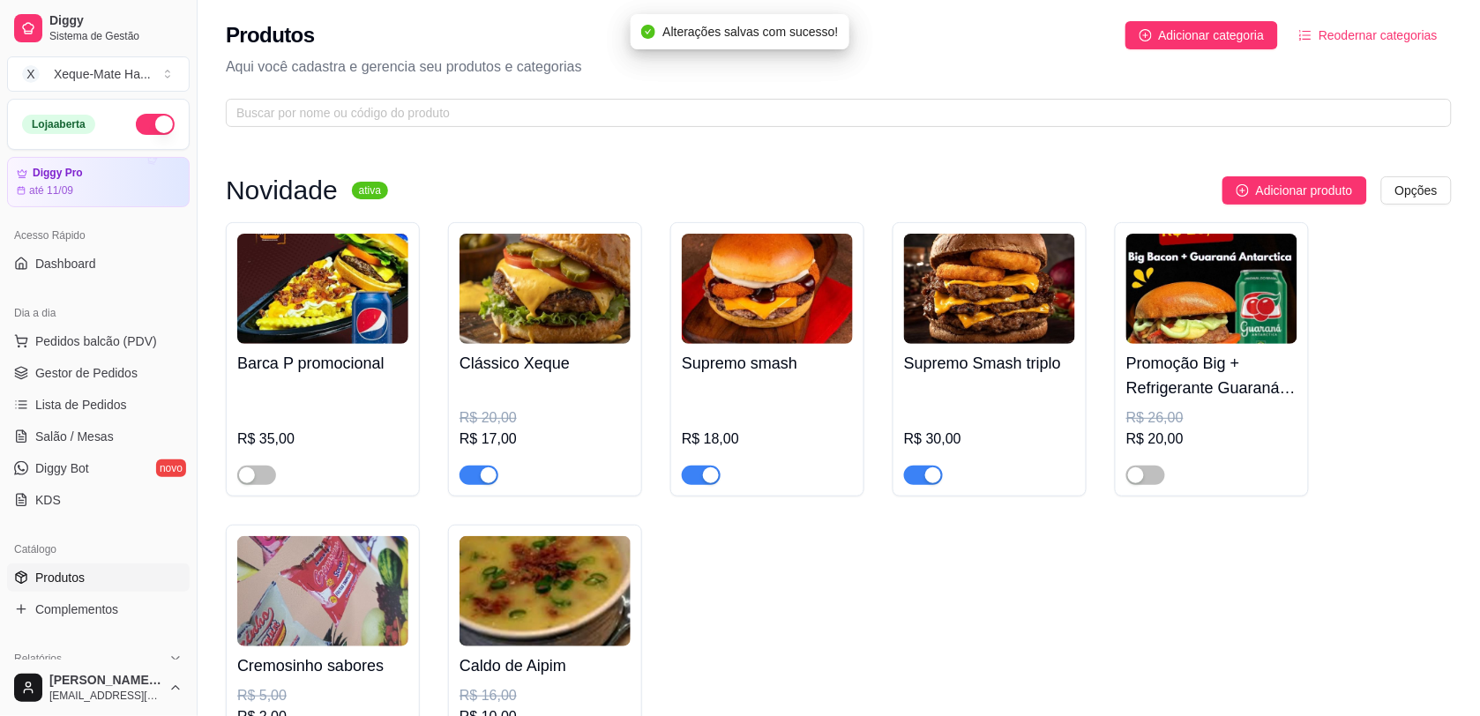
click at [698, 478] on span "button" at bounding box center [701, 475] width 39 height 19
click at [926, 474] on div "button" at bounding box center [933, 475] width 16 height 16
click at [482, 477] on div "button" at bounding box center [489, 475] width 16 height 16
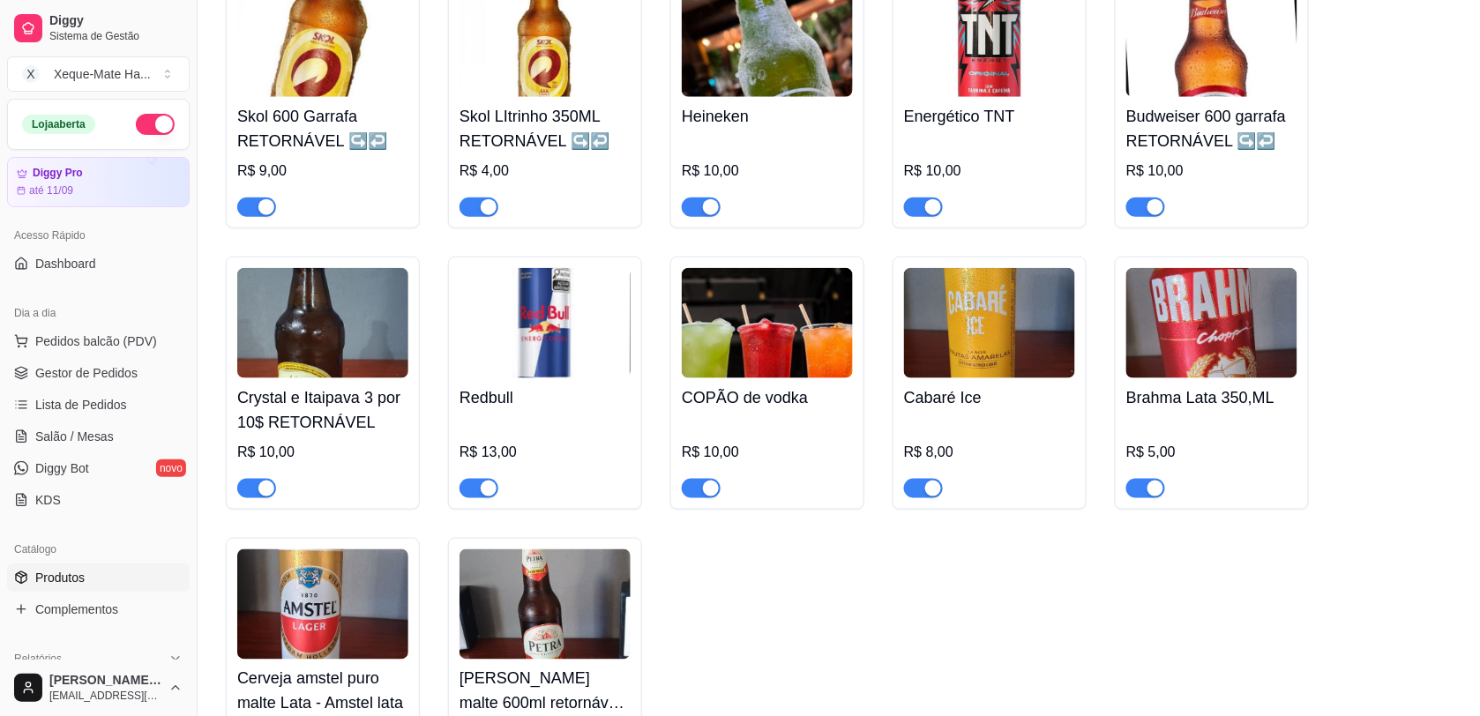
scroll to position [6527, 0]
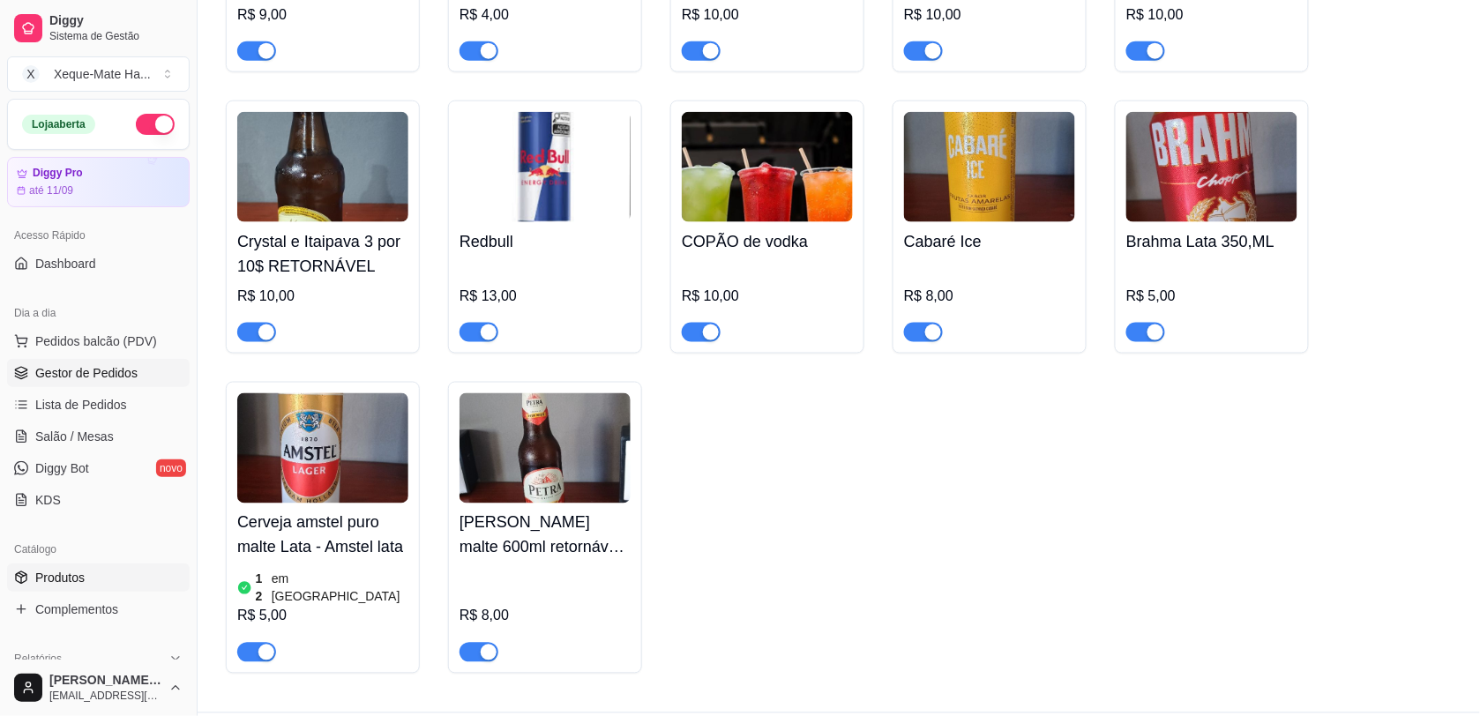
click at [77, 370] on span "Gestor de Pedidos" at bounding box center [86, 373] width 102 height 18
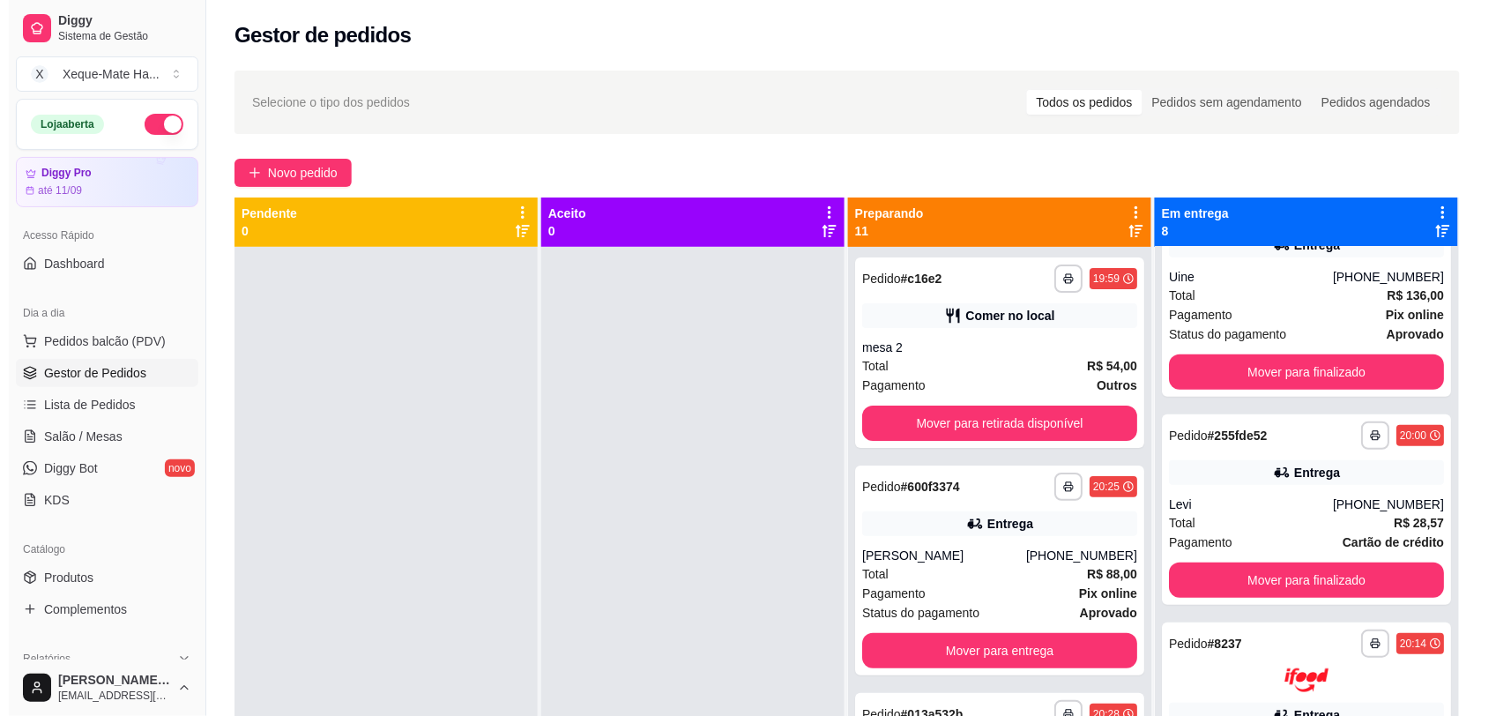
scroll to position [309, 0]
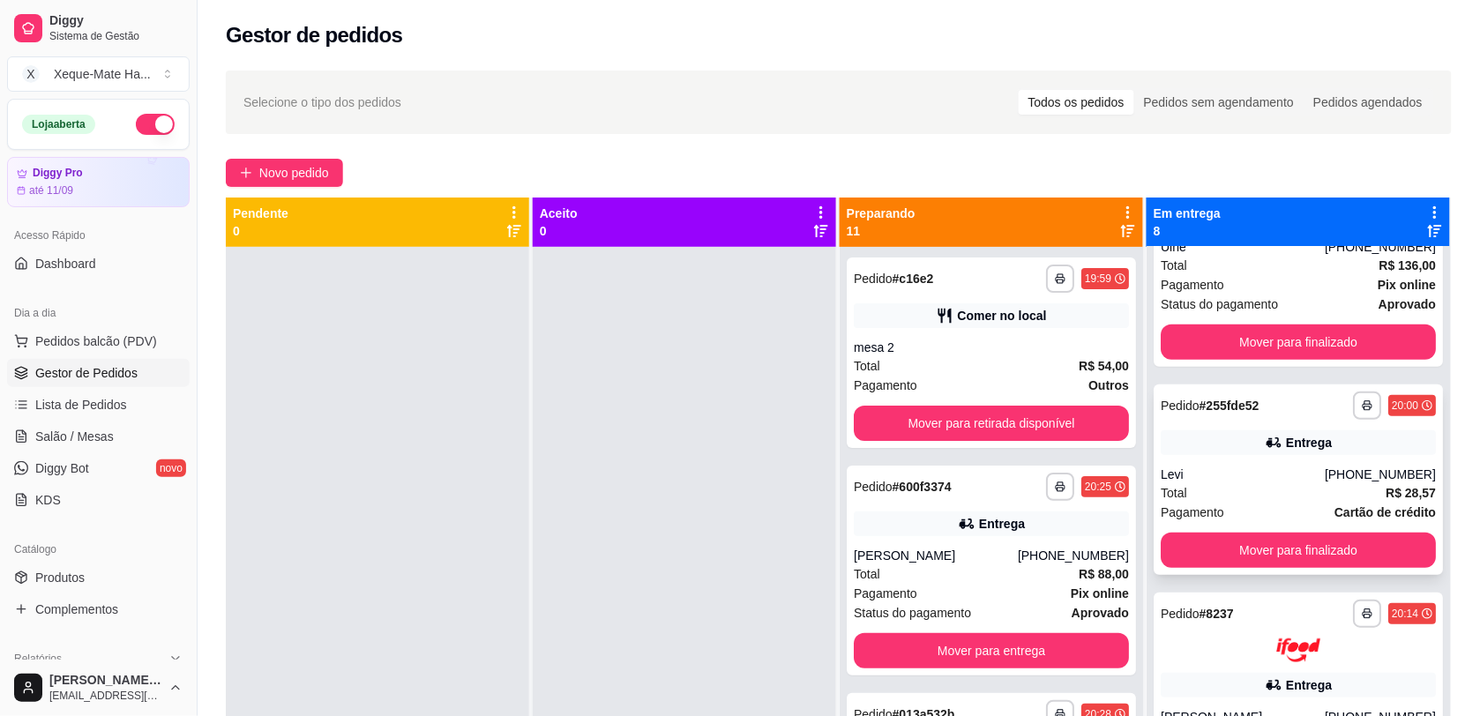
click at [1226, 456] on div "**********" at bounding box center [1297, 479] width 289 height 190
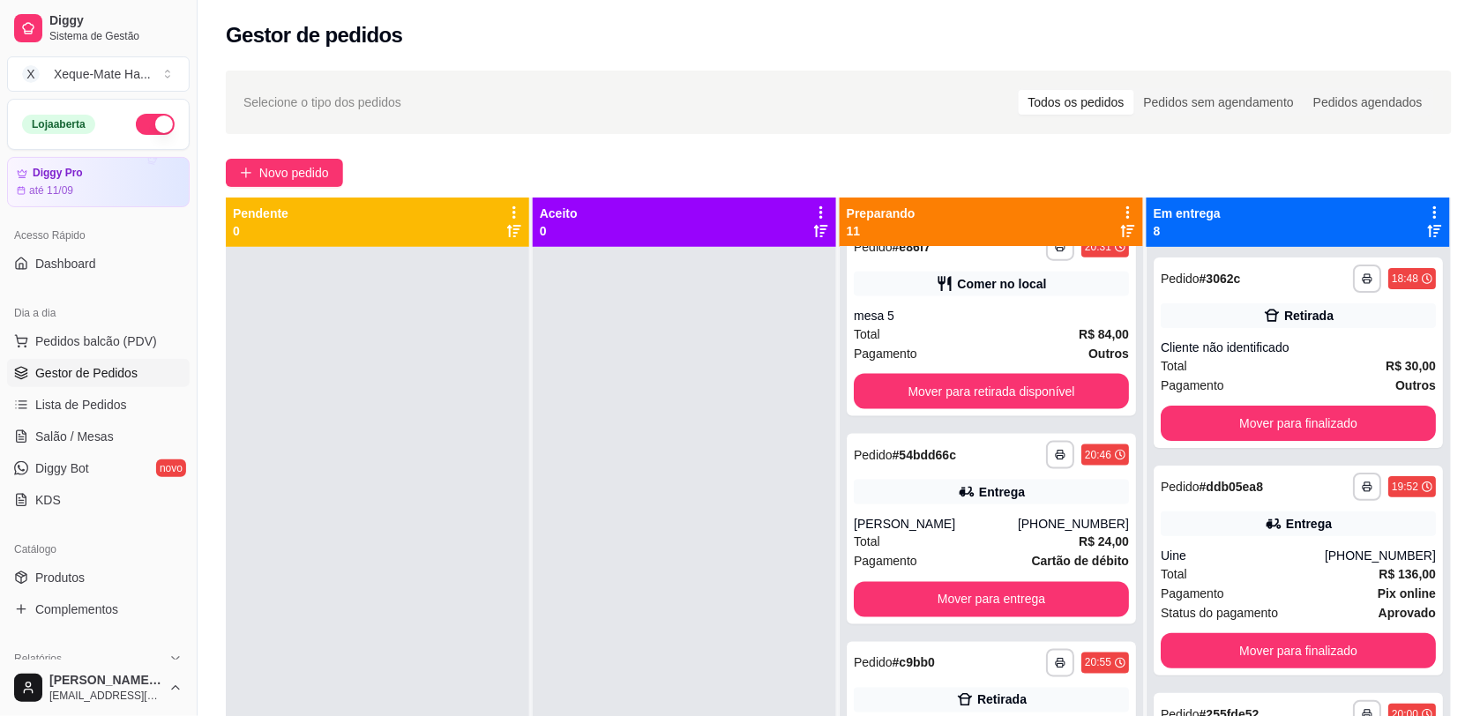
scroll to position [743, 0]
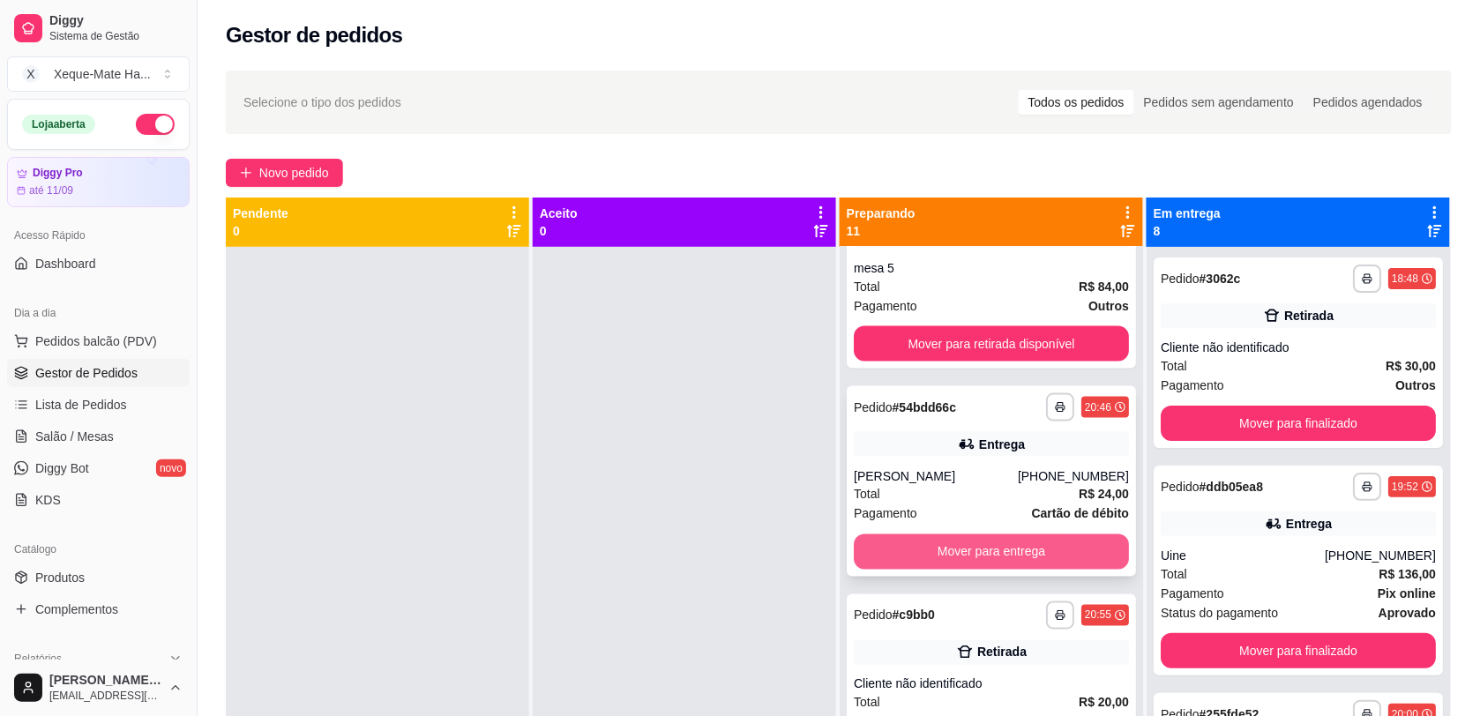
click at [1046, 542] on button "Mover para entrega" at bounding box center [991, 551] width 275 height 35
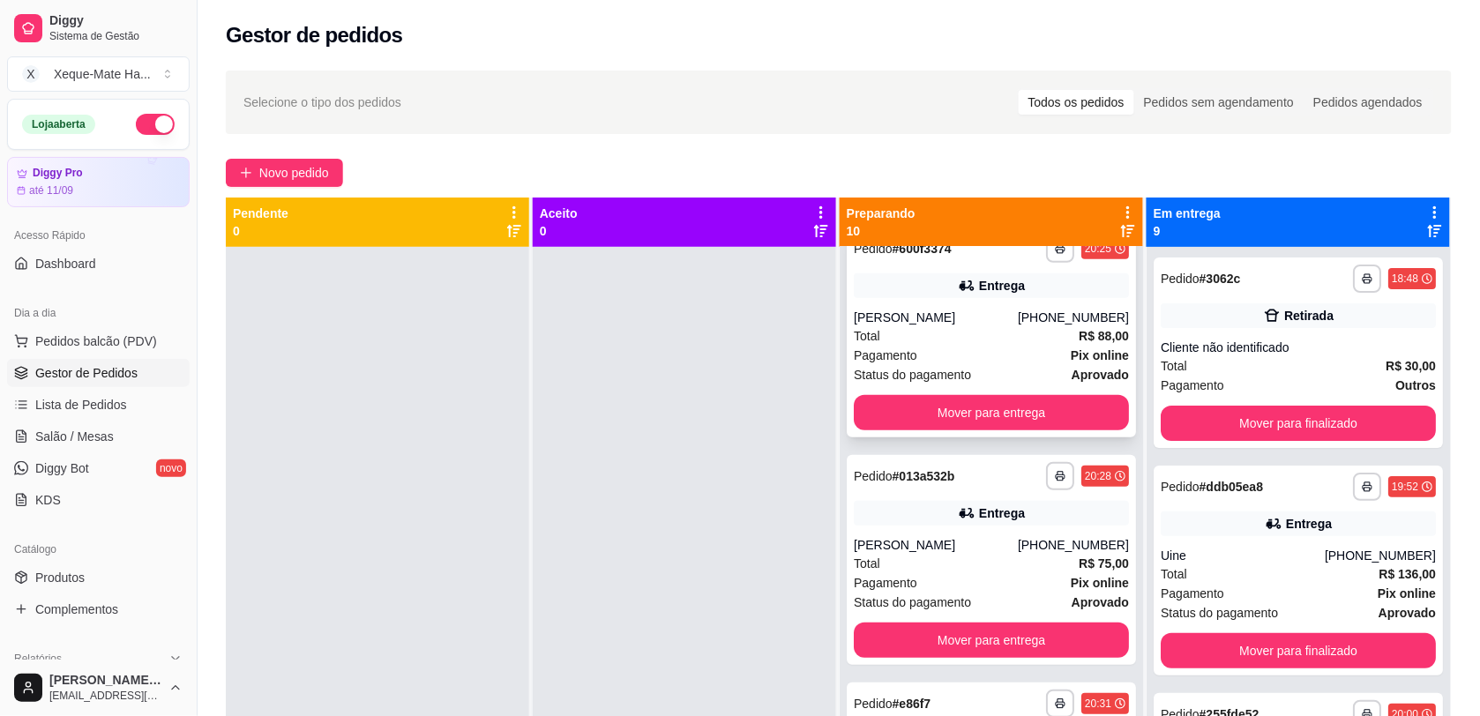
scroll to position [230, 0]
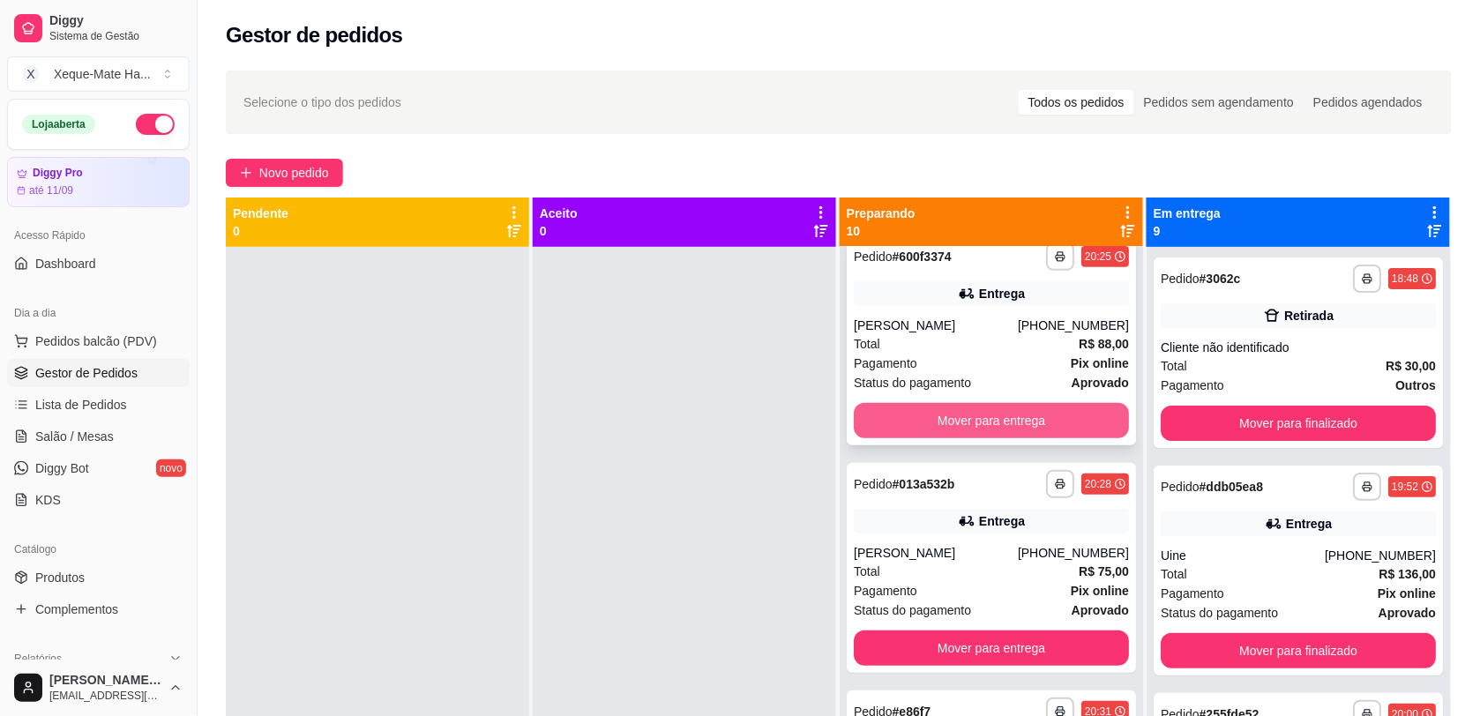
click at [1063, 401] on div "**********" at bounding box center [991, 340] width 289 height 210
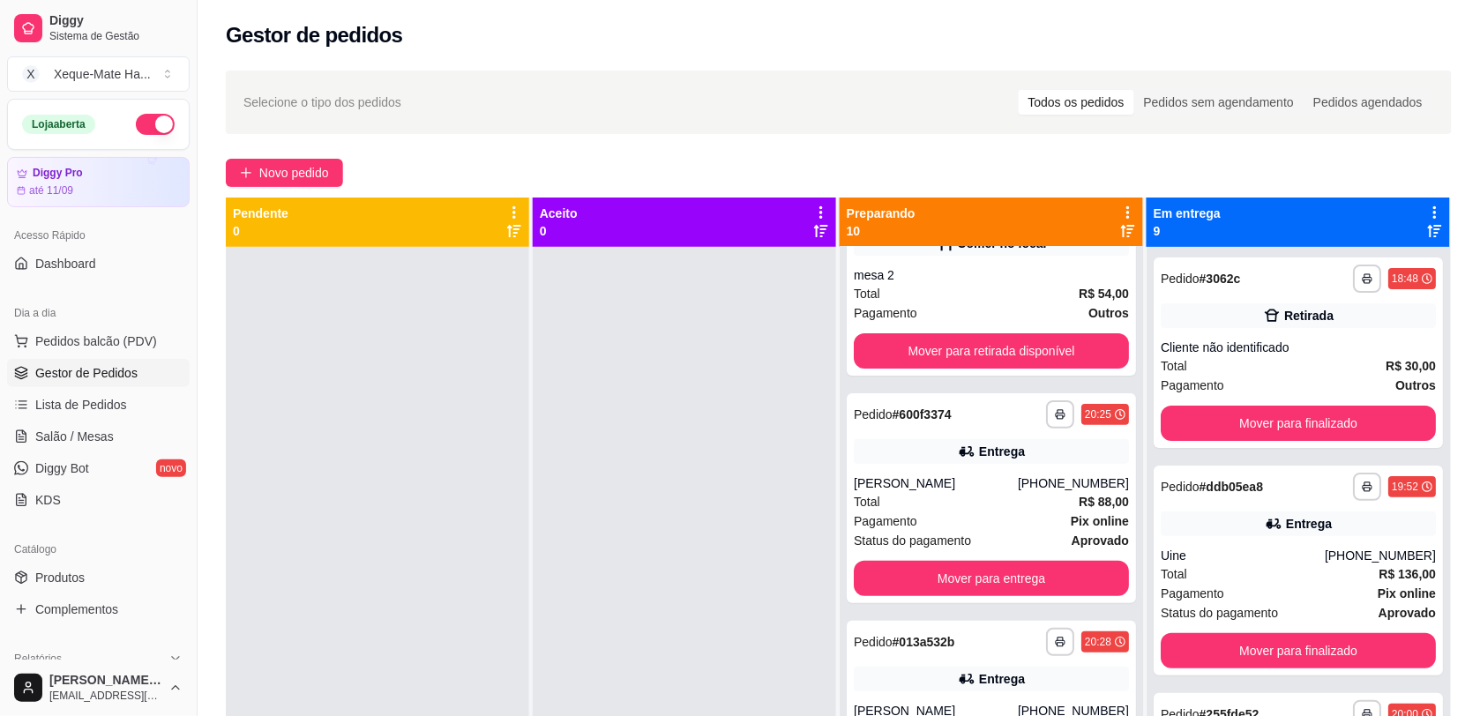
scroll to position [166, 0]
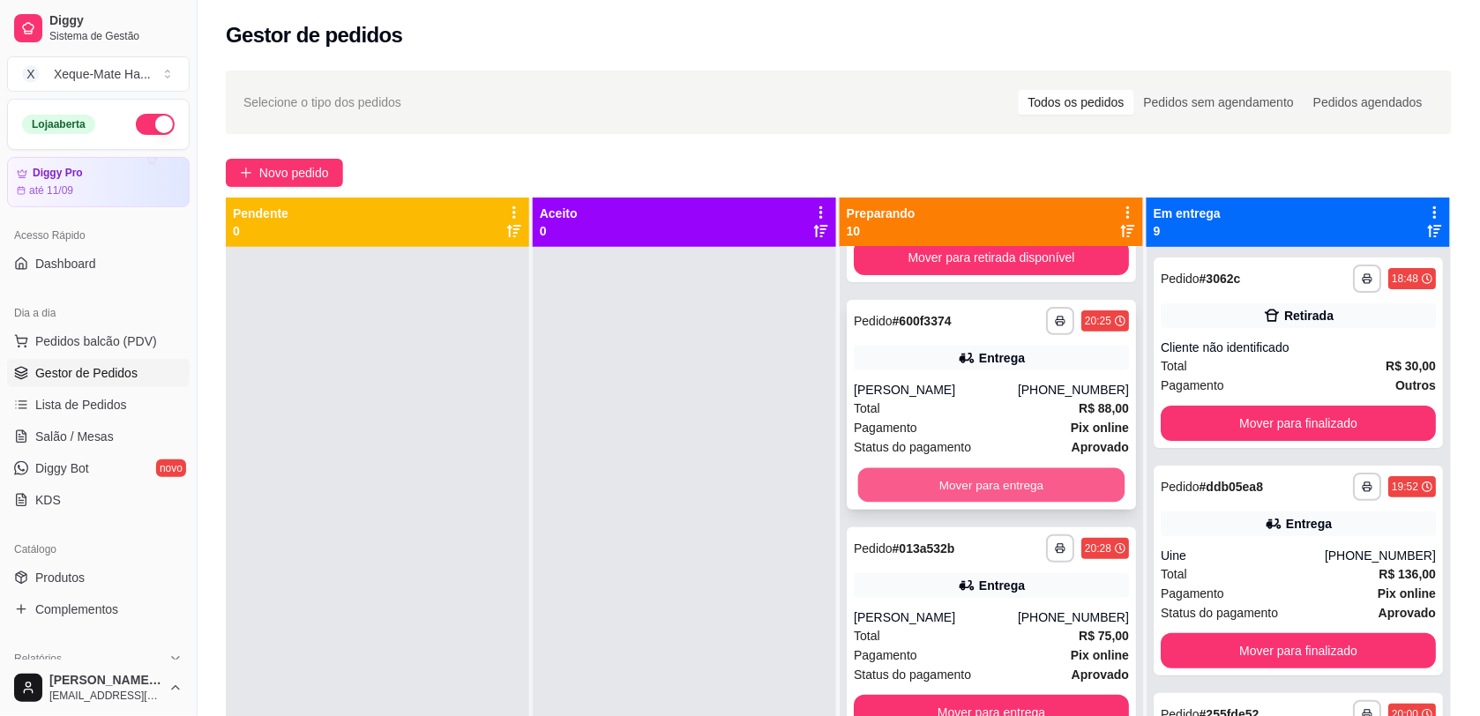
click at [1024, 481] on button "Mover para entrega" at bounding box center [991, 485] width 267 height 34
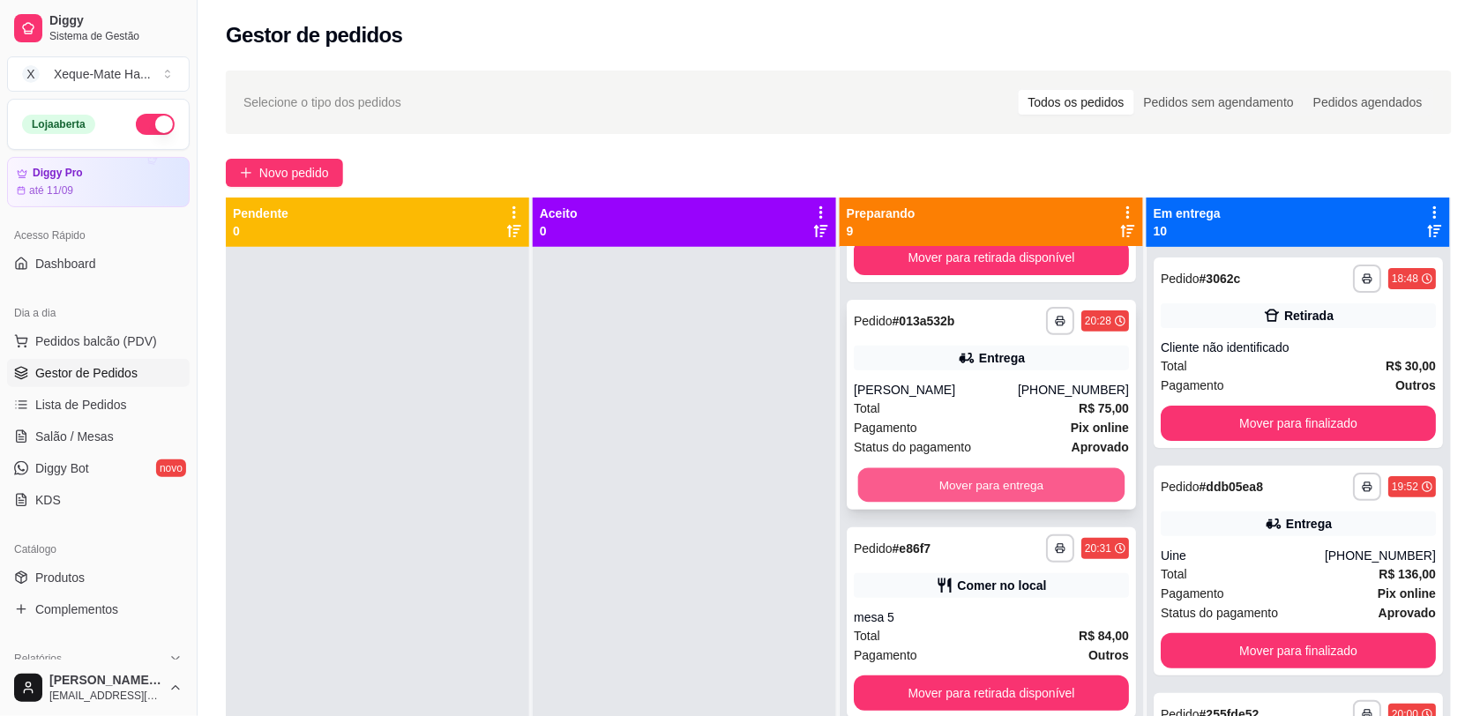
click at [1024, 482] on button "Mover para entrega" at bounding box center [991, 485] width 267 height 34
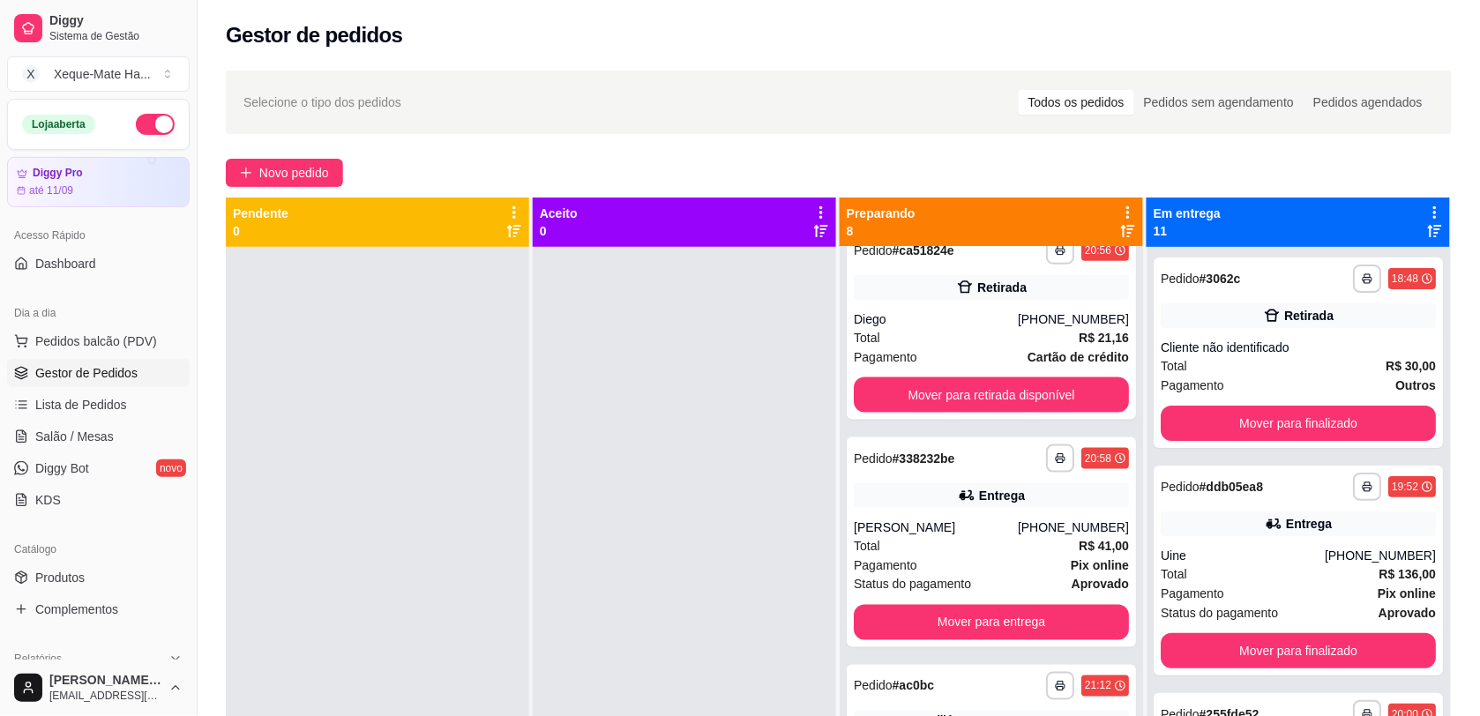
scroll to position [653, 0]
click at [1034, 613] on button "Mover para entrega" at bounding box center [991, 621] width 275 height 35
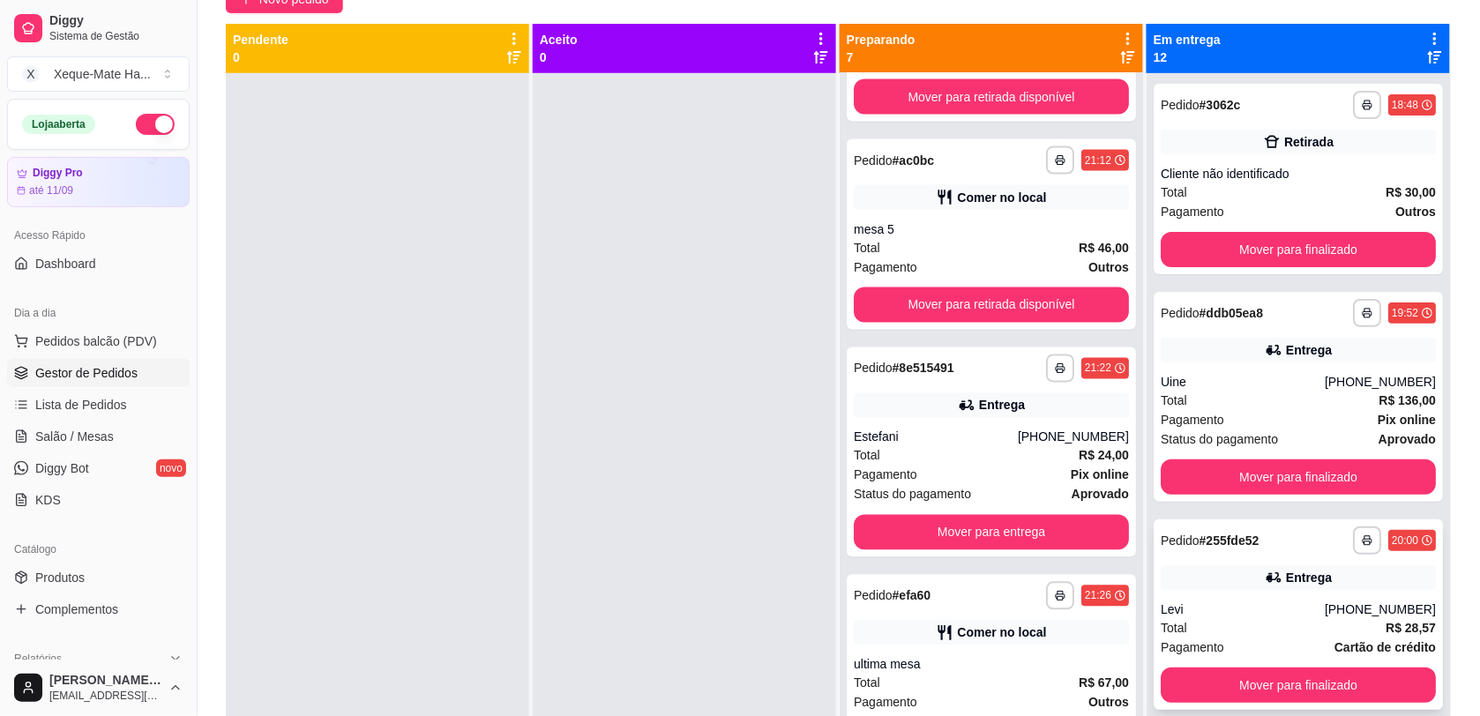
scroll to position [177, 0]
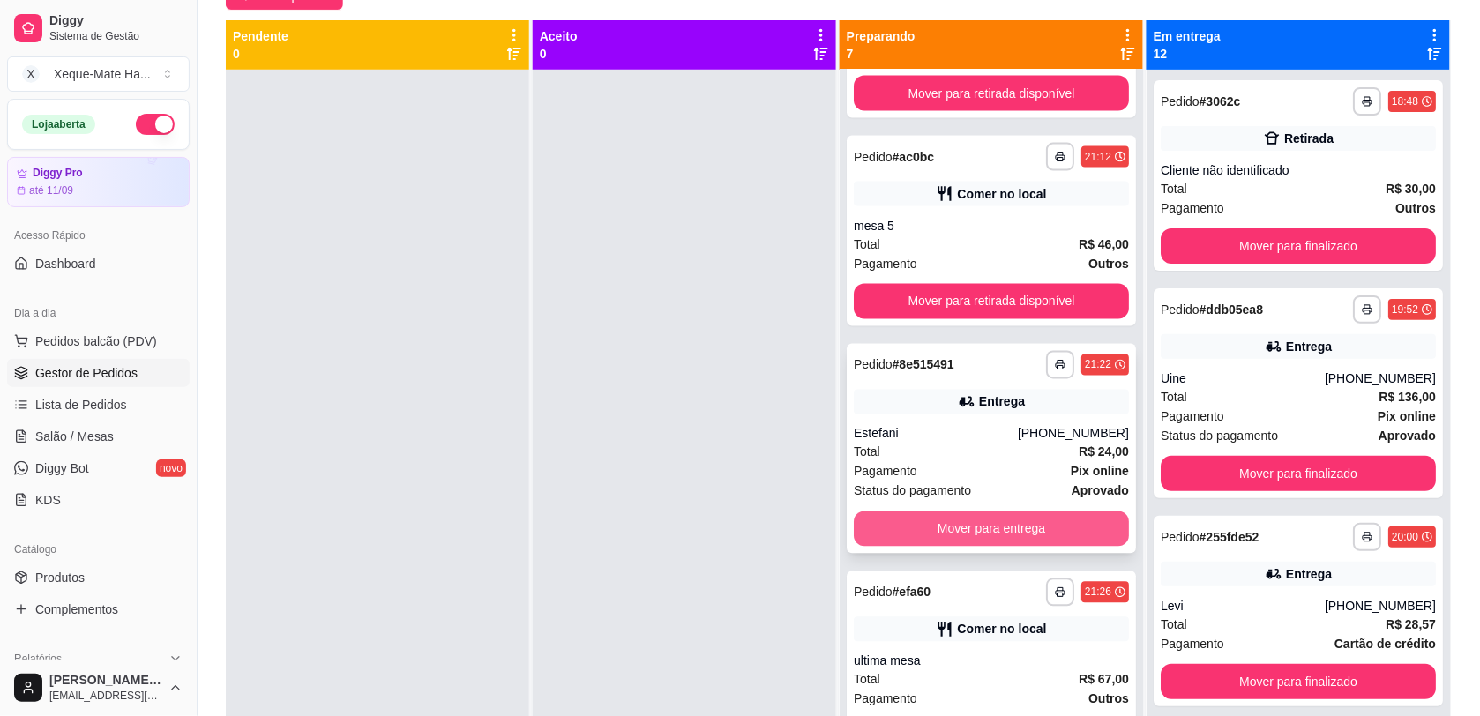
click at [1011, 519] on button "Mover para entrega" at bounding box center [991, 528] width 275 height 35
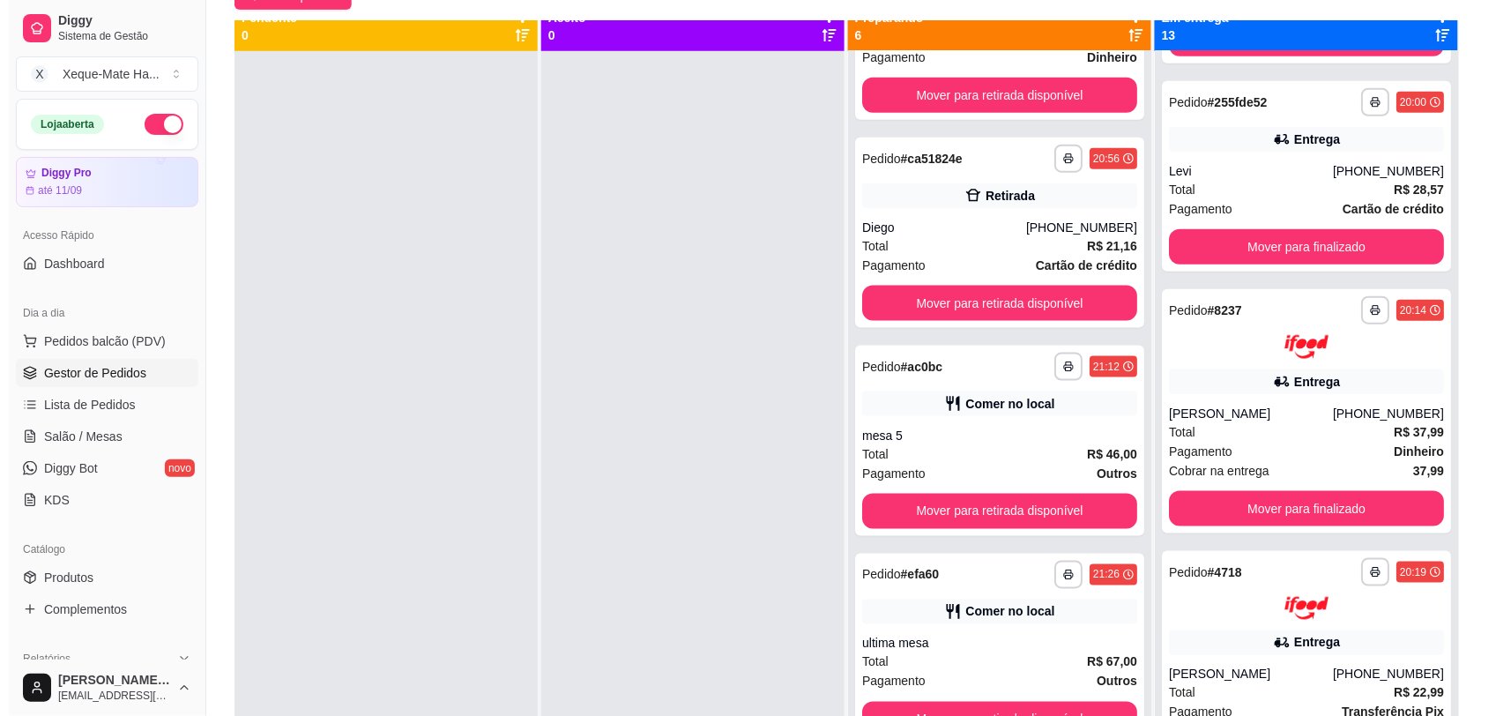
scroll to position [426, 0]
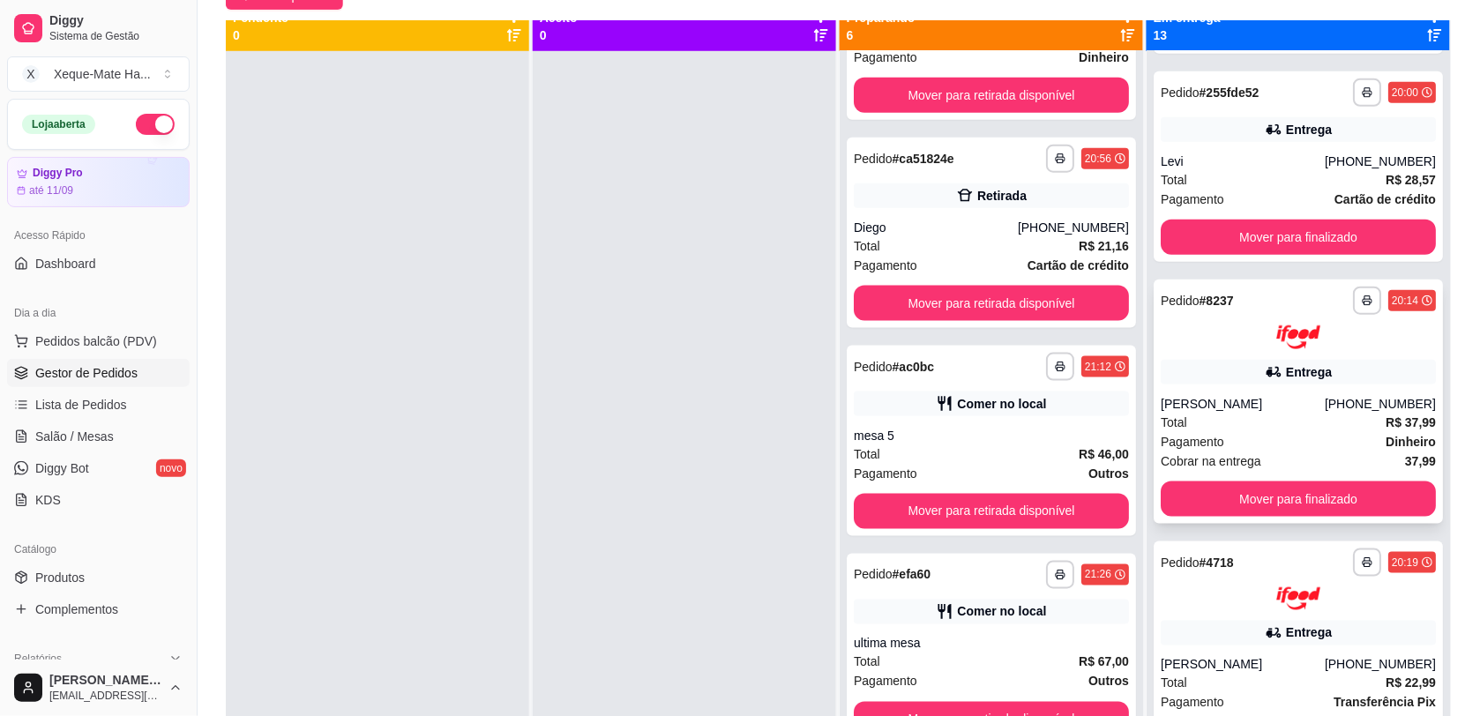
click at [1312, 360] on div "Entrega" at bounding box center [1297, 372] width 275 height 25
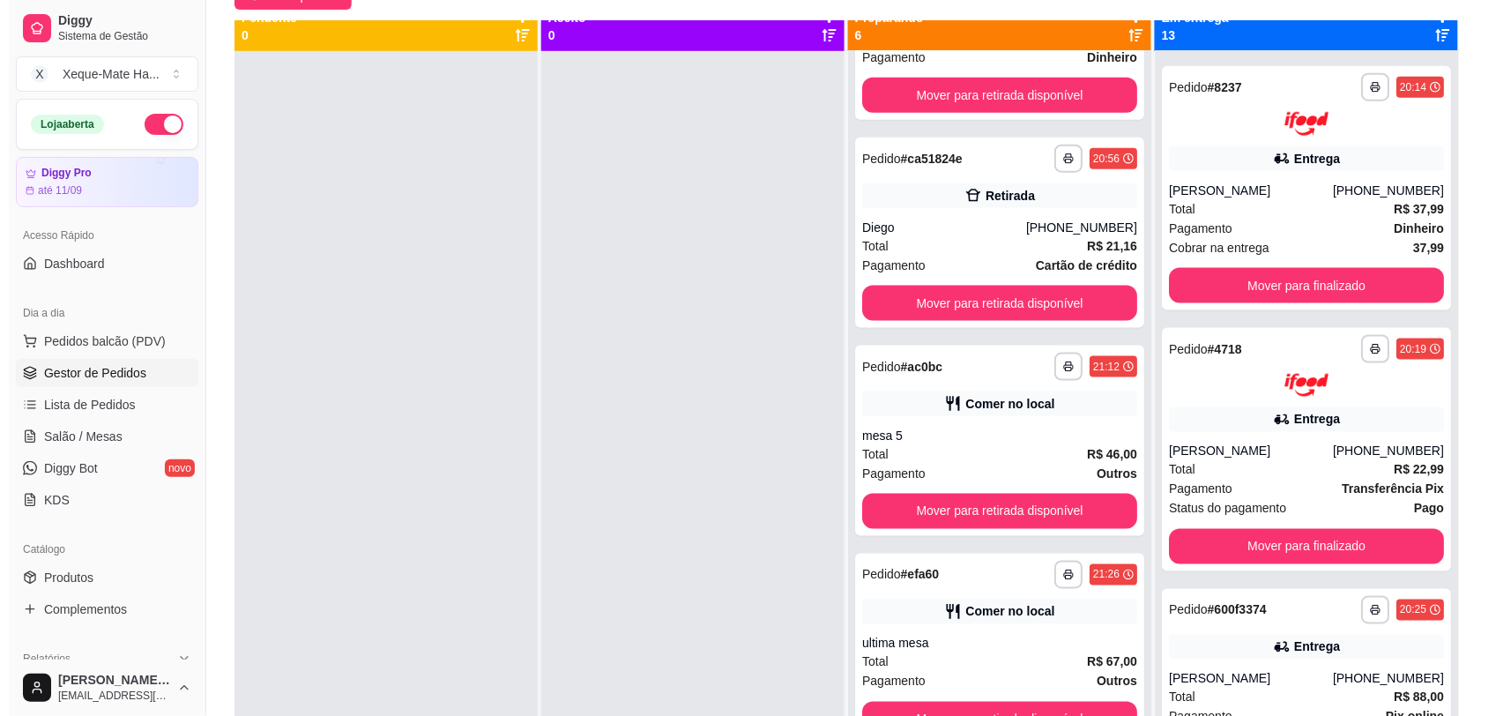
scroll to position [693, 0]
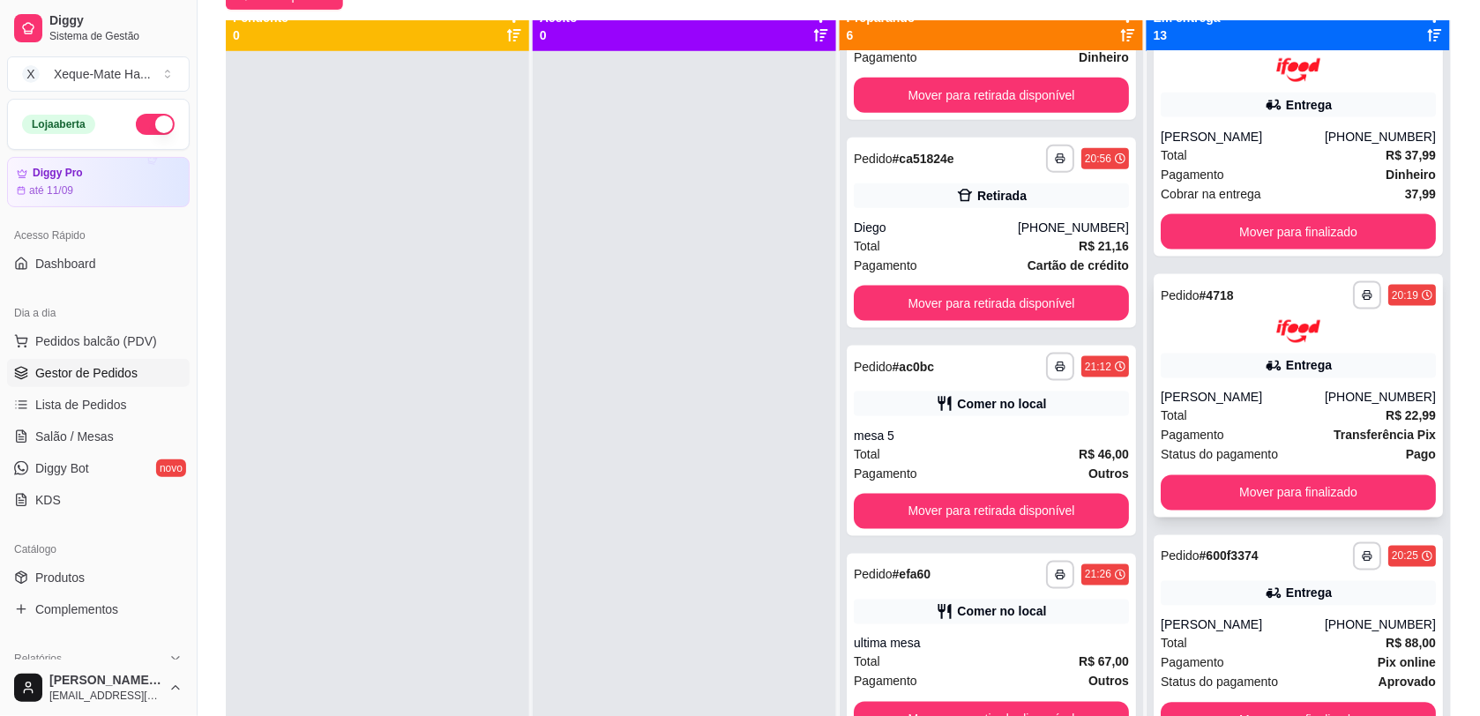
click at [1325, 393] on div "[PHONE_NUMBER]" at bounding box center [1380, 398] width 111 height 18
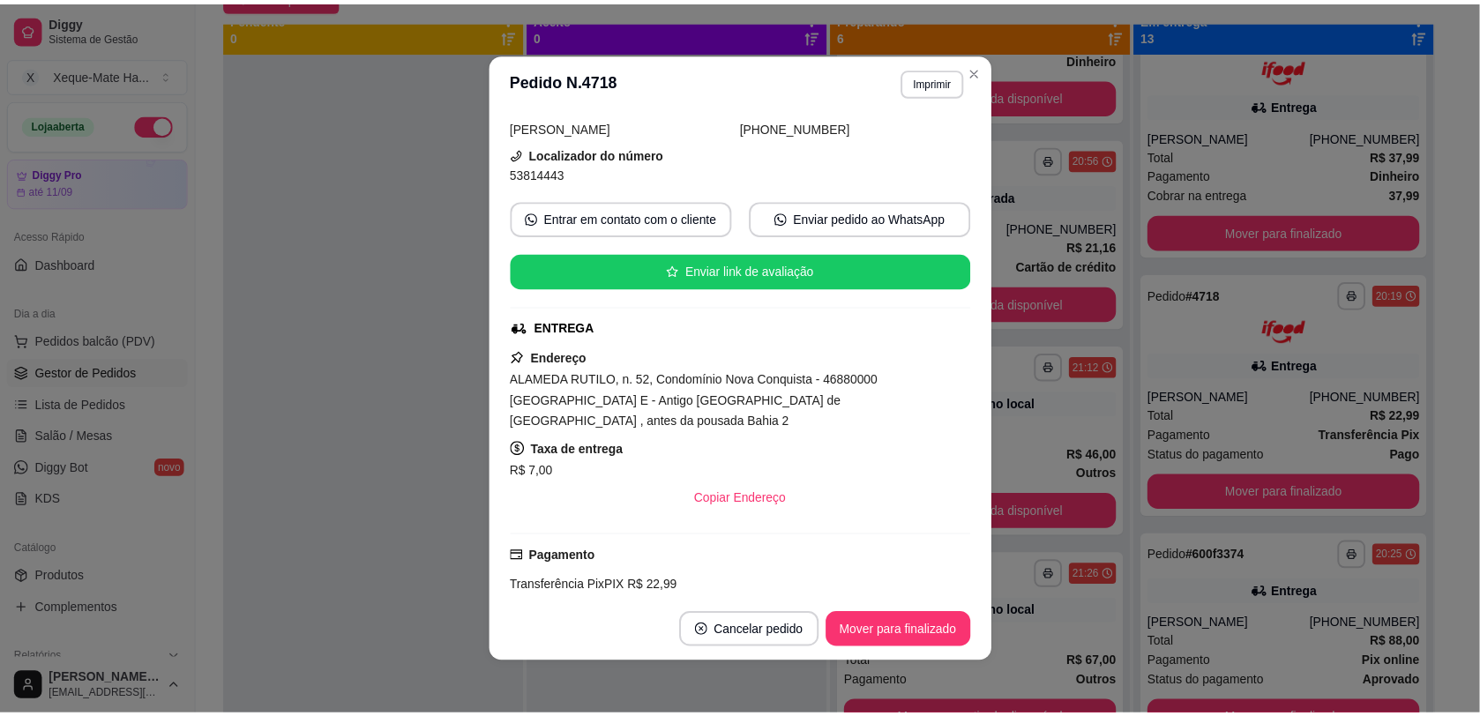
scroll to position [132, 0]
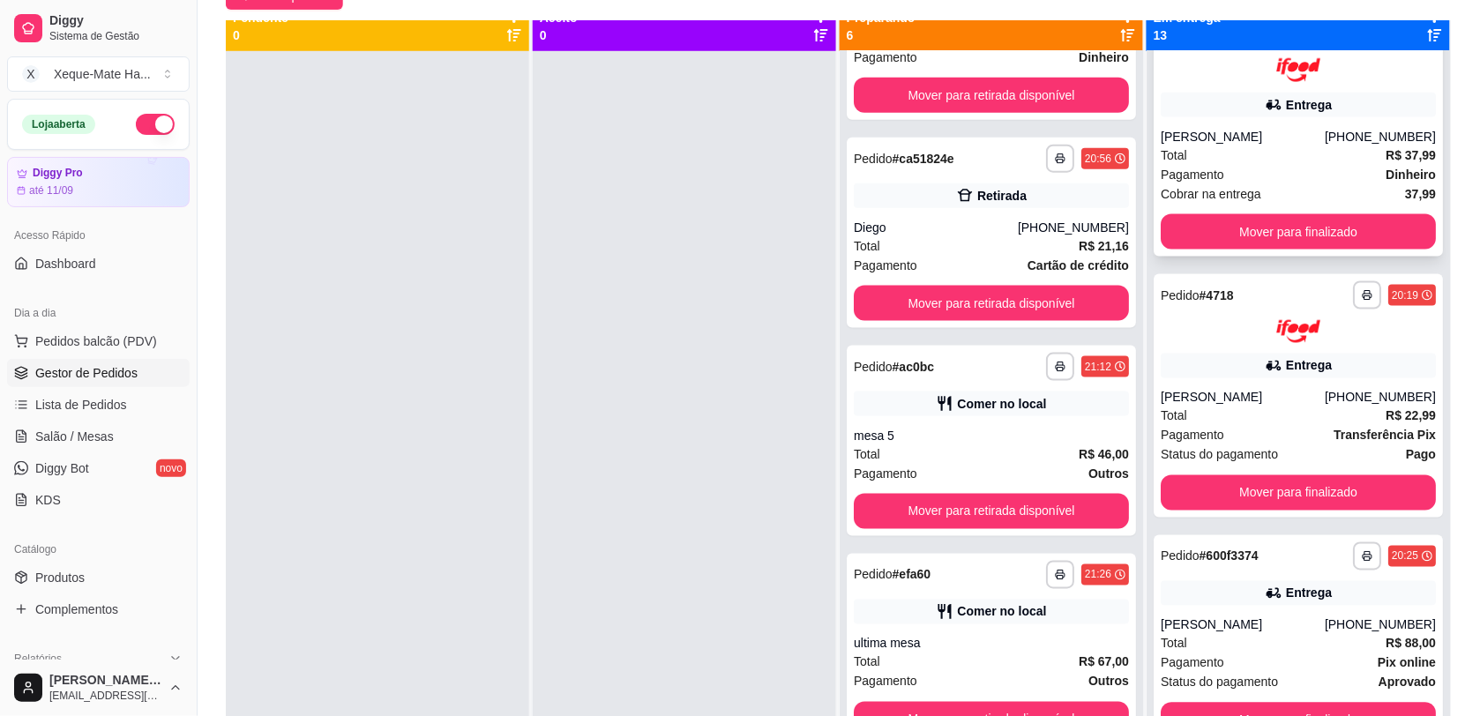
click at [1337, 152] on div "Total R$ 37,99" at bounding box center [1297, 155] width 275 height 19
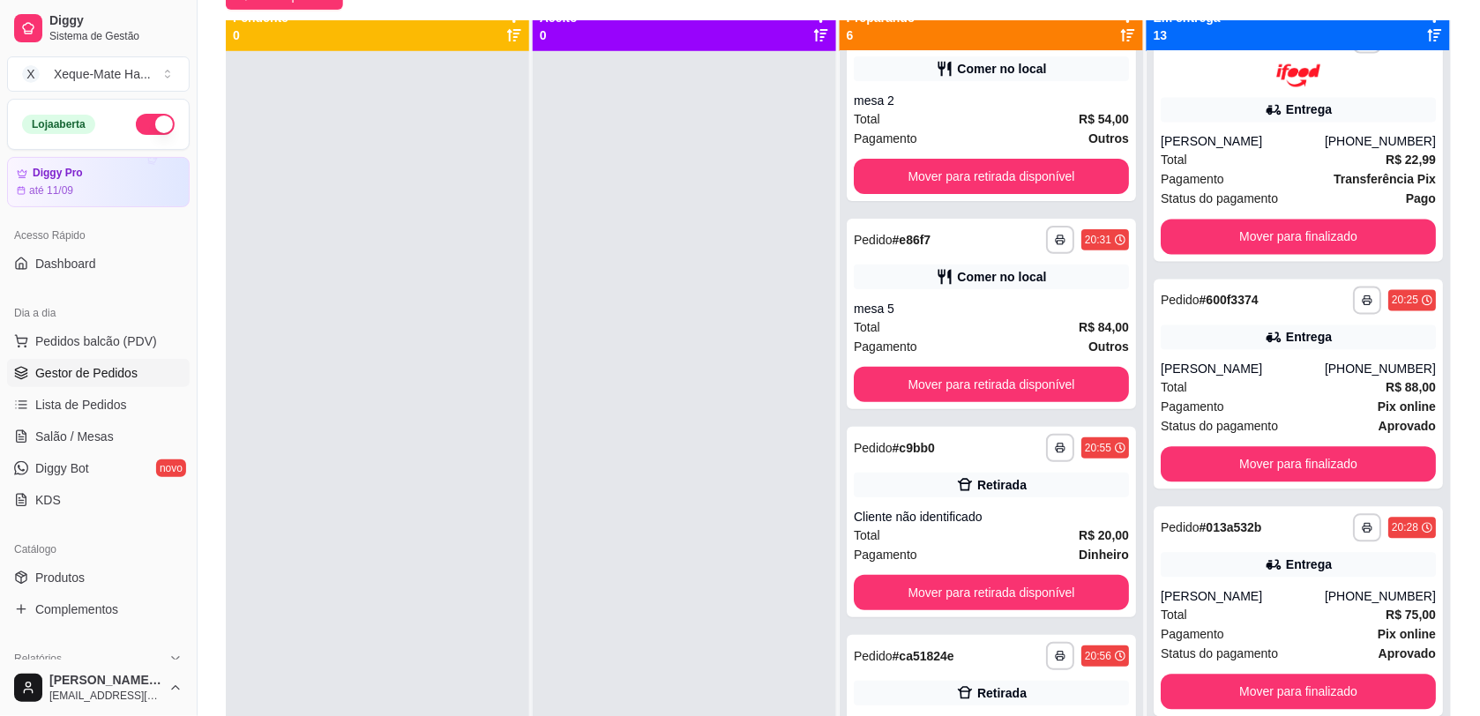
scroll to position [46, 0]
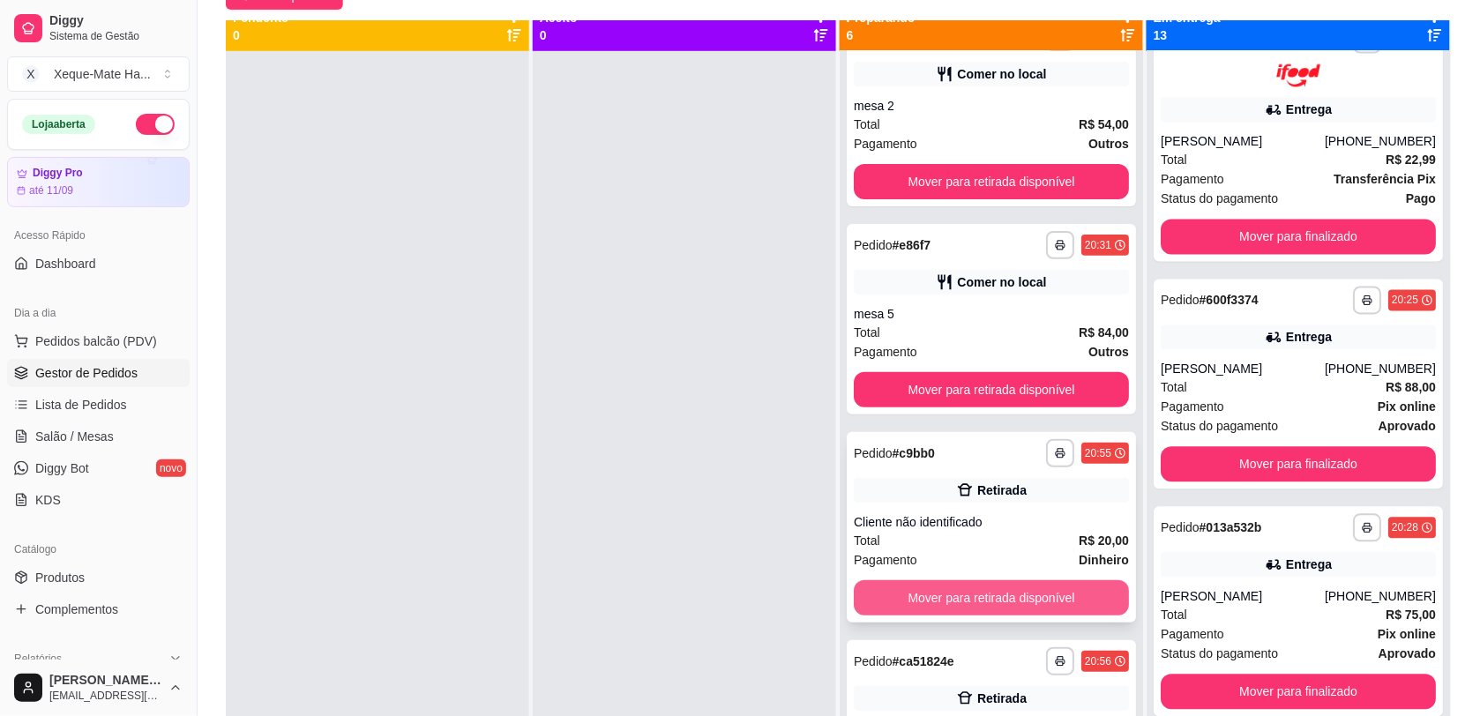
click at [1021, 595] on button "Mover para retirada disponível" at bounding box center [991, 597] width 275 height 35
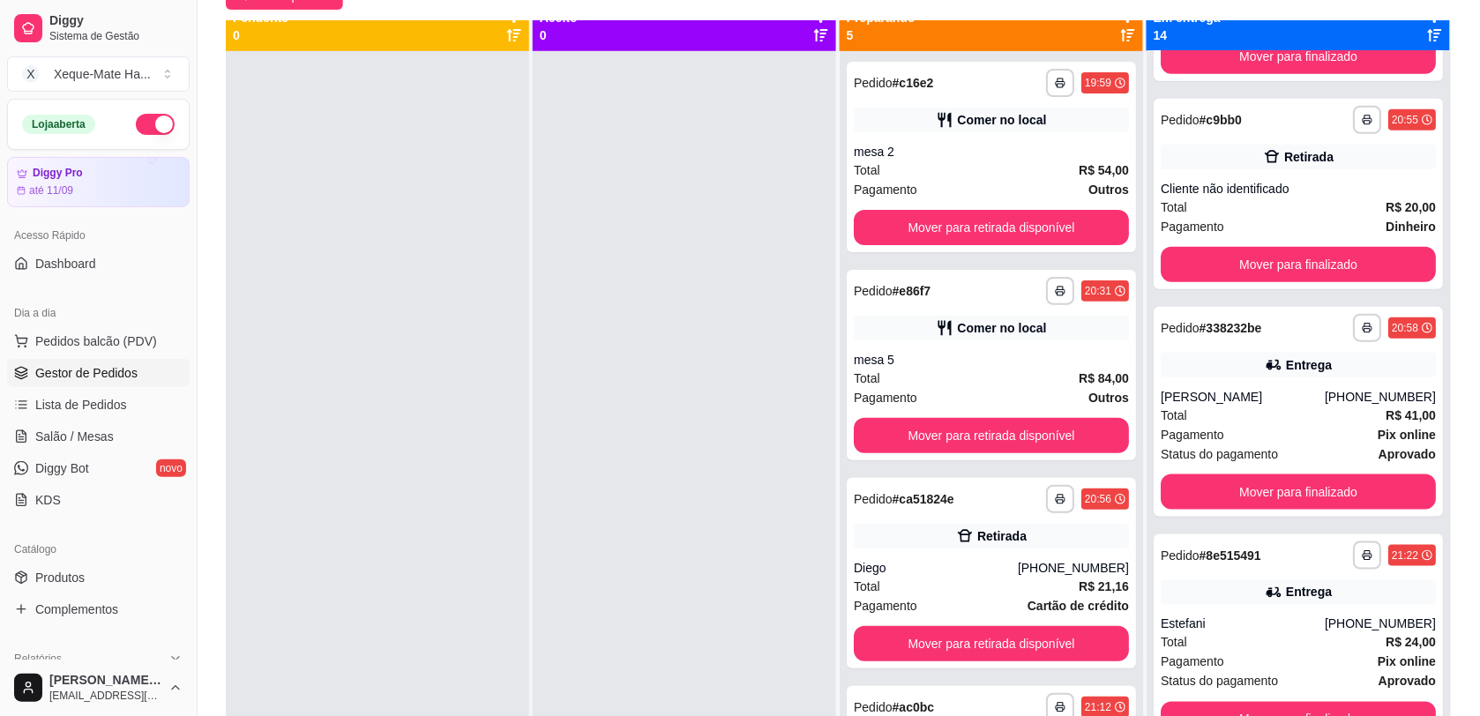
scroll to position [2354, 0]
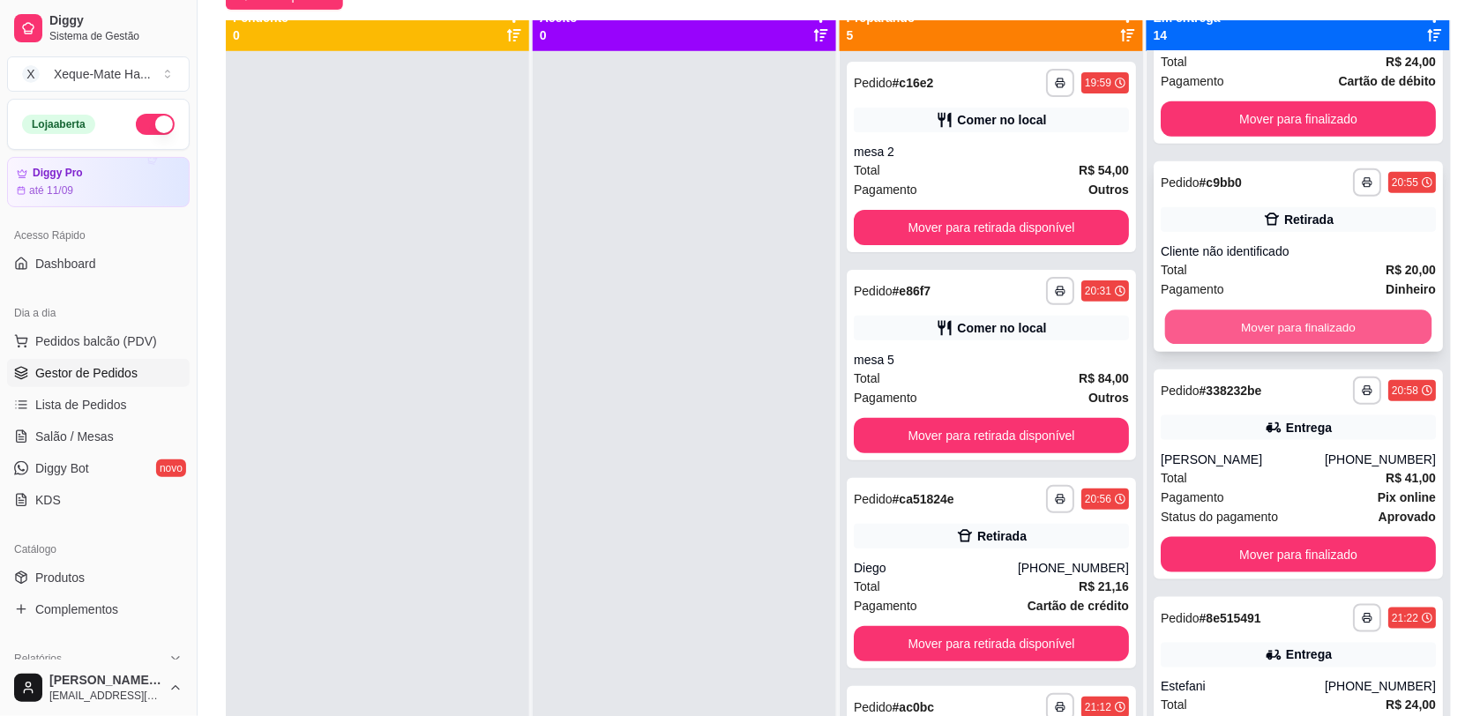
click at [1349, 322] on button "Mover para finalizado" at bounding box center [1298, 327] width 267 height 34
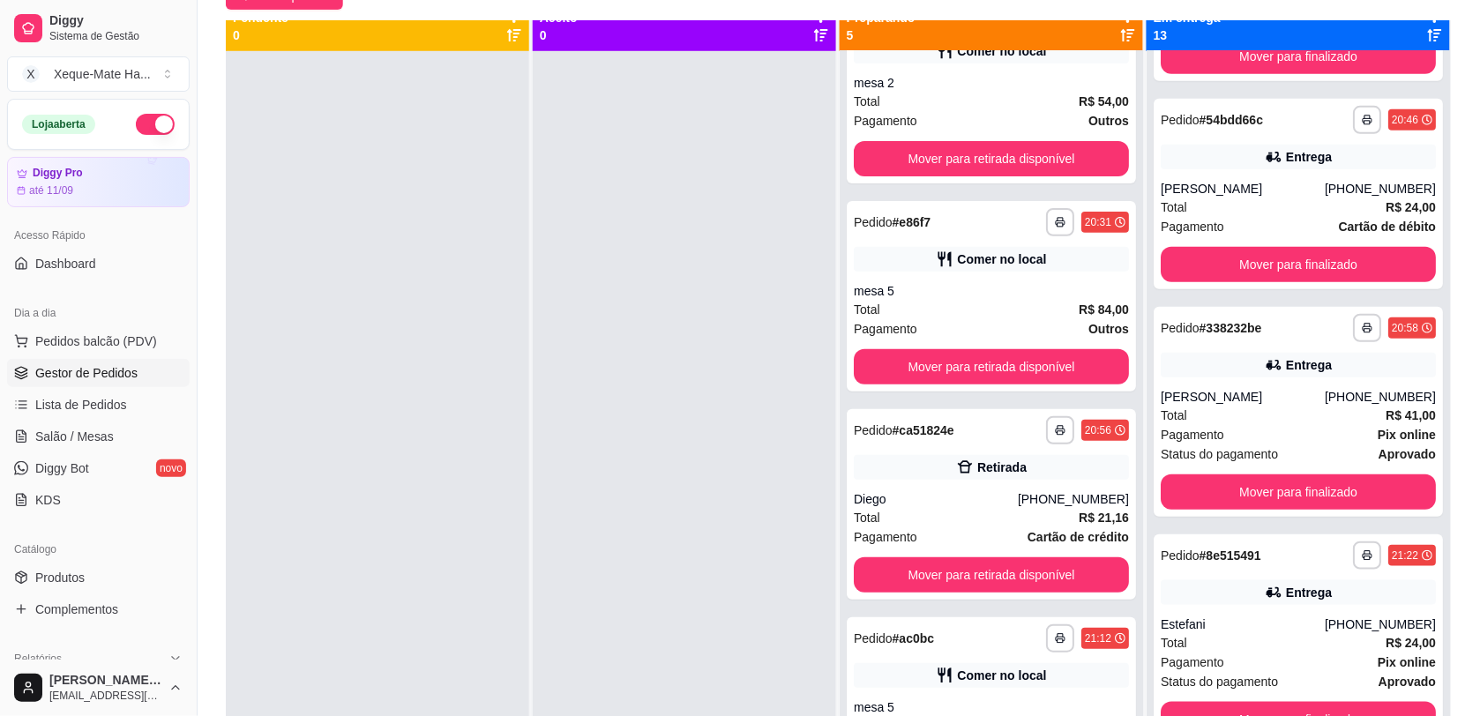
scroll to position [41, 0]
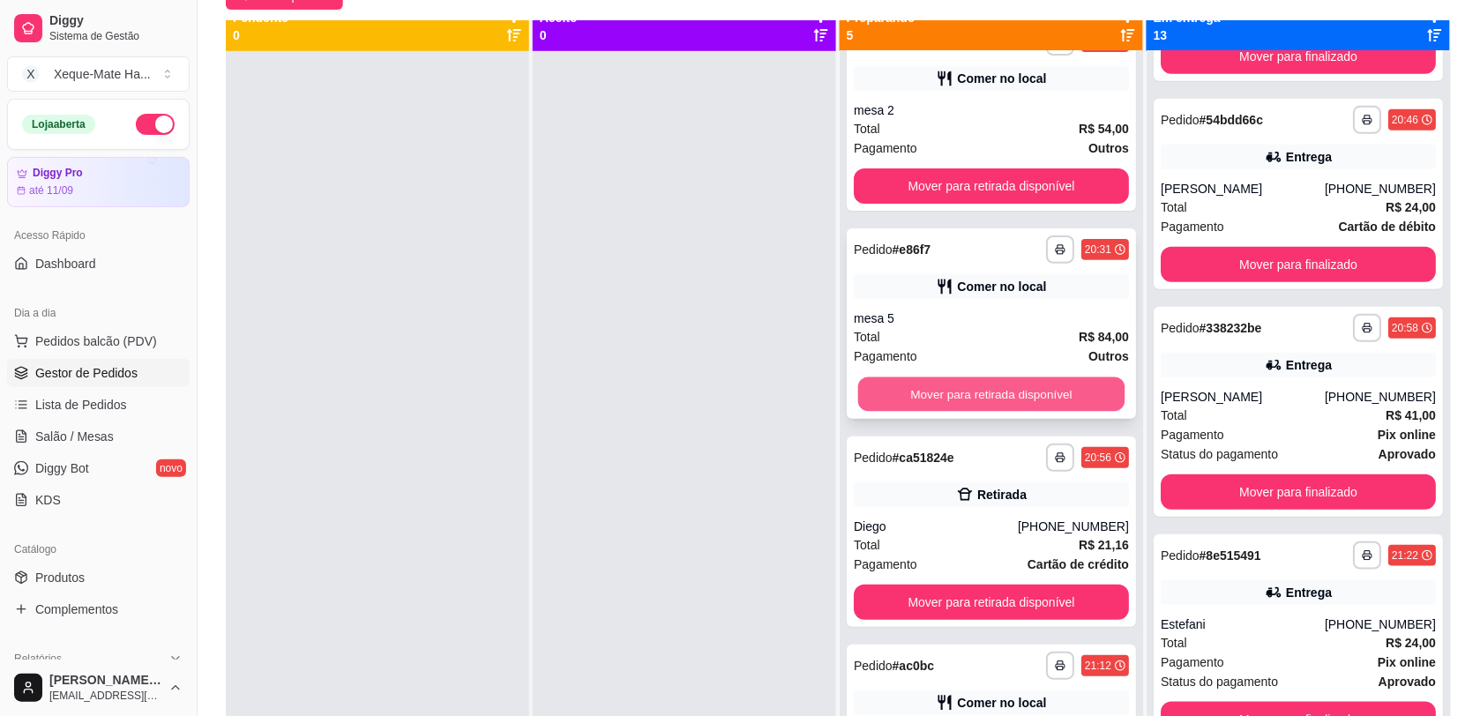
click at [998, 391] on button "Mover para retirada disponível" at bounding box center [991, 394] width 267 height 34
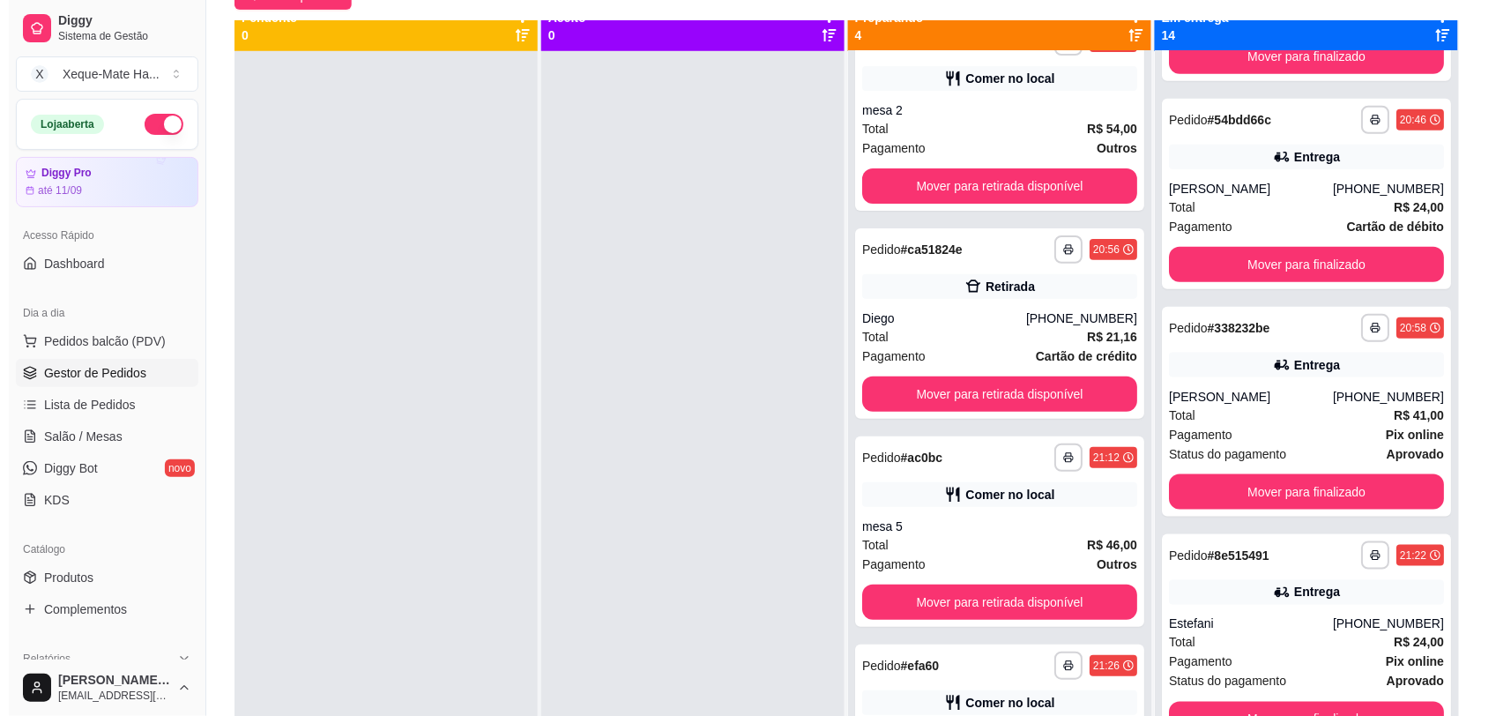
scroll to position [0, 0]
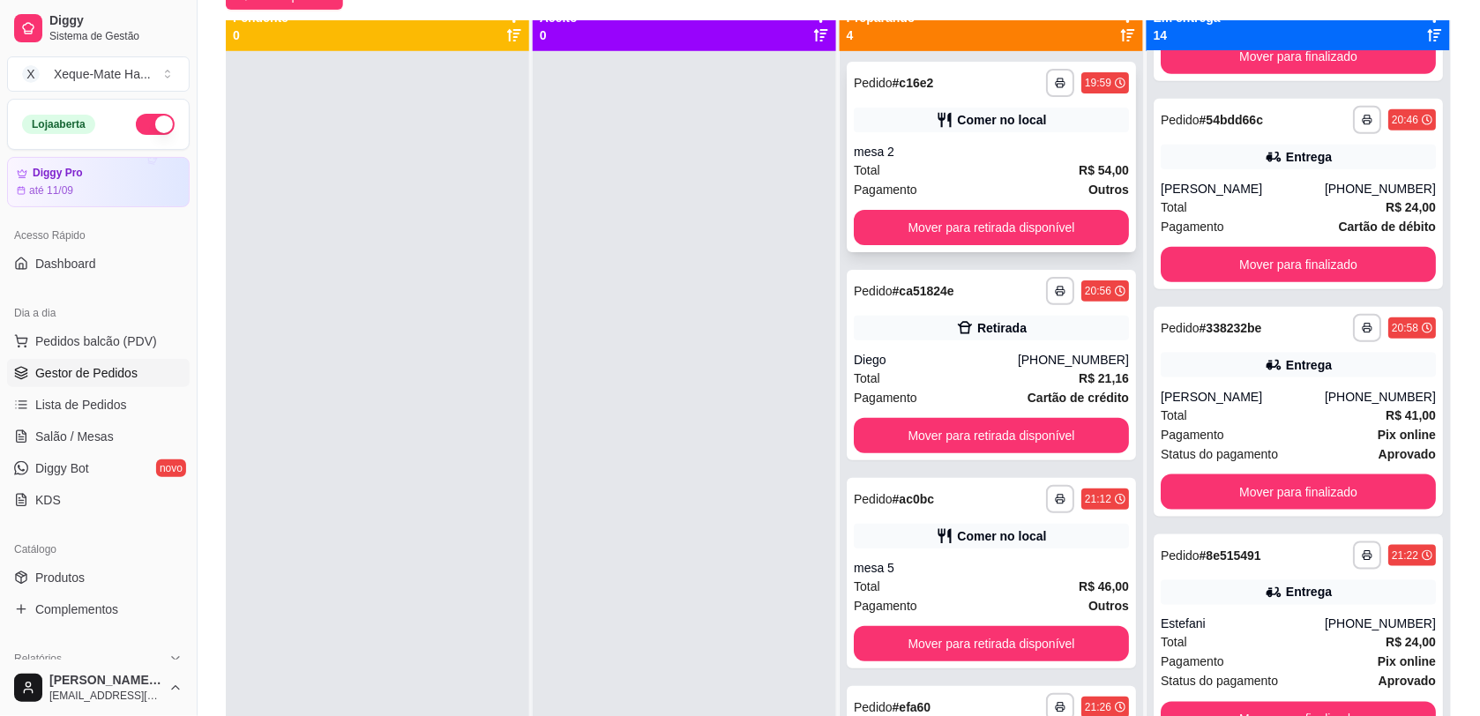
click at [1051, 132] on div "**********" at bounding box center [991, 157] width 289 height 190
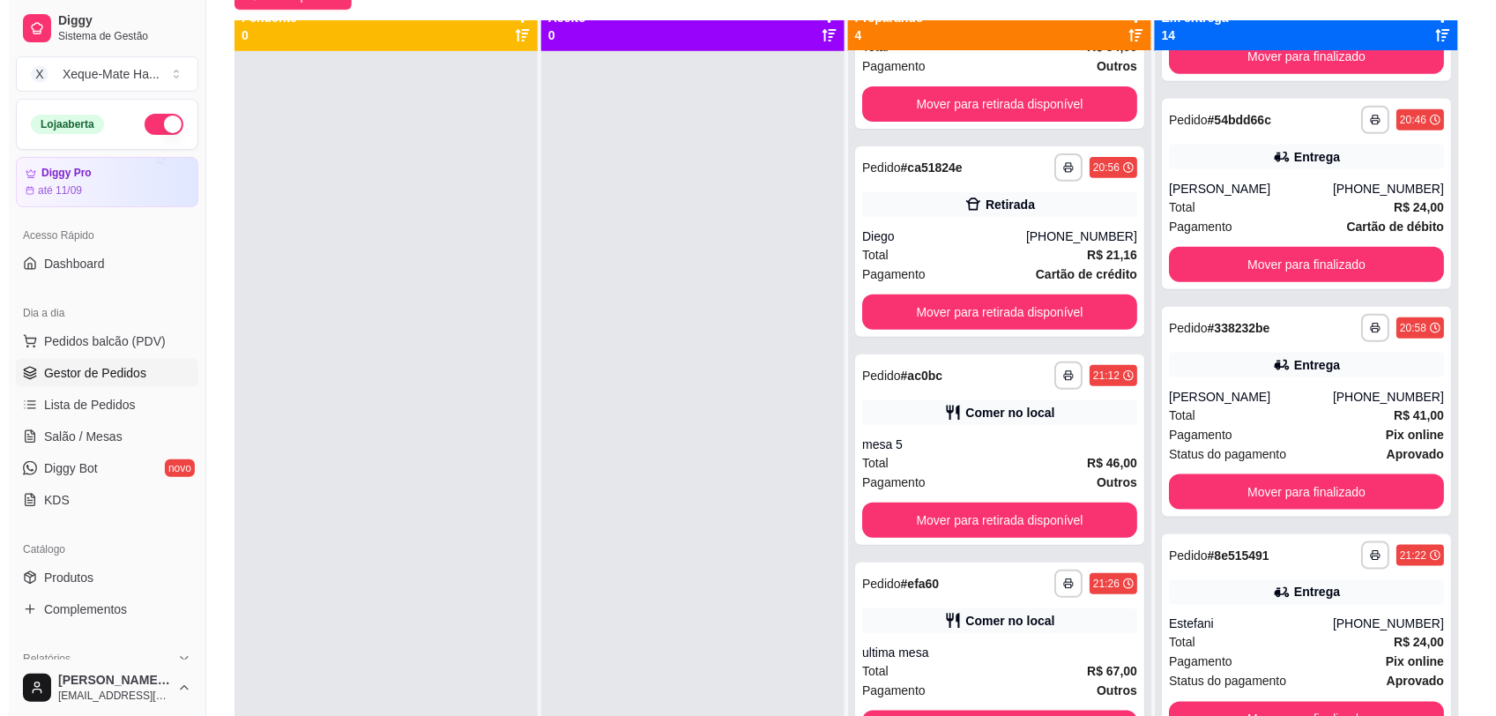
scroll to position [133, 0]
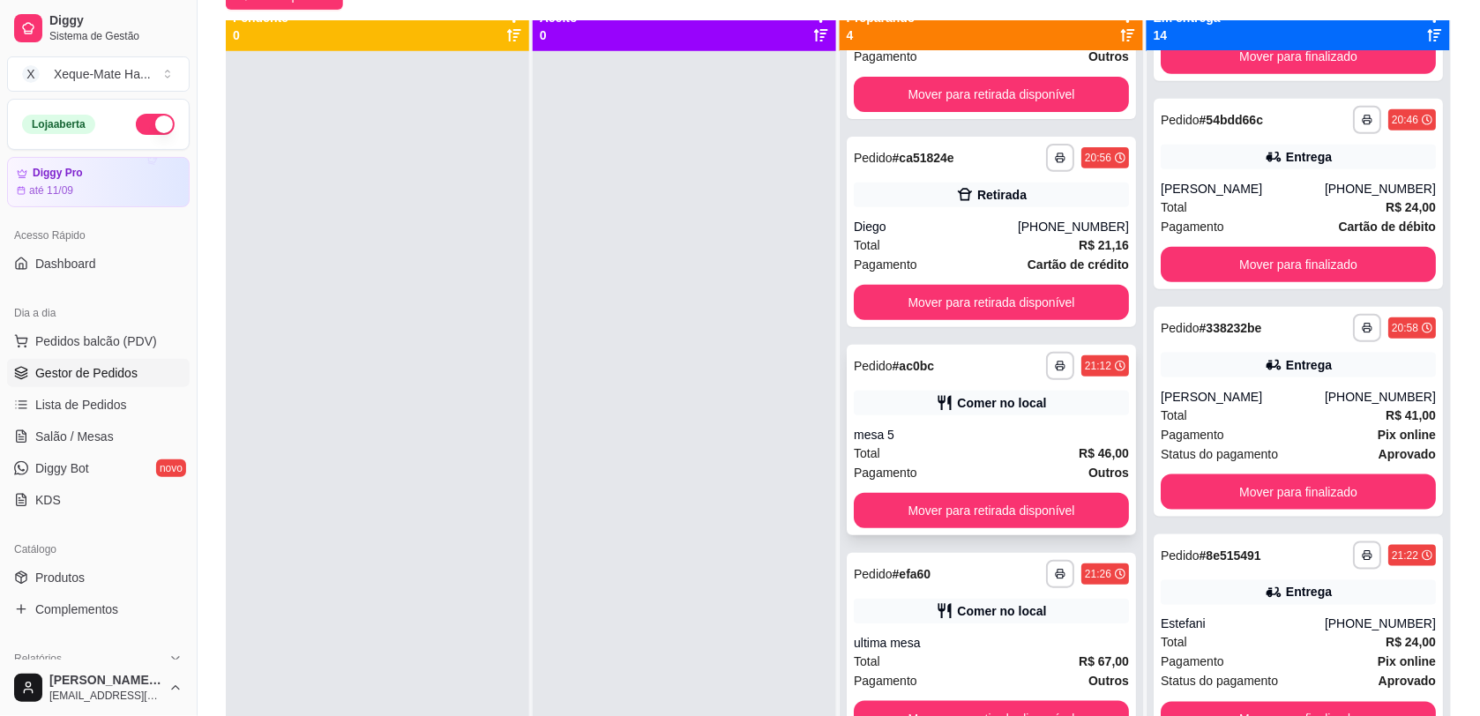
click at [1045, 437] on div "mesa 5" at bounding box center [991, 435] width 275 height 18
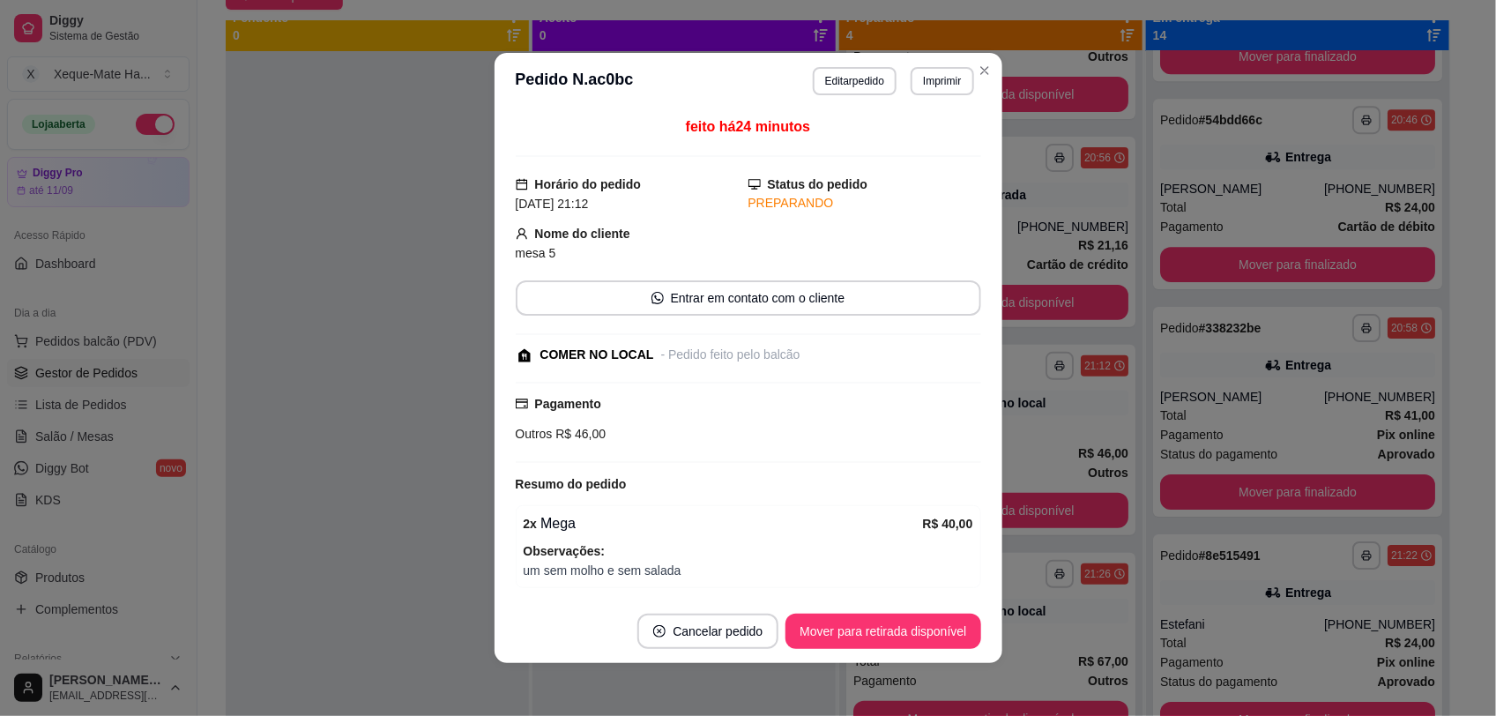
scroll to position [124, 0]
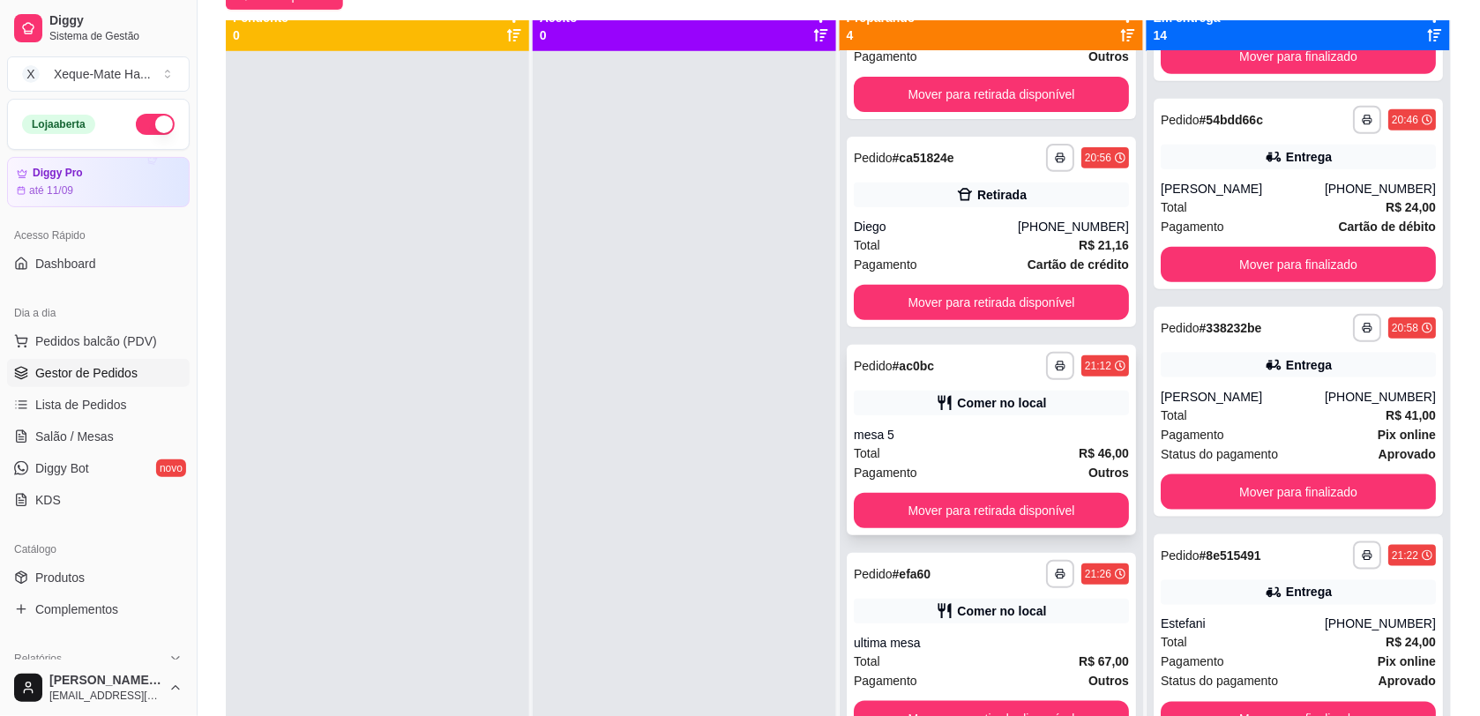
click at [1051, 423] on div "**********" at bounding box center [991, 440] width 289 height 190
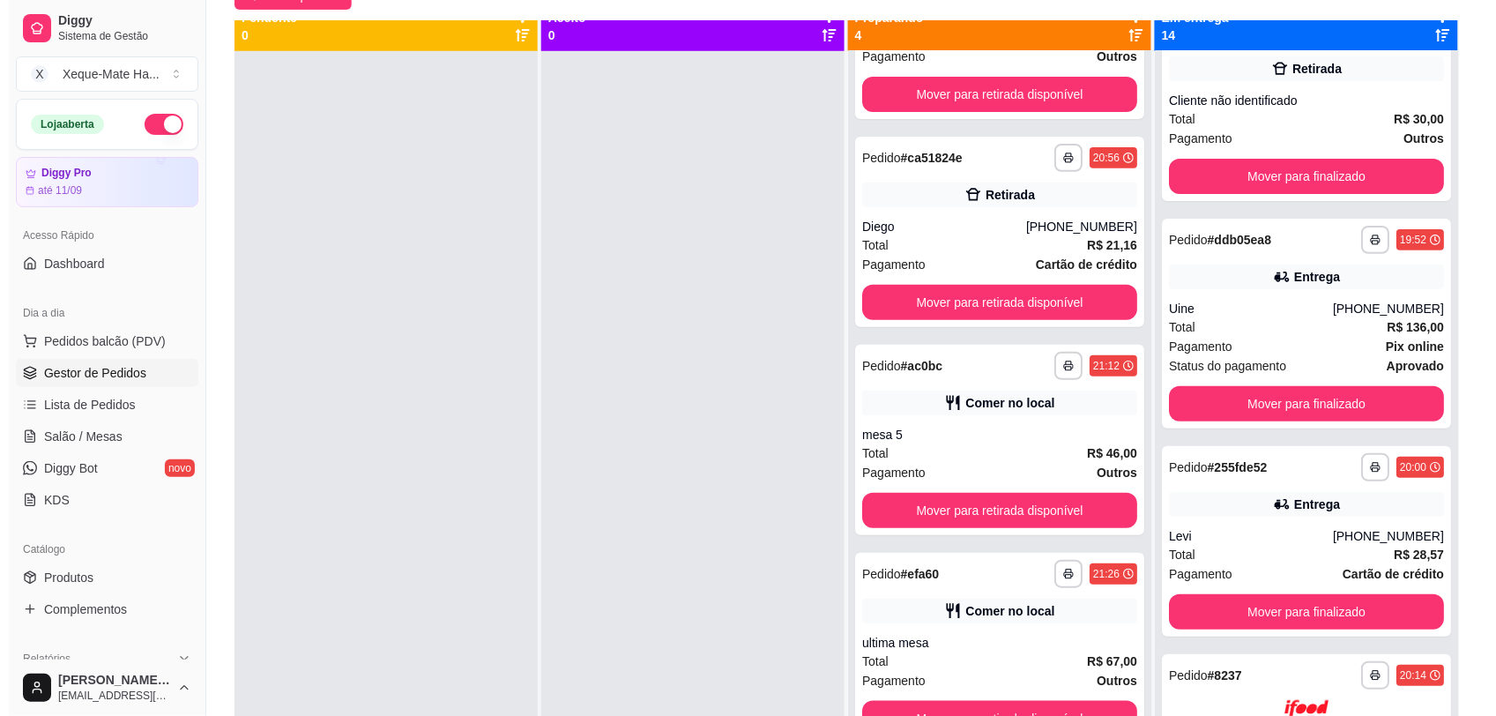
scroll to position [0, 0]
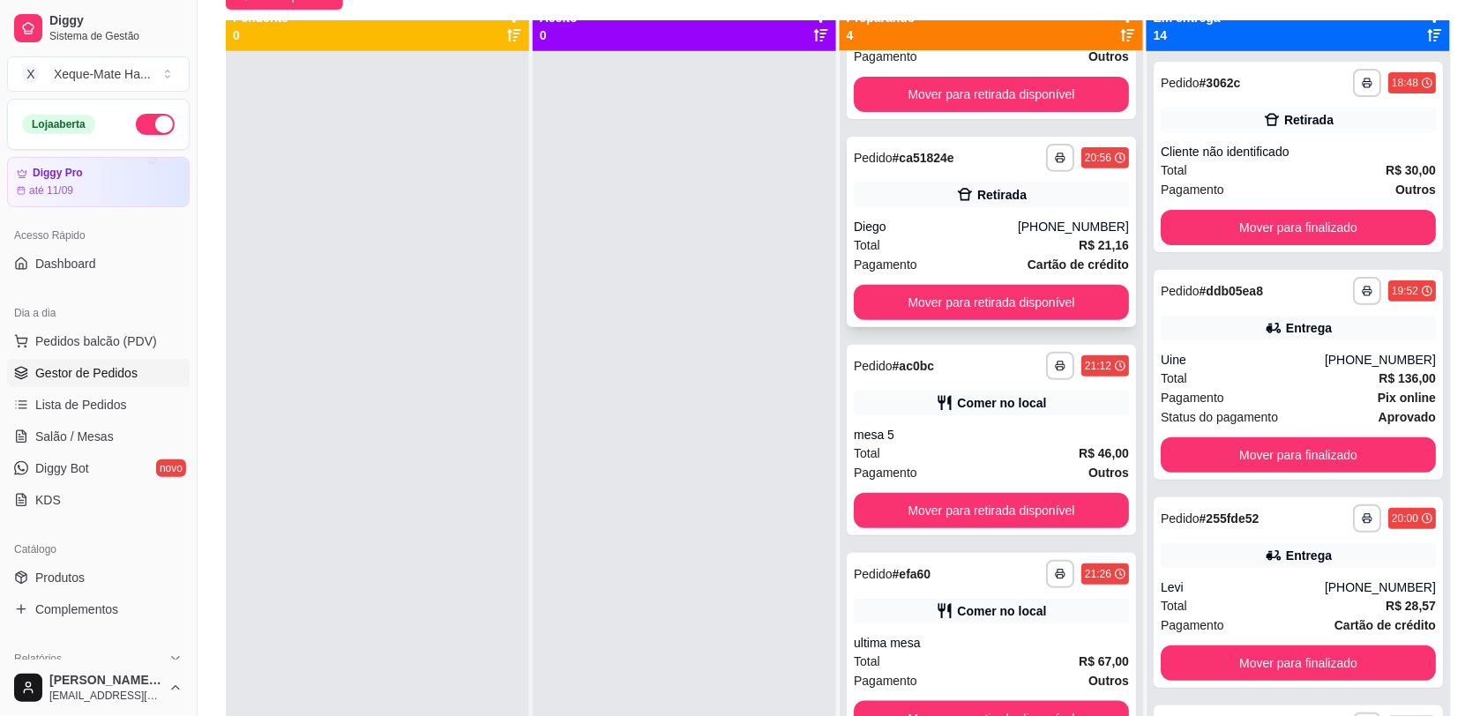
click at [964, 243] on div "Total R$ 21,16" at bounding box center [991, 244] width 275 height 19
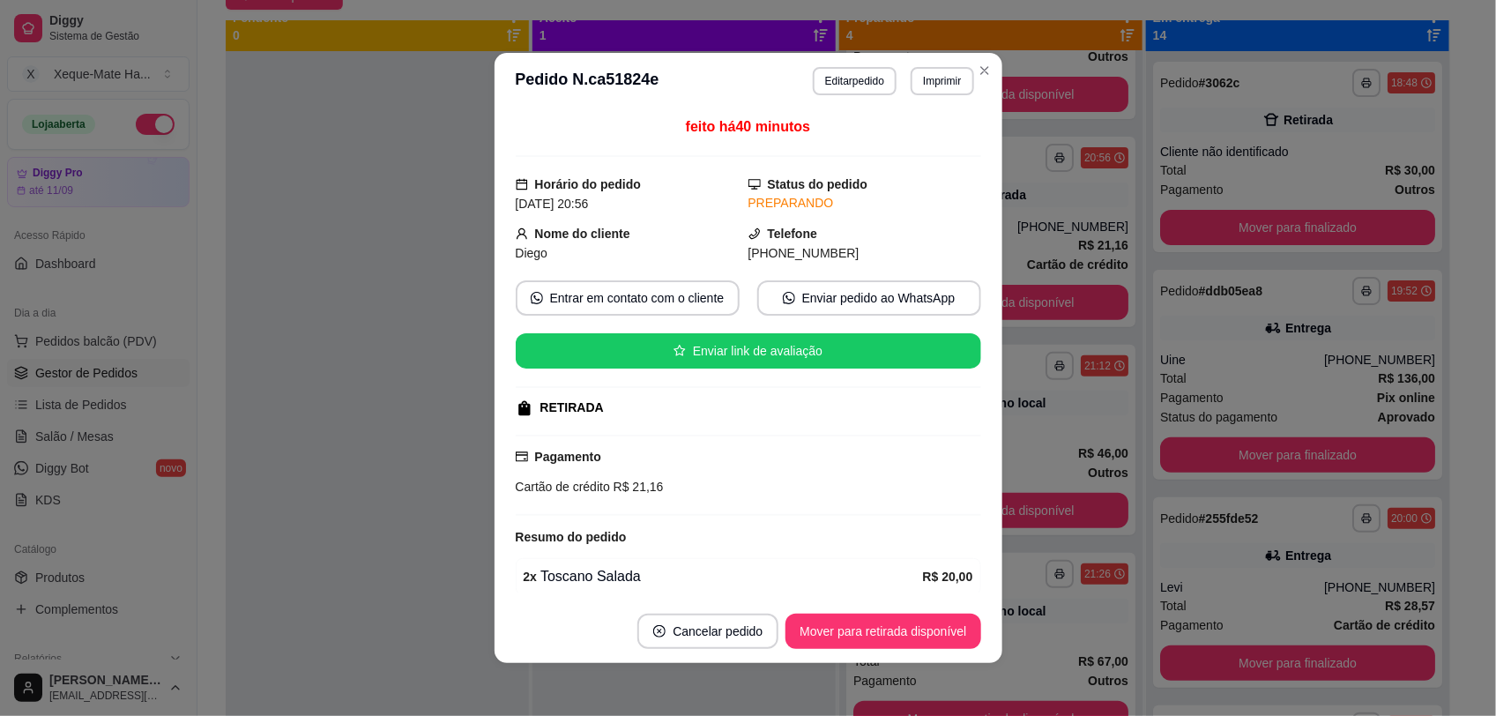
scroll to position [76, 0]
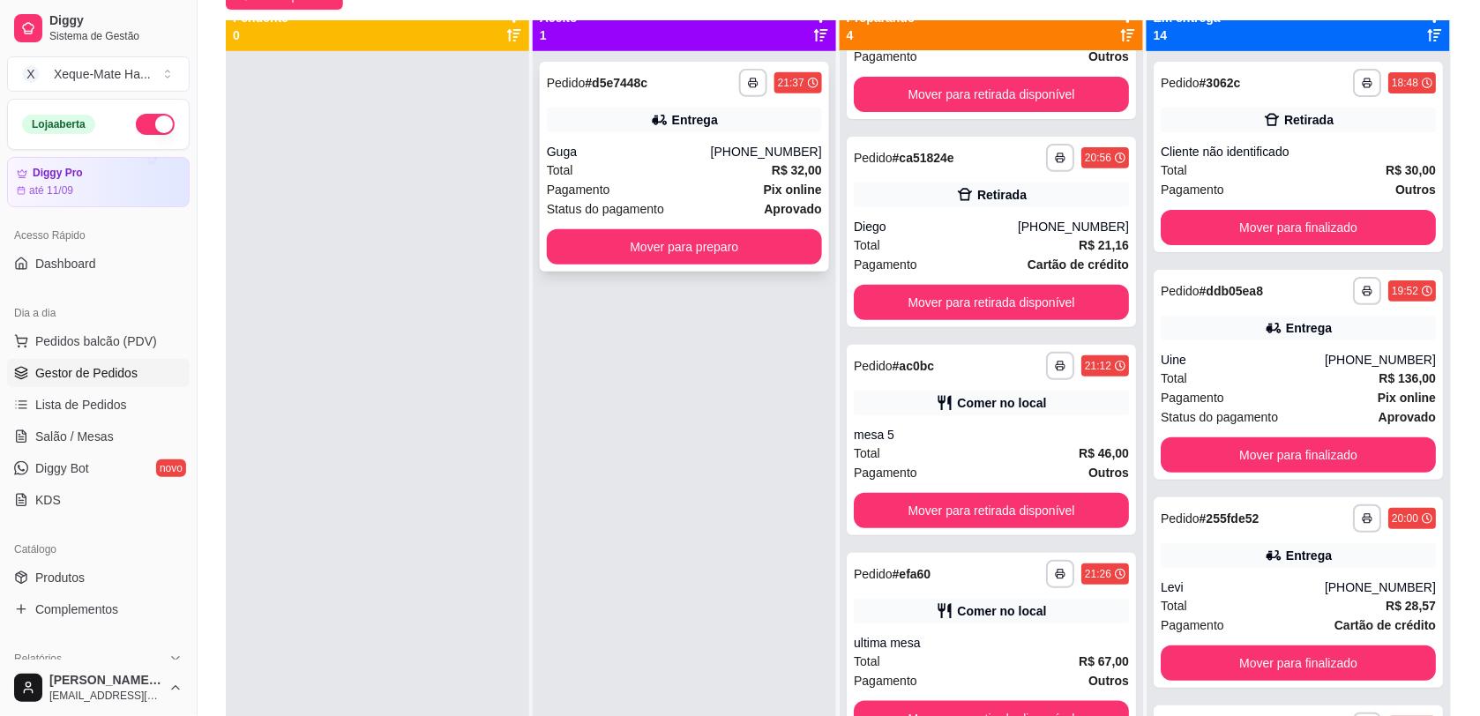
click at [712, 174] on div "Total R$ 32,00" at bounding box center [684, 169] width 275 height 19
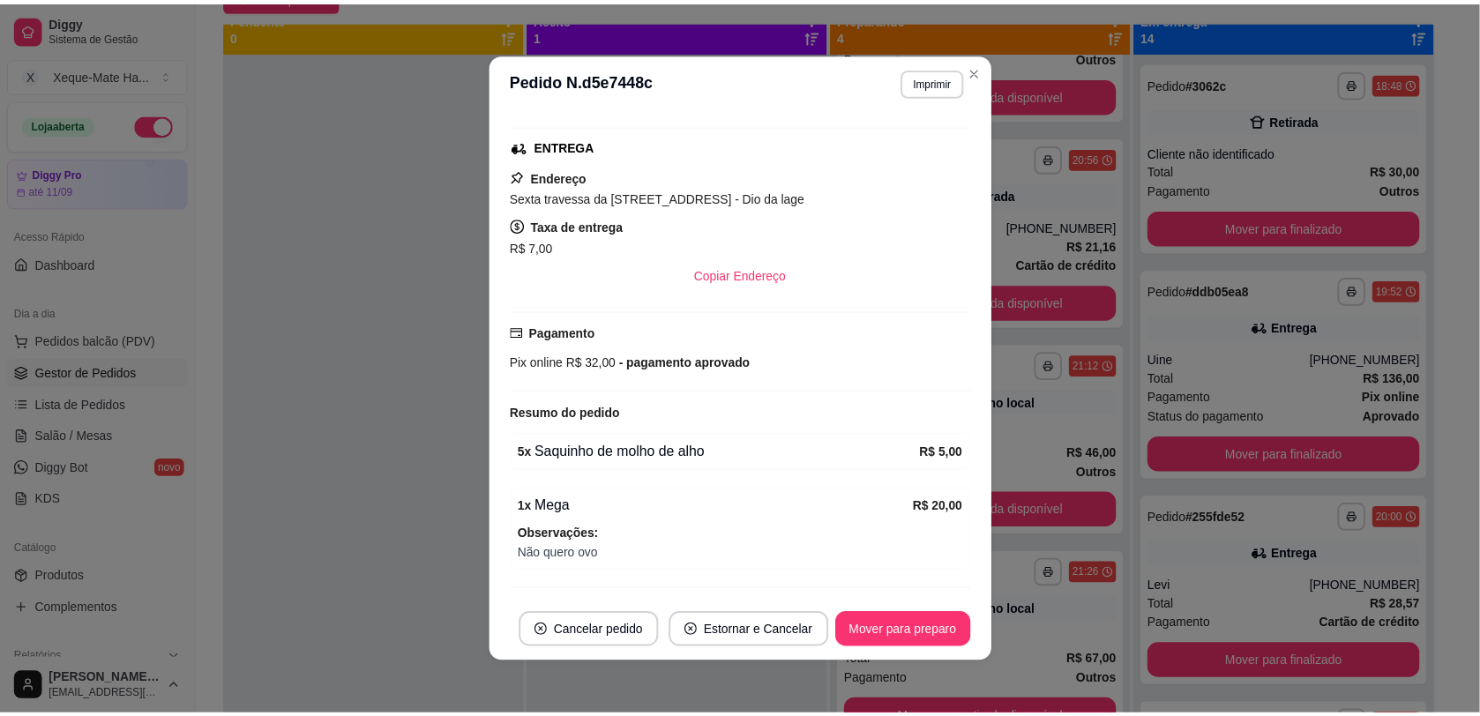
scroll to position [393, 0]
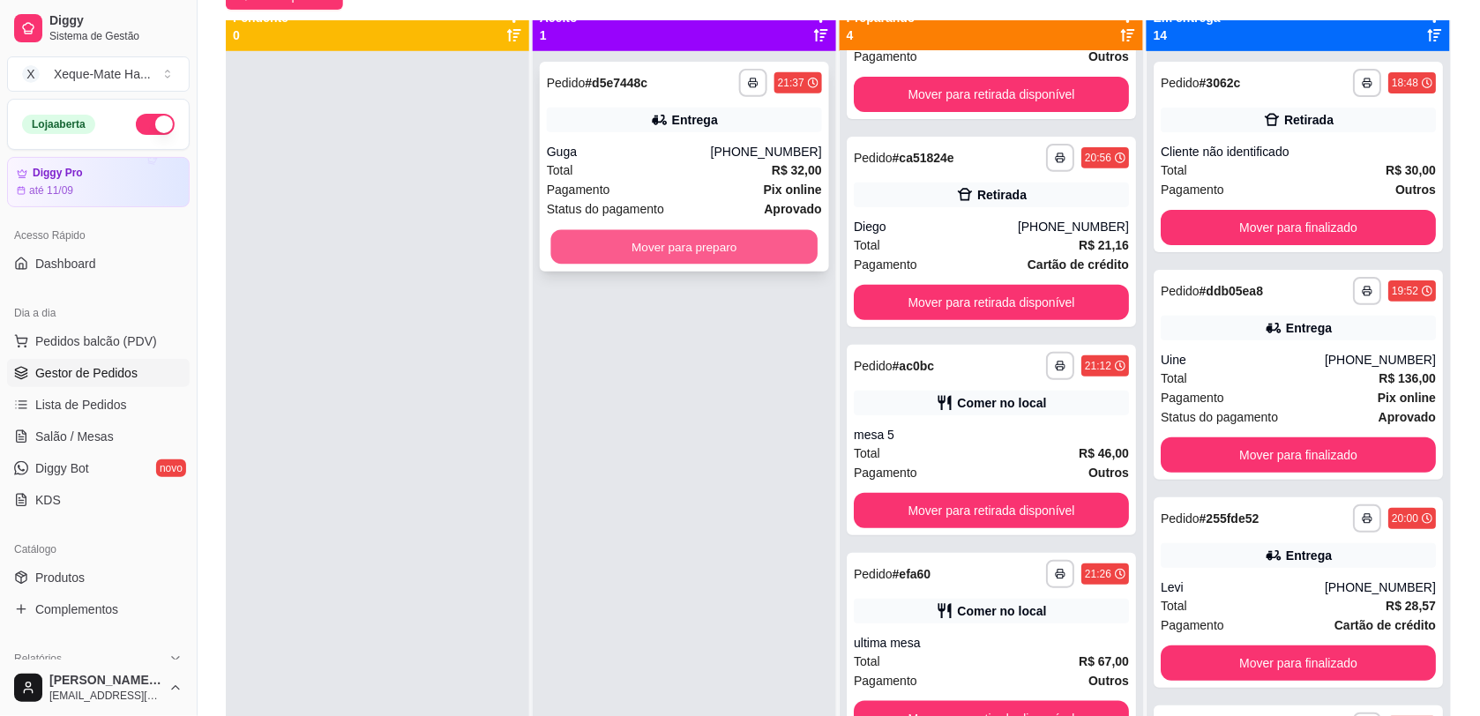
click at [601, 256] on button "Mover para preparo" at bounding box center [684, 247] width 267 height 34
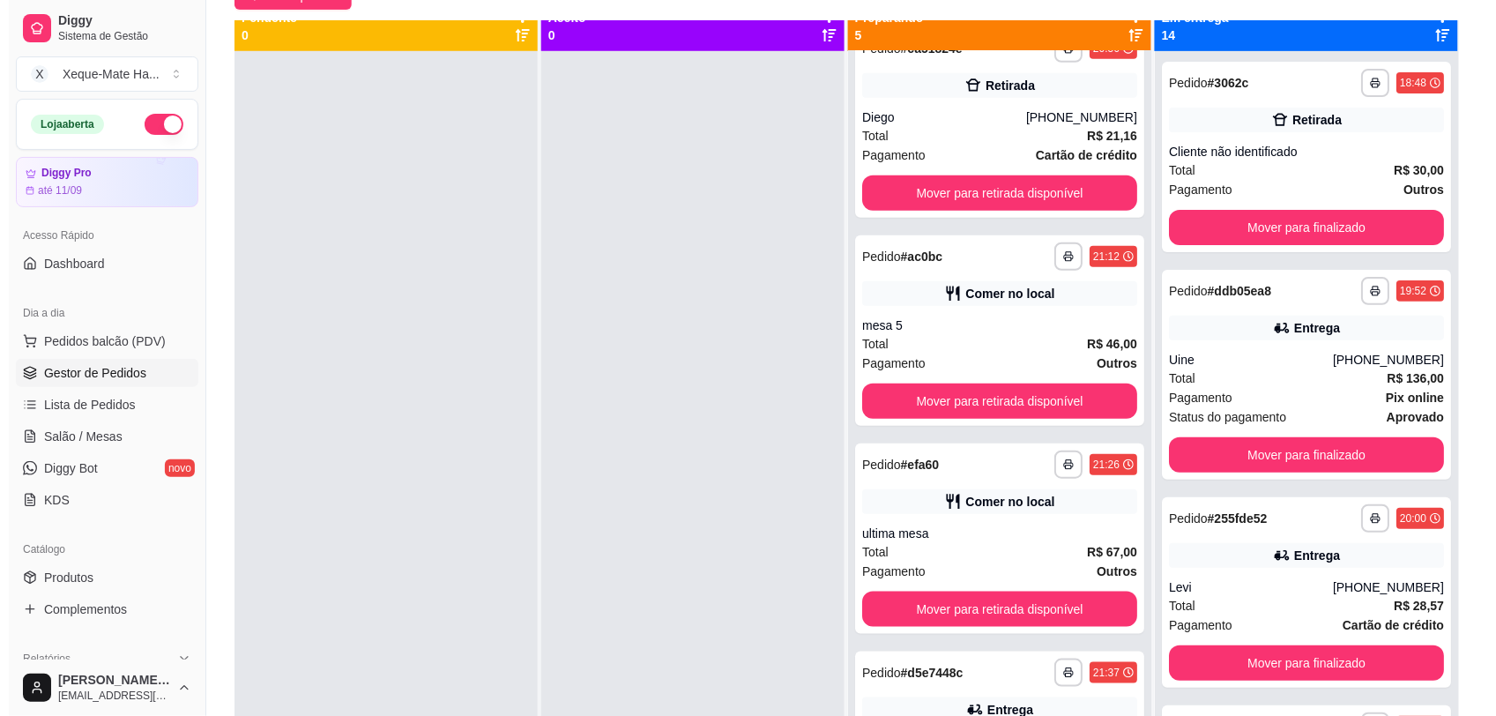
scroll to position [360, 0]
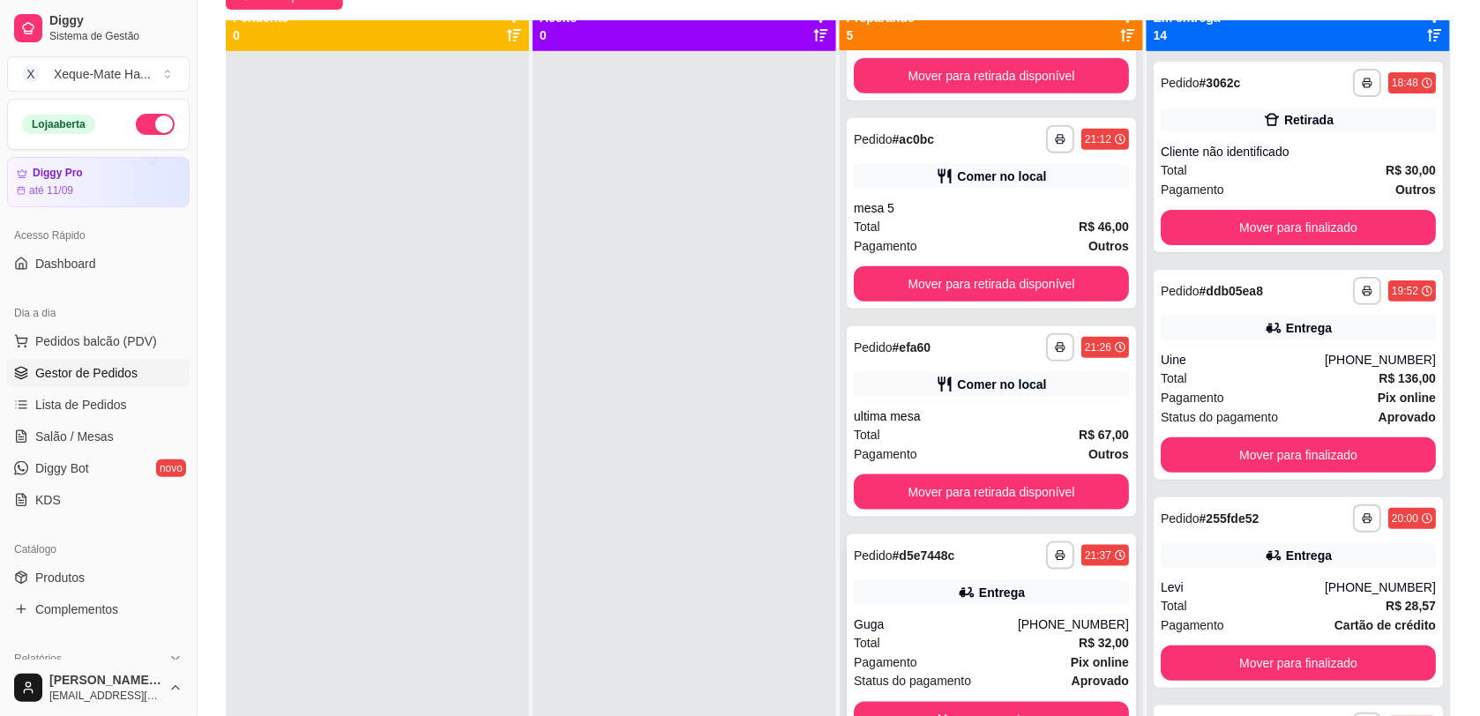
click at [1030, 610] on div "**********" at bounding box center [991, 639] width 289 height 210
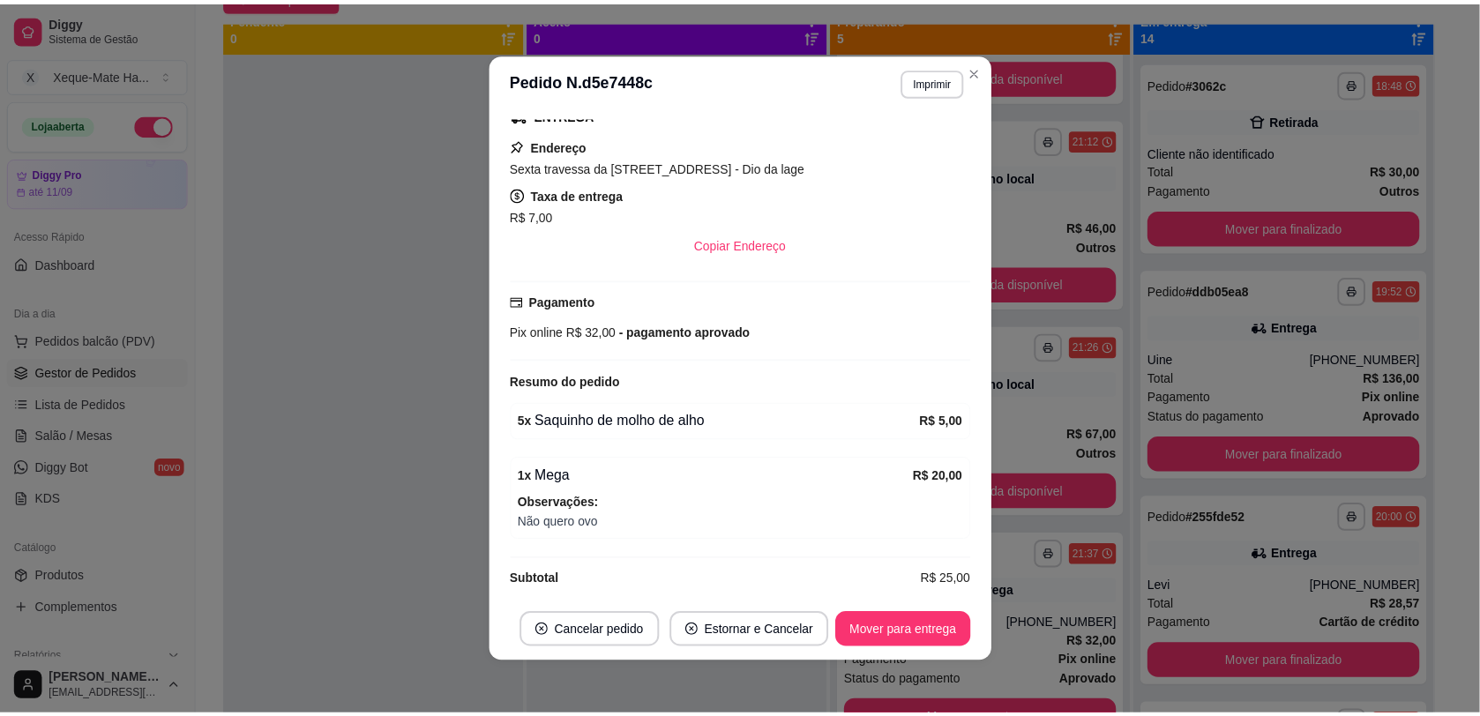
scroll to position [438, 0]
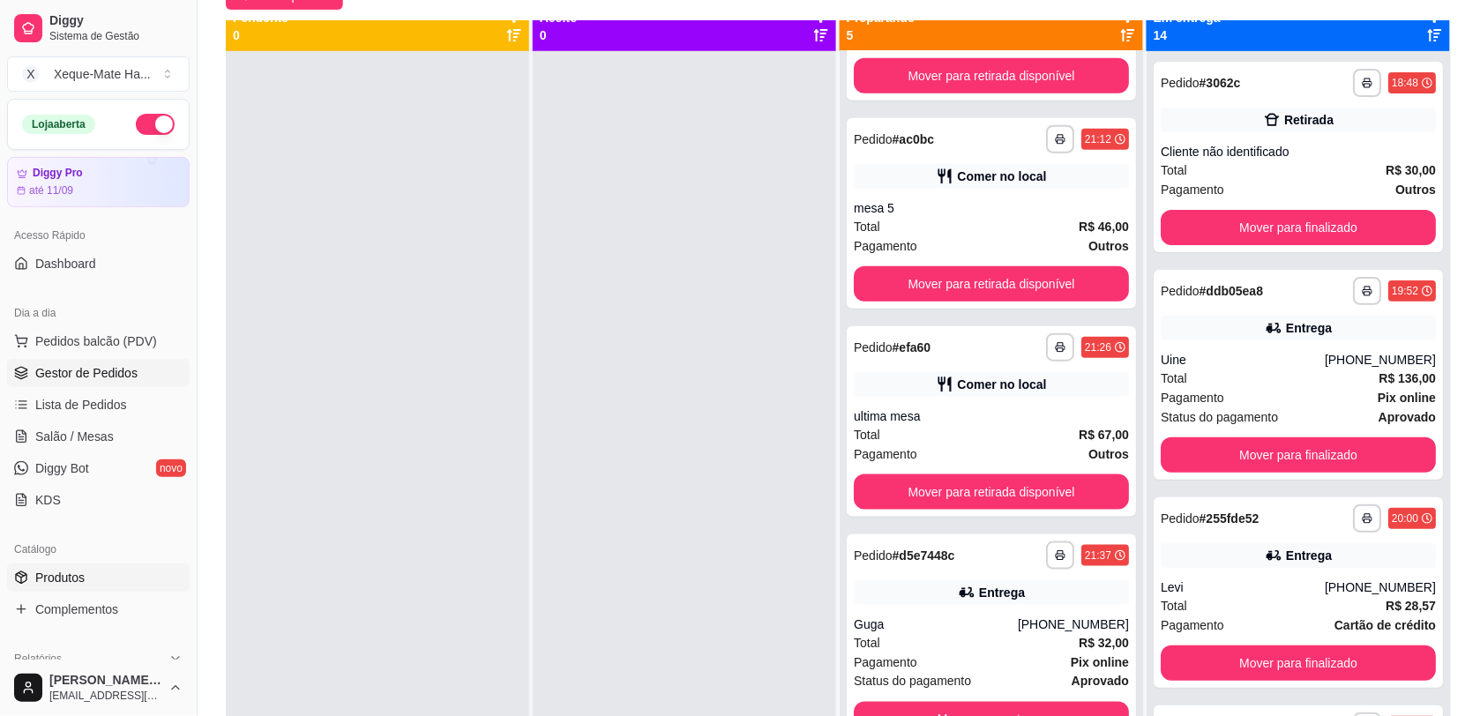
click at [47, 571] on span "Produtos" at bounding box center [59, 578] width 49 height 18
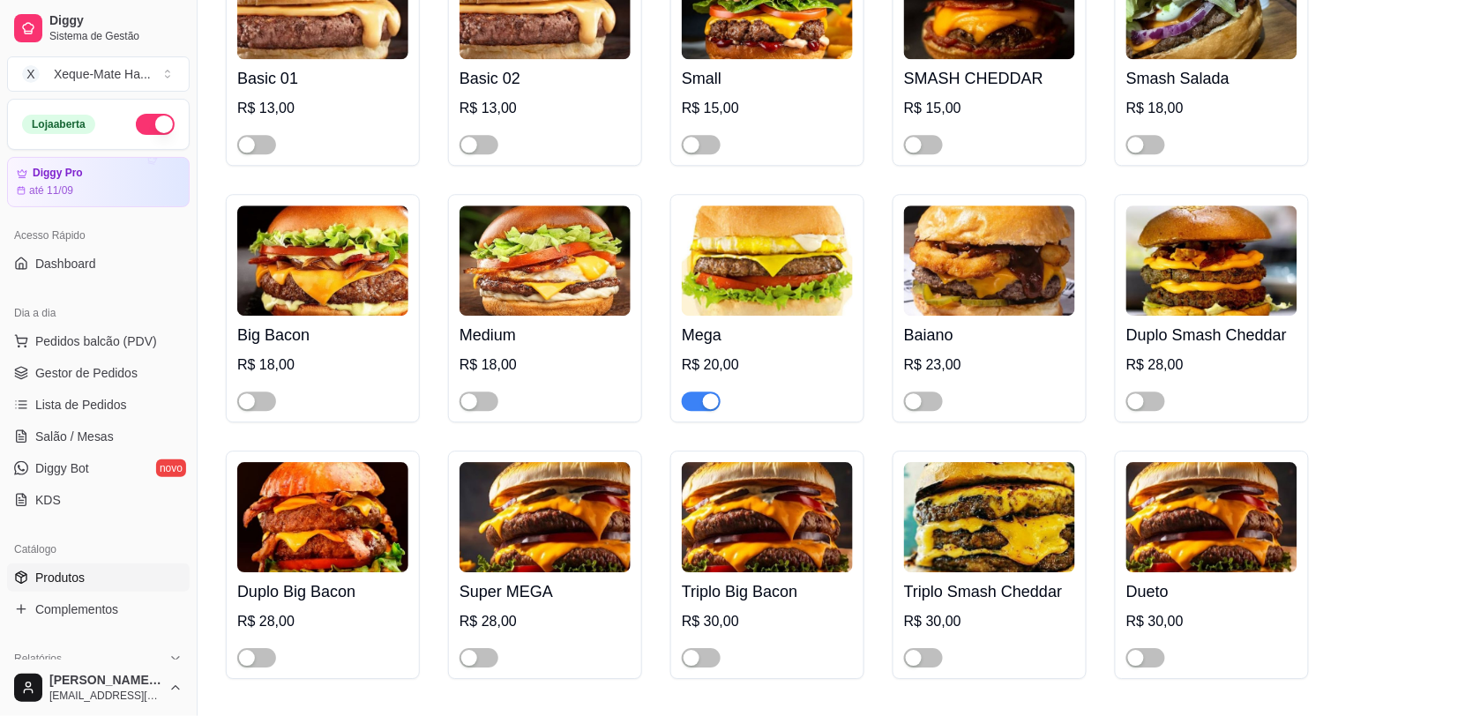
scroll to position [1308, 0]
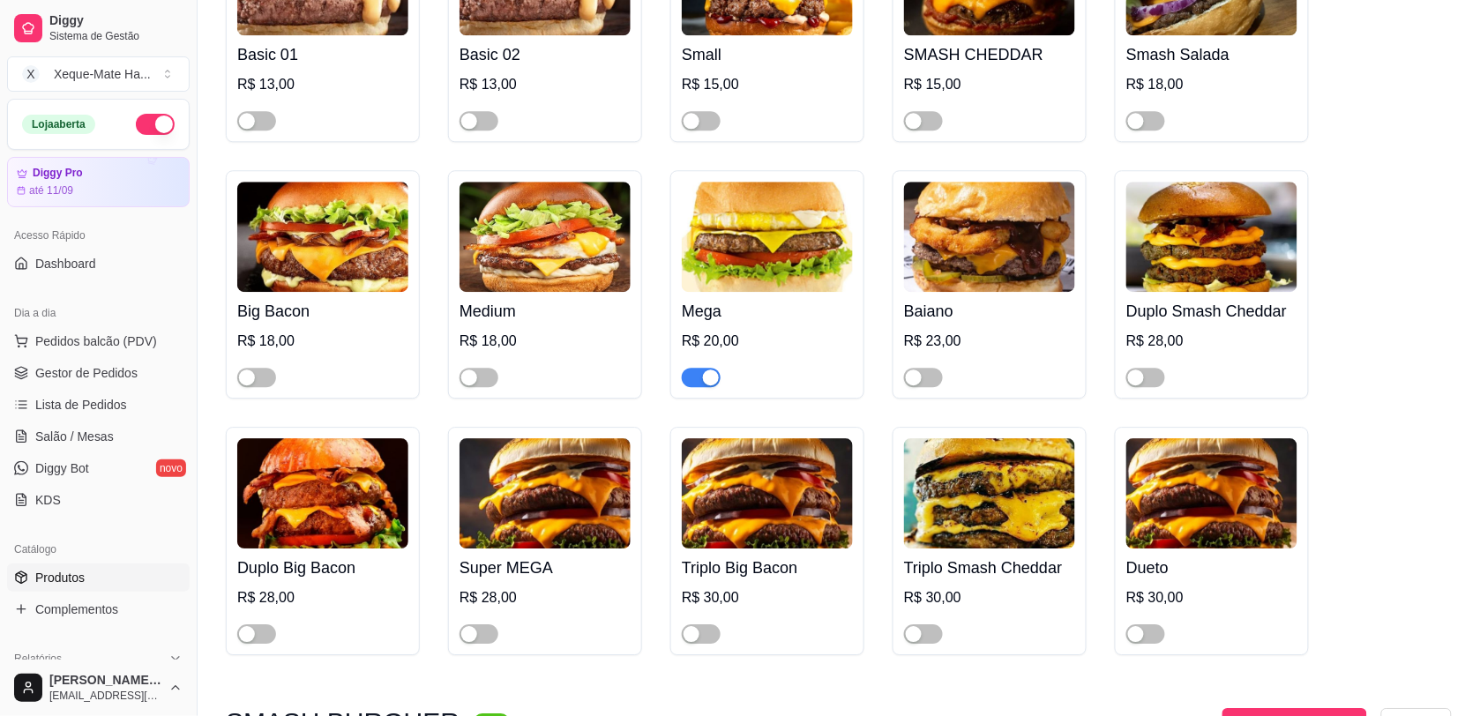
click at [701, 387] on span "button" at bounding box center [701, 377] width 39 height 19
click at [88, 367] on span "Gestor de Pedidos" at bounding box center [86, 373] width 102 height 18
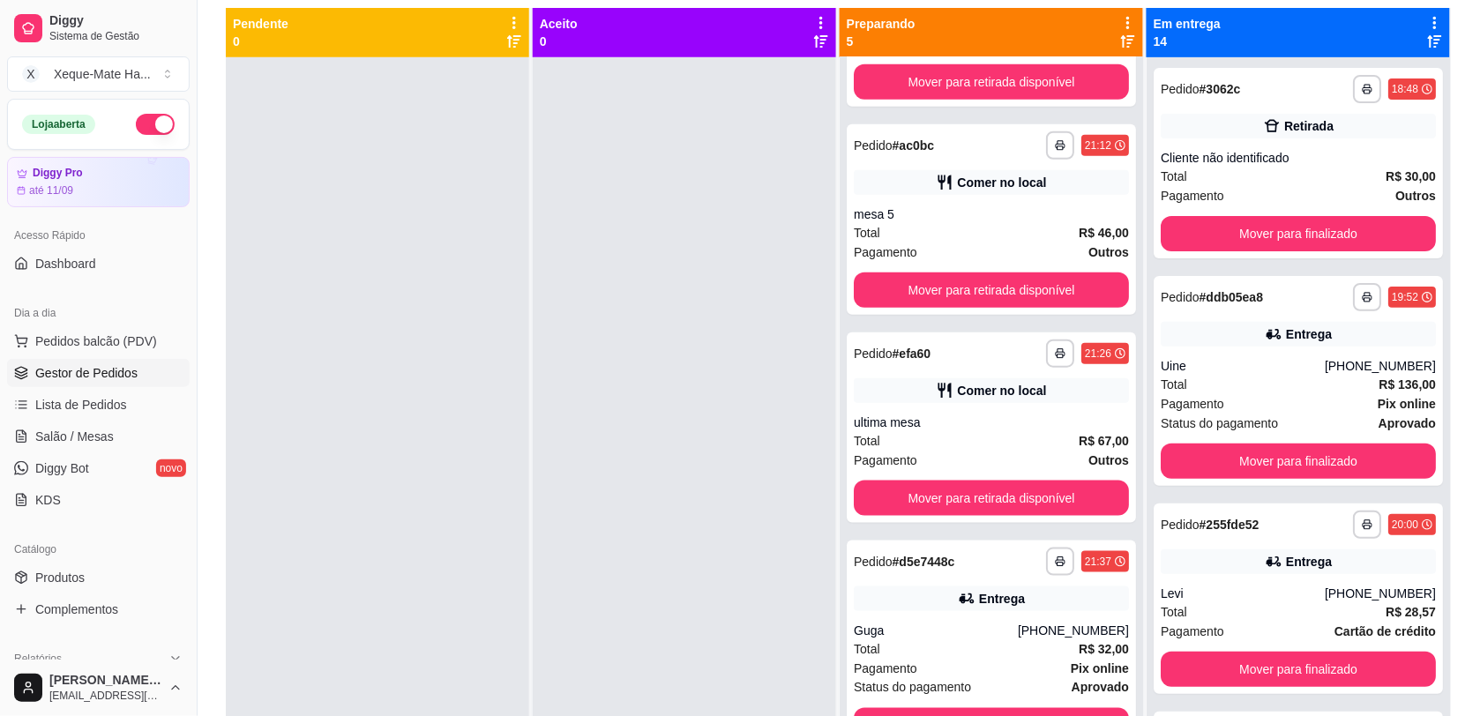
scroll to position [191, 0]
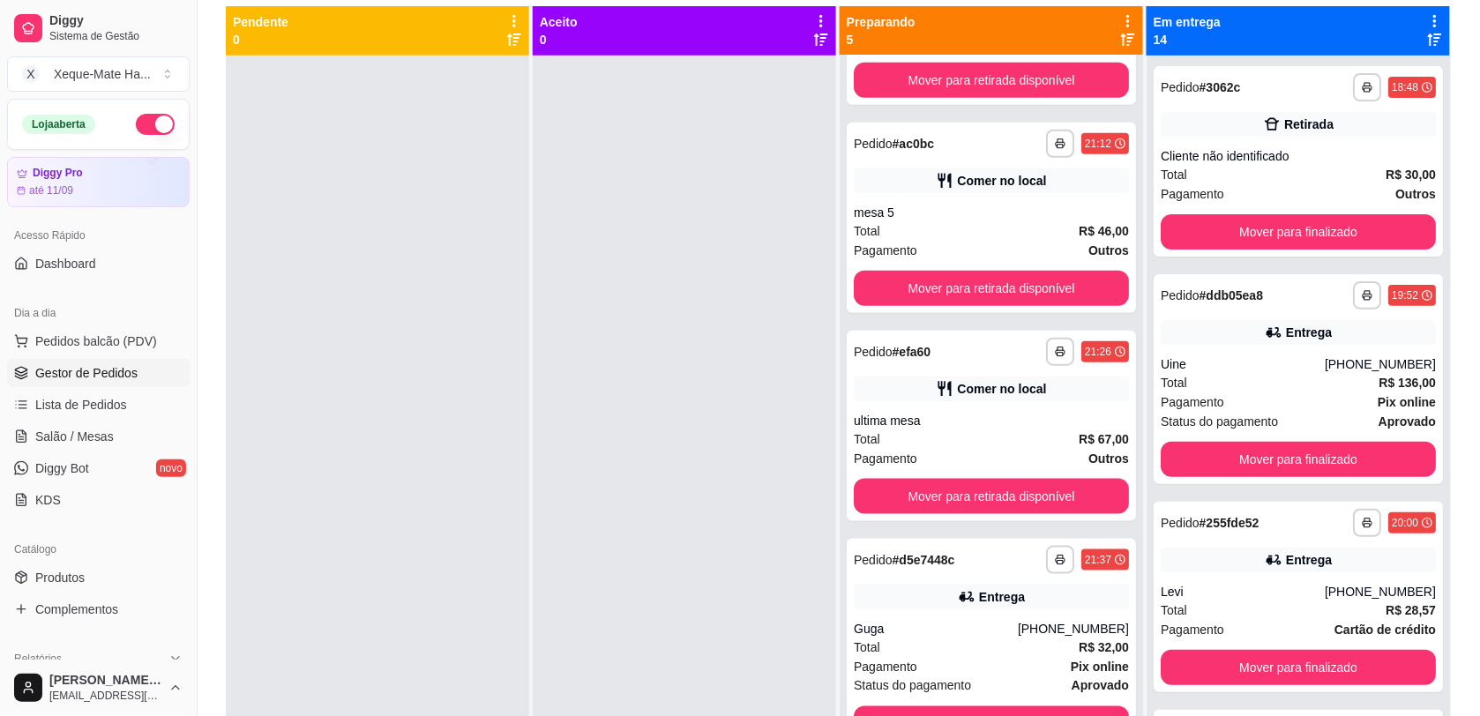
drag, startPoint x: 1092, startPoint y: 545, endPoint x: 1136, endPoint y: 570, distance: 50.5
click at [1134, 570] on div "**********" at bounding box center [839, 364] width 1226 height 716
click at [541, 443] on div at bounding box center [684, 414] width 303 height 716
drag, startPoint x: 1111, startPoint y: 520, endPoint x: 1121, endPoint y: 593, distance: 73.8
click at [1121, 593] on div "**********" at bounding box center [991, 414] width 303 height 716
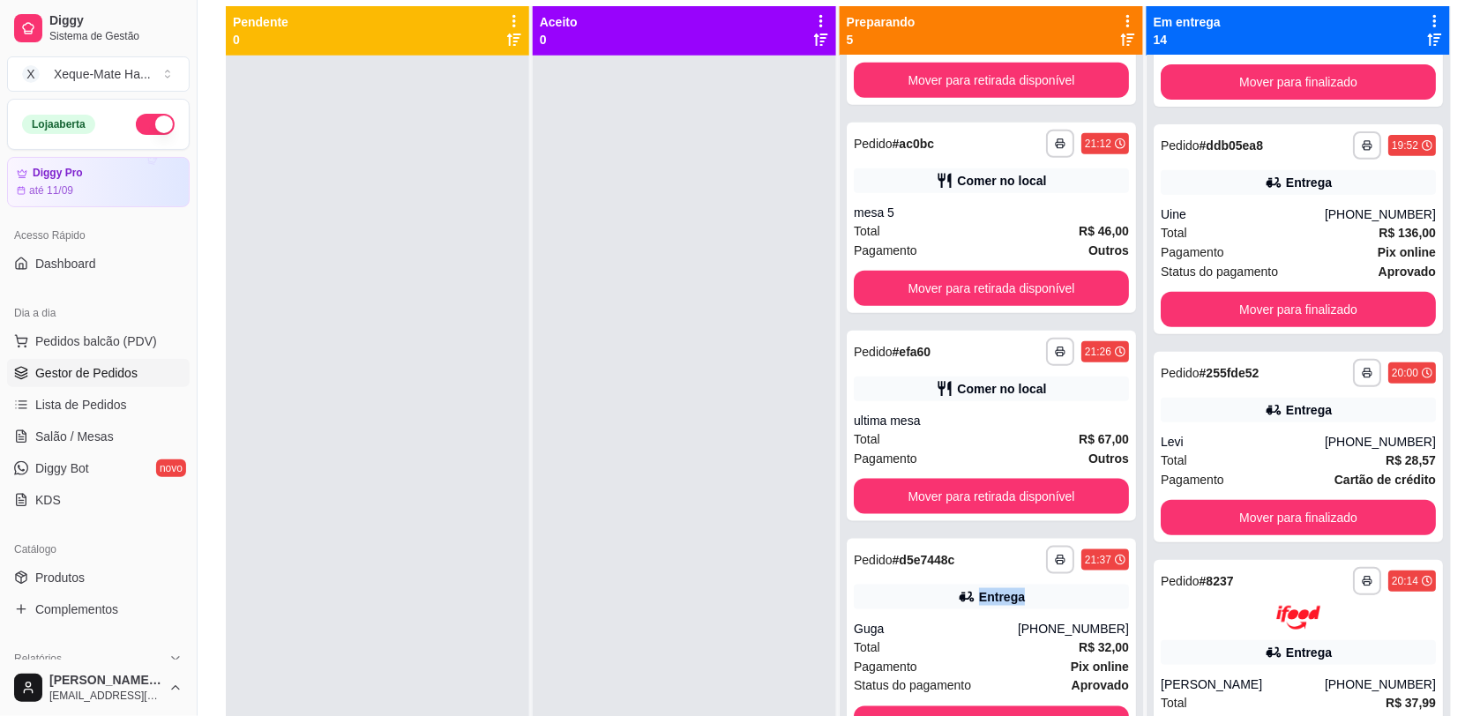
scroll to position [103, 0]
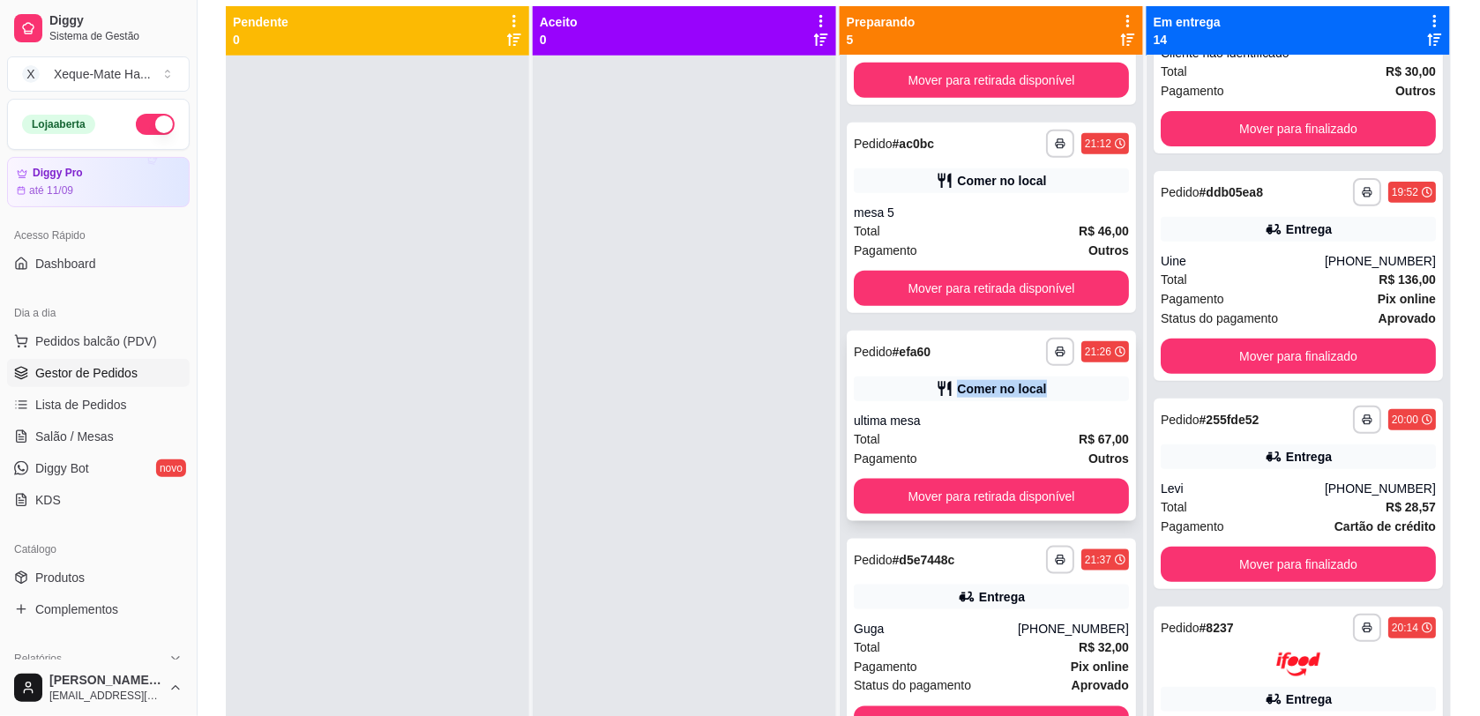
drag, startPoint x: 1111, startPoint y: 377, endPoint x: 1108, endPoint y: 349, distance: 28.4
click at [1108, 349] on div "**********" at bounding box center [991, 414] width 303 height 716
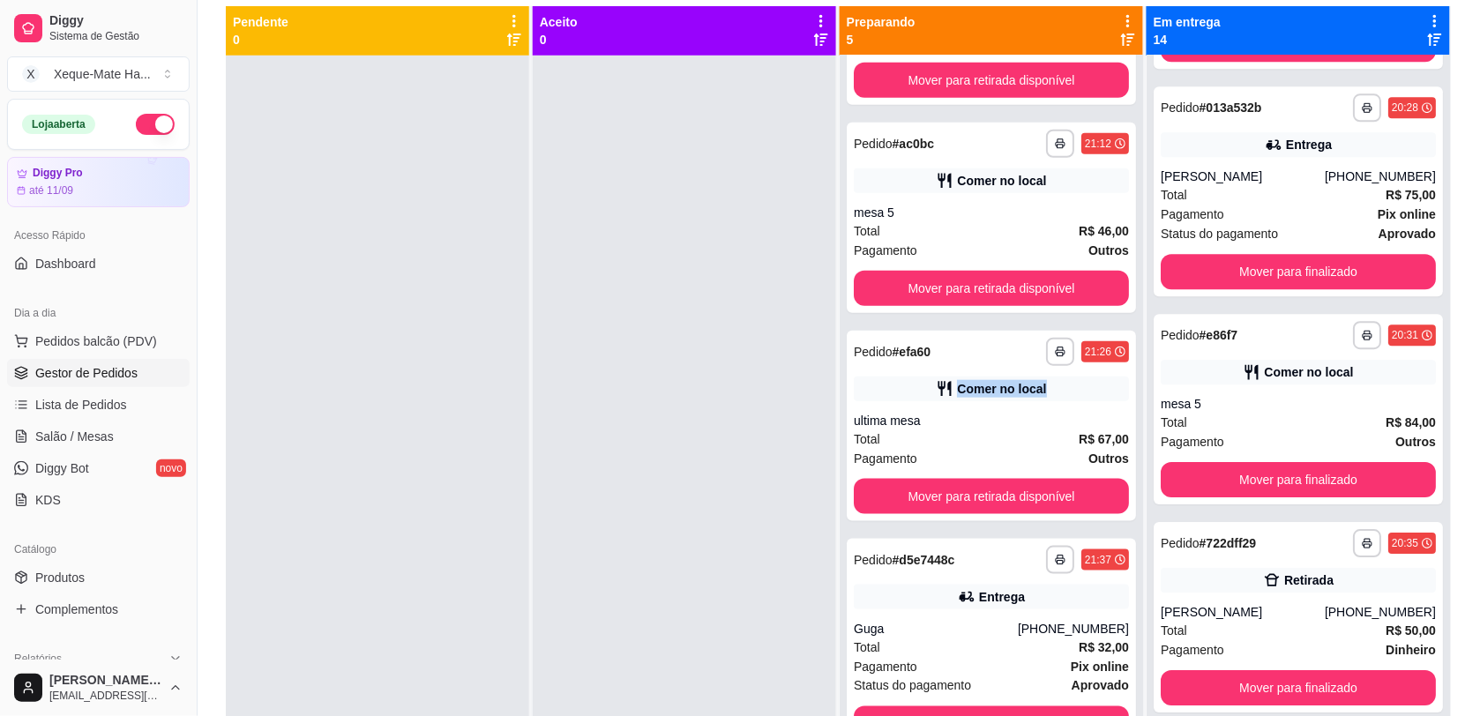
scroll to position [1390, 0]
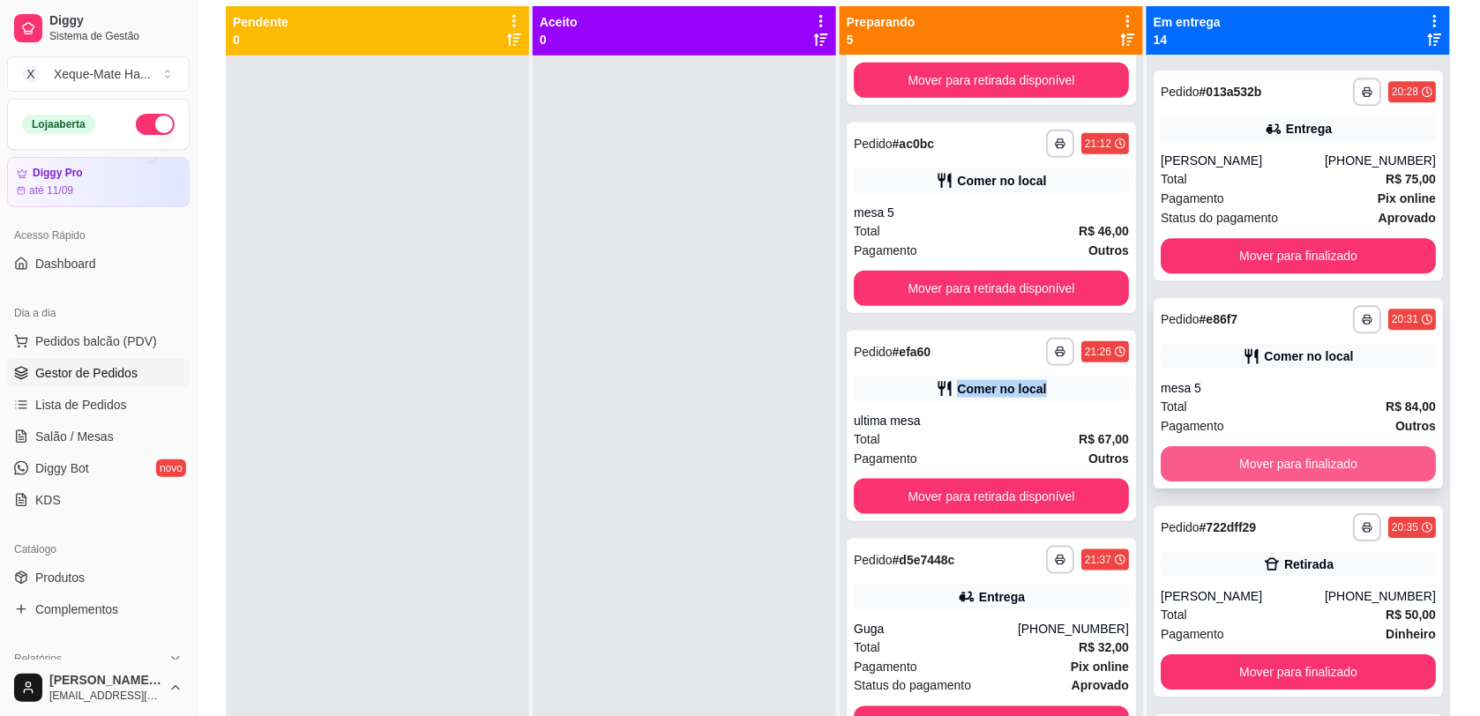
click at [1338, 461] on button "Mover para finalizado" at bounding box center [1297, 463] width 275 height 35
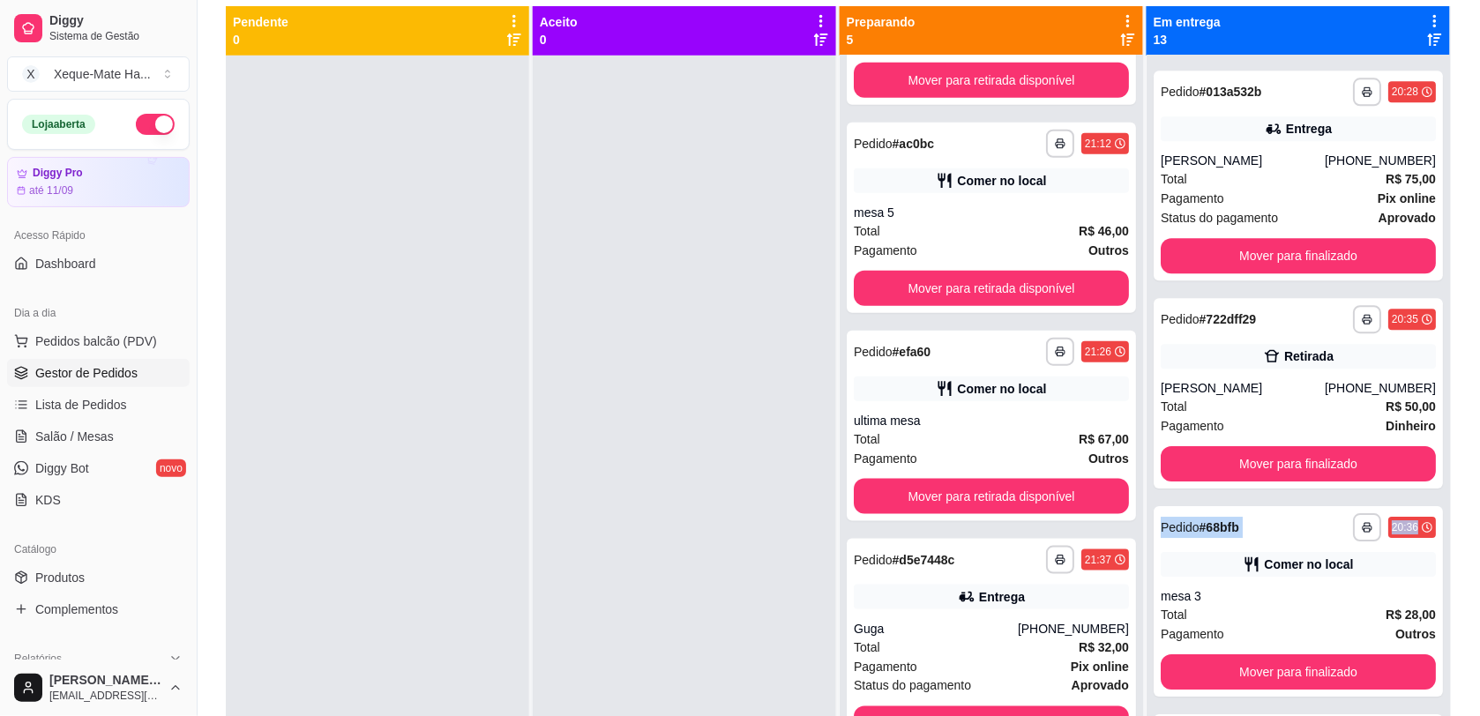
drag, startPoint x: 1434, startPoint y: 432, endPoint x: 1426, endPoint y: 495, distance: 63.1
click at [1426, 495] on div "**********" at bounding box center [1297, 414] width 303 height 716
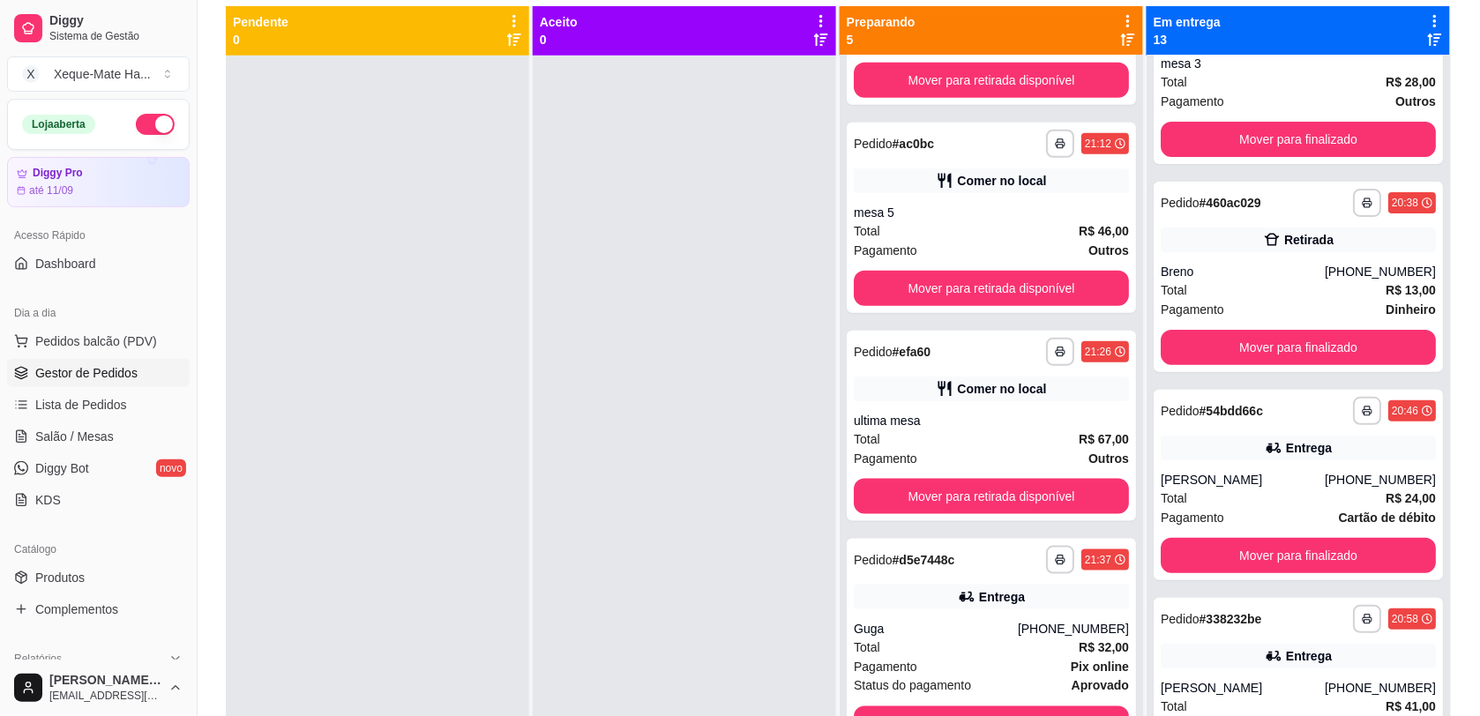
scroll to position [1893, 0]
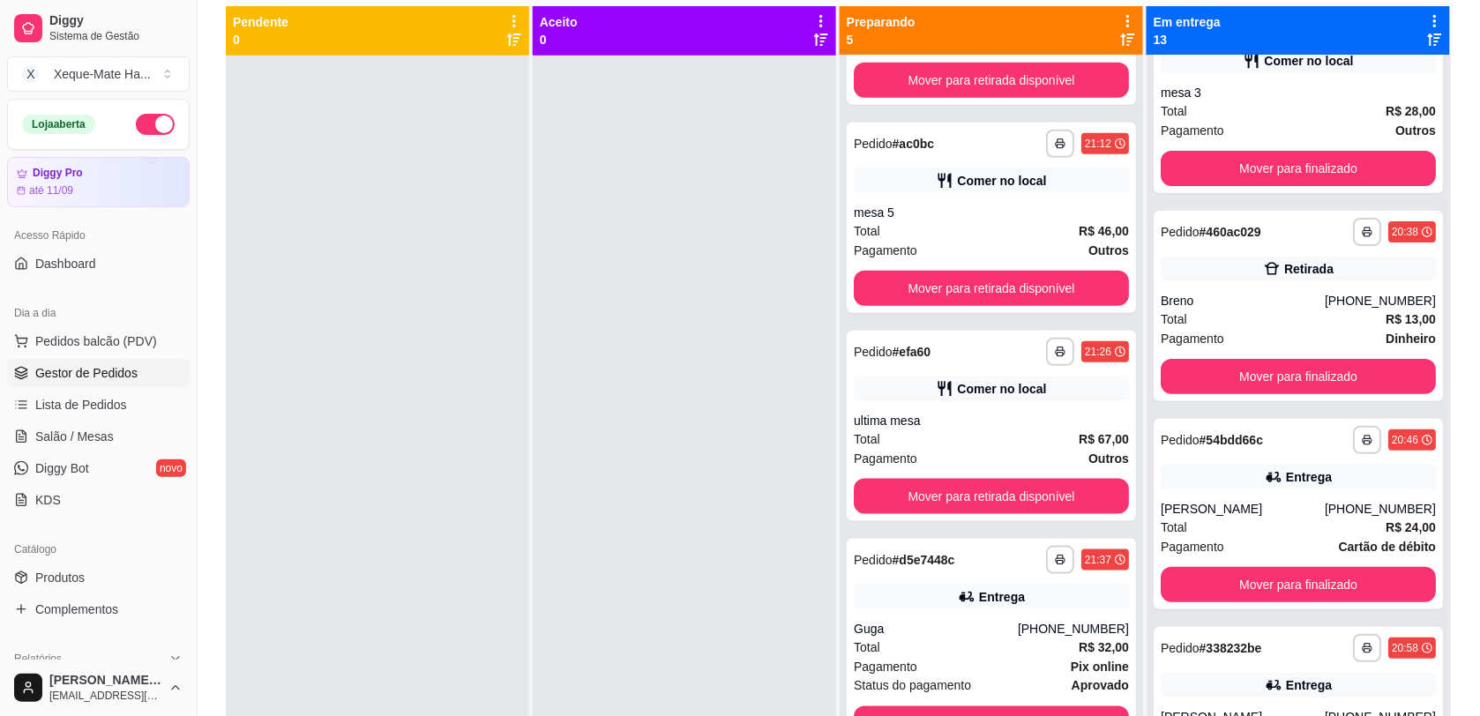
click at [1466, 539] on div "**********" at bounding box center [839, 306] width 1282 height 875
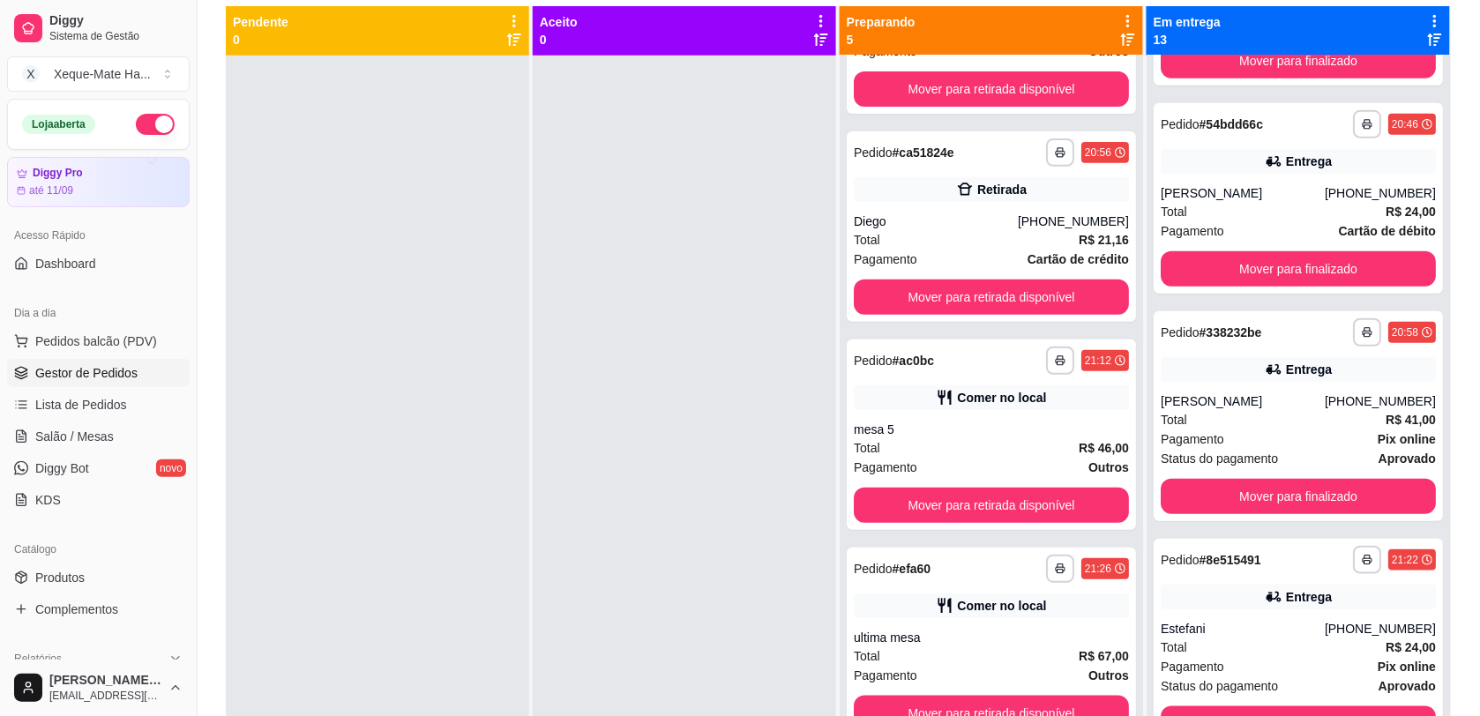
scroll to position [0, 0]
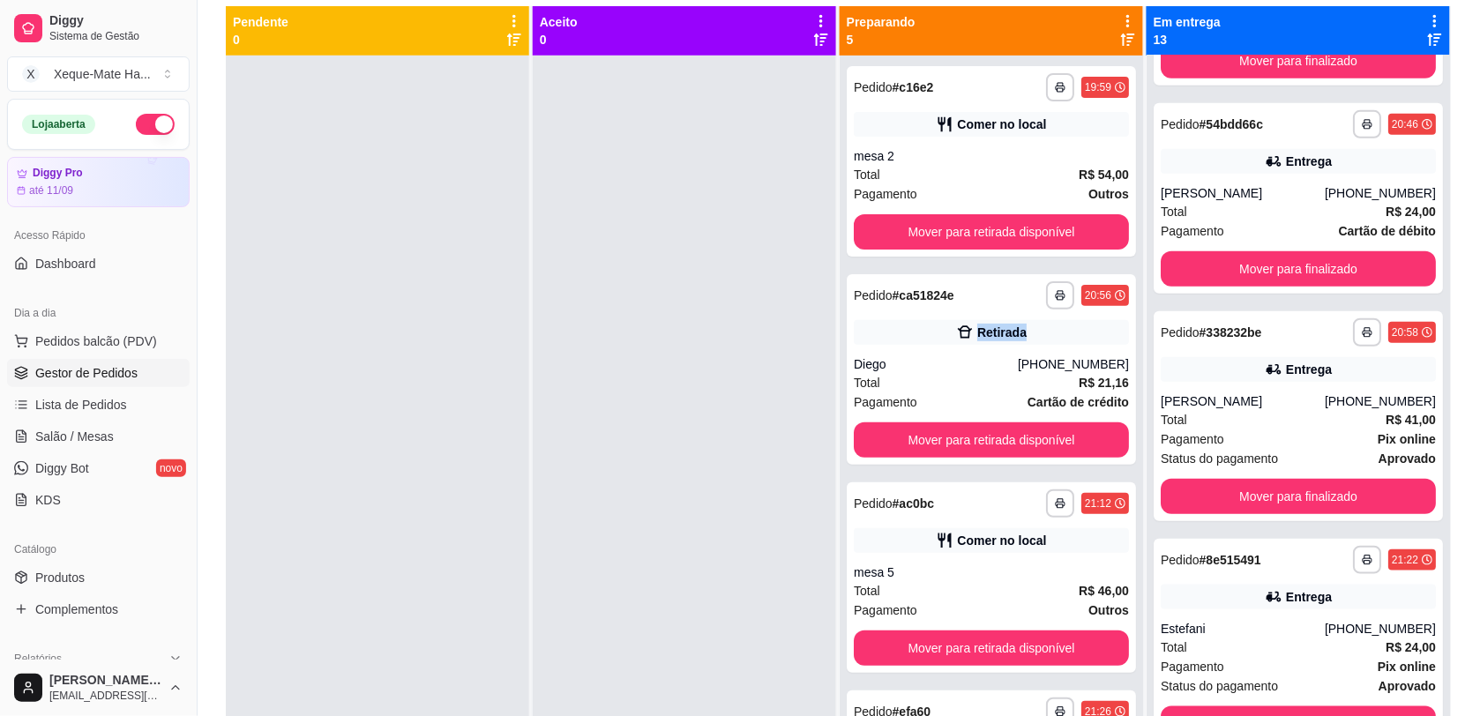
drag, startPoint x: 1116, startPoint y: 319, endPoint x: 1108, endPoint y: 345, distance: 26.5
click at [1108, 345] on div "**********" at bounding box center [991, 414] width 303 height 716
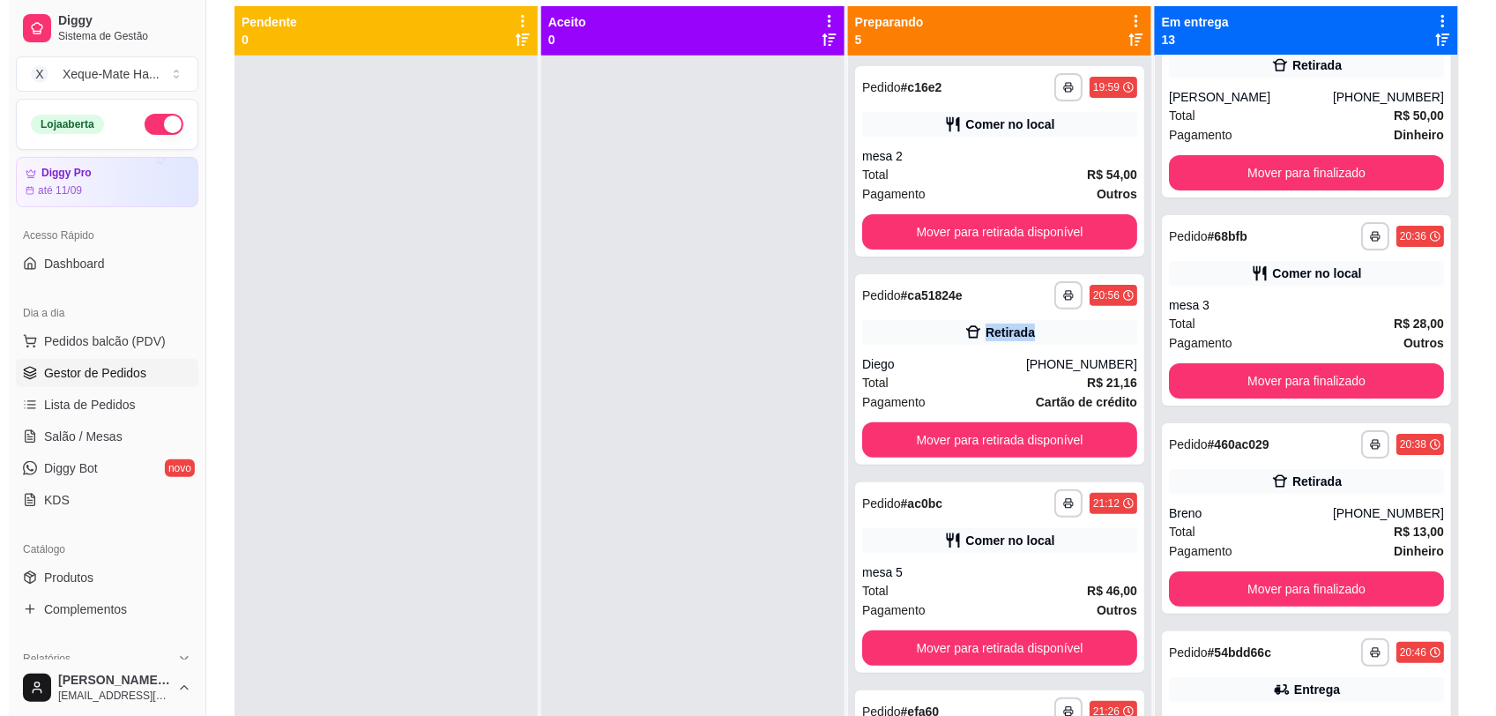
scroll to position [1438, 0]
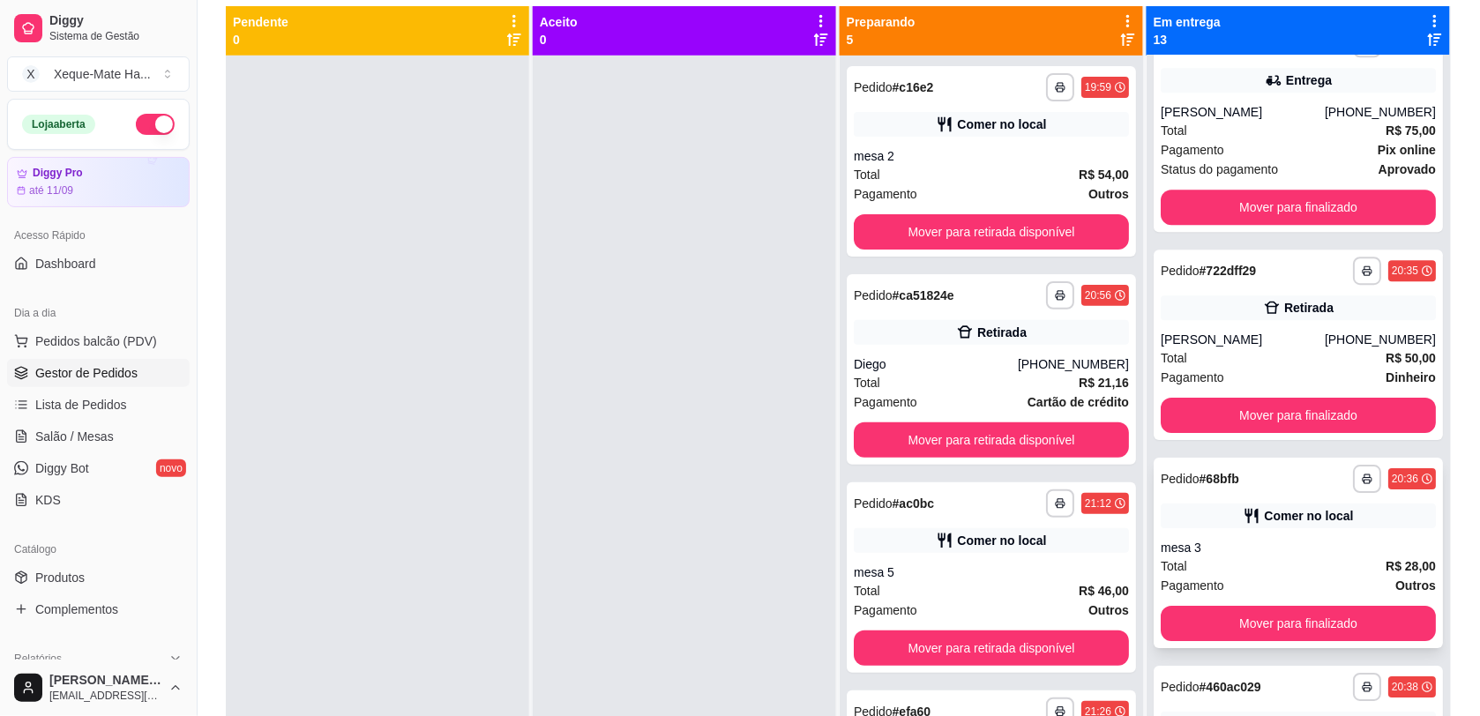
click at [1305, 530] on div "**********" at bounding box center [1297, 553] width 289 height 190
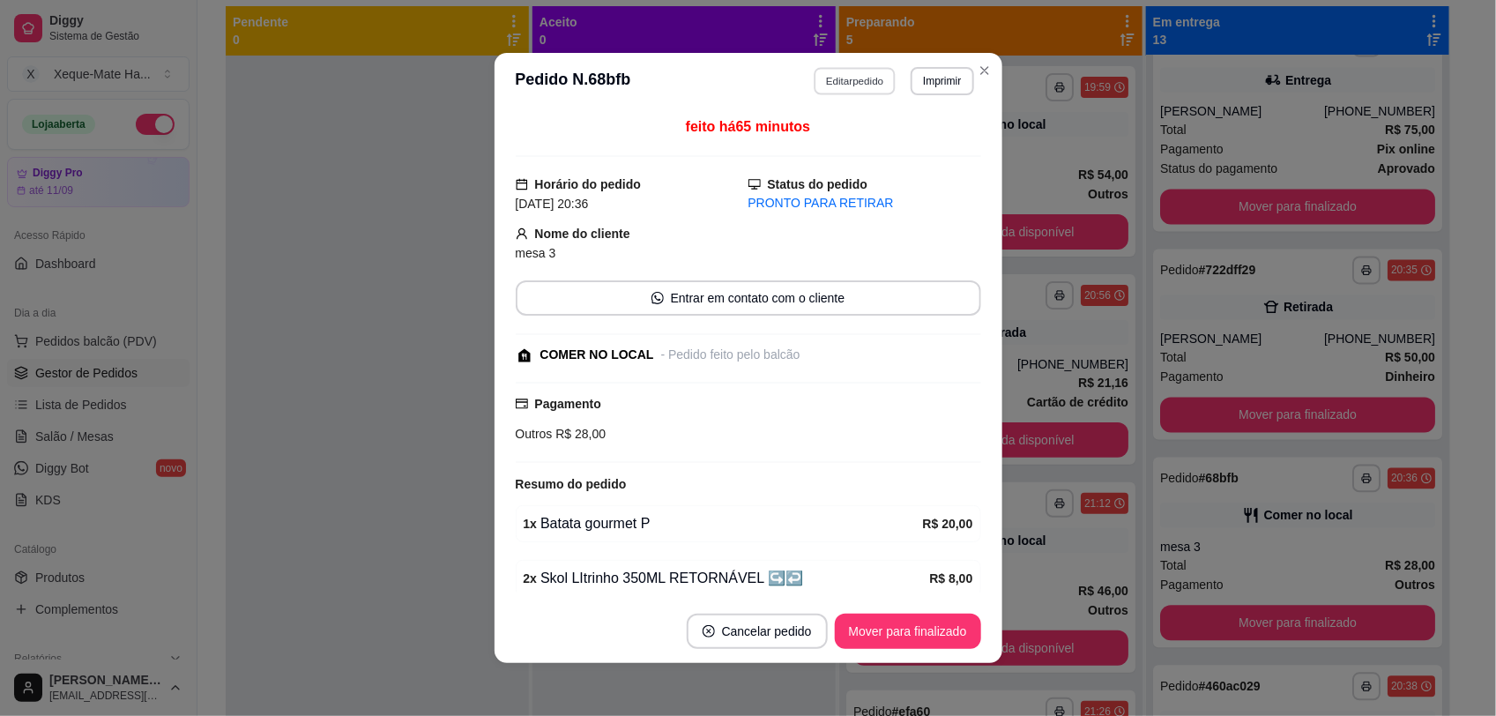
click at [843, 72] on button "Editar pedido" at bounding box center [855, 80] width 82 height 27
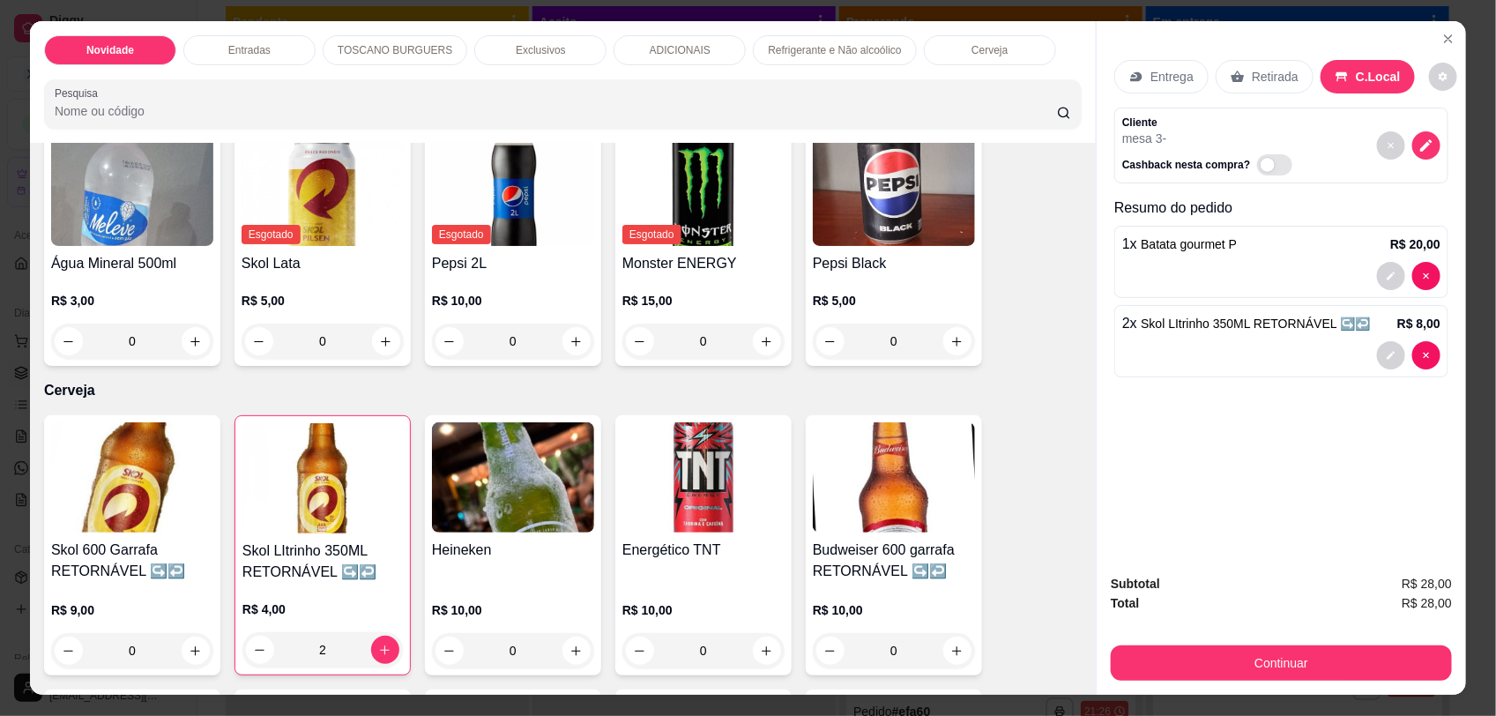
scroll to position [2554, 0]
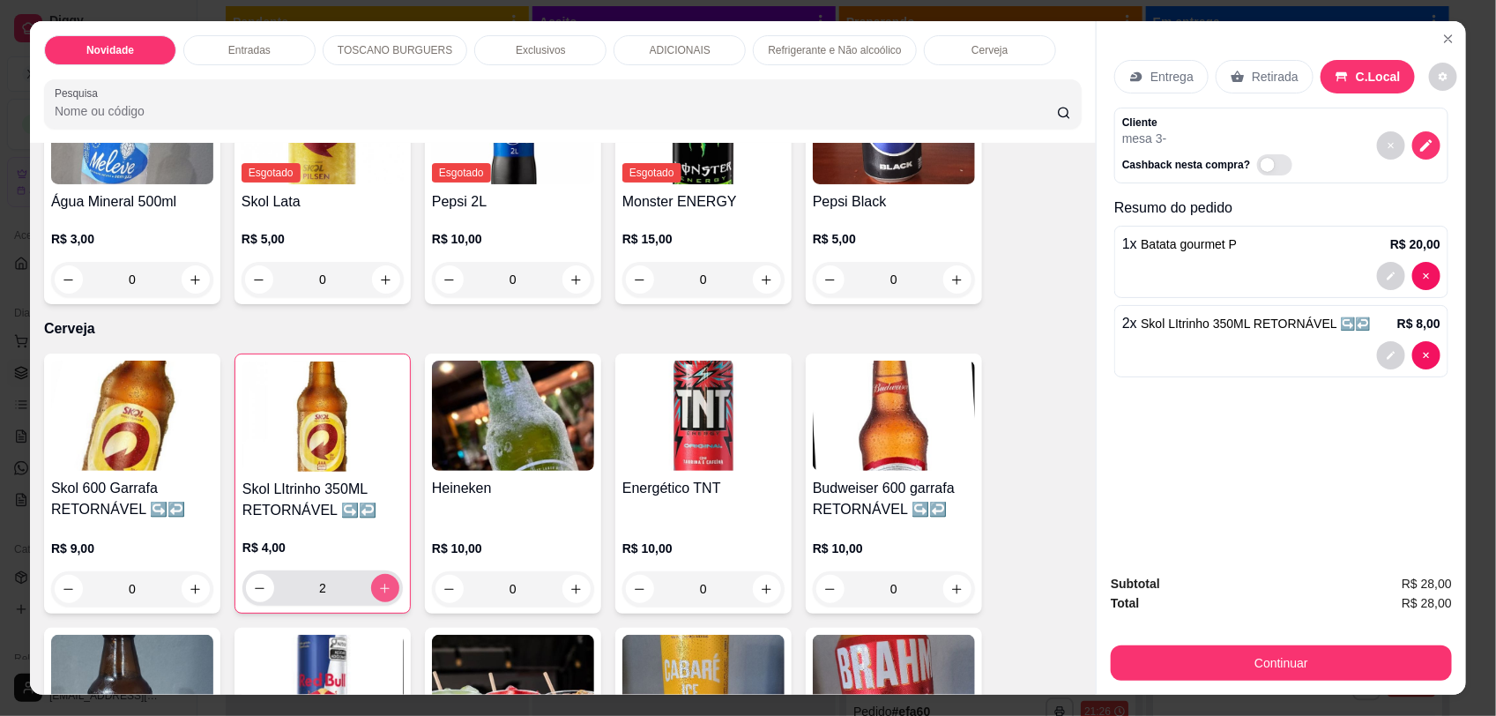
click at [371, 574] on button "increase-product-quantity" at bounding box center [385, 588] width 28 height 28
type input "4"
drag, startPoint x: 1068, startPoint y: 558, endPoint x: 1069, endPoint y: 540, distance: 18.5
click at [1069, 540] on div "Item avulso Novidade Cremosinho sabores R$ 5,00 R$ 2,00 0 Entradas Batata frita…" at bounding box center [563, 418] width 1066 height 551
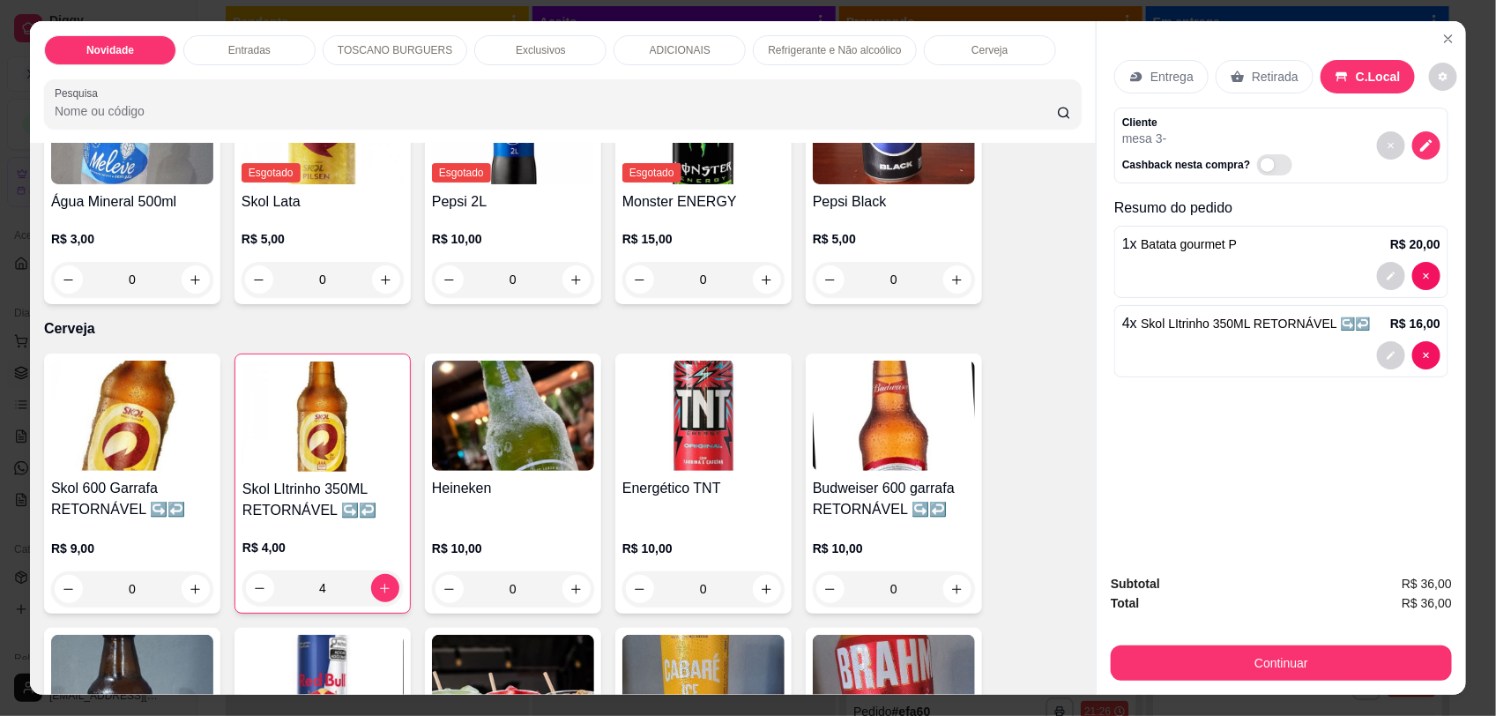
scroll to position [2989, 0]
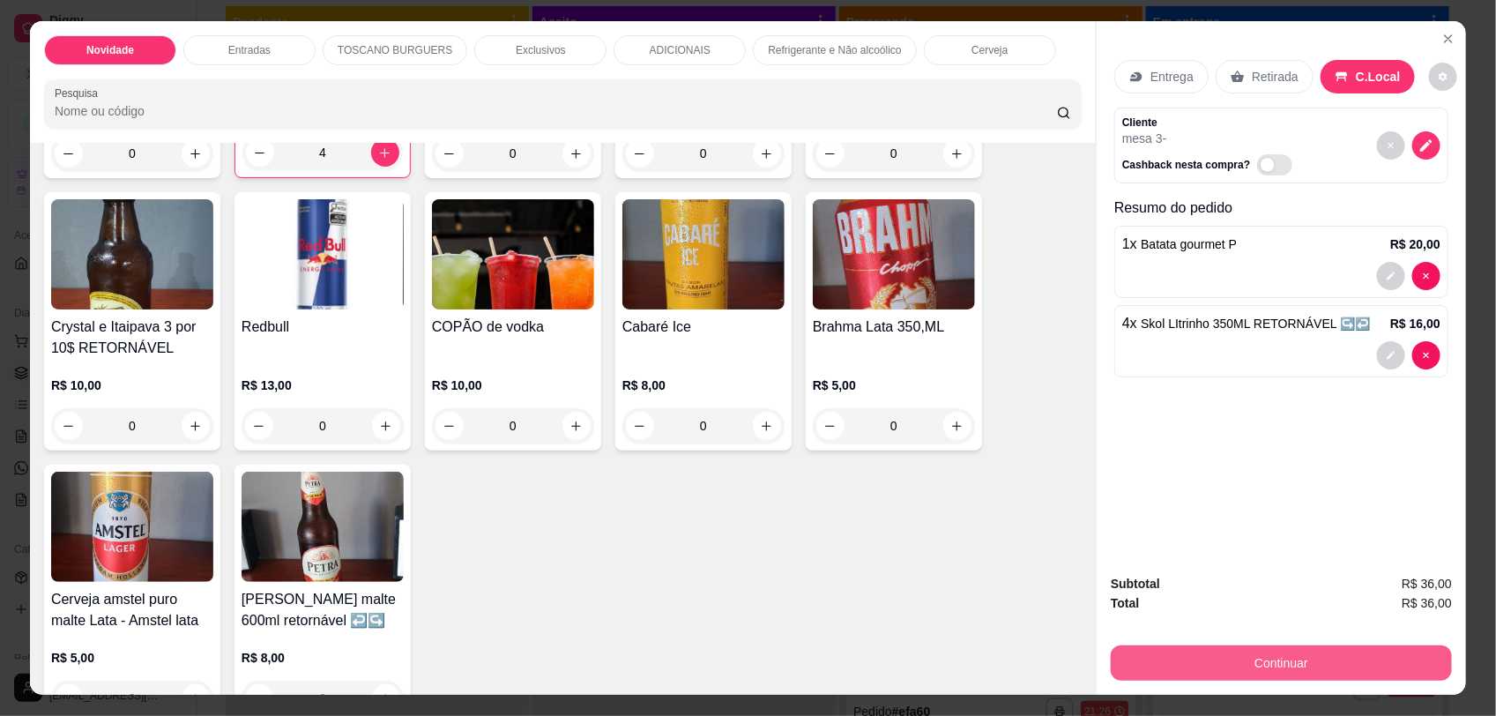
click at [1355, 662] on button "Continuar" at bounding box center [1281, 663] width 341 height 35
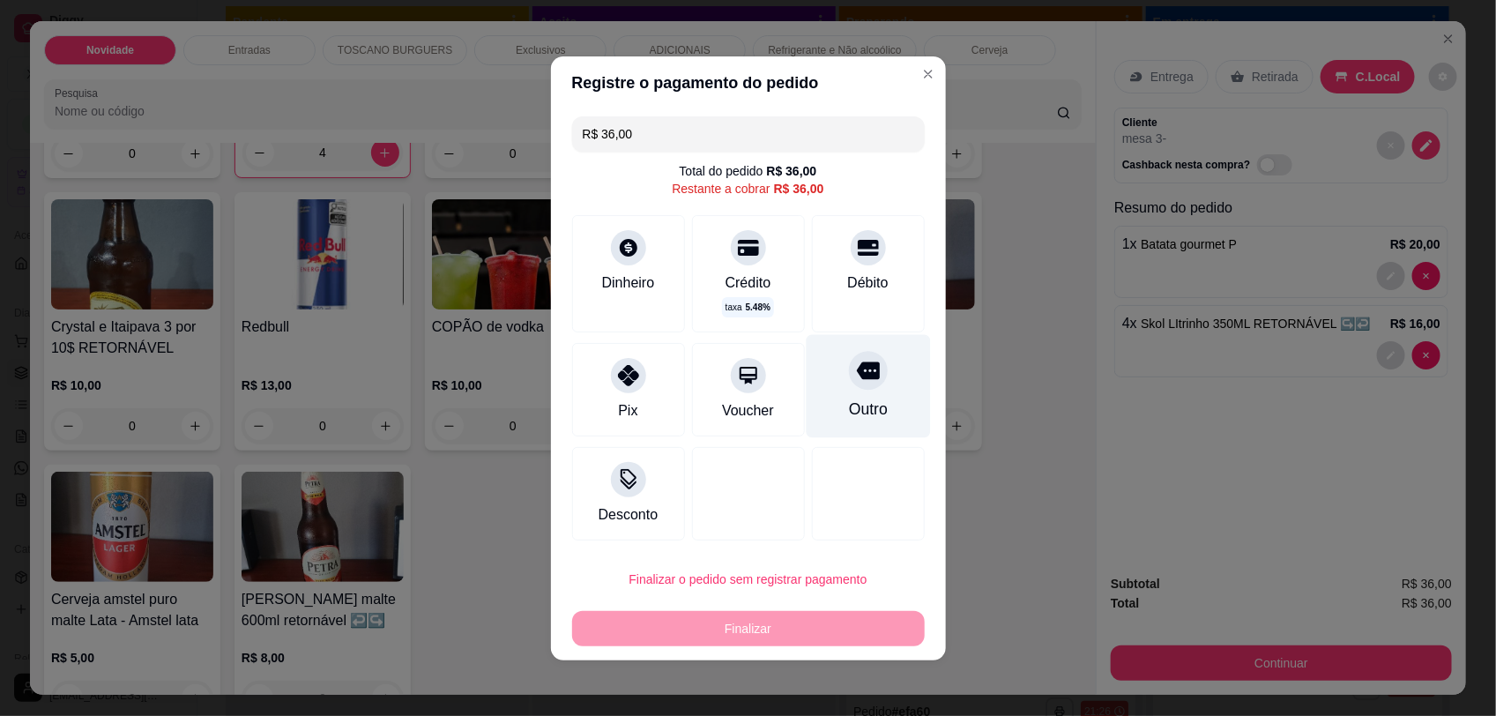
click at [853, 384] on div at bounding box center [868, 370] width 39 height 39
type input "R$ 0,00"
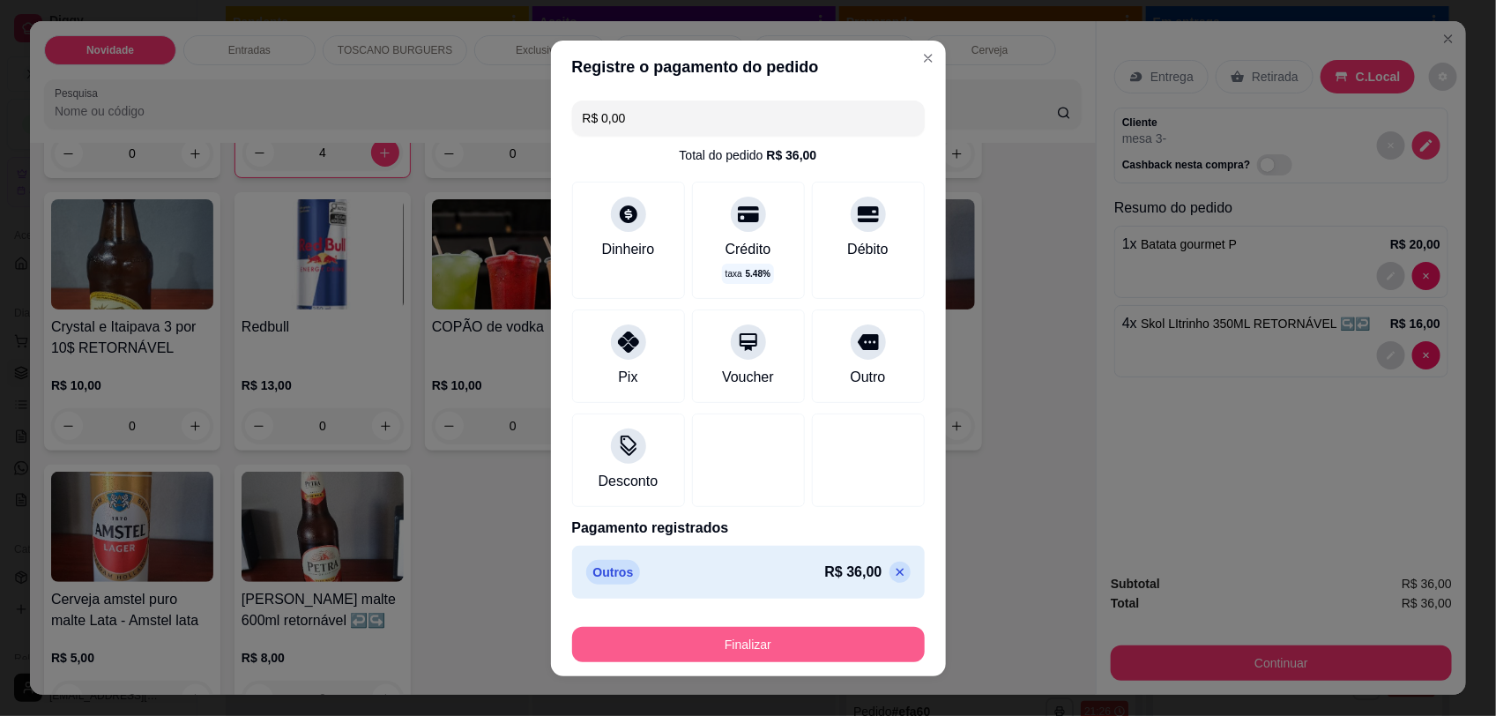
click at [734, 646] on button "Finalizar" at bounding box center [748, 644] width 353 height 35
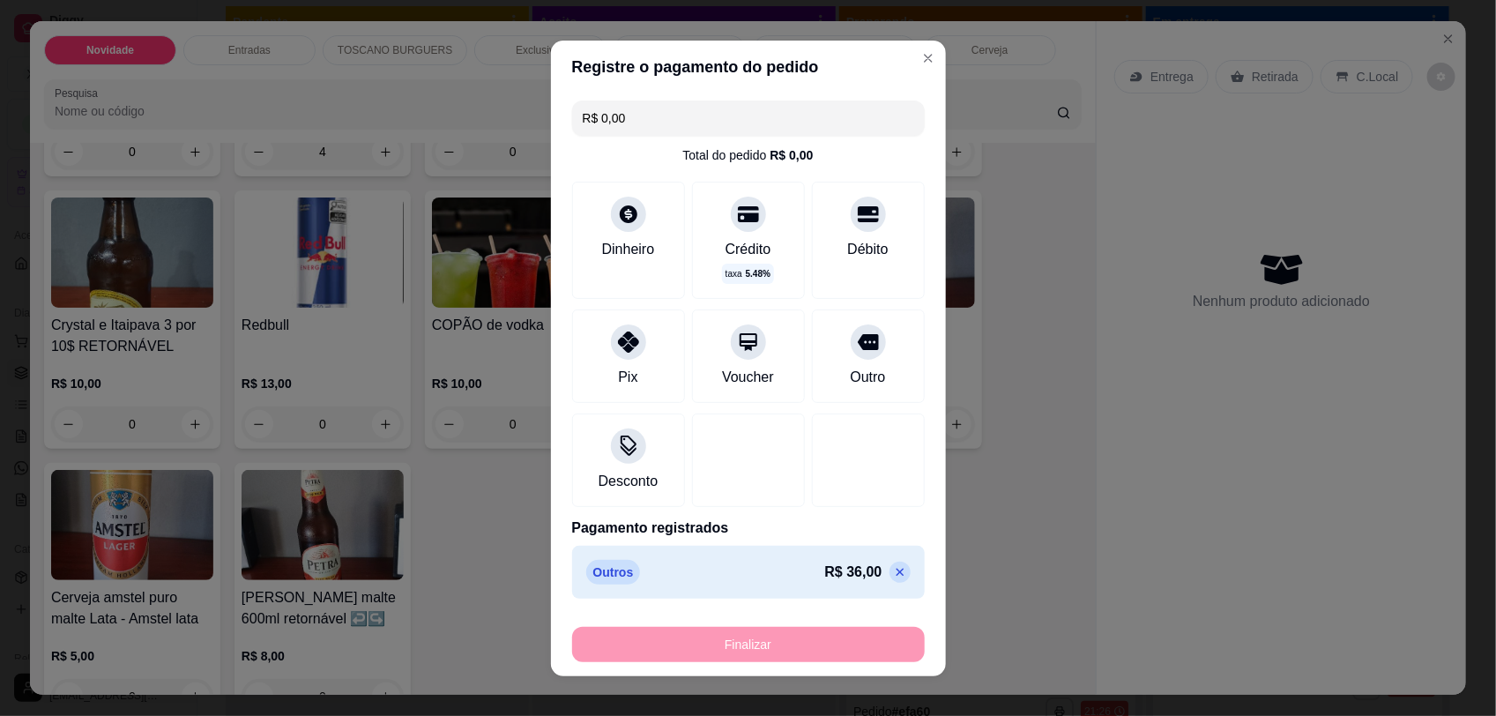
type input "0"
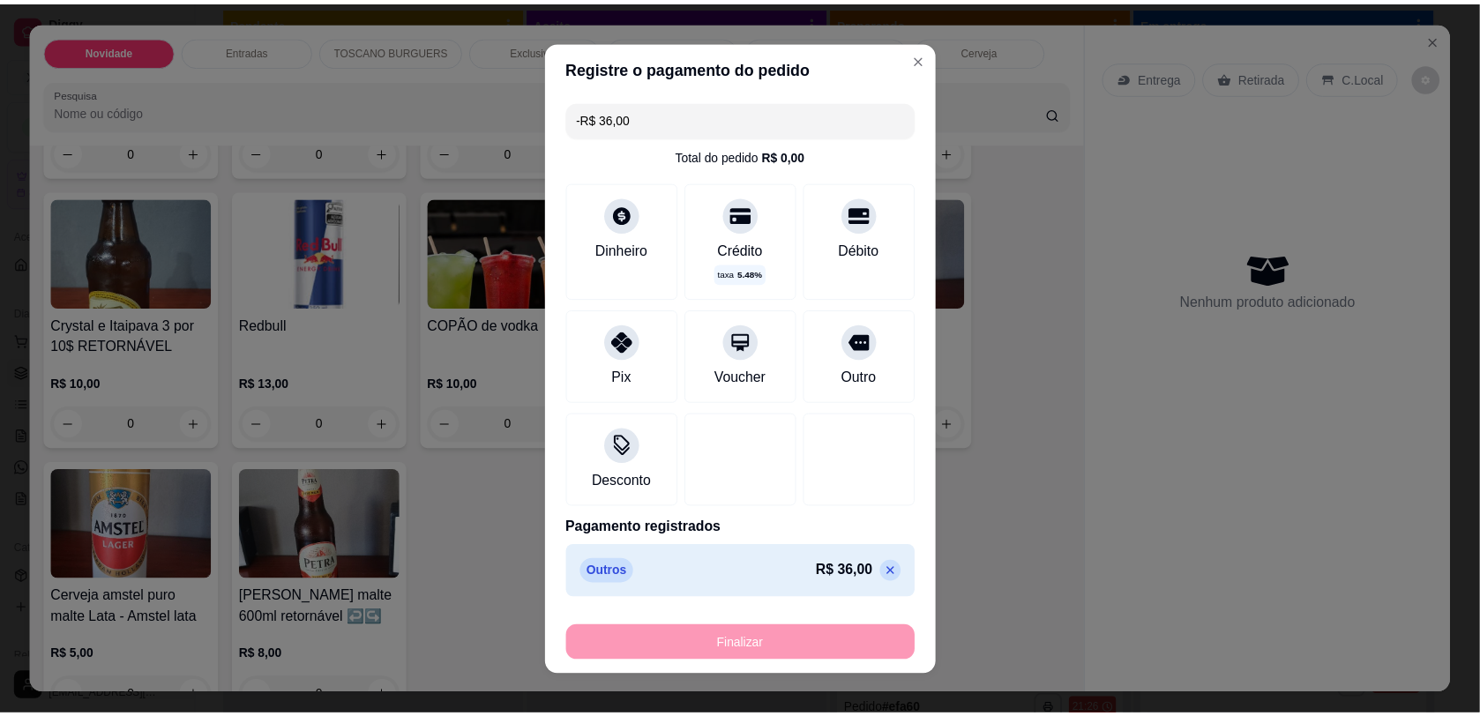
scroll to position [0, 0]
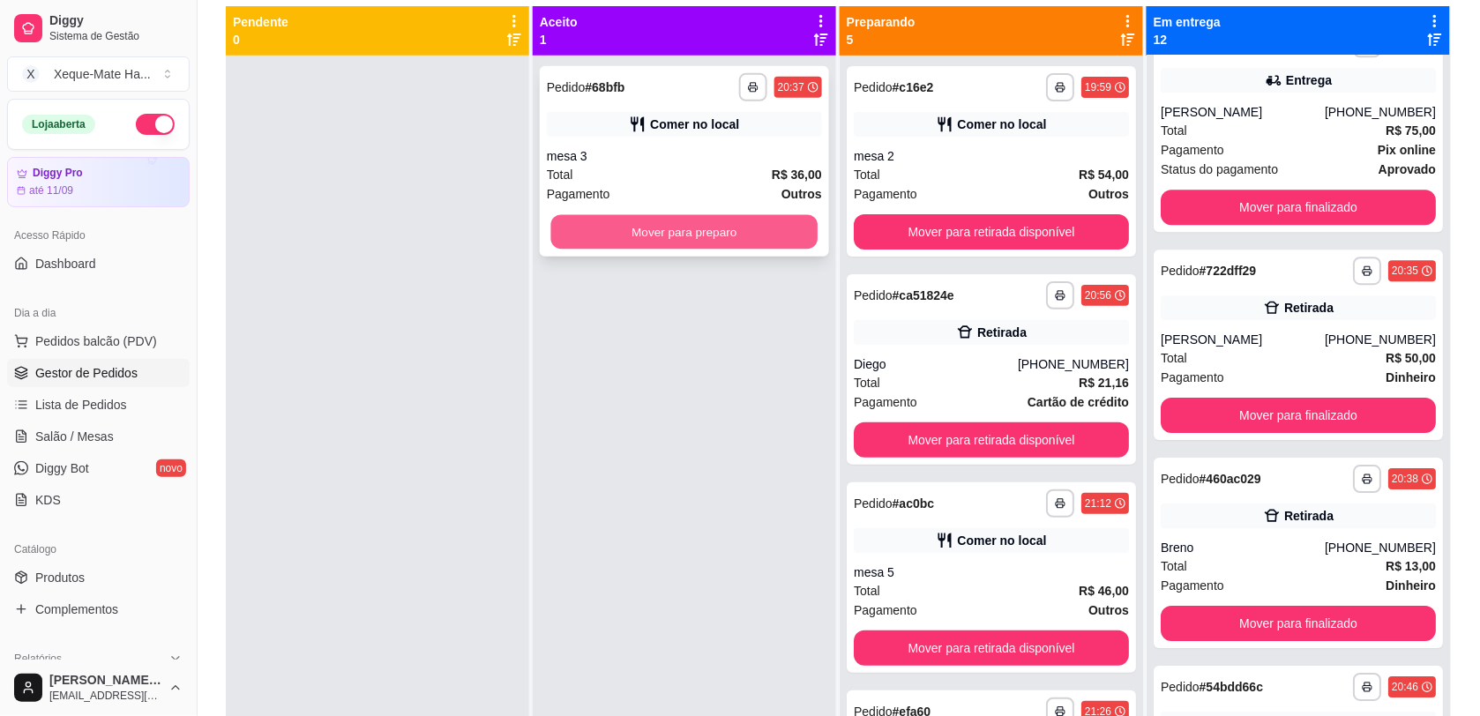
click at [565, 223] on button "Mover para preparo" at bounding box center [684, 232] width 267 height 34
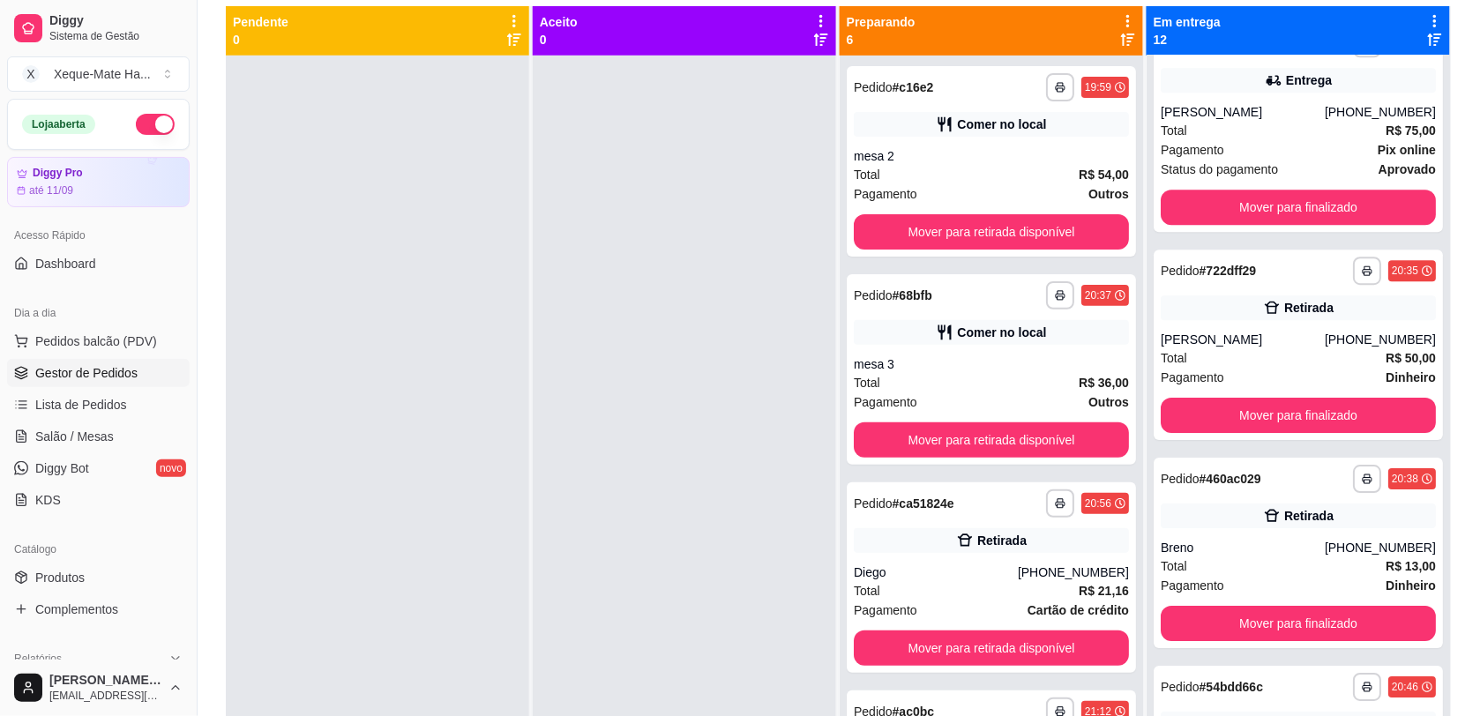
scroll to position [32, 0]
